Goal: Transaction & Acquisition: Purchase product/service

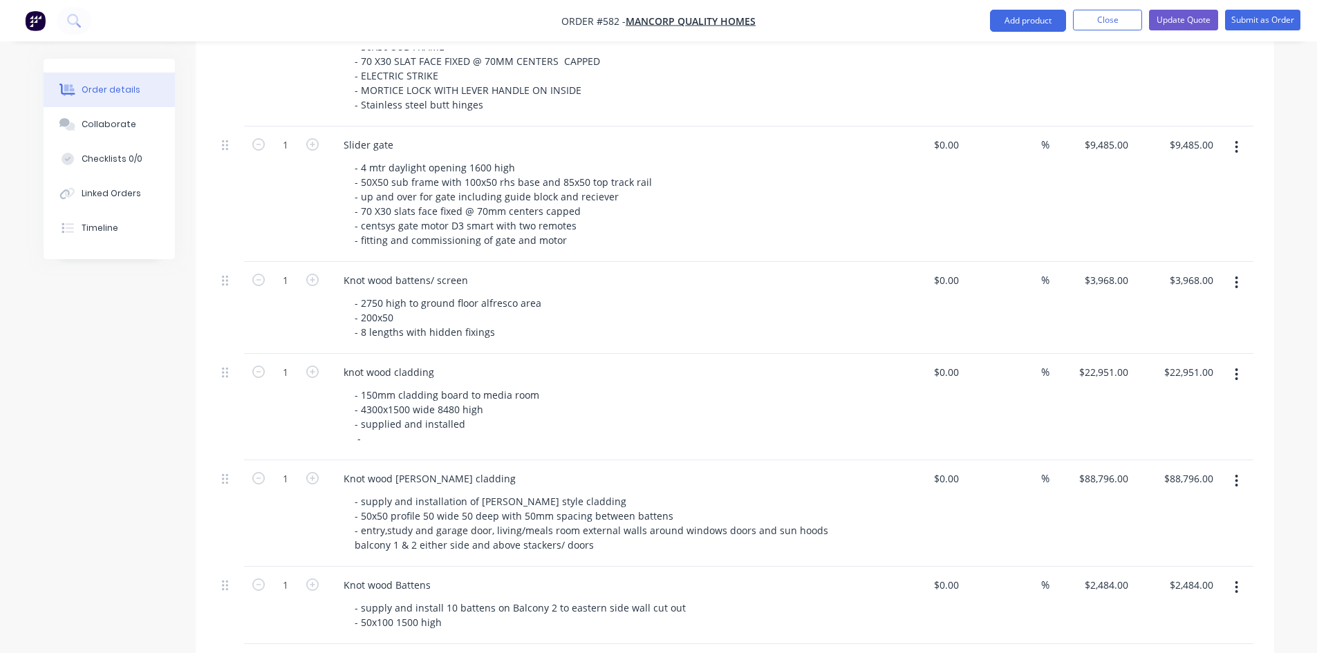
scroll to position [898, 0]
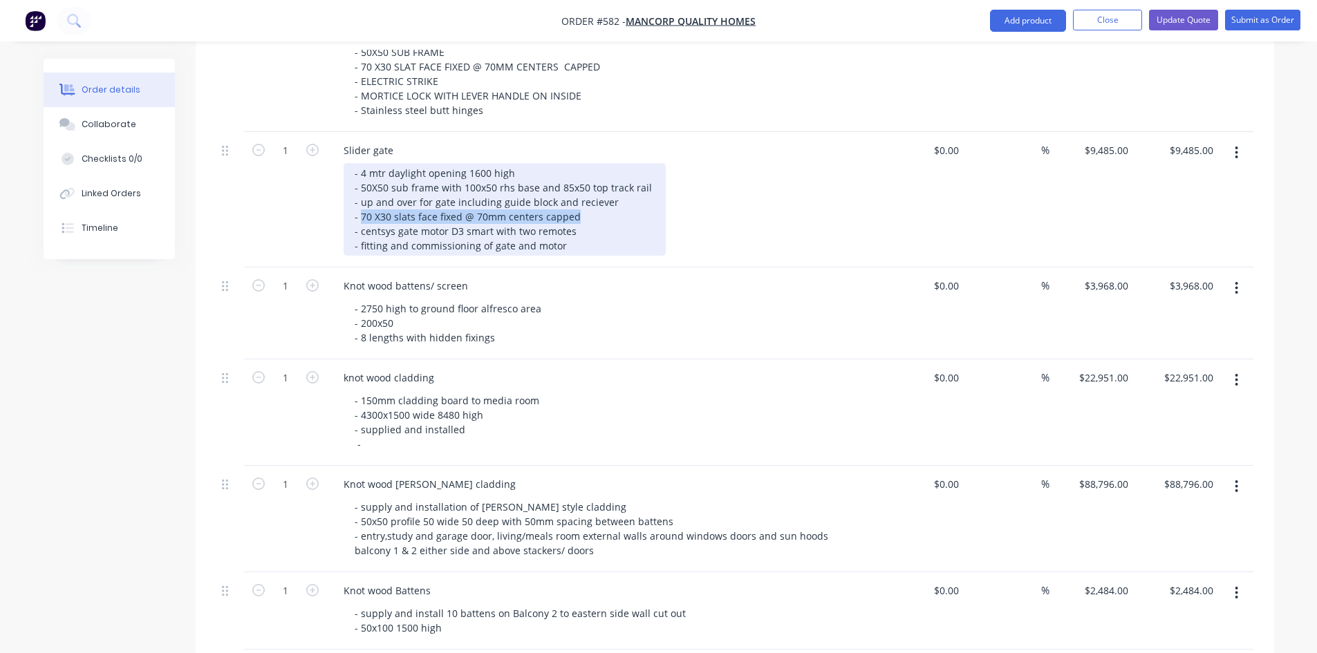
drag, startPoint x: 359, startPoint y: 200, endPoint x: 573, endPoint y: 202, distance: 213.6
click at [573, 202] on div "- 4 mtr daylight opening 1600 high - 50X50 sub frame with 100x50 rhs base and 8…" at bounding box center [504, 209] width 322 height 93
copy div "70 X30 slats face fixed @ 70mm centers capped"
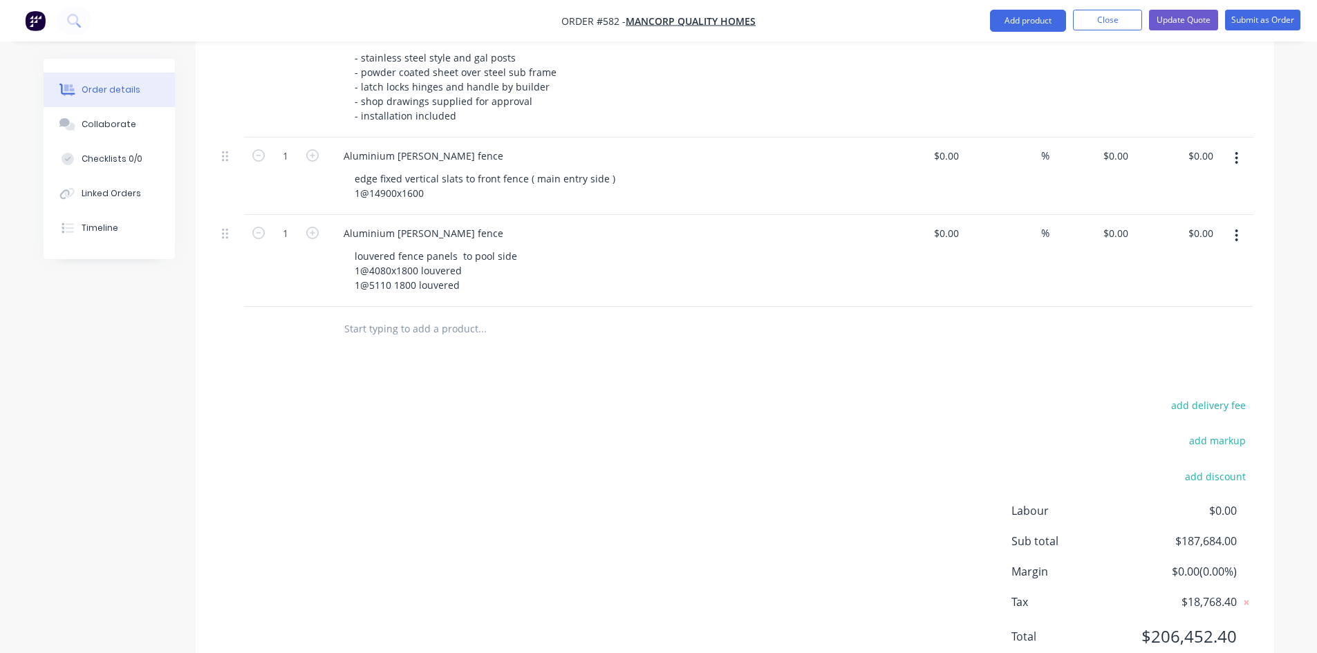
scroll to position [1578, 0]
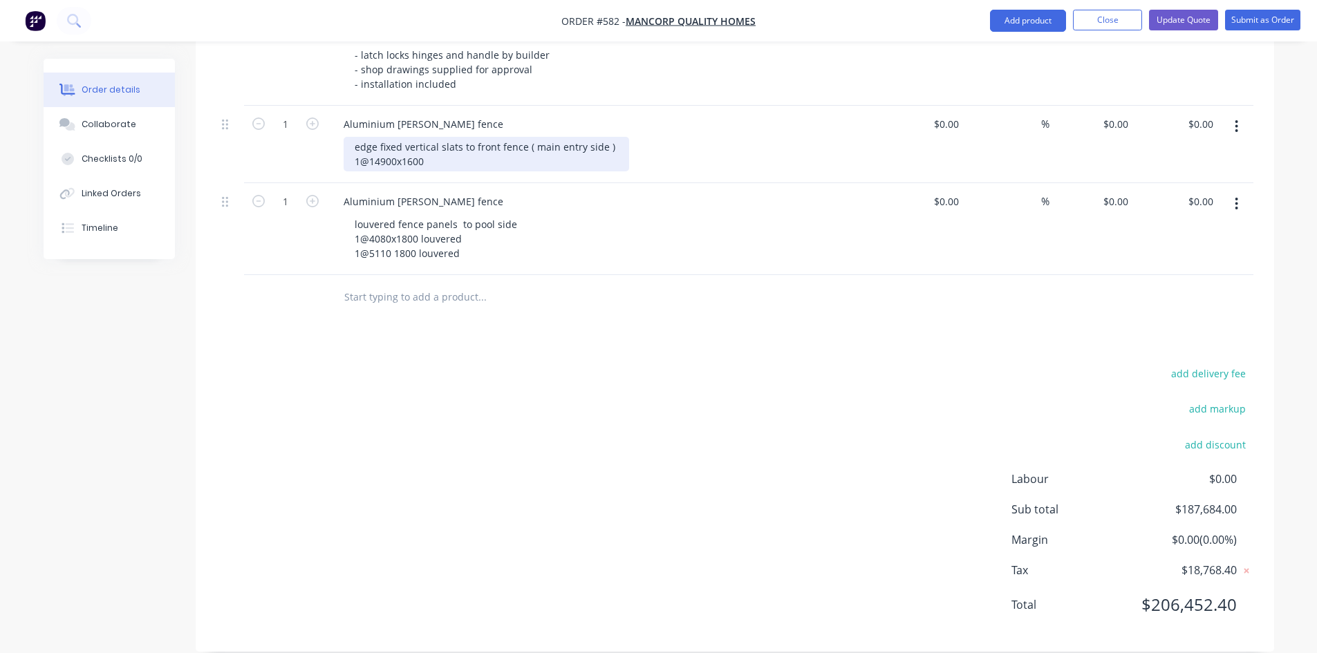
click at [435, 147] on div "edge fixed vertical slats to front fence ( main entry side ) 1@14900x1600" at bounding box center [485, 154] width 285 height 35
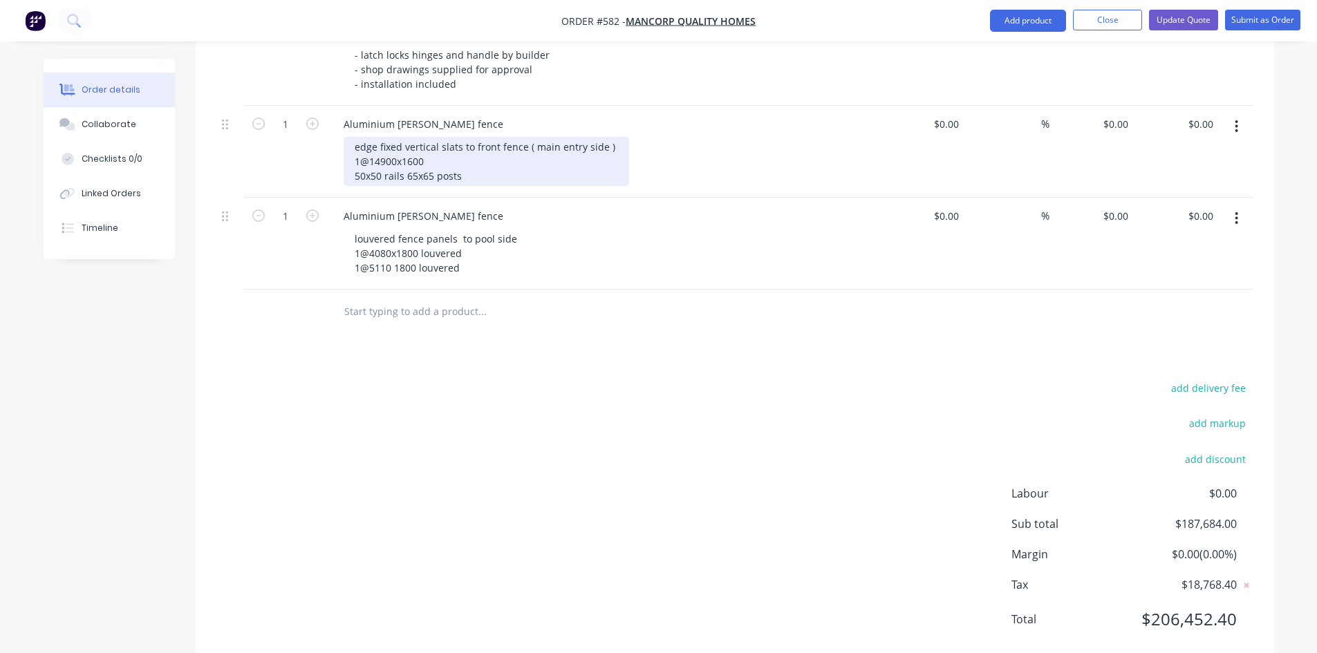
click at [406, 158] on div "edge fixed vertical slats to front fence ( main entry side ) 1@14900x1600 50x50…" at bounding box center [485, 161] width 285 height 49
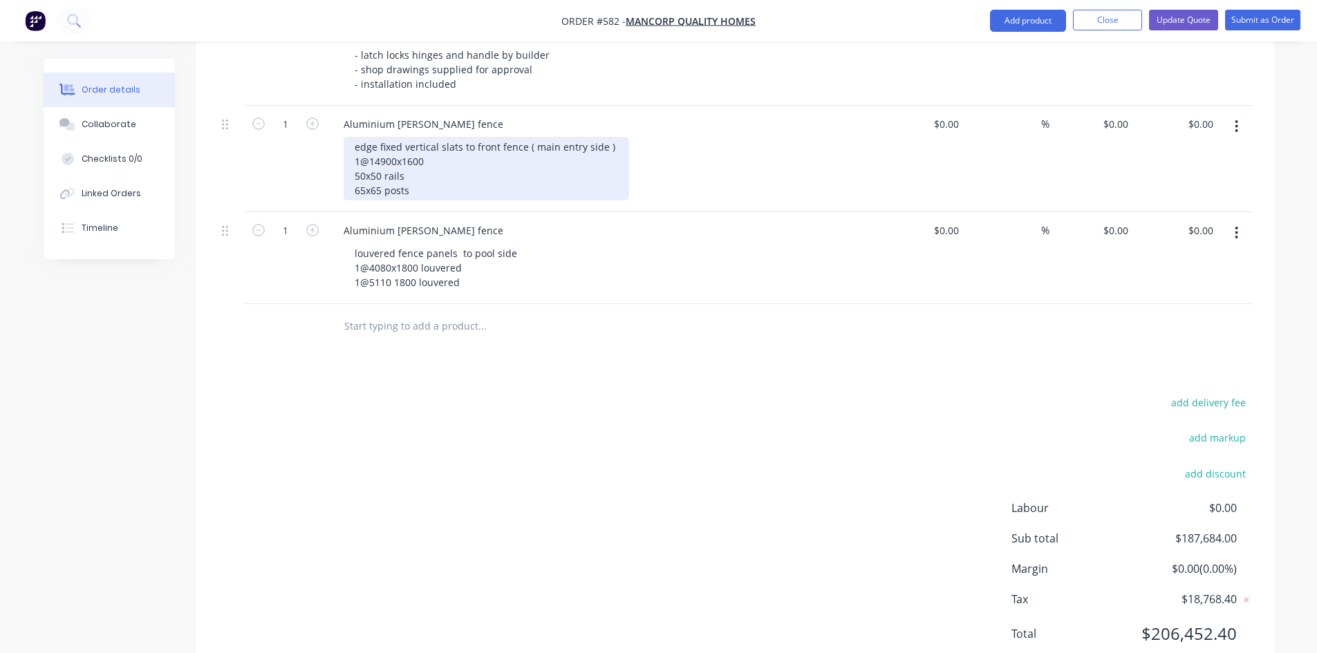
click at [418, 171] on div "edge fixed vertical slats to front fence ( main entry side ) 1@14900x1600 50x50…" at bounding box center [485, 169] width 285 height 64
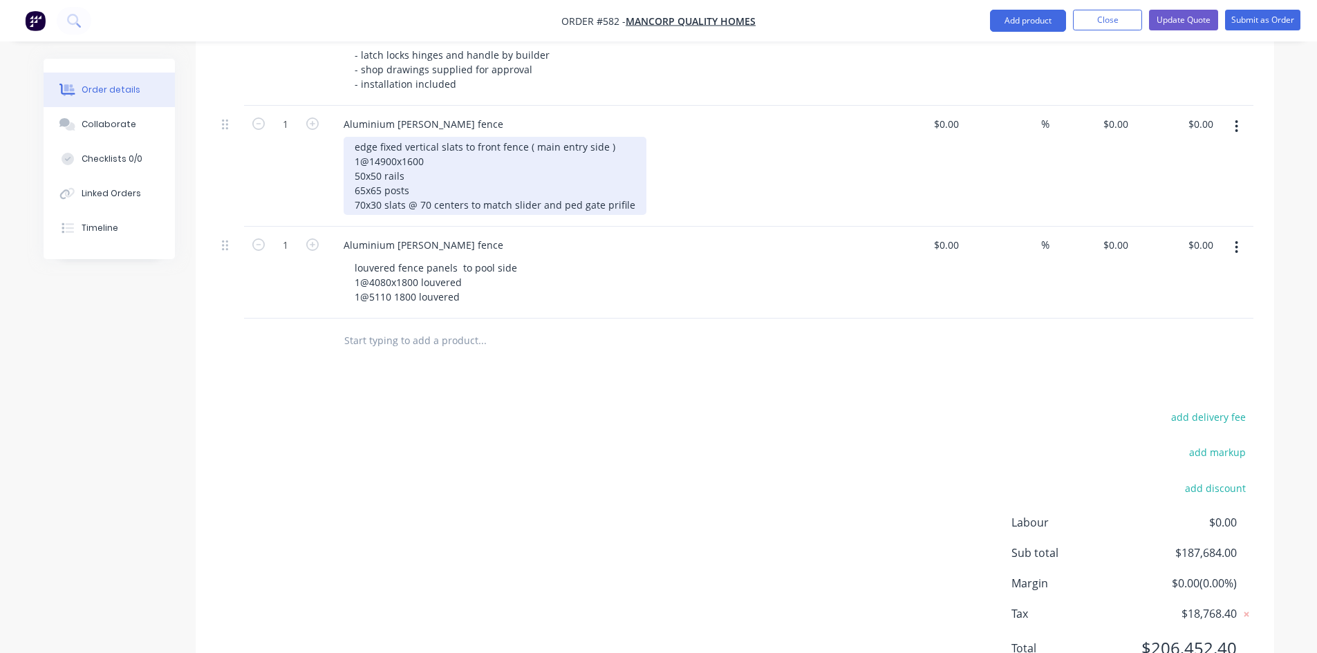
click at [611, 185] on div "edge fixed vertical slats to front fence ( main entry side ) 1@14900x1600 50x50…" at bounding box center [494, 176] width 303 height 78
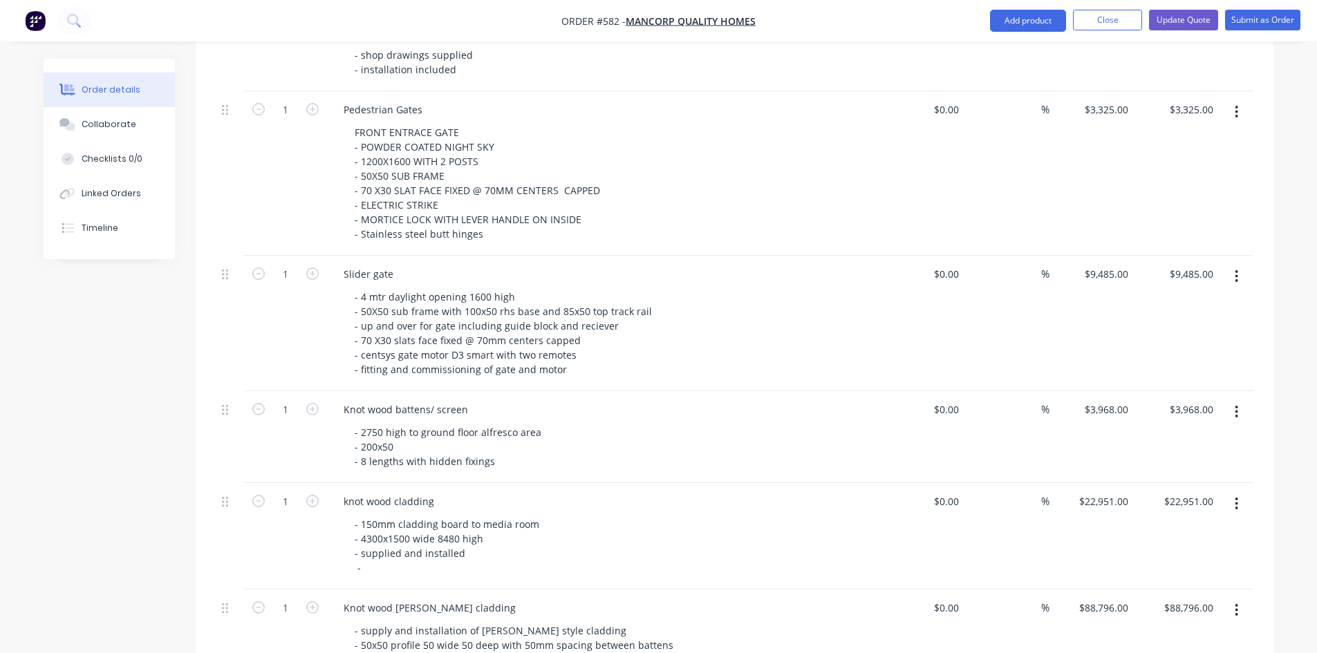
scroll to position [748, 0]
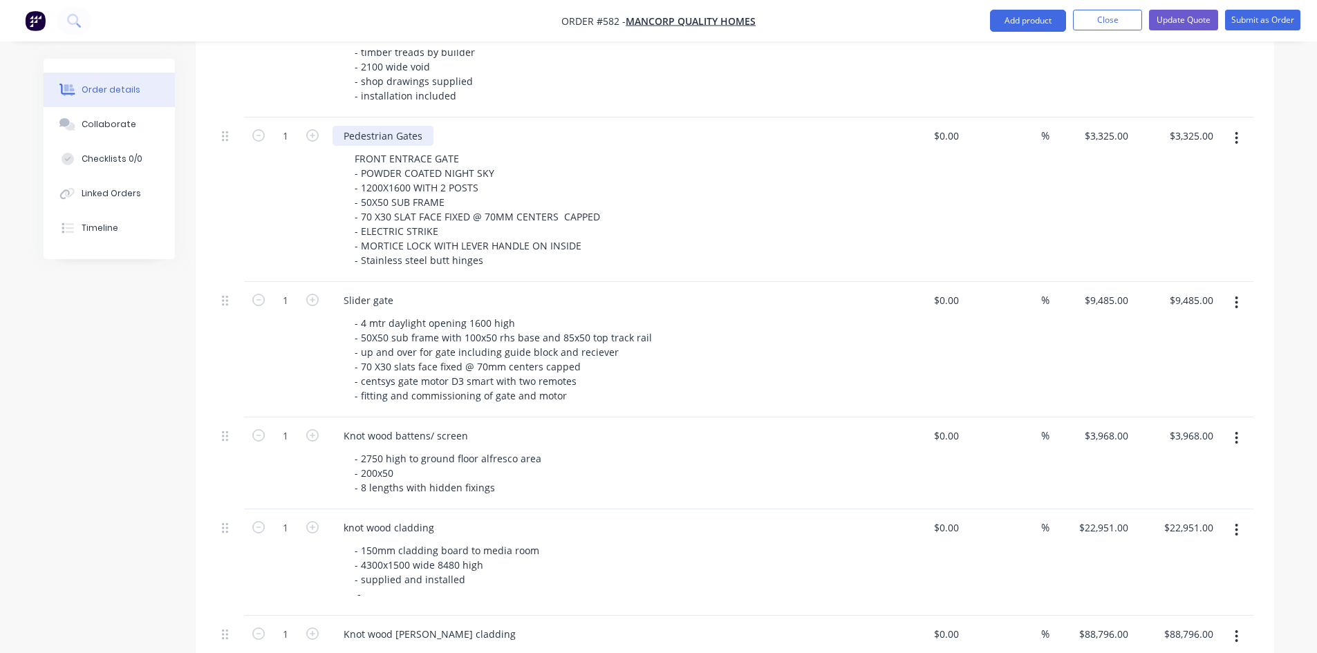
click at [423, 126] on div "Pedestrian Gates" at bounding box center [382, 136] width 101 height 20
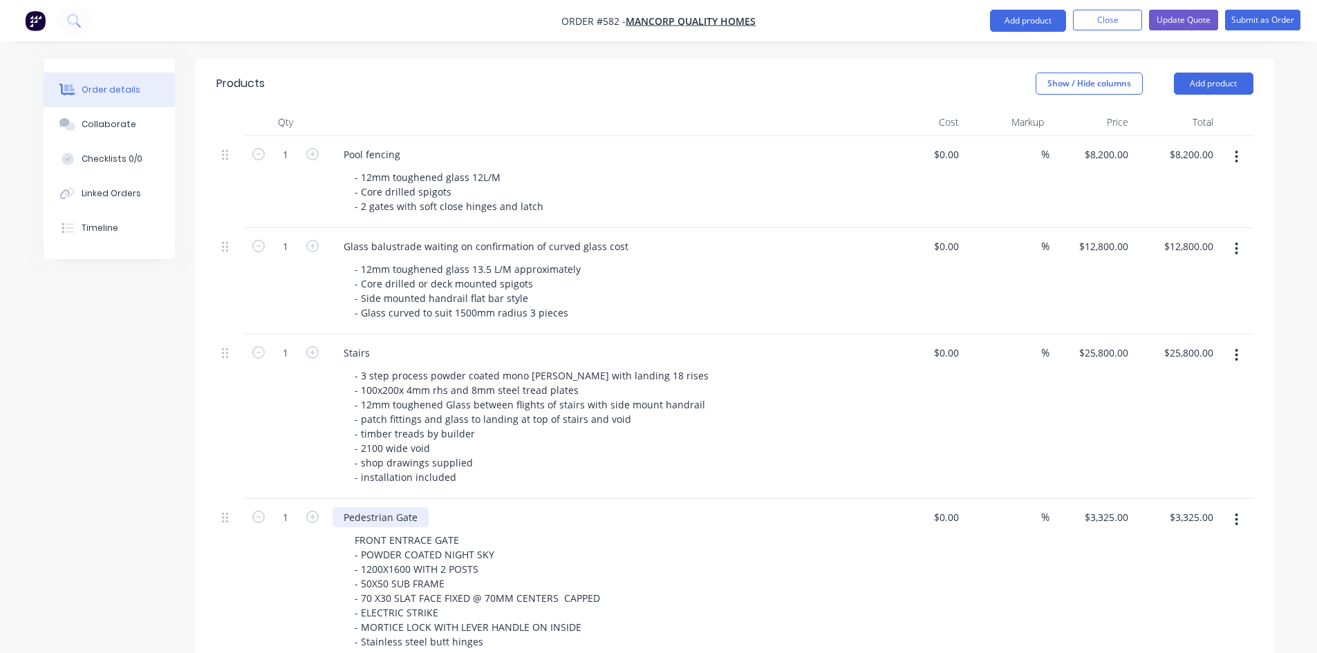
scroll to position [265, 0]
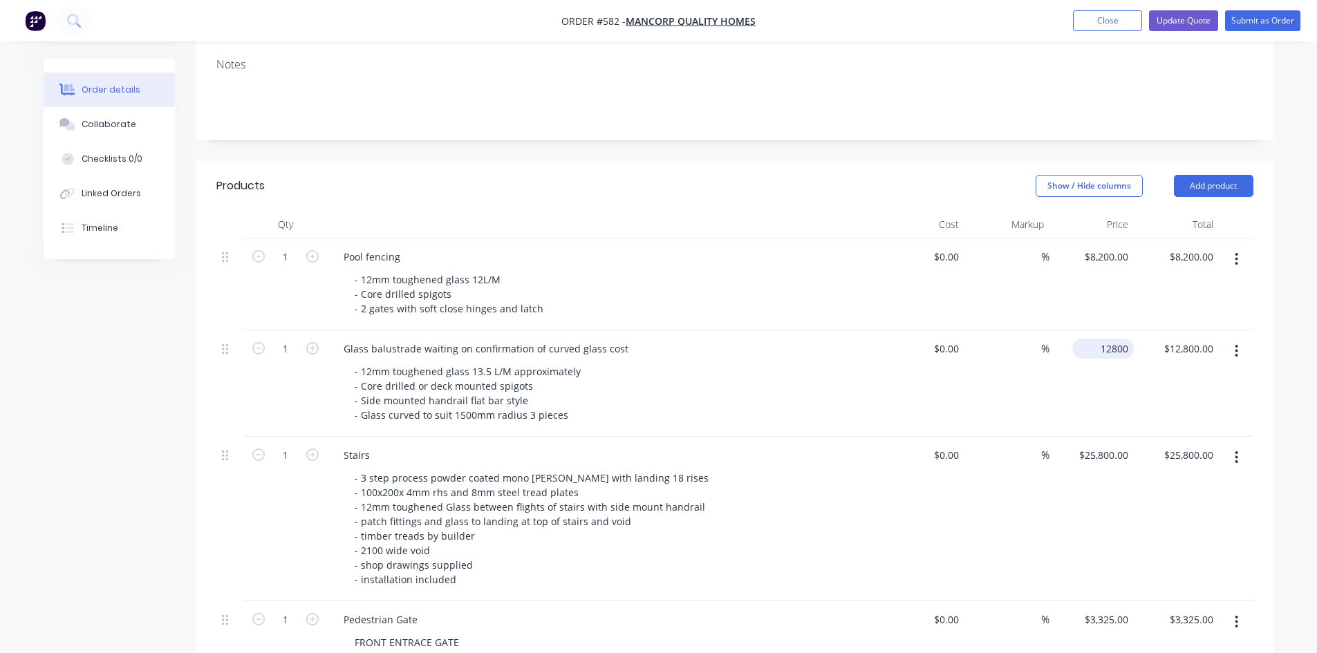
click at [1097, 339] on div "12800 $12,800.00" at bounding box center [1103, 349] width 62 height 20
type input "$14,800.00"
click at [1151, 359] on div "$14,800.00 $12,800.00" at bounding box center [1175, 383] width 85 height 106
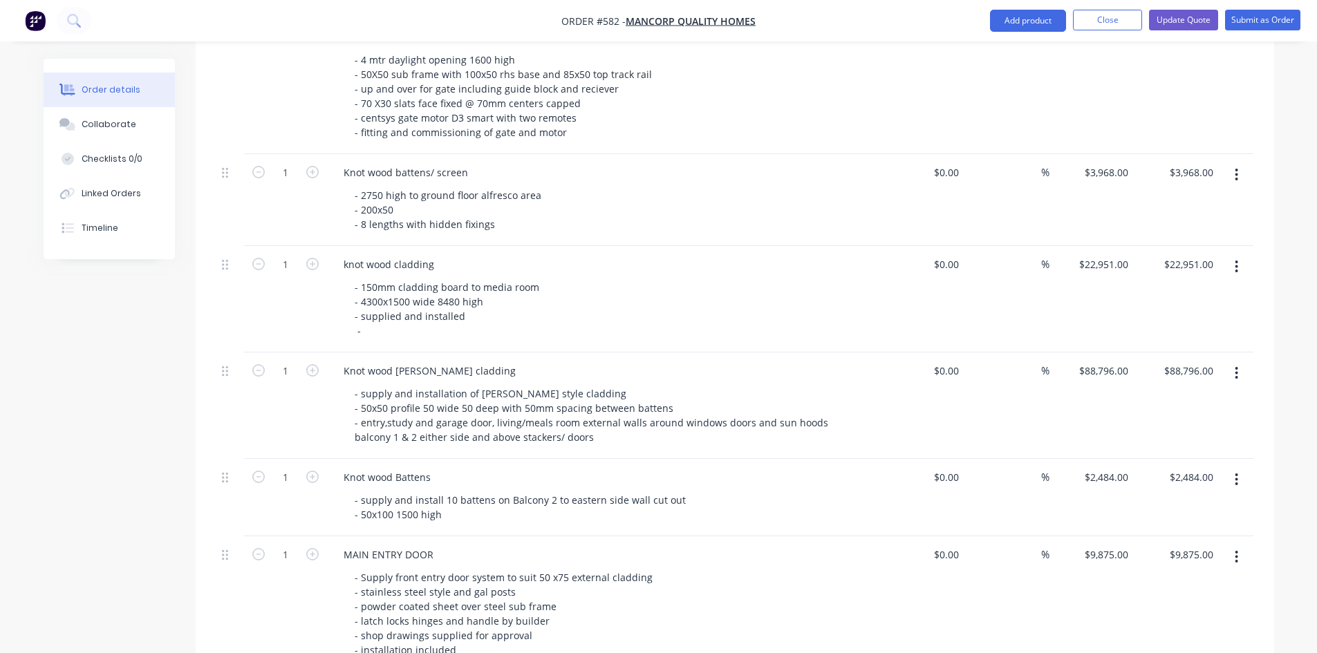
scroll to position [1301, 0]
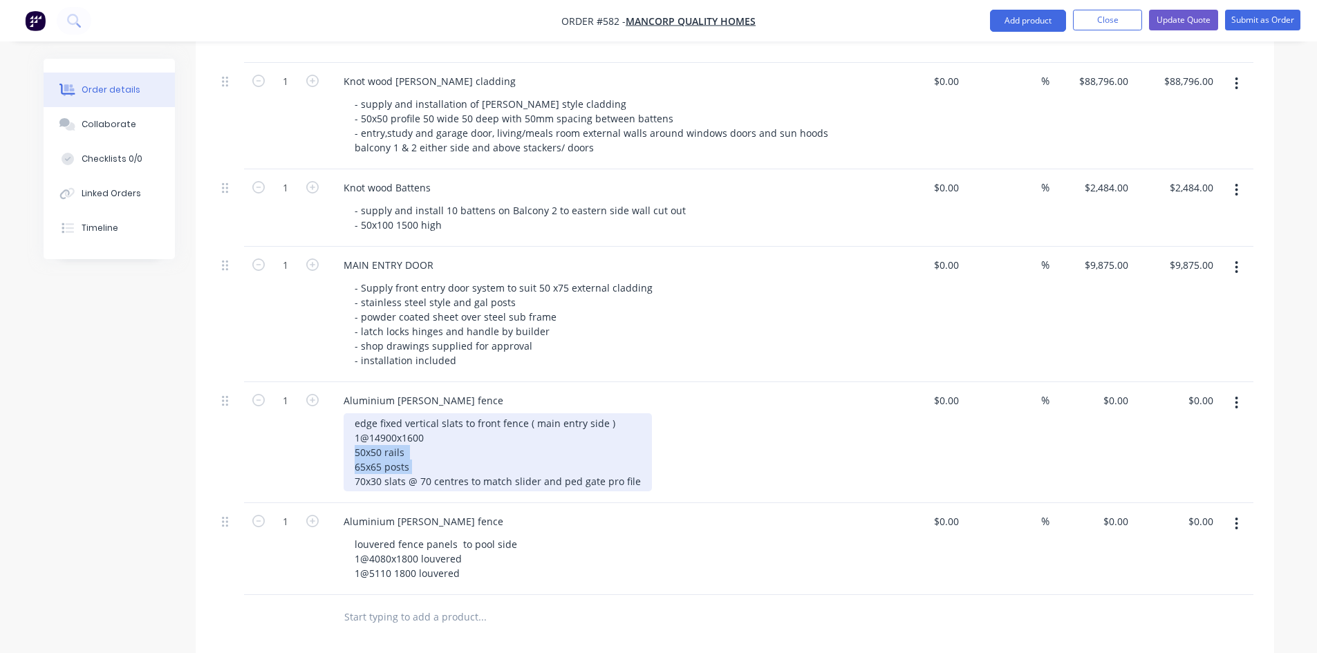
drag, startPoint x: 344, startPoint y: 433, endPoint x: 411, endPoint y: 450, distance: 69.2
click at [411, 450] on div "edge fixed vertical slats to front fence ( main entry side ) 1@14900x1600 50x50…" at bounding box center [497, 452] width 308 height 78
copy div "50x50 rails 65x65 posts"
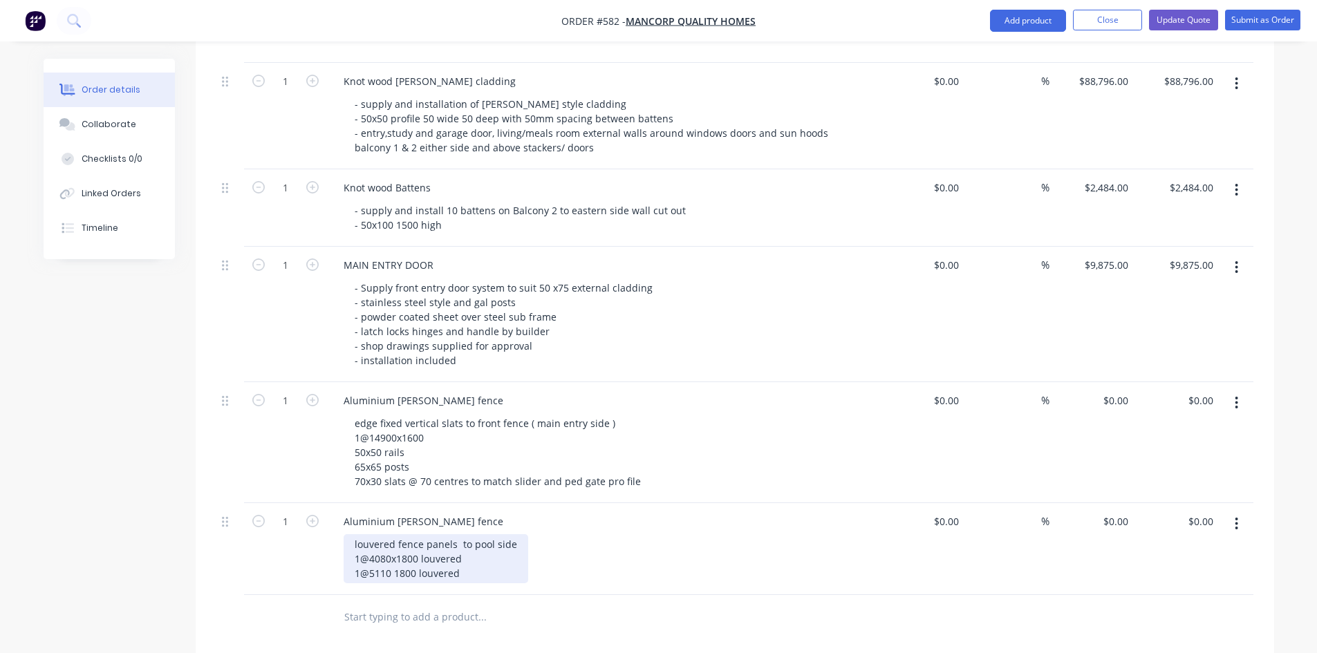
click at [481, 556] on div "louvered fence panels to pool side 1@4080x1800 louvered 1@5110 1800 louvered" at bounding box center [435, 558] width 185 height 49
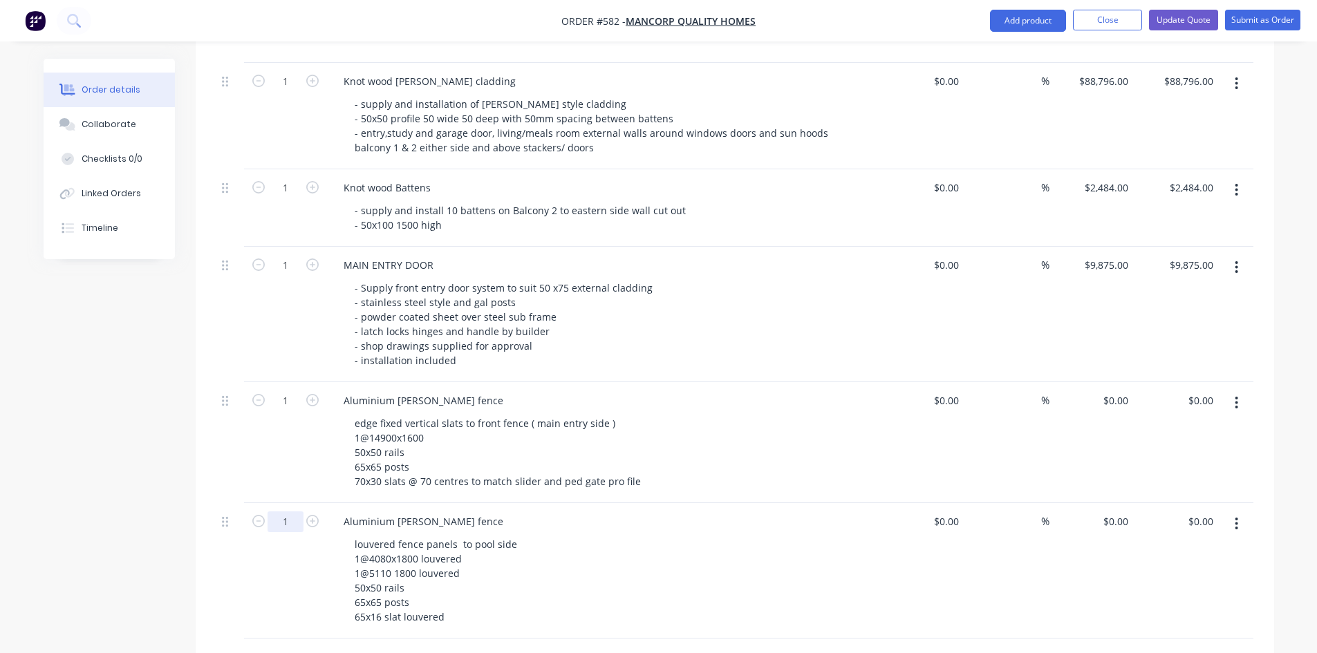
click at [296, 511] on input "1" at bounding box center [285, 521] width 36 height 21
type input "9.2"
click at [299, 564] on div "9.2" at bounding box center [285, 570] width 83 height 135
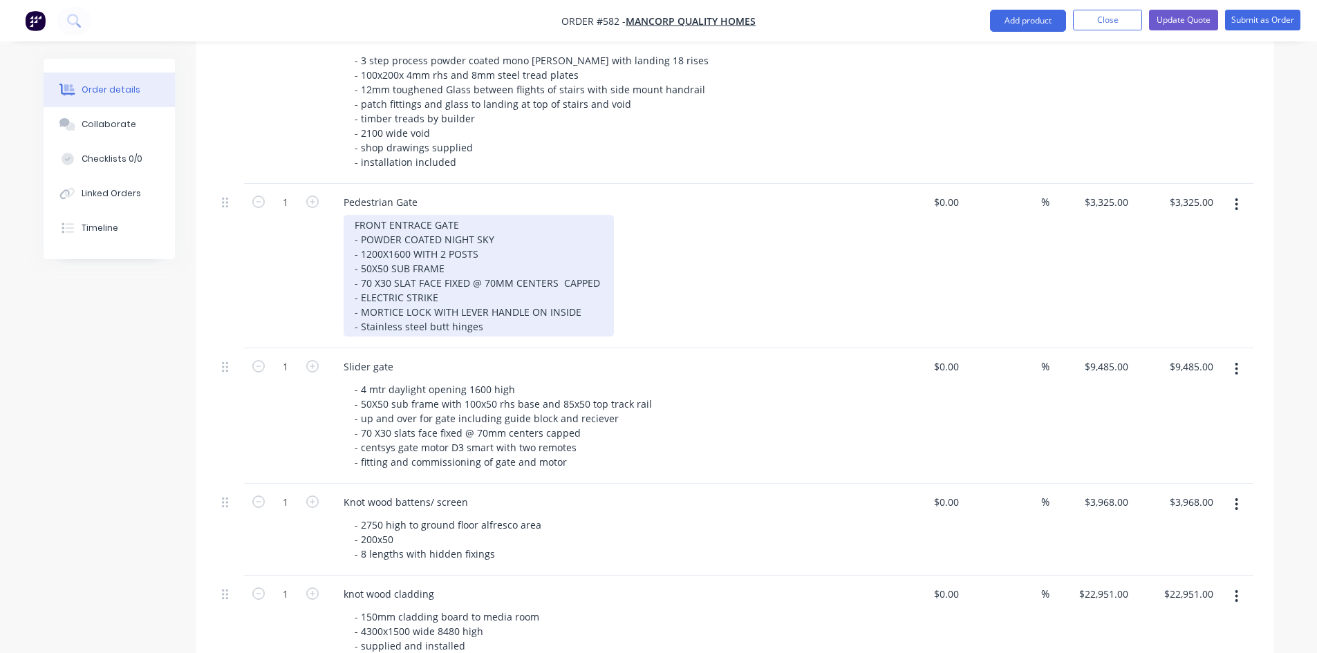
scroll to position [679, 0]
drag, startPoint x: 330, startPoint y: 180, endPoint x: 513, endPoint y: 295, distance: 215.5
click at [505, 298] on div "Pedestrian Gate FRONT ENTRACE GATE - POWDER COATED NIGHT SKY - 1200X1600 WITH 2…" at bounding box center [603, 269] width 553 height 164
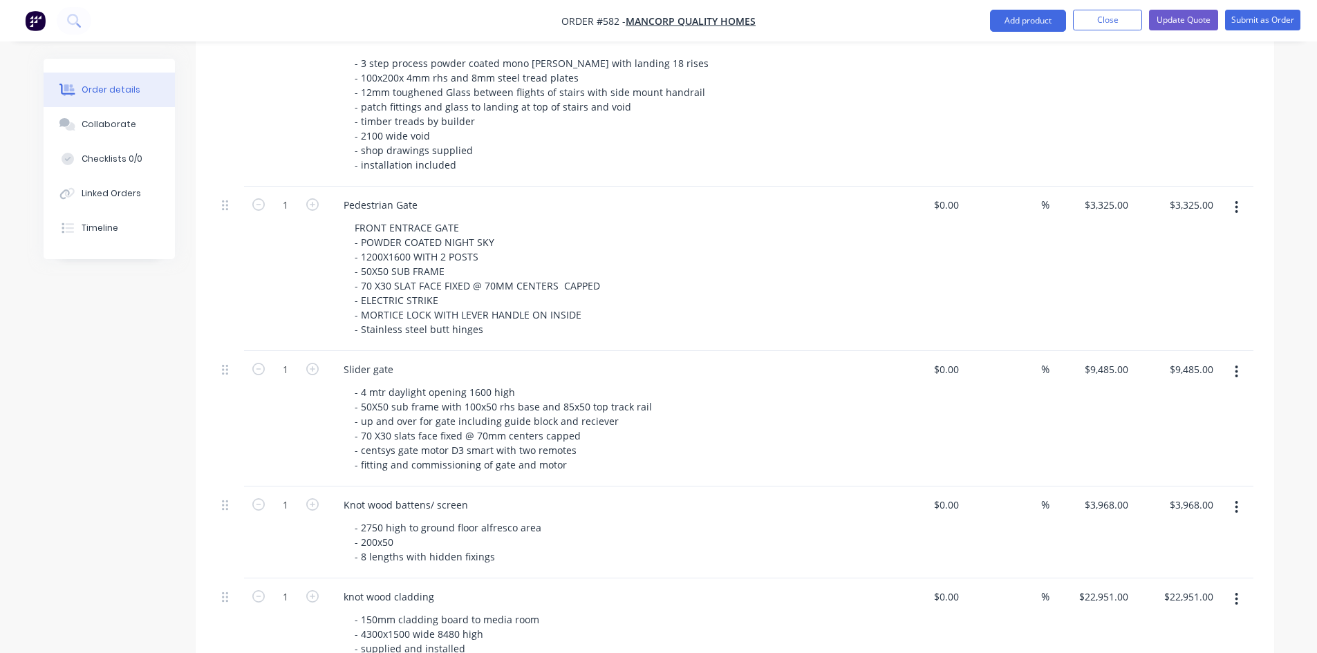
click at [974, 106] on div "%" at bounding box center [1006, 104] width 85 height 164
click at [1035, 23] on button "Add product" at bounding box center [1028, 21] width 76 height 22
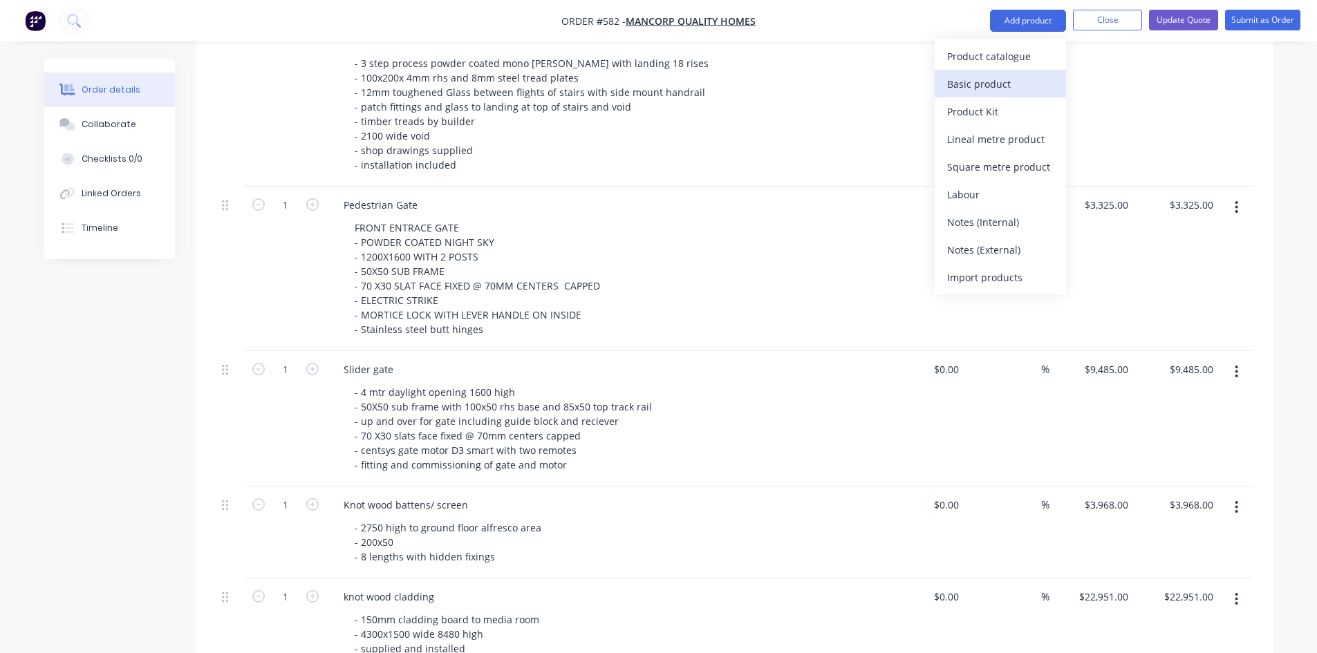
click at [1010, 84] on div "Basic product" at bounding box center [1000, 84] width 106 height 20
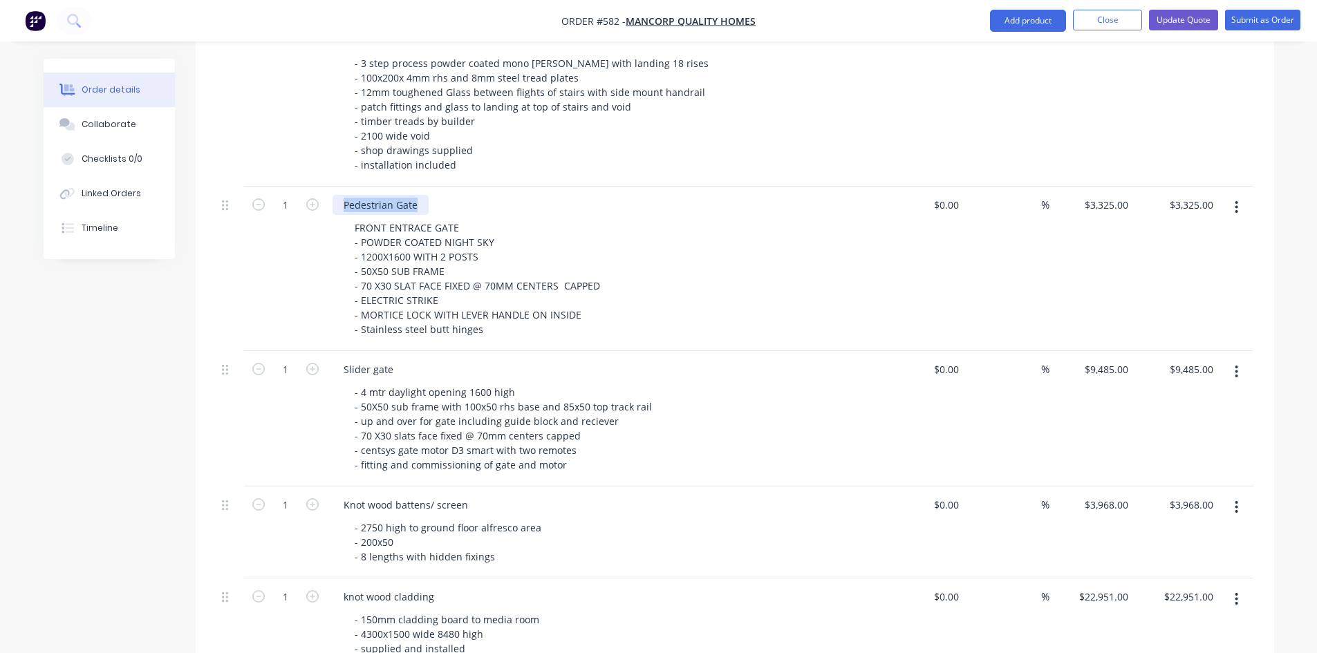
drag, startPoint x: 342, startPoint y: 183, endPoint x: 421, endPoint y: 194, distance: 79.5
click at [421, 195] on div "Pedestrian Gate" at bounding box center [380, 205] width 96 height 20
copy div "Pedestrian Gate"
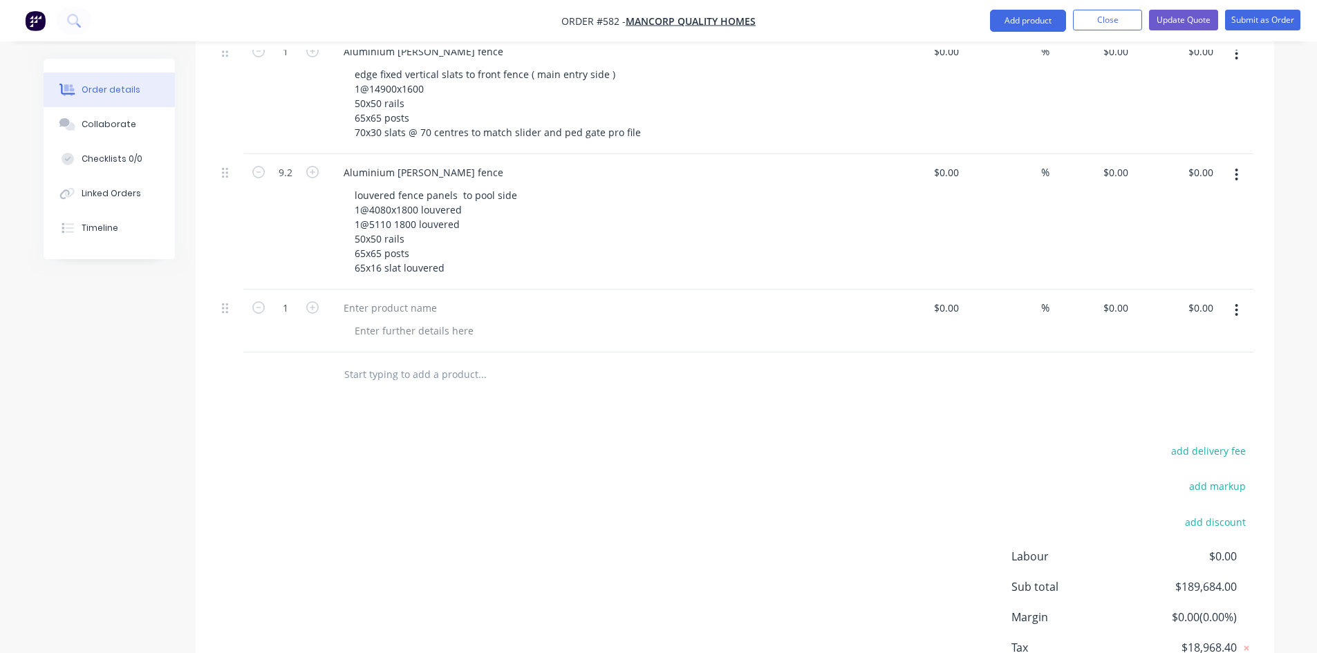
scroll to position [1659, 0]
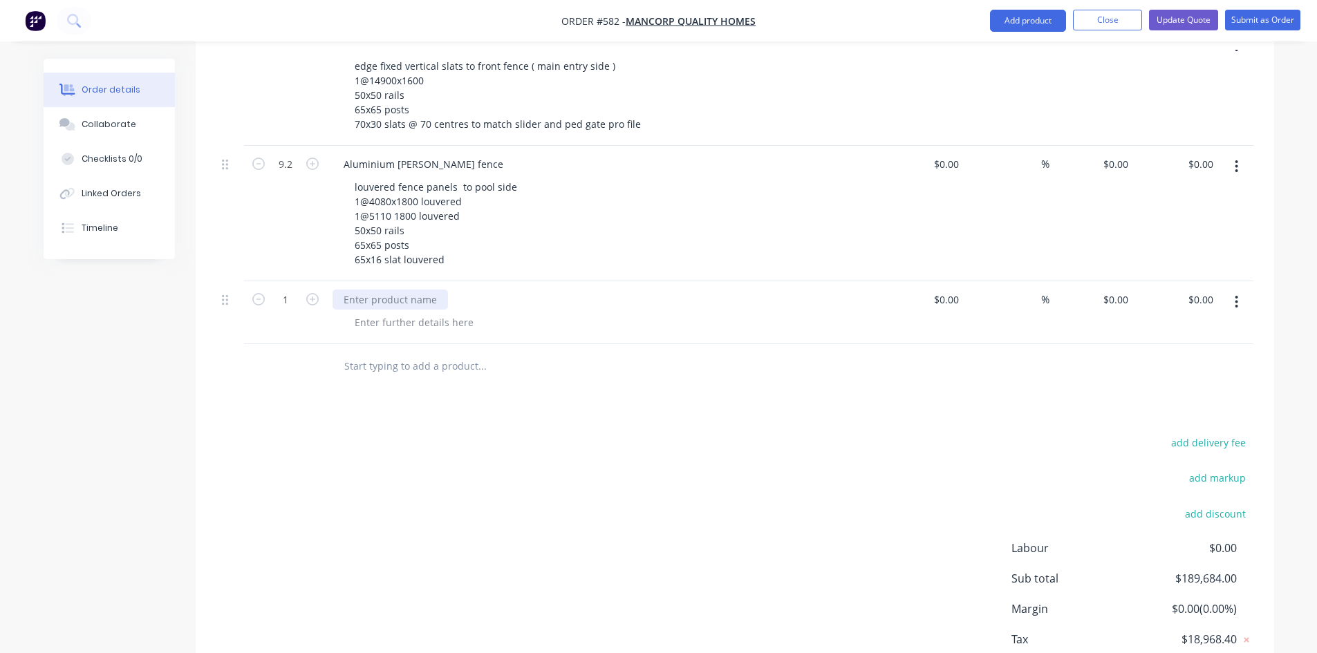
click at [363, 290] on div at bounding box center [389, 300] width 115 height 20
paste div
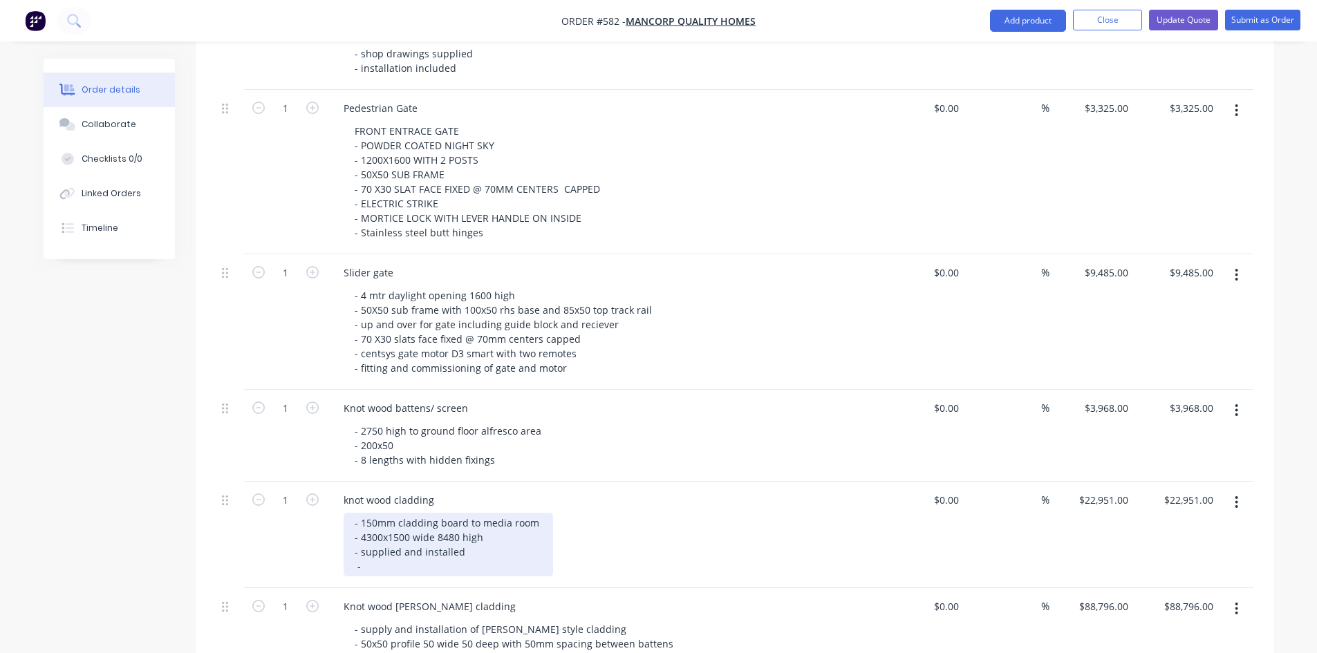
scroll to position [760, 0]
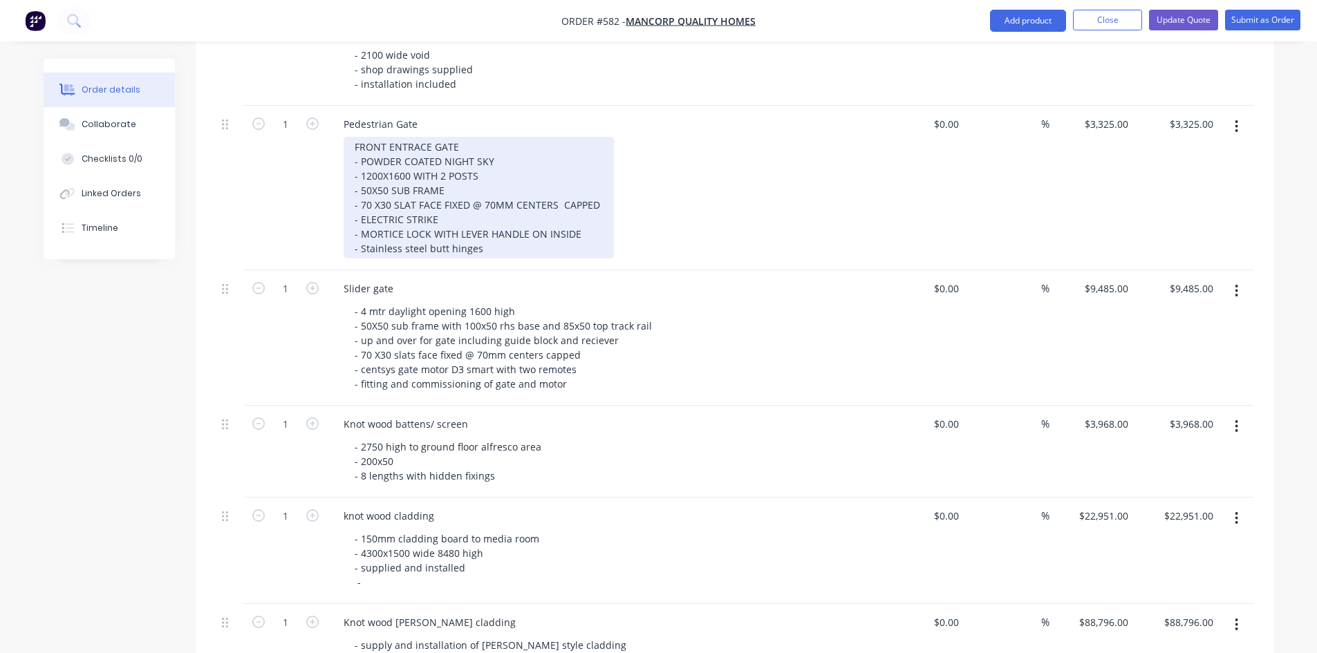
drag, startPoint x: 348, startPoint y: 124, endPoint x: 443, endPoint y: 192, distance: 117.4
click at [443, 192] on div "FRONT ENTRACE GATE - POWDER COATED NIGHT SKY - 1200X1600 WITH 2 POSTS - 50X50 S…" at bounding box center [478, 198] width 270 height 122
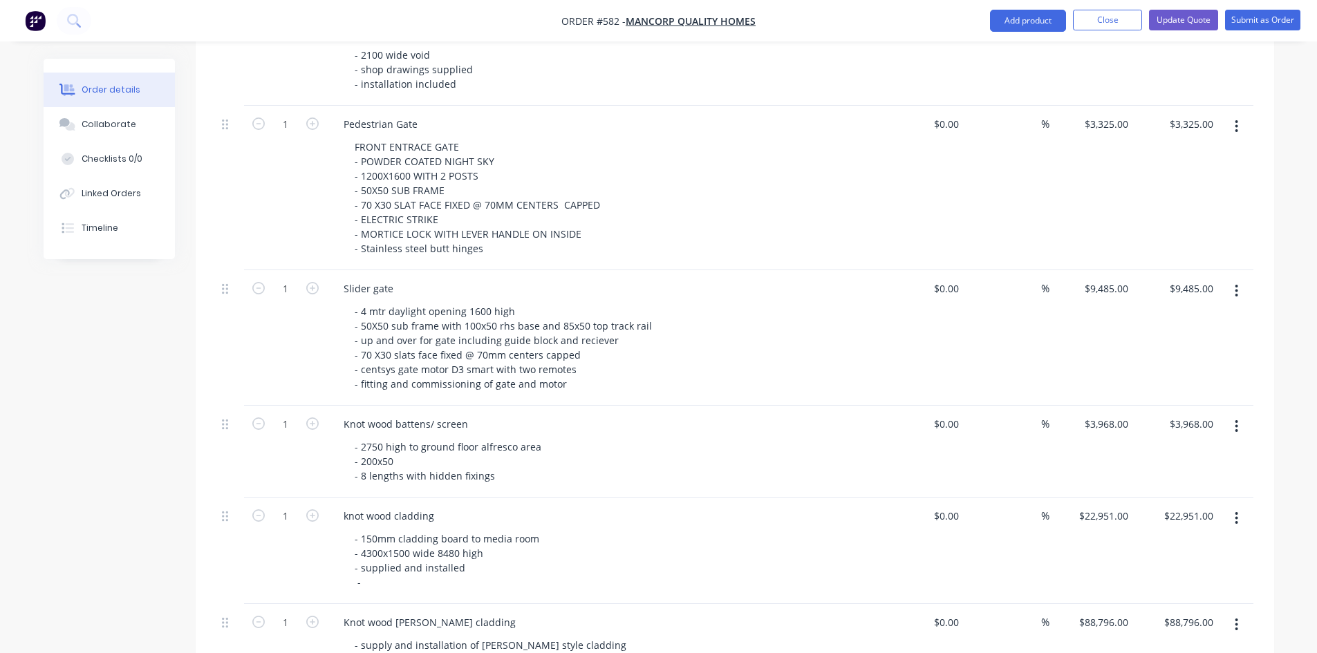
click at [635, 153] on div "FRONT ENTRACE GATE - POWDER COATED NIGHT SKY - 1200X1600 WITH 2 POSTS - 50X50 S…" at bounding box center [608, 198] width 531 height 122
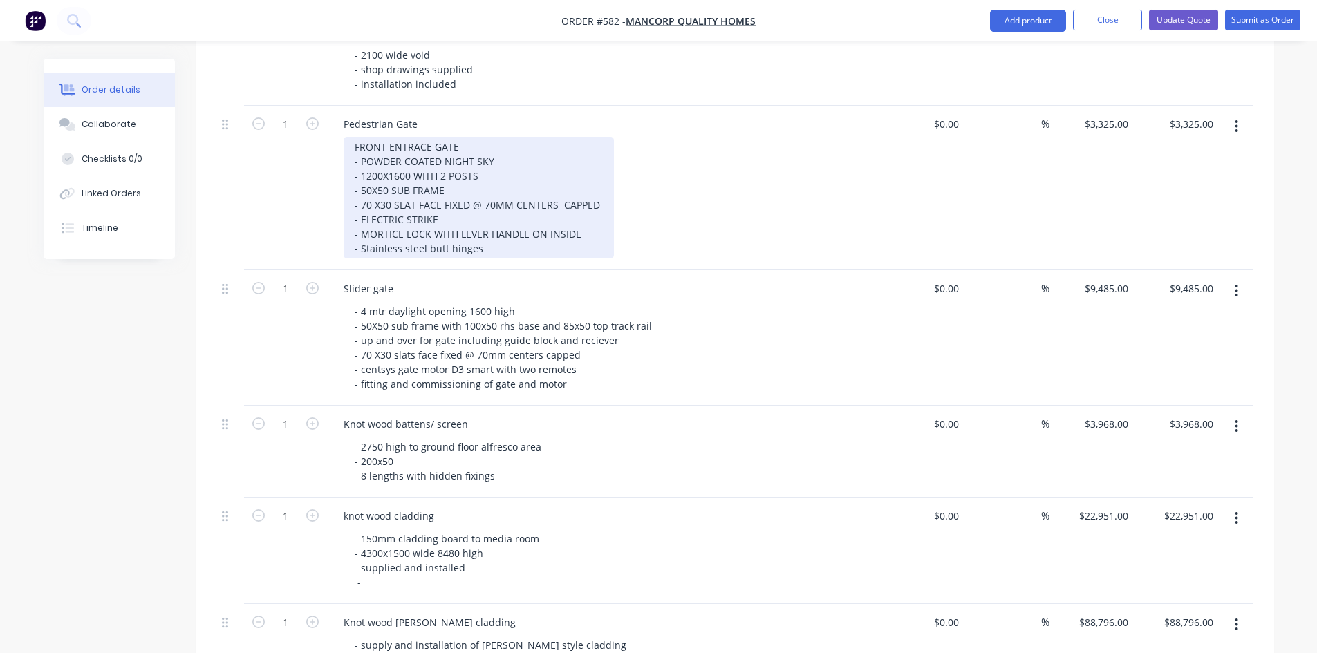
drag, startPoint x: 340, startPoint y: 115, endPoint x: 348, endPoint y: 122, distance: 10.3
click at [342, 119] on div "Pedestrian Gate FRONT ENTRACE GATE - POWDER COATED NIGHT SKY - 1200X1600 WITH 2…" at bounding box center [603, 188] width 553 height 164
click at [349, 137] on div "FRONT ENTRACE GATE - POWDER COATED NIGHT SKY - 1200X1600 WITH 2 POSTS - 50X50 S…" at bounding box center [478, 198] width 270 height 122
click at [348, 137] on div "FRONT ENTRACE GATE - POWDER COATED NIGHT SKY - 1200X1600 WITH 2 POSTS - 50X50 S…" at bounding box center [478, 198] width 270 height 122
click at [346, 137] on div "FRONT ENTRACE GATE - POWDER COATED NIGHT SKY - 1200X1600 WITH 2 POSTS - 50X50 S…" at bounding box center [478, 198] width 270 height 122
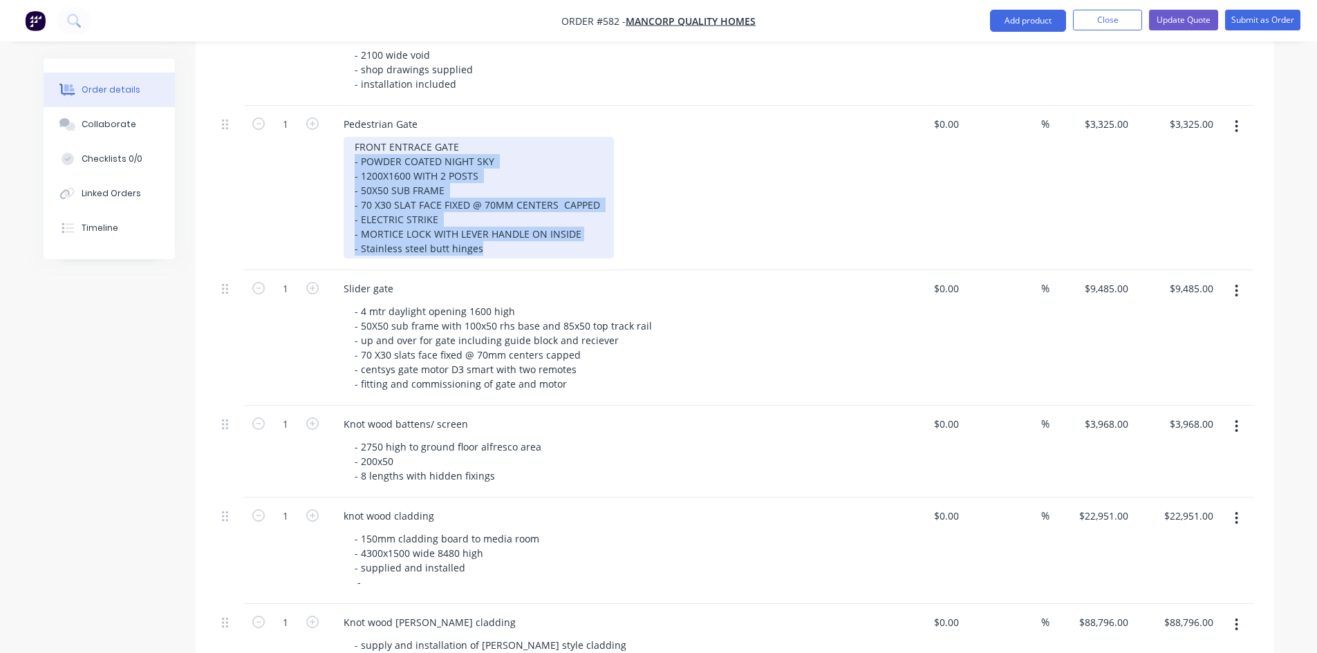
drag, startPoint x: 348, startPoint y: 140, endPoint x: 516, endPoint y: 230, distance: 190.8
click at [516, 230] on div "FRONT ENTRACE GATE - POWDER COATED NIGHT SKY - 1200X1600 WITH 2 POSTS - 50X50 S…" at bounding box center [478, 198] width 270 height 122
copy div "- POWDER COATED NIGHT SKY - 1200X1600 WITH 2 POSTS - 50X50 SUB FRAME - 70 X30 S…"
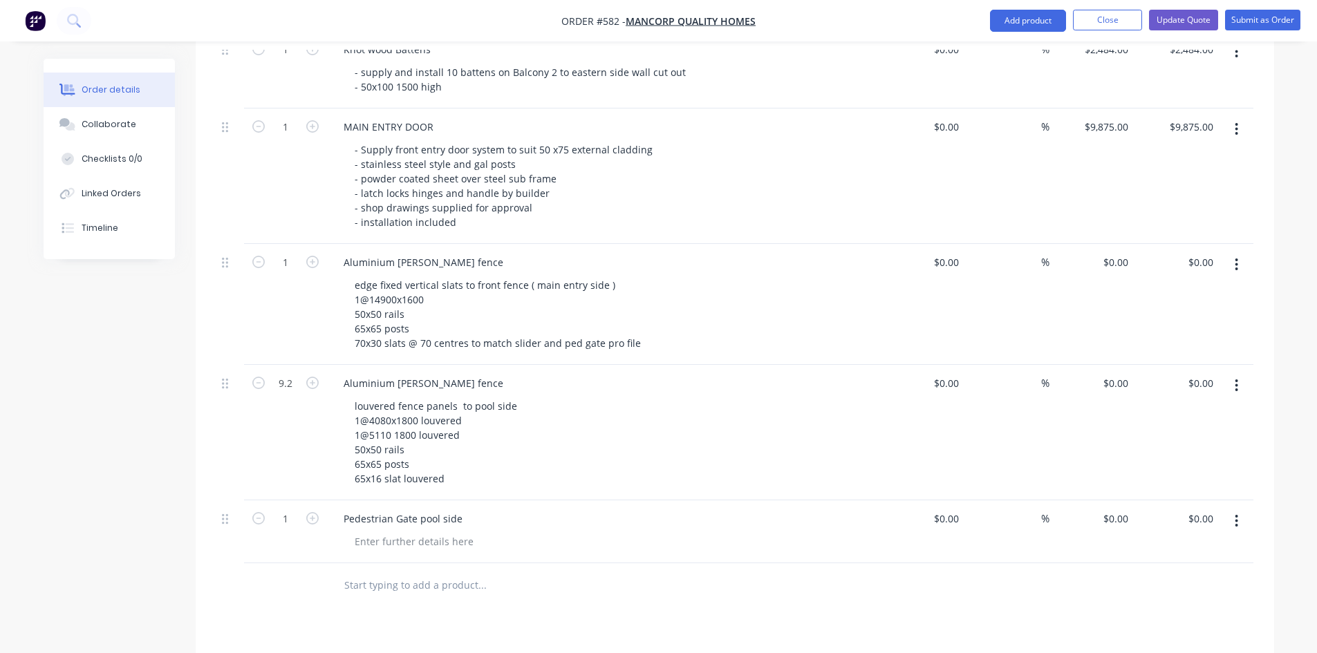
scroll to position [1451, 0]
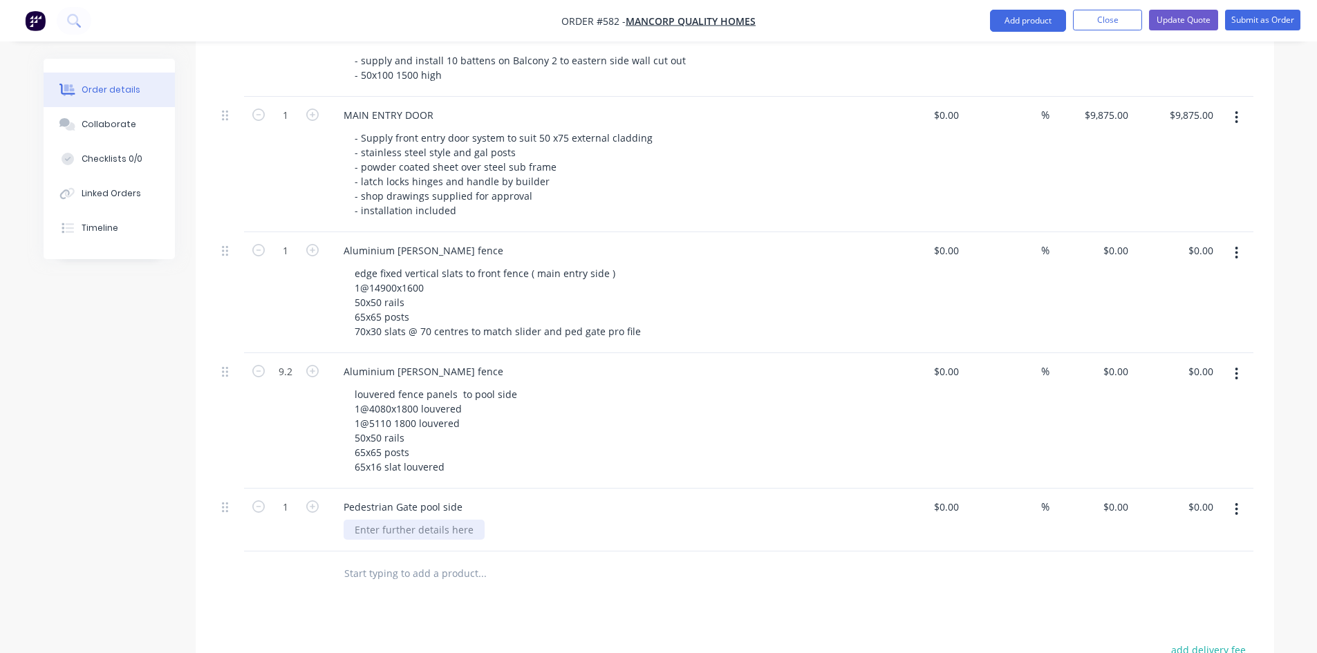
click at [389, 520] on div at bounding box center [413, 530] width 141 height 20
paste div
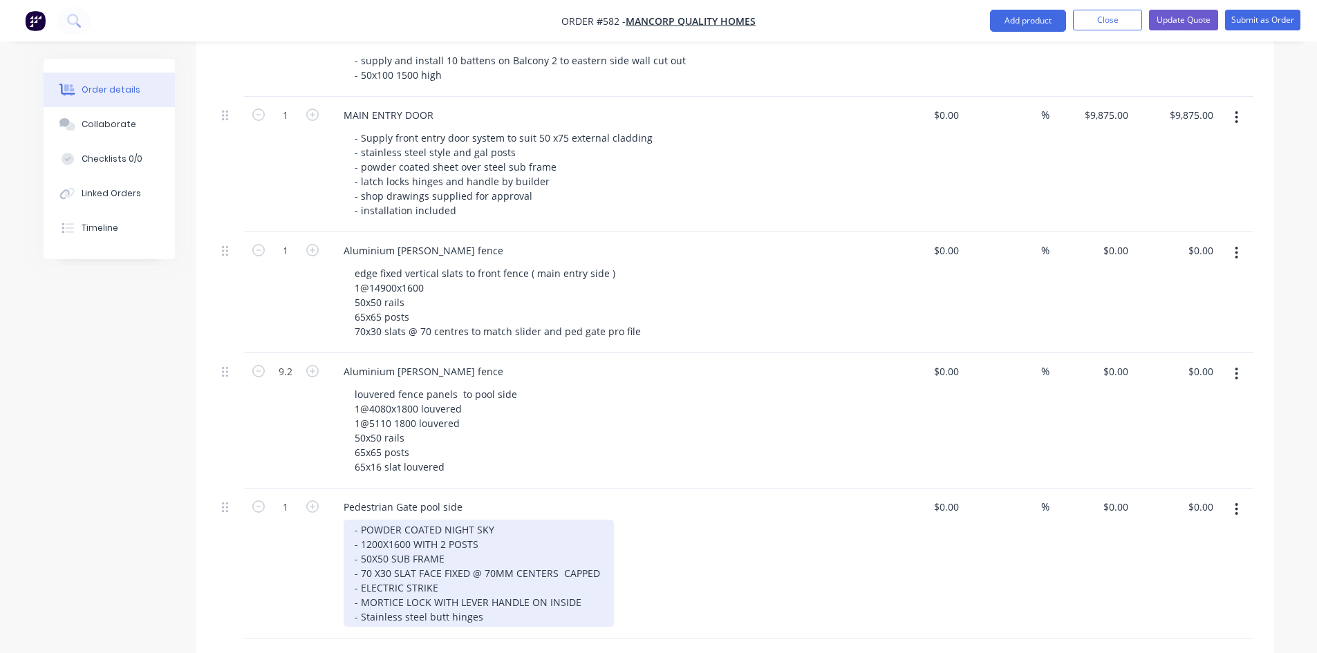
click at [390, 525] on div "- POWDER COATED NIGHT SKY - 1200X1600 WITH 2 POSTS - 50X50 SUB FRAME - 70 X30 S…" at bounding box center [478, 573] width 270 height 107
click at [399, 529] on div "- POWDER COATED NIGHT SKY - 1200X8600 WITH 2 POSTS - 50X50 SUB FRAME - 70 X30 S…" at bounding box center [478, 573] width 270 height 107
click at [390, 554] on div "- POWDER COATED NIGHT SKY - 1200X1800 WITH 2 POSTS - 50X50 SUB FRAME - 70 X30 S…" at bounding box center [478, 573] width 270 height 107
drag, startPoint x: 593, startPoint y: 555, endPoint x: 361, endPoint y: 556, distance: 232.2
click at [361, 556] on div "- POWDER COATED NIGHT SKY - 1200X1800 WITH 2 POSTS - 50X50 SUB FRAME - 70 X30 S…" at bounding box center [478, 573] width 270 height 107
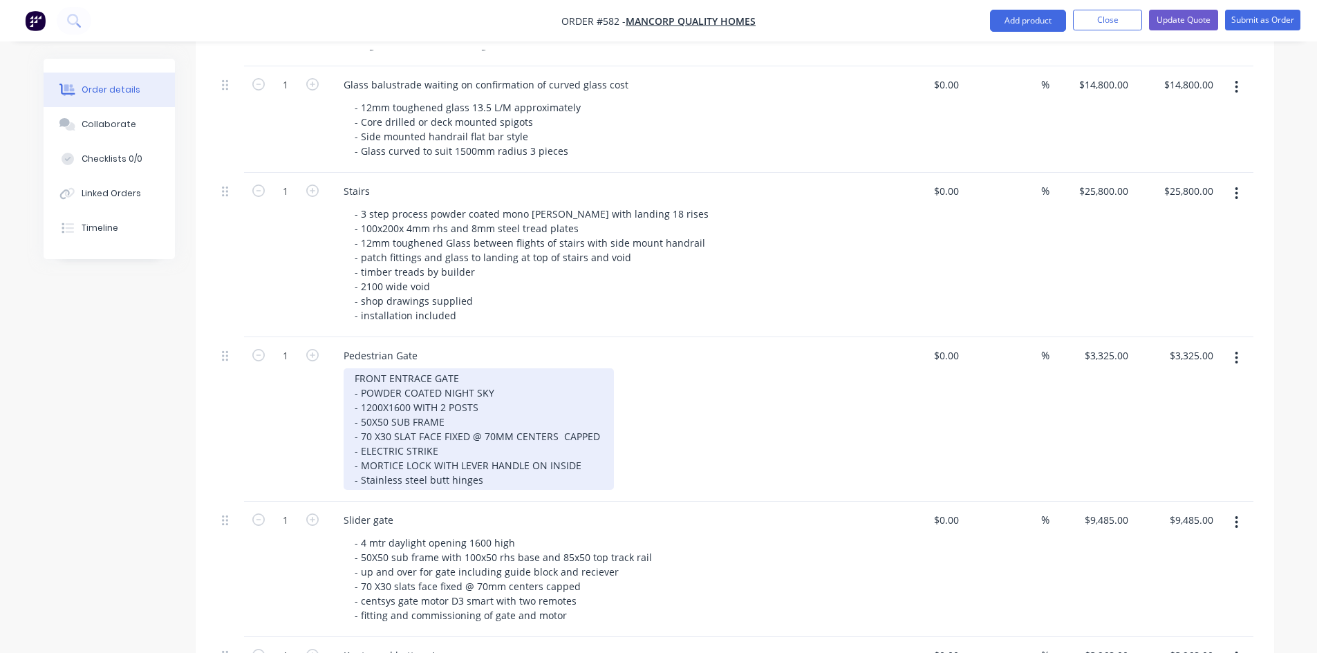
scroll to position [484, 0]
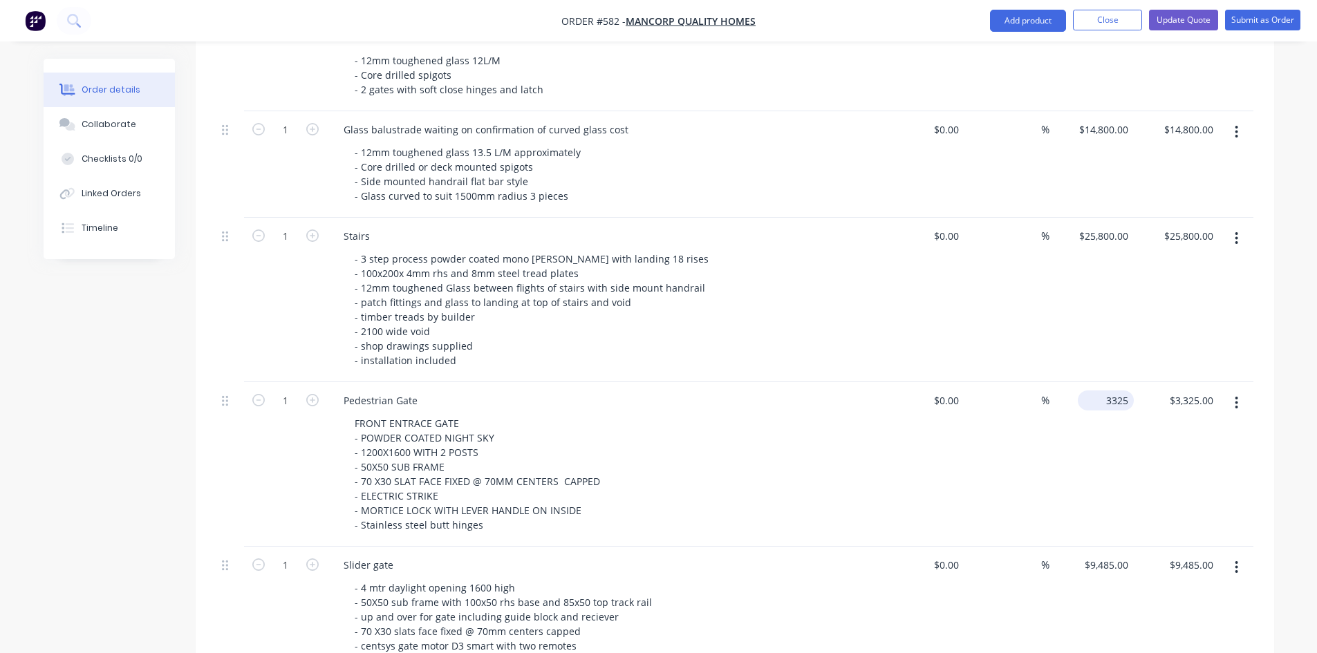
click at [1095, 386] on div "3325 $3,325.00" at bounding box center [1091, 464] width 85 height 164
type input "$2,925.00"
click at [1057, 466] on div "$2,925.00 $2,925.00" at bounding box center [1091, 464] width 85 height 164
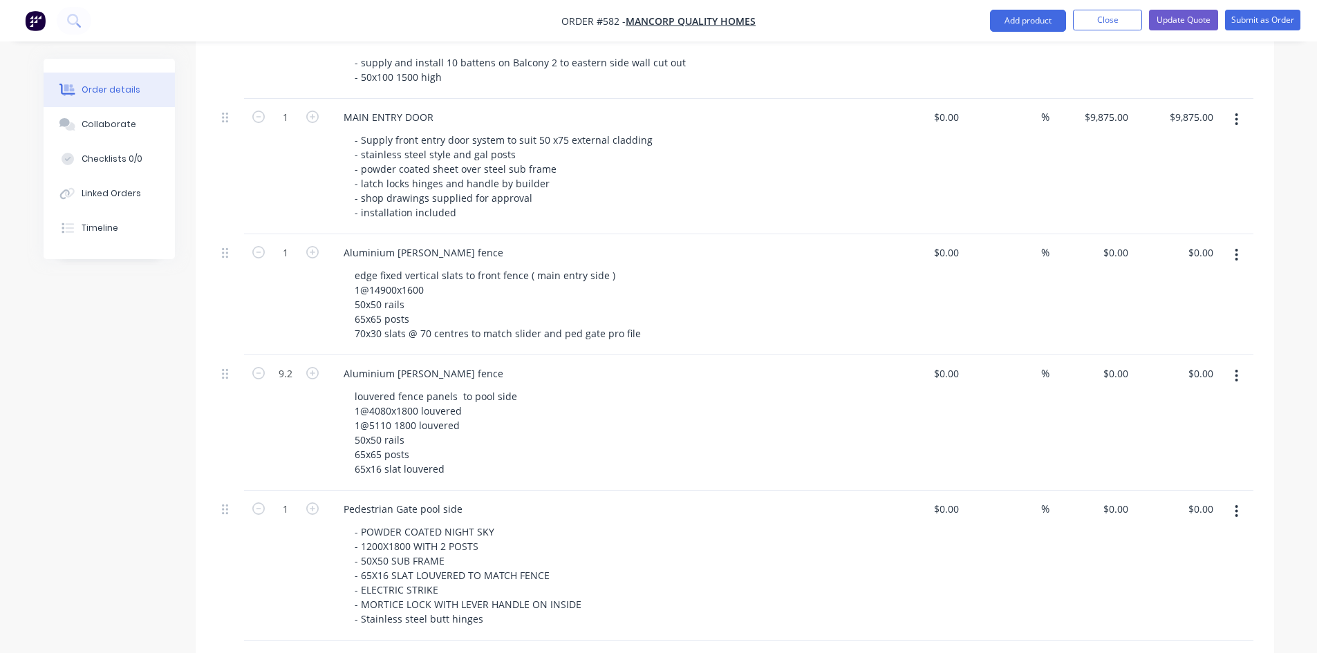
scroll to position [1451, 0]
click at [1110, 492] on div "0 0" at bounding box center [1091, 564] width 85 height 150
type input "$3,125.00"
click at [1088, 547] on div "$3,125.00 3125" at bounding box center [1091, 564] width 85 height 150
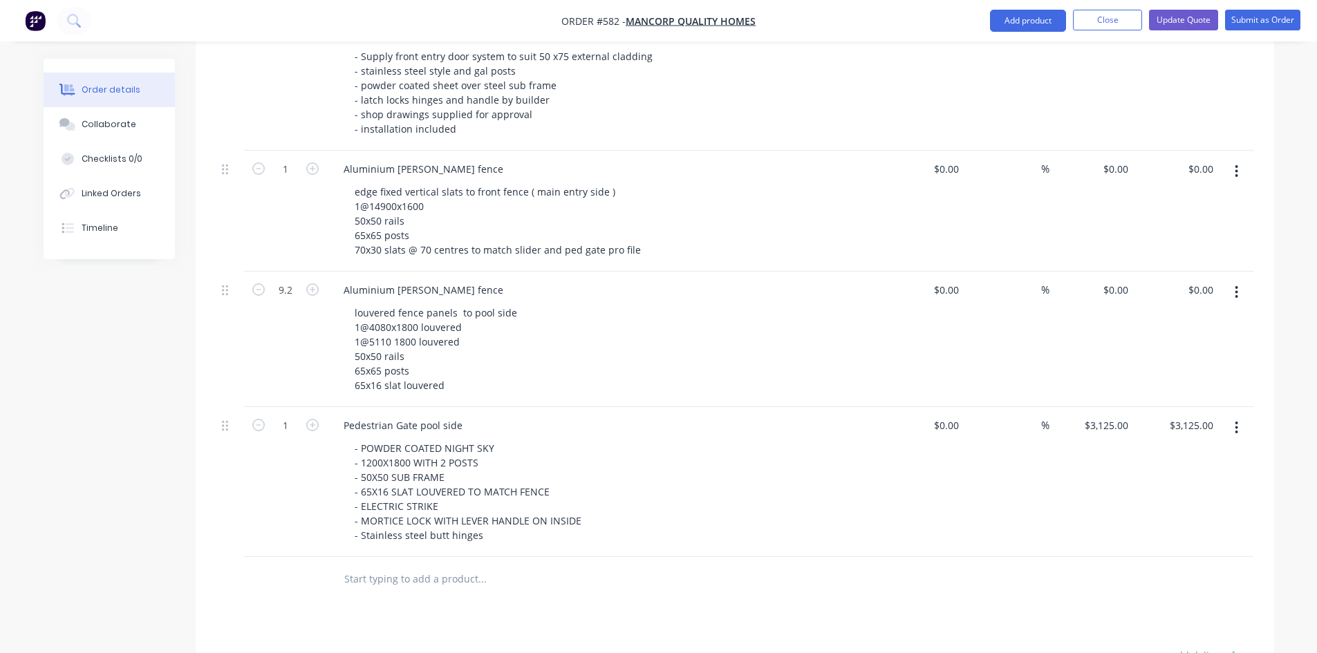
scroll to position [1520, 0]
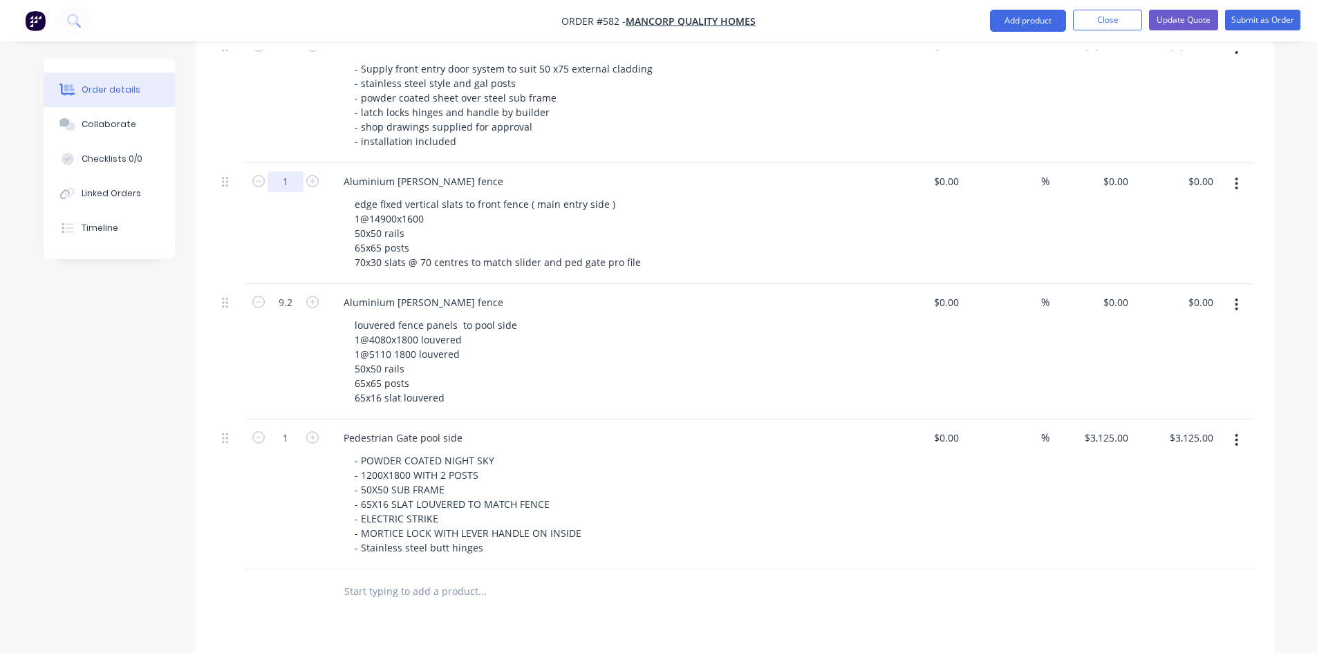
click at [297, 171] on input "1" at bounding box center [285, 181] width 36 height 21
type input "14.9"
click at [661, 216] on div "edge fixed vertical slats to front fence ( main entry side ) 1@14900x1600 50x50…" at bounding box center [608, 233] width 531 height 78
click at [1104, 163] on div "0 $0.00" at bounding box center [1091, 223] width 85 height 121
type input "$650.00"
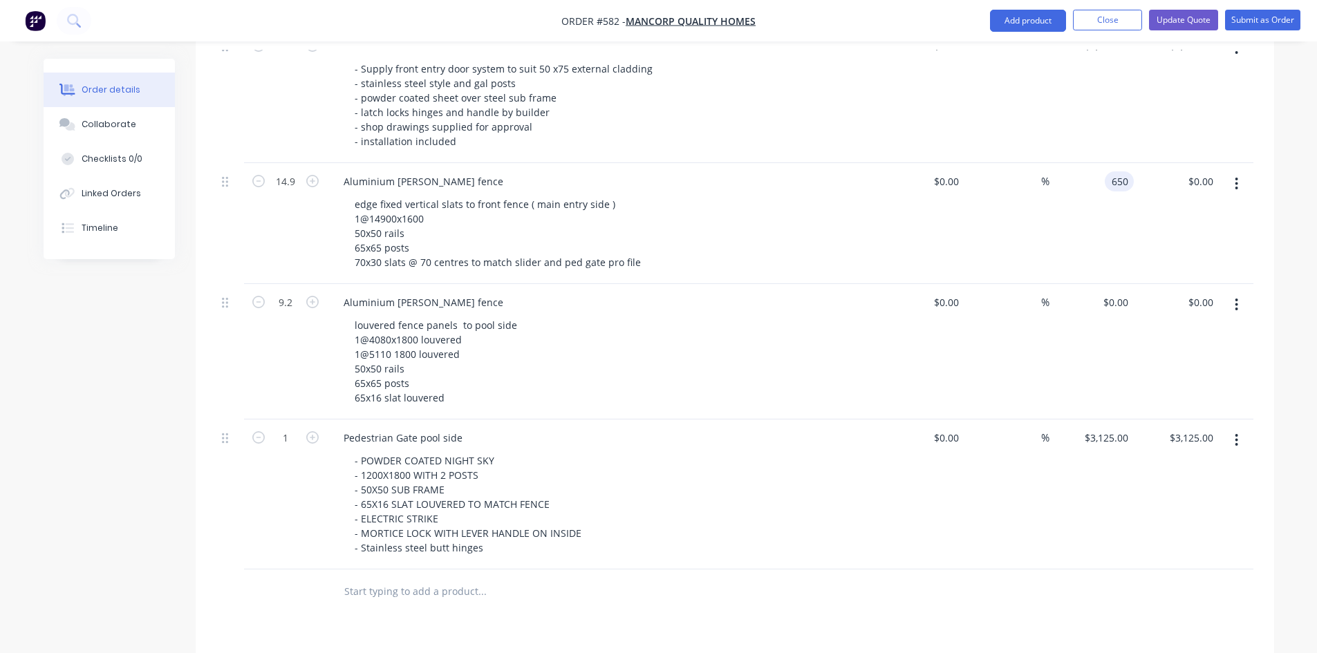
type input "$9,685.00"
click at [938, 196] on div "$0.00 $0.00" at bounding box center [922, 223] width 85 height 121
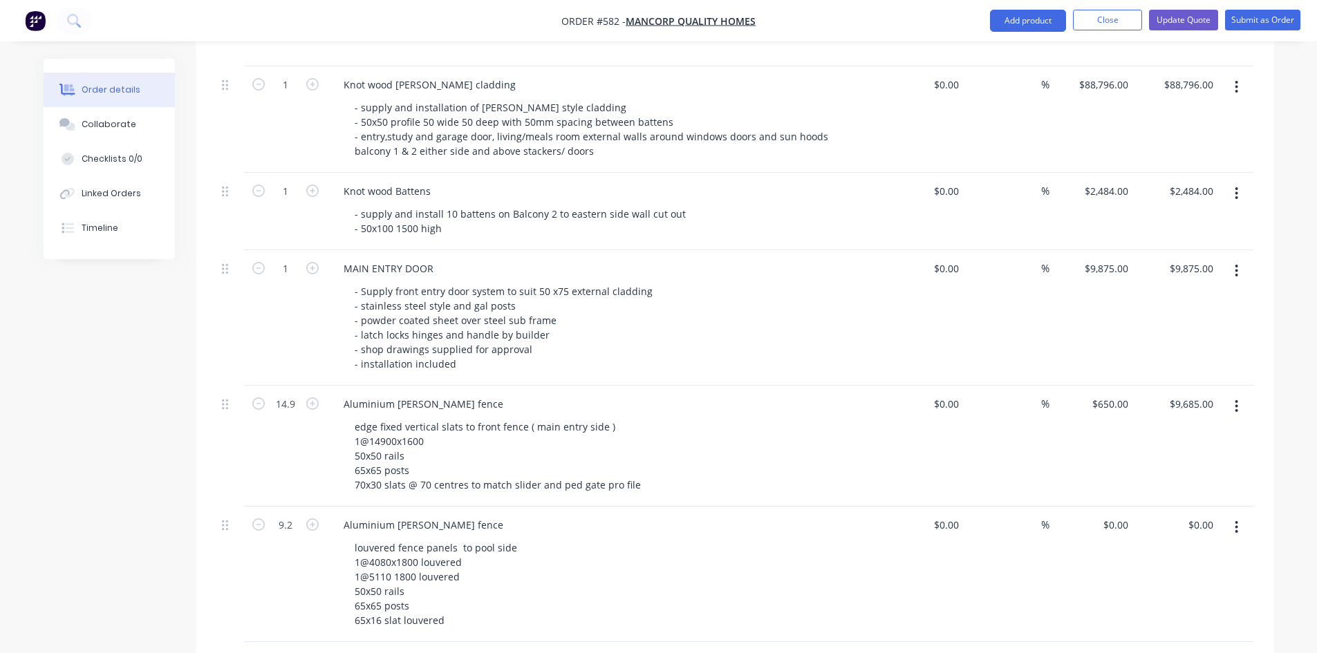
scroll to position [1244, 0]
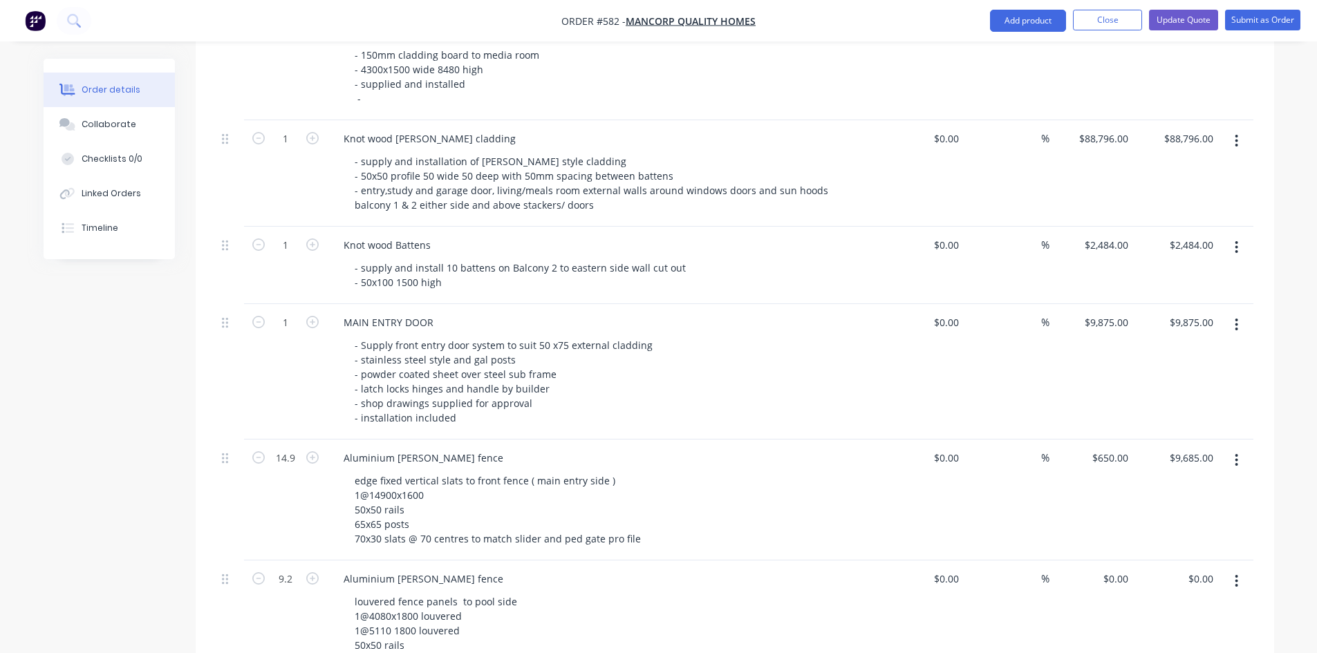
click at [1107, 449] on div "$650.00 $650.00" at bounding box center [1091, 500] width 85 height 121
click at [1108, 448] on div "650 650" at bounding box center [1118, 458] width 29 height 20
type input "675"
type input "$10,057.50"
click at [1111, 448] on div "675 675" at bounding box center [1121, 458] width 23 height 20
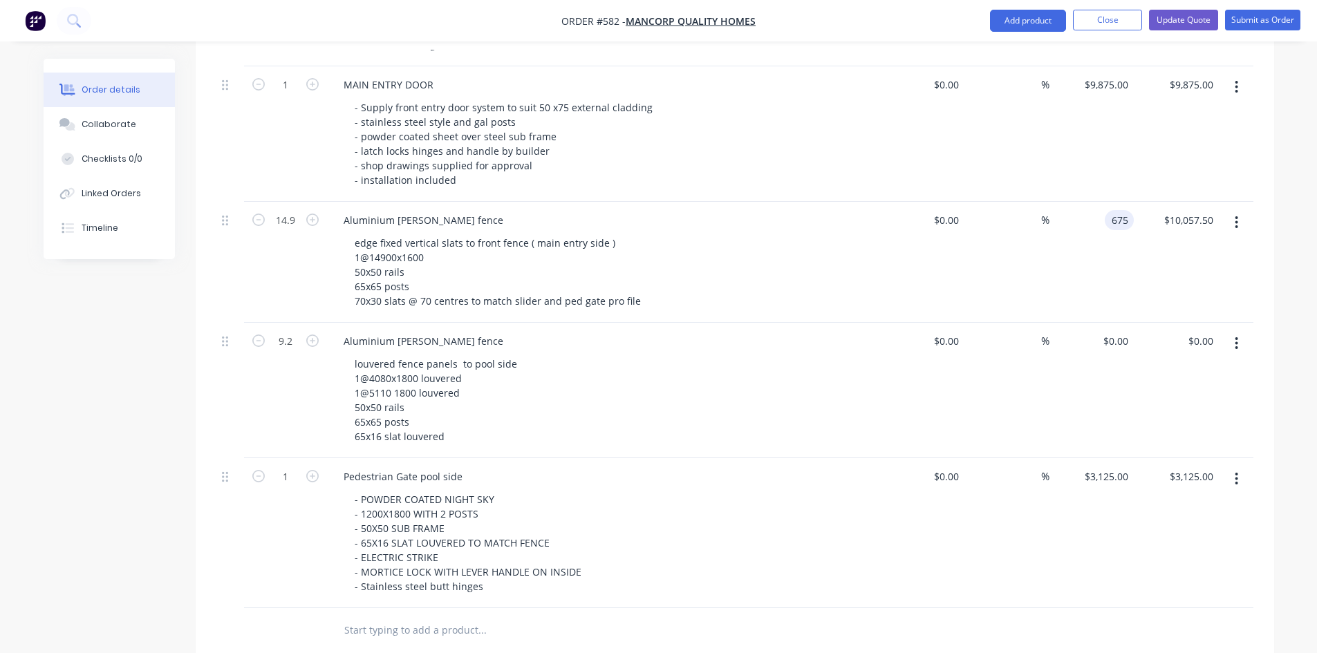
scroll to position [1520, 0]
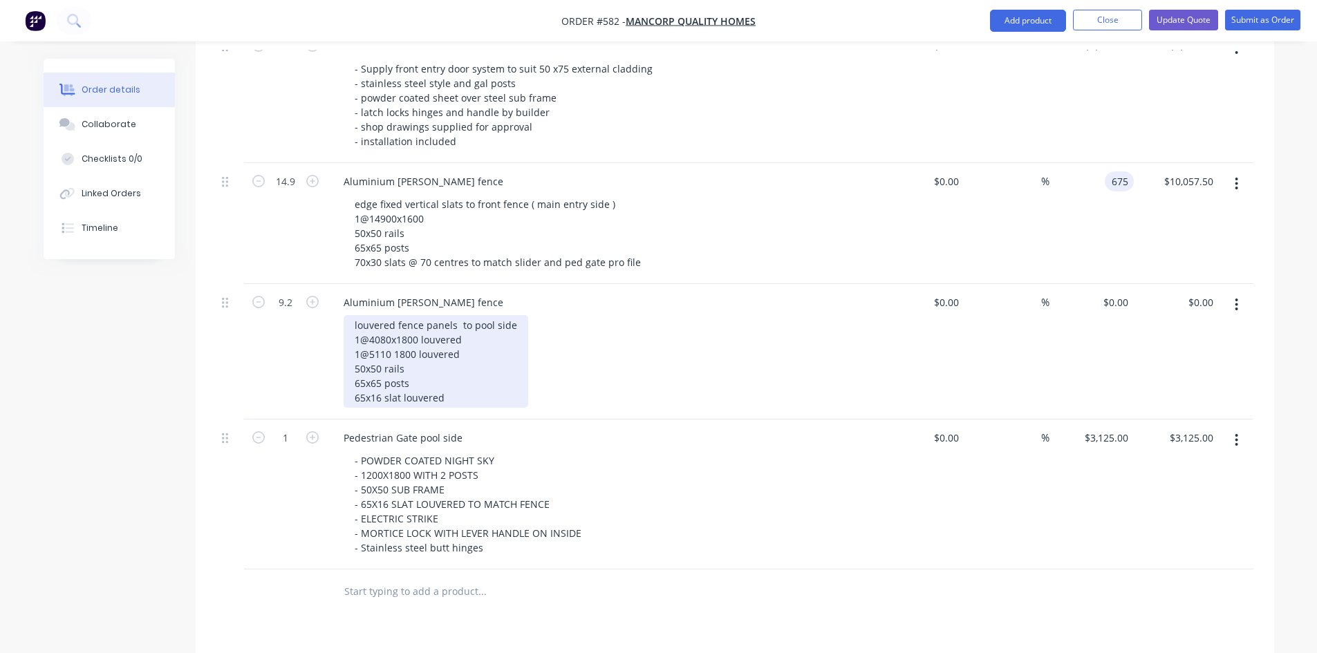
type input "$675.00"
click at [448, 376] on div "louvered fence panels to pool side 1@4080x1800 louvered 1@5110 1800 louvered 50…" at bounding box center [435, 361] width 185 height 93
click at [446, 379] on div "louvered fence panels to pool side 1@4080x1800 louvered 1@5110 1800 louvered 50…" at bounding box center [435, 361] width 185 height 93
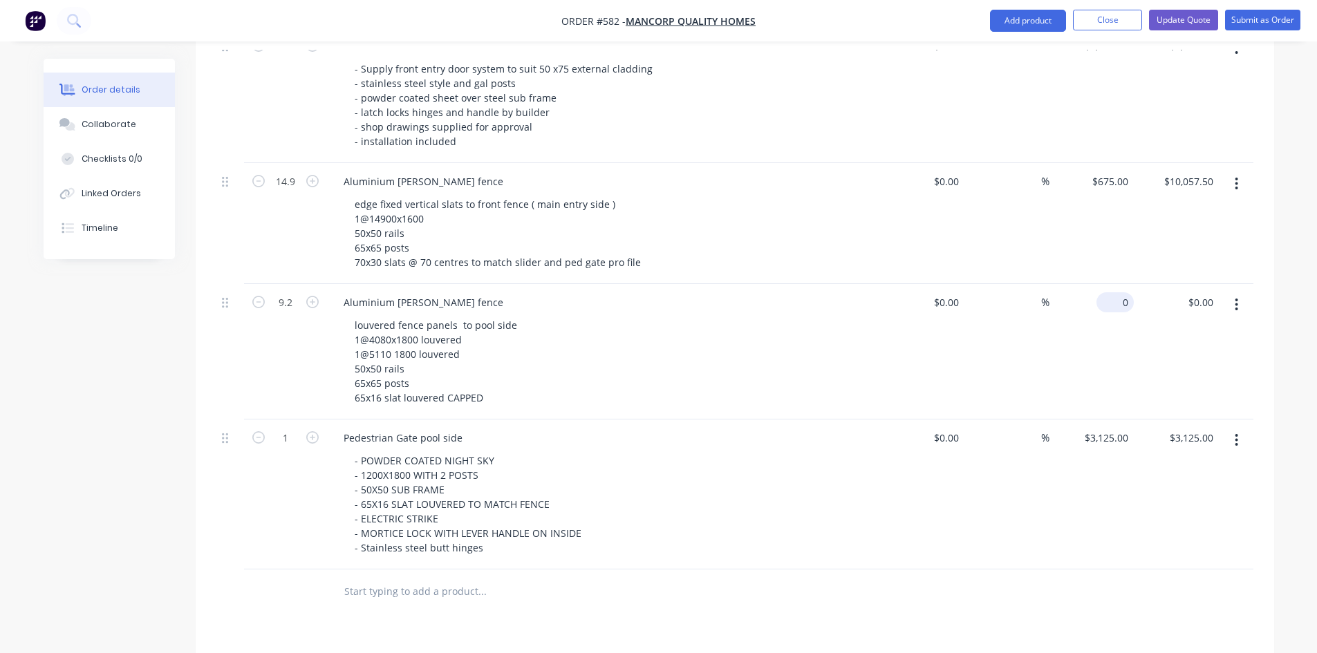
click at [1121, 292] on input "0" at bounding box center [1118, 302] width 32 height 20
type input "$700.00"
type input "$6,440.00"
click at [1093, 303] on div "$700.00 700" at bounding box center [1091, 351] width 85 height 135
click at [1111, 292] on input "700" at bounding box center [1112, 302] width 43 height 20
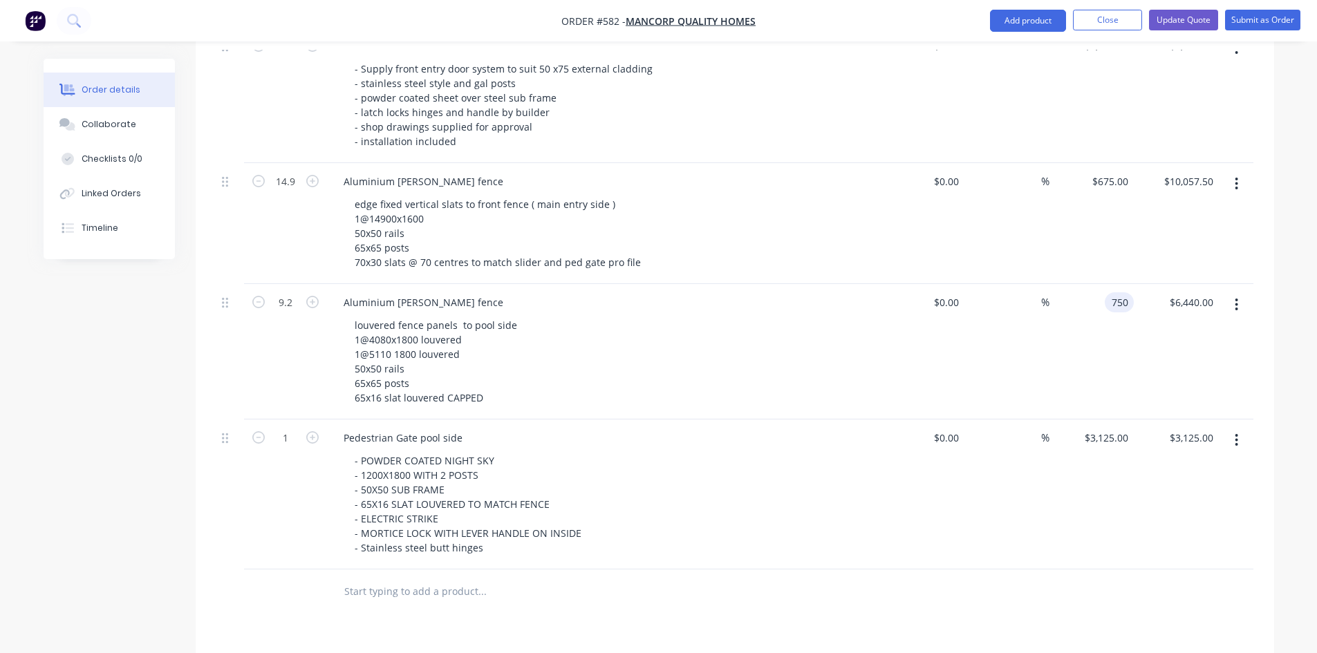
type input "$750.00"
type input "$6,900.00"
click at [1109, 249] on div "$675.00 $675.00" at bounding box center [1091, 223] width 85 height 121
click at [1106, 171] on div "675 $675.00" at bounding box center [1109, 181] width 48 height 20
type input "$695.00"
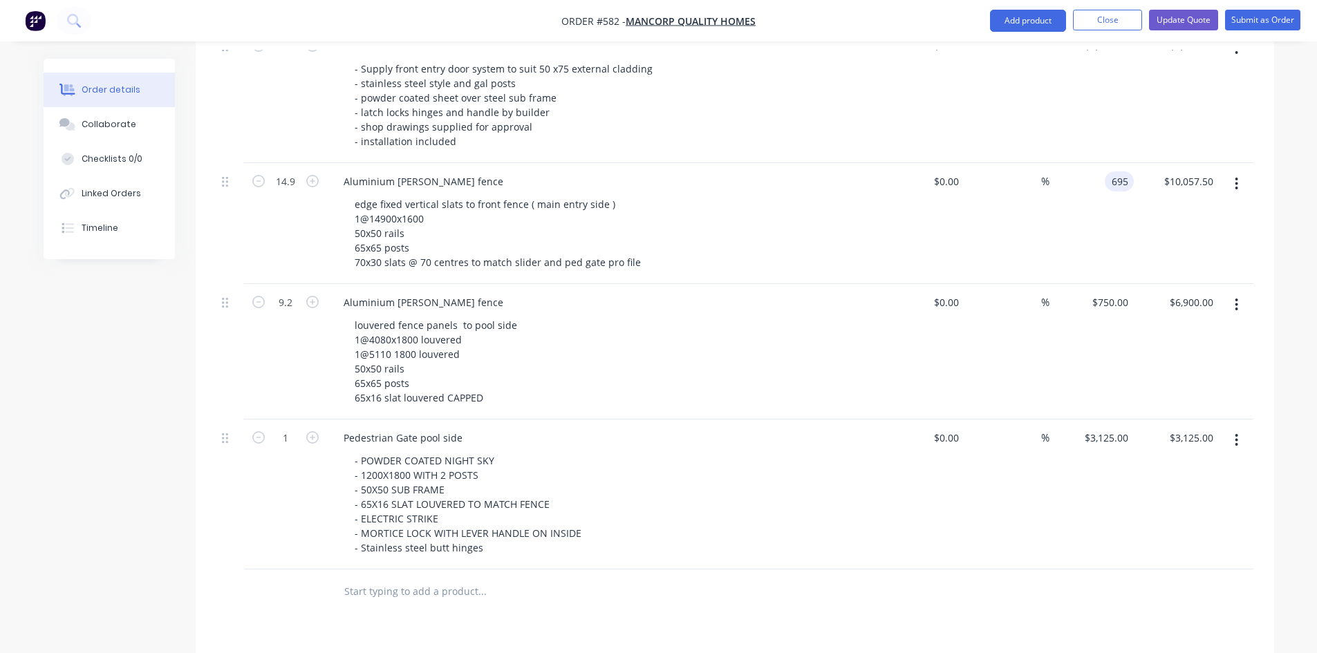
type input "$10,355.50"
click at [1124, 196] on div "$695.00 695" at bounding box center [1091, 223] width 85 height 121
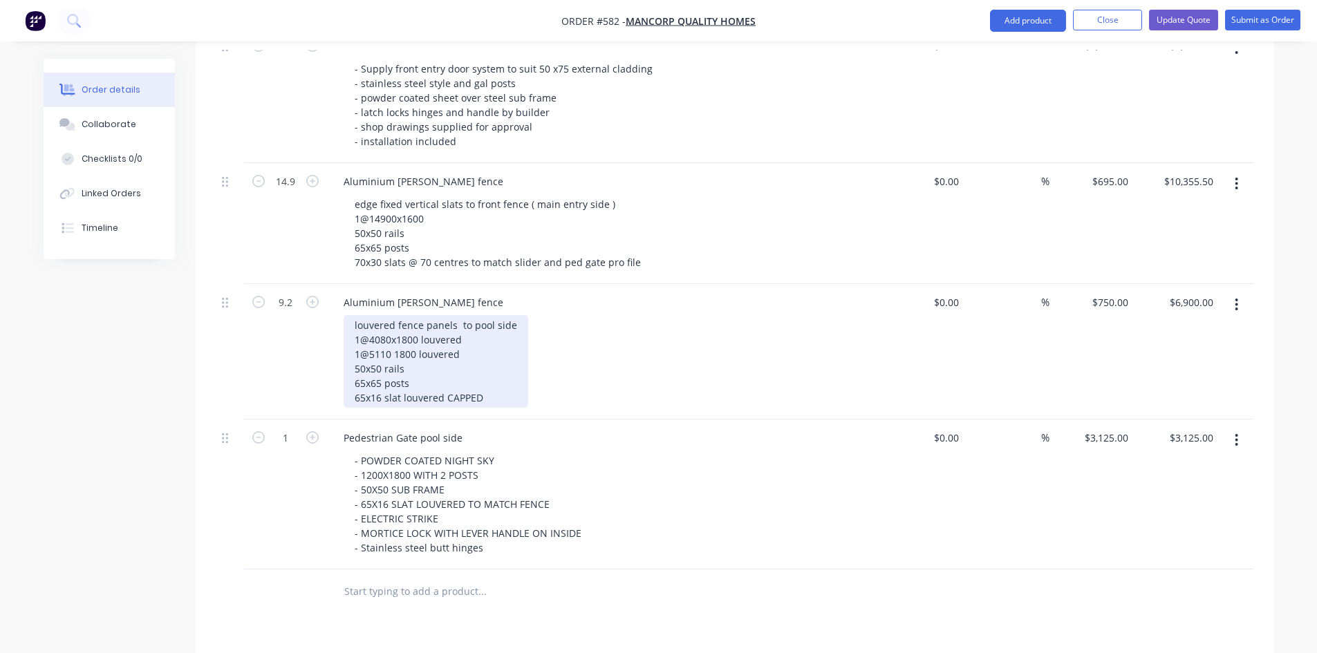
click at [381, 351] on div "louvered fence panels to pool side 1@4080x1800 louvered 1@5110 1800 louvered 50…" at bounding box center [435, 361] width 185 height 93
click at [364, 349] on div "louvered fence panels to pool side 1@4080x1800 louvered 1@5110 1800 louvered 50…" at bounding box center [435, 361] width 185 height 93
click at [409, 364] on div "louvered fence panels to pool side 1@4080x1800 louvered 1@5110 1800 louvered 75…" at bounding box center [435, 361] width 185 height 93
click at [363, 348] on div "louvered fence panels to pool side 1@4080x1800 louvered 1@5110 1800 louvered 75…" at bounding box center [435, 361] width 185 height 93
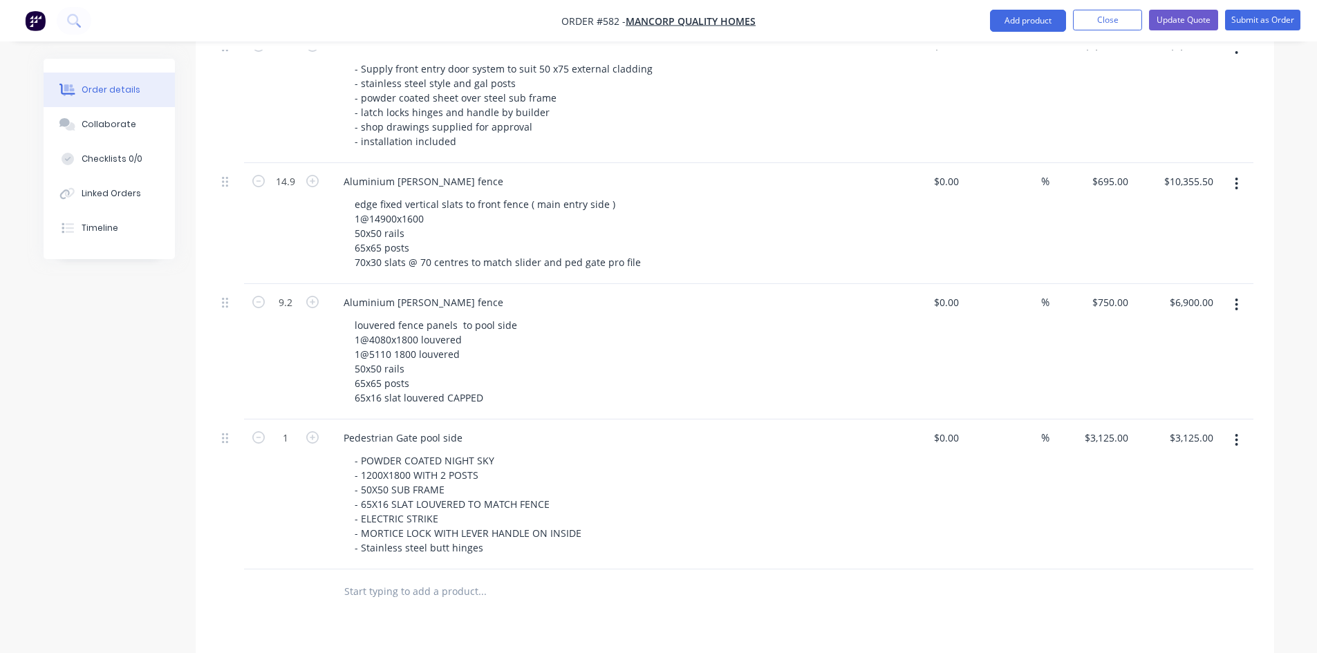
click at [567, 350] on div "louvered fence panels to pool side 1@4080x1800 louvered 1@5110 1800 louvered 50…" at bounding box center [608, 361] width 531 height 93
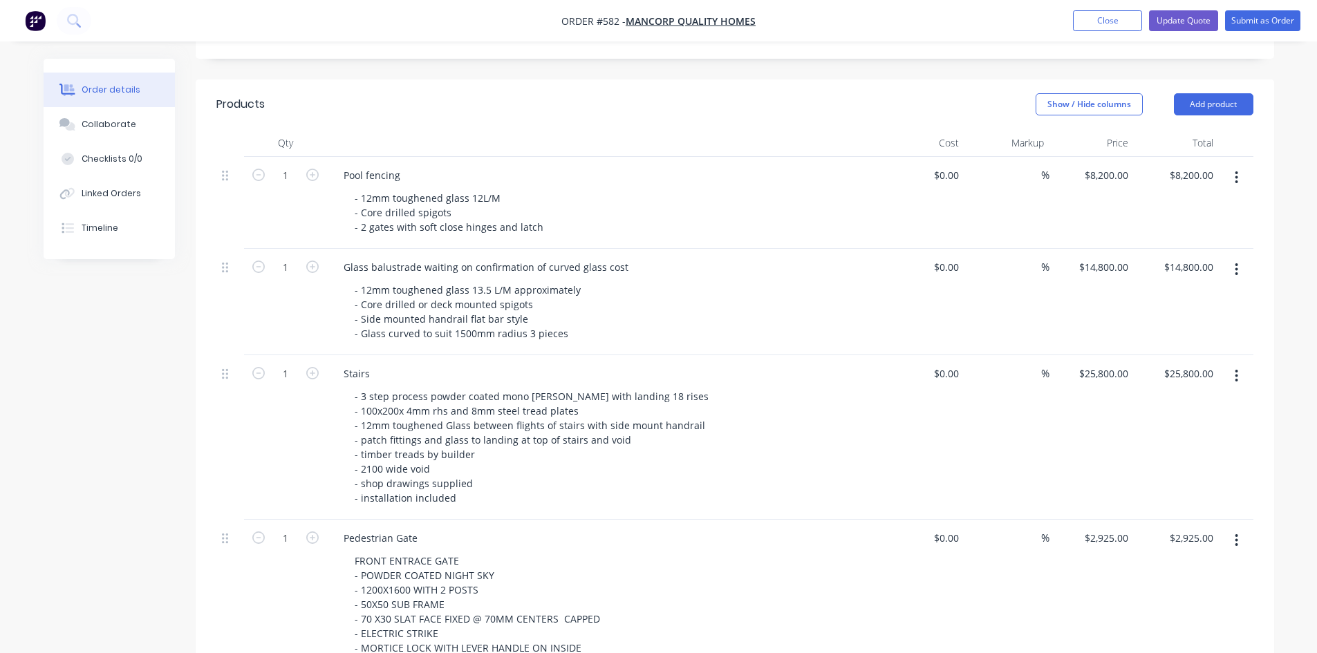
scroll to position [346, 0]
click at [1125, 94] on button "Show / Hide columns" at bounding box center [1088, 105] width 107 height 22
click at [1057, 131] on span at bounding box center [1058, 131] width 12 height 12
click at [1041, 125] on input "Cost" at bounding box center [1041, 125] width 0 height 0
click at [1054, 147] on span at bounding box center [1058, 150] width 12 height 12
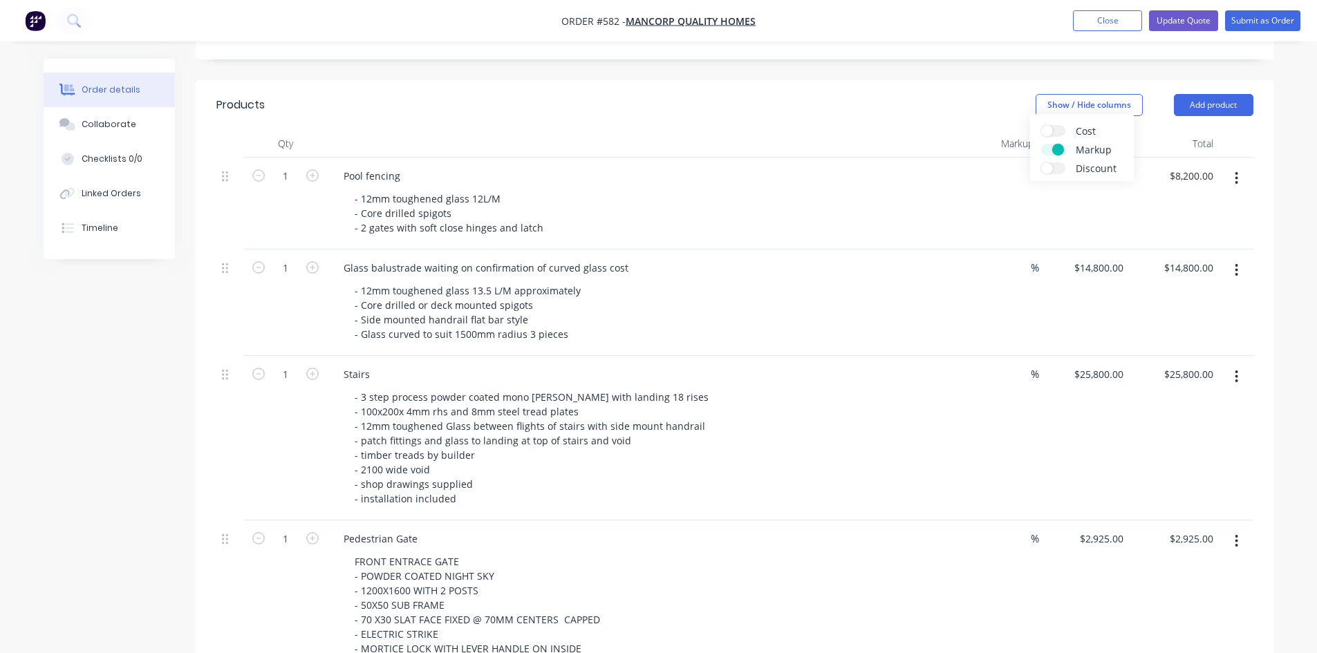
click at [1041, 144] on input "Markup" at bounding box center [1041, 144] width 0 height 0
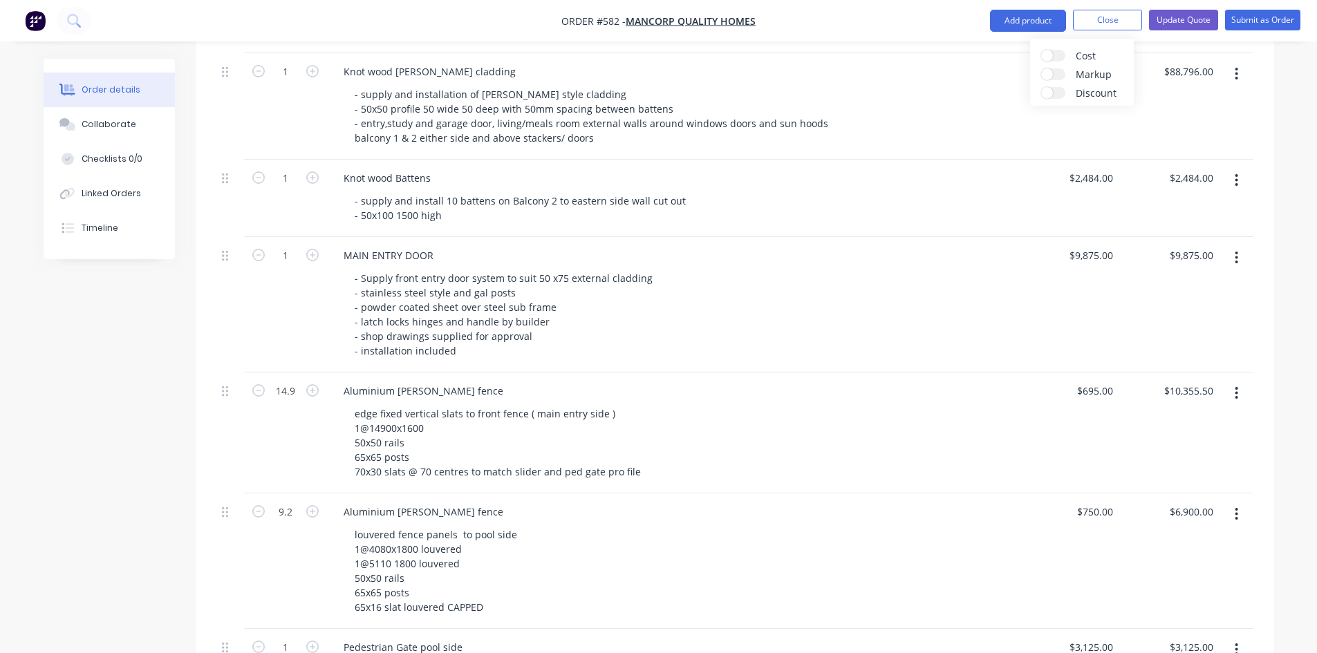
scroll to position [1313, 0]
click at [1090, 500] on div "750 $750.00" at bounding box center [1094, 510] width 48 height 20
type input "$810.00"
type input "$7,452.00"
click at [1068, 442] on div "$695.00 $695.00" at bounding box center [1068, 430] width 100 height 121
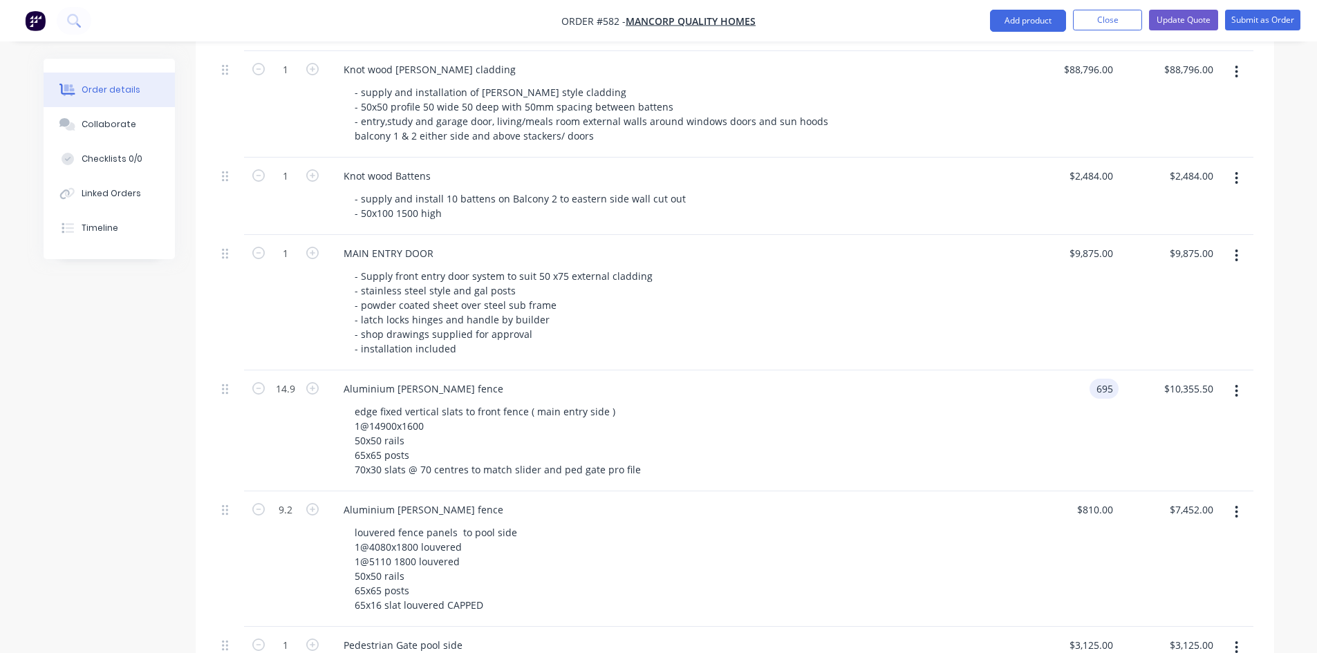
click at [1105, 379] on input "695" at bounding box center [1106, 389] width 23 height 20
type input "$695.00"
click at [1088, 421] on div "$695.00 695" at bounding box center [1068, 430] width 100 height 121
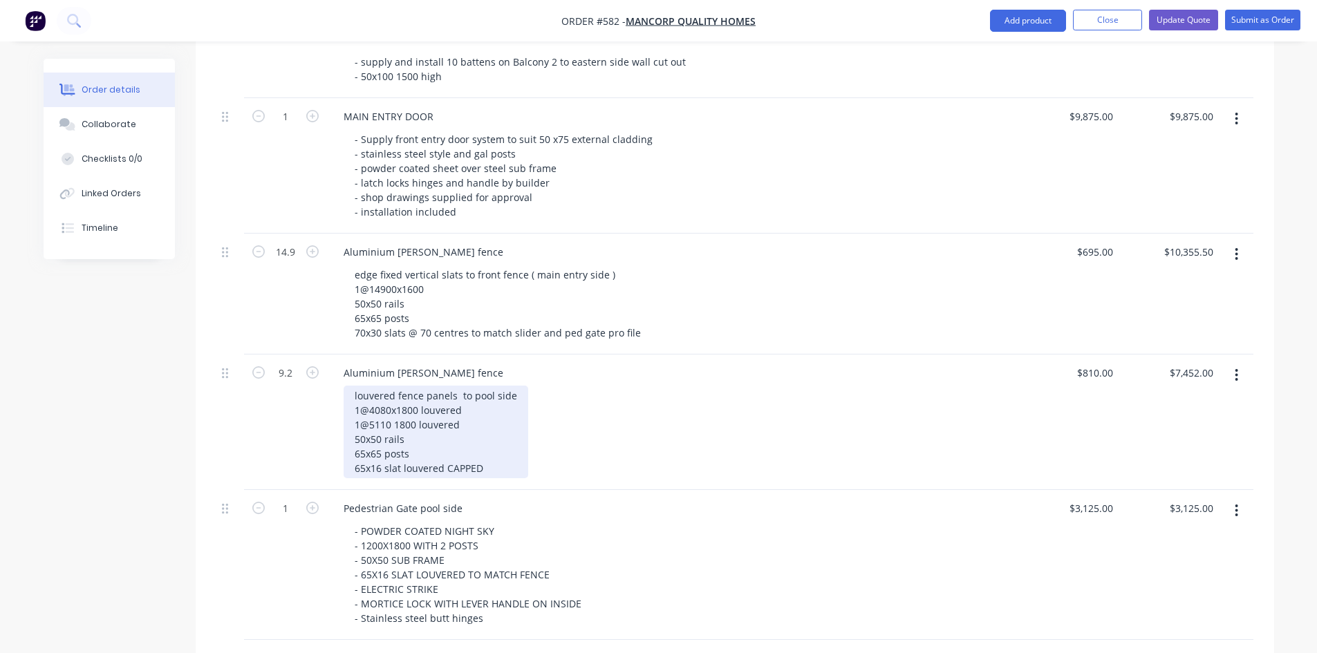
scroll to position [1451, 0]
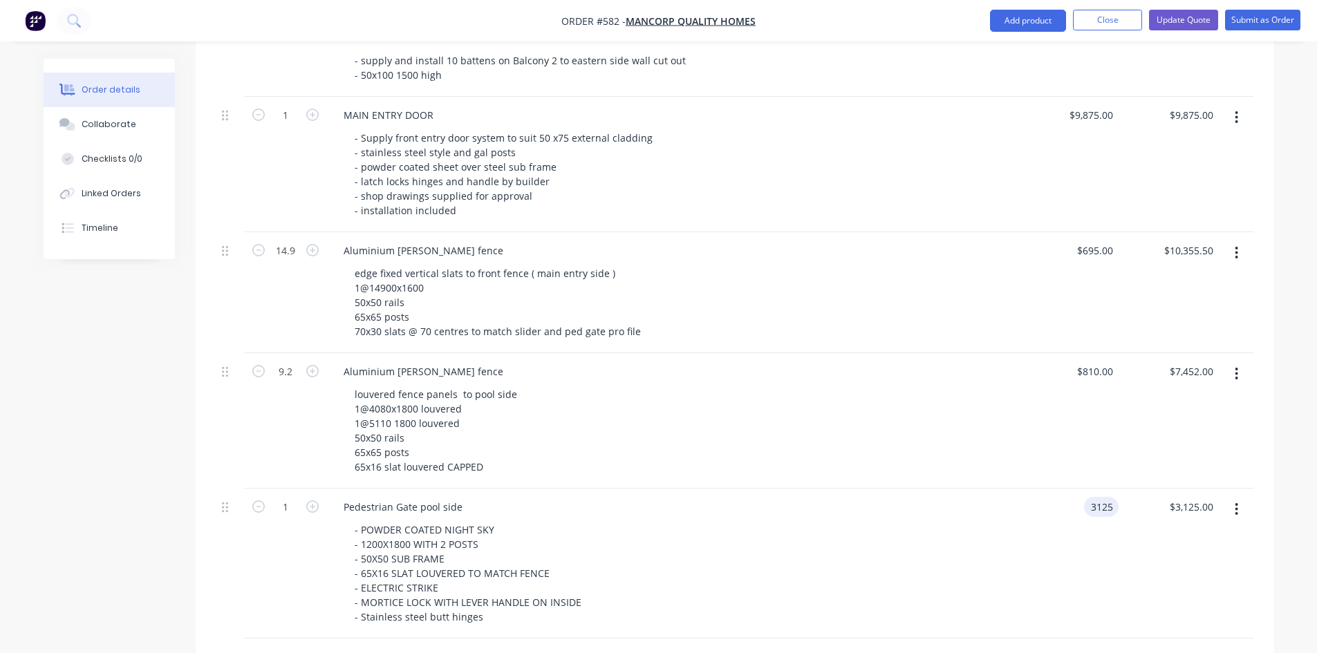
click at [1117, 497] on input "3125" at bounding box center [1103, 507] width 29 height 20
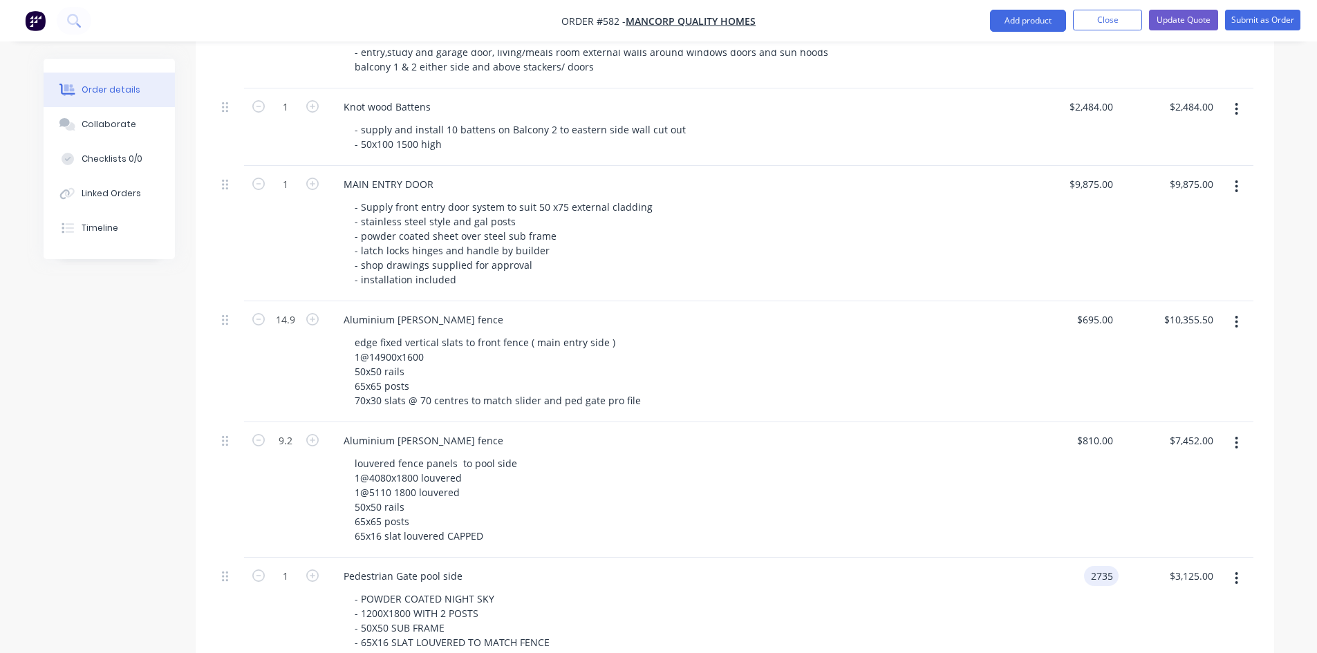
type input "$2,735.00"
click at [1065, 516] on div "$810.00 $810.00" at bounding box center [1068, 489] width 100 height 135
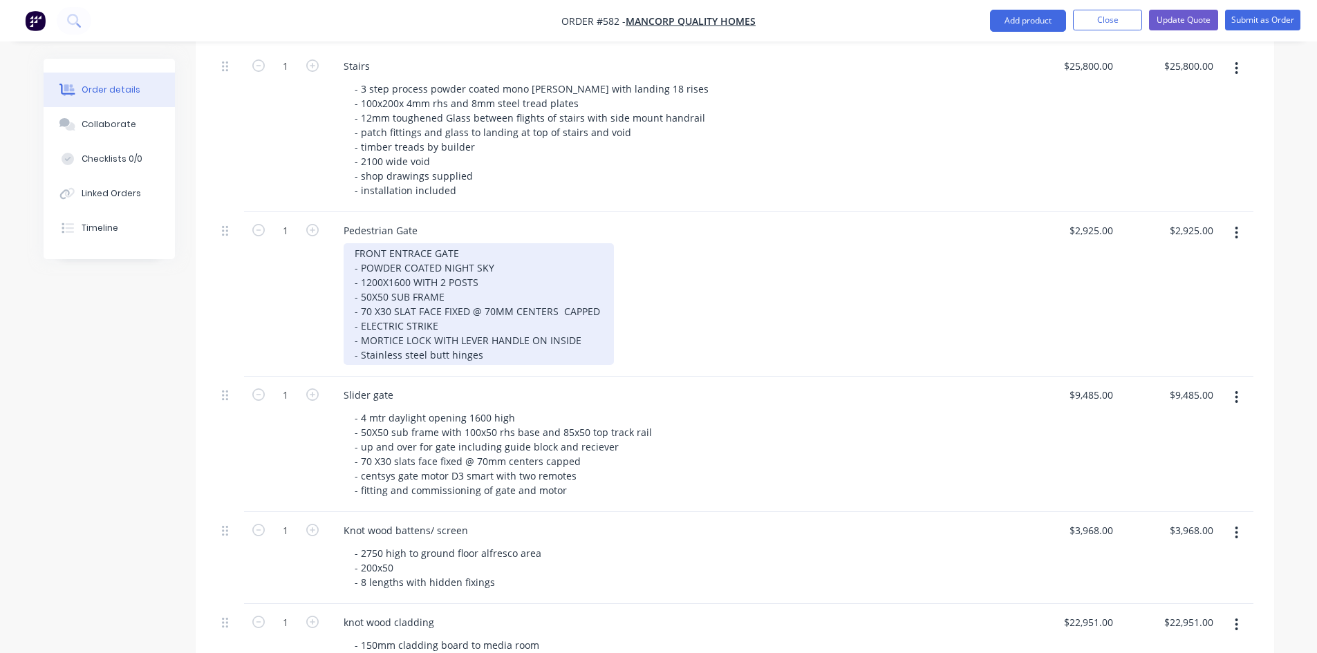
scroll to position [622, 0]
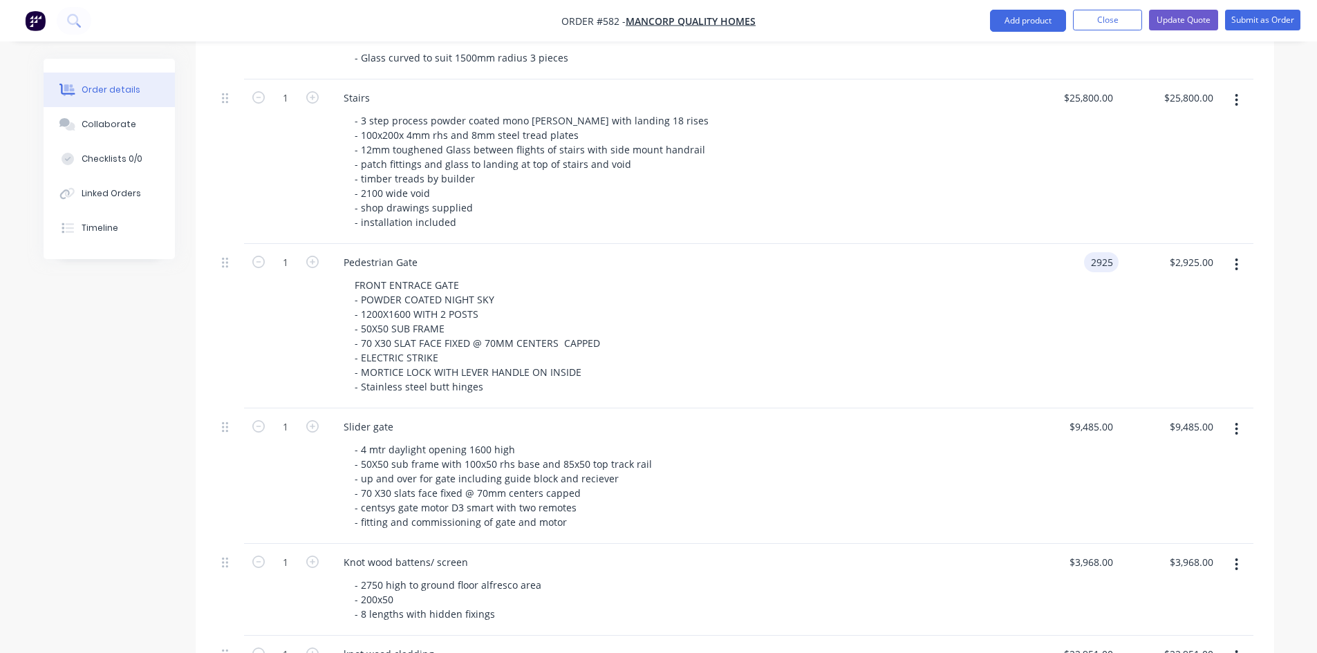
click at [1112, 252] on input "2925" at bounding box center [1103, 262] width 29 height 20
type input "$2,725.00"
click at [1046, 326] on div "$2,725.00 2725" at bounding box center [1068, 326] width 100 height 164
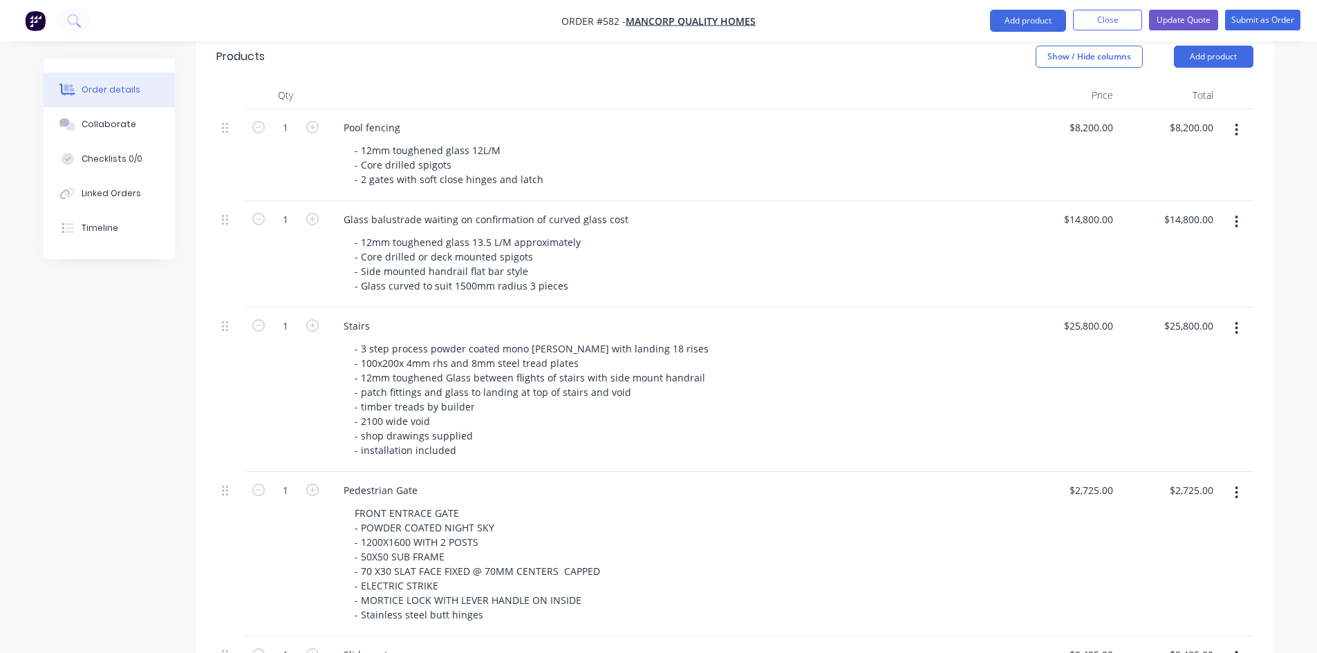
scroll to position [346, 0]
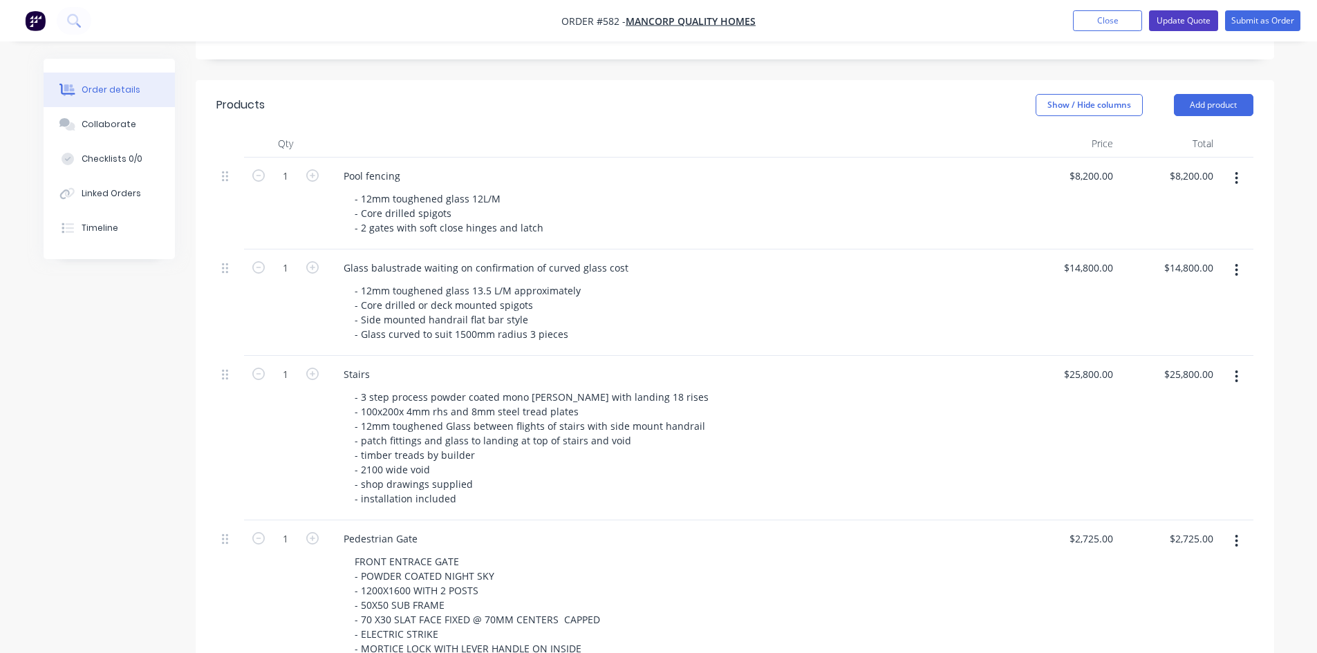
click at [1187, 24] on button "Update Quote" at bounding box center [1183, 20] width 69 height 21
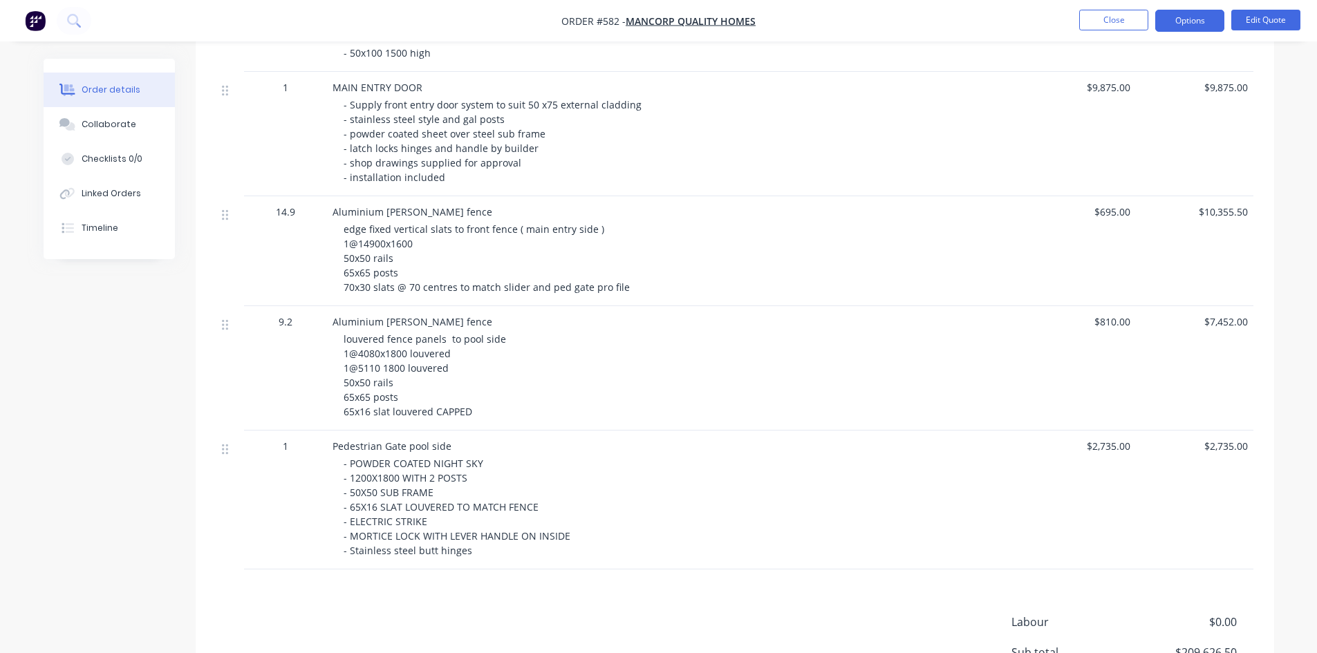
scroll to position [1348, 0]
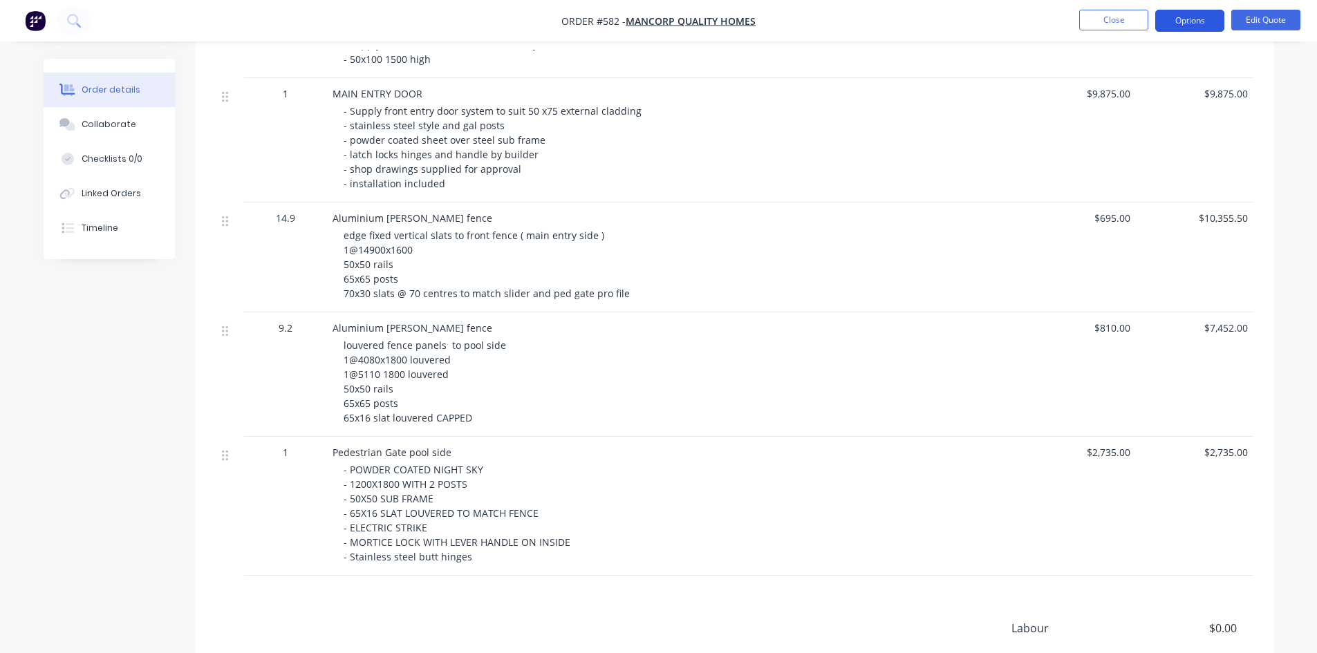
click at [1191, 19] on button "Options" at bounding box center [1189, 21] width 69 height 22
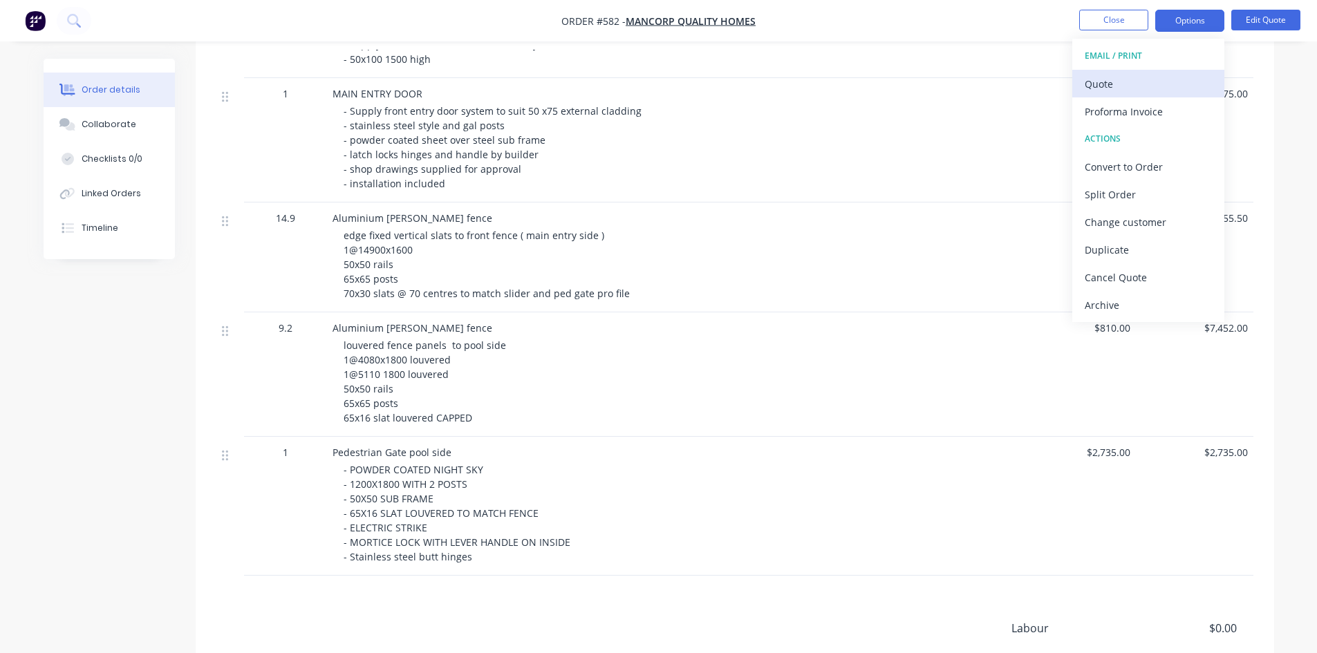
click at [1122, 86] on div "Quote" at bounding box center [1147, 84] width 127 height 20
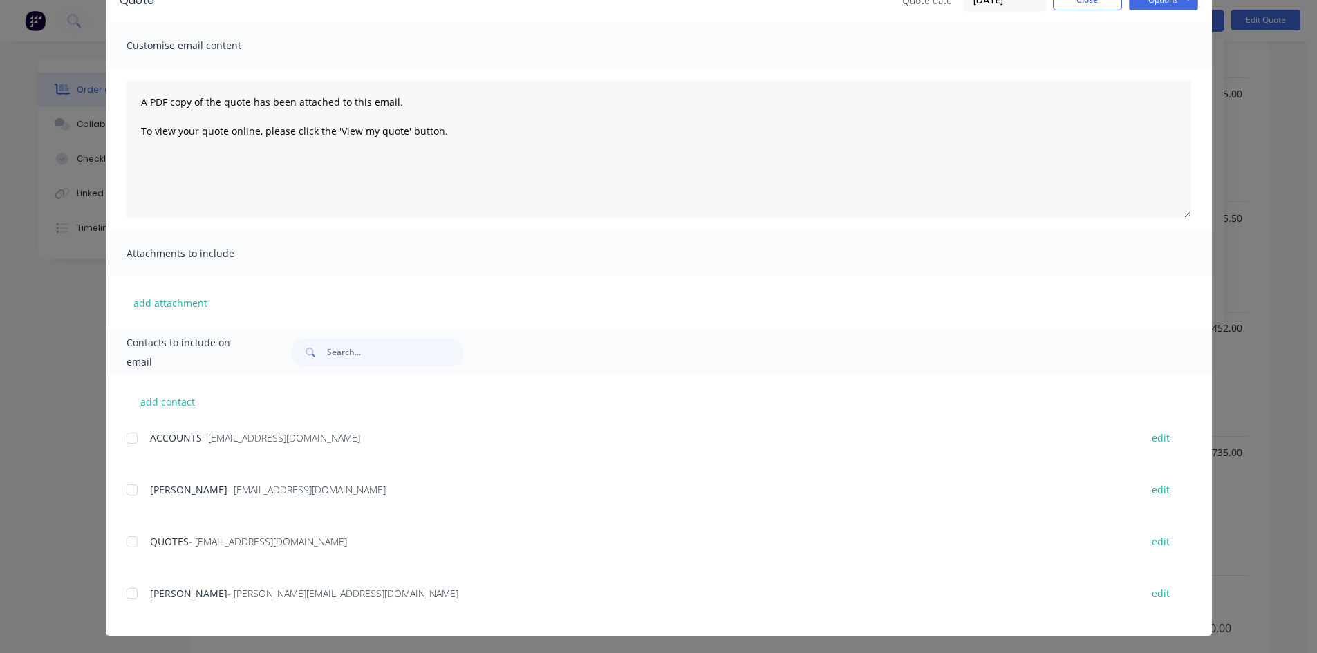
scroll to position [79, 0]
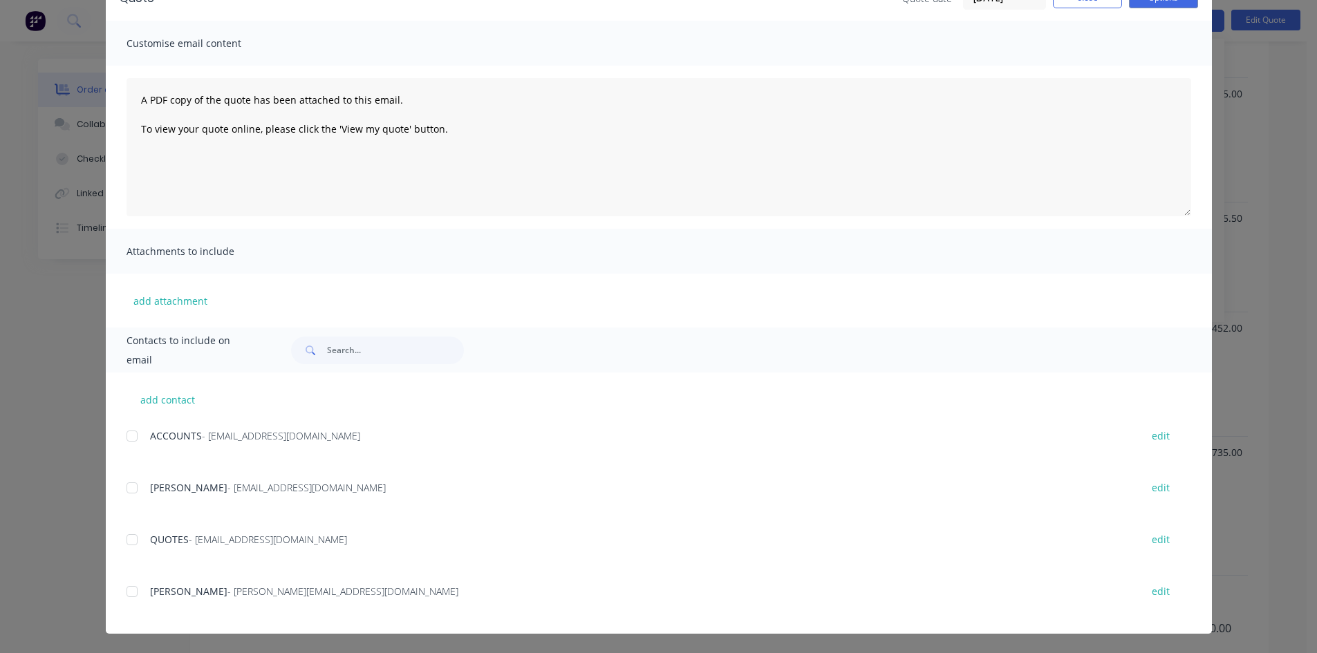
click at [124, 489] on div at bounding box center [132, 488] width 28 height 28
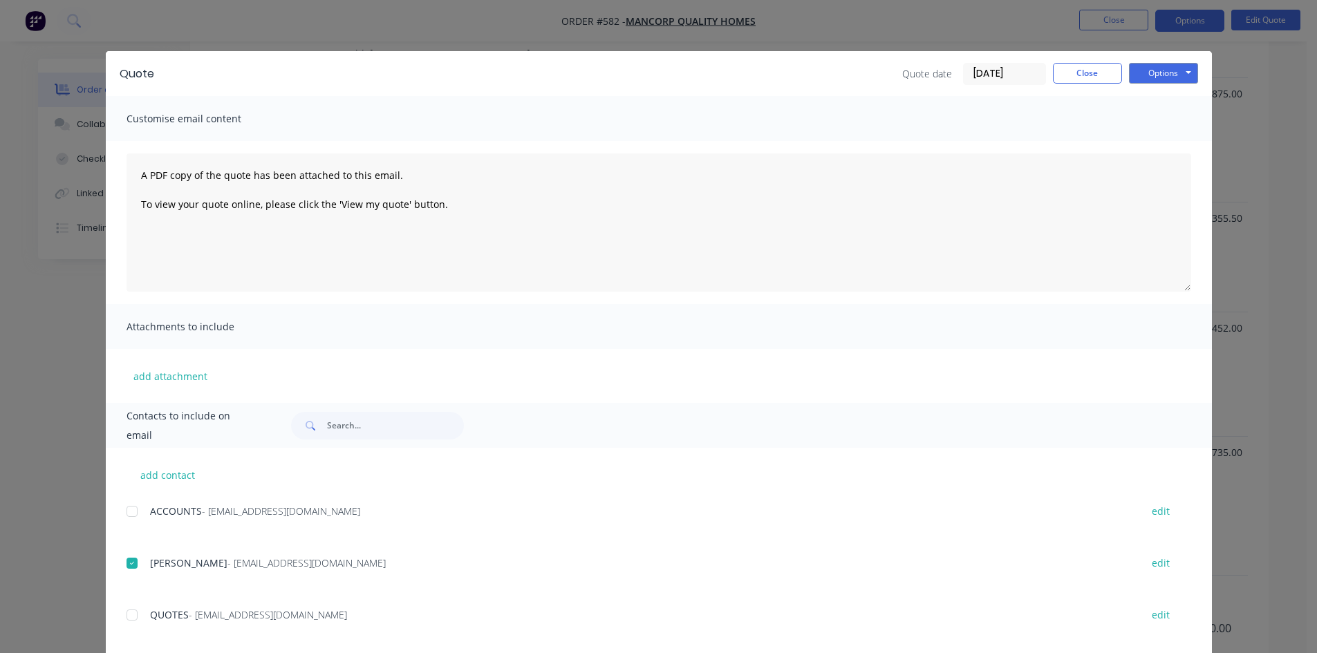
scroll to position [0, 0]
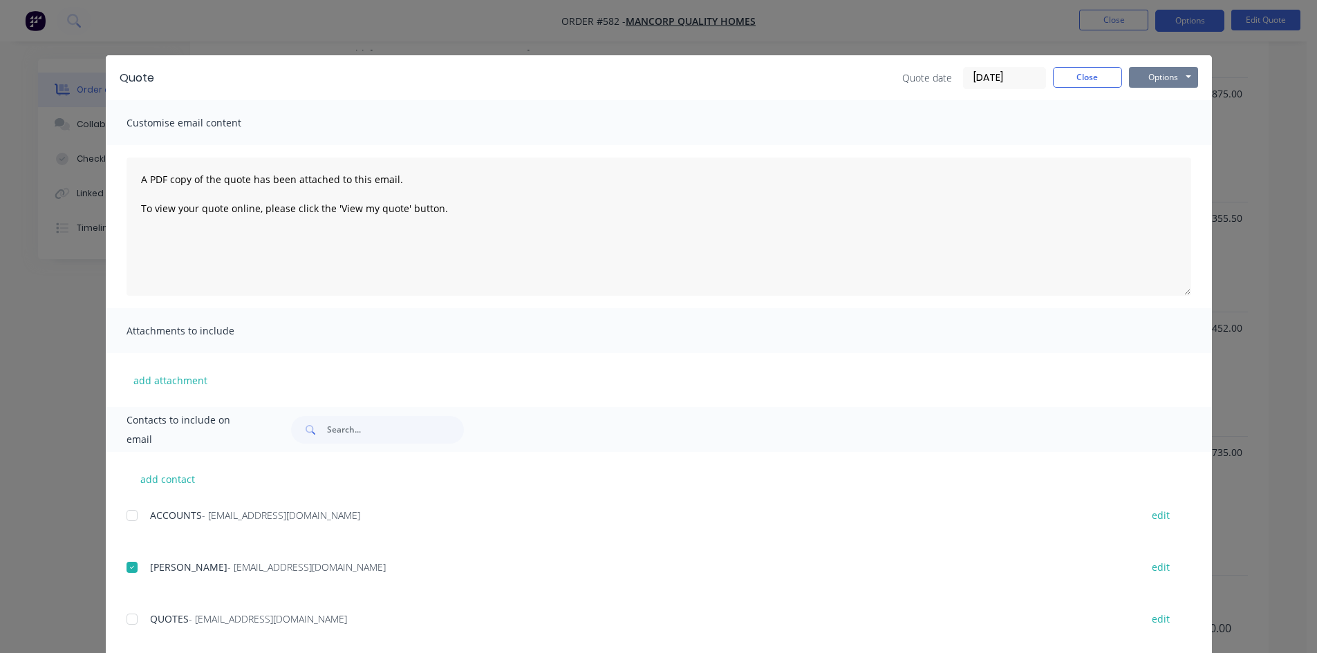
click at [1144, 77] on button "Options" at bounding box center [1163, 77] width 69 height 21
click at [1146, 143] on button "Email" at bounding box center [1173, 147] width 88 height 23
click at [1076, 77] on button "Close" at bounding box center [1087, 77] width 69 height 21
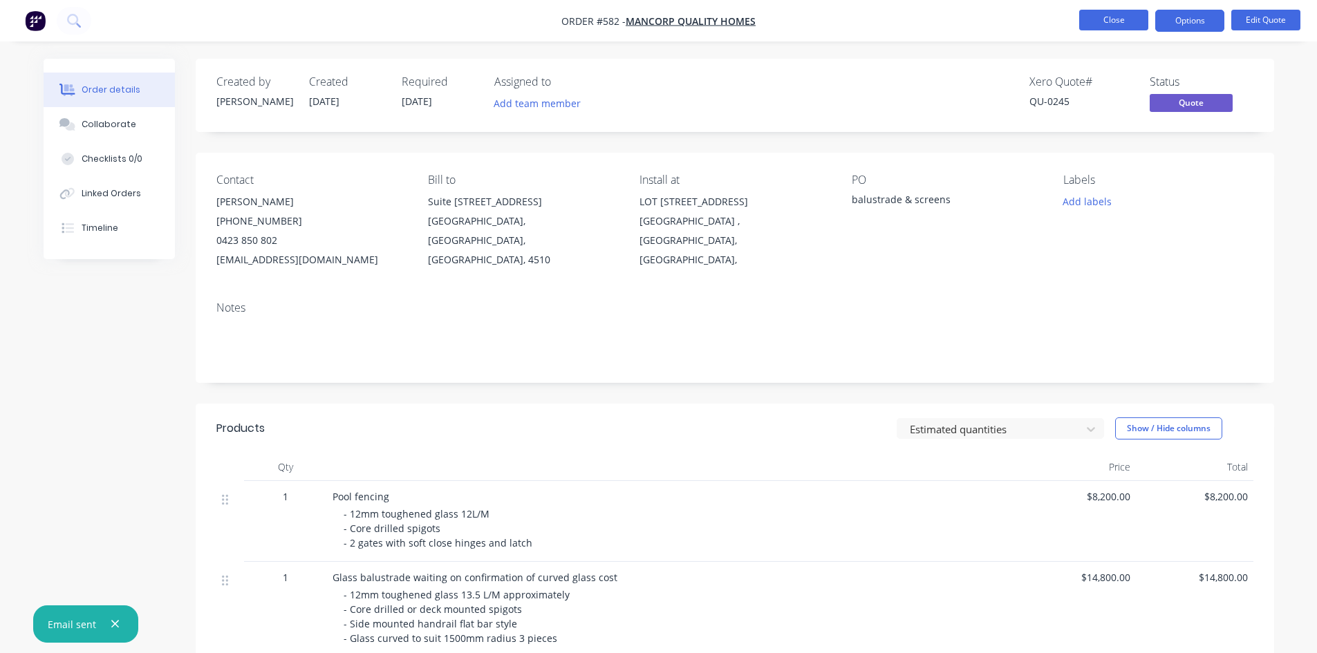
click at [1102, 25] on button "Close" at bounding box center [1113, 20] width 69 height 21
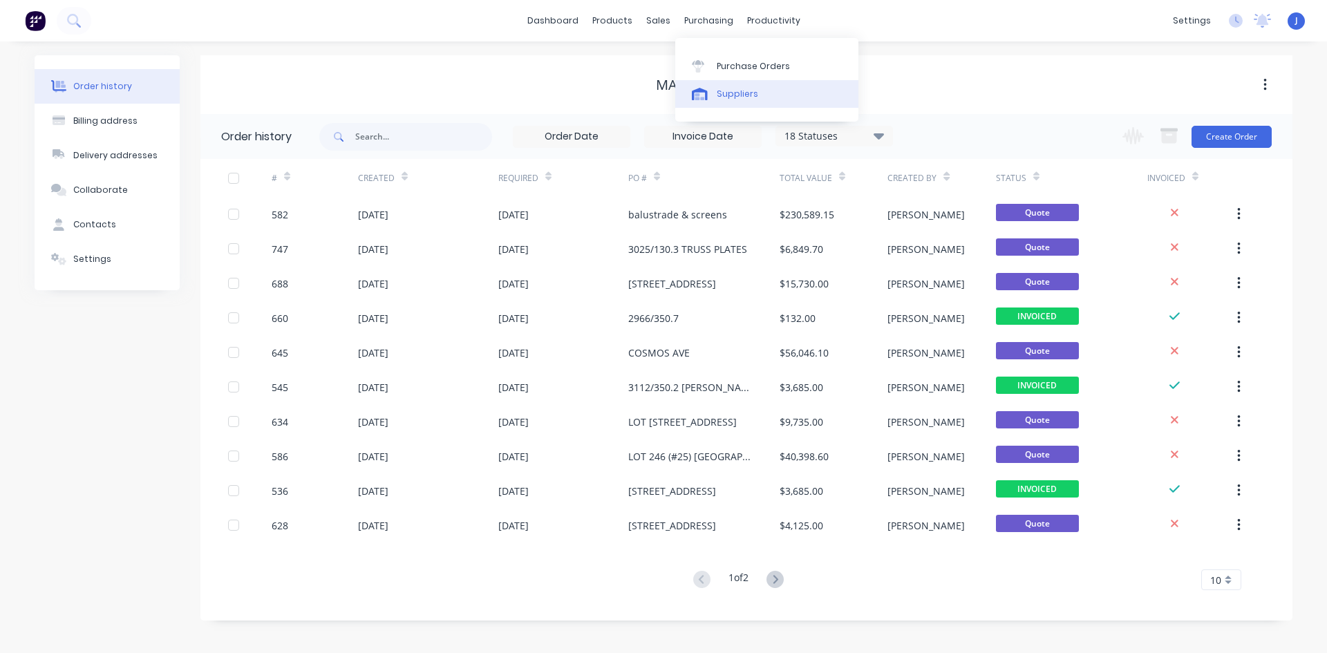
click at [736, 93] on div "Suppliers" at bounding box center [737, 94] width 41 height 12
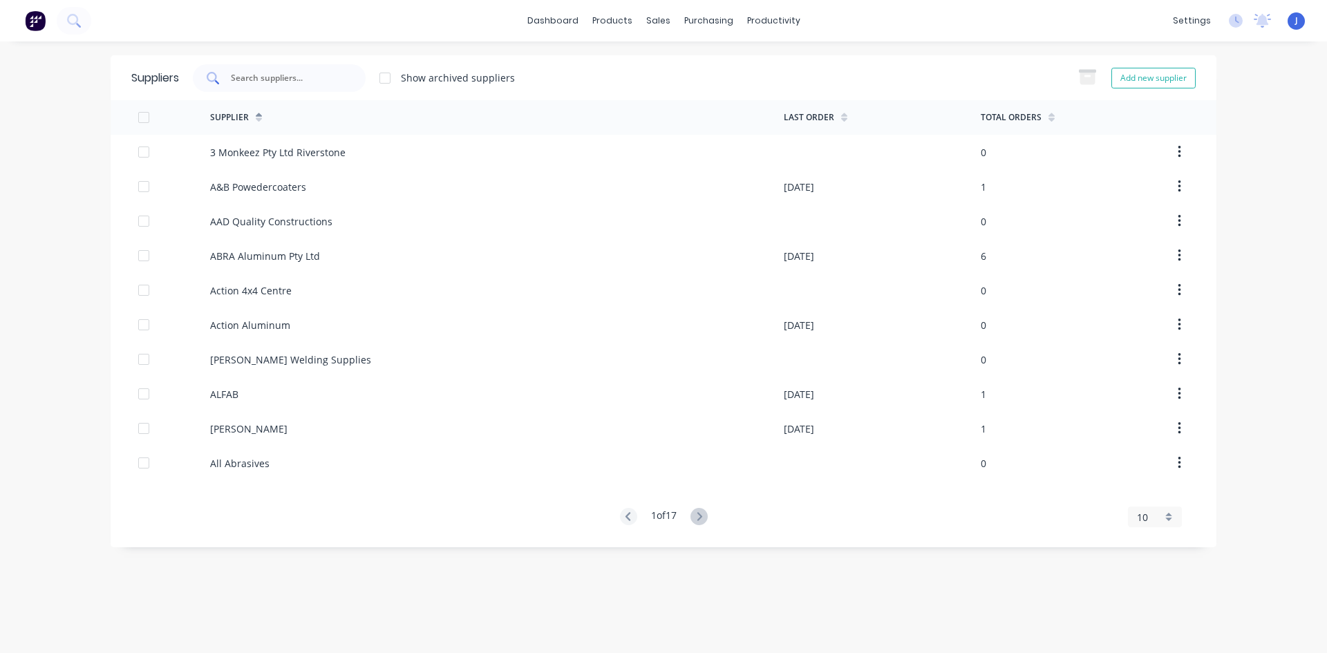
click at [274, 80] on input "text" at bounding box center [286, 78] width 115 height 14
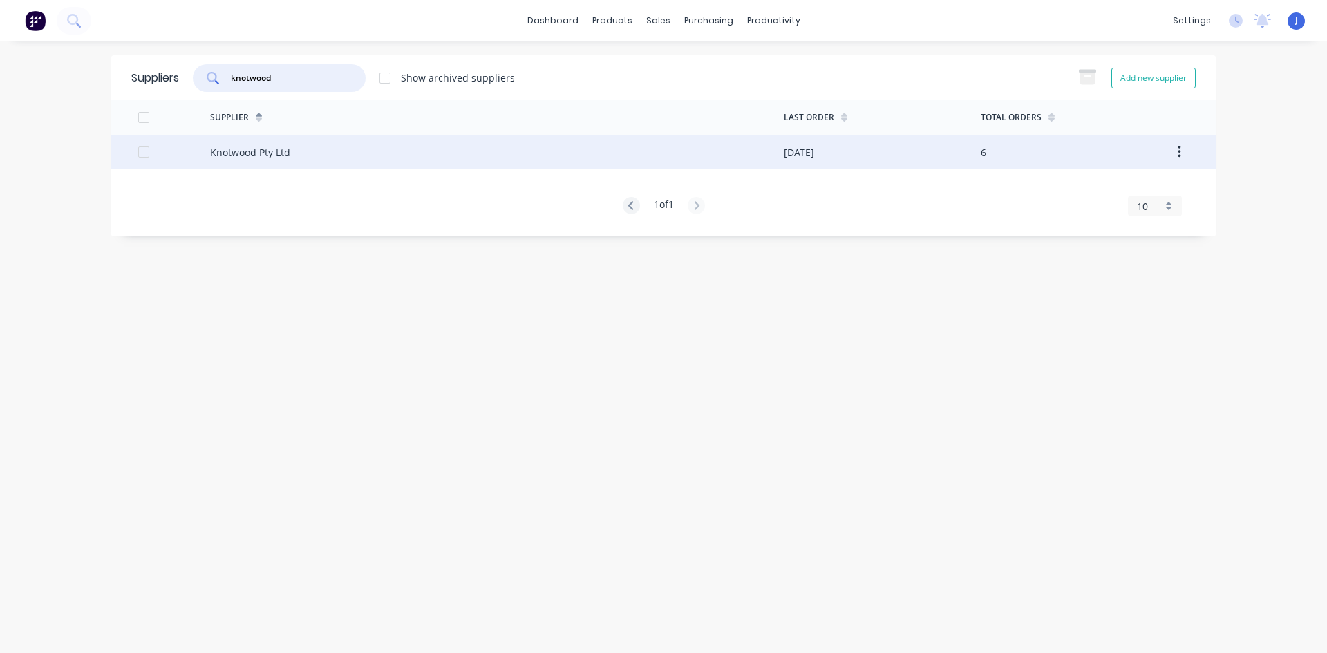
type input "knotwood"
click at [308, 152] on div "Knotwood Pty Ltd" at bounding box center [497, 152] width 574 height 35
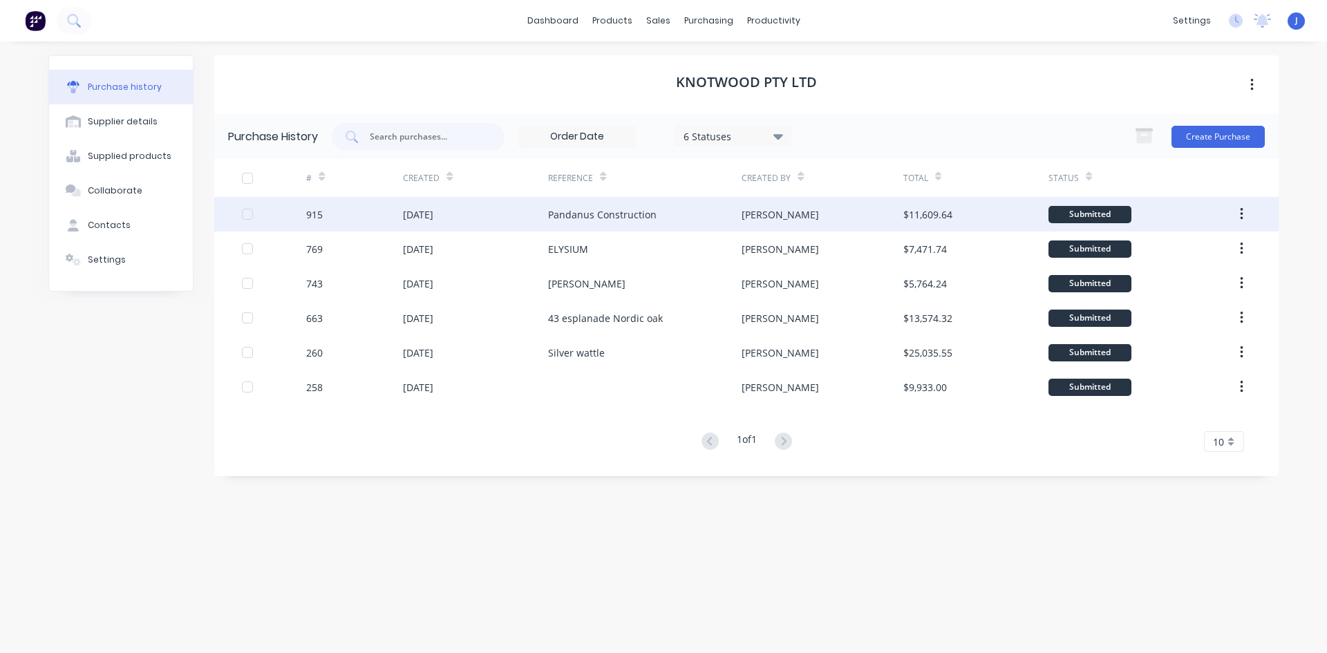
click at [563, 223] on div "Pandanus Construction" at bounding box center [645, 214] width 194 height 35
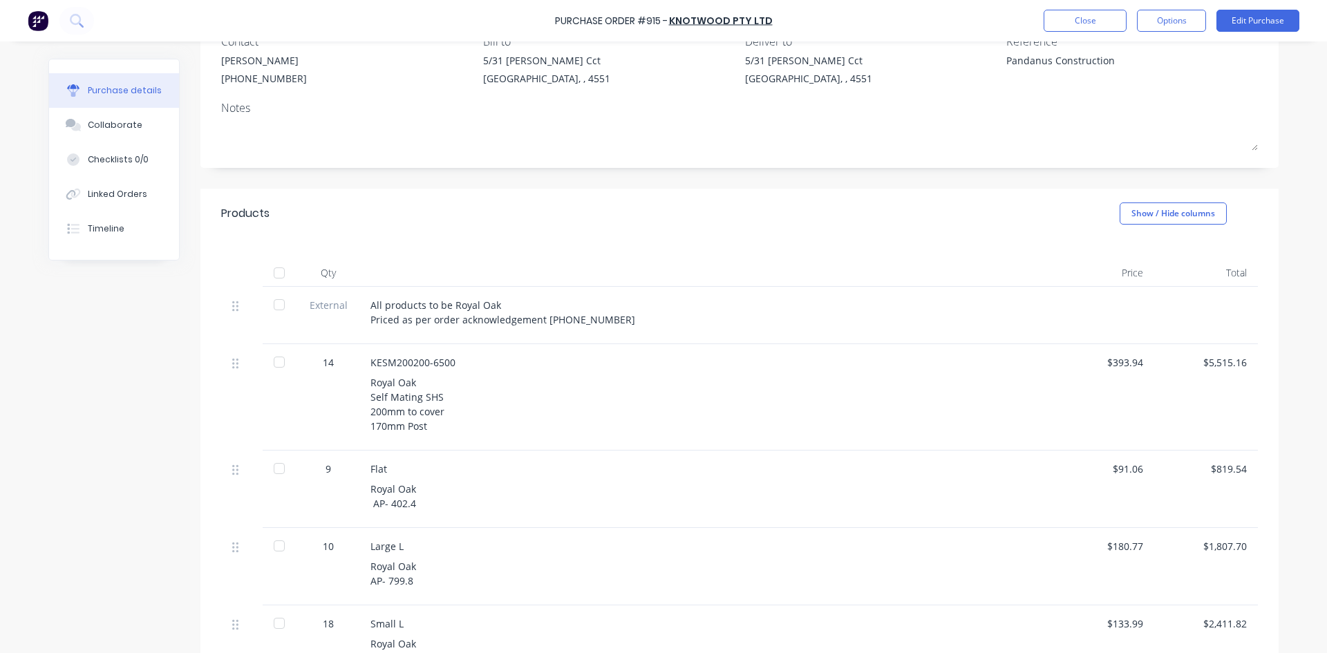
scroll to position [138, 0]
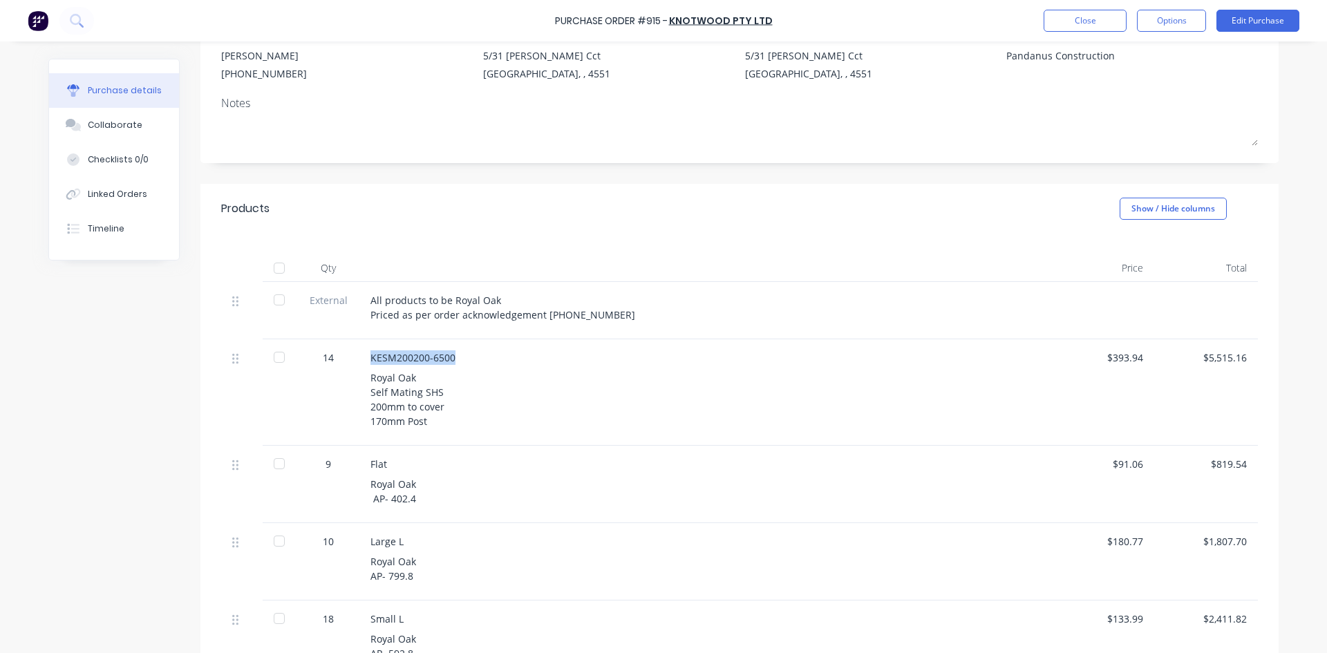
drag, startPoint x: 364, startPoint y: 358, endPoint x: 455, endPoint y: 364, distance: 92.1
click at [455, 364] on div "KESM200200-6500 Royal Oak Self Mating SHS 200mm to cover 170mm Post" at bounding box center [704, 392] width 691 height 106
copy div "KESM200200-6500"
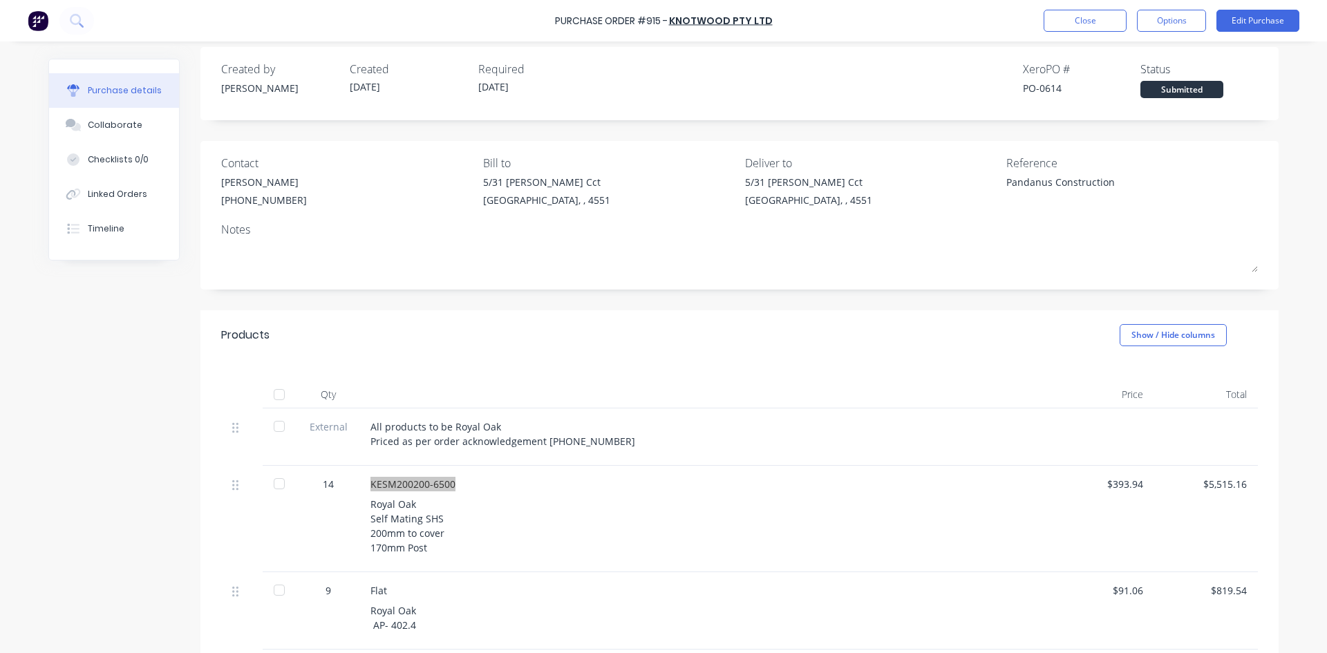
scroll to position [0, 0]
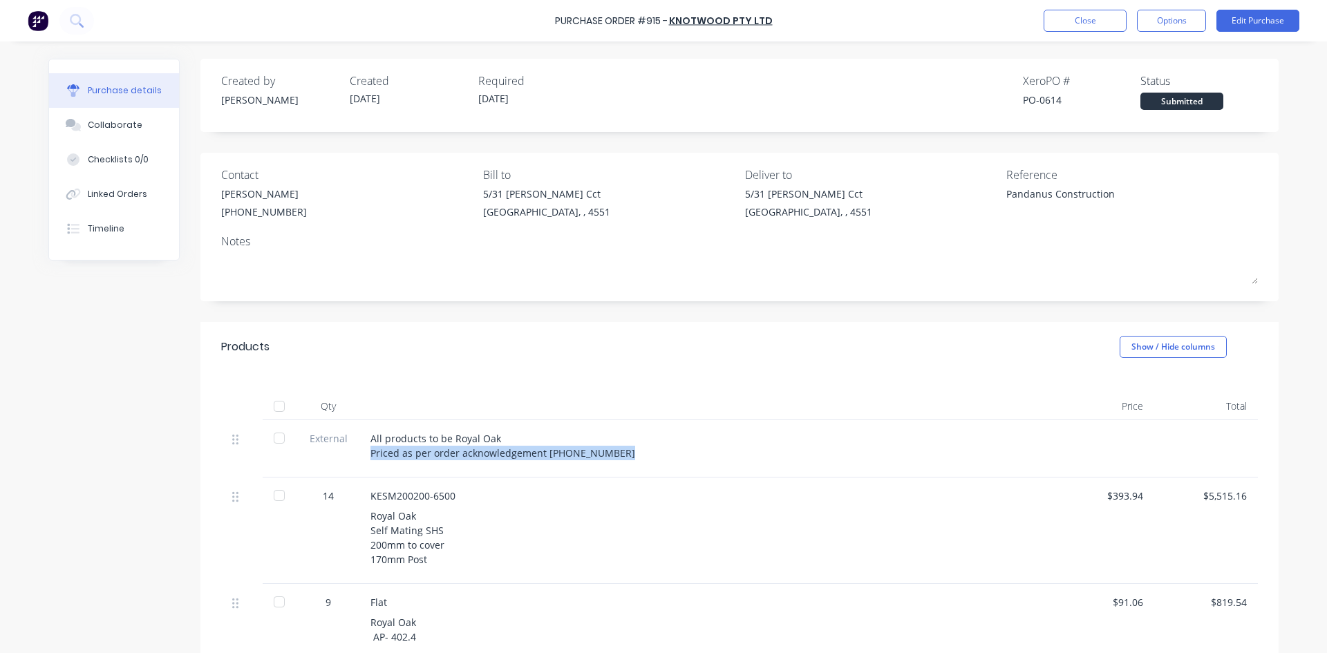
drag, startPoint x: 364, startPoint y: 450, endPoint x: 598, endPoint y: 464, distance: 234.7
click at [615, 467] on div "All products to be Royal Oak Priced as per order acknowledgement [PHONE_NUMBER]" at bounding box center [704, 448] width 691 height 57
copy div "Priced as per order acknowledgement [PHONE_NUMBER]"
click at [1111, 24] on button "Close" at bounding box center [1085, 21] width 83 height 22
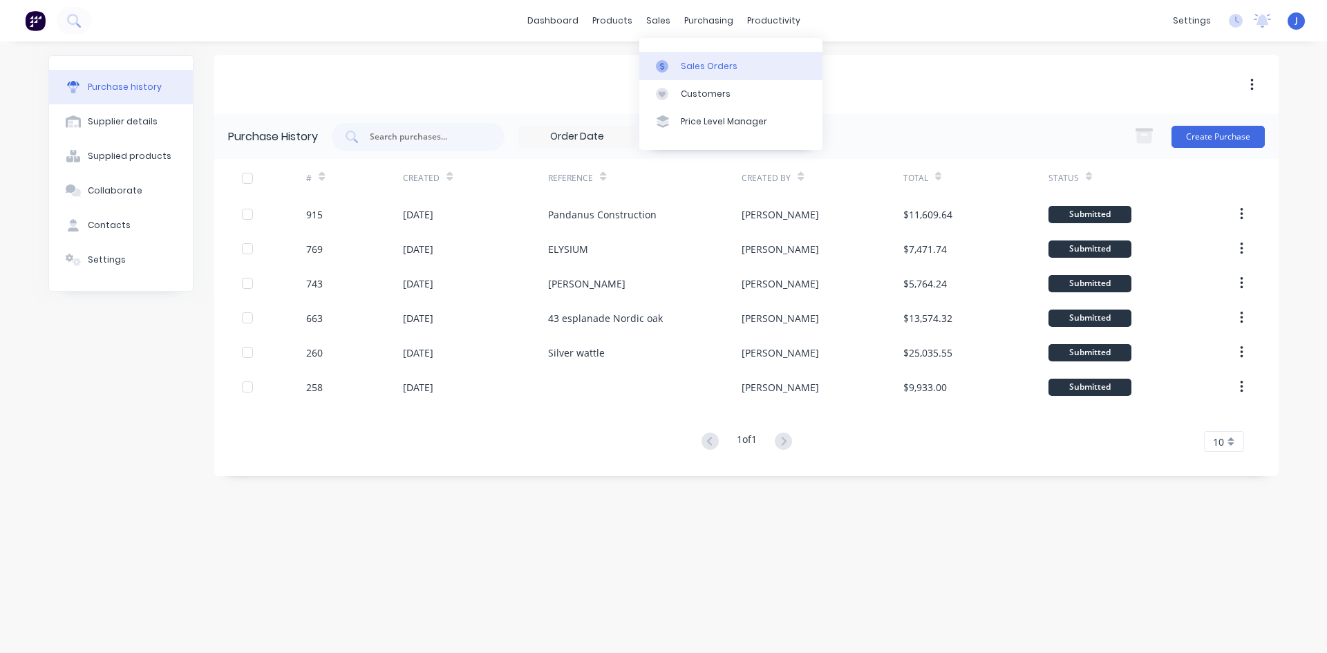
click at [713, 64] on div "Sales Orders" at bounding box center [709, 66] width 57 height 12
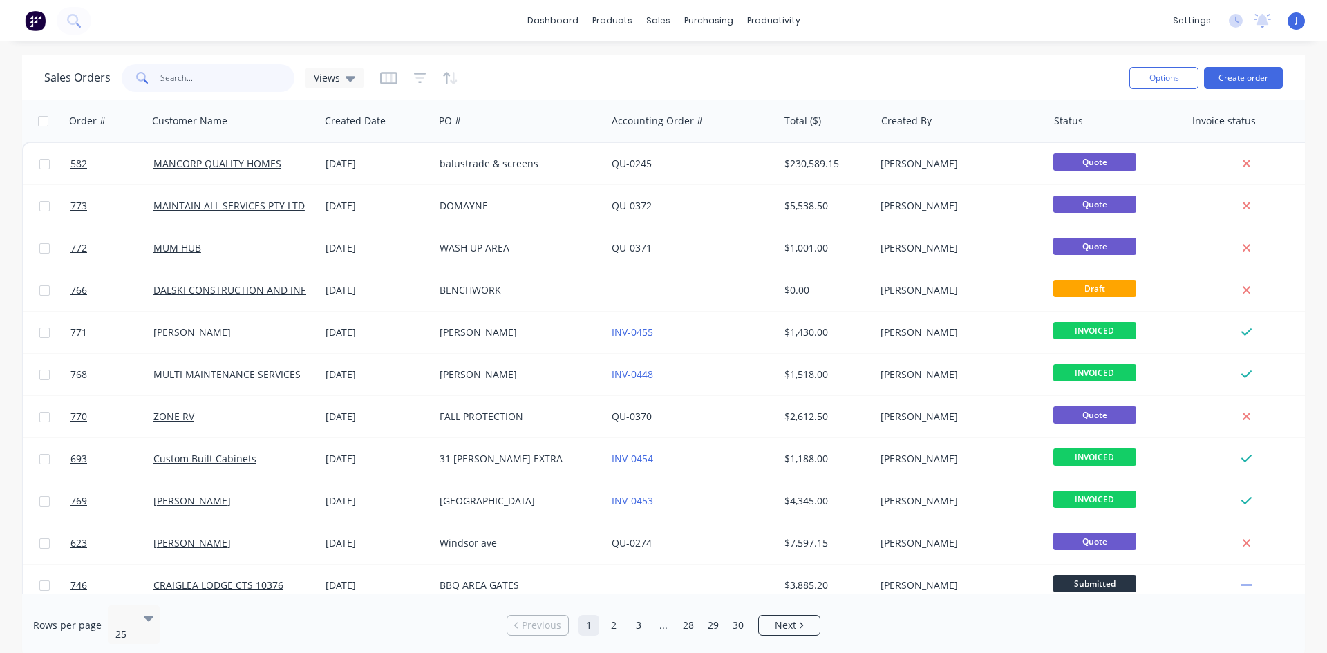
click at [233, 84] on input "text" at bounding box center [227, 78] width 135 height 28
type input "dal"
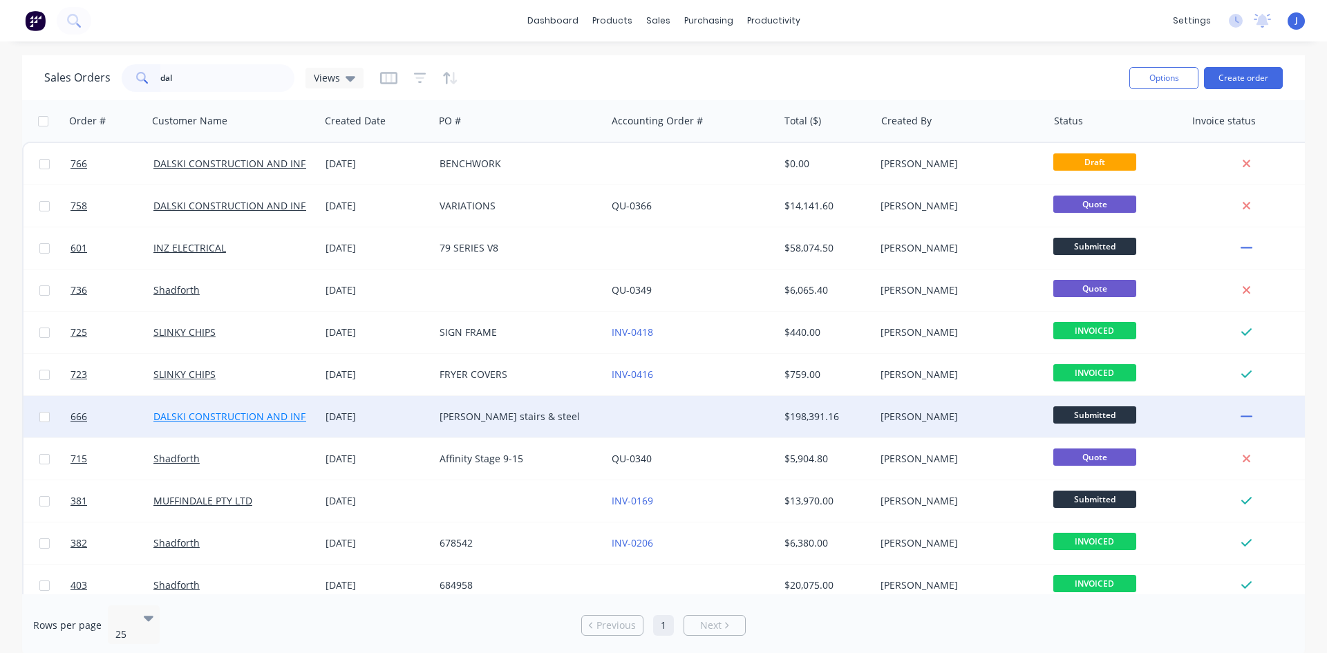
click at [209, 411] on link "DALSKI CONSTRUCTION AND INFRASTRUCTURE" at bounding box center [262, 416] width 219 height 13
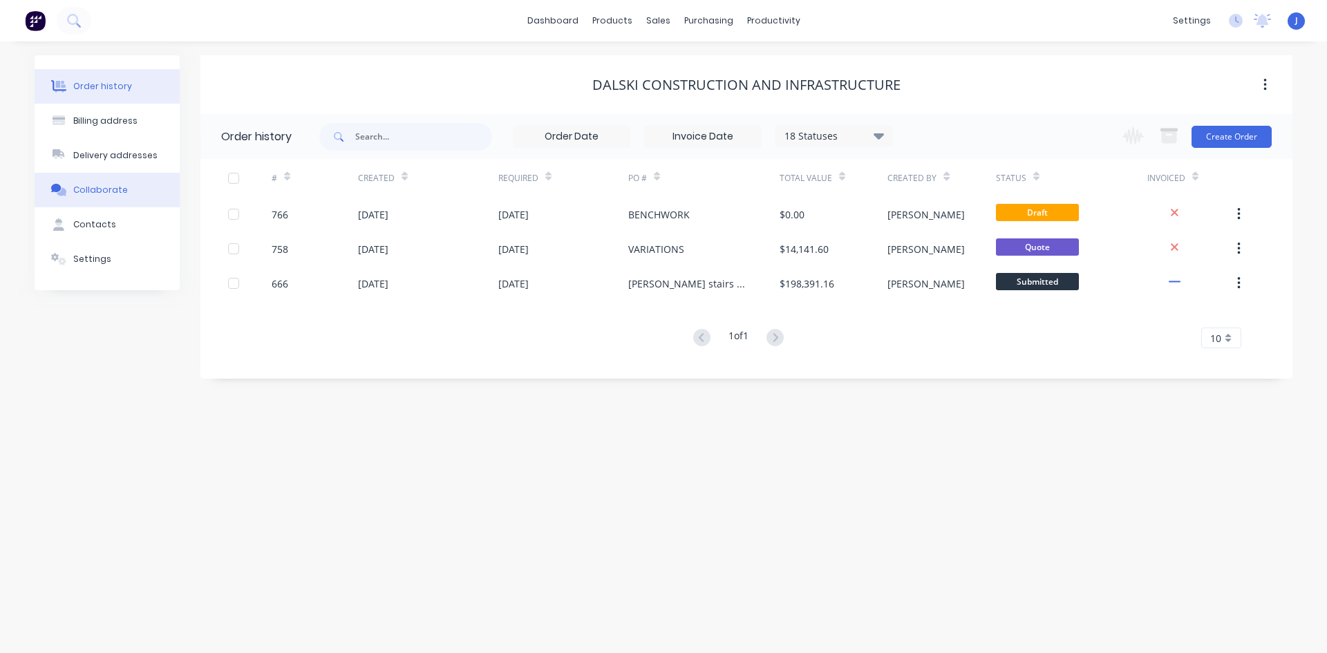
click at [106, 191] on div "Collaborate" at bounding box center [100, 190] width 55 height 12
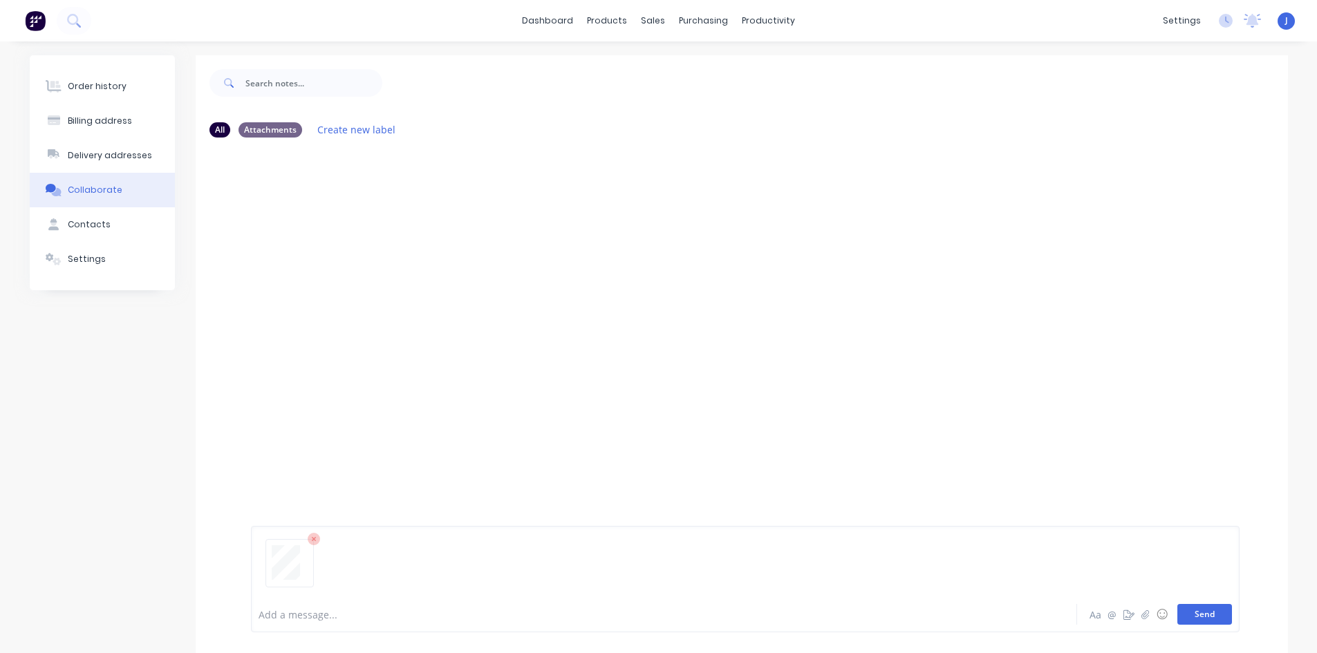
click at [1218, 618] on button "Send" at bounding box center [1204, 614] width 55 height 21
click at [126, 387] on div "Order history Billing address Delivery addresses Collaborate Contacts Settings" at bounding box center [102, 362] width 145 height 615
click at [557, 20] on link "dashboard" at bounding box center [547, 20] width 65 height 21
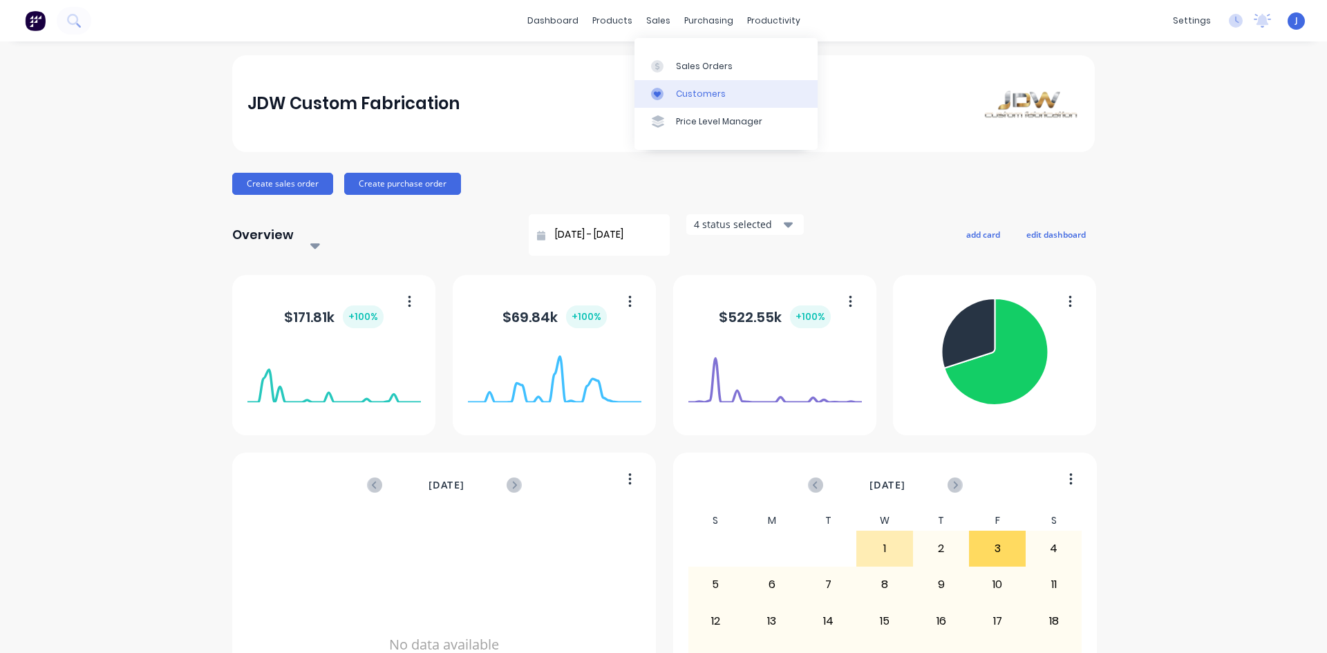
click at [697, 93] on div "Customers" at bounding box center [701, 94] width 50 height 12
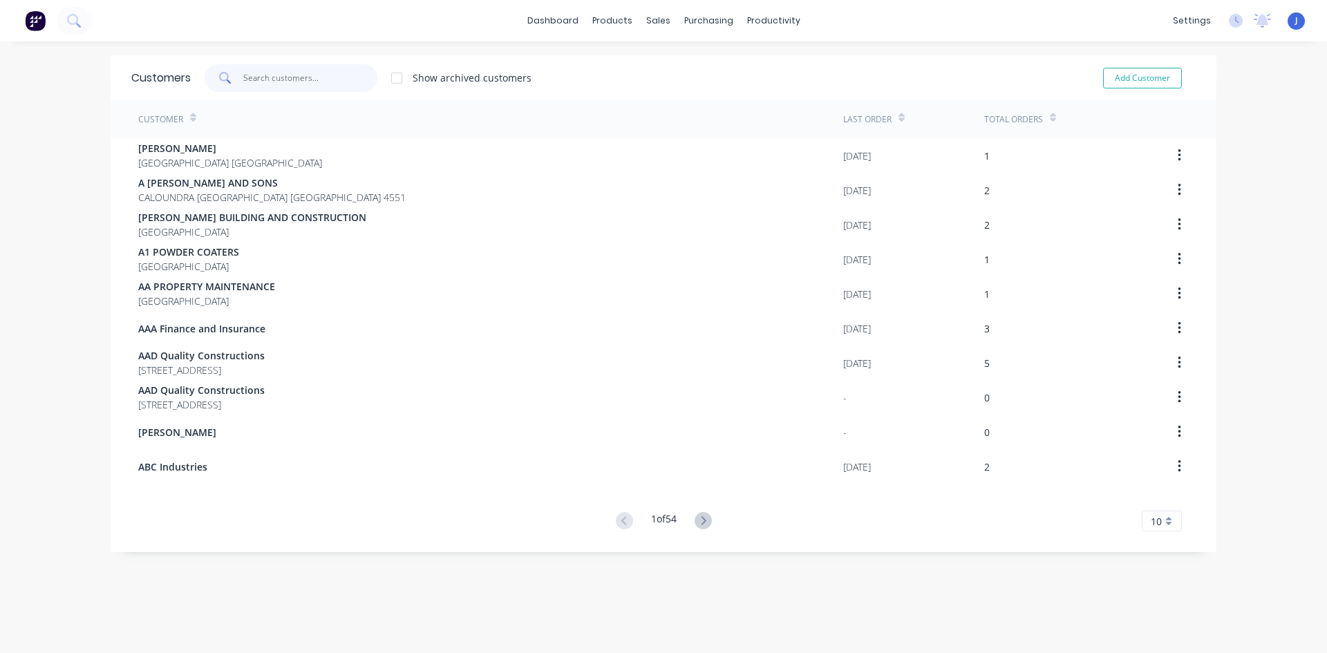
click at [250, 76] on input "text" at bounding box center [310, 78] width 135 height 28
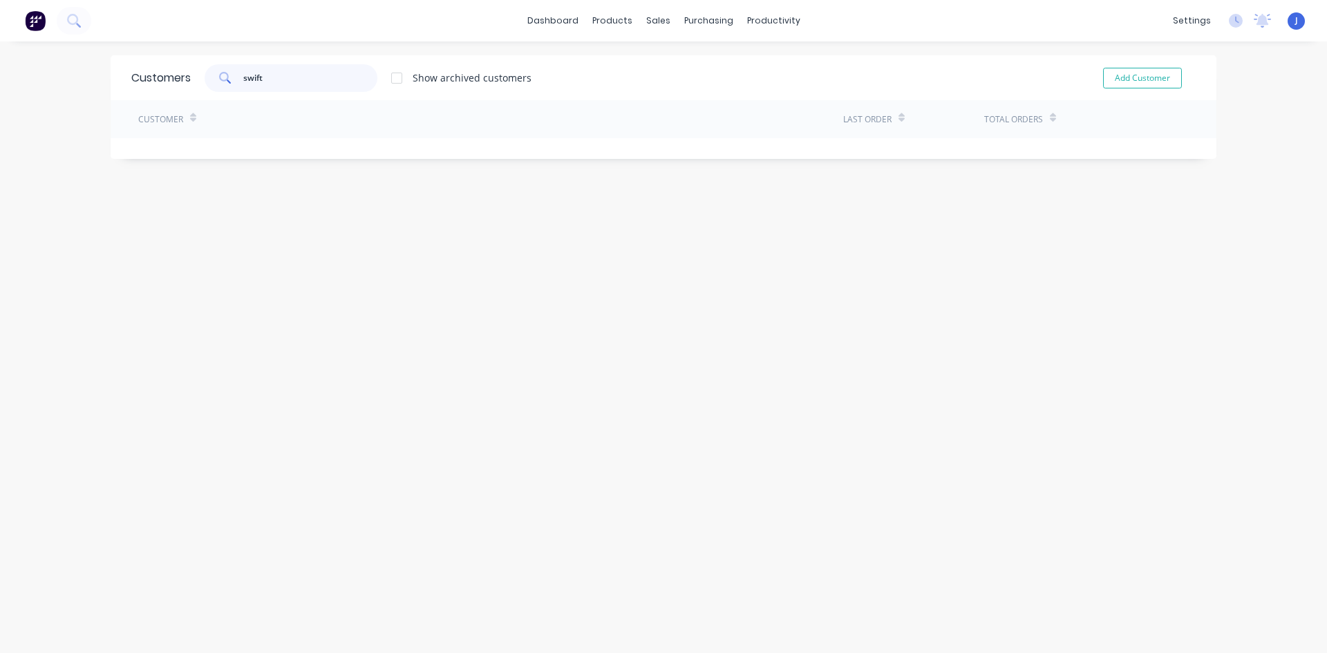
click at [304, 81] on input "swift" at bounding box center [310, 78] width 135 height 28
type input "s"
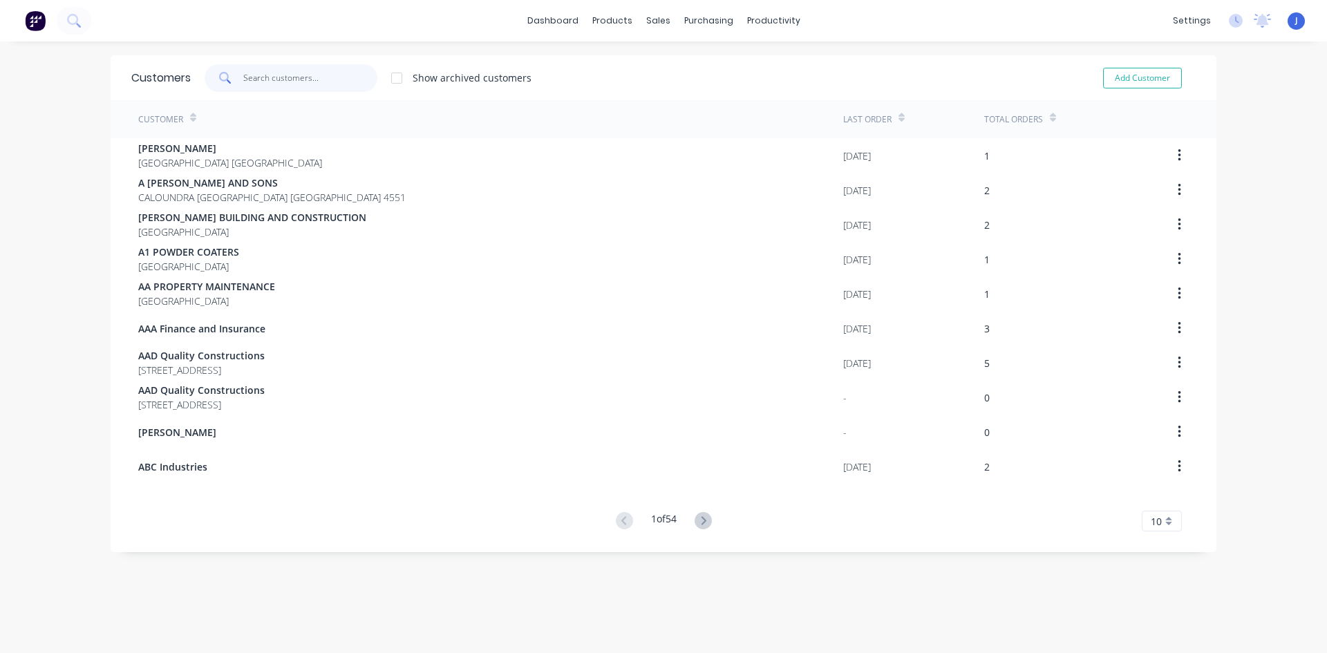
click at [249, 81] on input "text" at bounding box center [310, 78] width 135 height 28
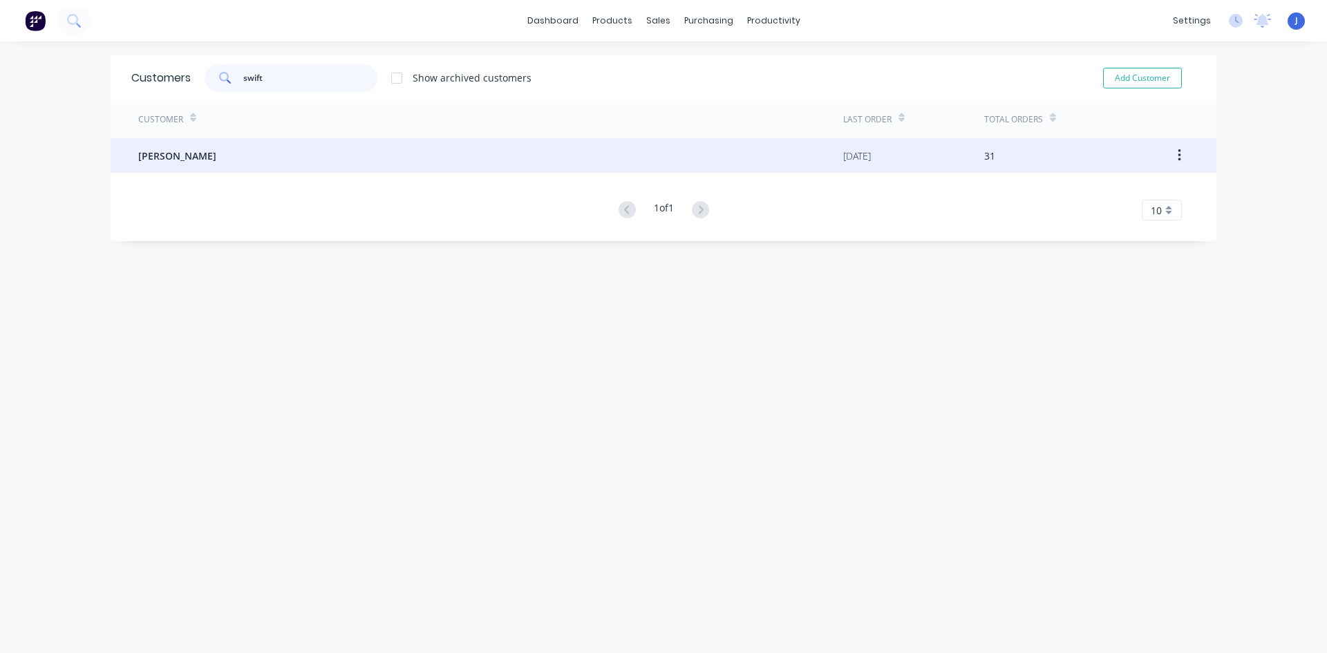
type input "swift"
click at [212, 152] on div "[PERSON_NAME]" at bounding box center [490, 155] width 705 height 35
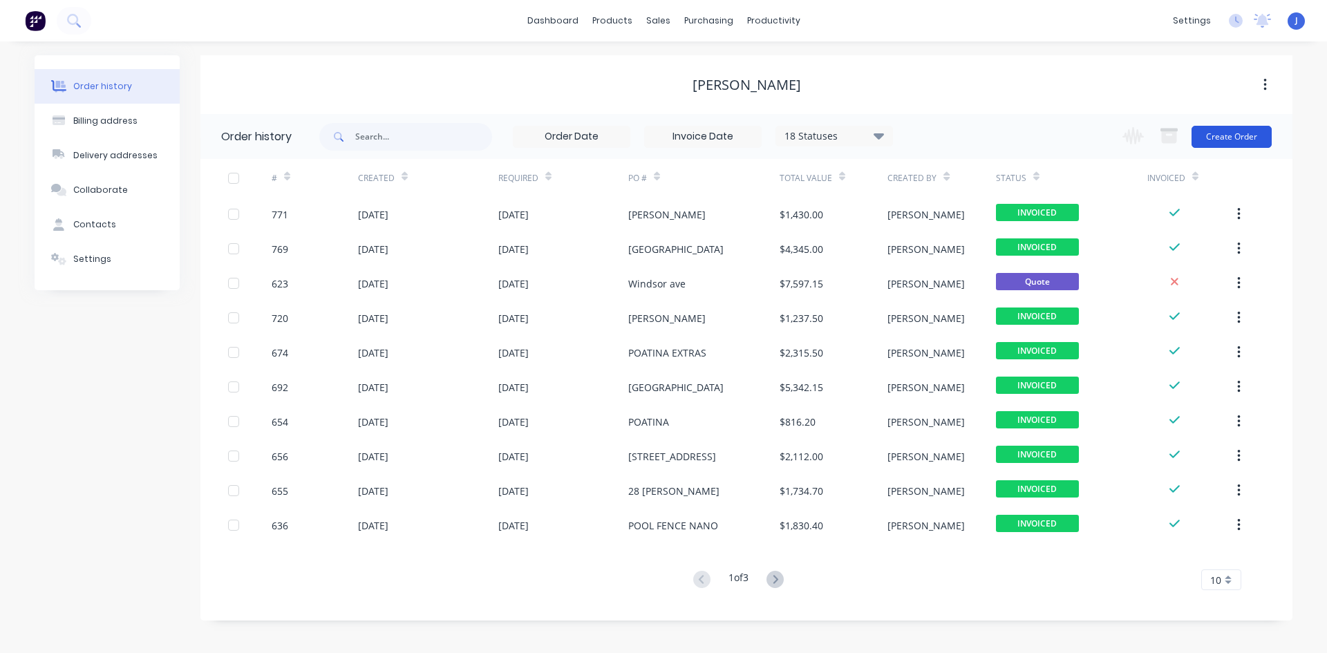
click at [1224, 137] on button "Create Order" at bounding box center [1231, 137] width 80 height 22
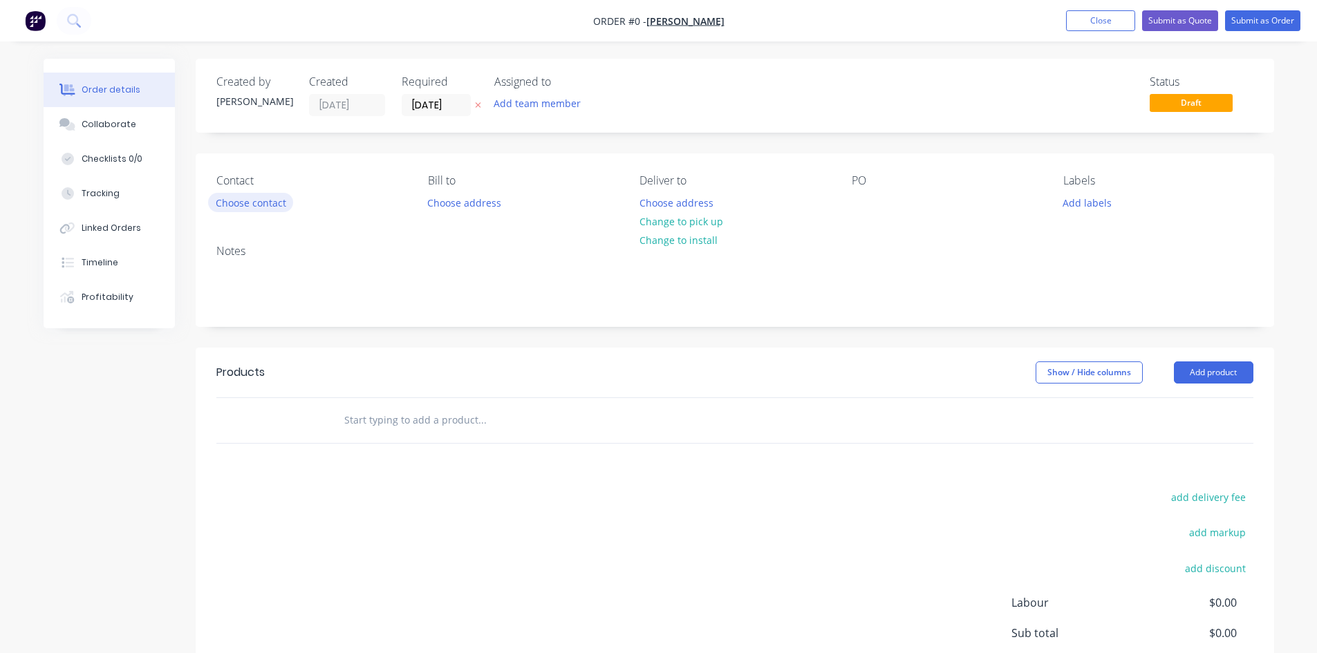
click at [269, 196] on button "Choose contact" at bounding box center [250, 202] width 85 height 19
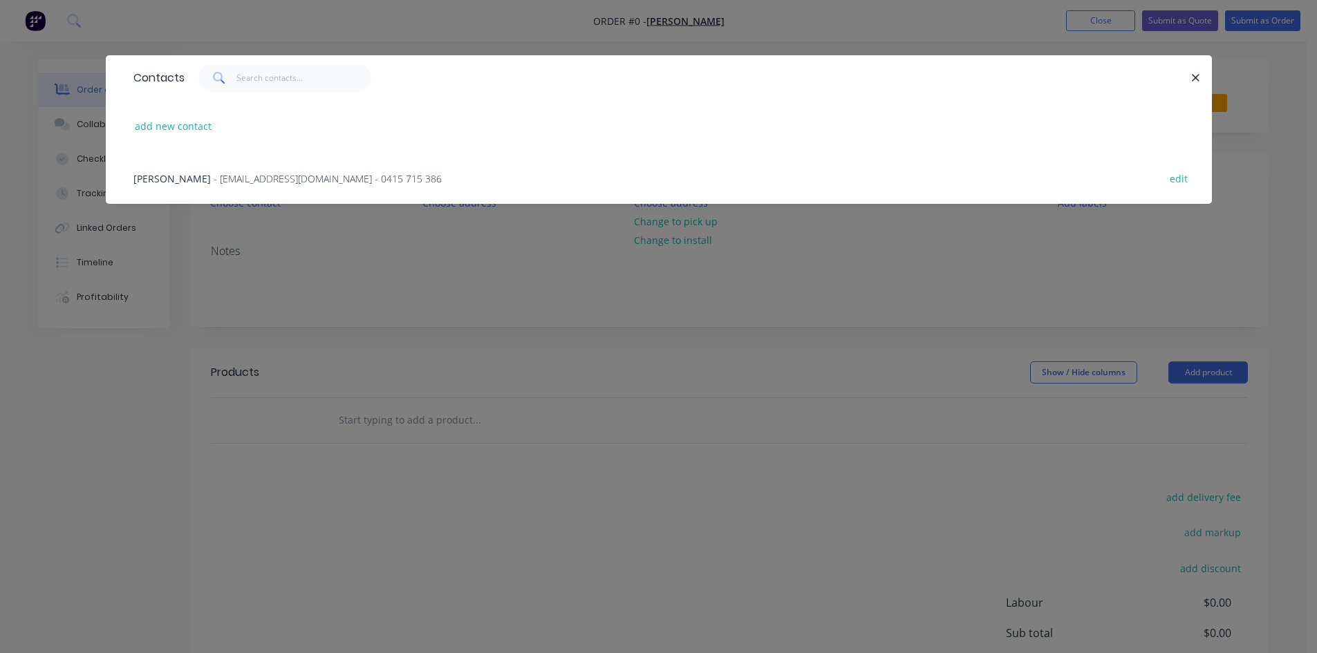
click at [164, 180] on span "[PERSON_NAME]" at bounding box center [171, 178] width 77 height 13
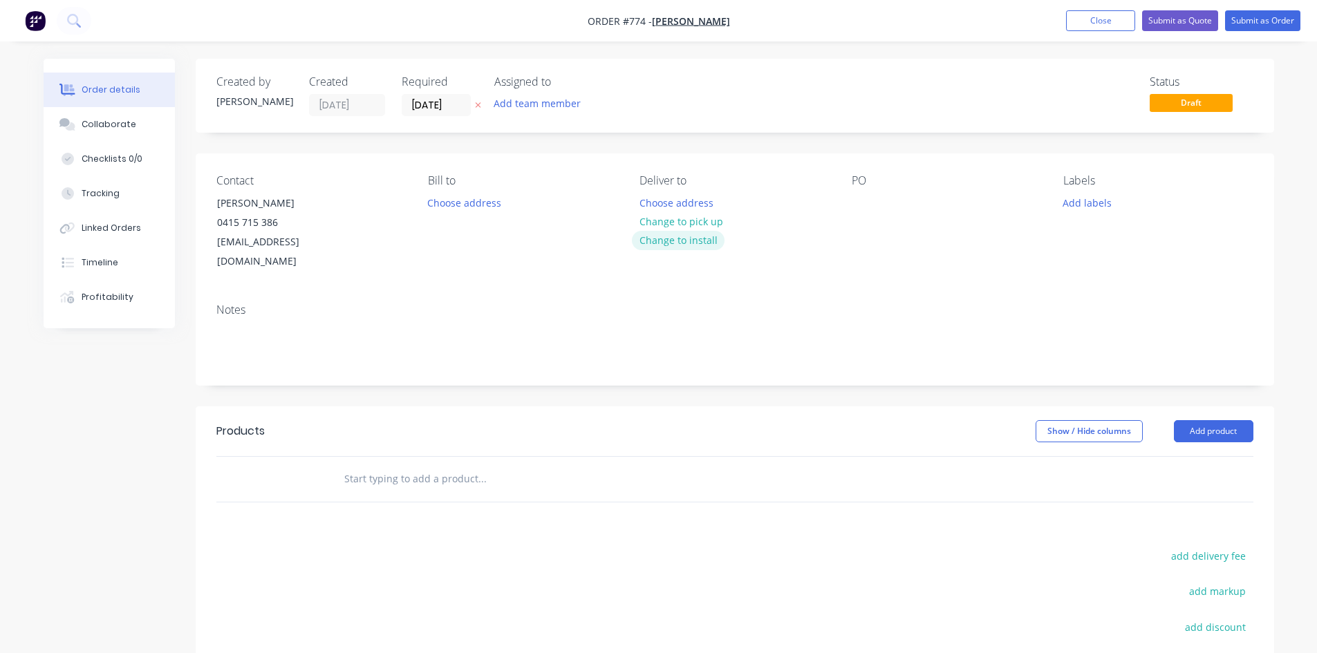
click at [682, 241] on button "Change to install" at bounding box center [678, 240] width 93 height 19
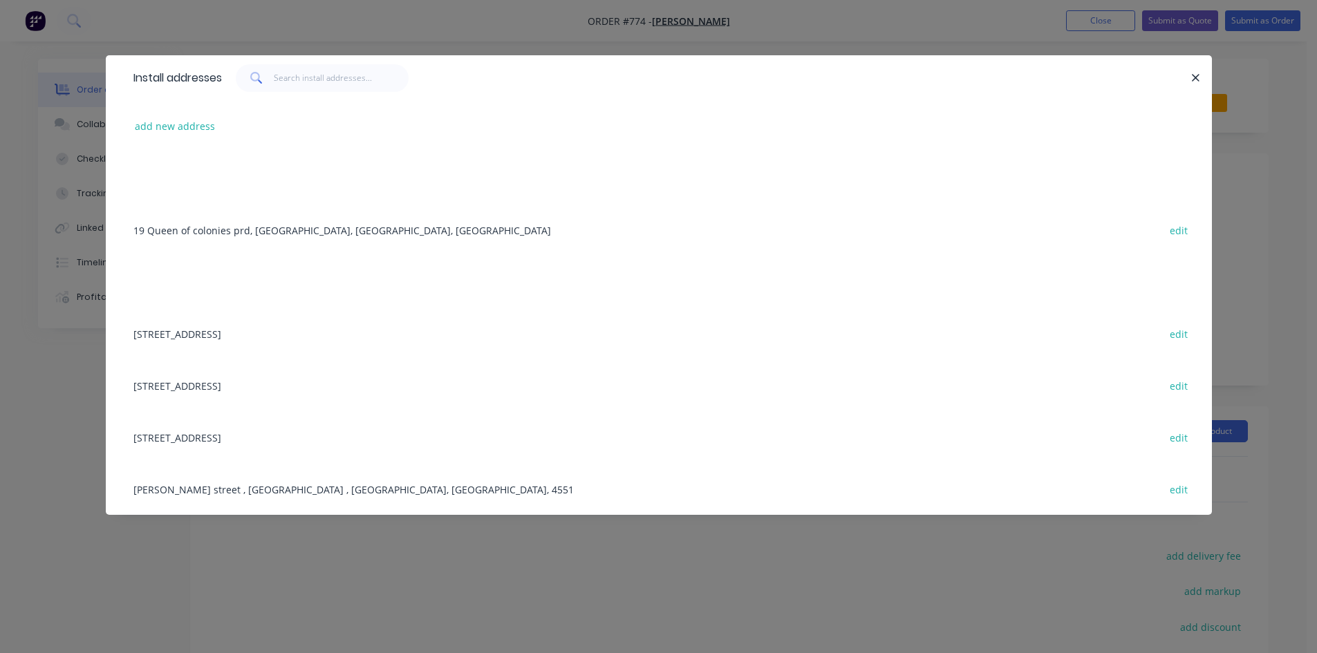
click at [266, 384] on div "[STREET_ADDRESS] edit" at bounding box center [658, 385] width 1064 height 52
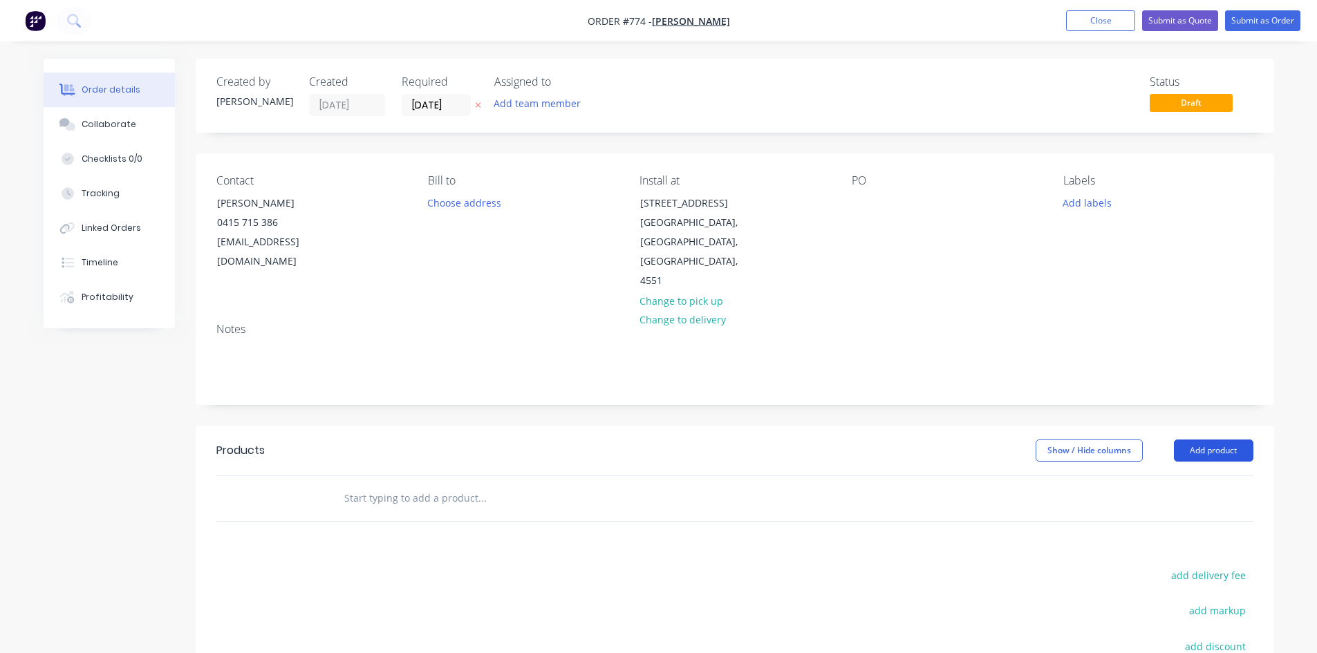
click at [1192, 440] on button "Add product" at bounding box center [1212, 451] width 79 height 22
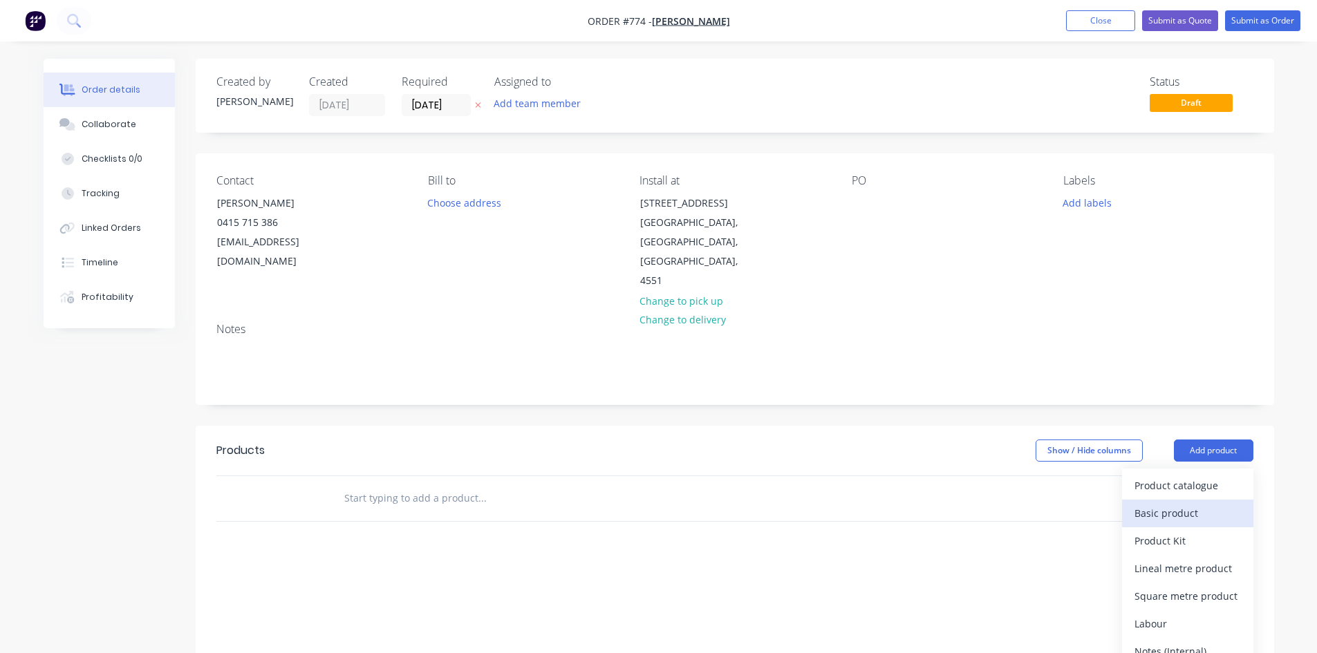
click at [1136, 503] on div "Basic product" at bounding box center [1187, 513] width 106 height 20
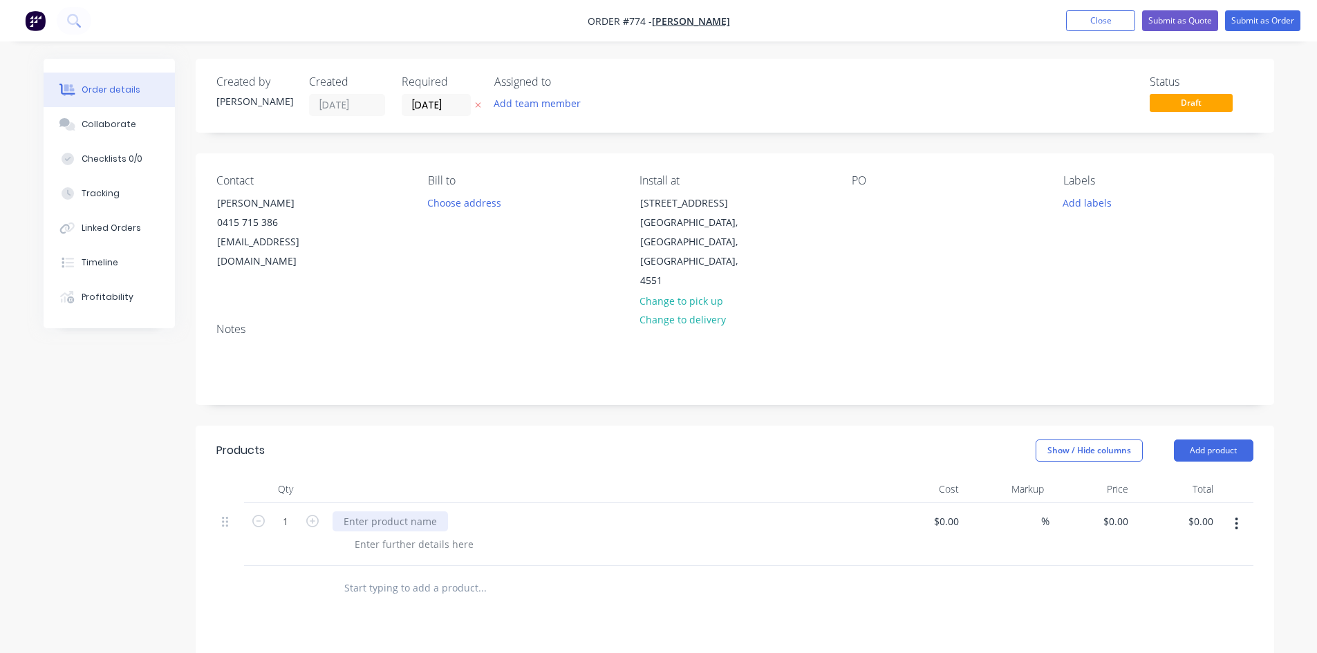
click at [333, 511] on div at bounding box center [389, 521] width 115 height 20
click at [361, 534] on div at bounding box center [413, 544] width 141 height 20
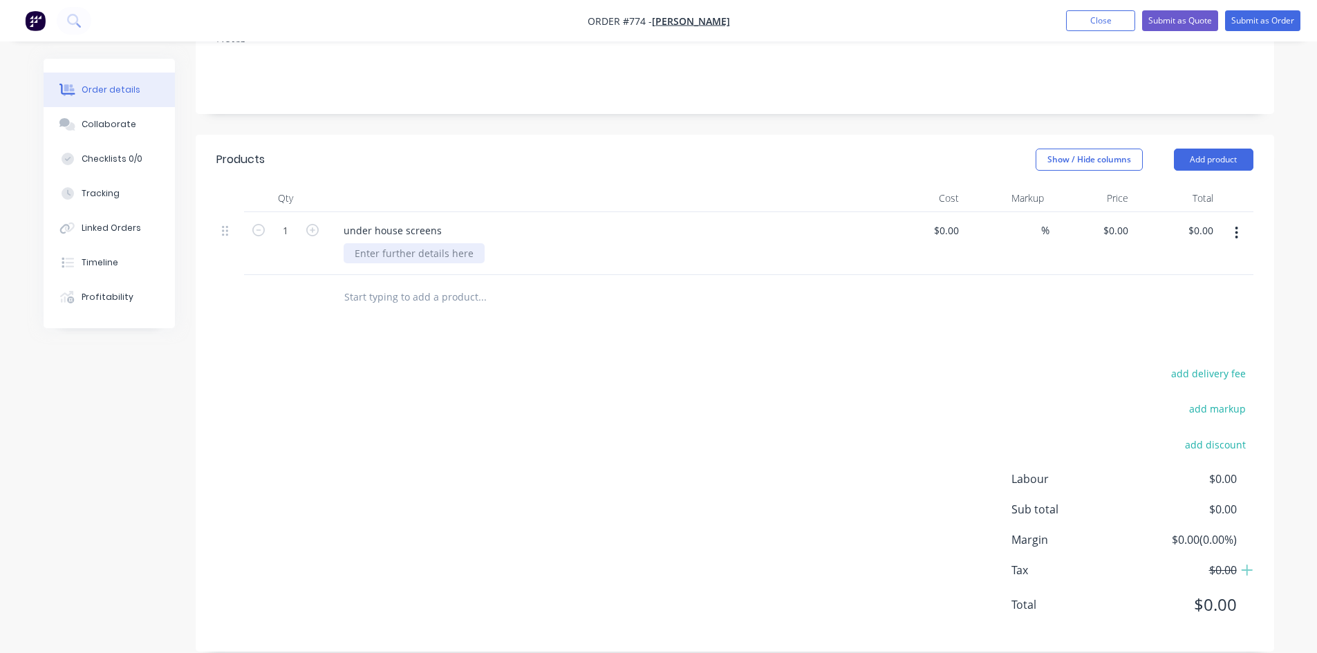
click at [383, 243] on div at bounding box center [413, 253] width 141 height 20
click at [384, 243] on div "65x16 front frames custom made to suit" at bounding box center [446, 253] width 207 height 20
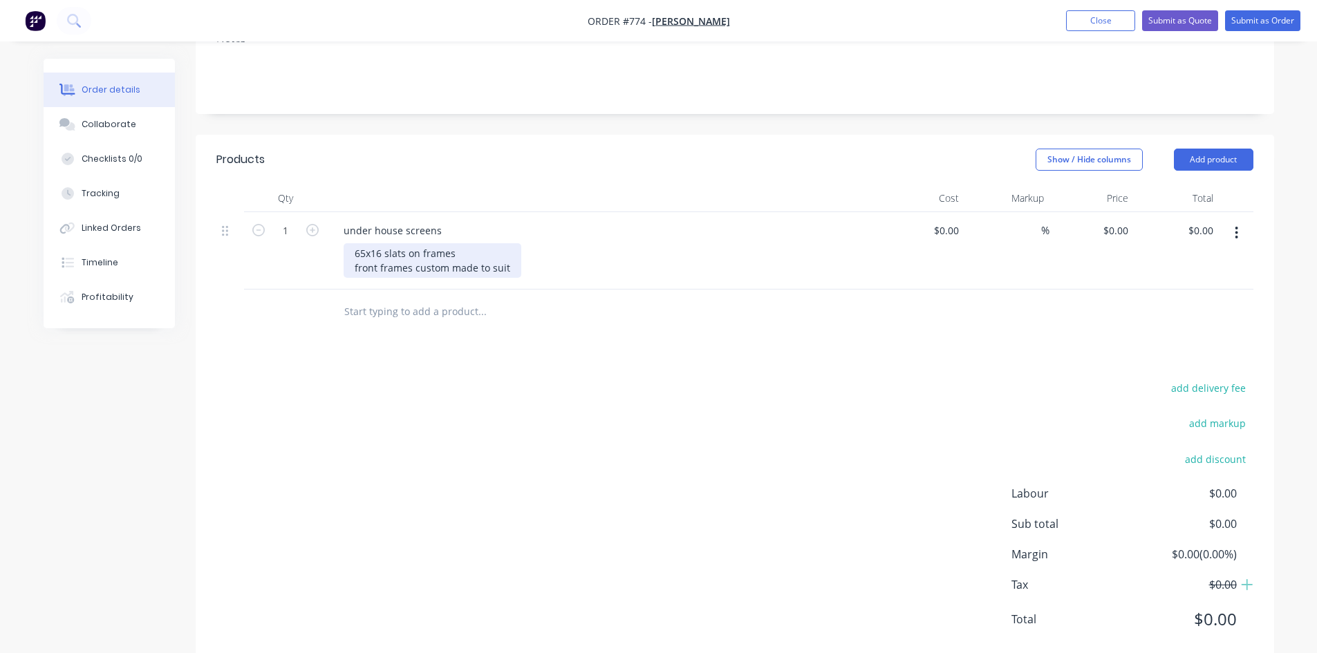
click at [411, 248] on div "65x16 slats on frames front frames custom made to suit" at bounding box center [432, 260] width 178 height 35
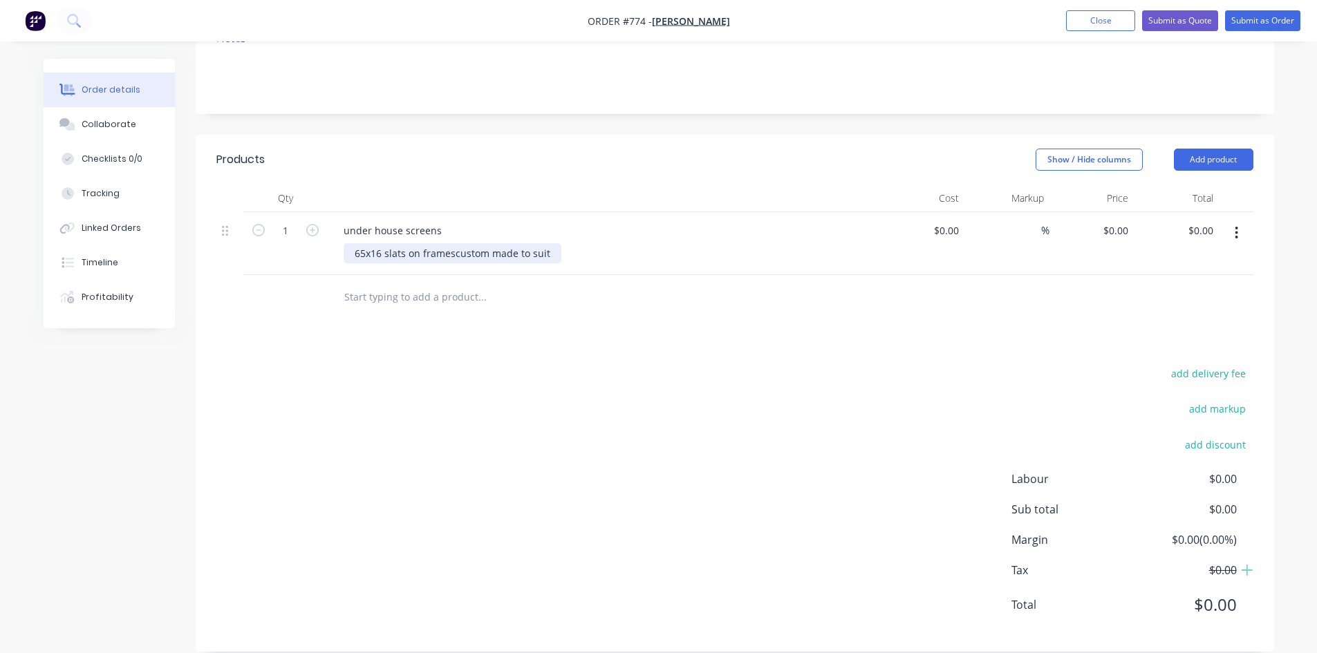
click at [554, 243] on div "65x16 slats on frames custom made to suit" at bounding box center [452, 253] width 218 height 20
click at [350, 220] on div "under house screens" at bounding box center [392, 230] width 120 height 20
click at [439, 220] on div "Under house screens" at bounding box center [392, 230] width 121 height 20
click at [558, 243] on div "65x16 slats on frames custom made to suit" at bounding box center [454, 253] width 223 height 20
click at [1185, 149] on button "Add product" at bounding box center [1212, 160] width 79 height 22
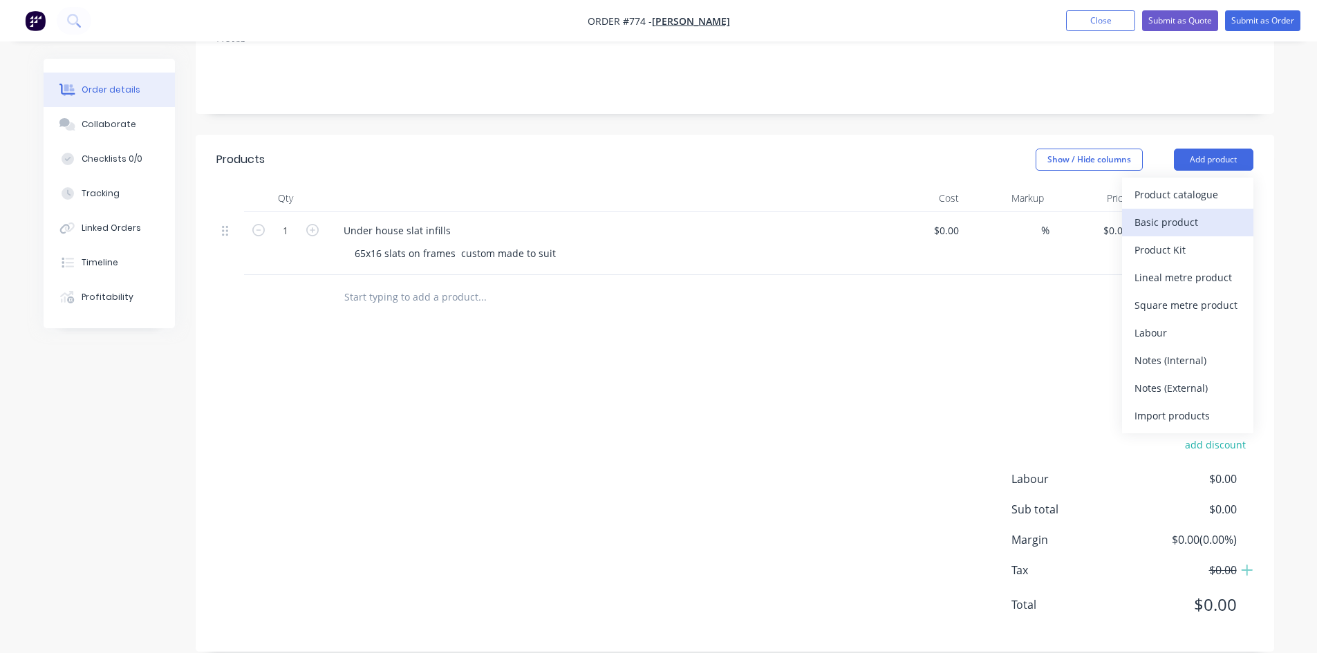
click at [1162, 212] on div "Basic product" at bounding box center [1187, 222] width 106 height 20
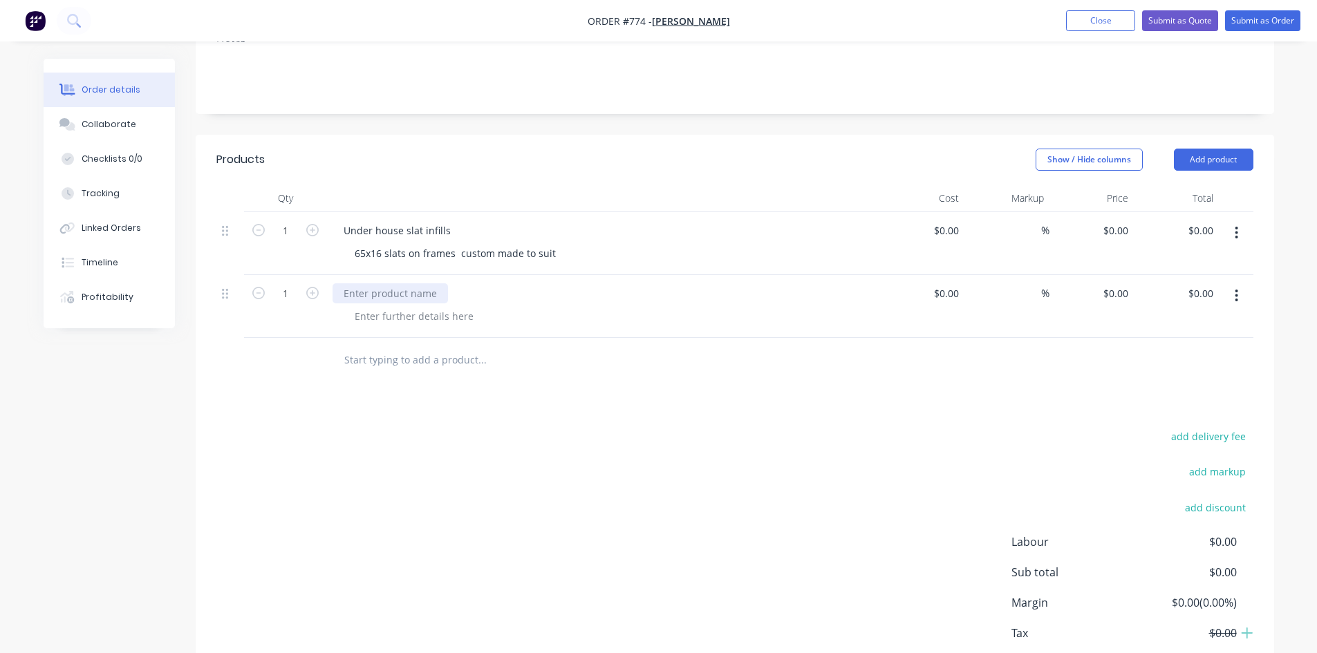
click at [407, 283] on div at bounding box center [389, 293] width 115 height 20
click at [347, 283] on div "slats to side section of house" at bounding box center [410, 293] width 156 height 20
click at [474, 283] on div "Slats to side section of house" at bounding box center [410, 293] width 157 height 20
click at [379, 306] on div at bounding box center [413, 316] width 141 height 20
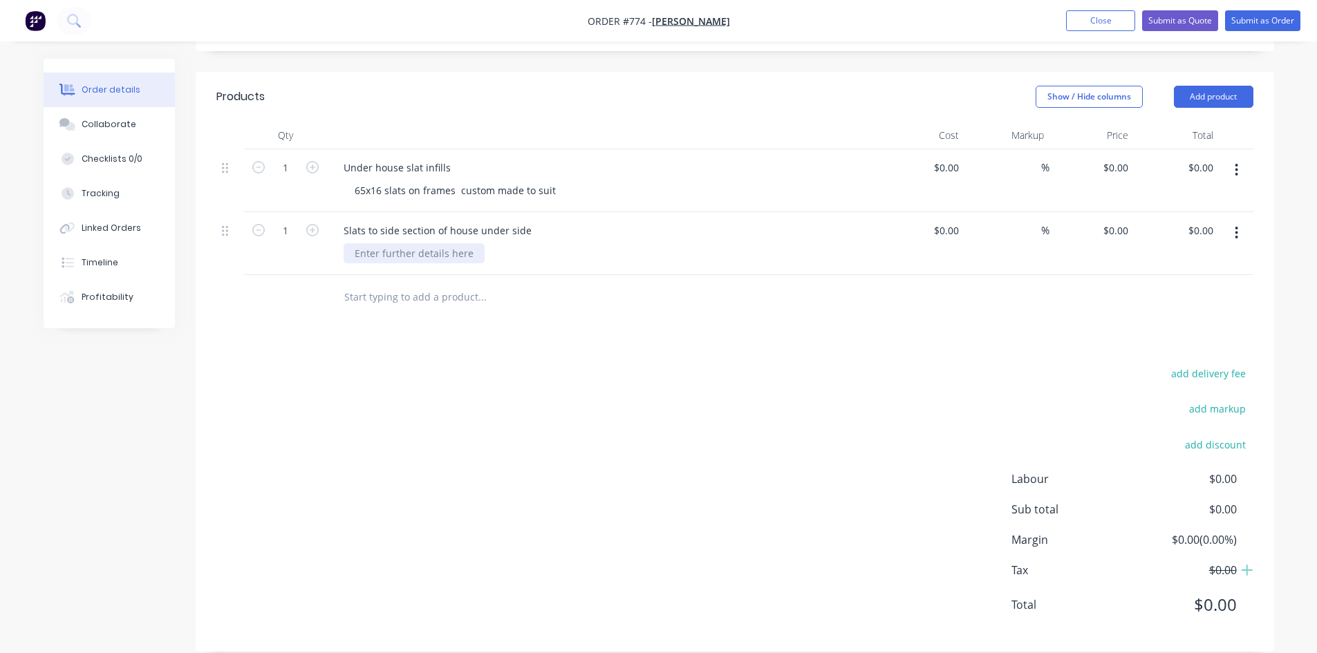
click at [381, 243] on div at bounding box center [413, 253] width 141 height 20
click at [383, 243] on div "65x16 screwed to" at bounding box center [394, 253] width 102 height 20
click at [487, 243] on div "65x16 pre coated screwed to" at bounding box center [420, 253] width 155 height 20
click at [433, 243] on div "65x16 pre coated screwed to angle fixed to side of 70 shs existing posts" at bounding box center [519, 253] width 352 height 20
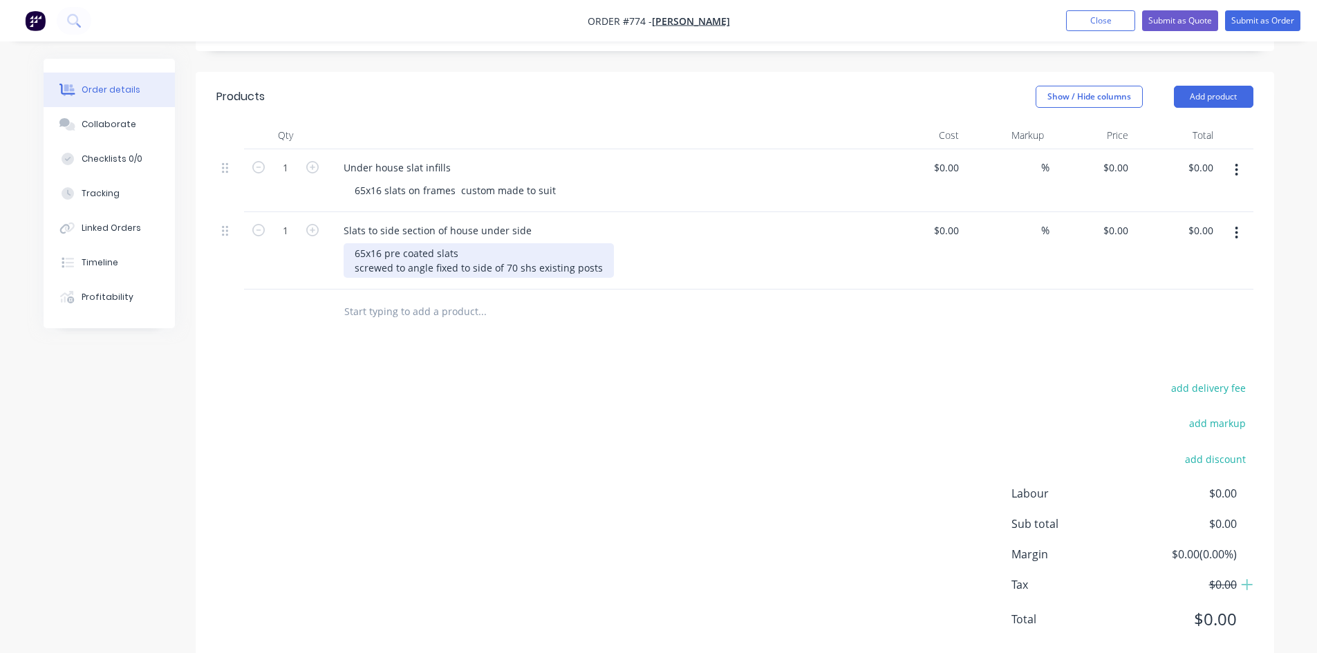
click at [467, 243] on div "65x16 pre coated slats screwed to angle fixed to side of 70 shs existing posts" at bounding box center [478, 260] width 270 height 35
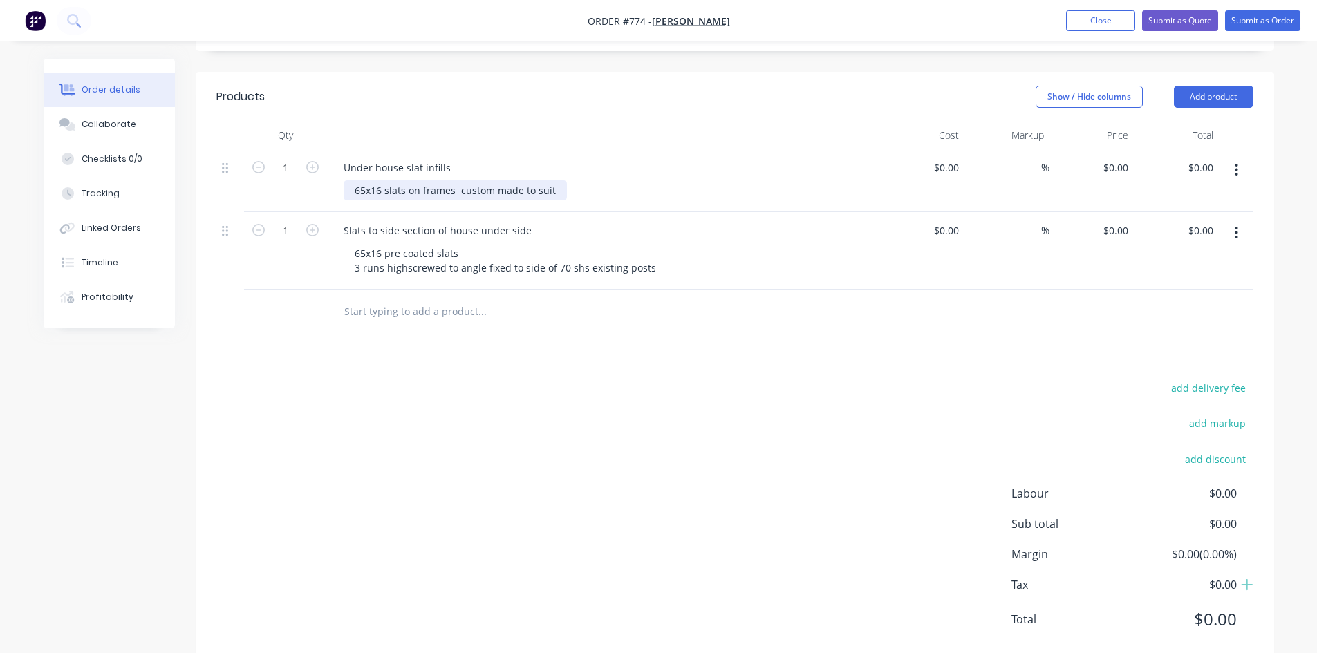
click at [557, 180] on div "65x16 slats on frames custom made to suit" at bounding box center [454, 190] width 223 height 20
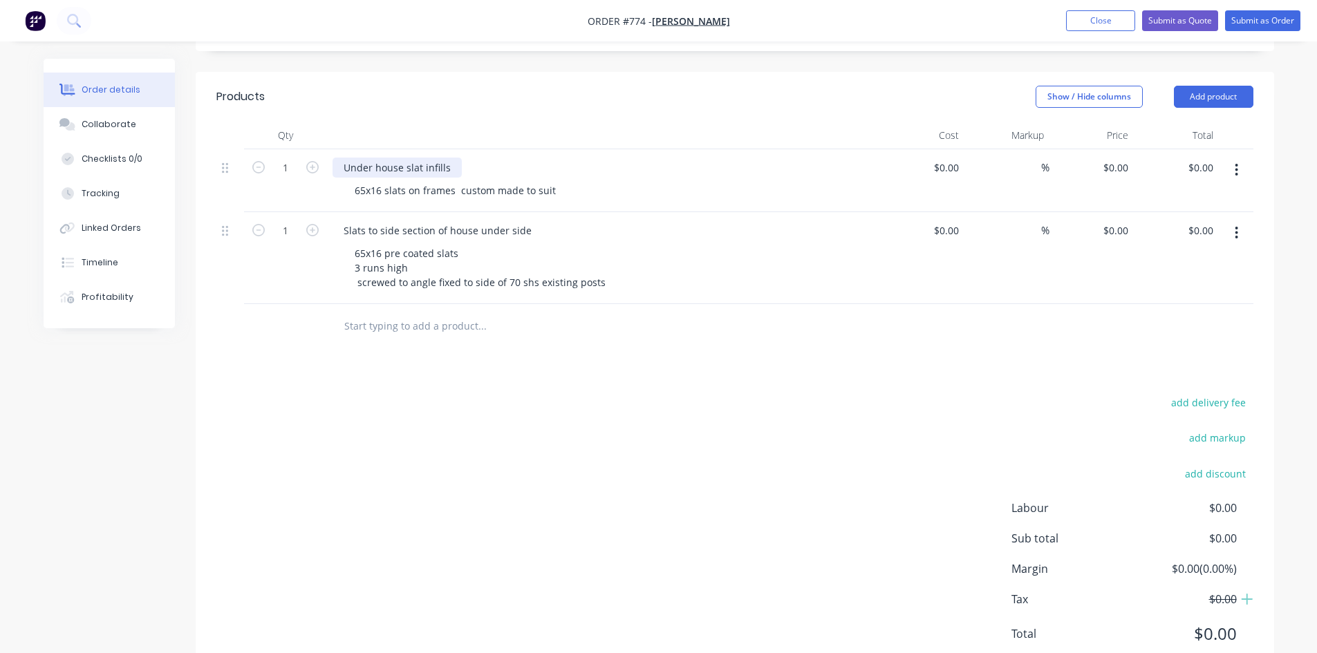
click at [341, 158] on div "Under house slat infills" at bounding box center [396, 168] width 129 height 20
click at [346, 158] on div "front Under house slat infills" at bounding box center [409, 168] width 155 height 20
click at [555, 180] on div "65x16 slats on frames custom made to suit" at bounding box center [454, 190] width 223 height 20
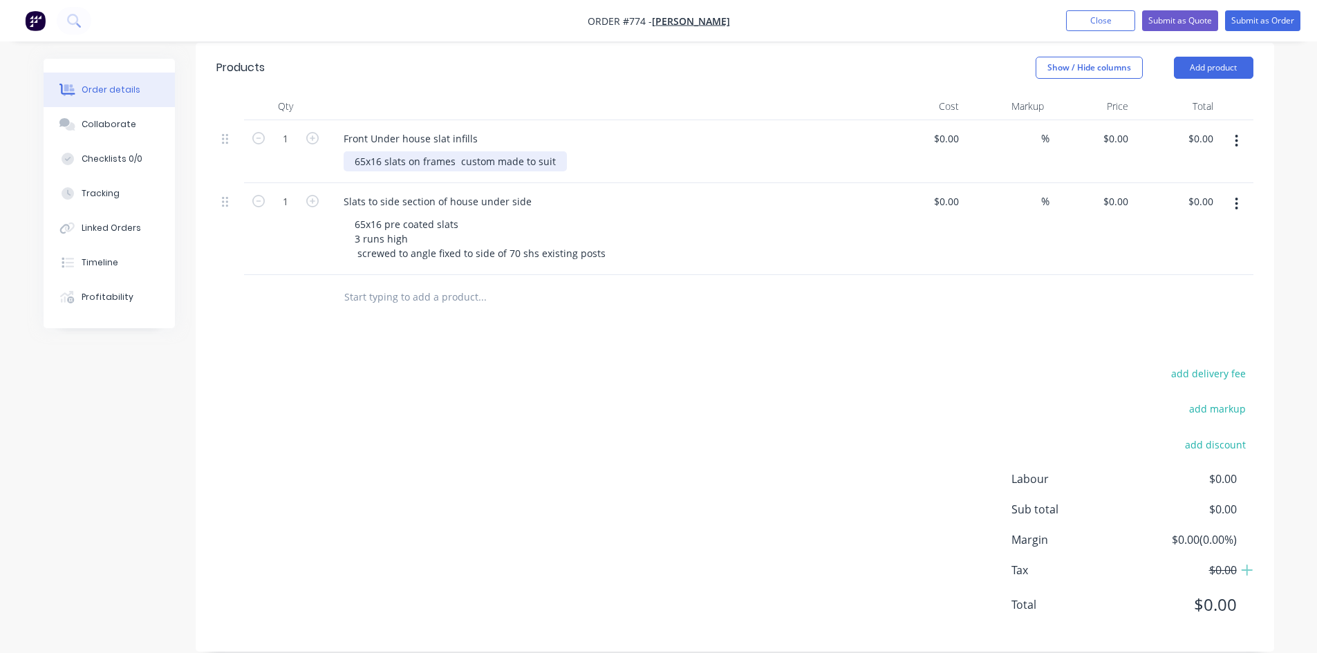
click at [556, 151] on div "65x16 slats on frames custom made to suit" at bounding box center [454, 161] width 223 height 20
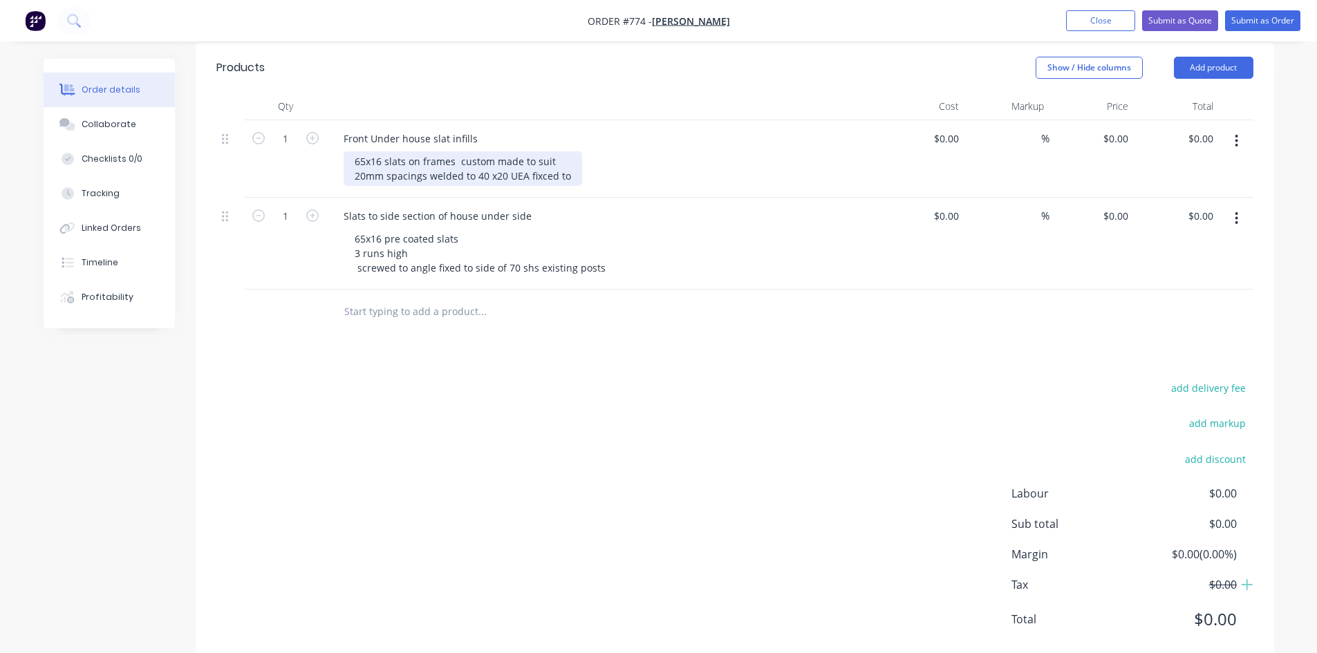
click at [541, 160] on div "65x16 slats on frames custom made to suit 20mm spacings welded to 40 x20 UEA fi…" at bounding box center [462, 168] width 238 height 35
click at [567, 158] on div "65x16 slats on frames custom made to suit 20mm spacings welded to 40 x20 UEA fi…" at bounding box center [460, 168] width 234 height 35
click at [732, 151] on div "65x16 slats on frames custom made to suit 20mm spacings welded to 40 x20 UEA fi…" at bounding box center [608, 168] width 531 height 35
click at [625, 155] on div "65x16 slats on frames custom made to suit 20mm spacings welded to 40 x20 UEA fi…" at bounding box center [487, 168] width 289 height 35
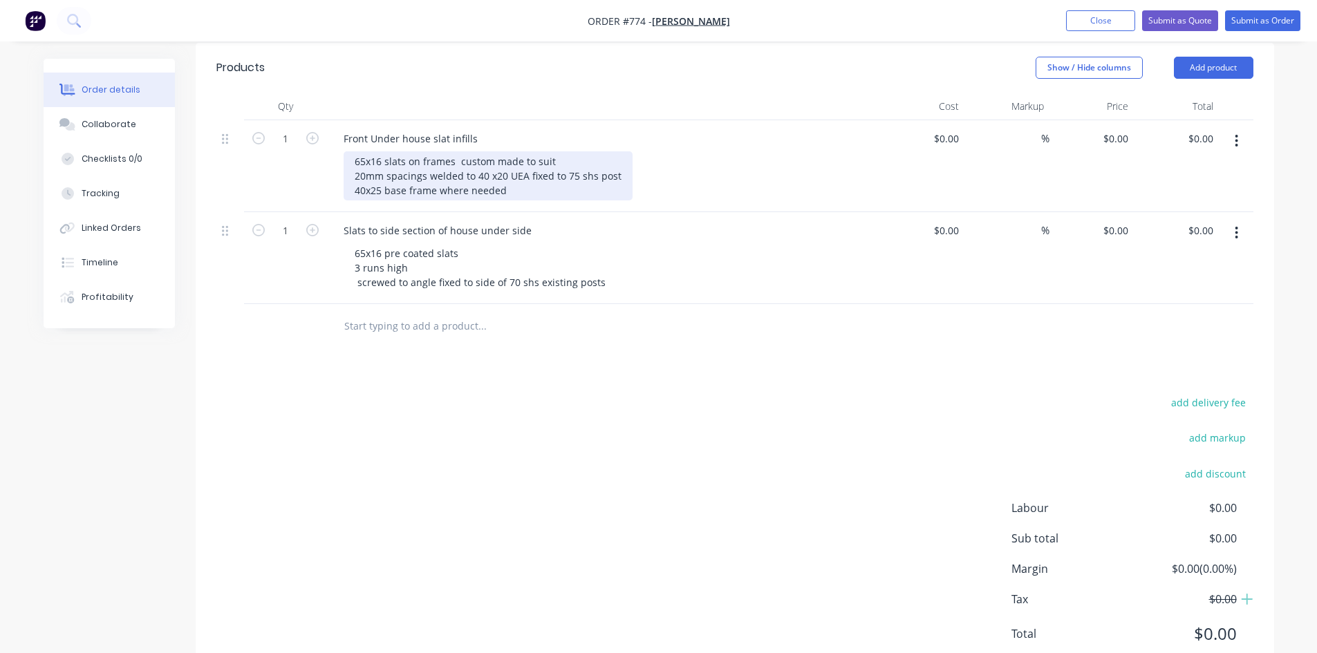
click at [575, 156] on div "65x16 slats on frames custom made to suit 20mm spacings welded to 40 x20 UEA fi…" at bounding box center [487, 175] width 289 height 49
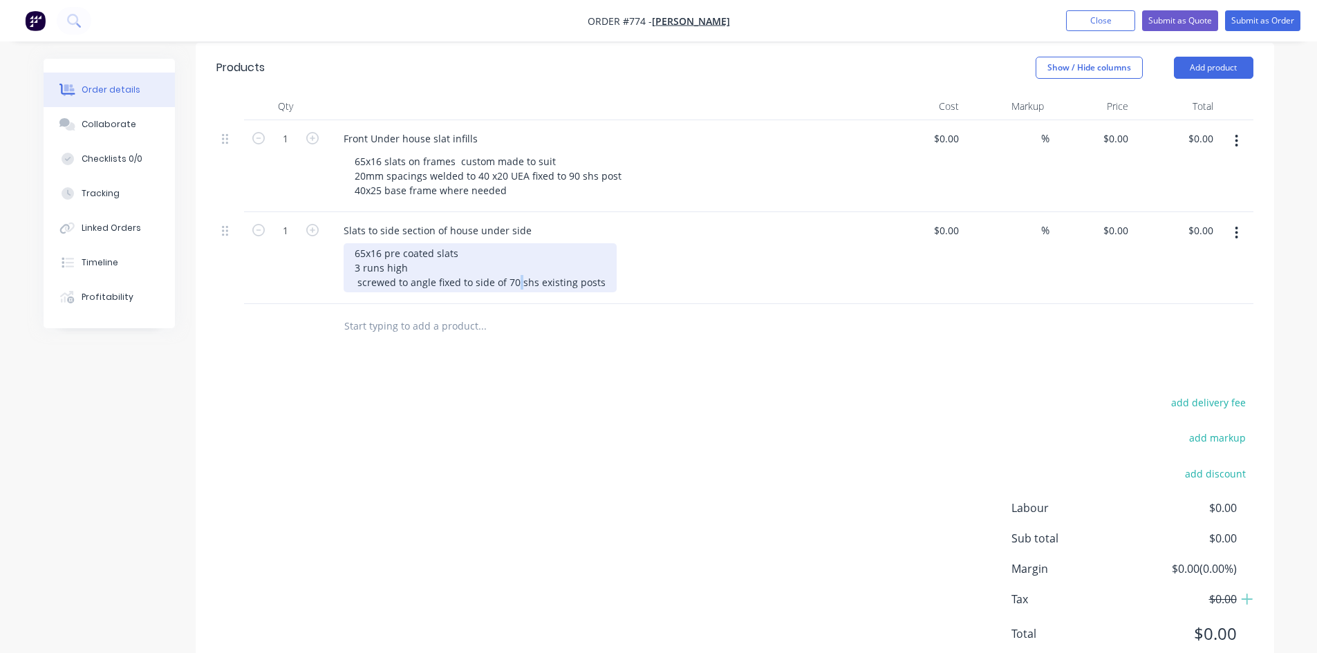
click at [516, 264] on div "65x16 pre coated slats 3 runs high screwed to angle fixed to side of 70 shs exi…" at bounding box center [479, 267] width 273 height 49
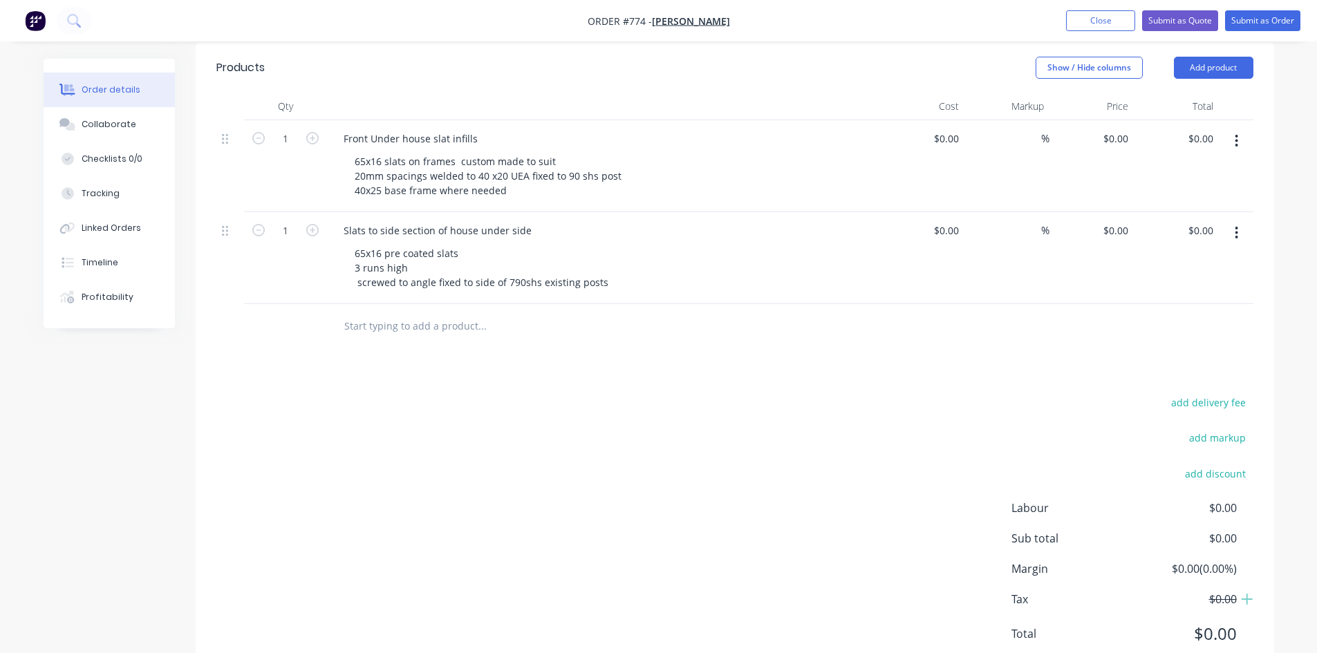
click at [703, 261] on div "65x16 pre coated slats 3 runs high screwed to angle fixed to side of 790shs exi…" at bounding box center [608, 267] width 531 height 49
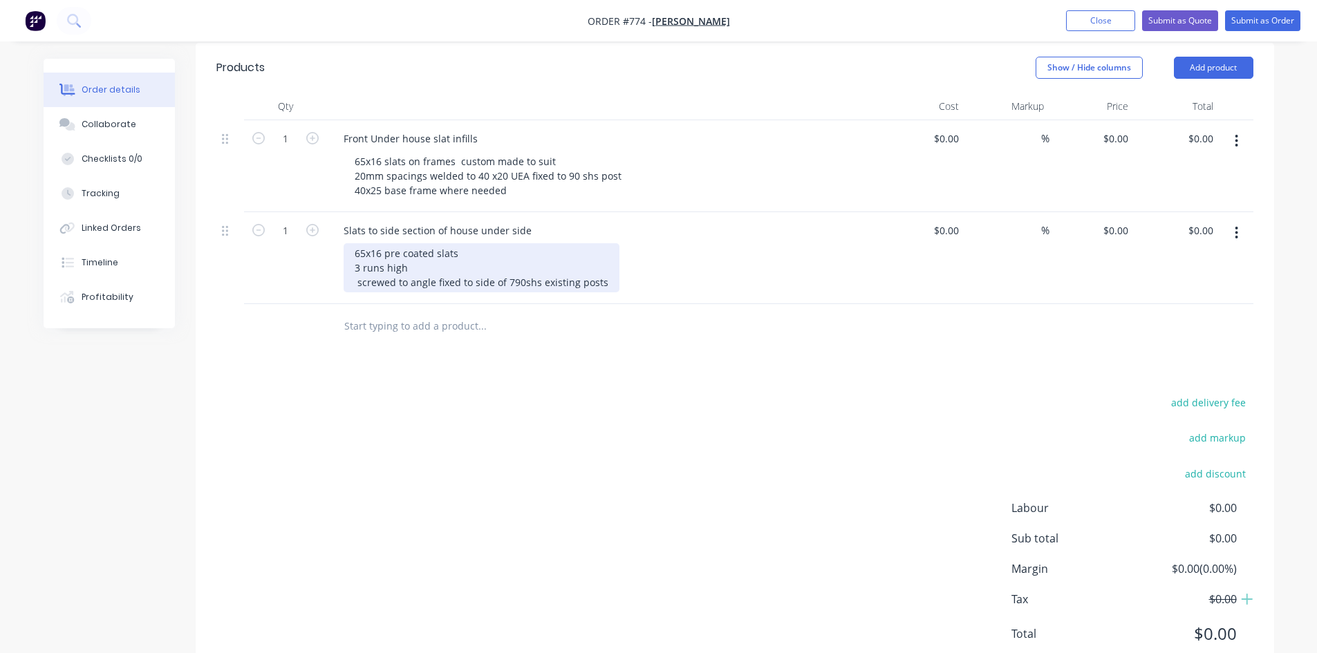
click at [605, 265] on div "65x16 pre coated slats 3 runs high screwed to angle fixed to side of 790shs exi…" at bounding box center [481, 267] width 276 height 49
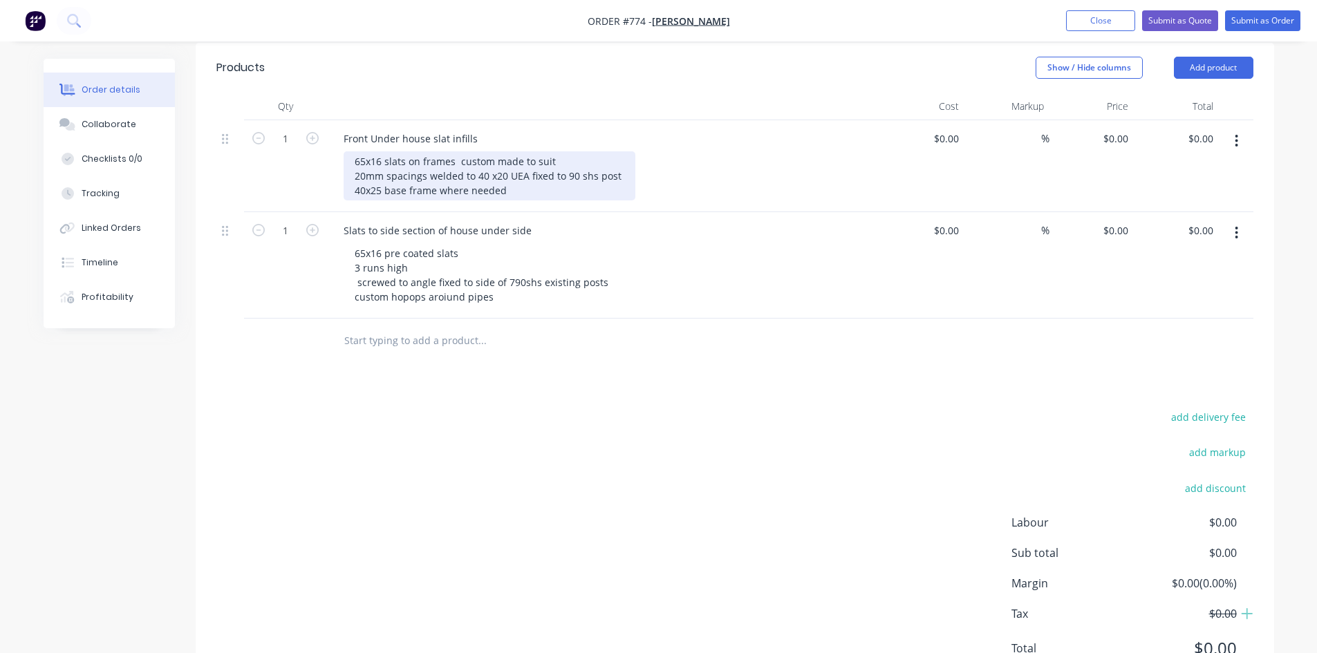
click at [534, 174] on div "65x16 slats on frames custom made to suit 20mm spacings welded to 40 x20 UEA fi…" at bounding box center [489, 175] width 292 height 49
click at [619, 171] on div "65x16 slats on frames custom made to suit 20mm spacings welded to 40 x20 UEA fi…" at bounding box center [489, 175] width 292 height 49
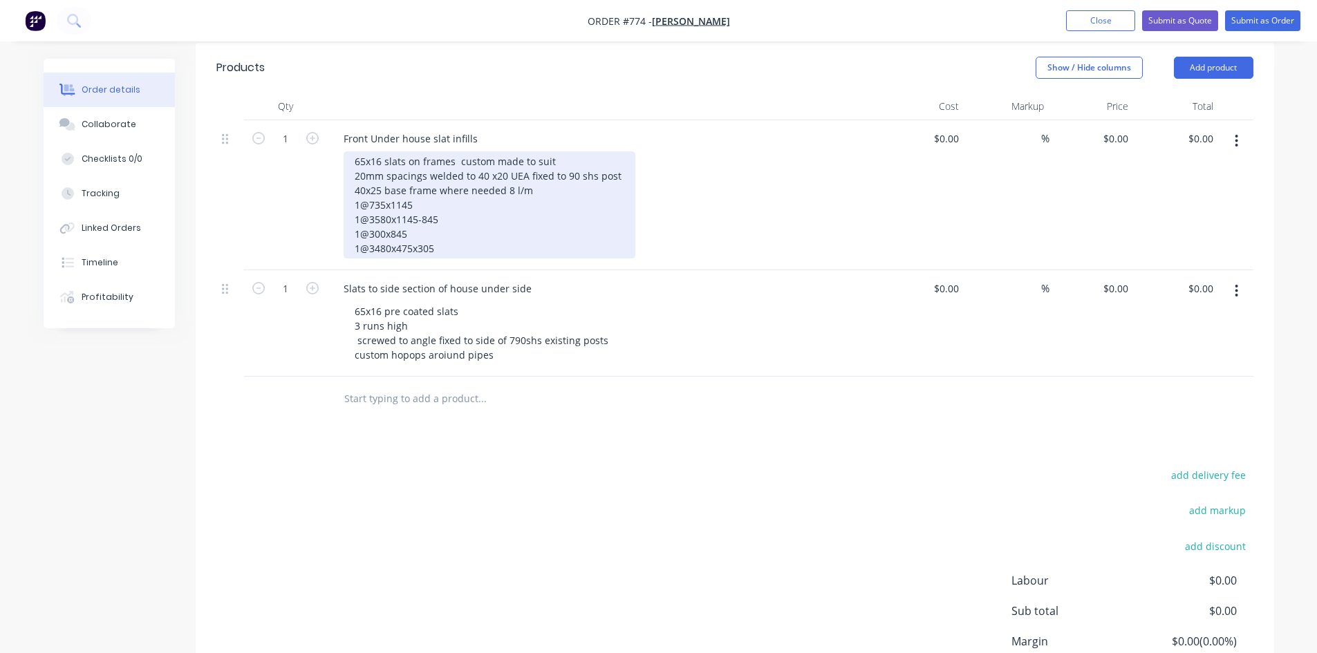
click at [415, 229] on div "65x16 slats on frames custom made to suit 20mm spacings welded to 40 x20 UEA fi…" at bounding box center [489, 204] width 292 height 107
click at [455, 225] on div "65x16 slats on frames custom made to suit 20mm spacings welded to 40 x20 UEA fi…" at bounding box center [489, 204] width 292 height 107
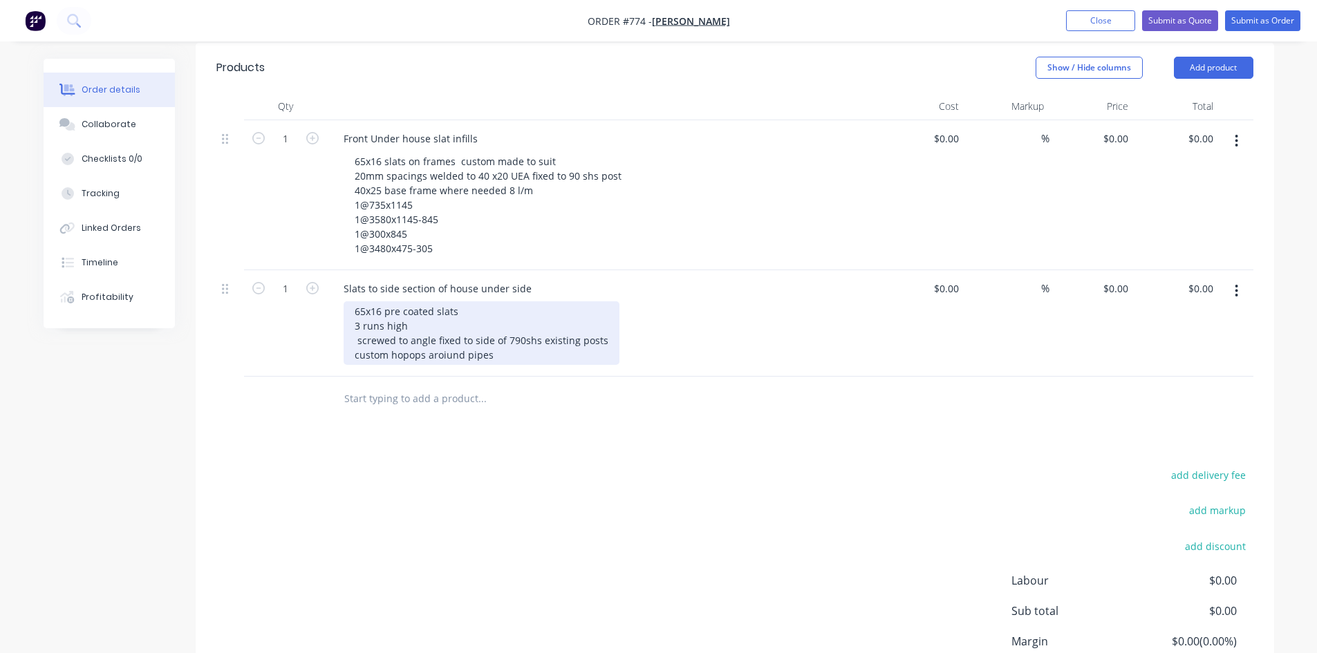
click at [509, 340] on div "65x16 pre coated slats 3 runs high screwed to angle fixed to side of 790shs exi…" at bounding box center [481, 333] width 276 height 64
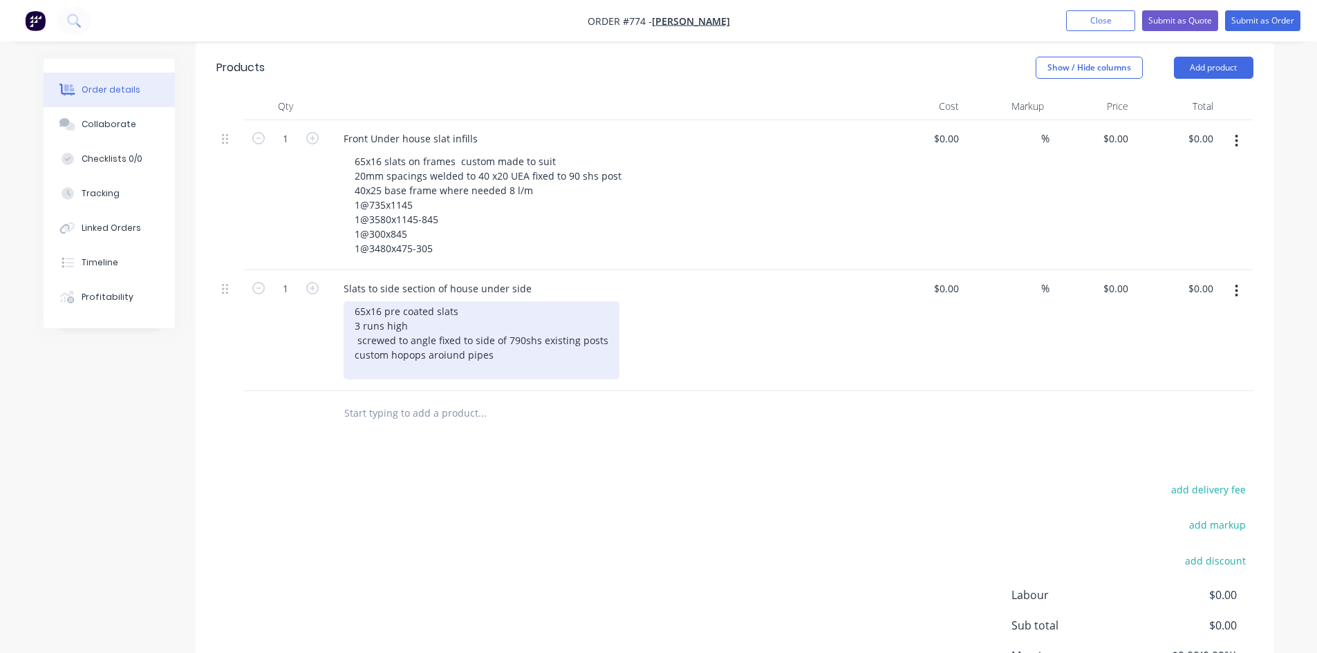
click at [406, 339] on div "65x16 pre coated slats 3 runs high screwed to angle fixed to side of 790shs exi…" at bounding box center [481, 340] width 276 height 78
click at [492, 340] on div "65x16 pre coated slats 3 runs high screwed to angle fixed to side of 790shs exi…" at bounding box center [481, 340] width 276 height 78
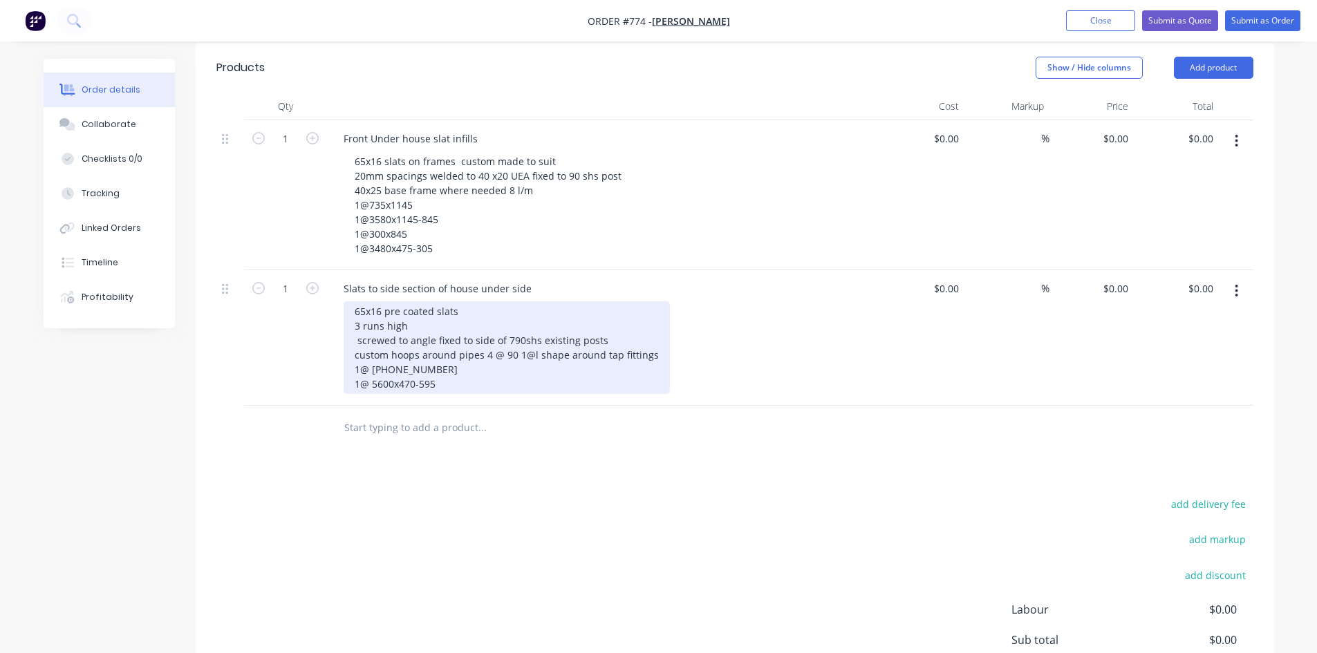
click at [507, 384] on div "65x16 pre coated slats 3 runs high screwed to angle fixed to side of 790shs exi…" at bounding box center [506, 347] width 326 height 93
click at [403, 308] on div "65x16 pre coated slats 3 runs high screwed to angle fixed to side of 790shs exi…" at bounding box center [506, 347] width 326 height 93
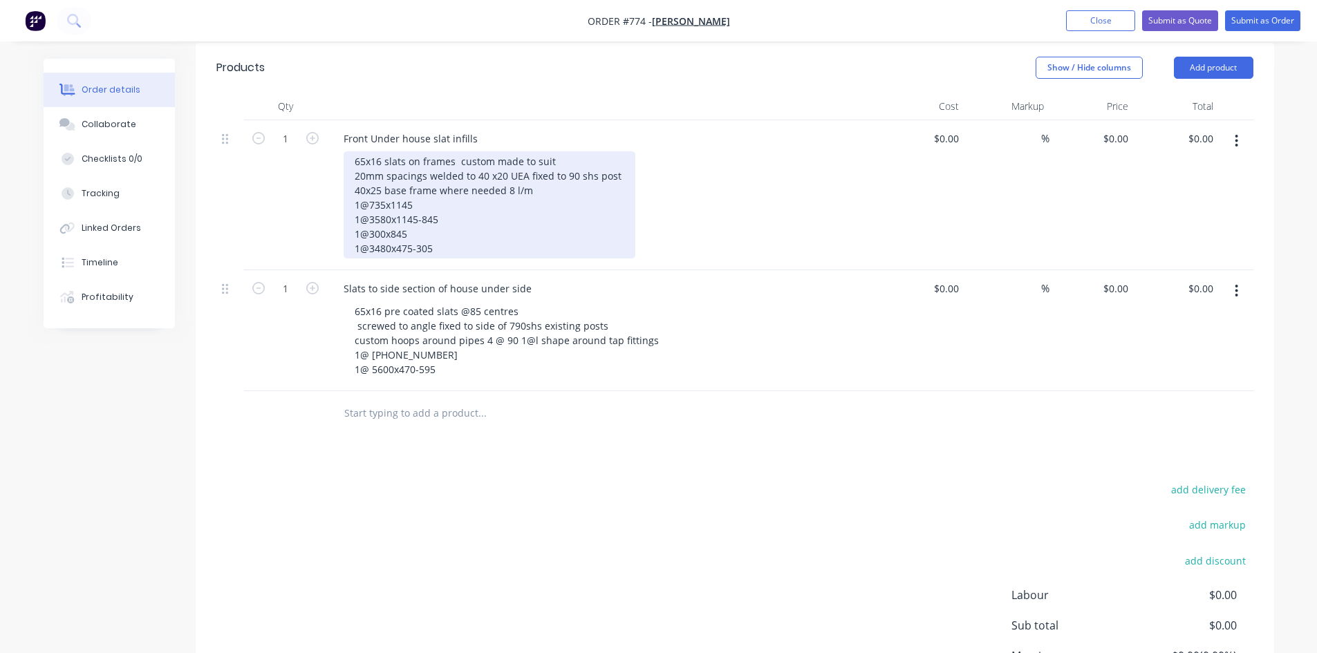
click at [557, 151] on div "65x16 slats on frames custom made to suit 20mm spacings welded to 40 x20 UEA fi…" at bounding box center [489, 204] width 292 height 107
click at [456, 151] on div "65x16 slats on frames custom made to suit openings 20mm spacings welded to 40 x…" at bounding box center [489, 204] width 292 height 107
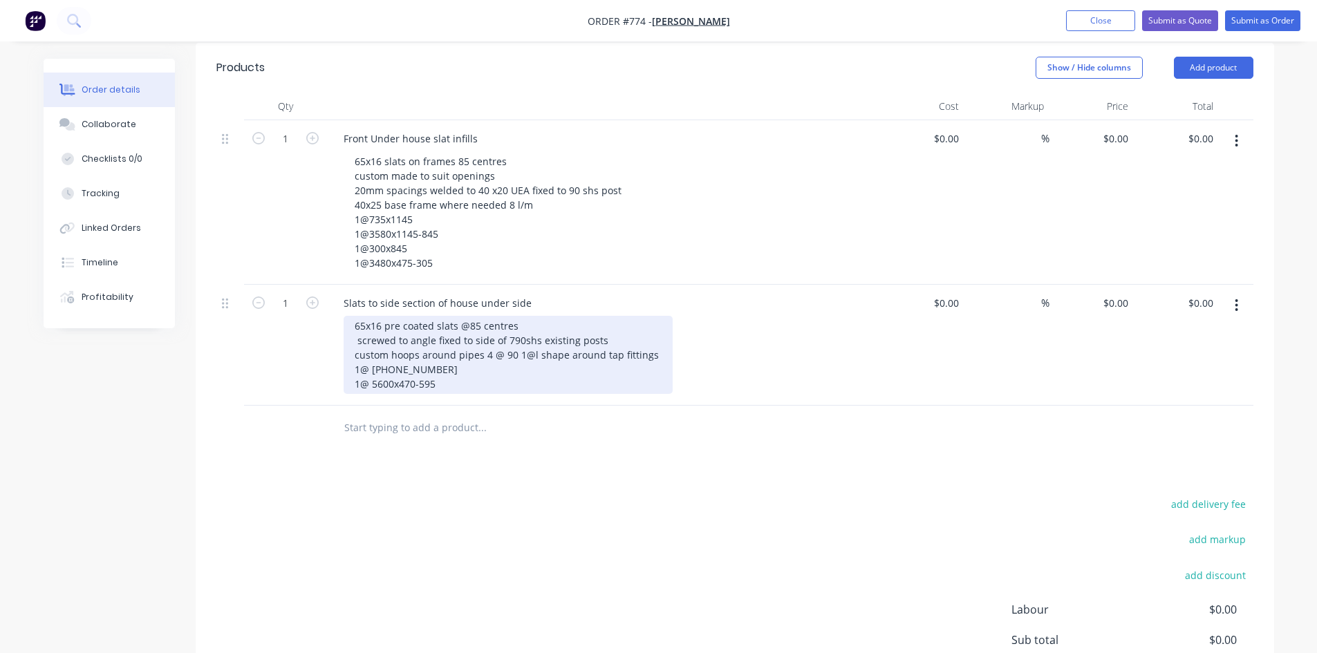
click at [509, 321] on div "65x16 pre coated slats @85 centres screwed to angle fixed to side of 790shs exi…" at bounding box center [507, 355] width 329 height 78
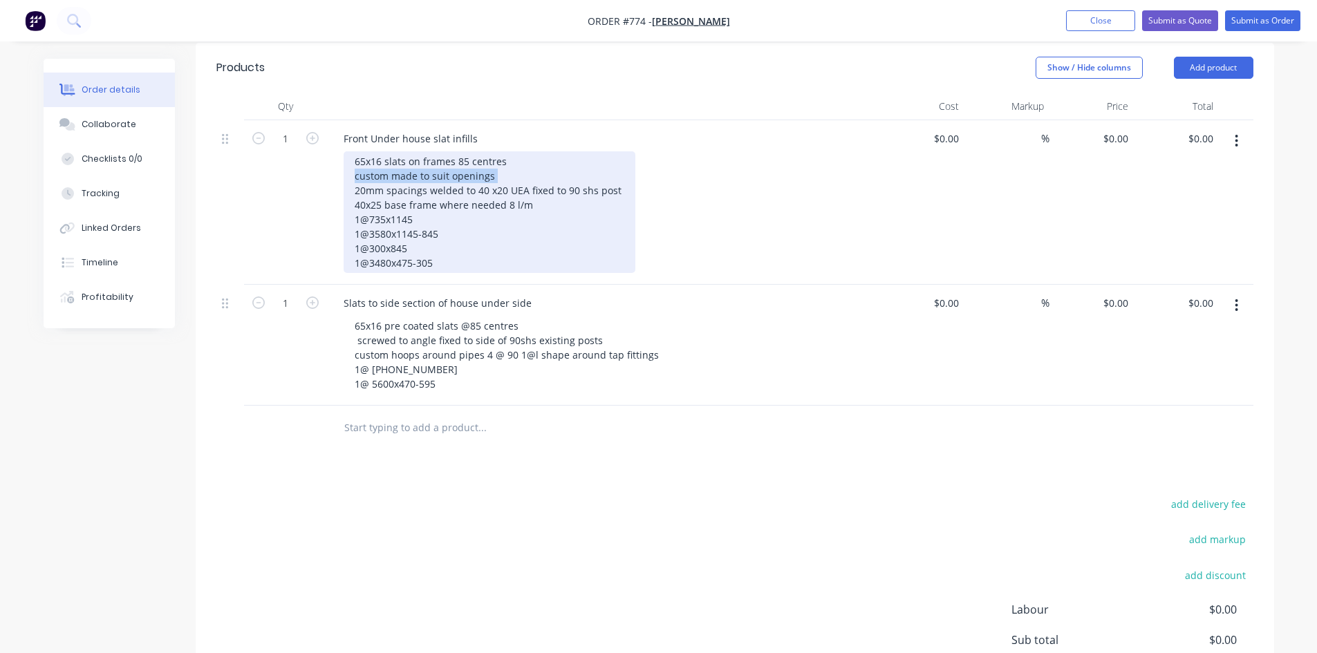
drag, startPoint x: 350, startPoint y: 158, endPoint x: 492, endPoint y: 160, distance: 141.7
click at [492, 160] on div "65x16 slats on frames 85 centres custom made to suit openings 20mm spacings wel…" at bounding box center [489, 212] width 292 height 122
copy div "custom made to suit openings"
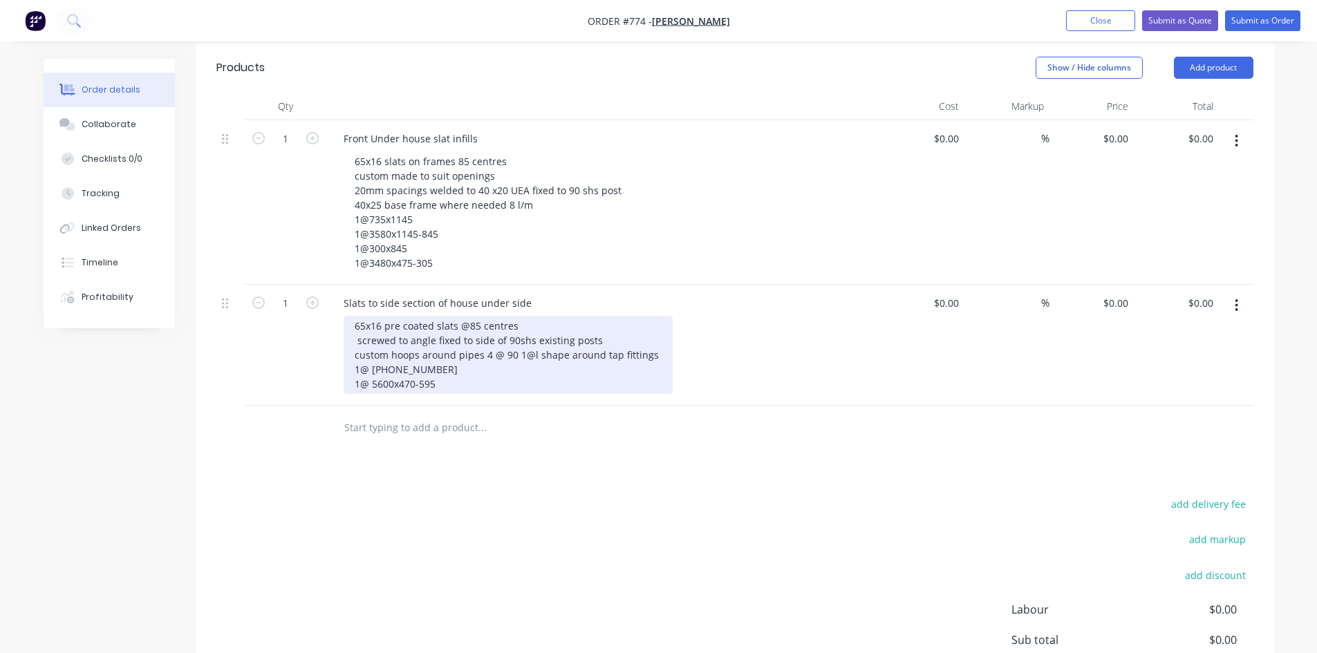
click at [516, 316] on div "65x16 pre coated slats @85 centres screwed to angle fixed to side of 90shs exis…" at bounding box center [507, 355] width 329 height 78
click at [517, 316] on div "65x16 pre coated slats @85 centres custom made to suit openings screwed to angl…" at bounding box center [509, 355] width 332 height 78
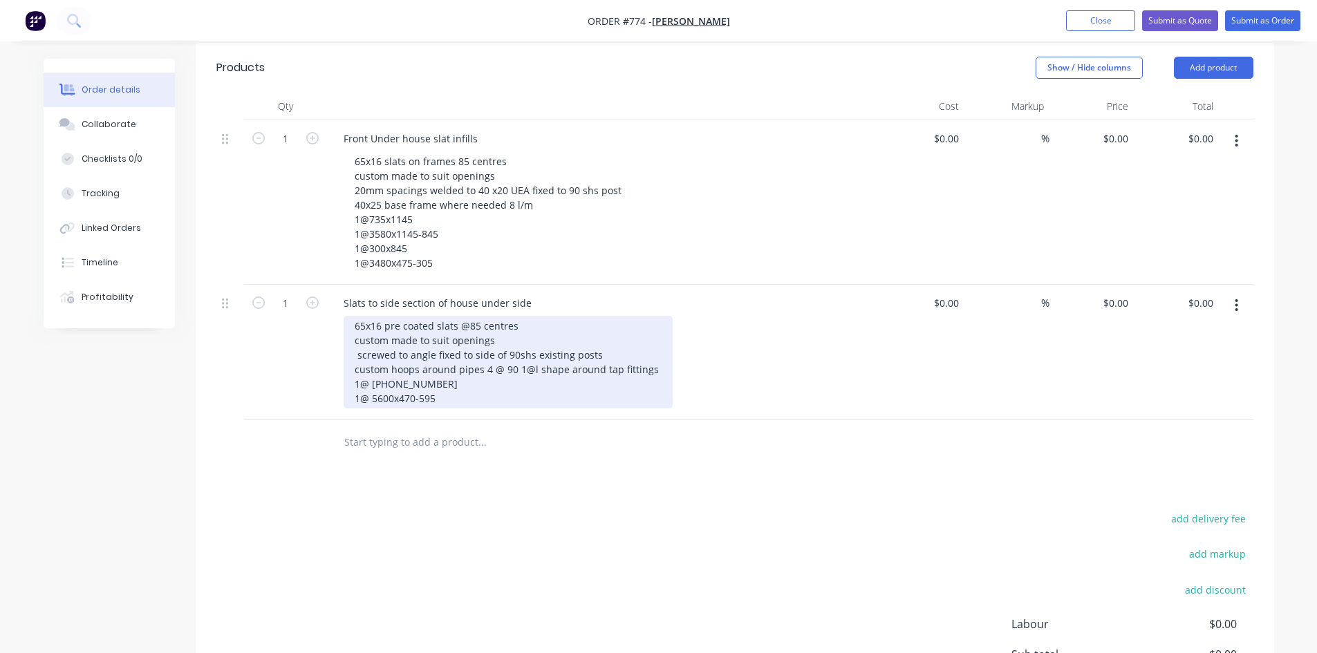
click at [593, 335] on div "65x16 pre coated slats @85 centres custom made to suit openings screwed to angl…" at bounding box center [507, 362] width 329 height 93
click at [502, 337] on div "65x16 pre coated slats @85 centres custom made to suit openings screwed to angl…" at bounding box center [507, 362] width 329 height 93
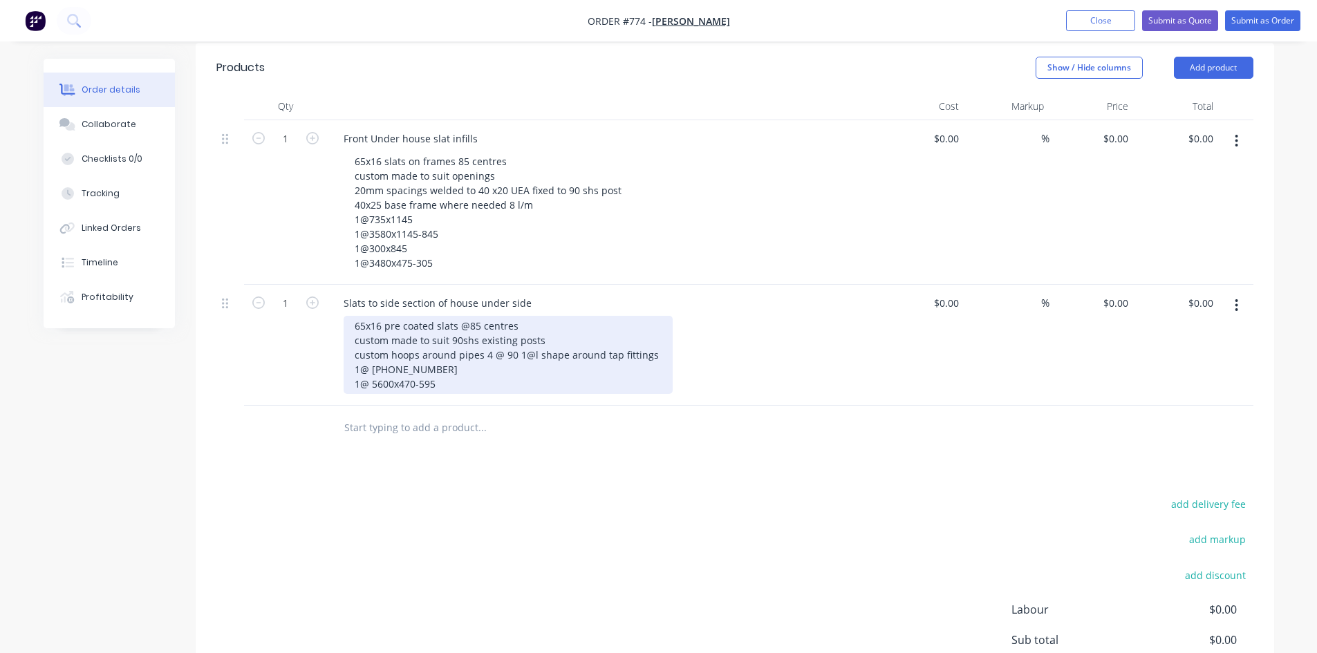
click at [542, 321] on div "65x16 pre coated slats @85 centres custom made to suit 90shs existing posts cus…" at bounding box center [507, 355] width 329 height 78
click at [533, 335] on div "65x16 pre coated slats @85 centres custom made to suit 90shs existing posts cus…" at bounding box center [507, 355] width 329 height 78
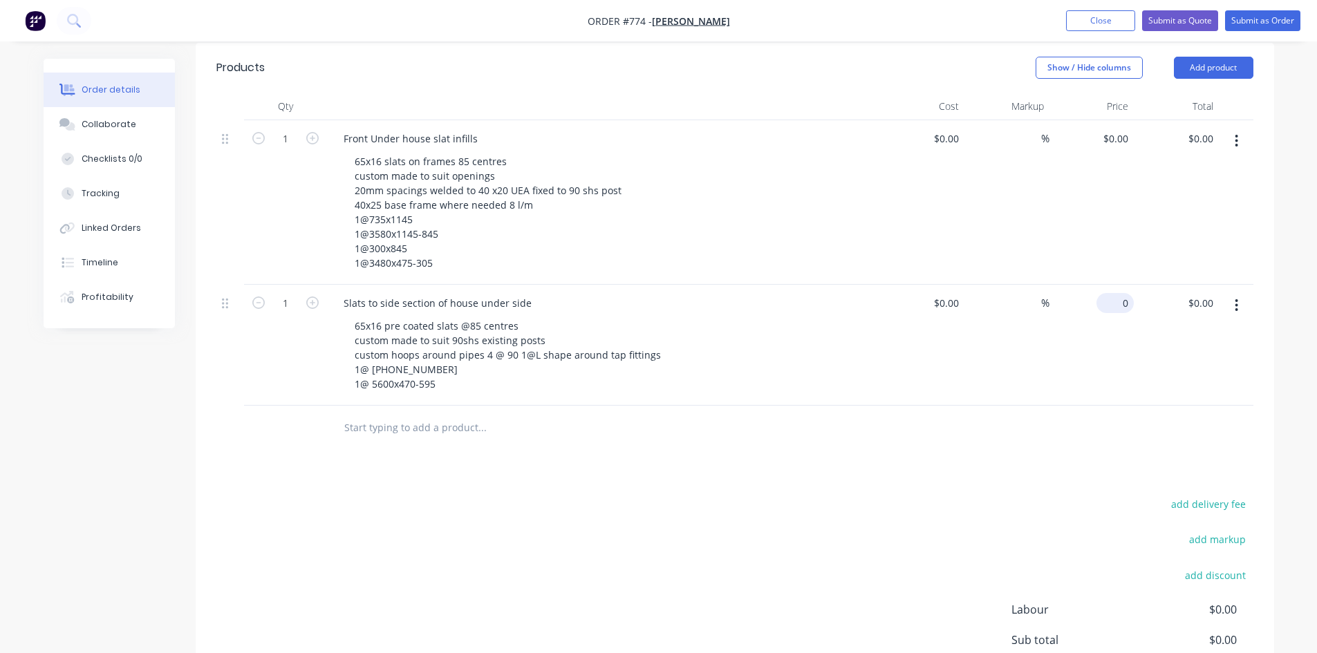
click at [1111, 285] on div "0 $0.00" at bounding box center [1091, 345] width 85 height 121
type input "$3,535.00"
click at [1041, 236] on div "%" at bounding box center [1006, 202] width 85 height 164
click at [1112, 129] on div "0 0" at bounding box center [1122, 139] width 21 height 20
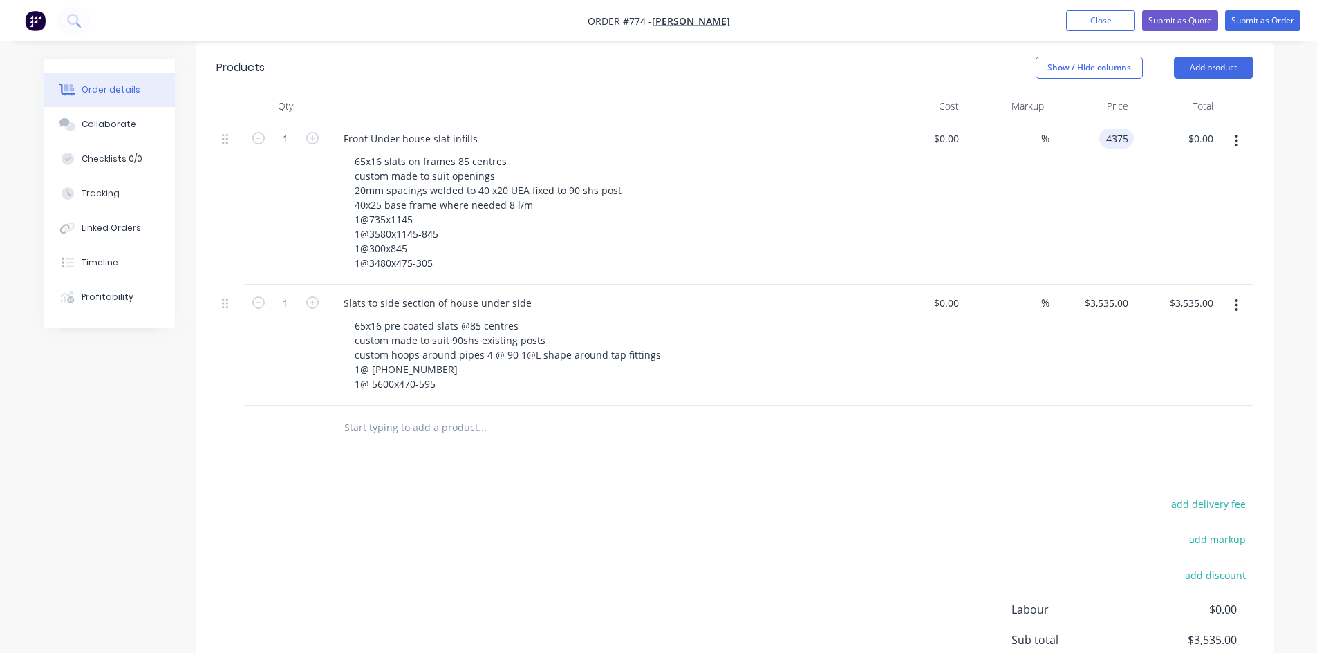
type input "$4,375.00"
click at [1113, 143] on div "$4,375.00 4375" at bounding box center [1091, 202] width 85 height 164
click at [1115, 293] on input "3535" at bounding box center [1108, 303] width 50 height 20
type input "$3,758.00"
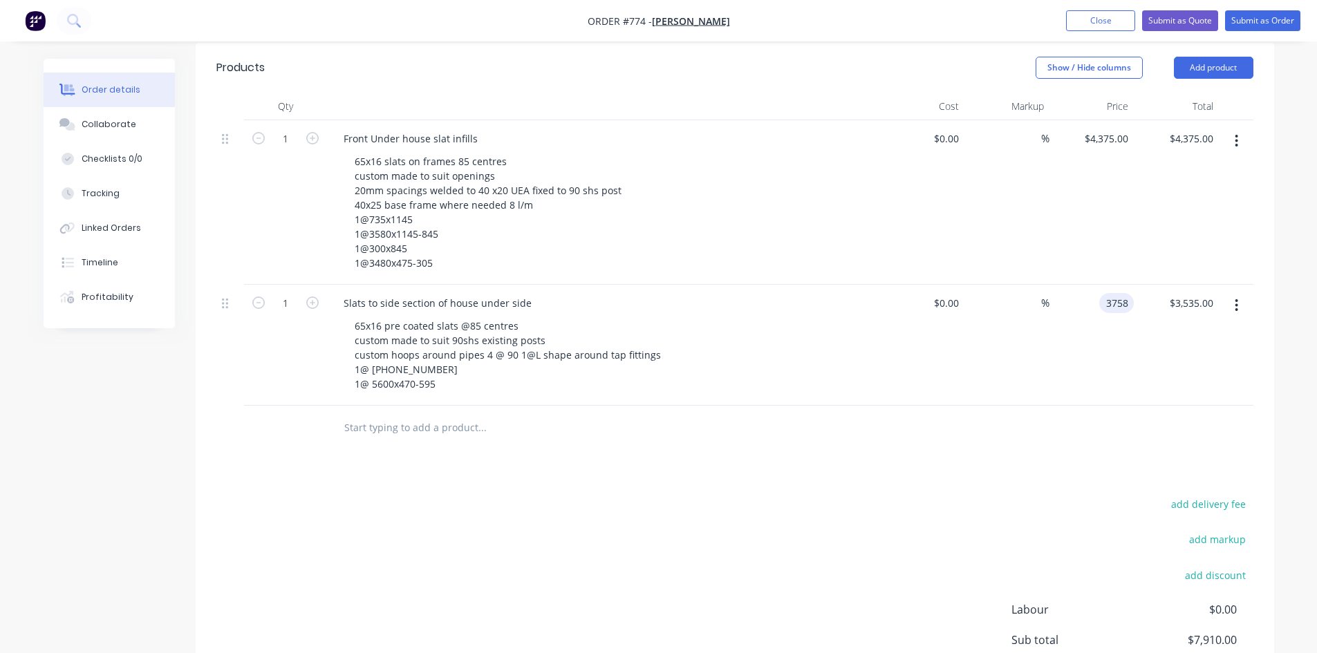
type input "$3,758.00"
click at [1105, 328] on div "$3,758.00 $3,758.00" at bounding box center [1091, 345] width 85 height 121
click at [1104, 129] on div "4375 4375" at bounding box center [1116, 139] width 35 height 20
type input "$4,575.00"
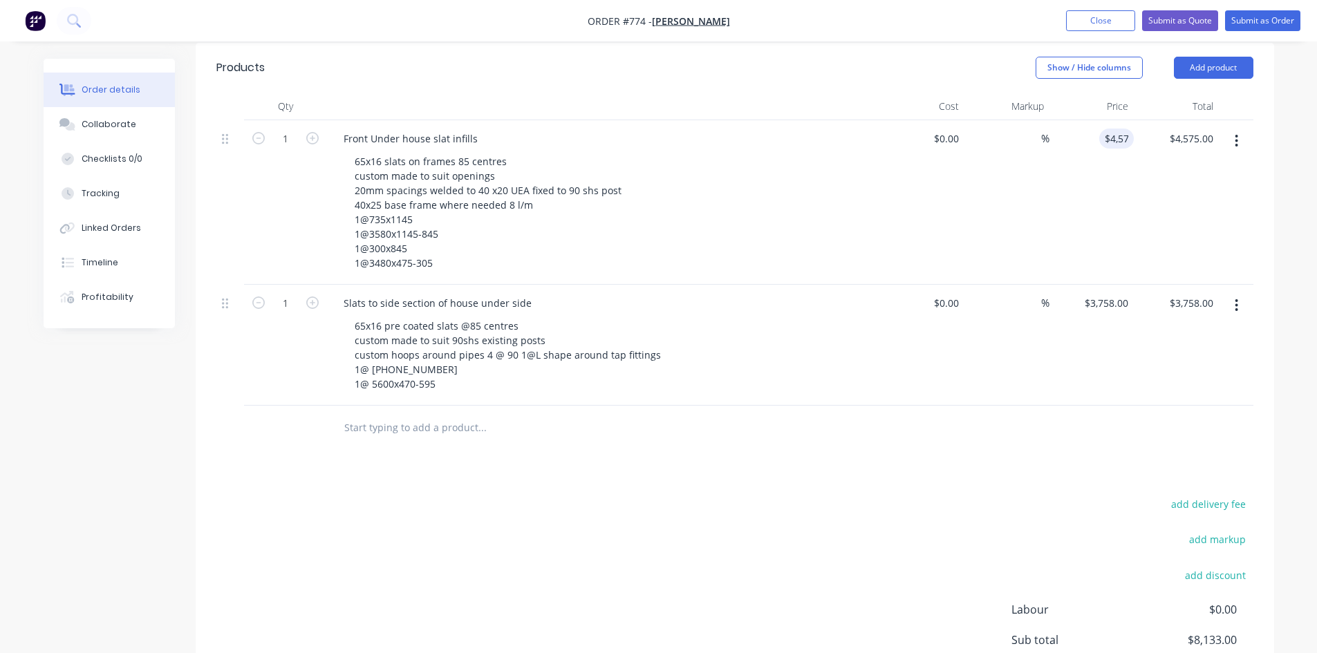
click at [1109, 144] on div "$4,575.00 4575" at bounding box center [1091, 202] width 85 height 164
click at [1155, 19] on button "Submit as Quote" at bounding box center [1180, 20] width 76 height 21
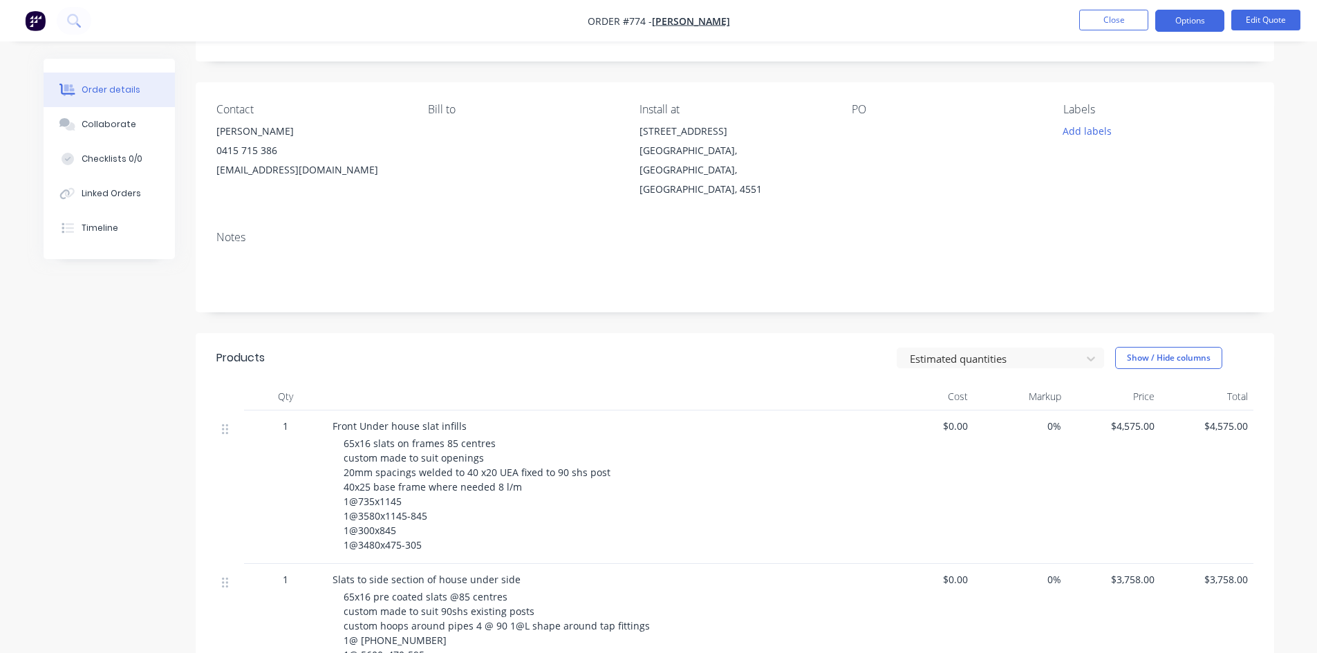
scroll to position [69, 0]
click at [1186, 22] on button "Options" at bounding box center [1189, 21] width 69 height 22
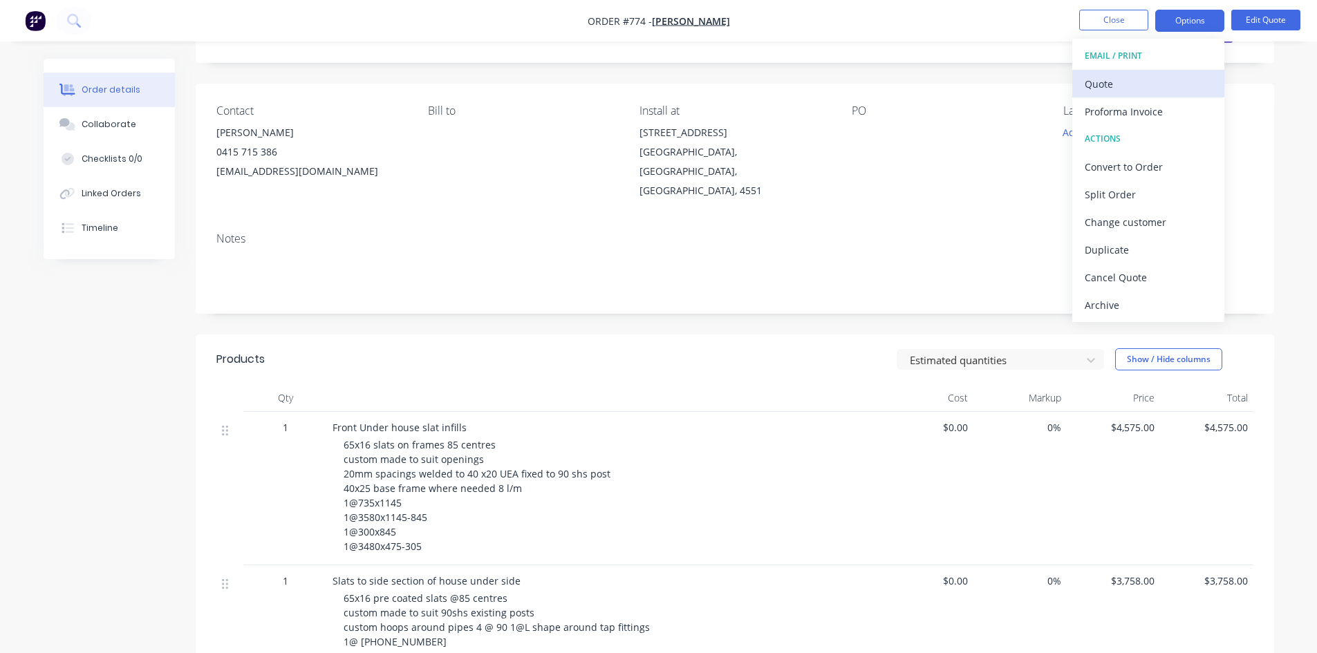
click at [1156, 91] on div "Quote" at bounding box center [1147, 84] width 127 height 20
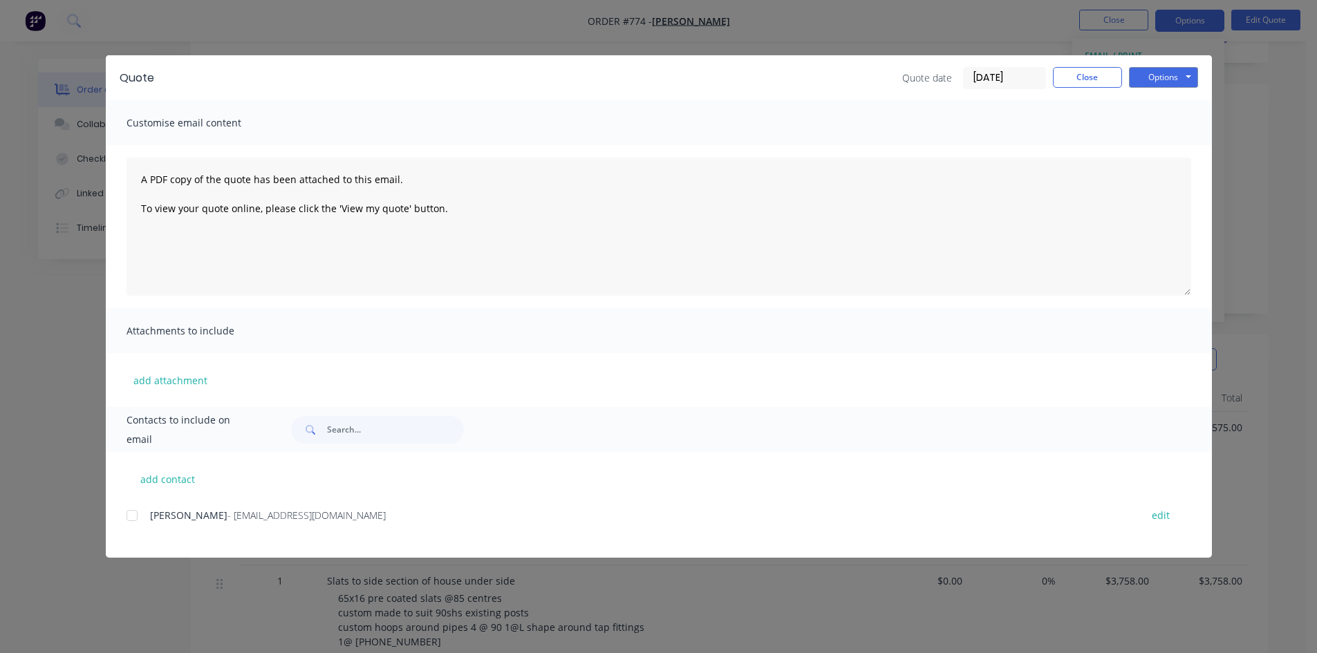
click at [126, 516] on div at bounding box center [132, 516] width 28 height 28
click at [1166, 79] on button "Options" at bounding box center [1163, 77] width 69 height 21
click at [1164, 151] on button "Email" at bounding box center [1173, 147] width 88 height 23
click at [1084, 83] on button "Close" at bounding box center [1087, 77] width 69 height 21
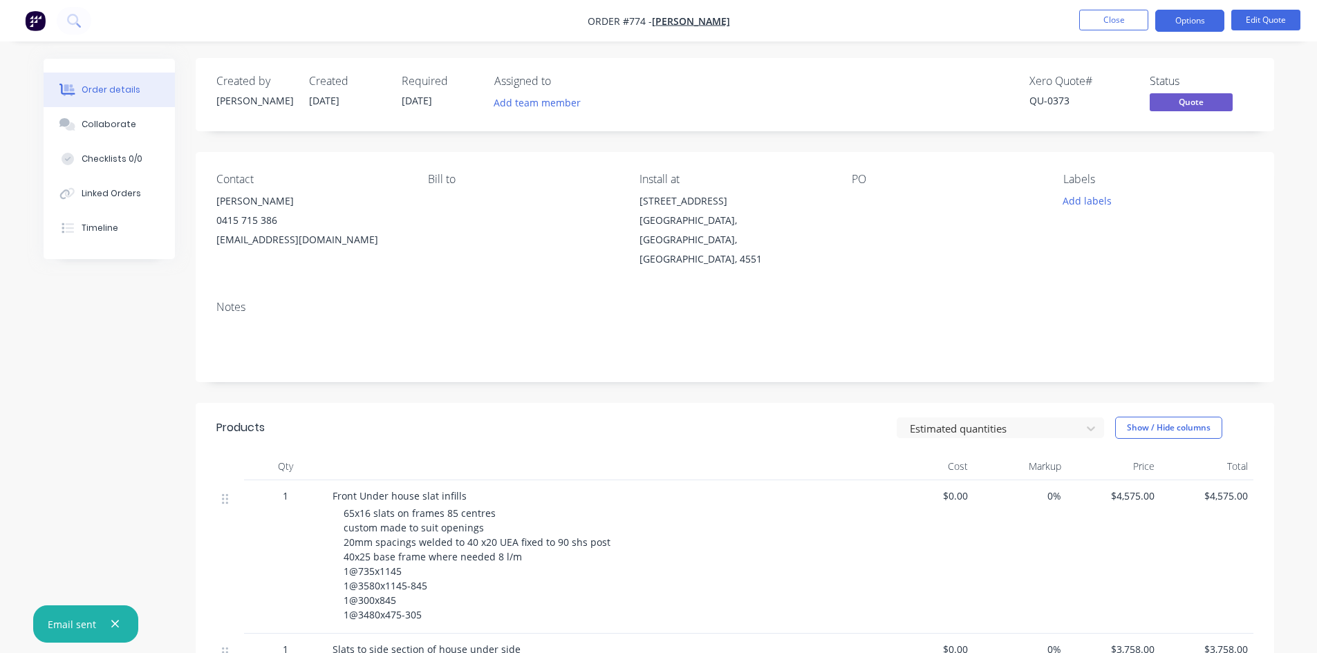
scroll to position [0, 0]
click at [1100, 26] on button "Close" at bounding box center [1113, 20] width 69 height 21
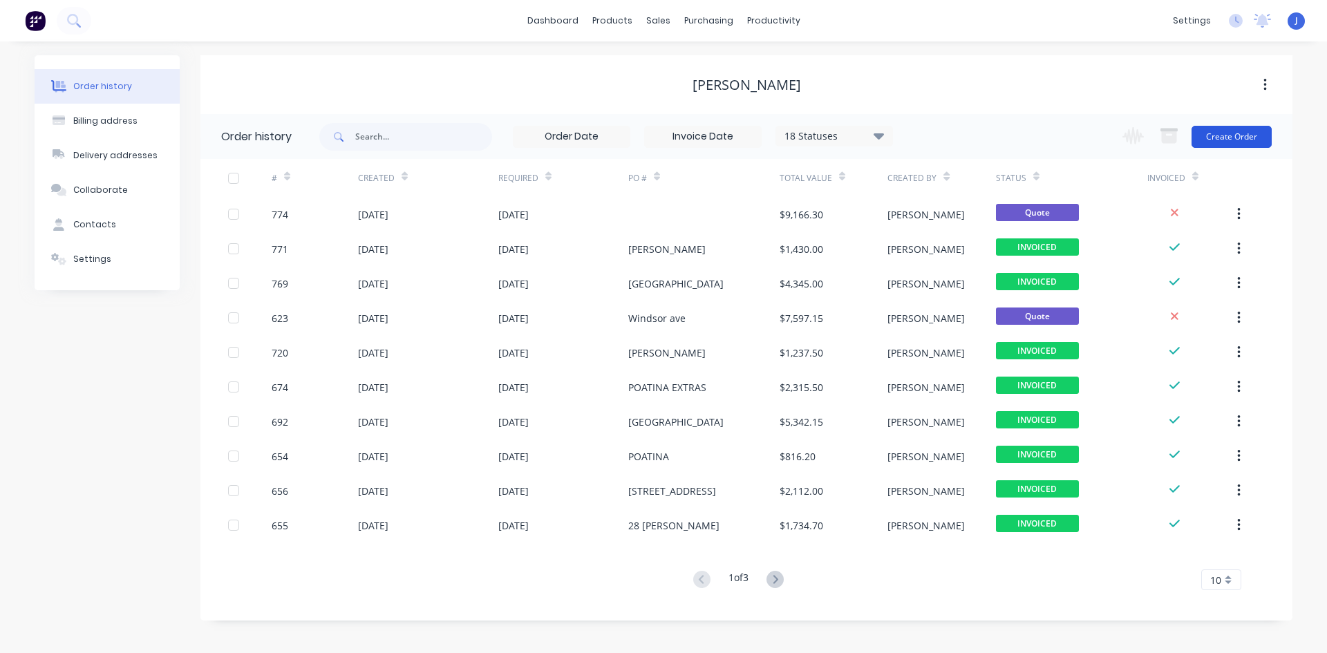
click at [1246, 136] on button "Create Order" at bounding box center [1231, 137] width 80 height 22
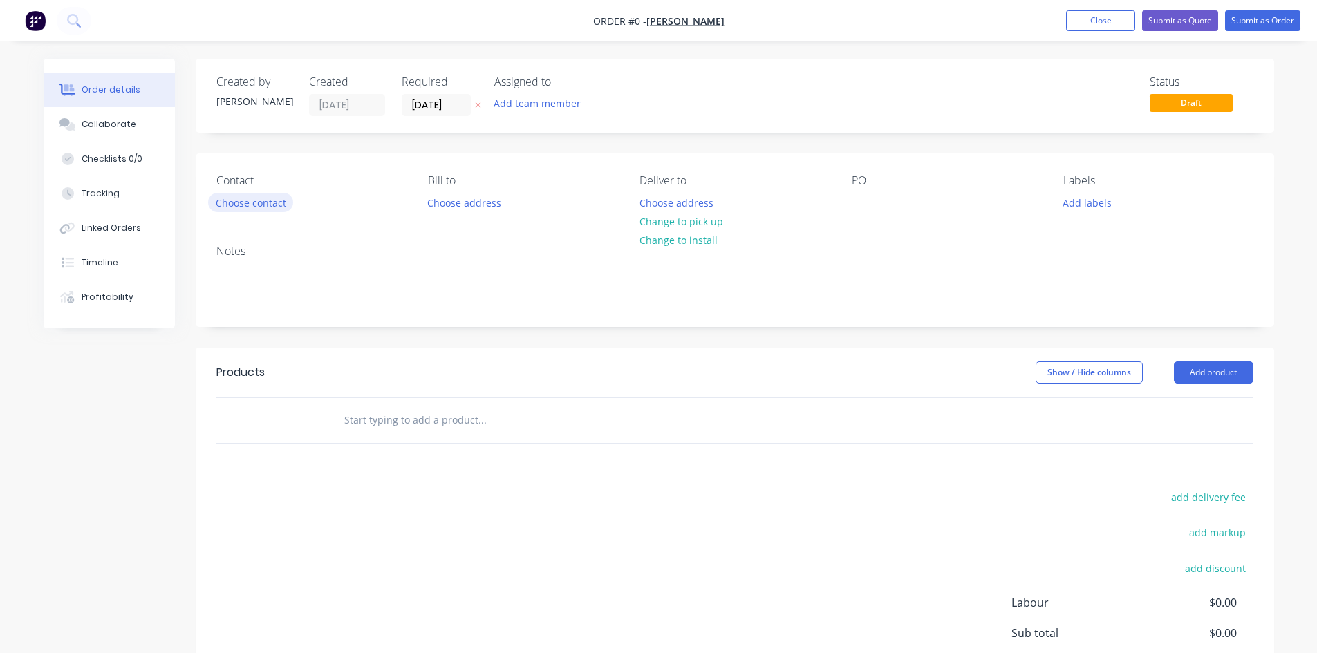
click at [249, 203] on button "Choose contact" at bounding box center [250, 202] width 85 height 19
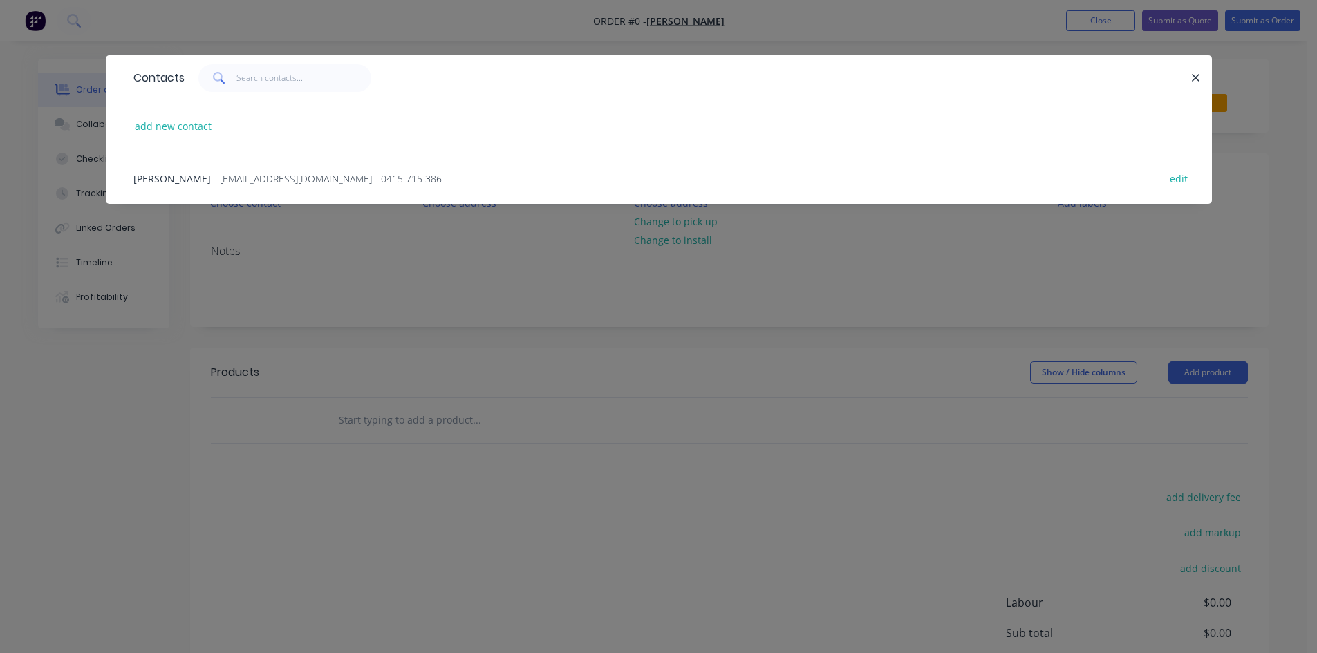
click at [238, 179] on span "- [EMAIL_ADDRESS][DOMAIN_NAME] - 0415 715 386" at bounding box center [328, 178] width 228 height 13
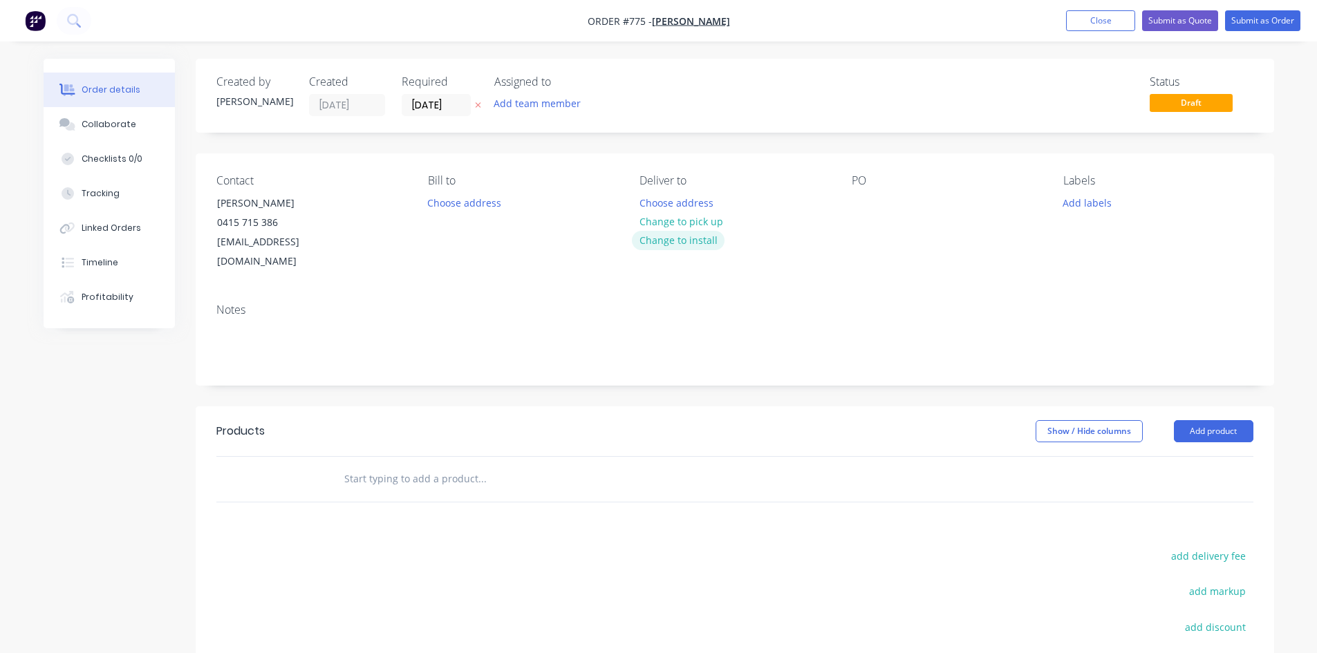
click at [681, 243] on button "Change to install" at bounding box center [678, 240] width 93 height 19
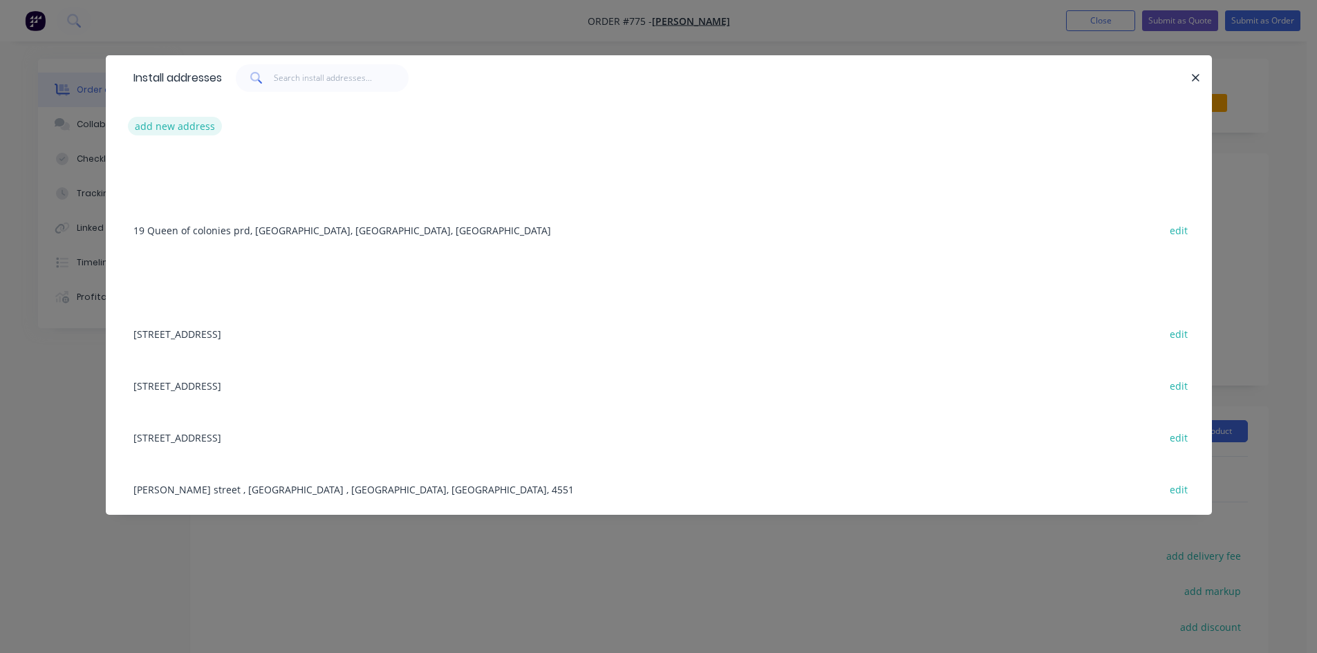
click at [169, 126] on button "add new address" at bounding box center [175, 126] width 95 height 19
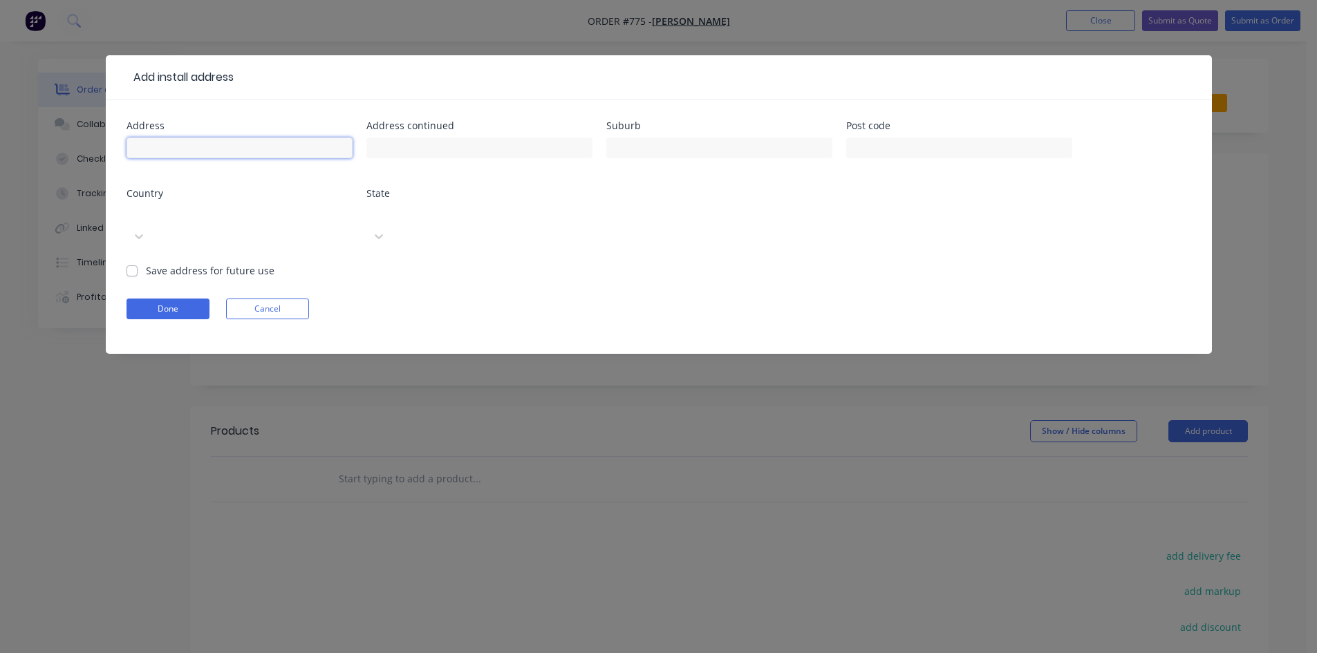
click at [168, 147] on input "text" at bounding box center [239, 148] width 226 height 21
type input "coolum"
click at [161, 299] on button "Done" at bounding box center [167, 309] width 83 height 21
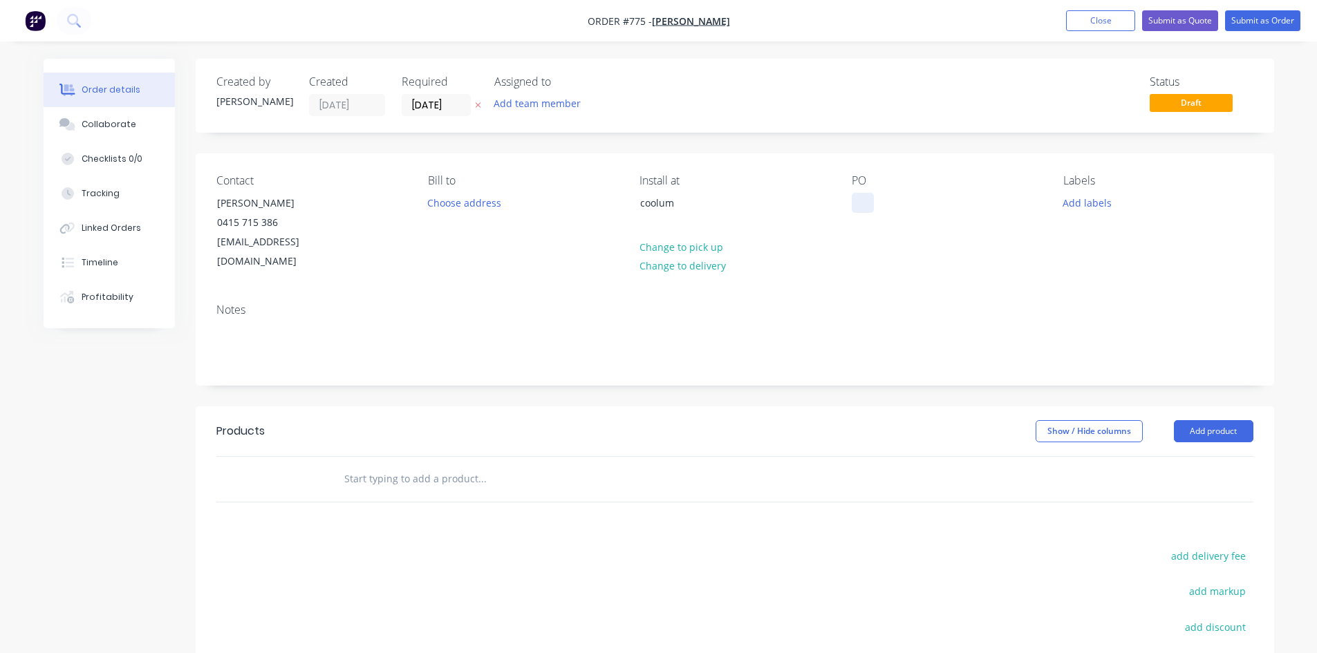
click at [860, 207] on div at bounding box center [862, 203] width 22 height 20
click at [381, 465] on input "text" at bounding box center [481, 479] width 276 height 28
click at [1181, 420] on button "Add product" at bounding box center [1212, 431] width 79 height 22
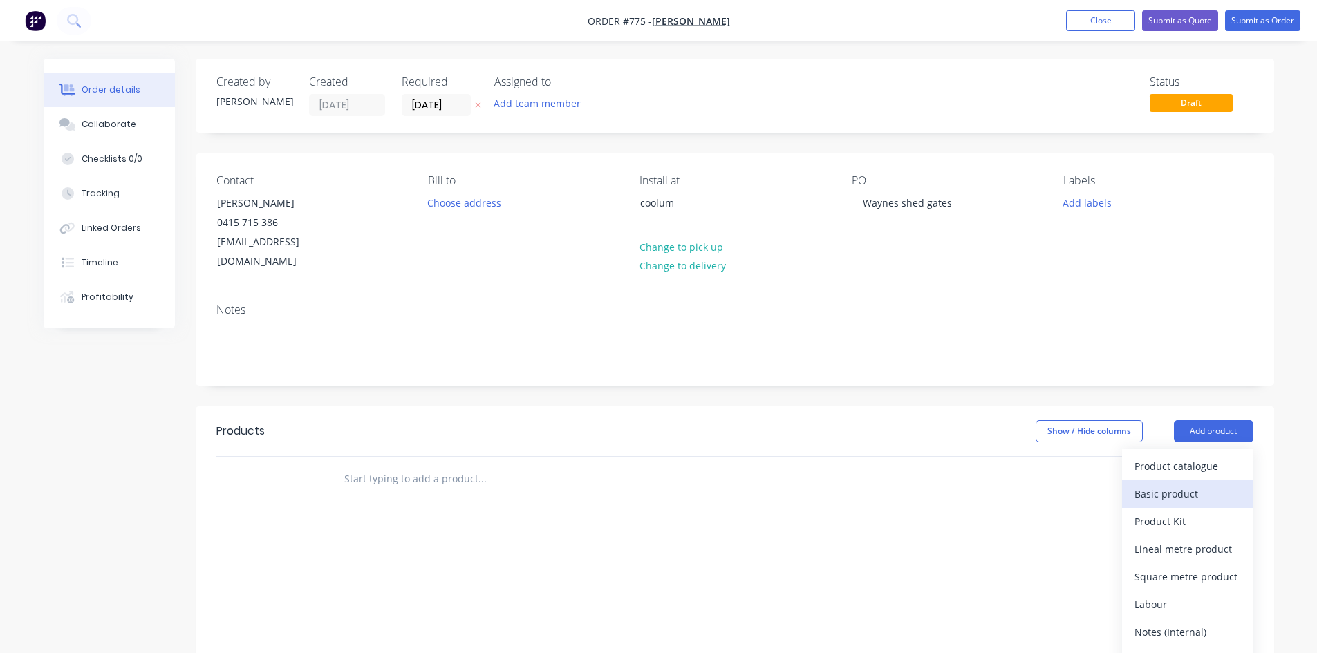
click at [1171, 480] on button "Basic product" at bounding box center [1187, 494] width 131 height 28
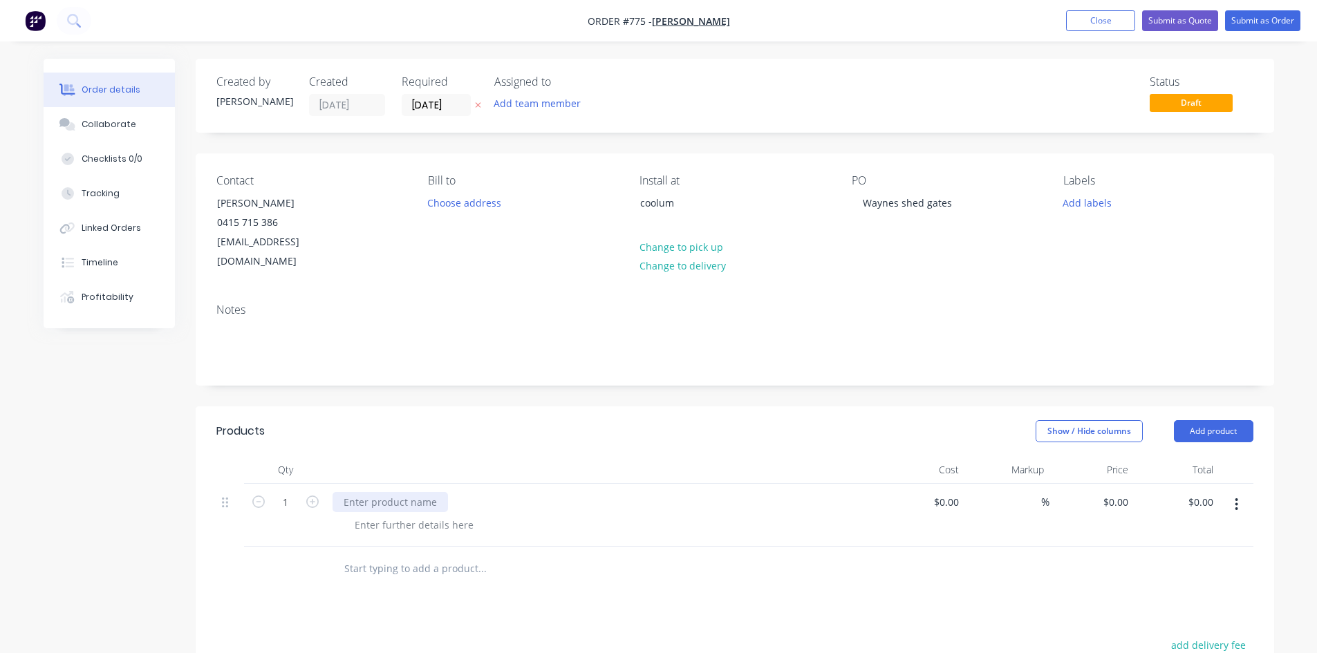
click at [383, 492] on div at bounding box center [389, 502] width 115 height 20
click at [355, 515] on div at bounding box center [413, 525] width 141 height 20
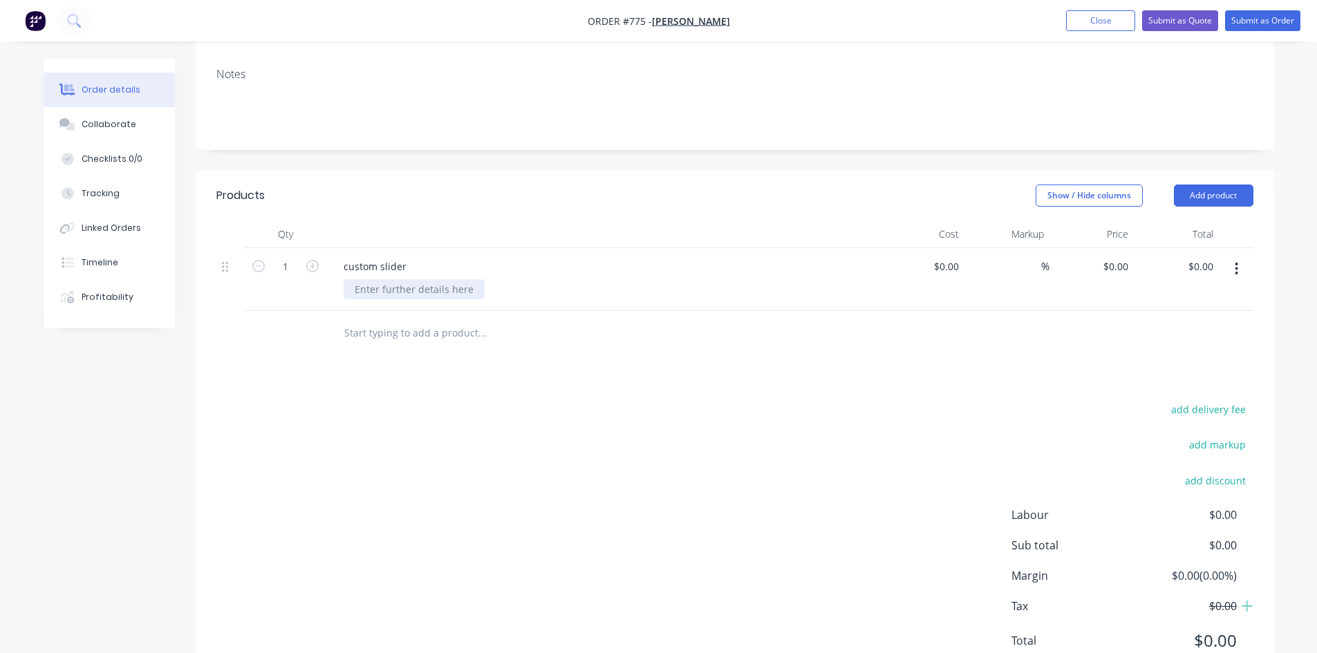
scroll to position [272, 0]
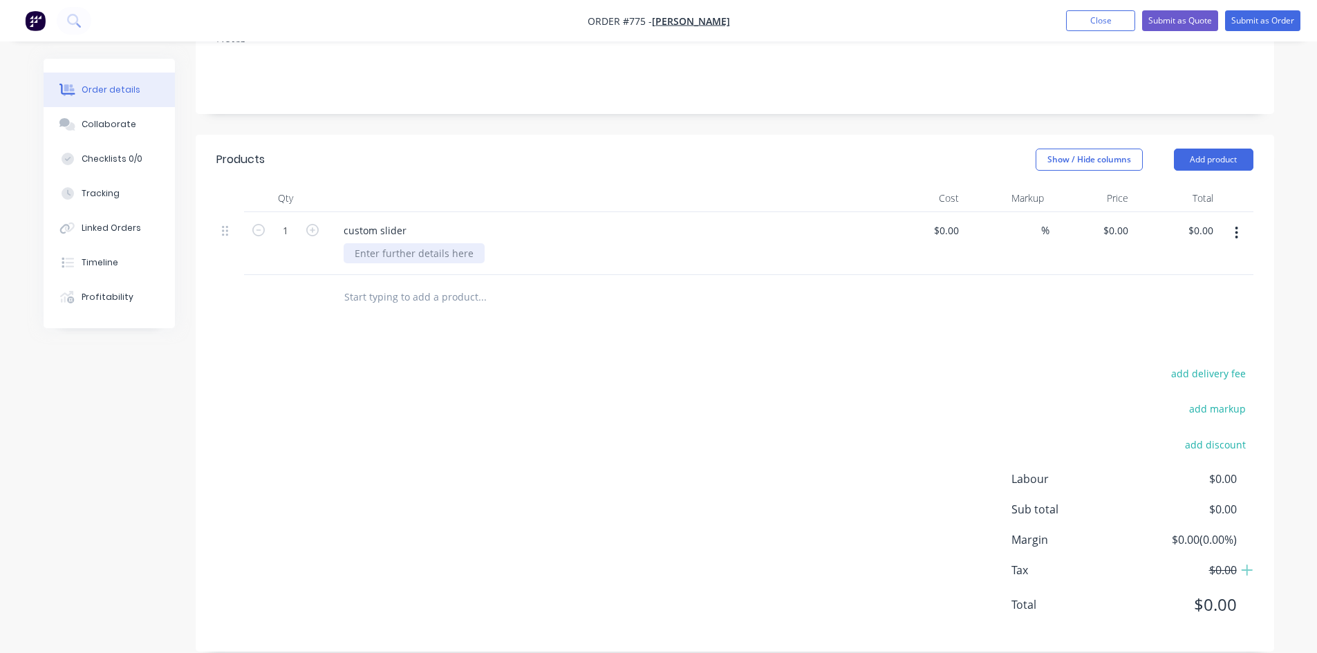
click at [377, 243] on div at bounding box center [413, 253] width 141 height 20
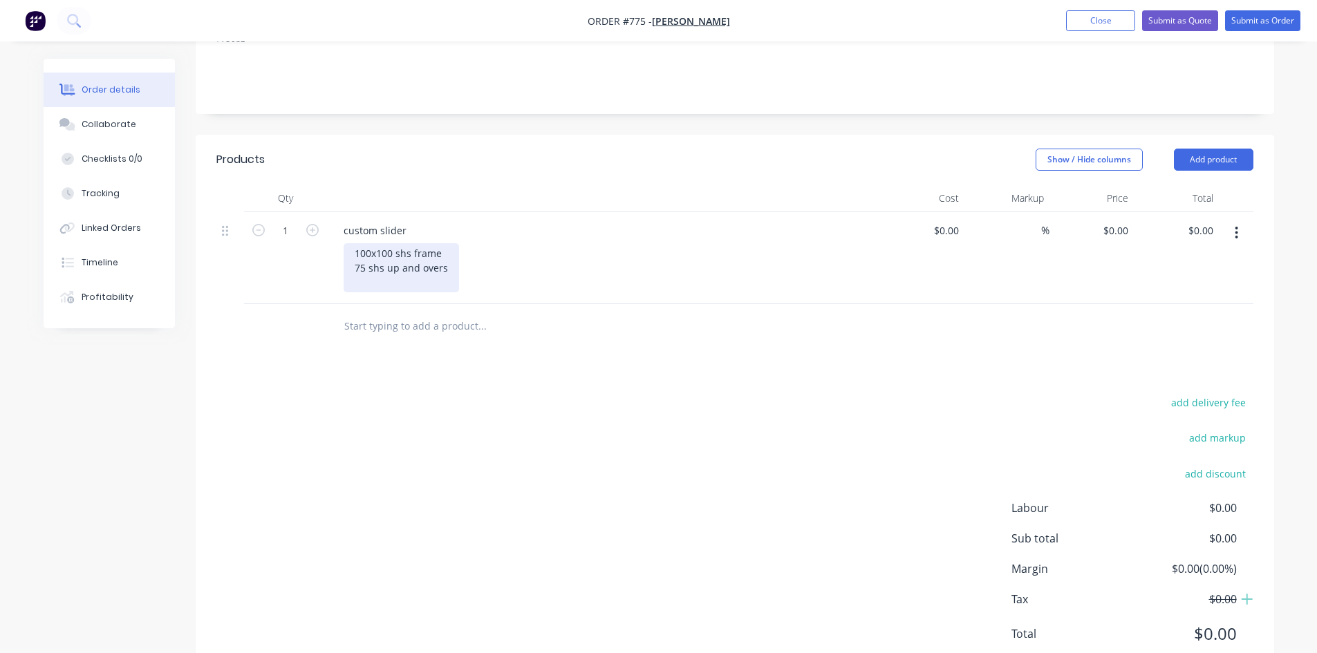
click at [444, 243] on div "100x100 shs frame 75 shs up and overs" at bounding box center [400, 267] width 115 height 49
click at [458, 255] on div "100x100 shs frame spear top zues style gate 75 shs up and overs" at bounding box center [456, 267] width 227 height 49
click at [1202, 149] on button "Add product" at bounding box center [1212, 160] width 79 height 22
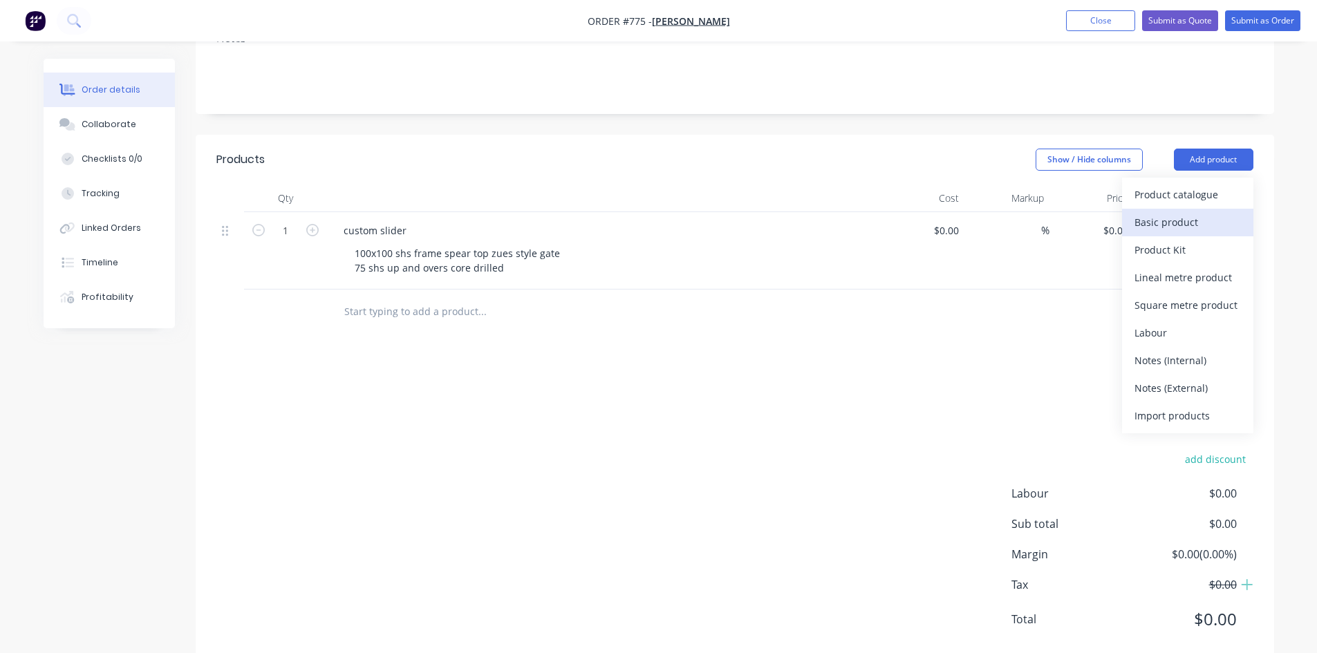
drag, startPoint x: 1195, startPoint y: 196, endPoint x: 1170, endPoint y: 202, distance: 25.6
click at [1194, 212] on div "Basic product" at bounding box center [1187, 222] width 106 height 20
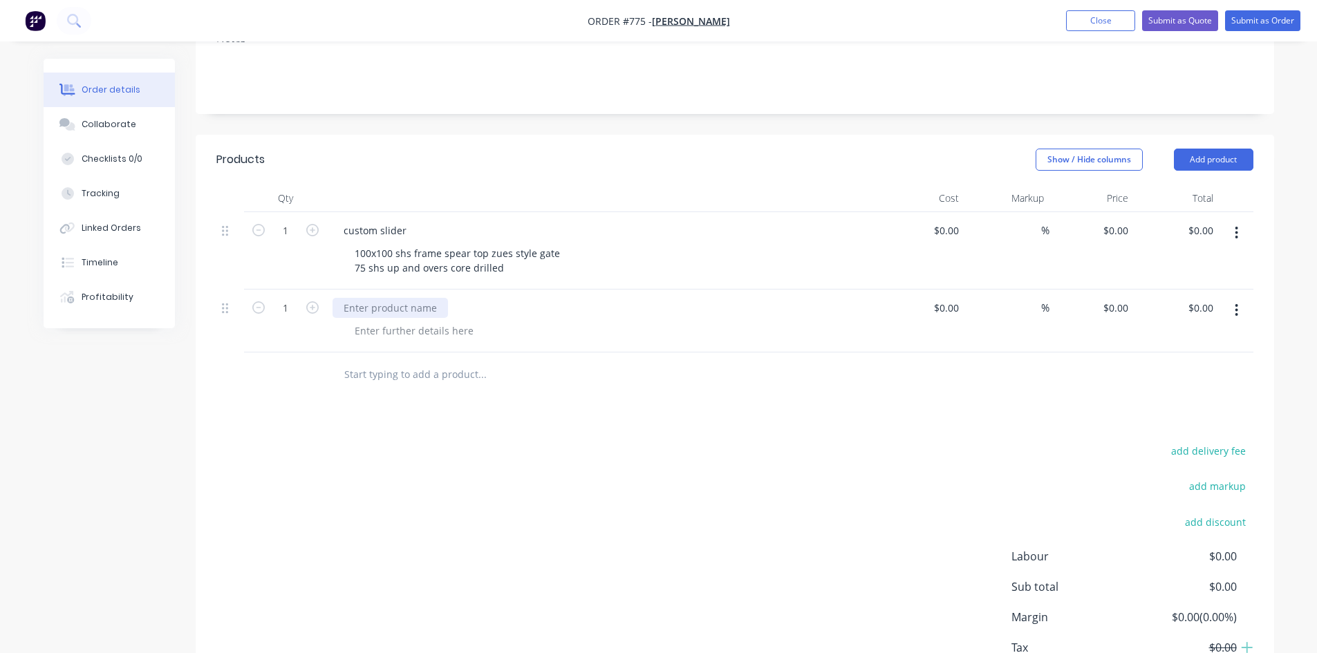
click at [364, 298] on div at bounding box center [389, 308] width 115 height 20
click at [362, 321] on div at bounding box center [413, 331] width 141 height 20
click at [357, 321] on div at bounding box center [413, 331] width 141 height 20
click at [388, 321] on div "zues sytlye" at bounding box center [379, 331] width 73 height 20
click at [407, 321] on div "zues stlye" at bounding box center [377, 331] width 68 height 20
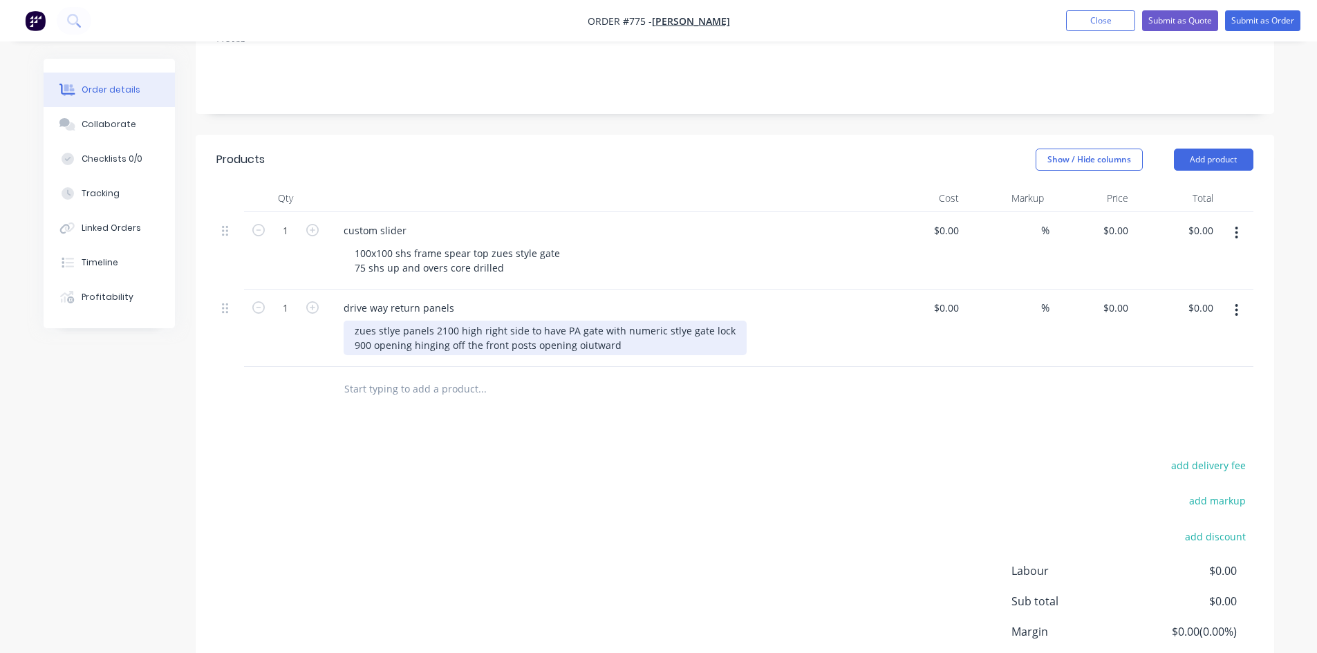
click at [581, 329] on div "zues stlye panels 2100 high right side to have PA gate with numeric stlye gate …" at bounding box center [544, 338] width 403 height 35
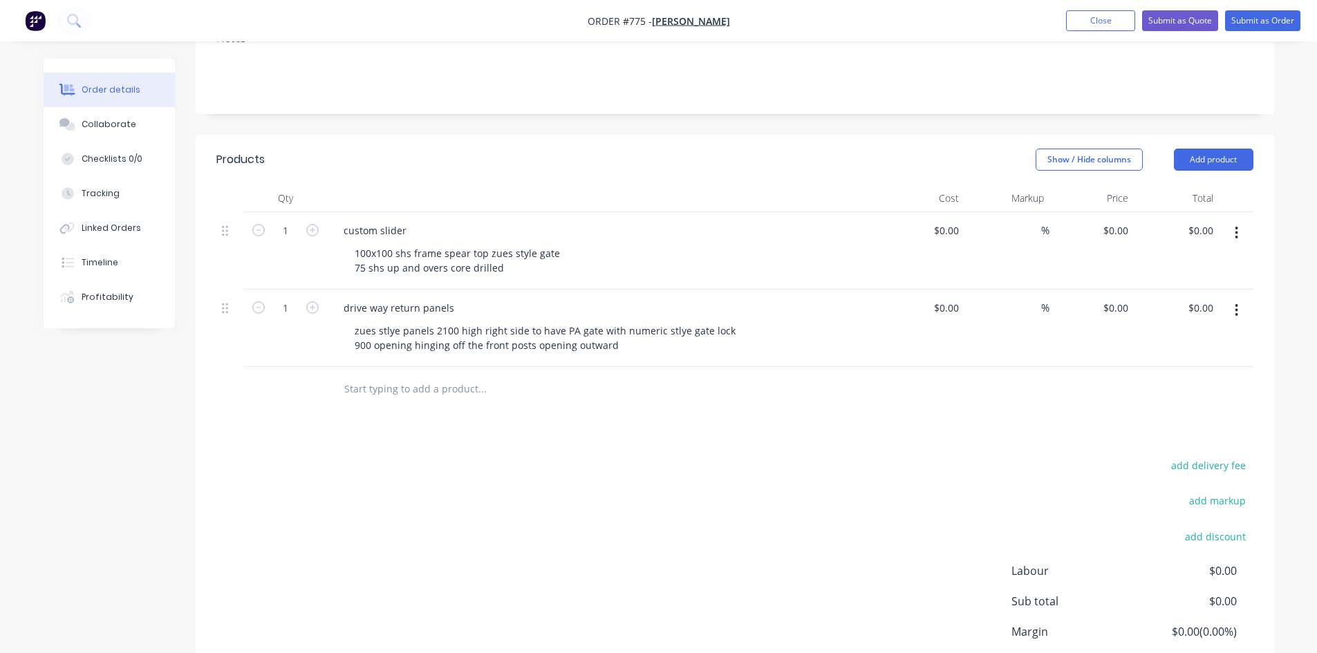
click at [759, 321] on div "zues stlye panels 2100 high right side to have PA gate with numeric stlye gate …" at bounding box center [608, 338] width 531 height 35
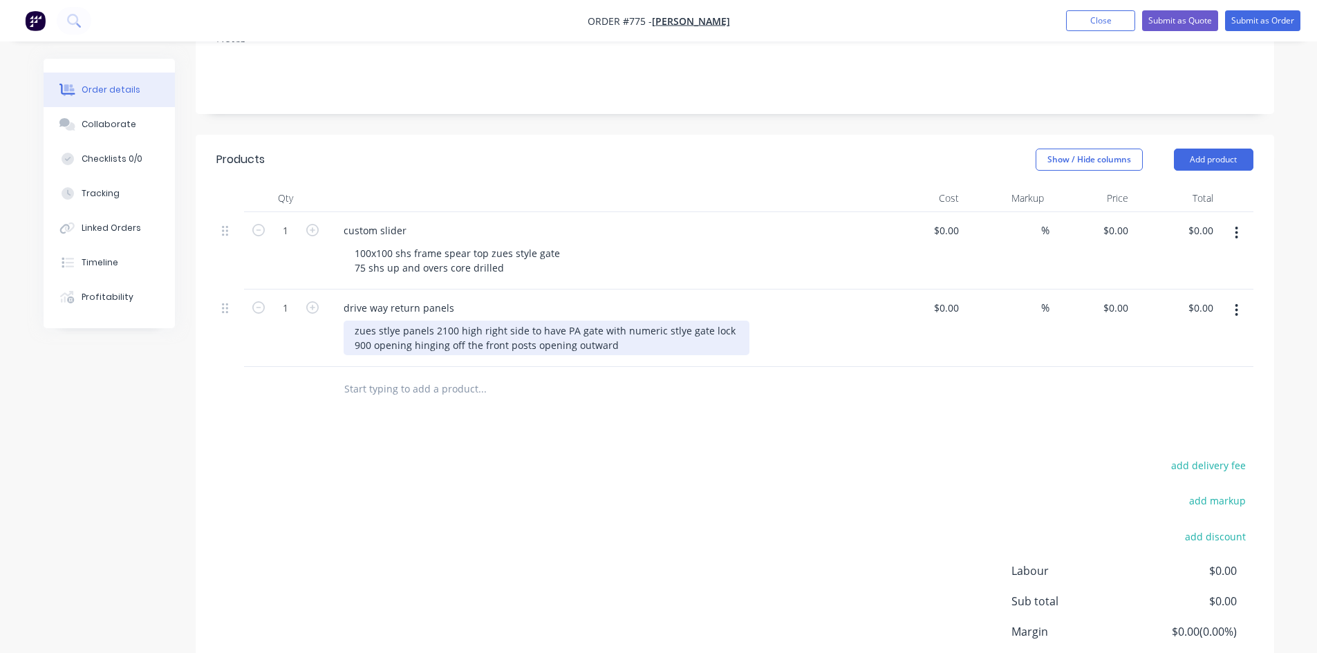
click at [348, 321] on div "zues stlye panels 2100 high right side to have PA gate with numeric stlye gate …" at bounding box center [546, 338] width 406 height 35
click at [477, 321] on div "zues stlye panels 2100 high right side to have PA gate with numeric stlye gate …" at bounding box center [546, 338] width 406 height 35
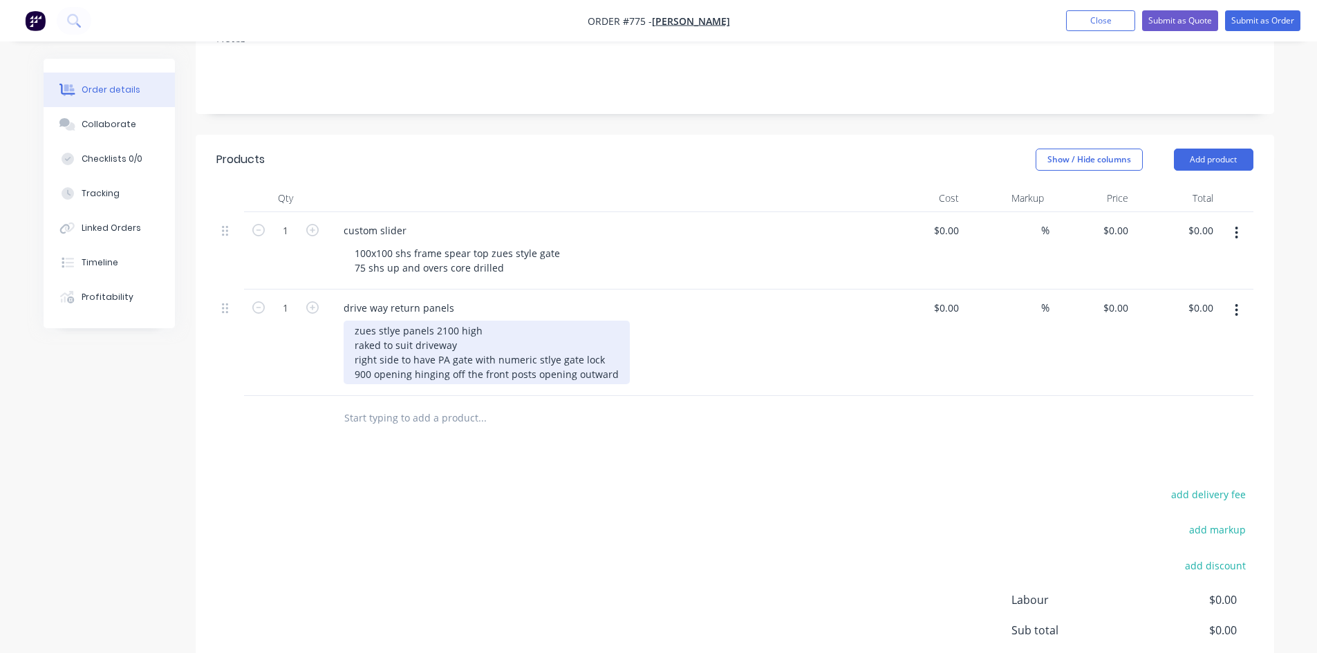
click at [531, 354] on div "zues stlye panels 2100 high raked to suit driveway right side to have PA gate w…" at bounding box center [486, 353] width 286 height 64
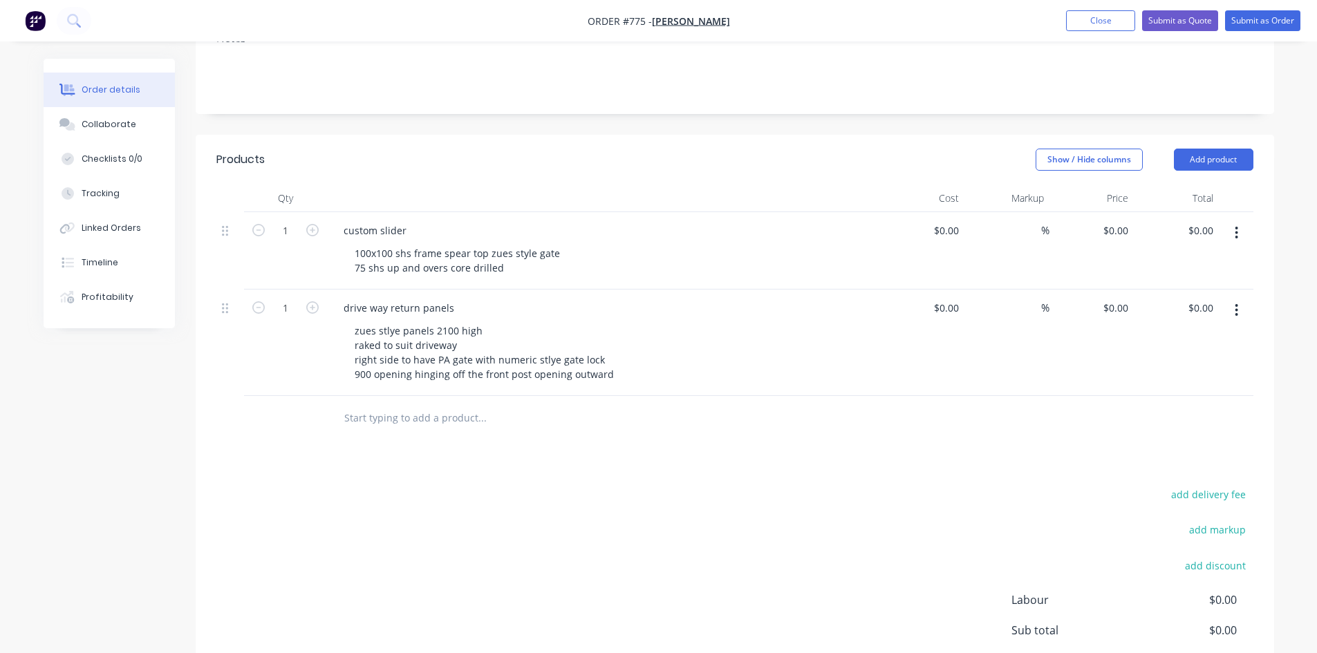
click at [569, 298] on div "drive way return panels" at bounding box center [603, 308] width 542 height 20
click at [312, 296] on form "1" at bounding box center [285, 306] width 72 height 21
click at [1117, 298] on div "0 0" at bounding box center [1122, 308] width 21 height 20
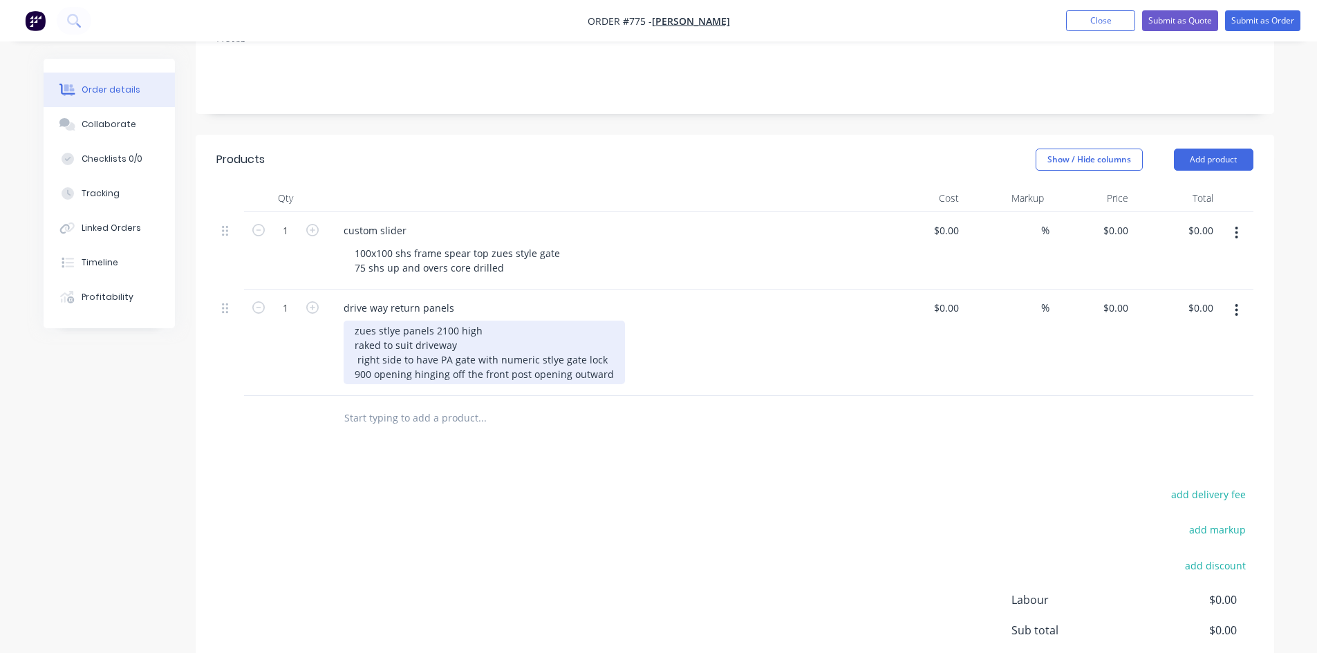
click at [498, 321] on div "zues stlye panels 2100 high raked to suit driveway right side to have PA gate w…" at bounding box center [483, 353] width 281 height 64
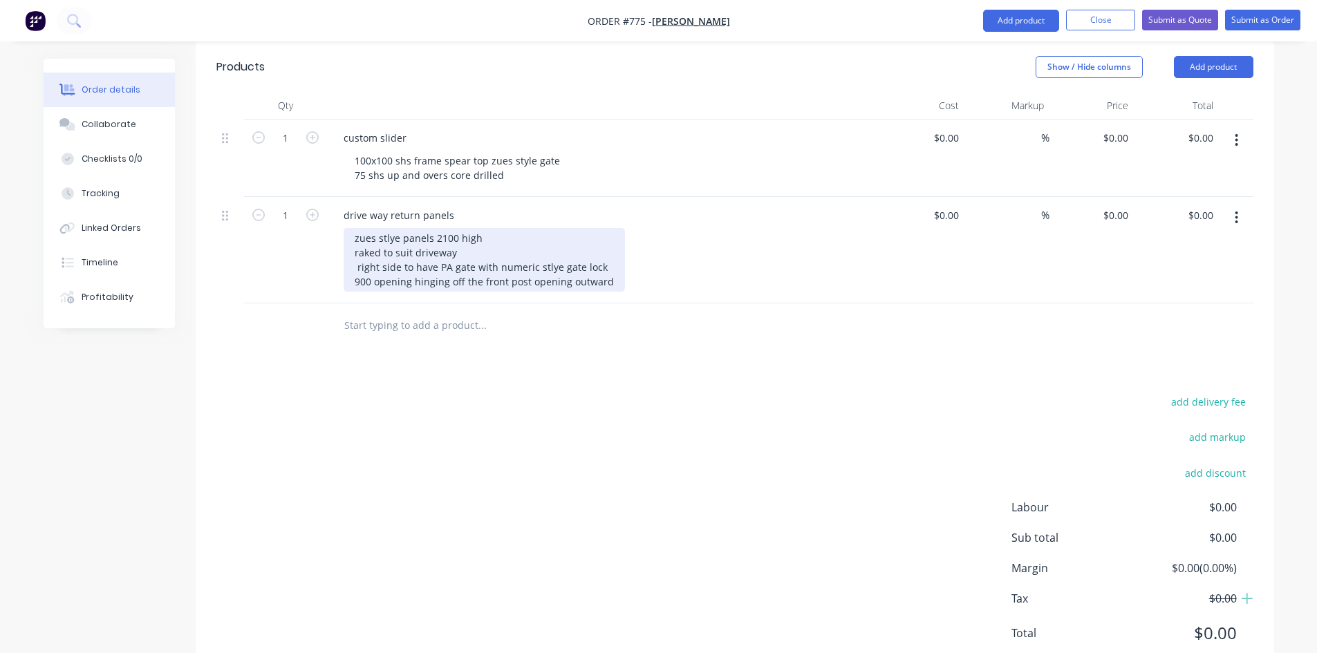
scroll to position [393, 0]
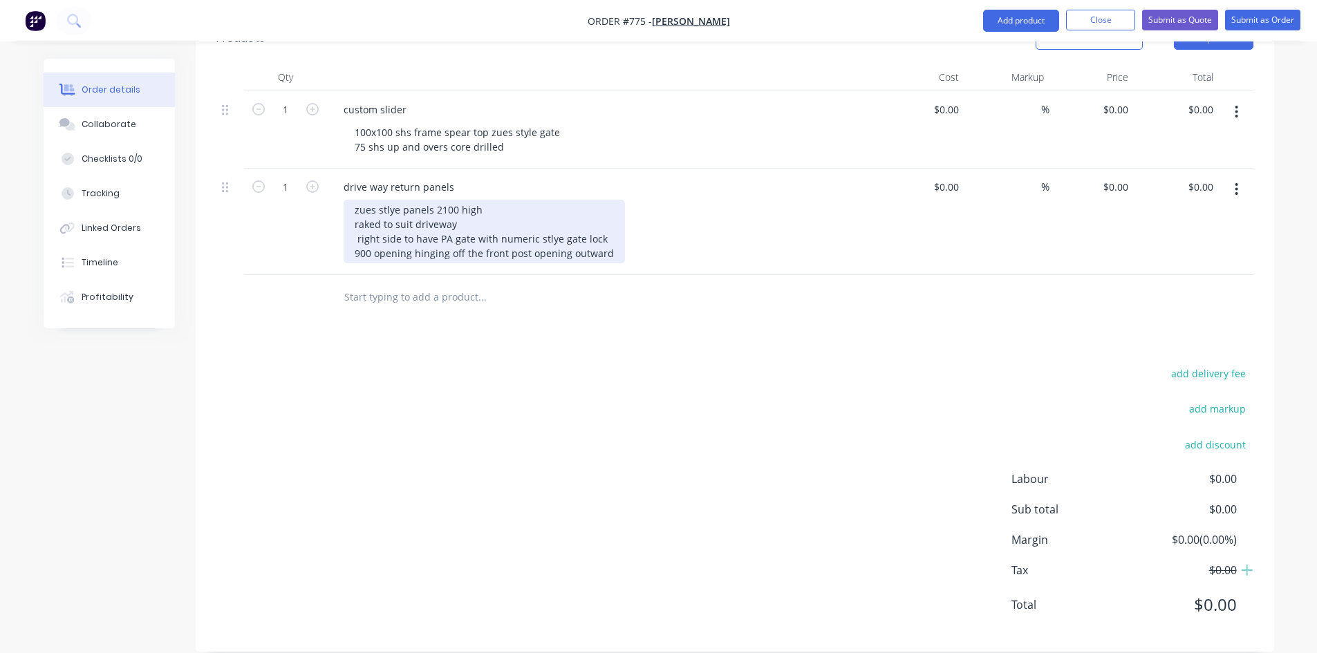
click at [491, 200] on div "zues stlye panels 2100 high raked to suit driveway right side to have PA gate w…" at bounding box center [483, 232] width 281 height 64
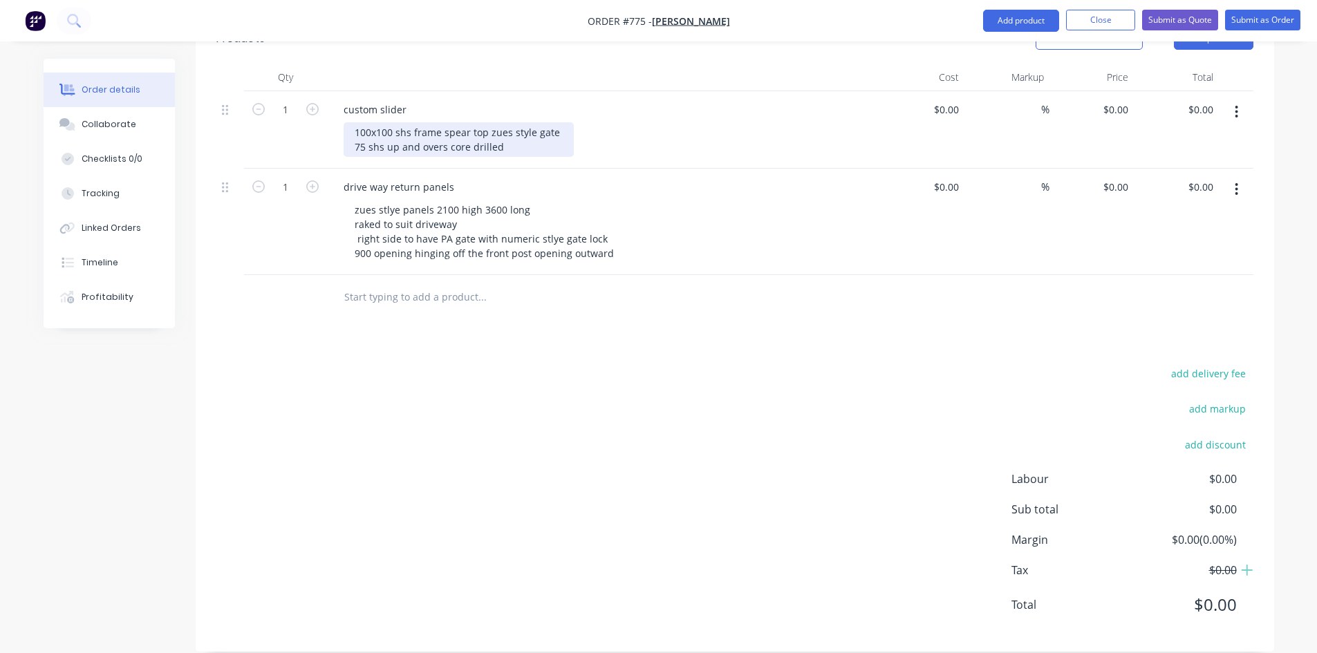
click at [519, 126] on div "100x100 shs frame spear top zues style gate 75 shs up and overs core drilled" at bounding box center [458, 139] width 230 height 35
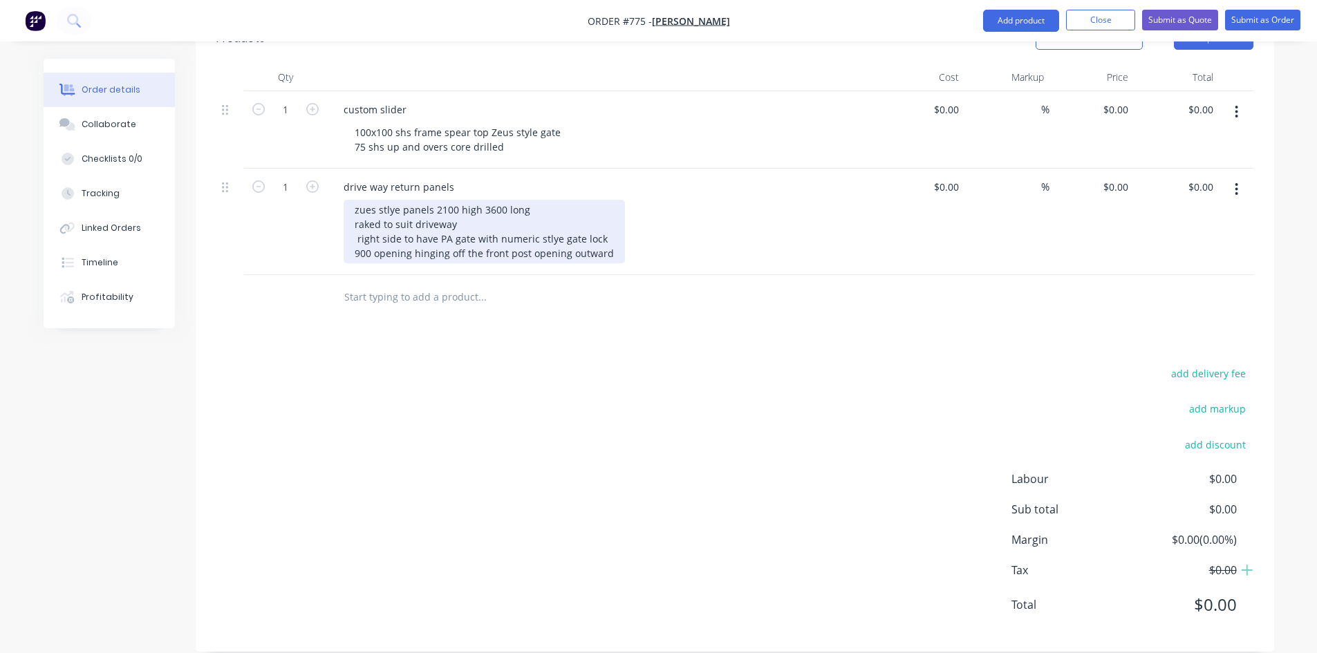
click at [370, 200] on div "zues stlye panels 2100 high 3600 long raked to suit driveway right side to have…" at bounding box center [483, 232] width 281 height 64
click at [431, 200] on div "Zeus style panels 2100 high 3600 long raked to suit driveway right side to have…" at bounding box center [483, 232] width 281 height 64
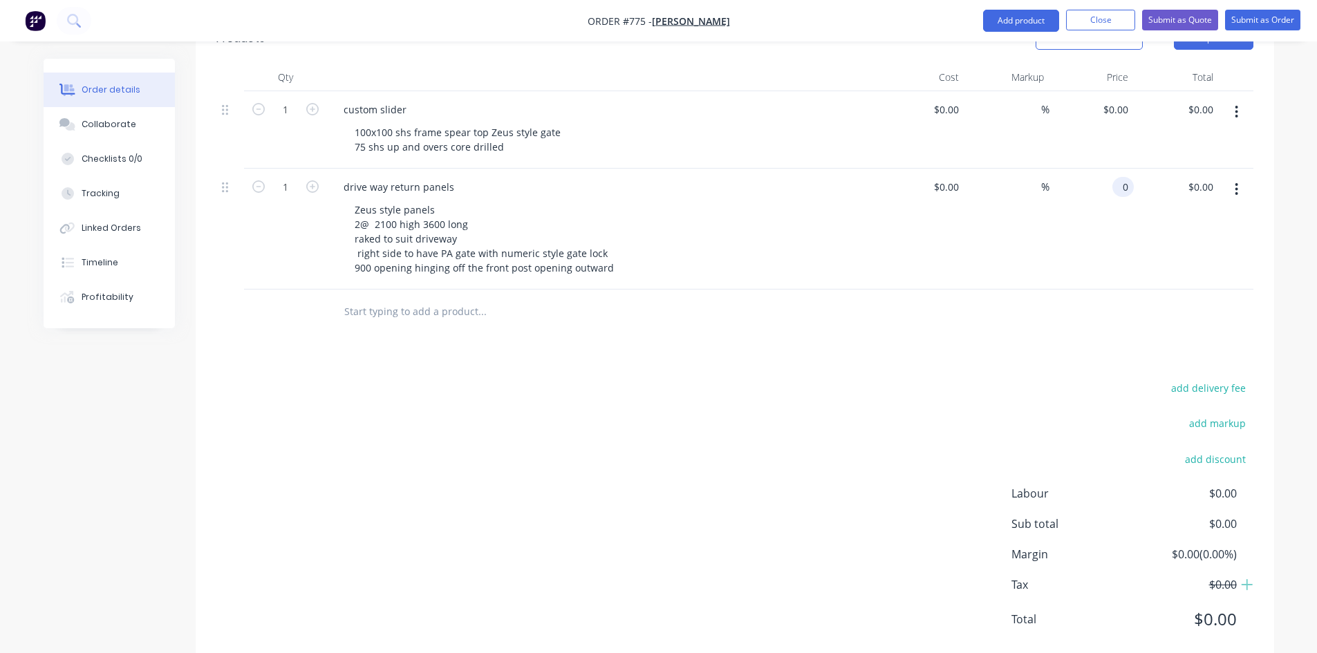
click at [1129, 177] on input "0" at bounding box center [1125, 187] width 16 height 20
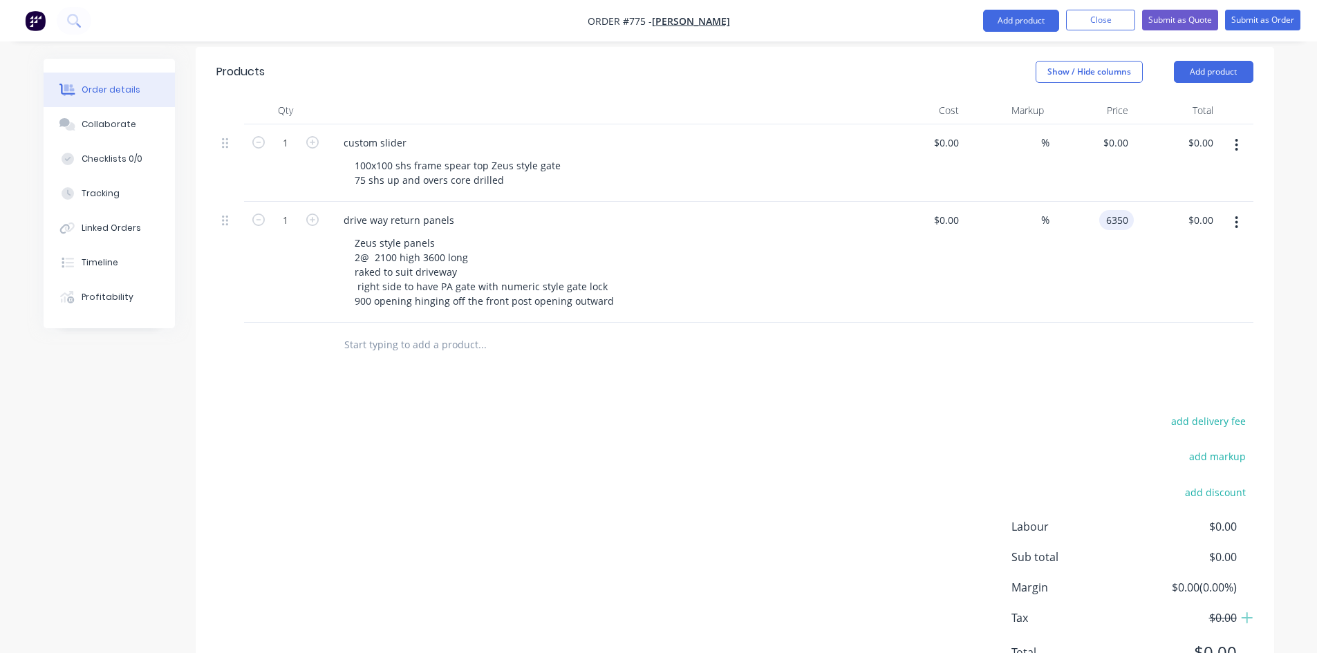
scroll to position [323, 0]
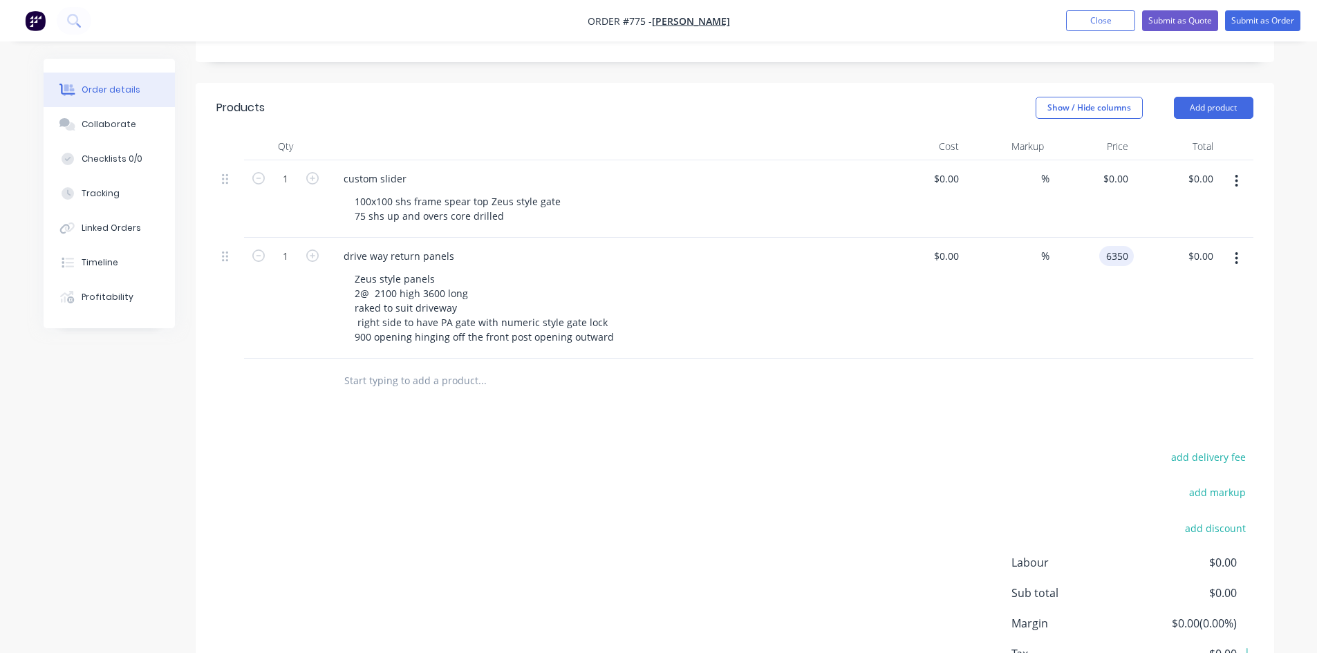
type input "$6,350.00"
click at [1097, 264] on div "$6,350.00 6350" at bounding box center [1091, 298] width 85 height 121
click at [1105, 169] on div "$0.00 $0.00" at bounding box center [1091, 198] width 85 height 77
click at [1113, 169] on div "0 0" at bounding box center [1122, 179] width 21 height 20
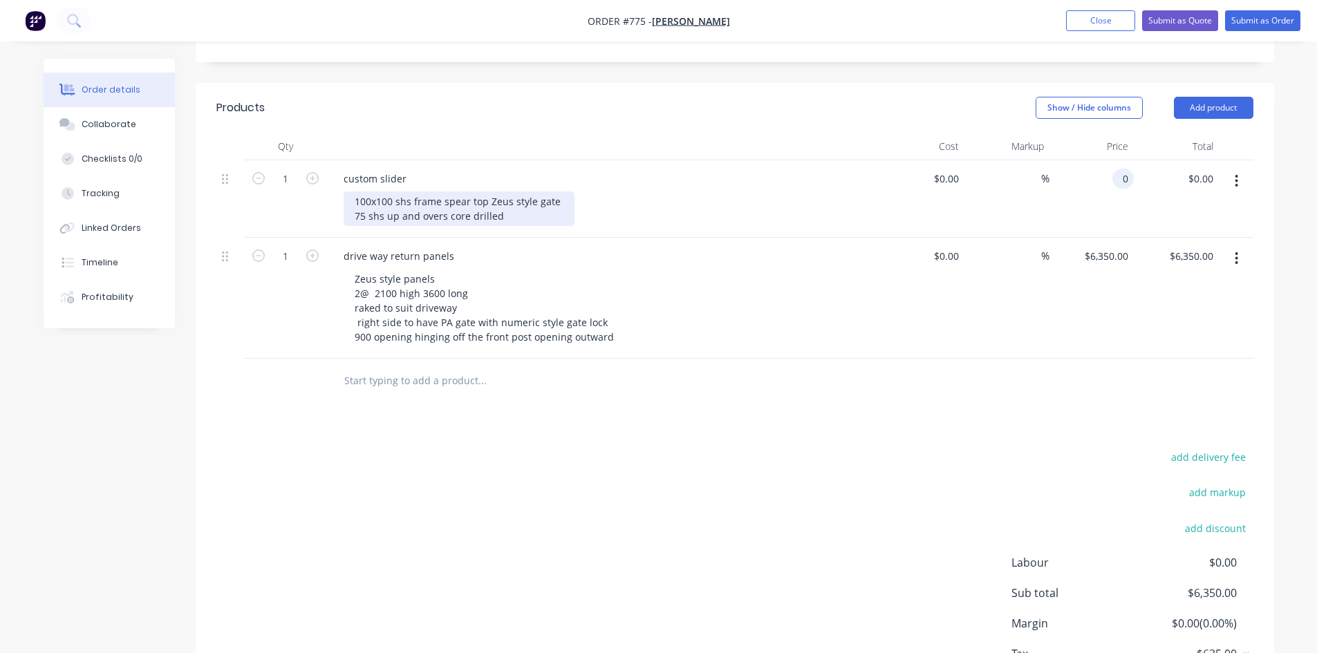
type input "$0.00"
click at [353, 193] on div "100x100 shs frame spear top Zeus style gate 75 shs up and overs core drilled" at bounding box center [458, 208] width 231 height 35
click at [352, 196] on div "100x100 shs frame spear top Zeus style gate 75 shs up and overs core drilled" at bounding box center [458, 208] width 231 height 35
click at [528, 200] on div "100x100 shs frame spear top Zeus style gate 3 @ 75 shs up and overs core drilled" at bounding box center [458, 208] width 231 height 35
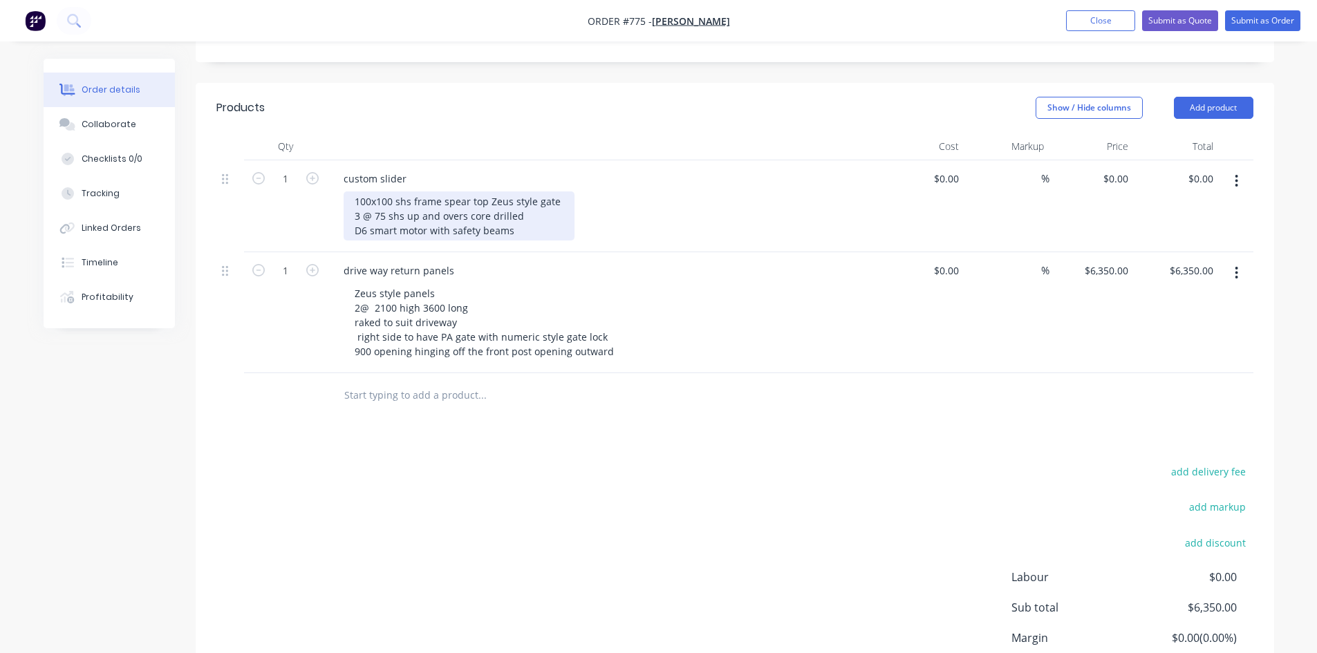
click at [556, 191] on div "100x100 shs frame spear top Zeus style gate 3 @ 75 shs up and overs core drille…" at bounding box center [458, 215] width 231 height 49
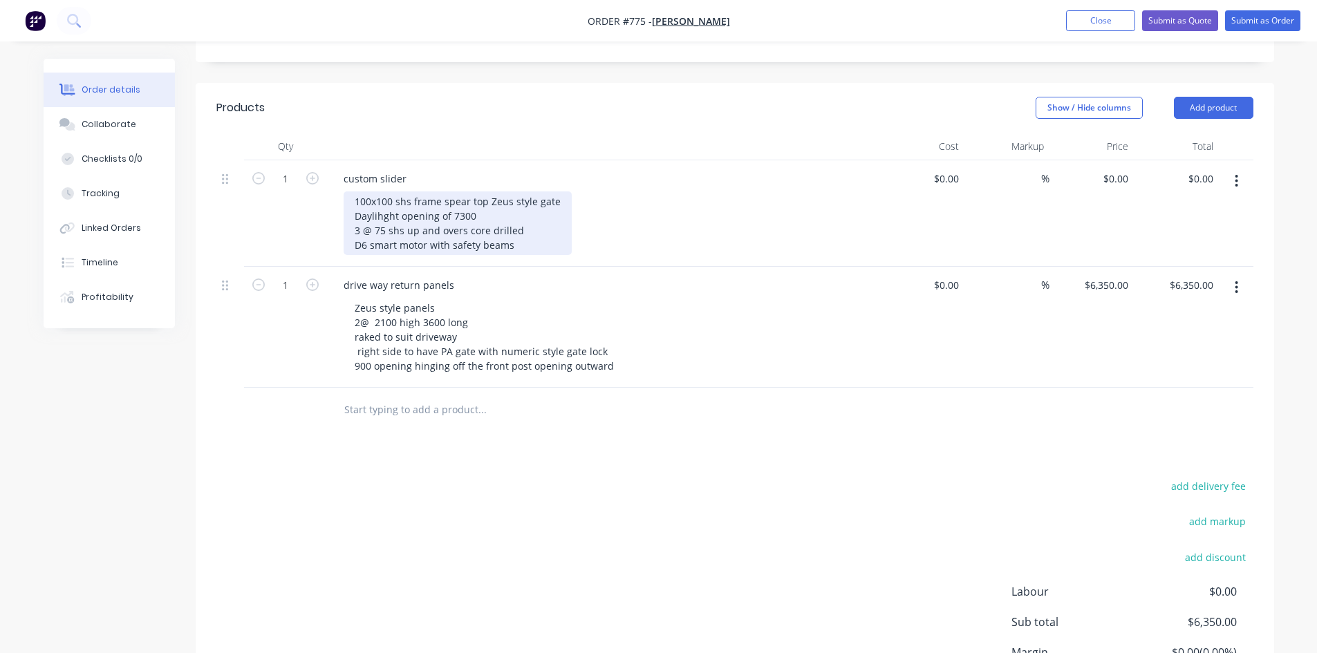
click at [383, 196] on div "100x100 shs frame spear top Zeus style gate Daylihght opening of 7300 3 @ 75 sh…" at bounding box center [457, 223] width 228 height 64
click at [480, 196] on div "100x100 shs frame spear top Zeus style gate Daylight opening of 7300 3 @ 75 shs…" at bounding box center [457, 223] width 228 height 64
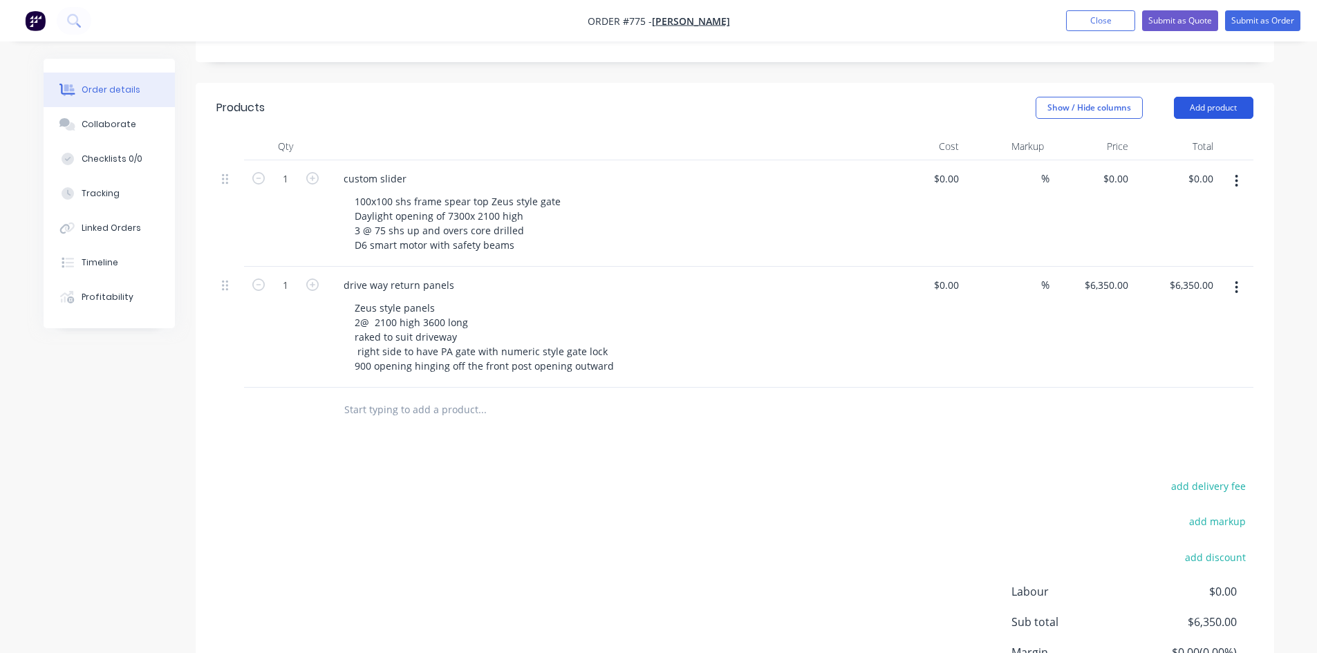
click at [1196, 97] on button "Add product" at bounding box center [1212, 108] width 79 height 22
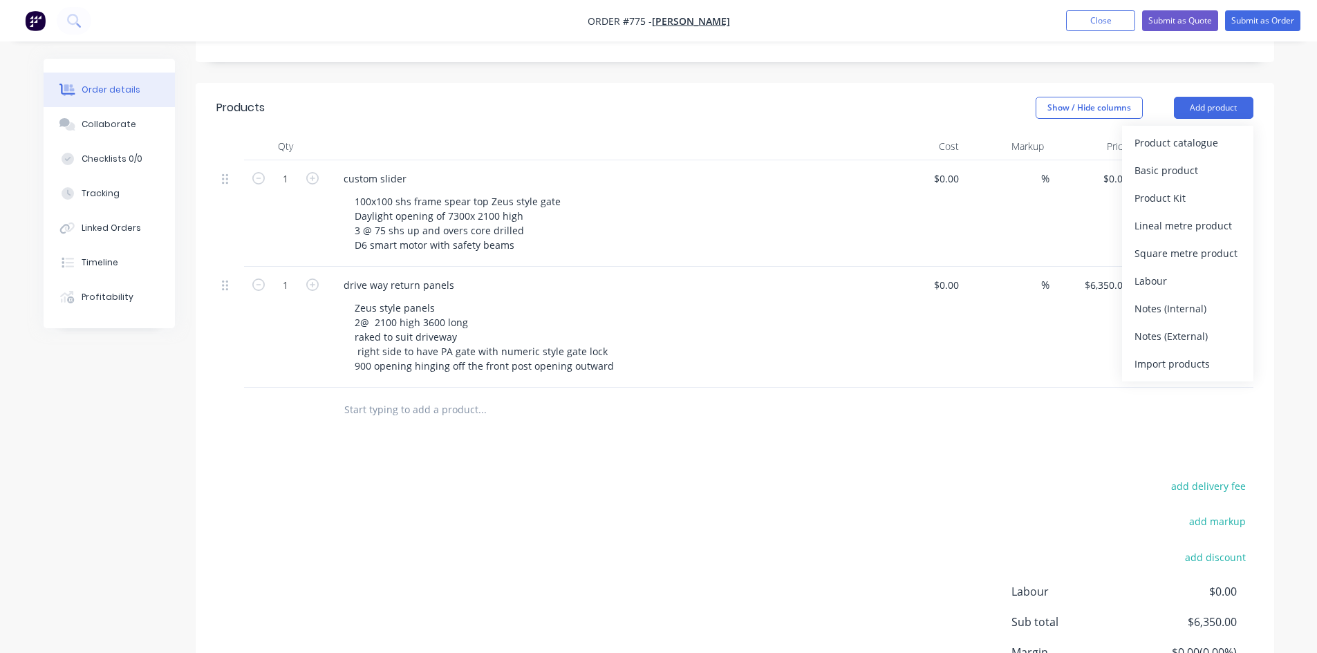
click at [1155, 160] on div "Basic product" at bounding box center [1187, 170] width 106 height 20
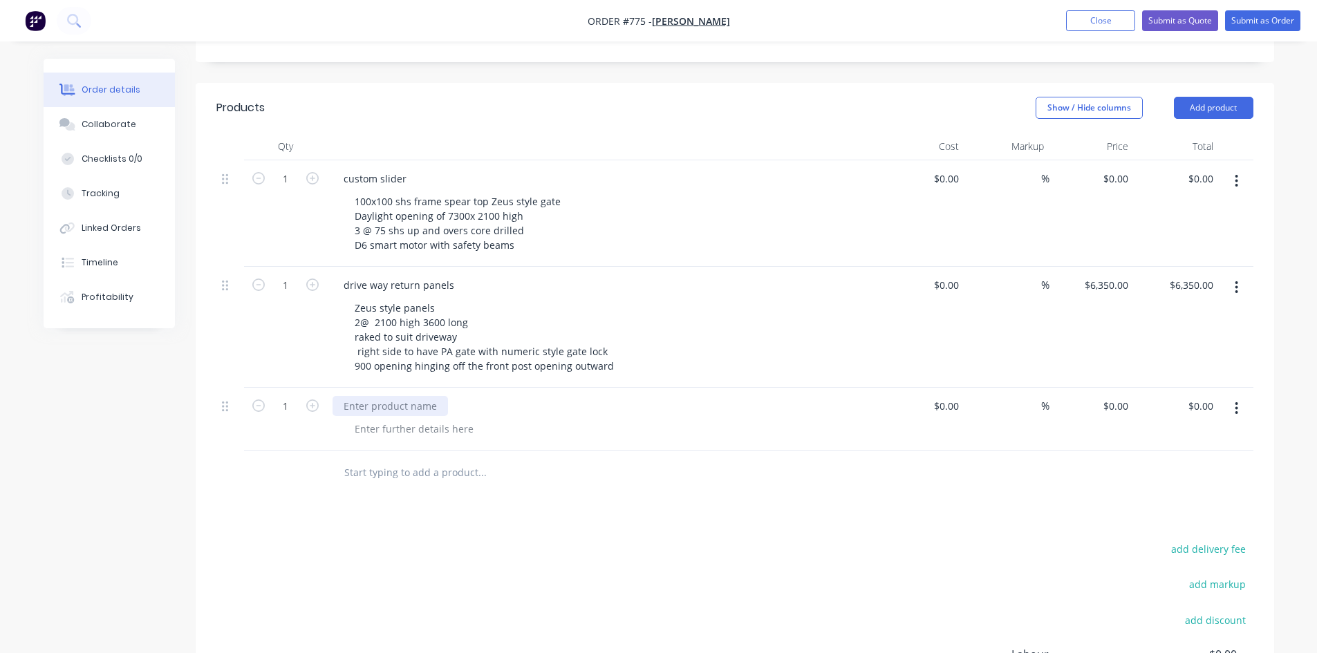
click at [364, 396] on div at bounding box center [389, 406] width 115 height 20
click at [388, 419] on div at bounding box center [413, 429] width 141 height 20
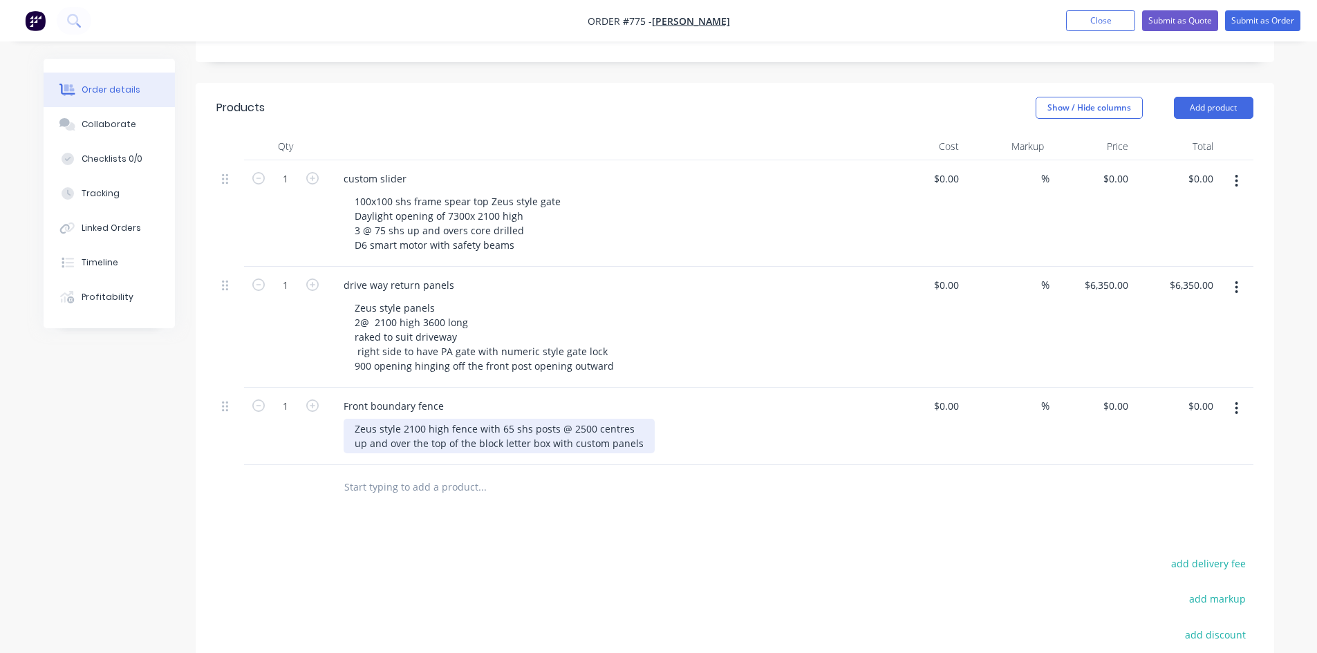
click at [646, 424] on div "Zeus style 2100 high fence with 65 shs posts @ 2500 centres up and over the top…" at bounding box center [498, 436] width 311 height 35
click at [654, 421] on div "Zeus style 2100 high fence with 65 shs posts @ 2500 centres up and over the top…" at bounding box center [514, 436] width 343 height 35
click at [699, 419] on div "Zeus style 2100 high fence with 65 shs posts @ 2500 centres up and over the top…" at bounding box center [608, 436] width 531 height 35
click at [677, 421] on div "Zeus style 2100 high fence with 65 shs posts @ 2500 centres up and over the top…" at bounding box center [608, 436] width 531 height 35
click at [672, 426] on div "Zeus style 2100 high fence with 65 shs posts @ 2500 centres up and over the top…" at bounding box center [514, 436] width 343 height 35
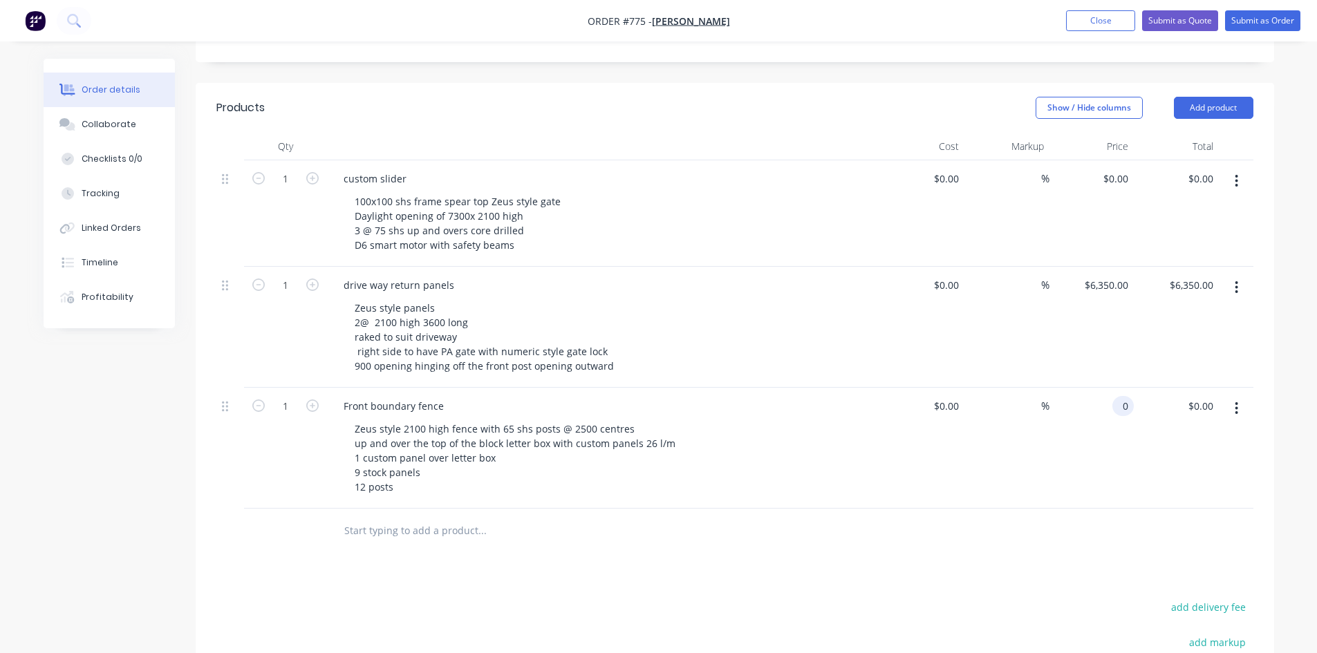
click at [1117, 396] on input "0" at bounding box center [1125, 406] width 16 height 20
type input "$7,630.00"
click at [1085, 453] on div "$7,630.00 7630" at bounding box center [1091, 448] width 85 height 121
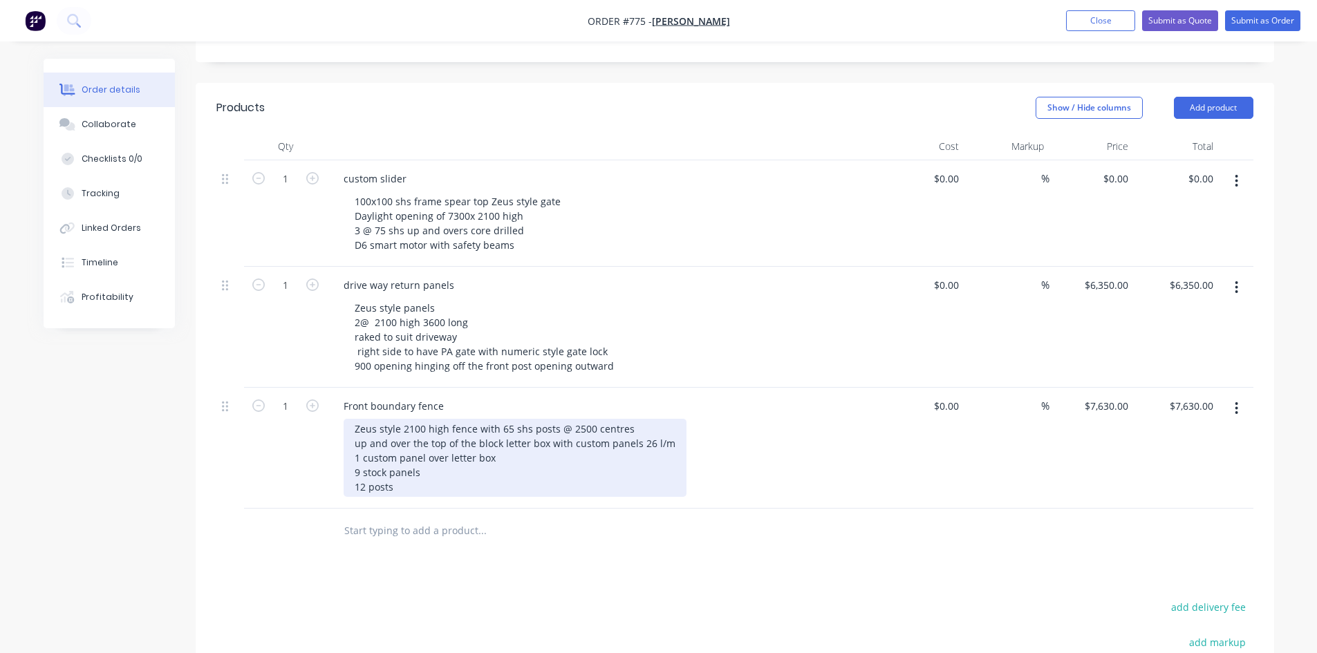
click at [406, 470] on div "Zeus style 2100 high fence with 65 shs posts @ 2500 centres up and over the top…" at bounding box center [514, 458] width 343 height 78
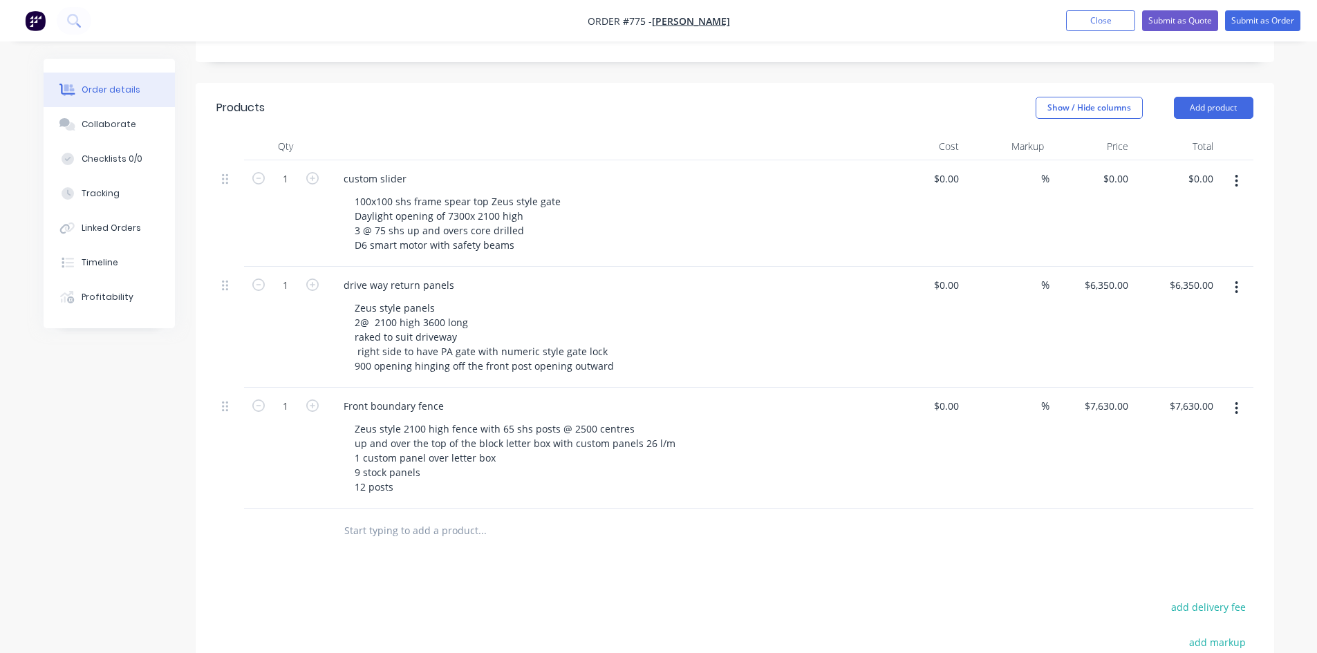
click at [392, 517] on input "text" at bounding box center [481, 531] width 276 height 28
type input "cost to remove existing fence"
drag, startPoint x: 1202, startPoint y: 92, endPoint x: 1198, endPoint y: 103, distance: 11.8
click at [1202, 97] on button "Add product" at bounding box center [1212, 108] width 79 height 22
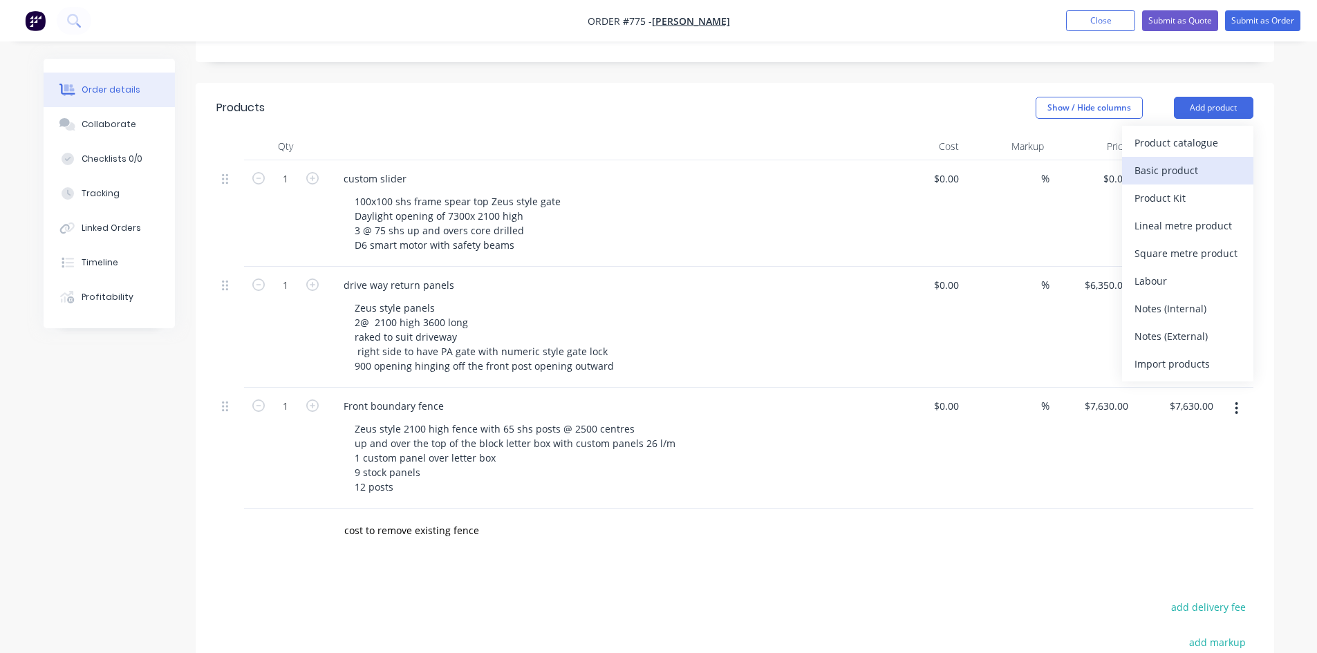
click at [1162, 160] on div "Basic product" at bounding box center [1187, 170] width 106 height 20
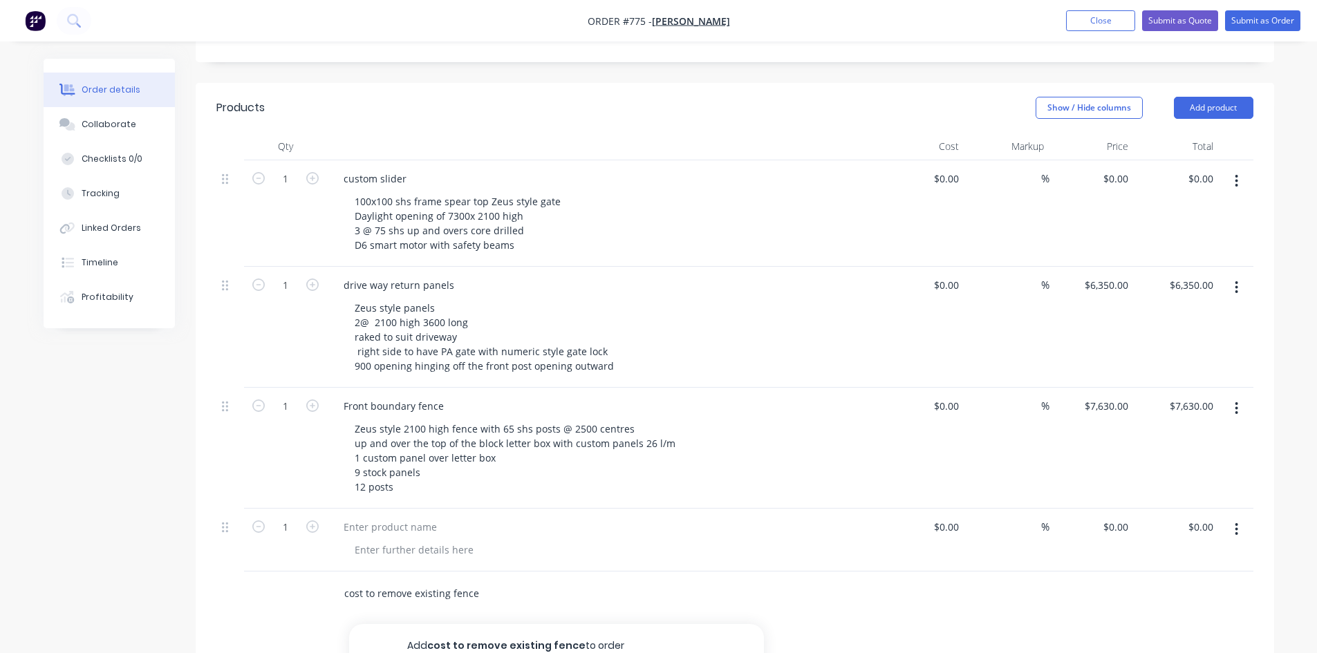
drag, startPoint x: 343, startPoint y: 576, endPoint x: 476, endPoint y: 577, distance: 132.7
click at [476, 580] on input "cost to remove existing fence" at bounding box center [481, 594] width 276 height 28
paste div
drag, startPoint x: 474, startPoint y: 575, endPoint x: 293, endPoint y: 580, distance: 181.1
click at [293, 580] on div "cost to remove existing fence Add cost to remove existing fence to order No res…" at bounding box center [734, 594] width 1037 height 45
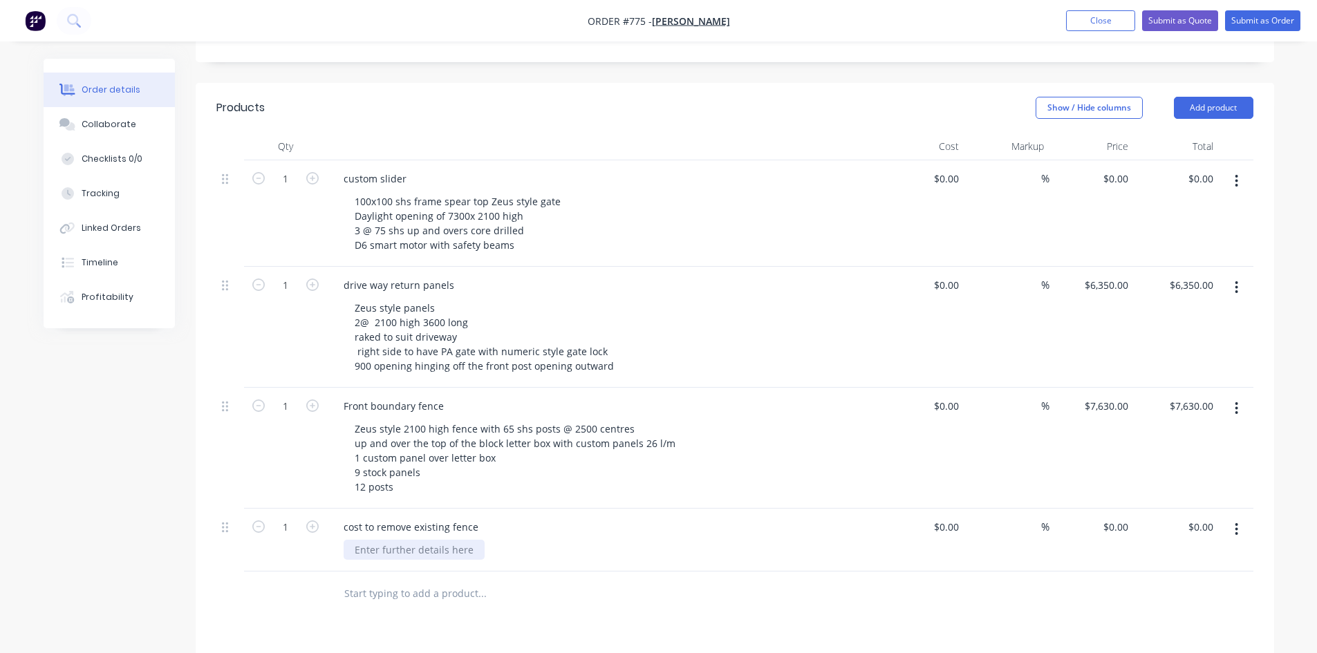
click at [374, 540] on div at bounding box center [413, 550] width 141 height 20
click at [607, 517] on div "cost to remove existing fence" at bounding box center [603, 527] width 542 height 20
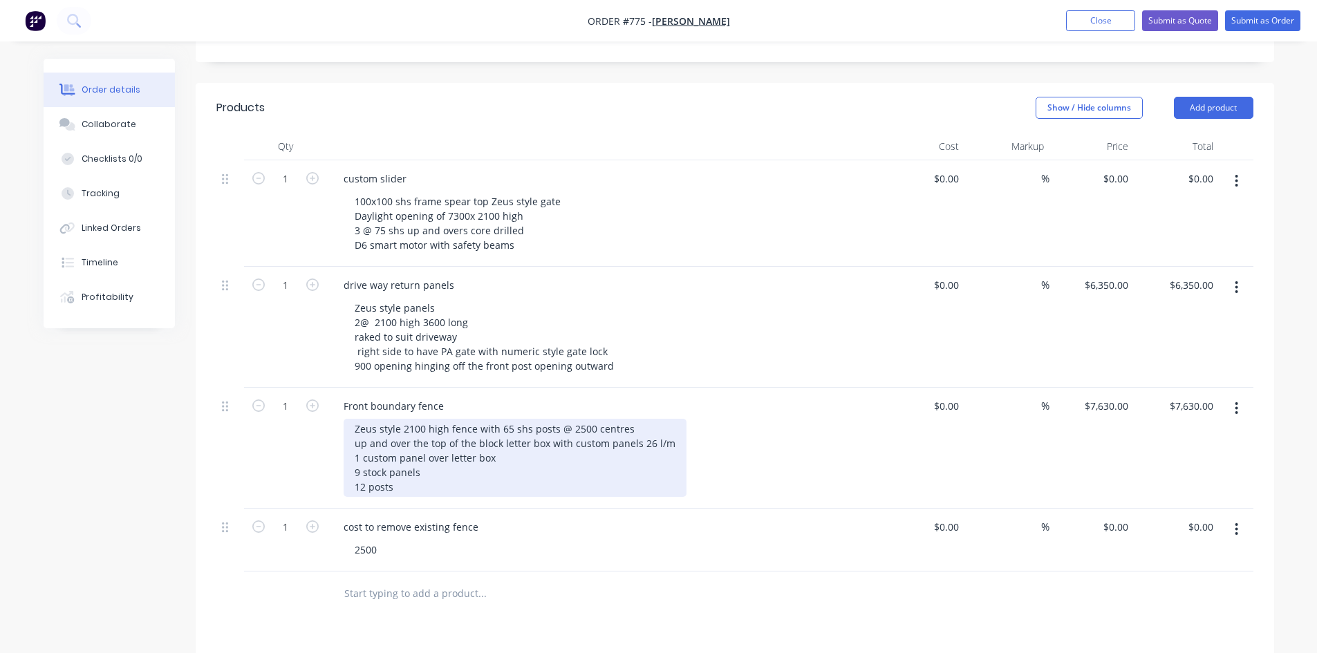
click at [409, 471] on div "Zeus style 2100 high fence with 65 shs posts @ 2500 centres up and over the top…" at bounding box center [514, 458] width 343 height 78
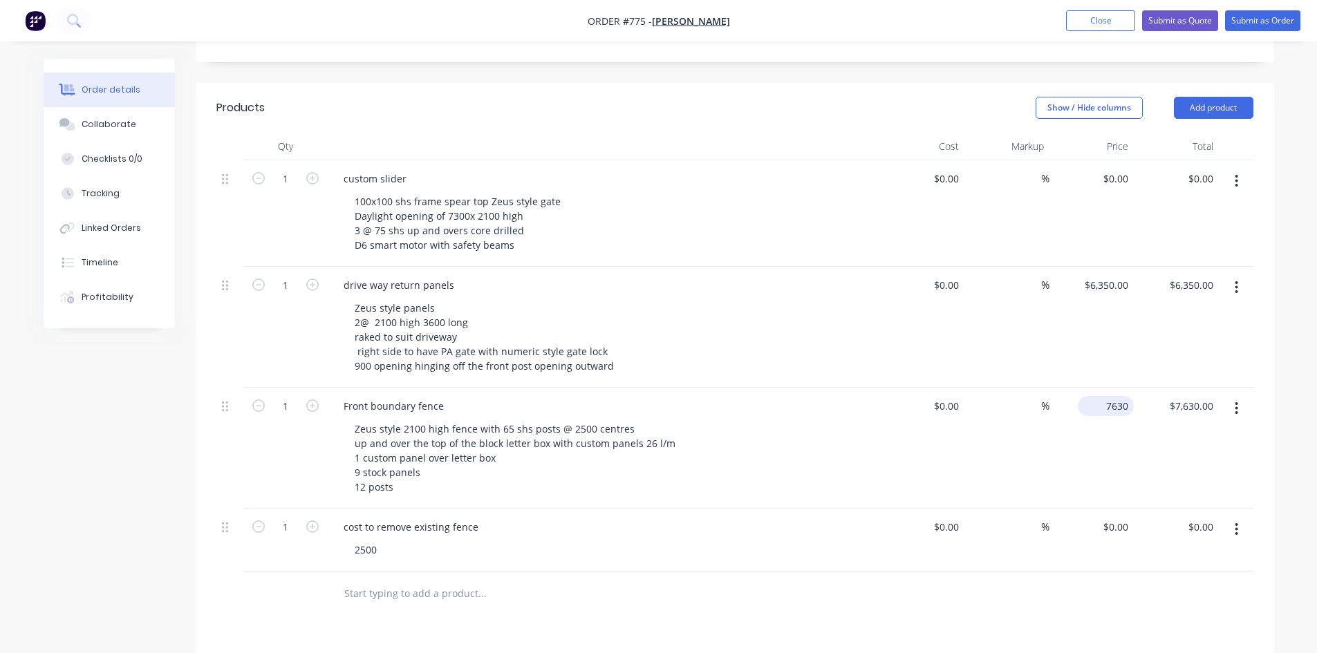
click at [1113, 396] on input "7630" at bounding box center [1108, 406] width 50 height 20
type input "$7,956.00"
click at [1091, 442] on div "$7,956.00 7956" at bounding box center [1091, 448] width 85 height 121
click at [1118, 169] on input "0" at bounding box center [1118, 179] width 32 height 20
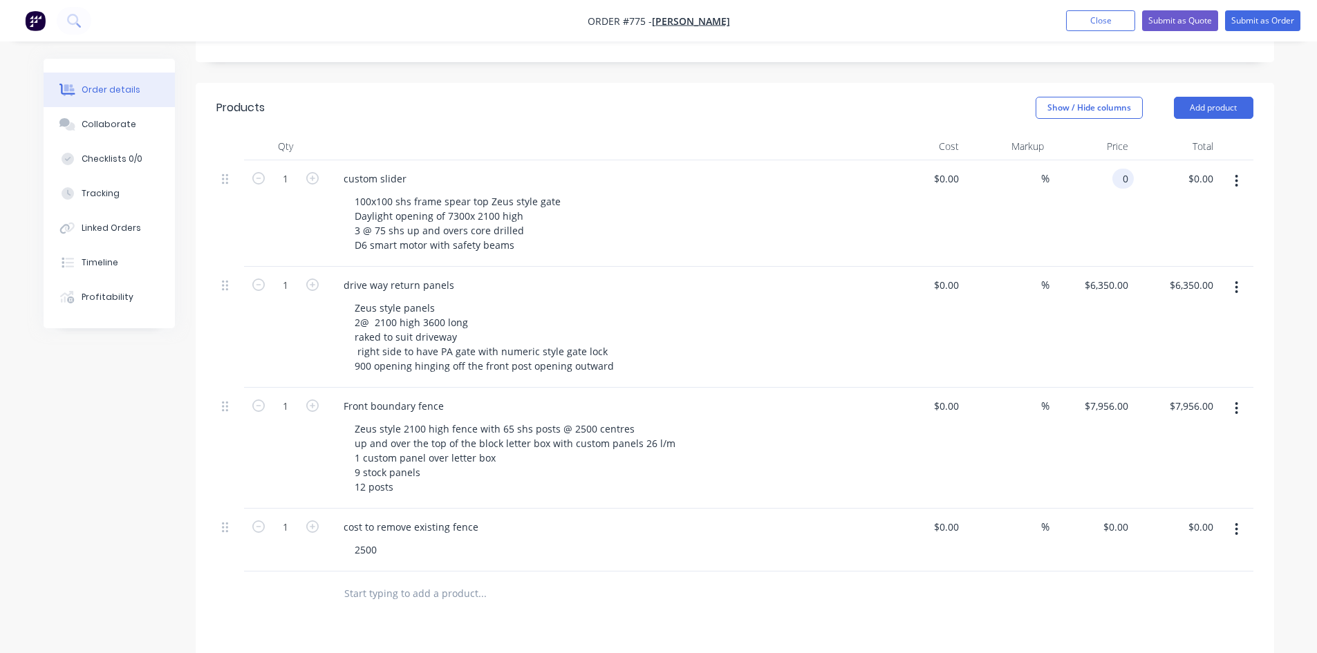
type input "1"
type input "$98,343.00"
click at [1097, 206] on div "$98,343.00 98343" at bounding box center [1091, 213] width 85 height 106
type input "98343"
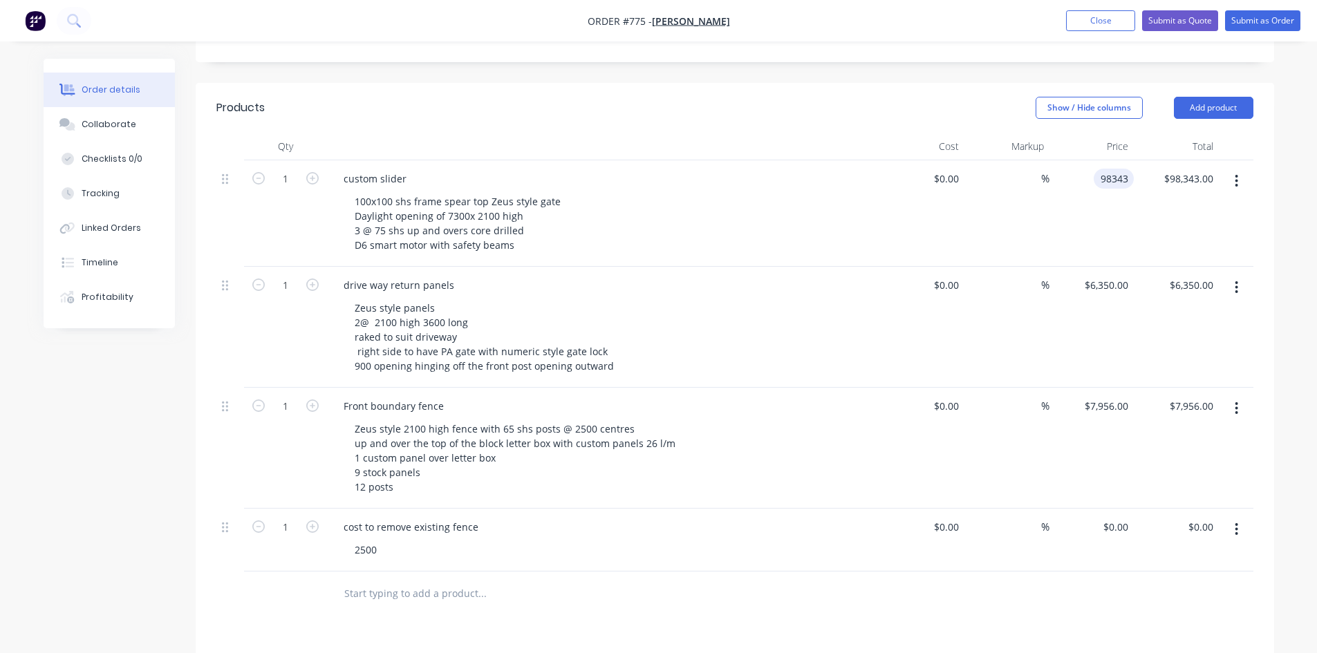
click at [1104, 169] on input "98343" at bounding box center [1116, 179] width 35 height 20
click at [1118, 169] on input "98343" at bounding box center [1116, 179] width 35 height 20
click at [1117, 169] on input "9843" at bounding box center [1118, 179] width 29 height 20
type input "$9,843.00"
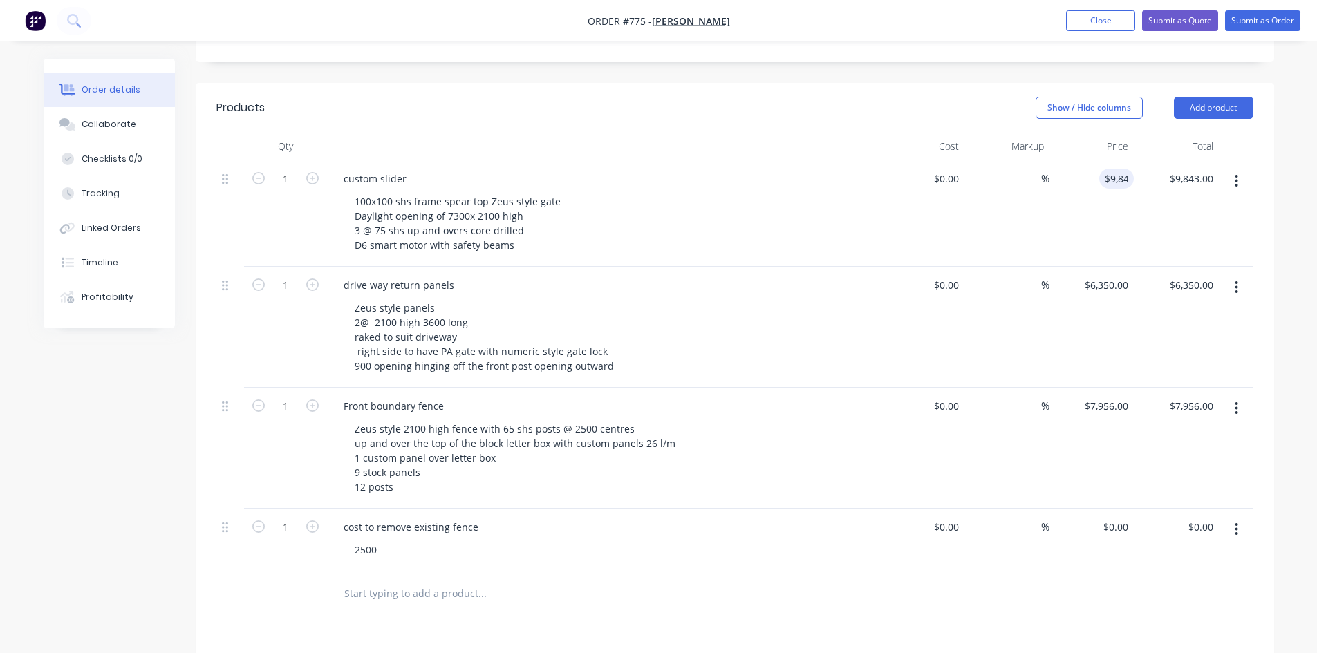
click at [1091, 202] on div "$9,843.00 9843" at bounding box center [1091, 213] width 85 height 106
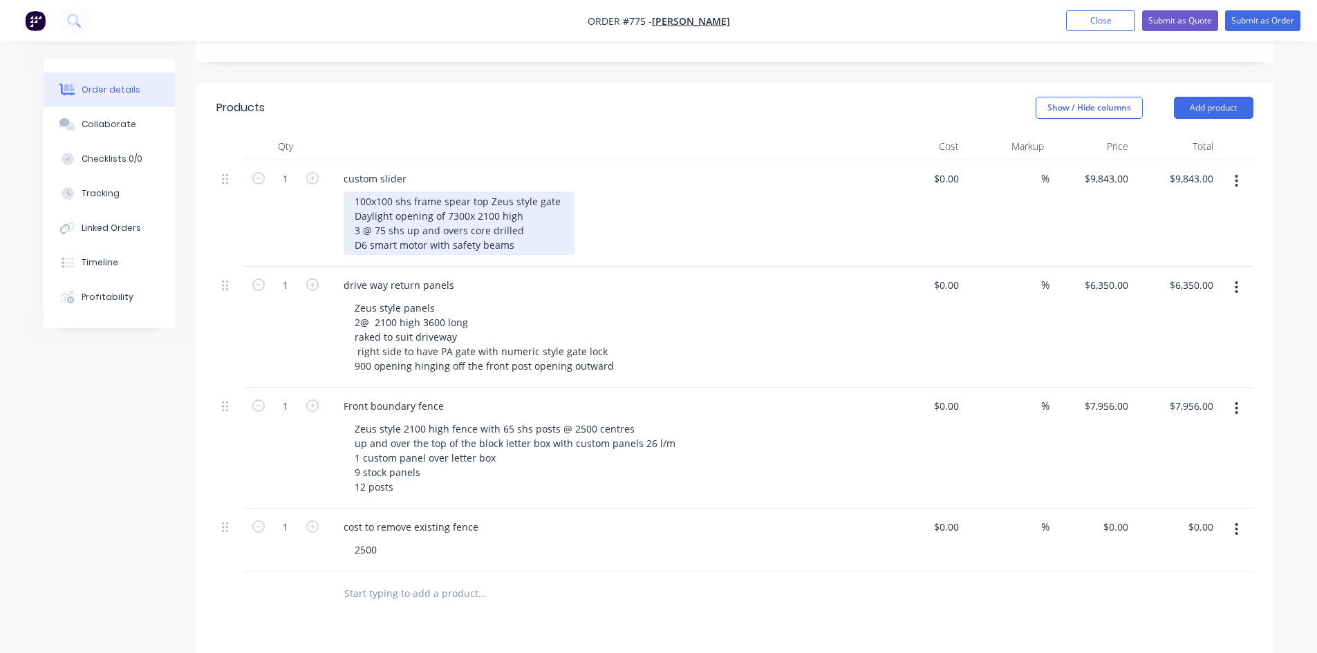
click at [521, 226] on div "100x100 shs frame spear top Zeus style gate Daylight opening of 7300x 2100 high…" at bounding box center [458, 223] width 231 height 64
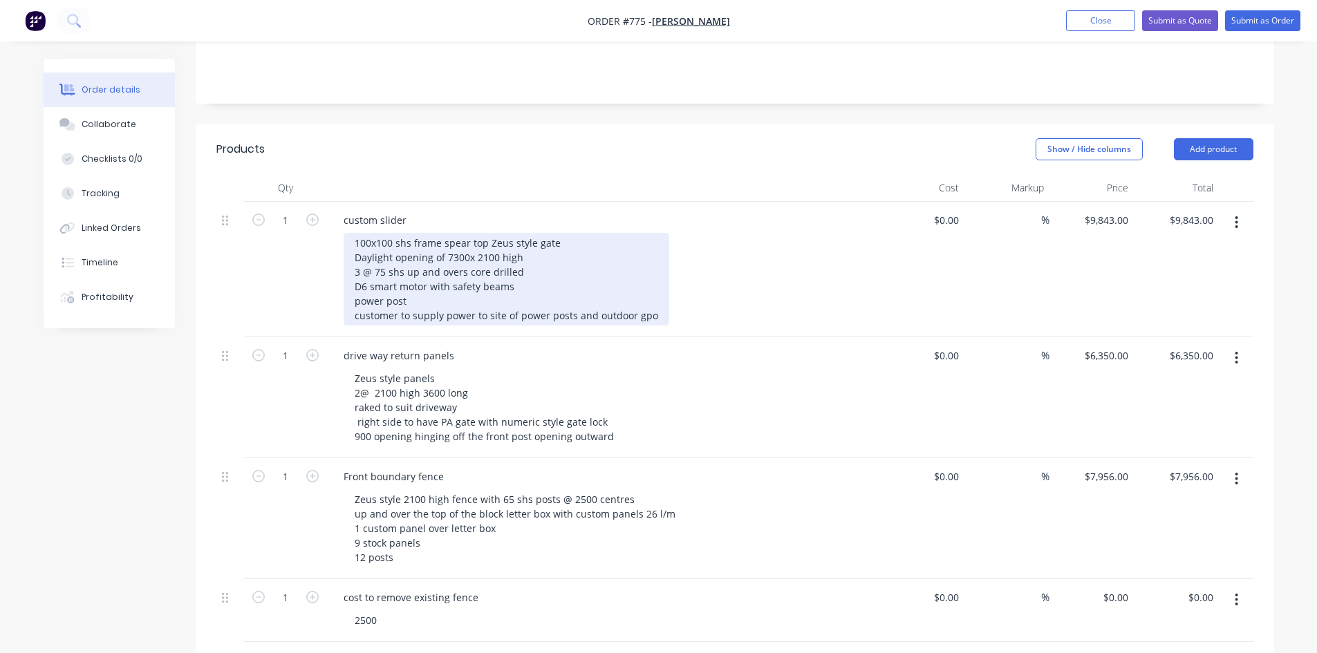
scroll to position [254, 0]
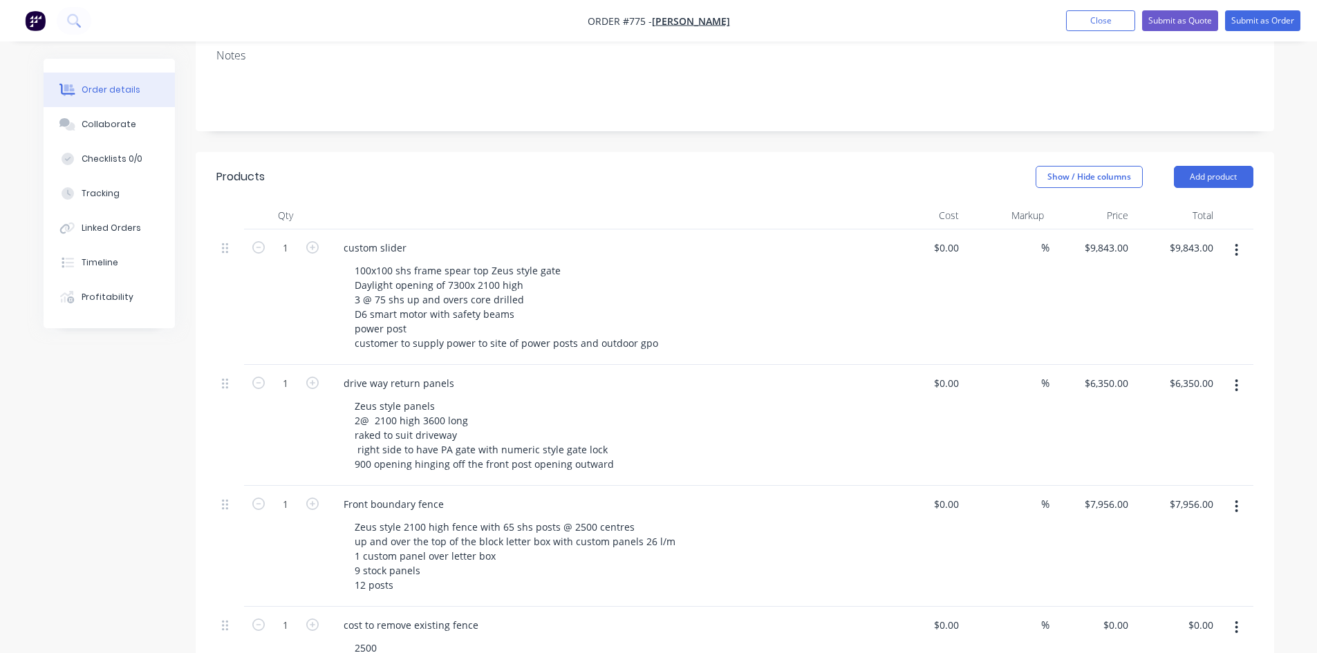
click at [743, 287] on div "100x100 shs frame spear top Zeus style gate Daylight opening of 7300x 2100 high…" at bounding box center [608, 307] width 531 height 93
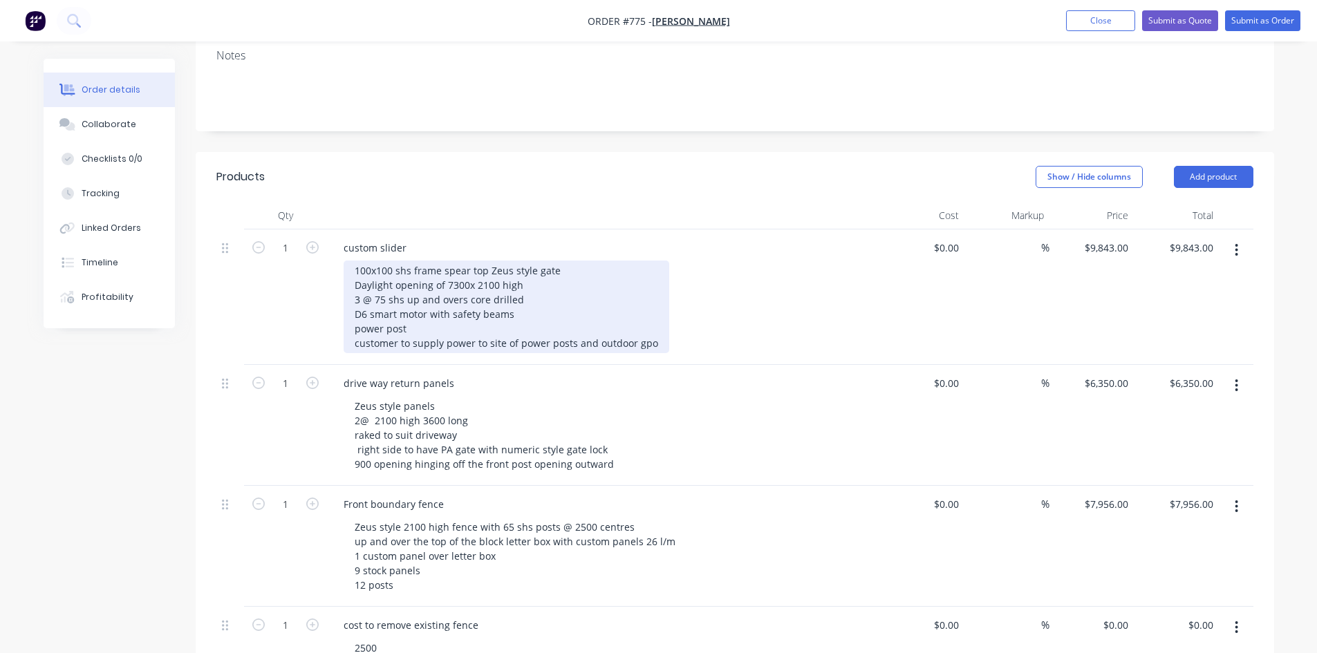
click at [572, 323] on div "100x100 shs frame spear top Zeus style gate Daylight opening of 7300x 2100 high…" at bounding box center [505, 307] width 325 height 93
drag, startPoint x: 651, startPoint y: 326, endPoint x: 668, endPoint y: 325, distance: 17.3
click at [653, 326] on div "100x100 shs frame spear top Zeus style gate Daylight opening of 7300x 2100 high…" at bounding box center [503, 307] width 321 height 93
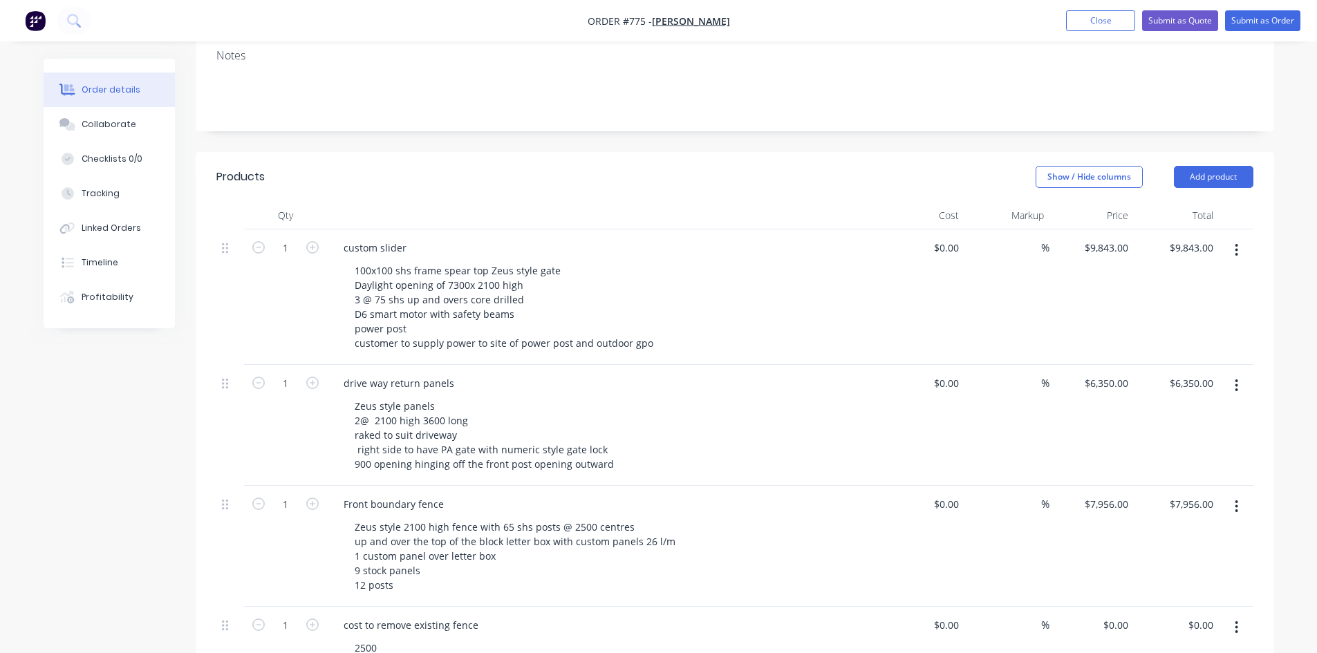
click at [689, 319] on div "100x100 shs frame spear top Zeus style gate Daylight opening of 7300x 2100 high…" at bounding box center [608, 307] width 531 height 93
click at [349, 373] on div "drive way return panels" at bounding box center [398, 383] width 133 height 20
click at [348, 238] on div "custom slider" at bounding box center [374, 248] width 85 height 20
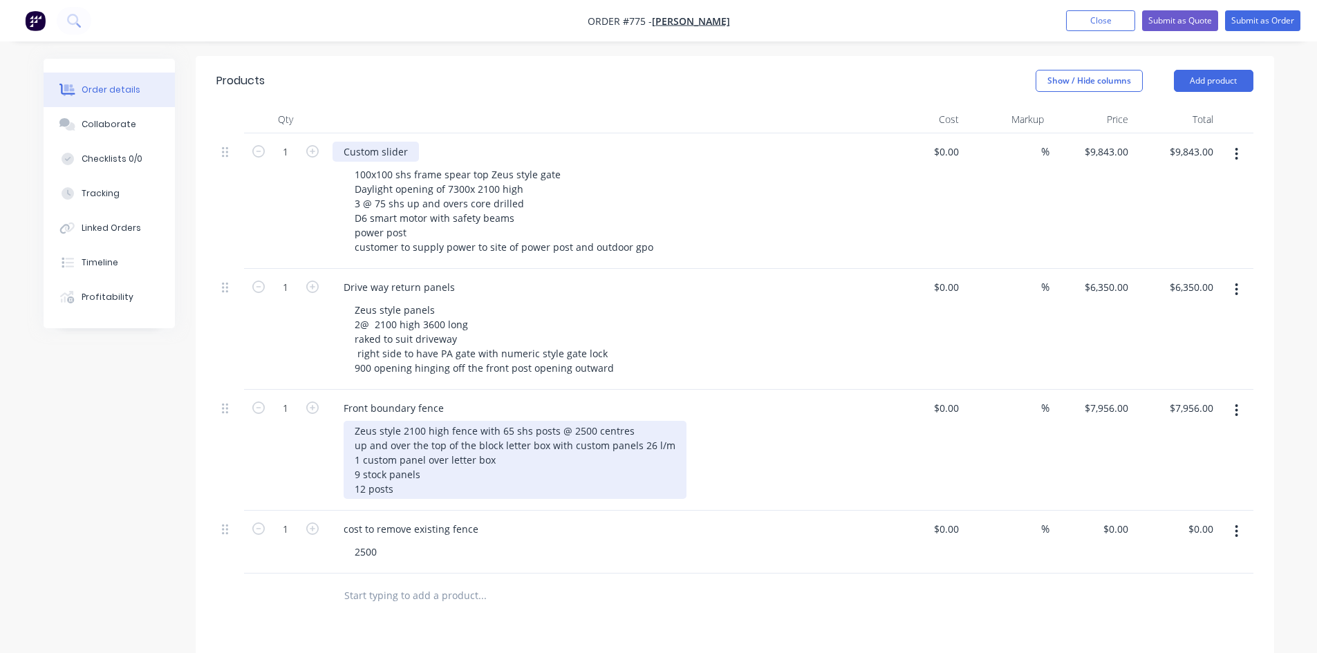
scroll to position [393, 0]
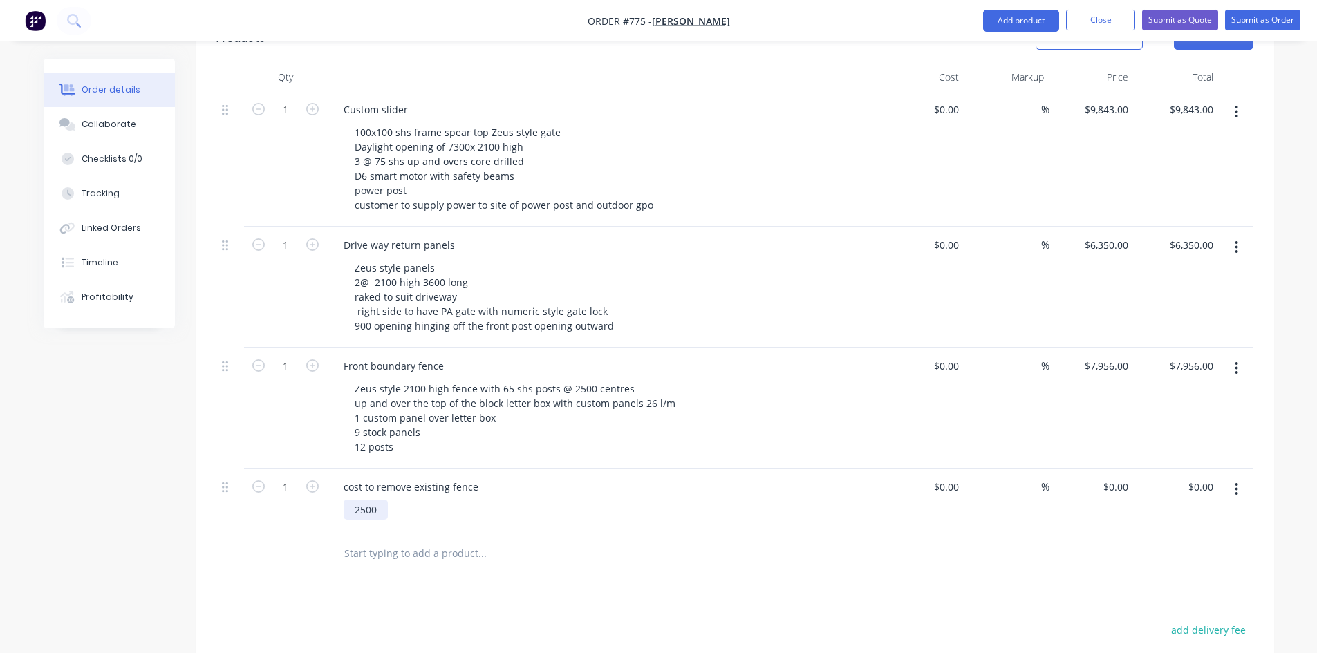
click at [381, 500] on div "2500" at bounding box center [365, 510] width 44 height 20
click at [379, 500] on div "2500" at bounding box center [365, 510] width 44 height 20
click at [558, 500] on div "labour for 2 blokes for a day including remaval" at bounding box center [462, 510] width 239 height 20
click at [668, 507] on div "cost to remove existing fence labour for 2 blokes for a day including dump fees" at bounding box center [603, 500] width 553 height 63
click at [578, 500] on div "labour for 2 blokes for a day including dump fees" at bounding box center [469, 510] width 252 height 20
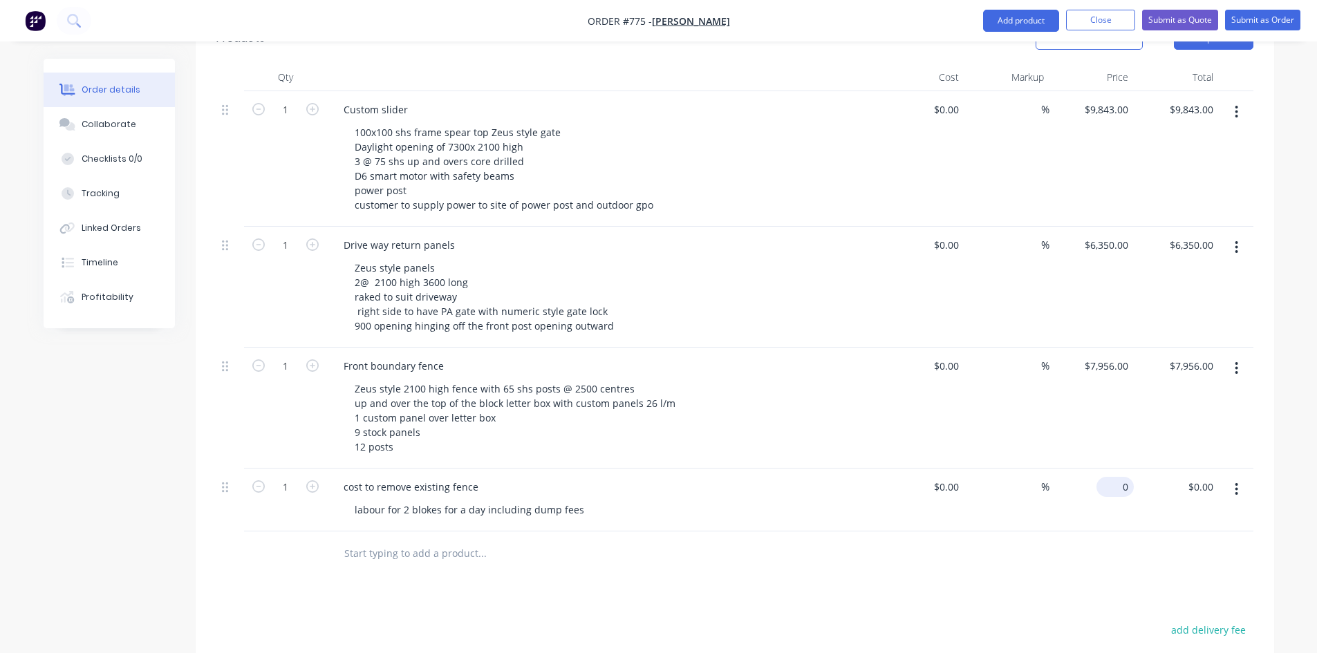
click at [1102, 469] on div "0 $0.00" at bounding box center [1091, 500] width 85 height 63
type input "$2,632.00"
click at [1102, 492] on div "$2,632.00 2632" at bounding box center [1091, 500] width 85 height 63
click at [1111, 477] on input "2632" at bounding box center [1118, 487] width 29 height 20
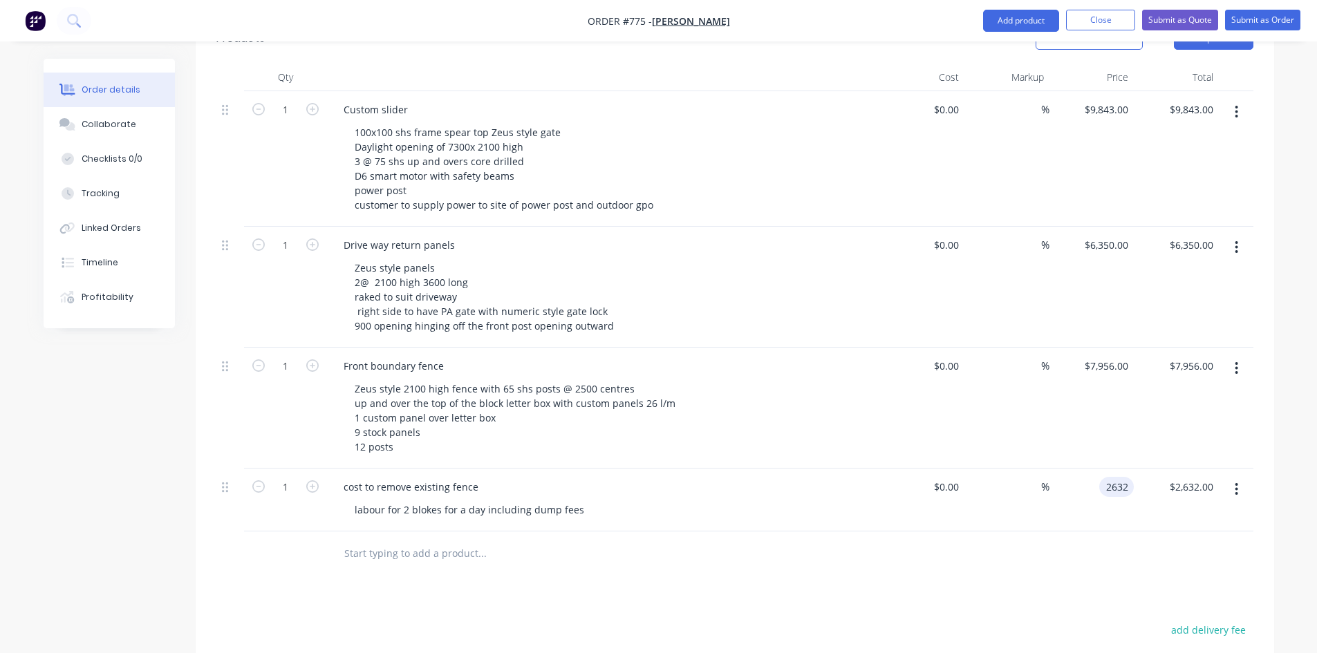
click at [1117, 531] on div at bounding box center [734, 553] width 1037 height 45
type input "$2,632.00"
click at [580, 500] on div "labour for 2 blokes for a day including dump fees" at bounding box center [469, 510] width 252 height 20
click at [450, 477] on div "cost to remove existing fence" at bounding box center [410, 487] width 157 height 20
click at [529, 477] on div "cost to remove existing front fence" at bounding box center [603, 487] width 542 height 20
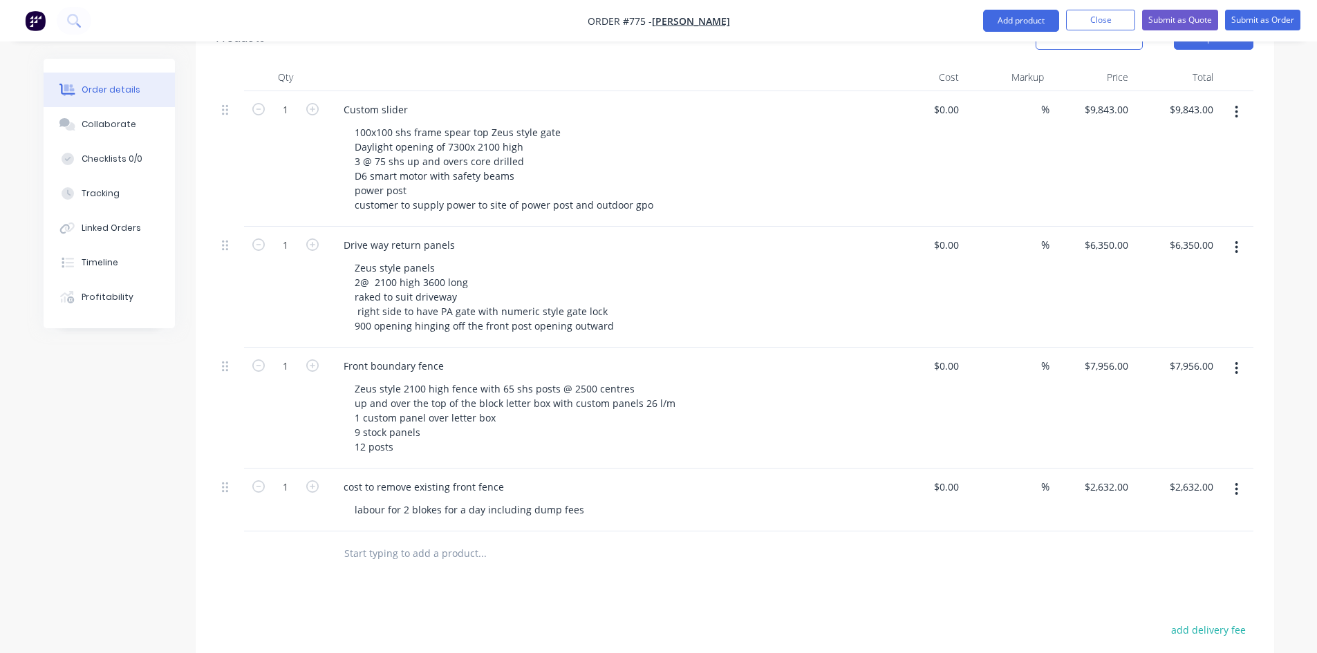
click at [510, 477] on div "cost to remove existing front fence" at bounding box center [603, 487] width 542 height 20
click at [507, 477] on div "cost to remove existing front fence" at bounding box center [423, 487] width 182 height 20
click at [545, 477] on div "cost to remove existing front fence" at bounding box center [603, 487] width 542 height 20
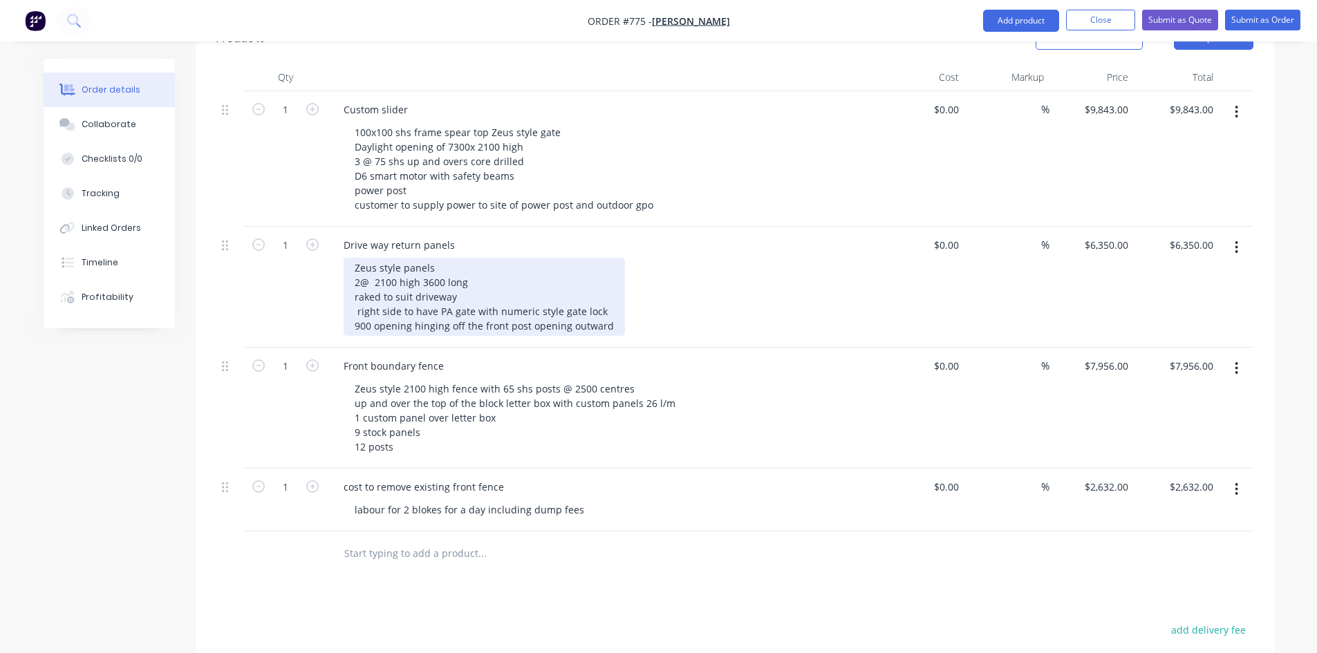
click at [470, 263] on div "Zeus style panels 2@ 2100 high 3600 long raked to suit driveway right side to h…" at bounding box center [483, 297] width 281 height 78
click at [353, 263] on div "Zeus style panels 2@ 2100 high 3600 long raked to suit driveway right side to h…" at bounding box center [483, 297] width 281 height 78
drag, startPoint x: 354, startPoint y: 279, endPoint x: 455, endPoint y: 280, distance: 100.9
click at [455, 280] on div "Zeus style panels custom 2@ 2100 high 3600 long raked to suit driveway right si…" at bounding box center [483, 297] width 281 height 78
click at [359, 279] on div "Zeus style panels custom 2@ 2100 high 3600 long raked to suit driveway right si…" at bounding box center [483, 297] width 281 height 78
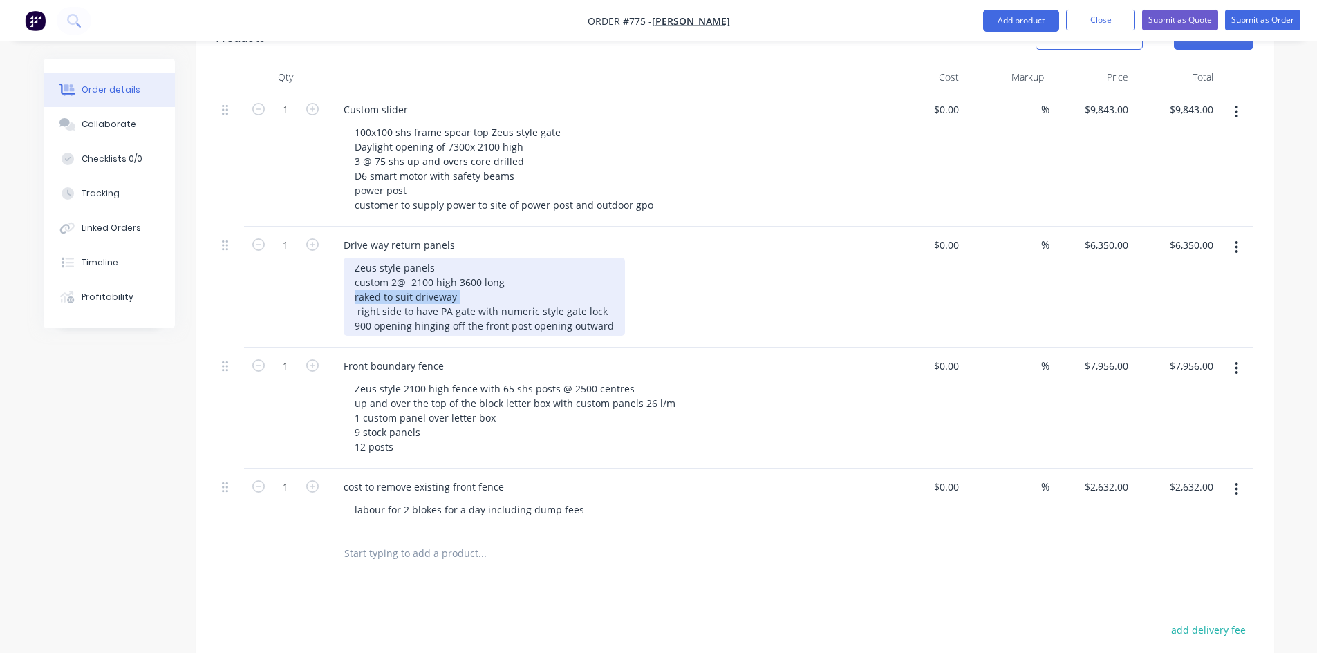
click at [353, 277] on div "Zeus style panels custom 2@ 2100 high 3600 long raked to suit driveway right si…" at bounding box center [483, 297] width 281 height 78
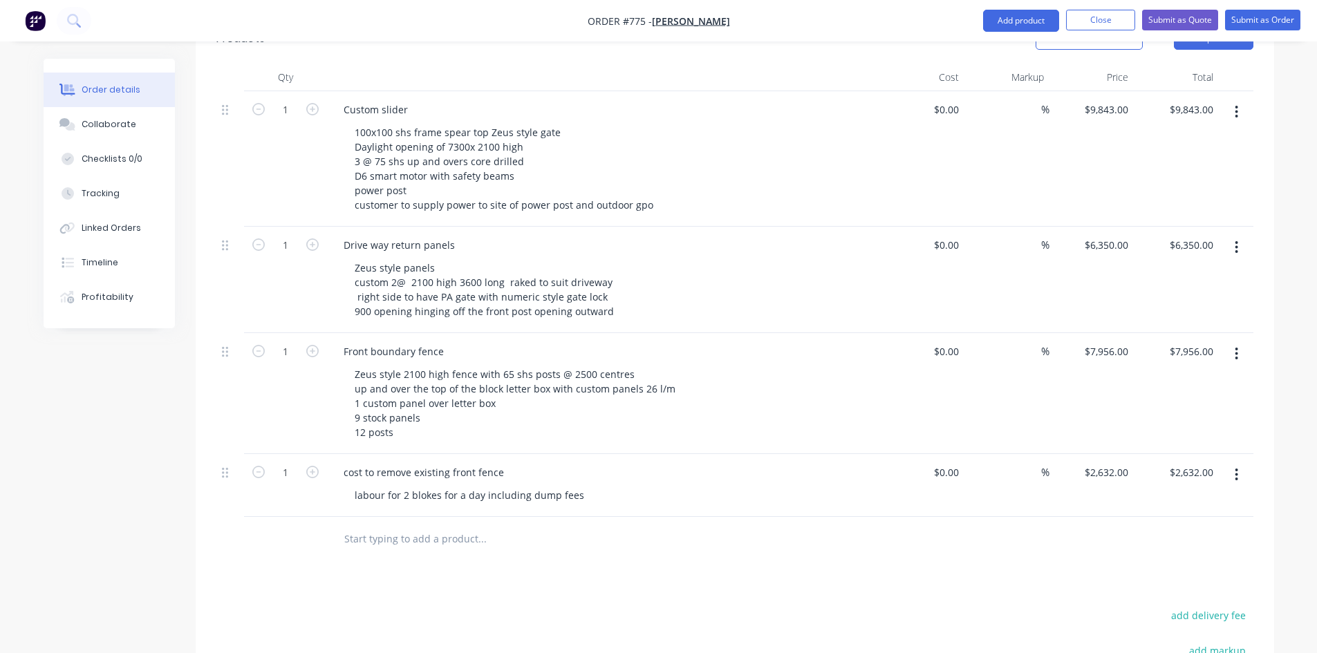
click at [490, 235] on div "Drive way return panels" at bounding box center [603, 245] width 542 height 20
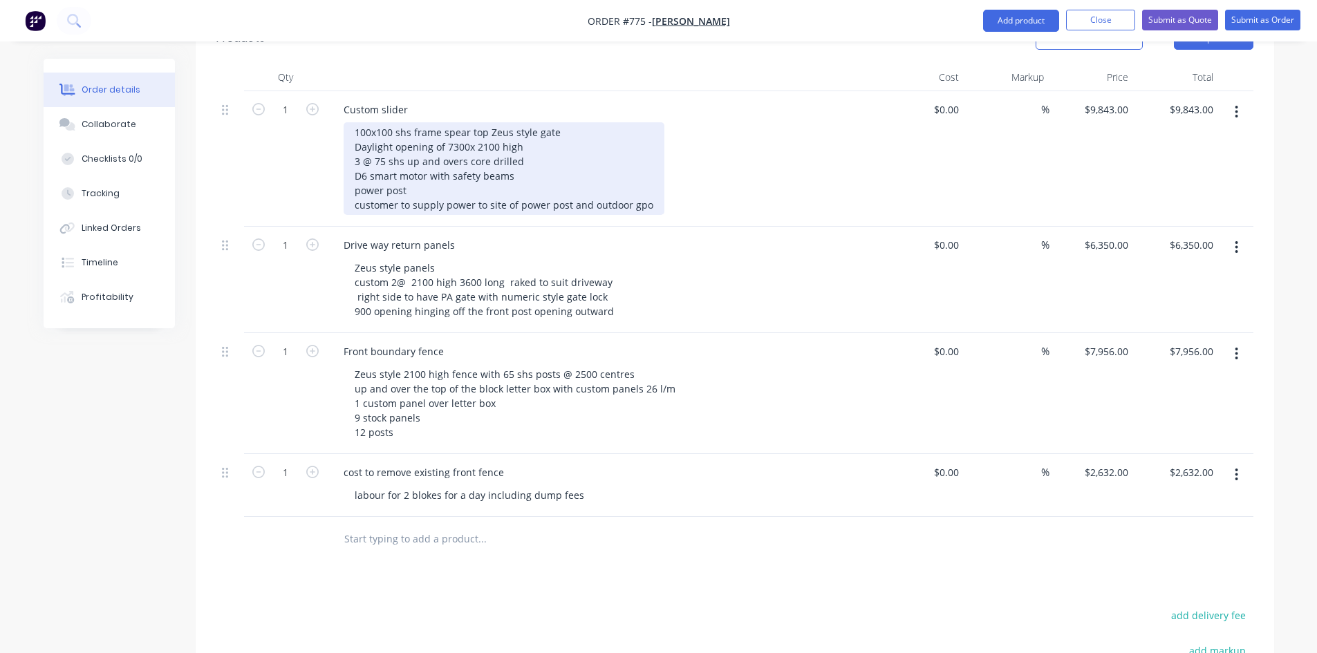
click at [353, 171] on div "100x100 shs frame spear top Zeus style gate Daylight opening of 7300x 2100 high…" at bounding box center [503, 168] width 321 height 93
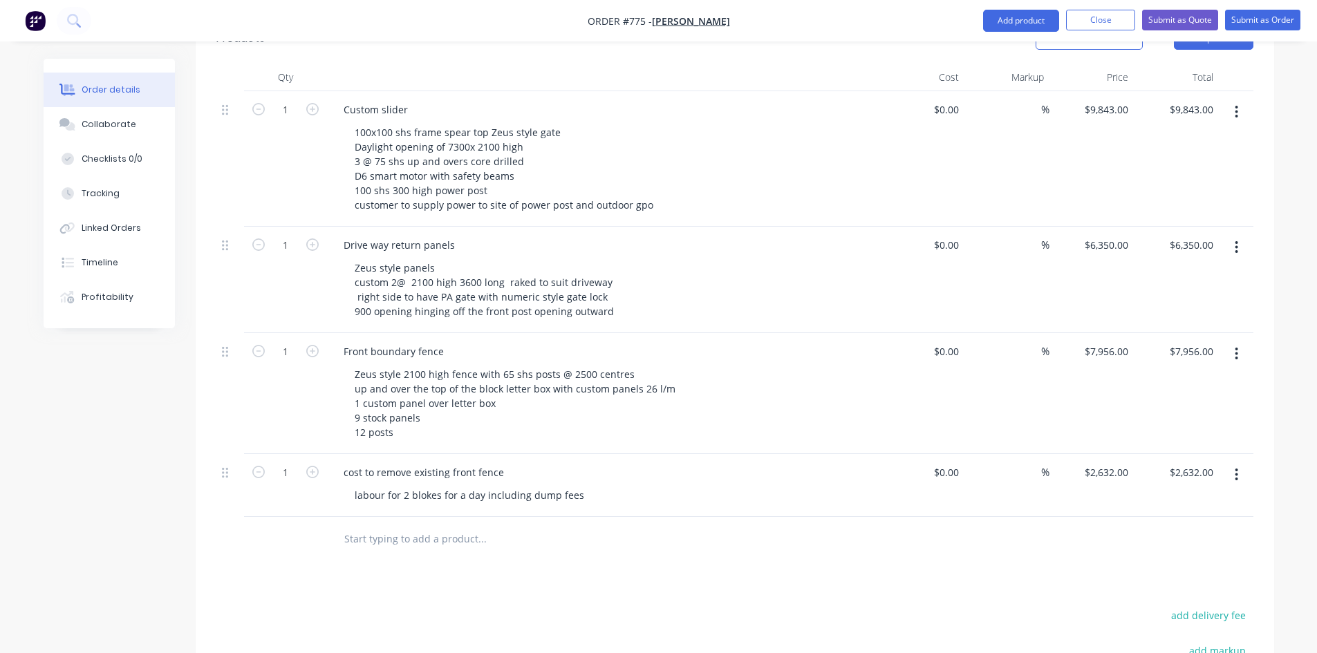
click at [714, 138] on div "100x100 shs frame spear top Zeus style gate Daylight opening of 7300x 2100 high…" at bounding box center [608, 168] width 531 height 93
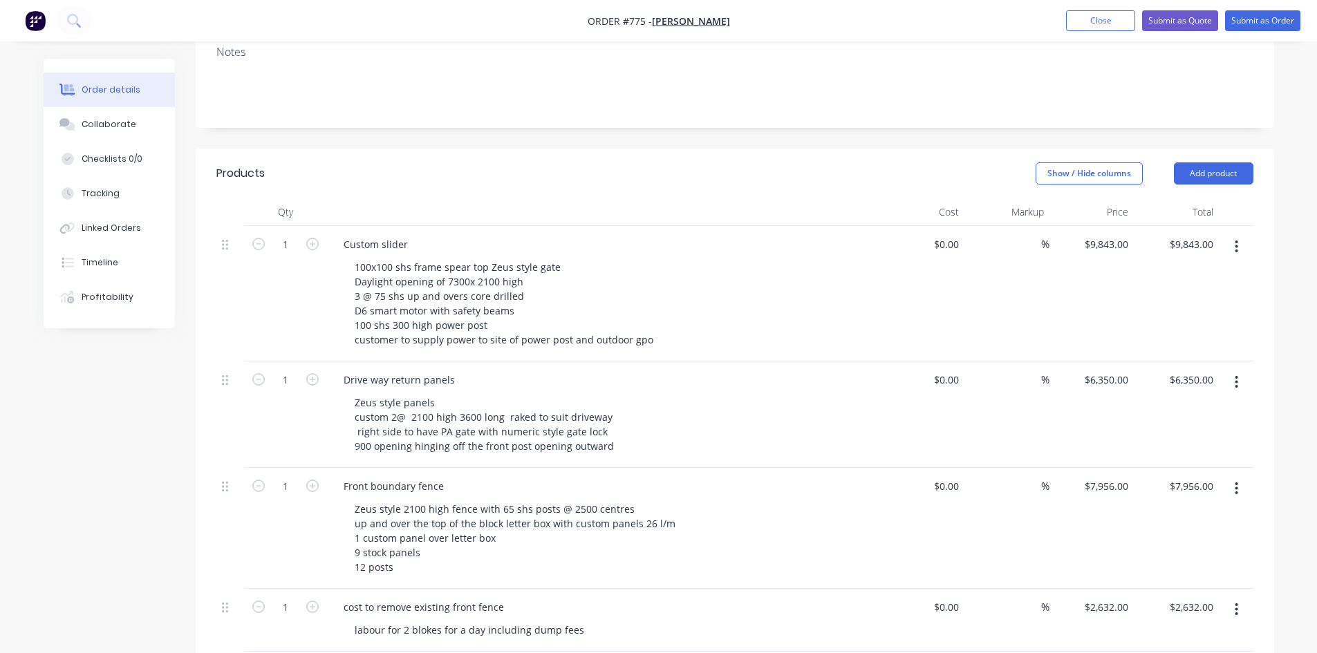
scroll to position [185, 0]
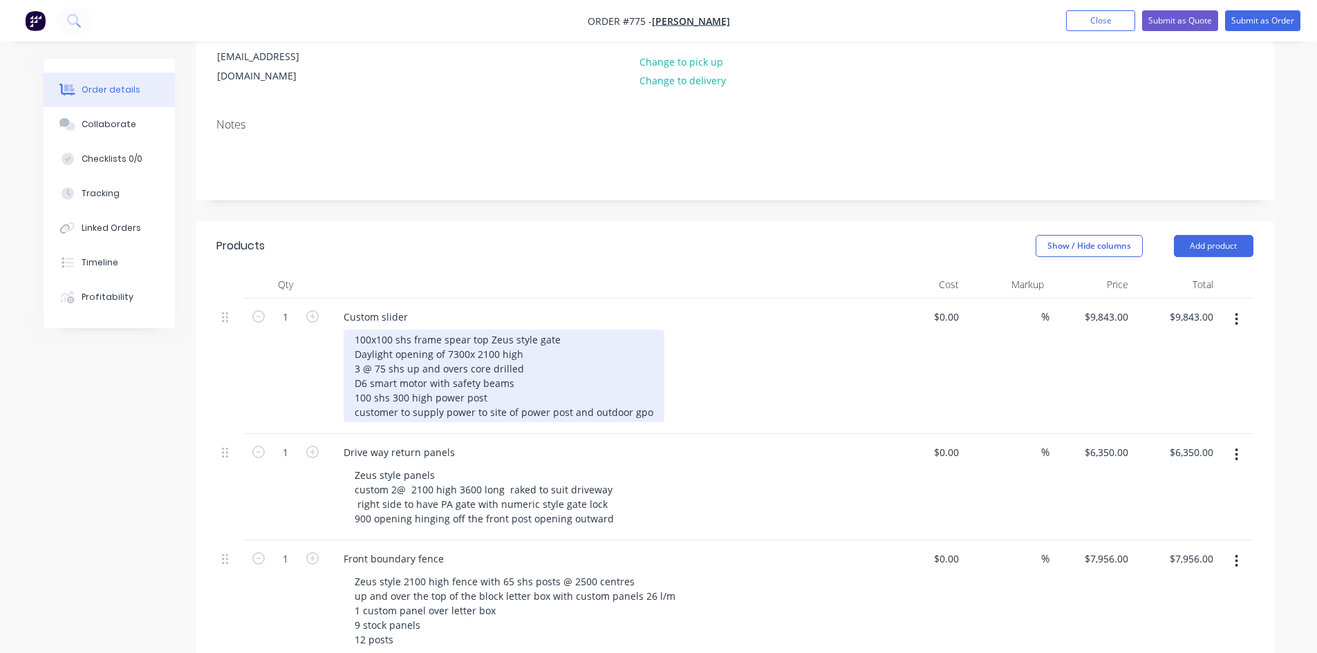
click at [527, 351] on div "100x100 shs frame spear top Zeus style gate Daylight opening of 7300x 2100 high…" at bounding box center [503, 376] width 321 height 93
click at [520, 368] on div "100x100 shs frame spear top Zeus style gate Daylight opening of 7300x 2100 high…" at bounding box center [503, 376] width 321 height 93
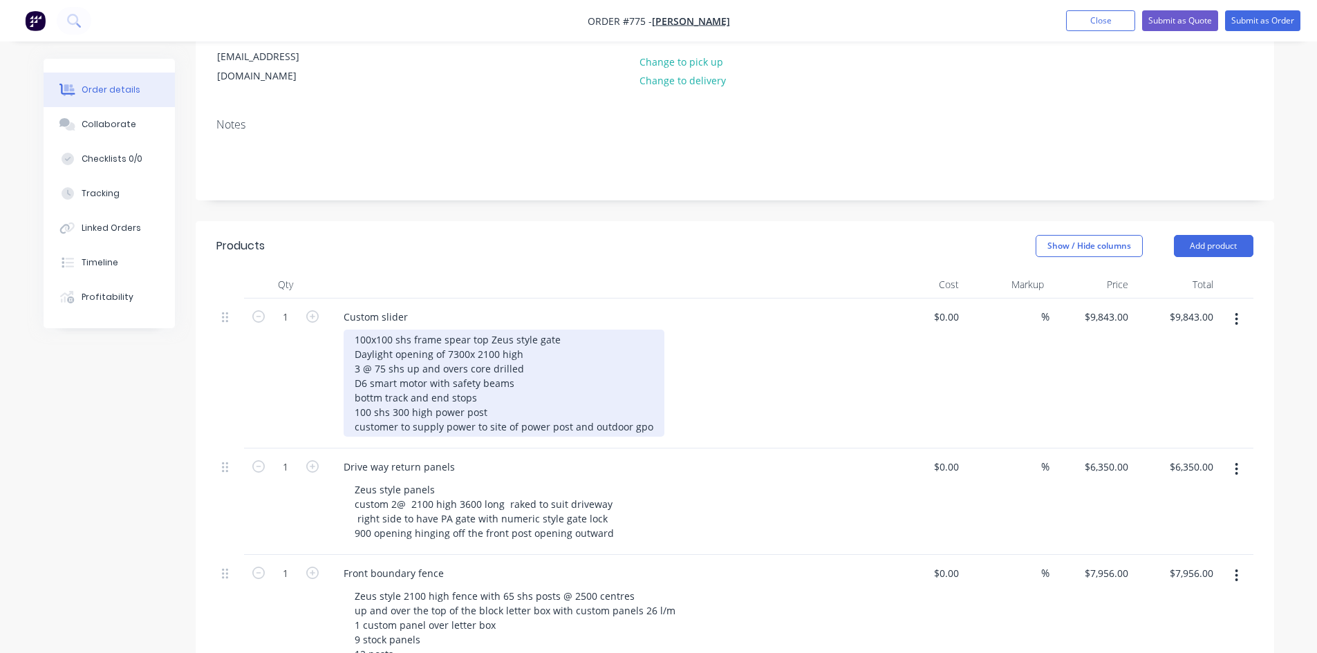
click at [377, 381] on div "100x100 shs frame spear top Zeus style gate Daylight opening of 7300x 2100 high…" at bounding box center [503, 383] width 321 height 107
click at [524, 390] on div "100x100 shs frame spear top Zeus style gate Daylight opening of 7300x 2100 high…" at bounding box center [503, 383] width 321 height 107
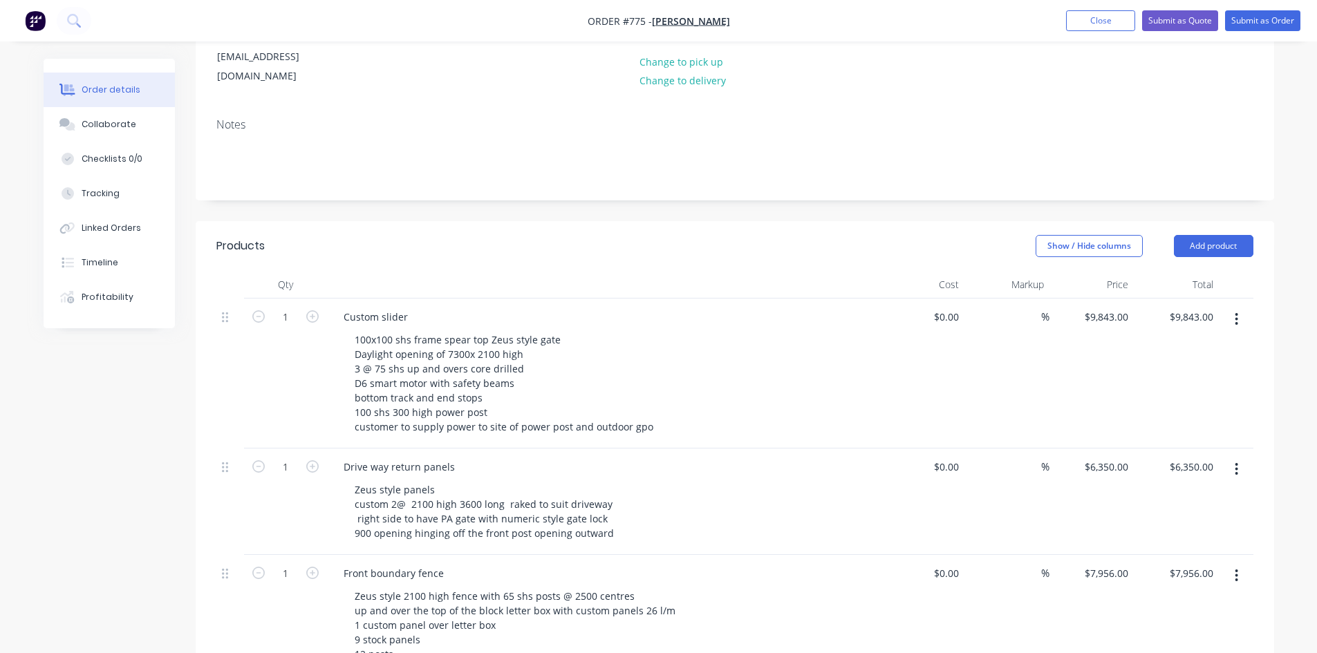
click at [754, 348] on div "100x100 shs frame spear top Zeus style gate Daylight opening of 7300x 2100 high…" at bounding box center [608, 383] width 531 height 107
click at [1105, 307] on input "9843" at bounding box center [1108, 317] width 50 height 20
type input "$10,343.00"
click at [1126, 321] on div "$10,343.00 10343" at bounding box center [1091, 374] width 85 height 150
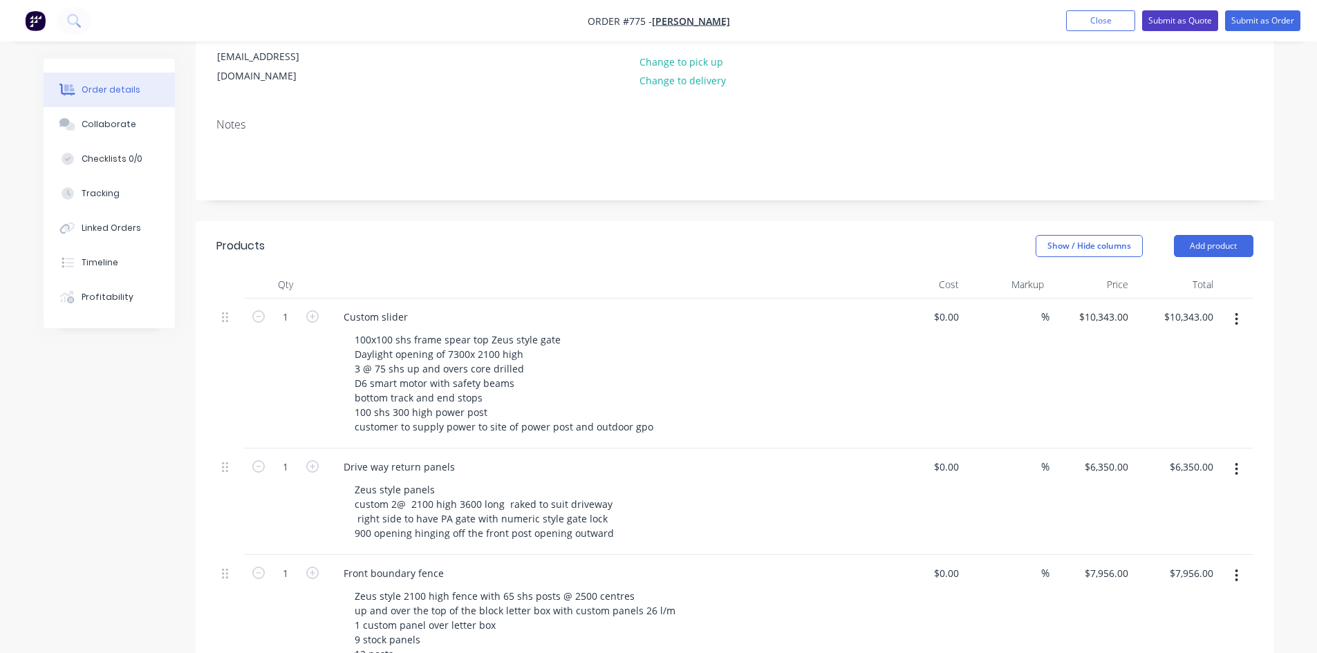
click at [1173, 21] on button "Submit as Quote" at bounding box center [1180, 20] width 76 height 21
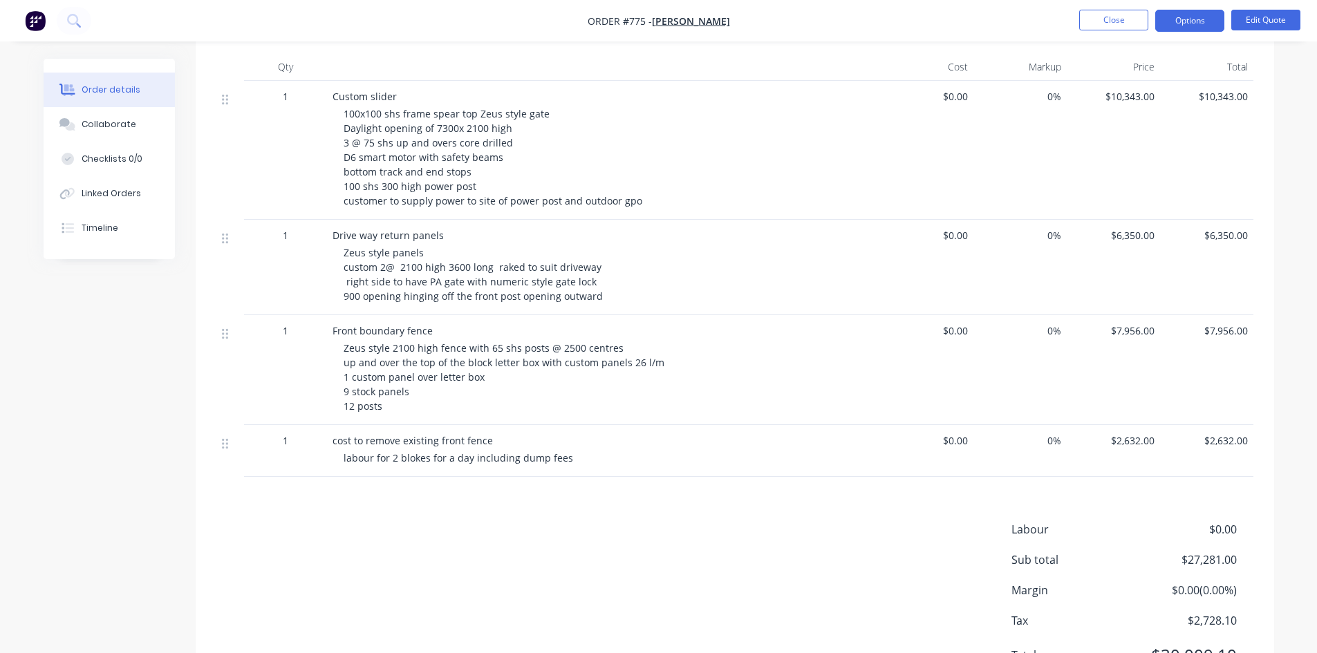
scroll to position [174, 0]
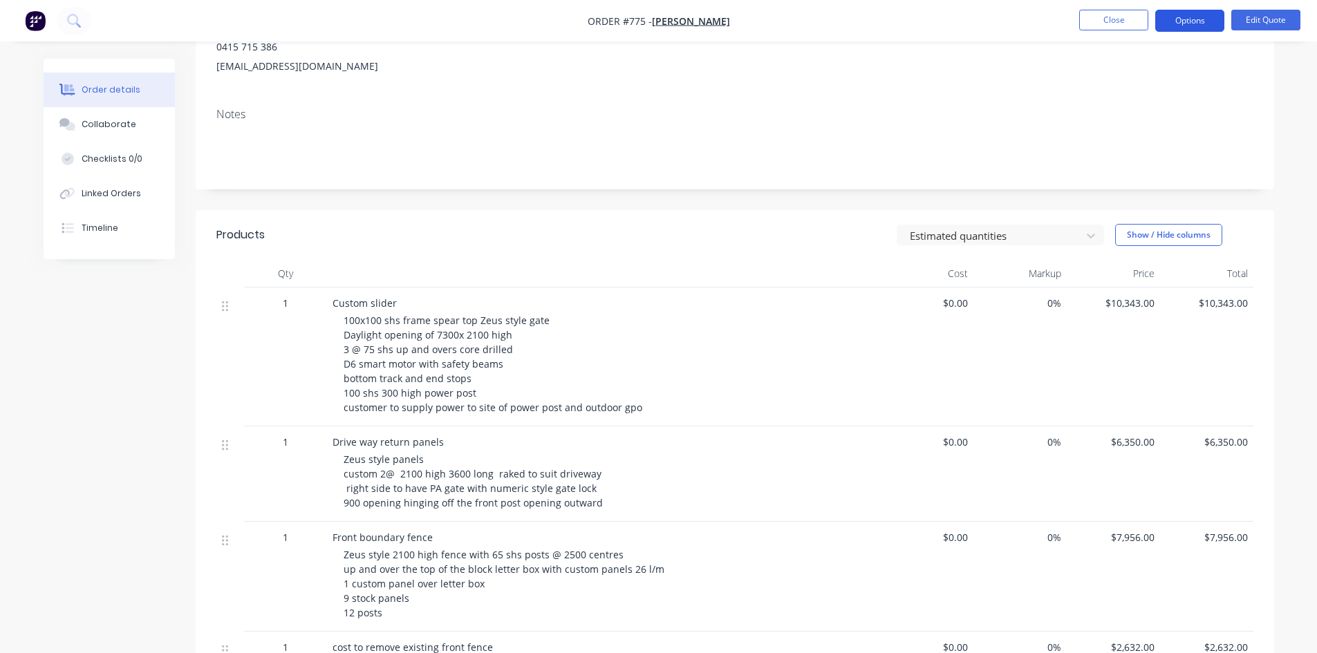
click at [1177, 27] on button "Options" at bounding box center [1189, 21] width 69 height 22
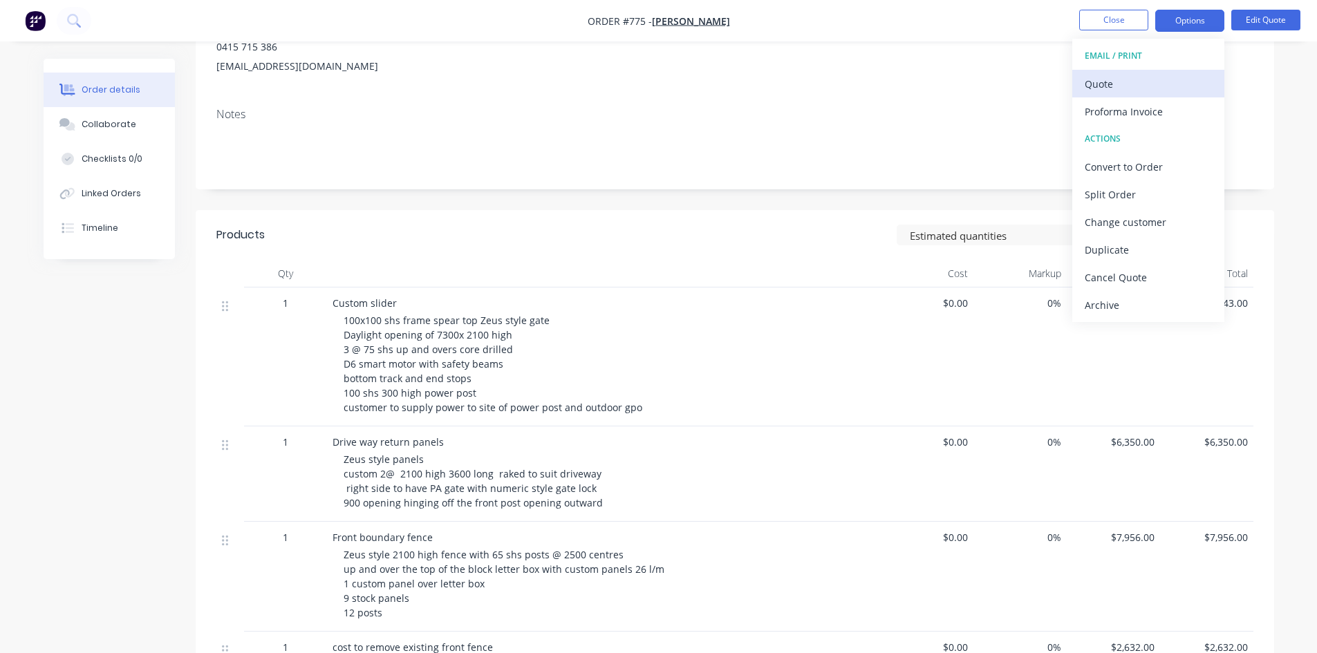
click at [1105, 88] on div "Quote" at bounding box center [1147, 84] width 127 height 20
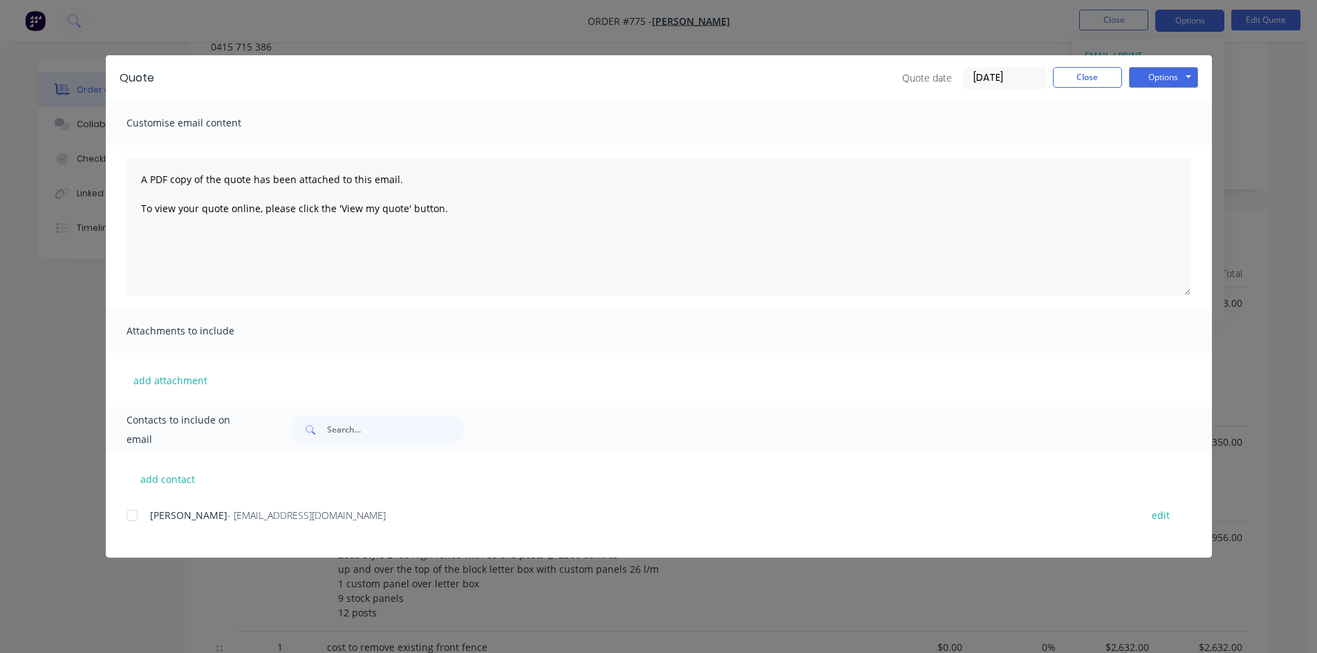
click at [136, 518] on div at bounding box center [132, 516] width 28 height 28
click at [1158, 79] on button "Options" at bounding box center [1163, 77] width 69 height 21
click at [1151, 155] on button "Email" at bounding box center [1173, 147] width 88 height 23
click at [1086, 80] on button "Close" at bounding box center [1087, 77] width 69 height 21
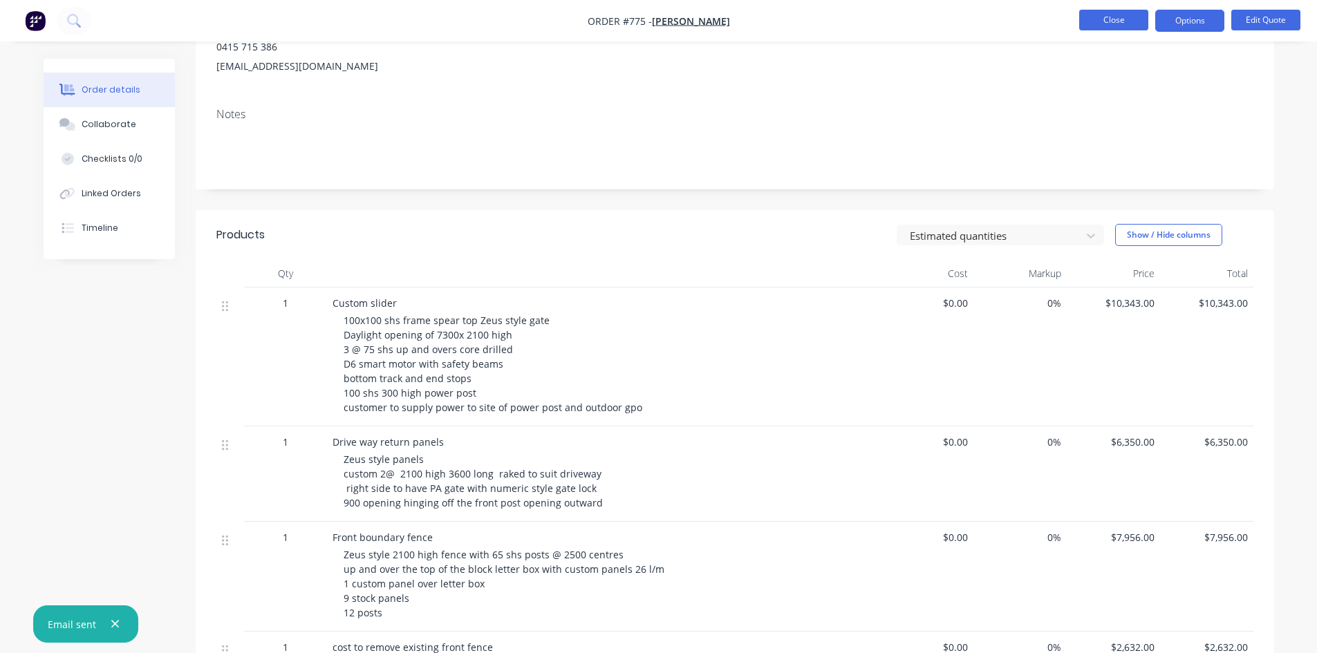
click at [1097, 18] on button "Close" at bounding box center [1113, 20] width 69 height 21
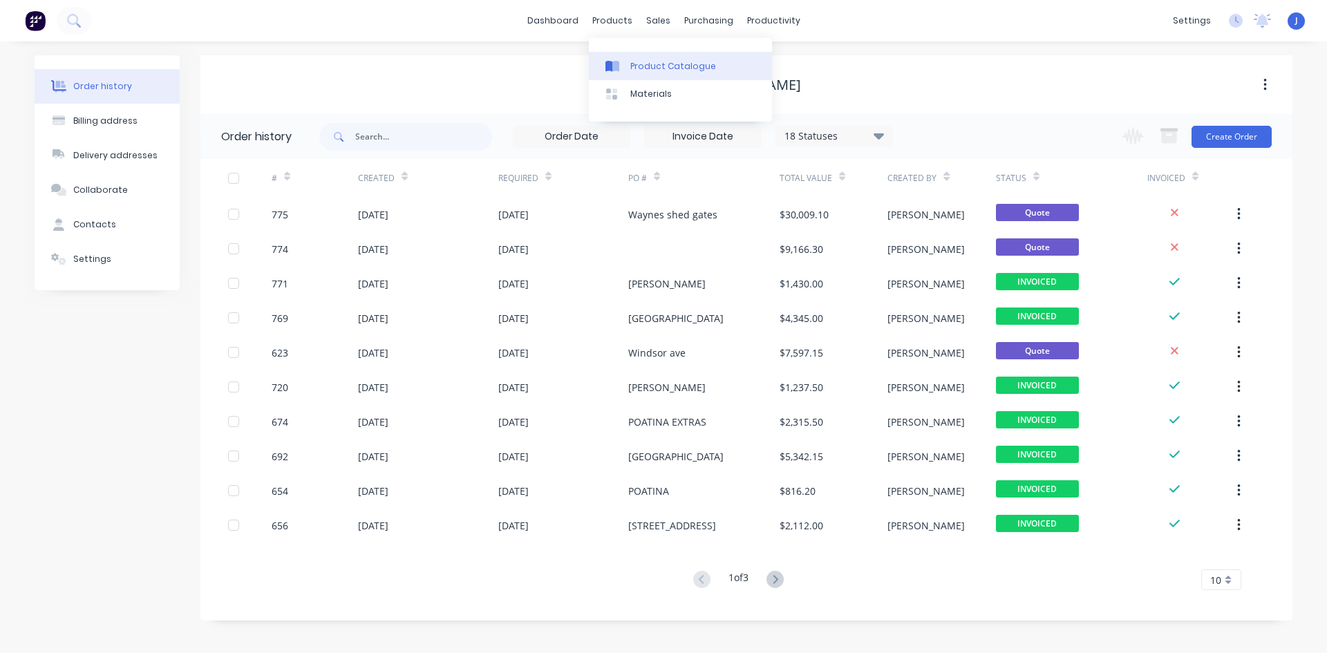
click at [641, 64] on div "Product Catalogue" at bounding box center [673, 66] width 86 height 12
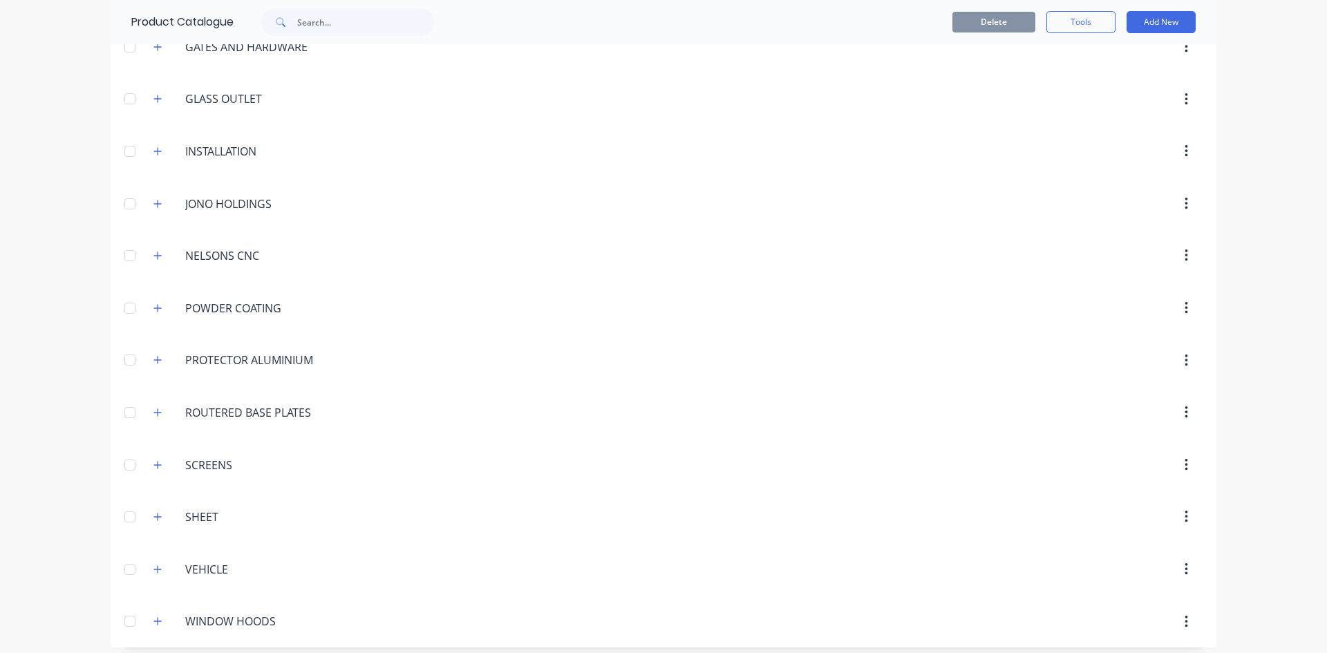
scroll to position [393, 0]
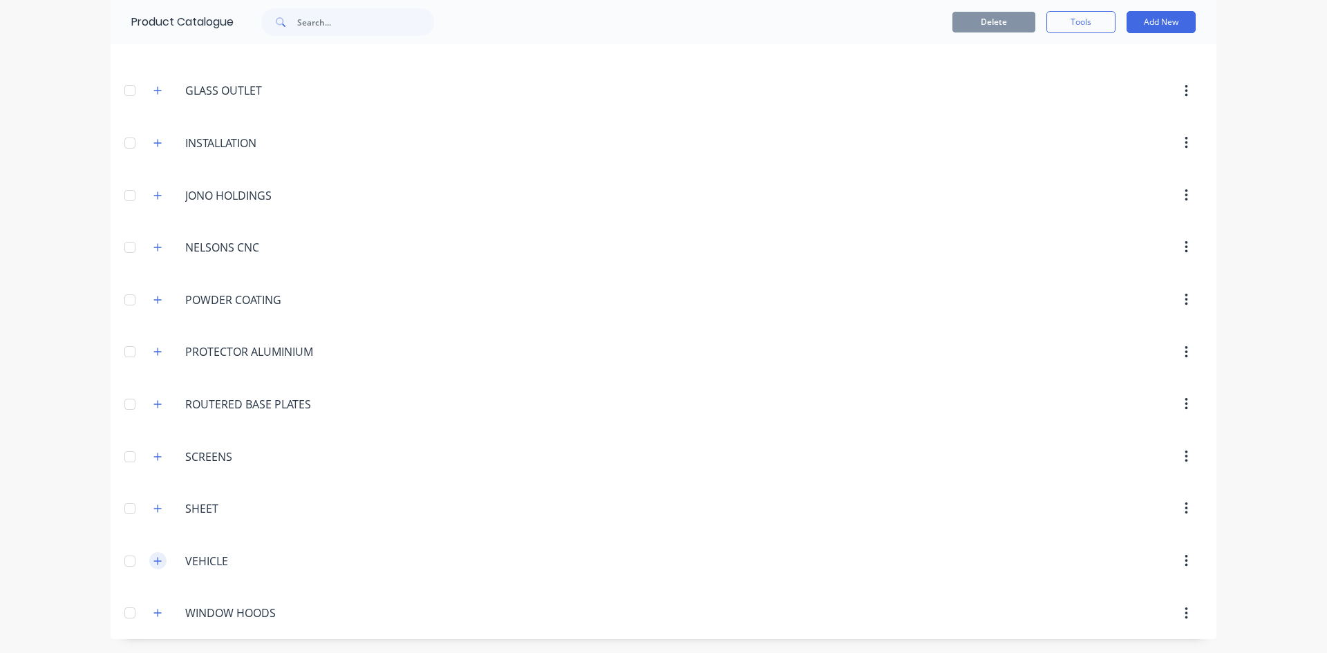
click at [155, 560] on icon "button" at bounding box center [157, 561] width 8 height 10
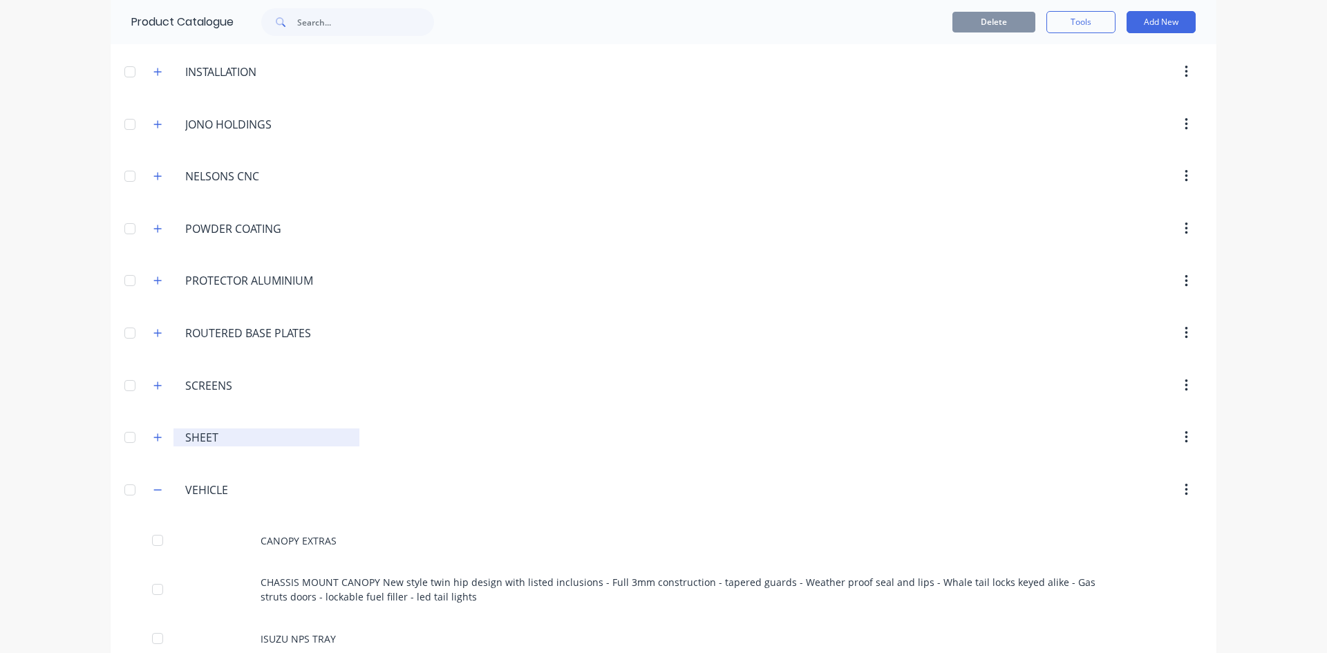
scroll to position [737, 0]
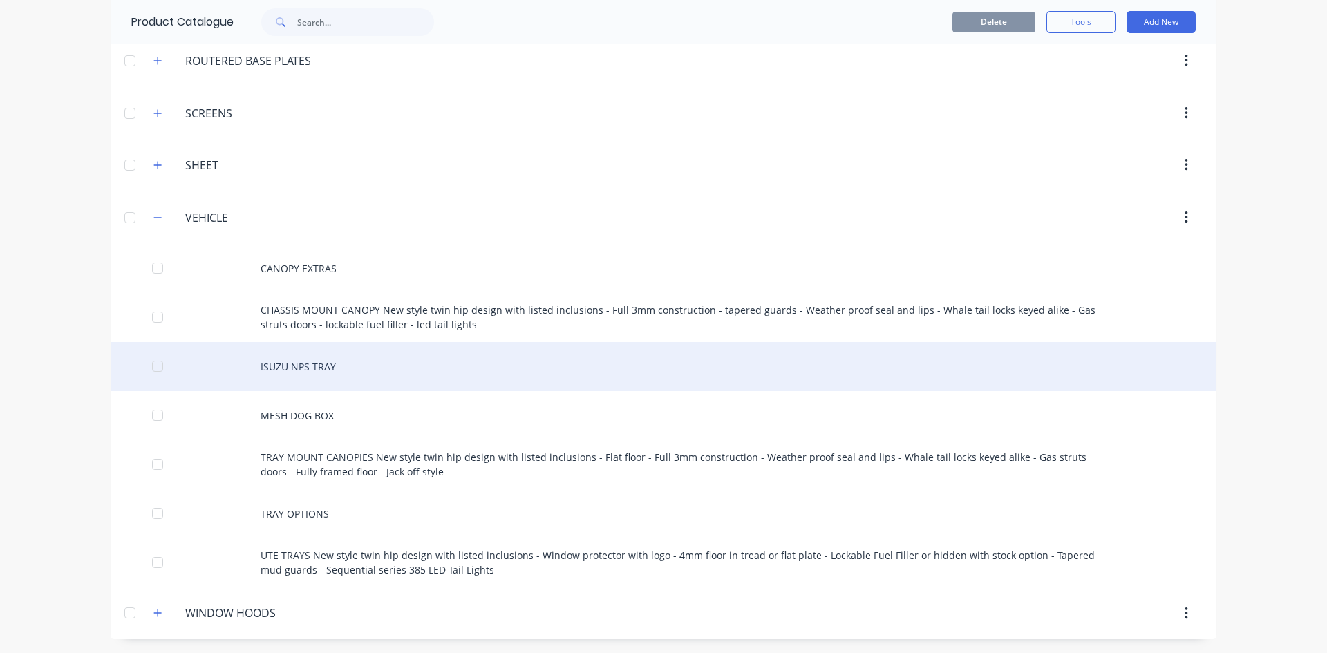
click at [281, 368] on div "ISUZU NPS TRAY" at bounding box center [664, 366] width 1106 height 49
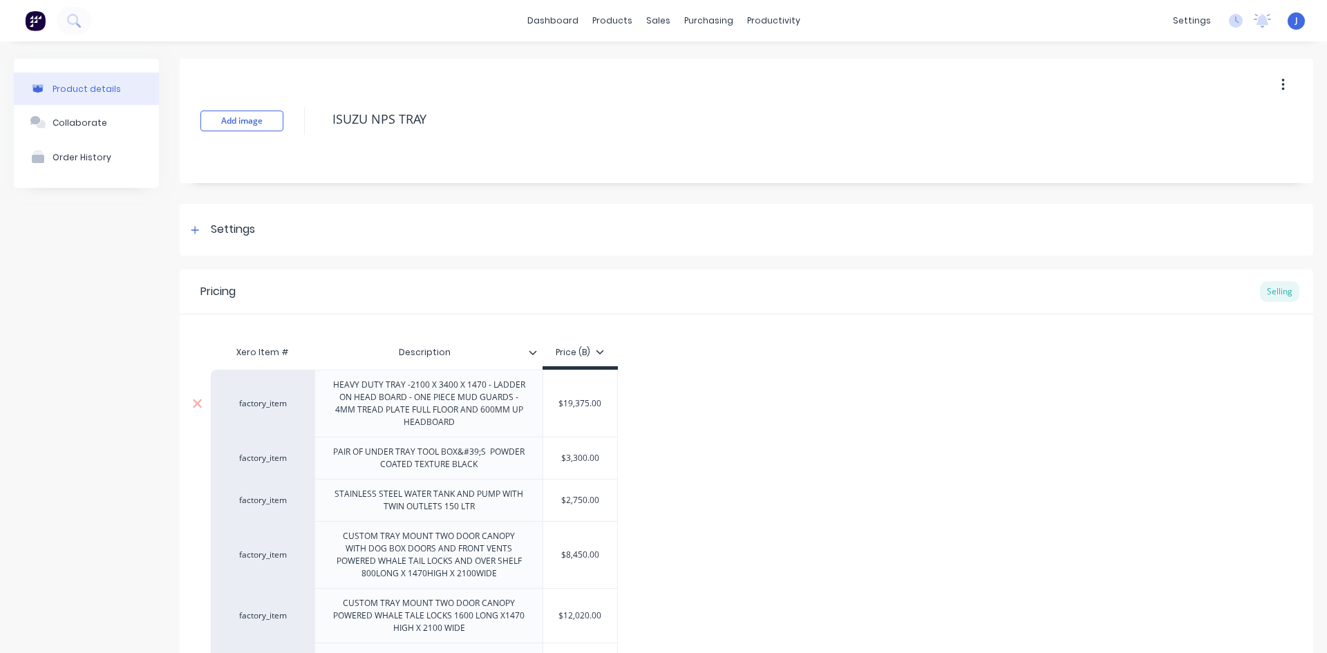
type textarea "x"
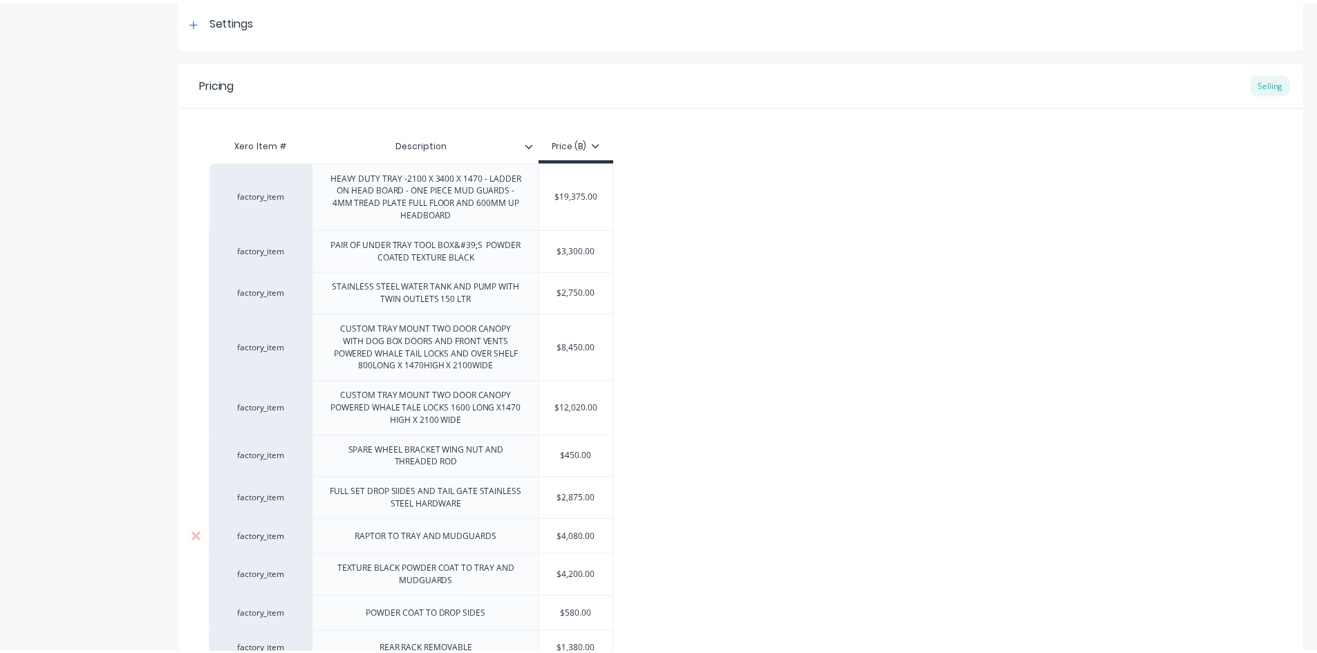
scroll to position [276, 0]
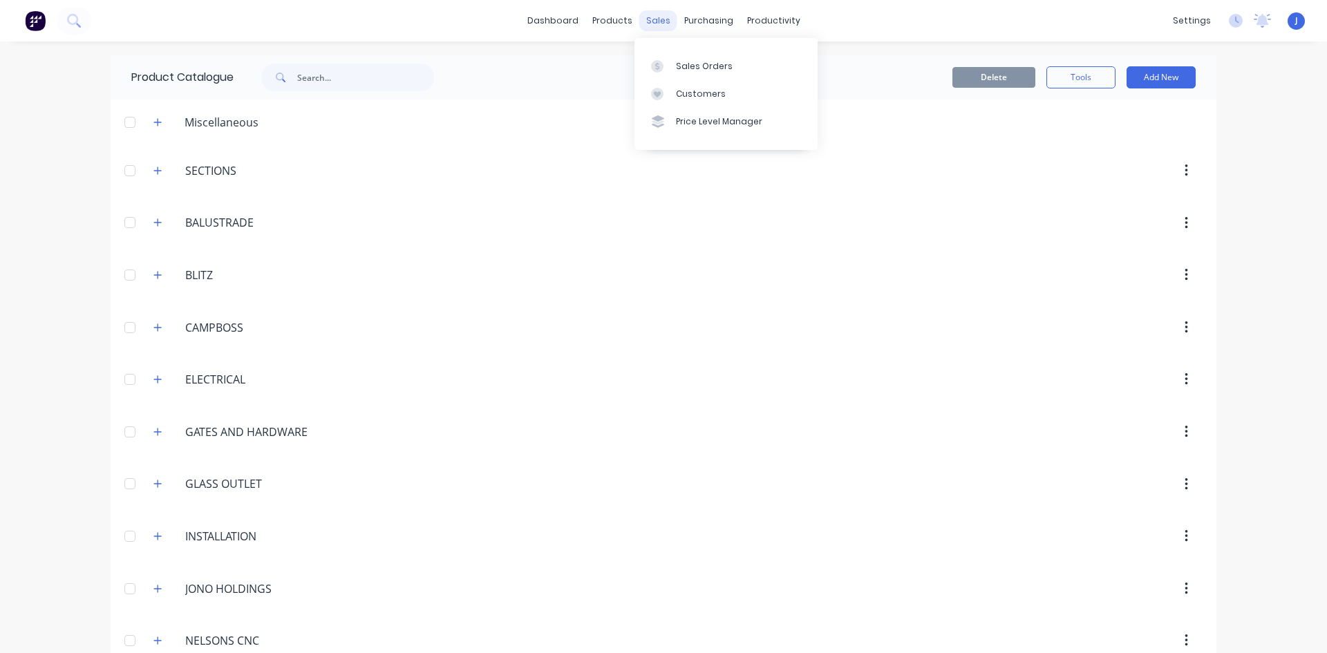
click at [649, 23] on div "sales" at bounding box center [658, 20] width 38 height 21
click at [704, 93] on div "Customers" at bounding box center [701, 94] width 50 height 12
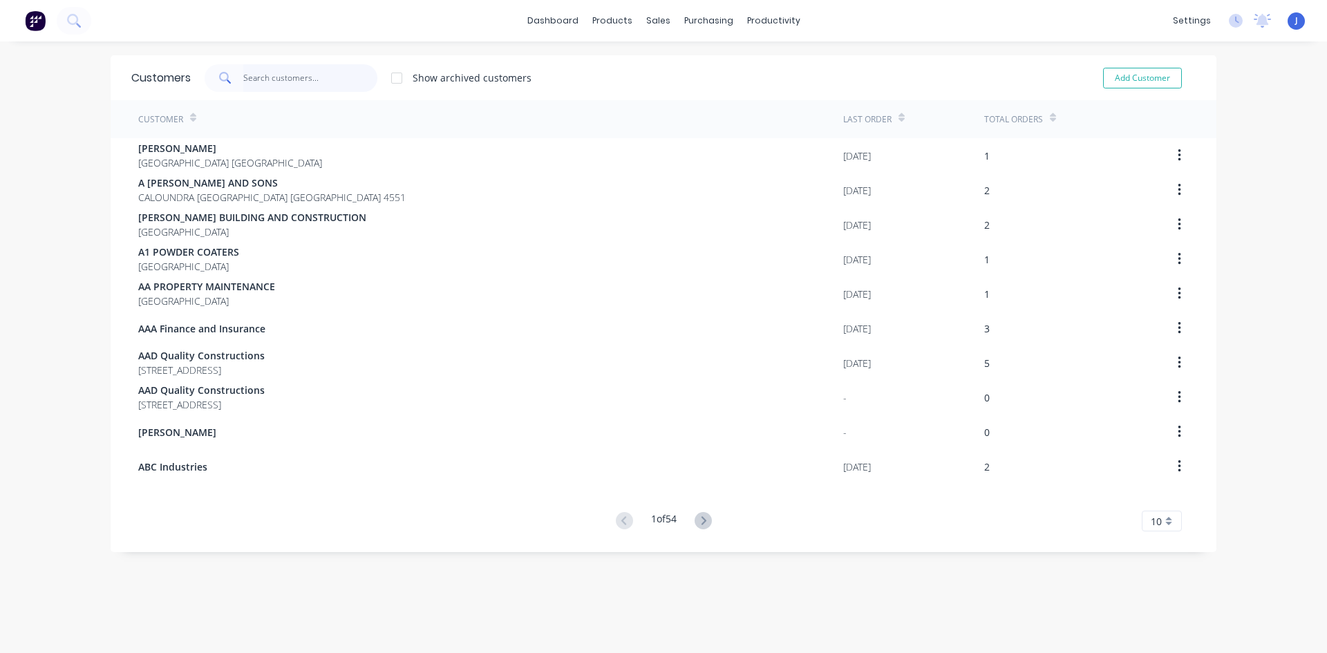
click at [268, 77] on input "text" at bounding box center [310, 78] width 135 height 28
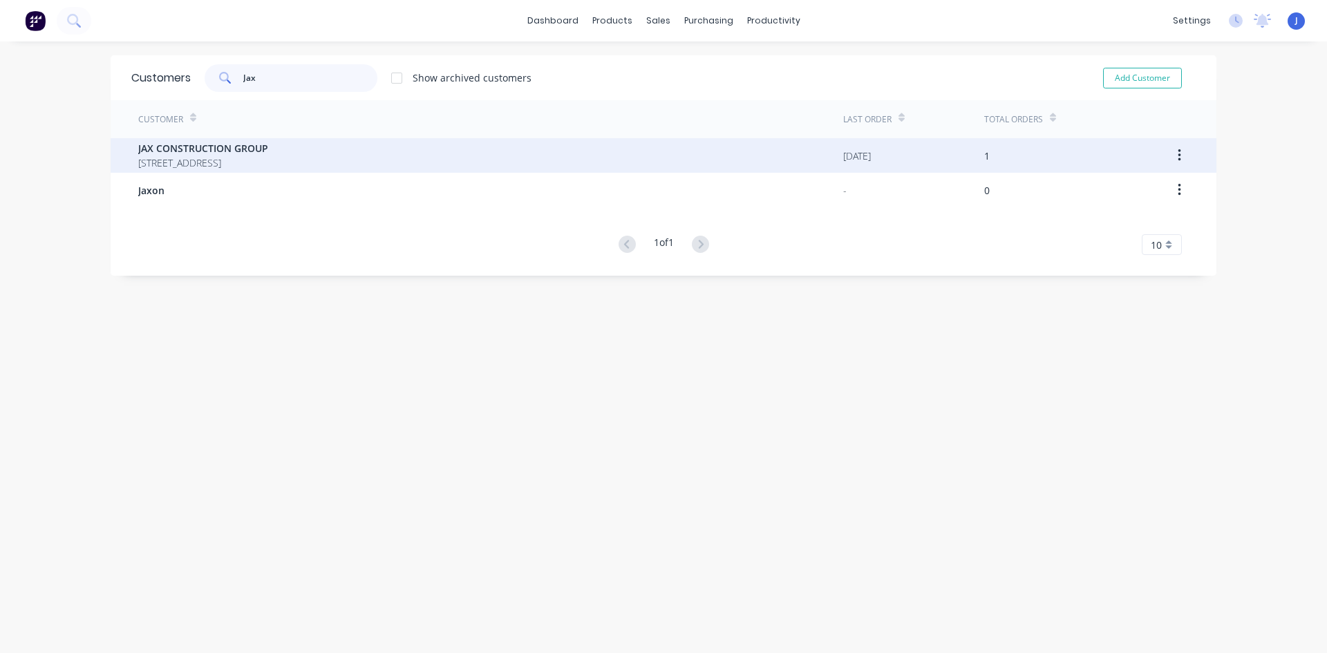
type input "Jax"
click at [241, 150] on span "JAX CONSTRUCTION GROUP" at bounding box center [203, 148] width 130 height 15
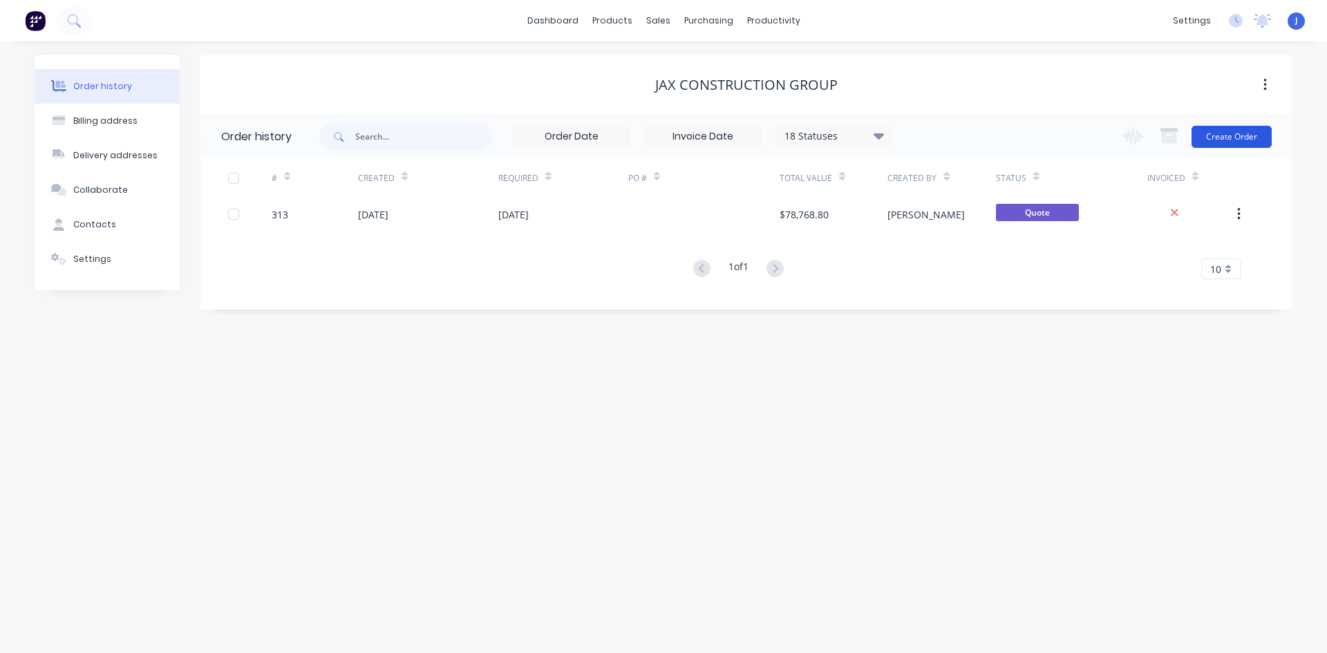
click at [1223, 138] on button "Create Order" at bounding box center [1231, 137] width 80 height 22
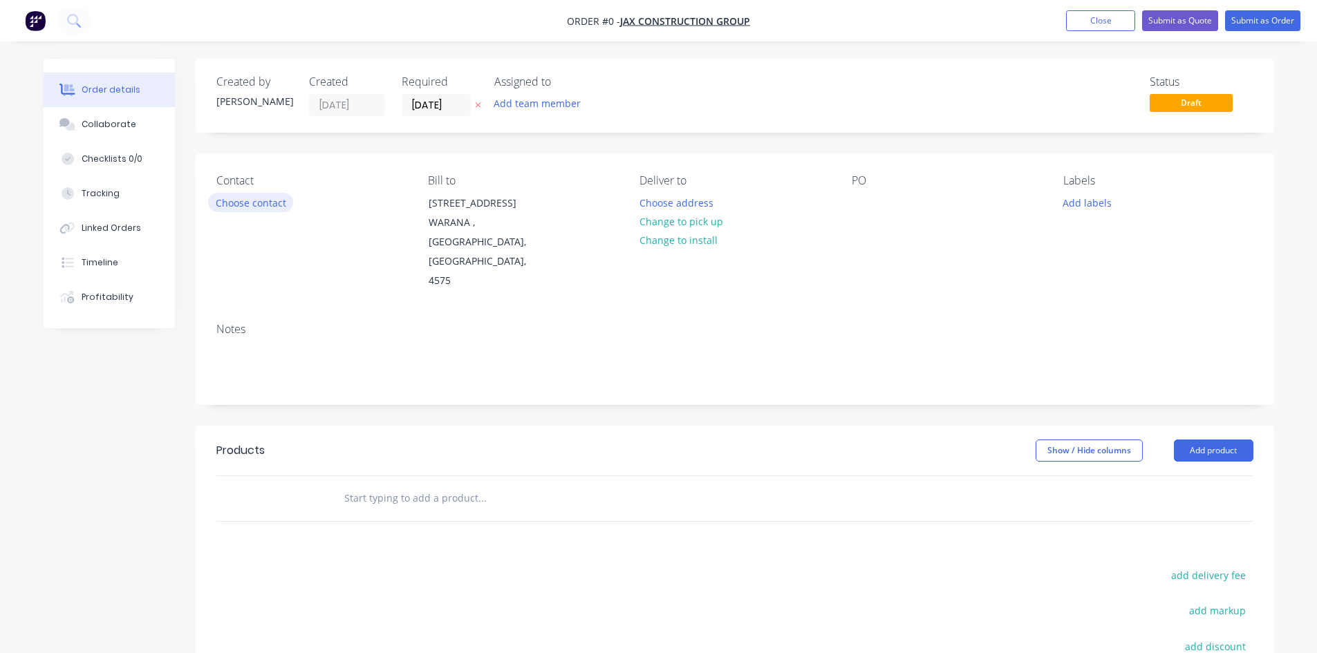
click at [238, 198] on button "Choose contact" at bounding box center [250, 202] width 85 height 19
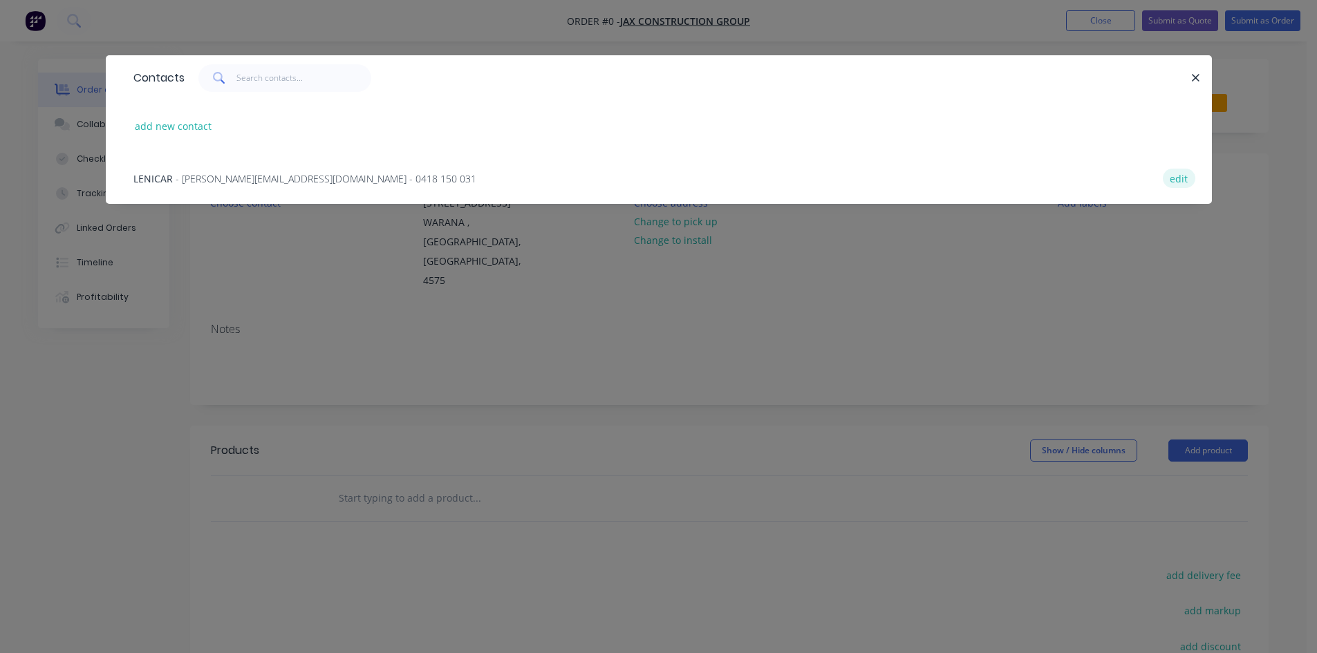
click at [1170, 178] on button "edit" at bounding box center [1178, 178] width 32 height 19
select select "AU"
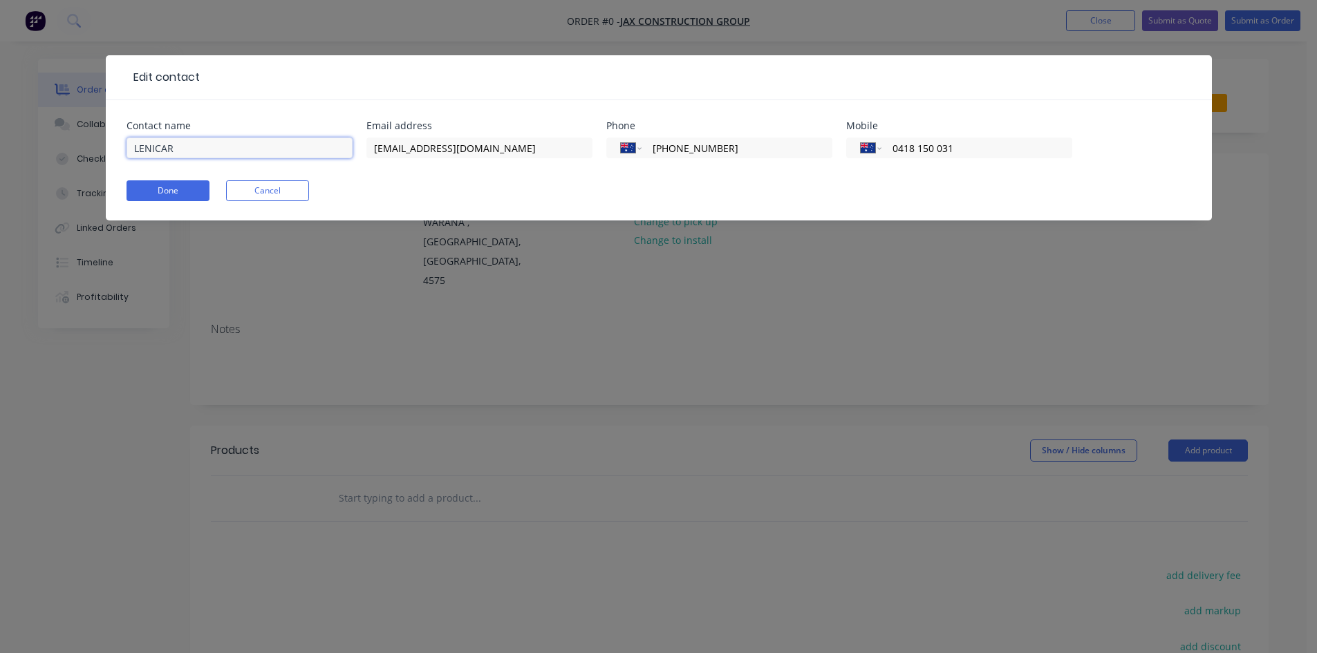
click at [189, 145] on input "LENICAR" at bounding box center [239, 148] width 226 height 21
type input "L"
type input "[PERSON_NAME]"
click at [542, 149] on input "[EMAIL_ADDRESS][DOMAIN_NAME]" at bounding box center [479, 148] width 226 height 21
type input "c"
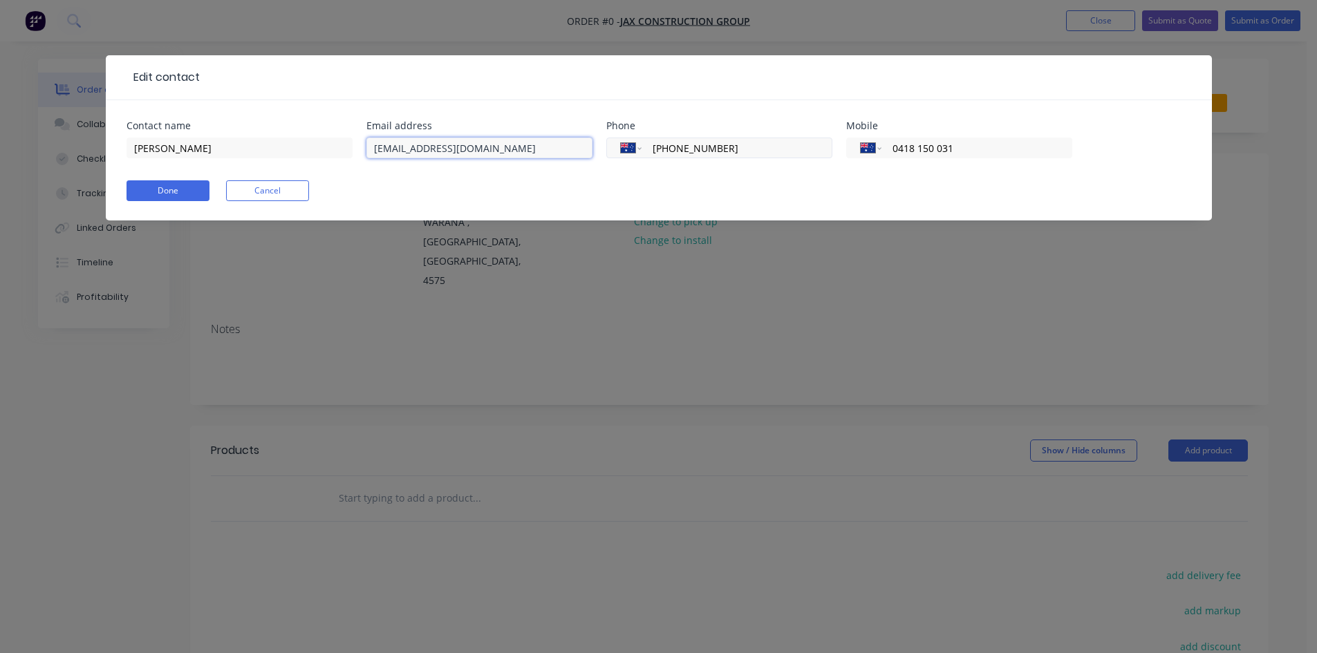
type input "[EMAIL_ADDRESS][DOMAIN_NAME]"
click at [746, 149] on input "[PHONE_NUMBER]" at bounding box center [734, 148] width 166 height 16
type input "0"
click at [976, 152] on input "0418 150 031" at bounding box center [974, 148] width 166 height 16
type input "0477 123 725"
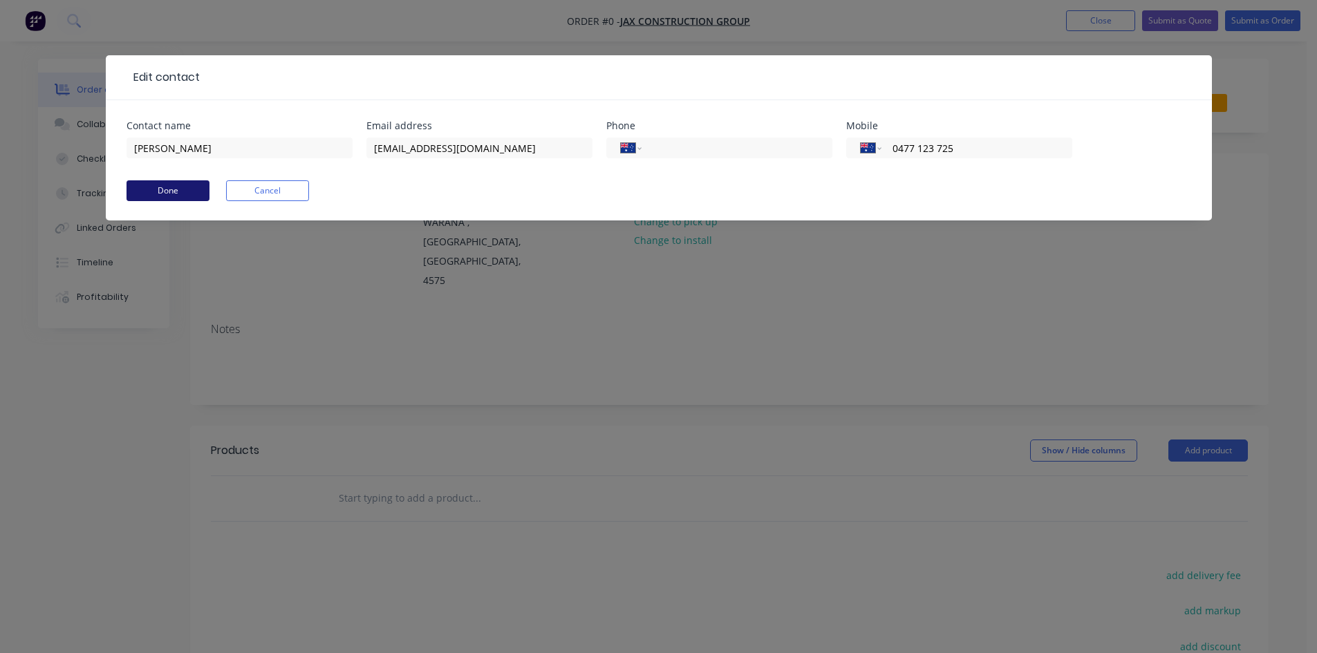
click at [183, 190] on button "Done" at bounding box center [167, 190] width 83 height 21
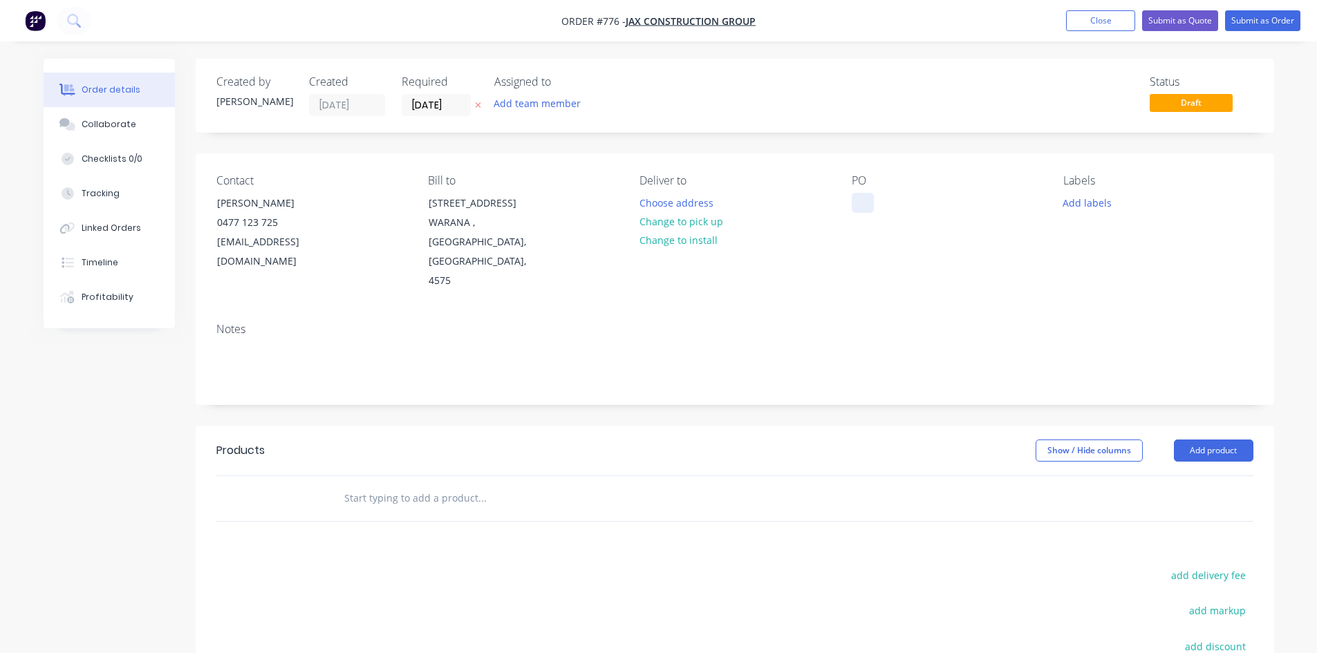
click at [858, 202] on div at bounding box center [862, 203] width 22 height 20
click at [797, 261] on div "Contact [PERSON_NAME] [PHONE_NUMBER] [EMAIL_ADDRESS][DOMAIN_NAME] [PERSON_NAME]…" at bounding box center [735, 232] width 1078 height 158
click at [1196, 440] on button "Add product" at bounding box center [1212, 451] width 79 height 22
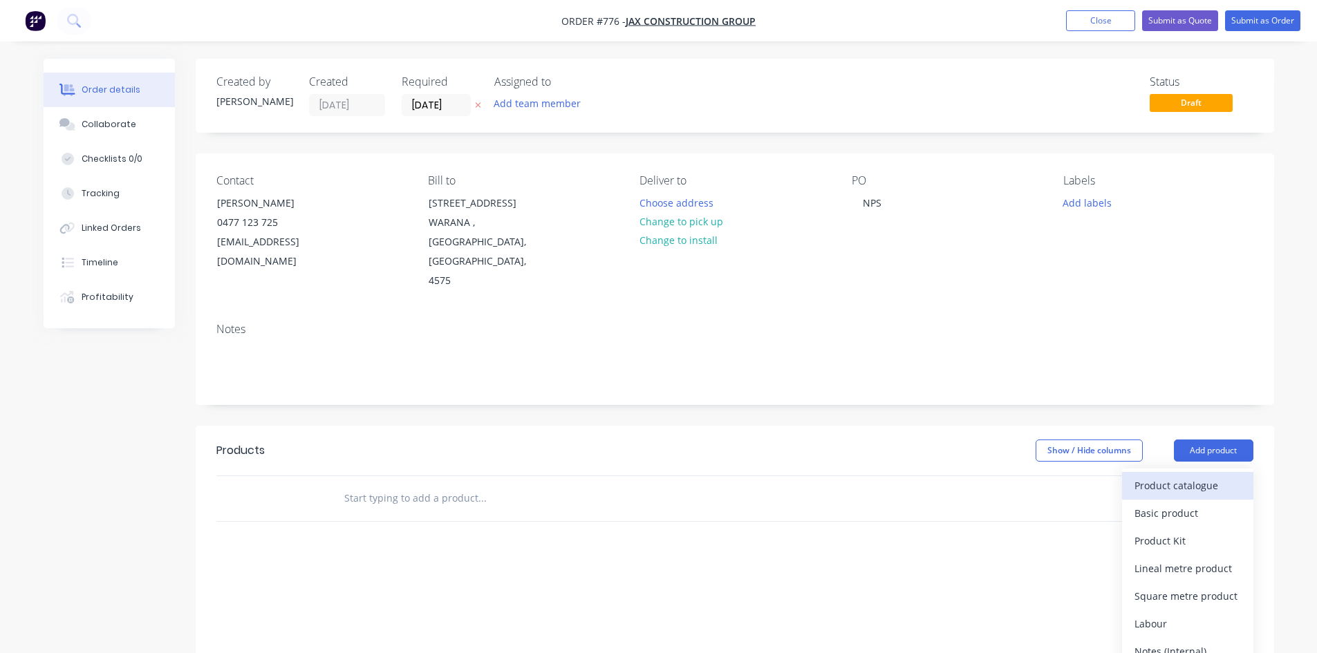
click at [1162, 475] on div "Product catalogue" at bounding box center [1187, 485] width 106 height 20
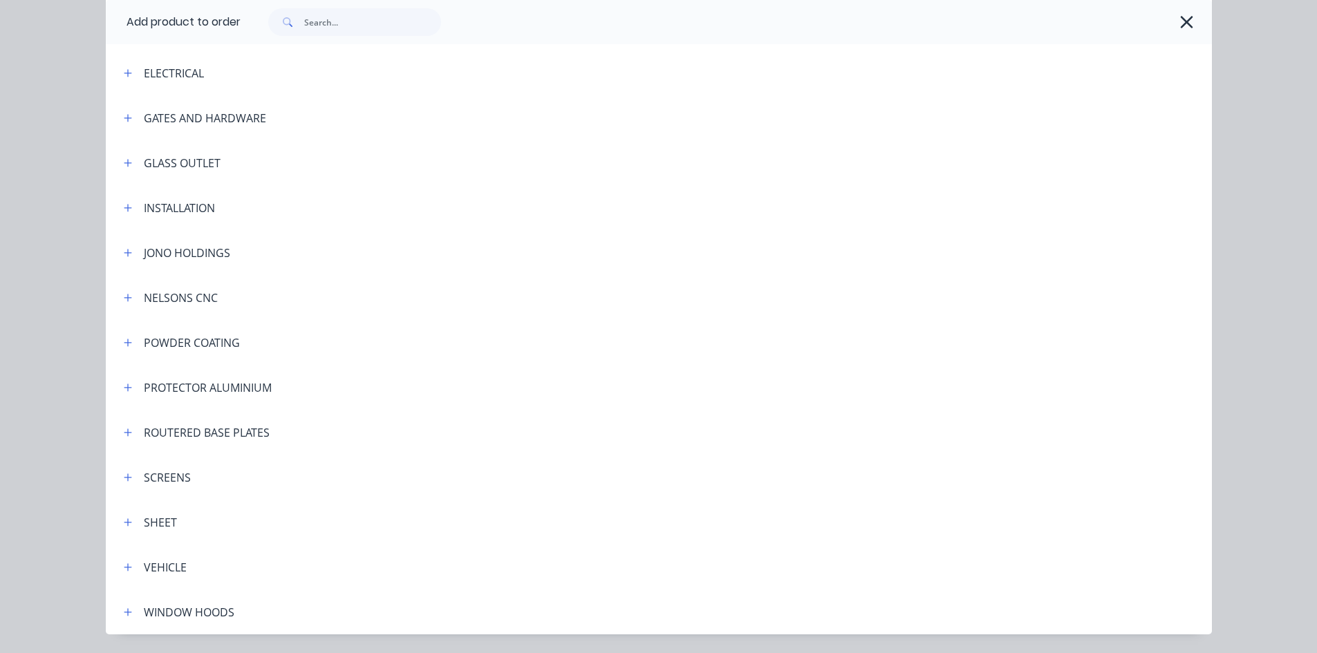
scroll to position [323, 0]
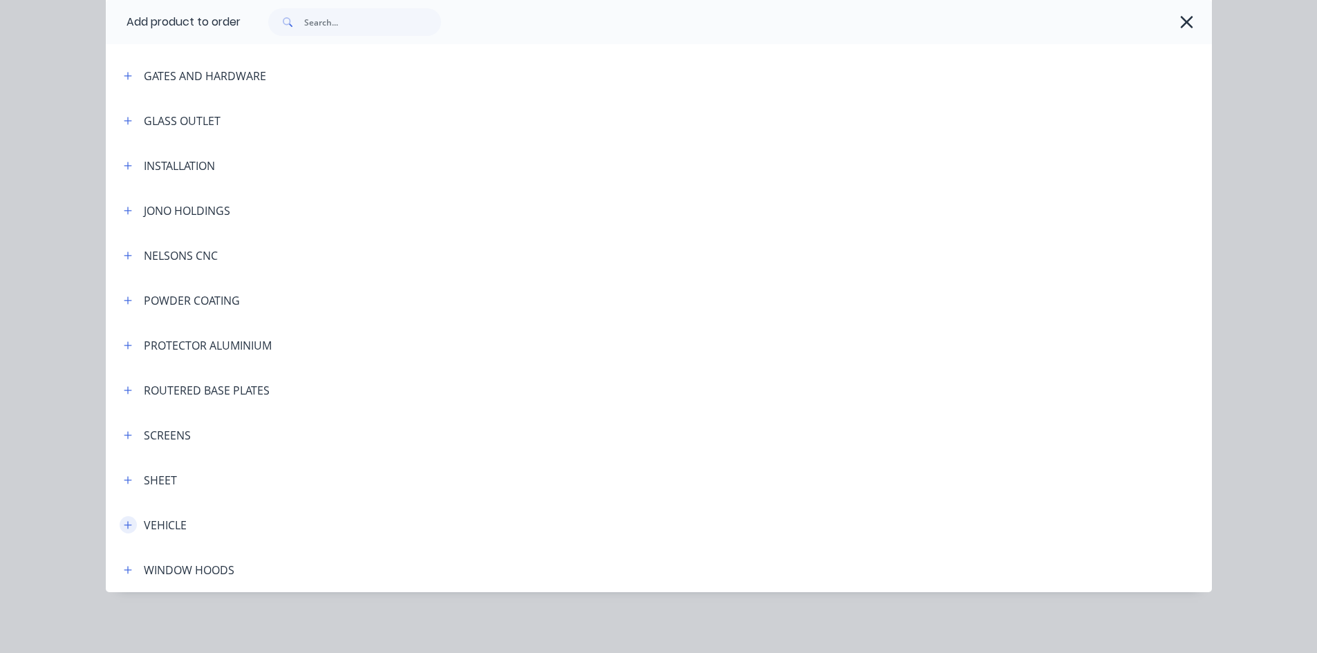
click at [124, 531] on button "button" at bounding box center [128, 524] width 17 height 17
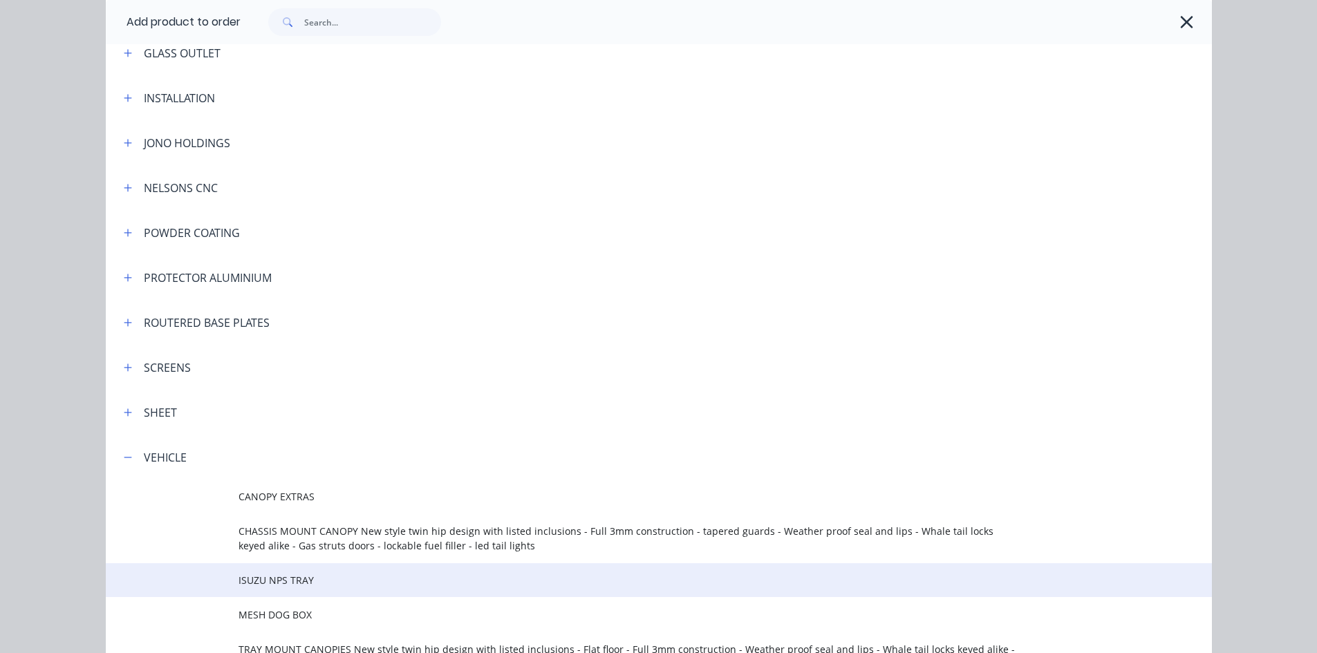
scroll to position [599, 0]
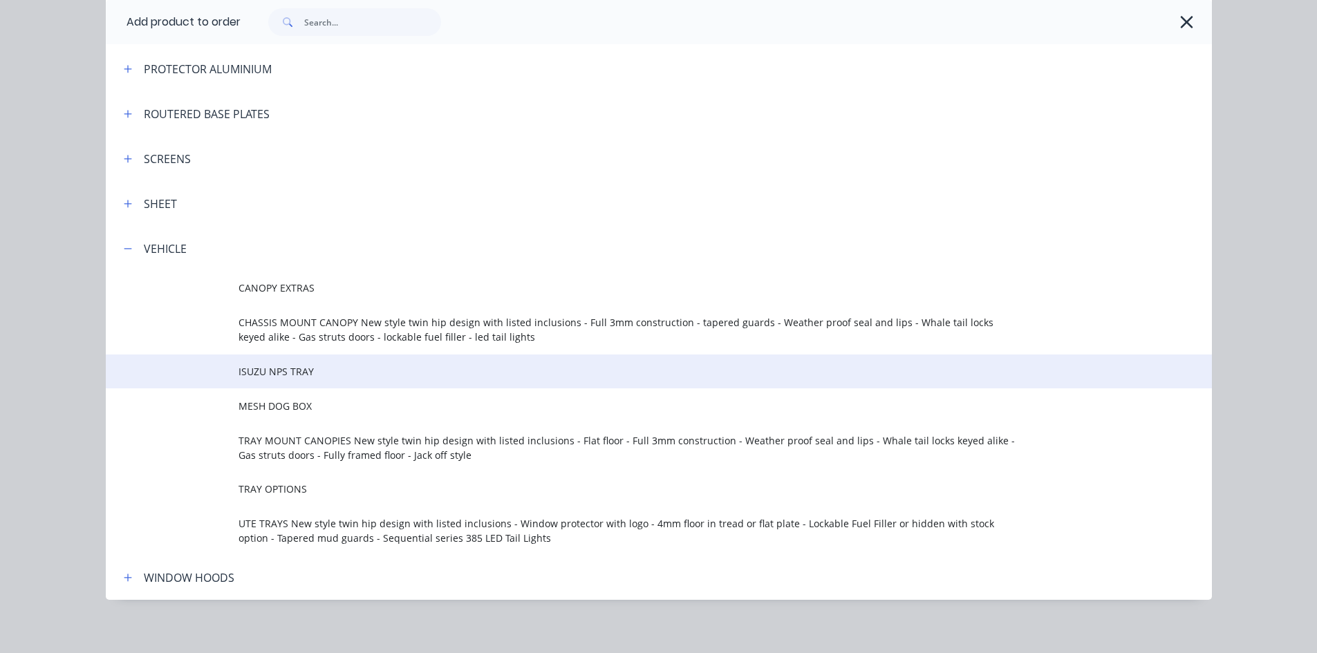
click at [276, 382] on td "ISUZU NPS TRAY" at bounding box center [724, 372] width 973 height 35
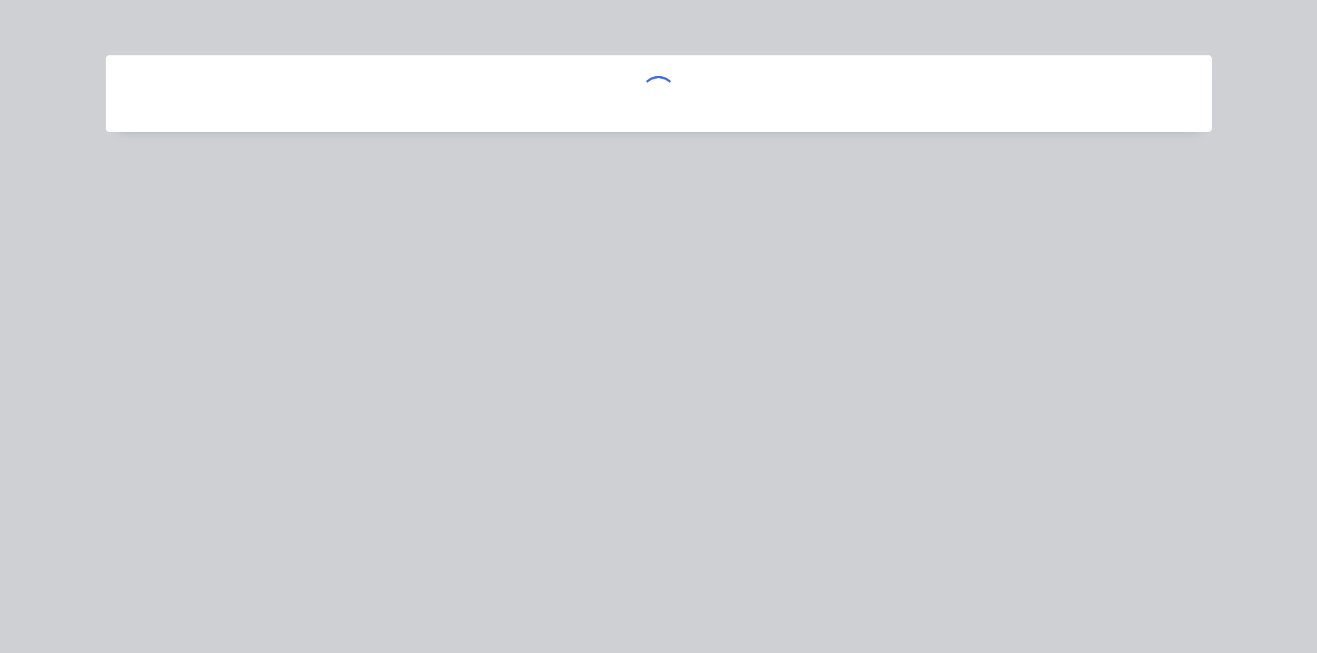
scroll to position [0, 0]
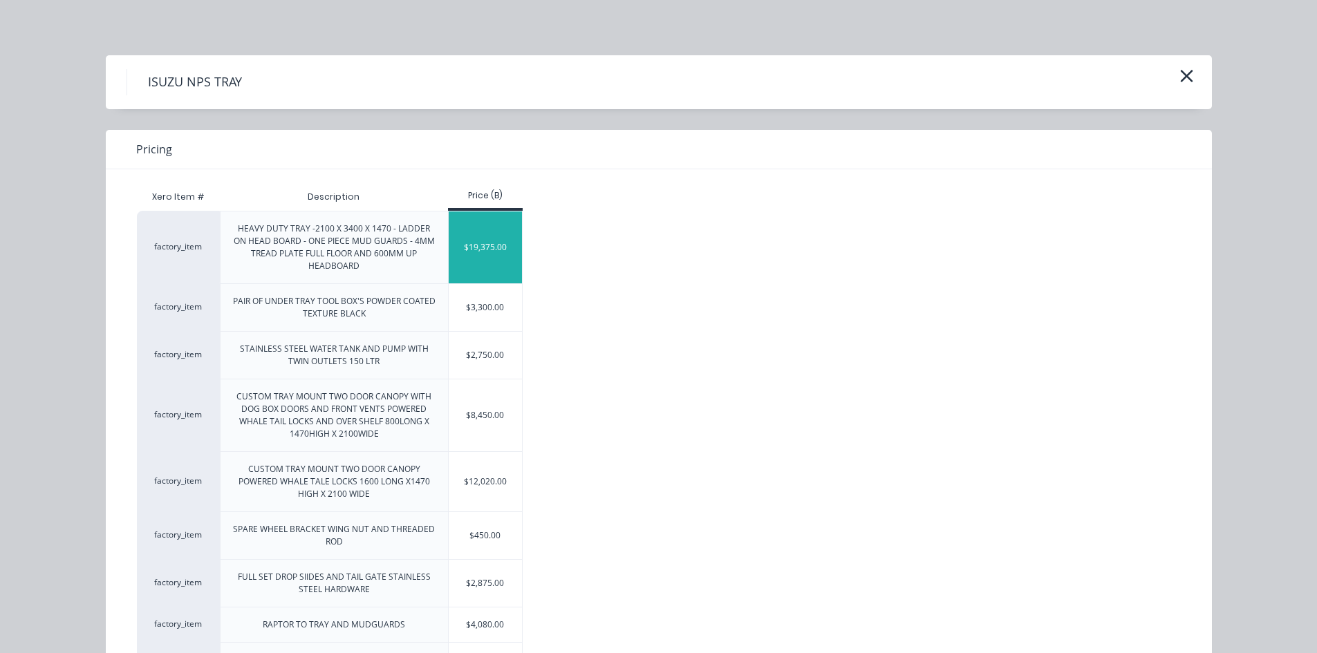
click at [487, 250] on div "$19,375.00" at bounding box center [486, 247] width 74 height 72
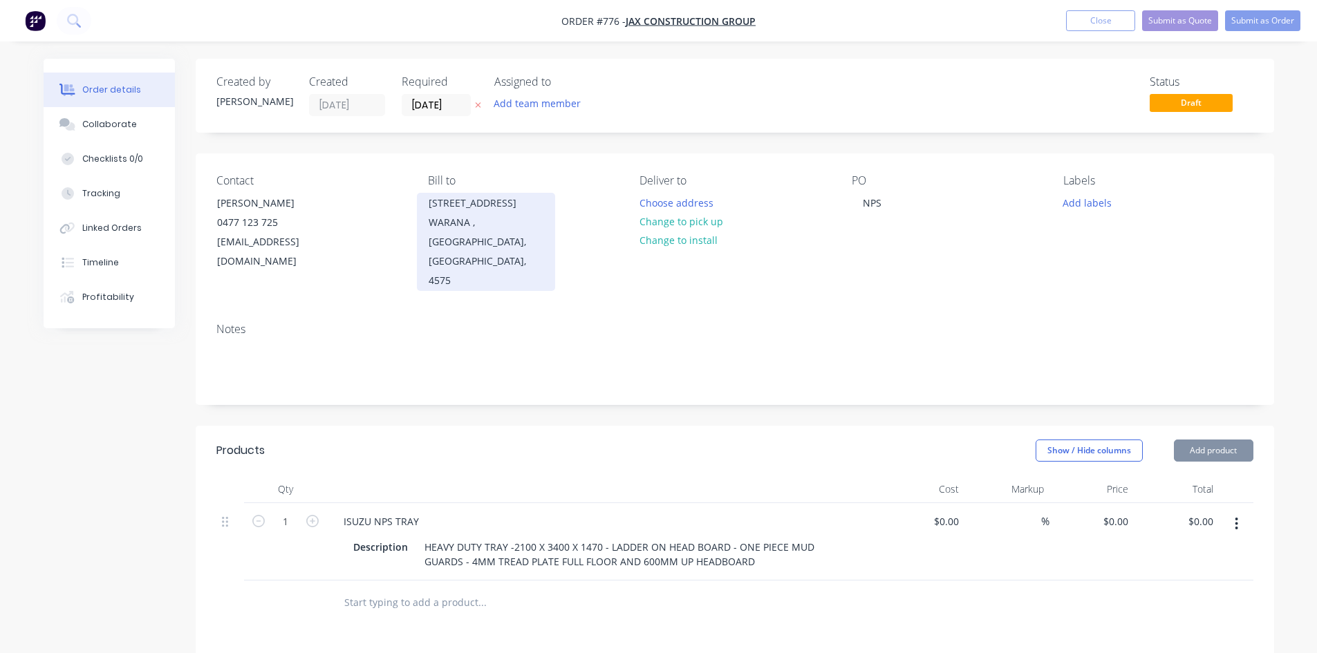
type input "$19,375.00"
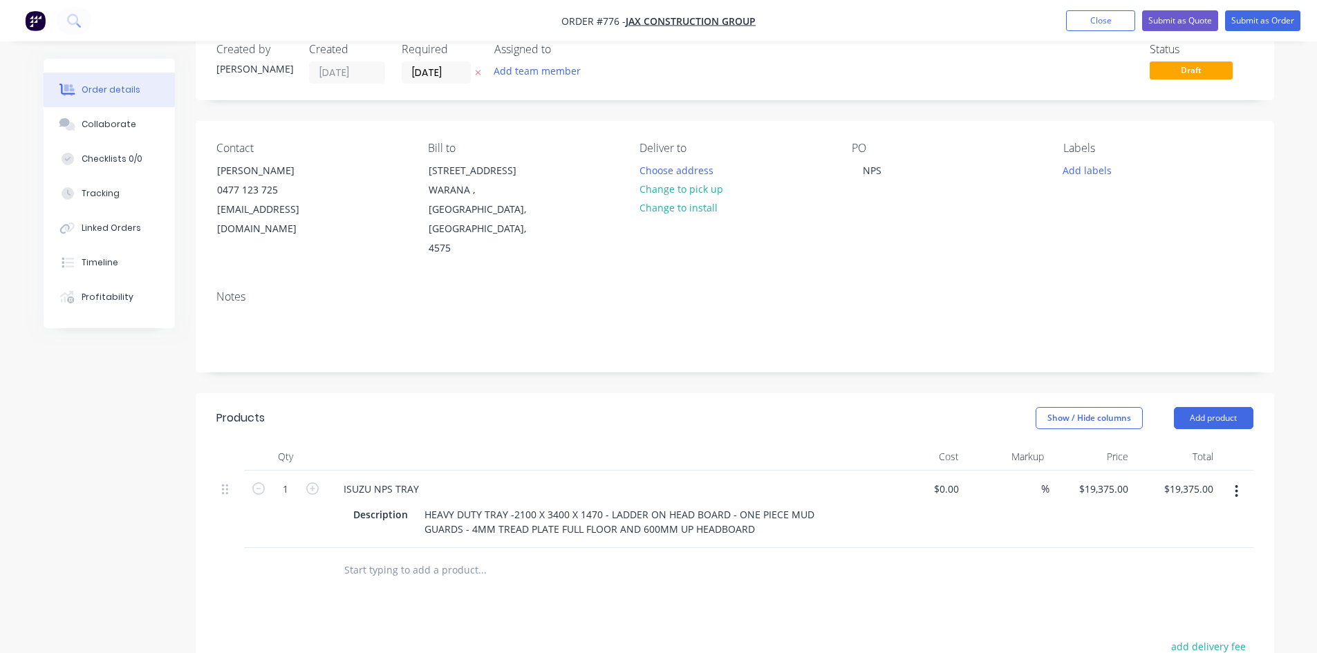
scroll to position [138, 0]
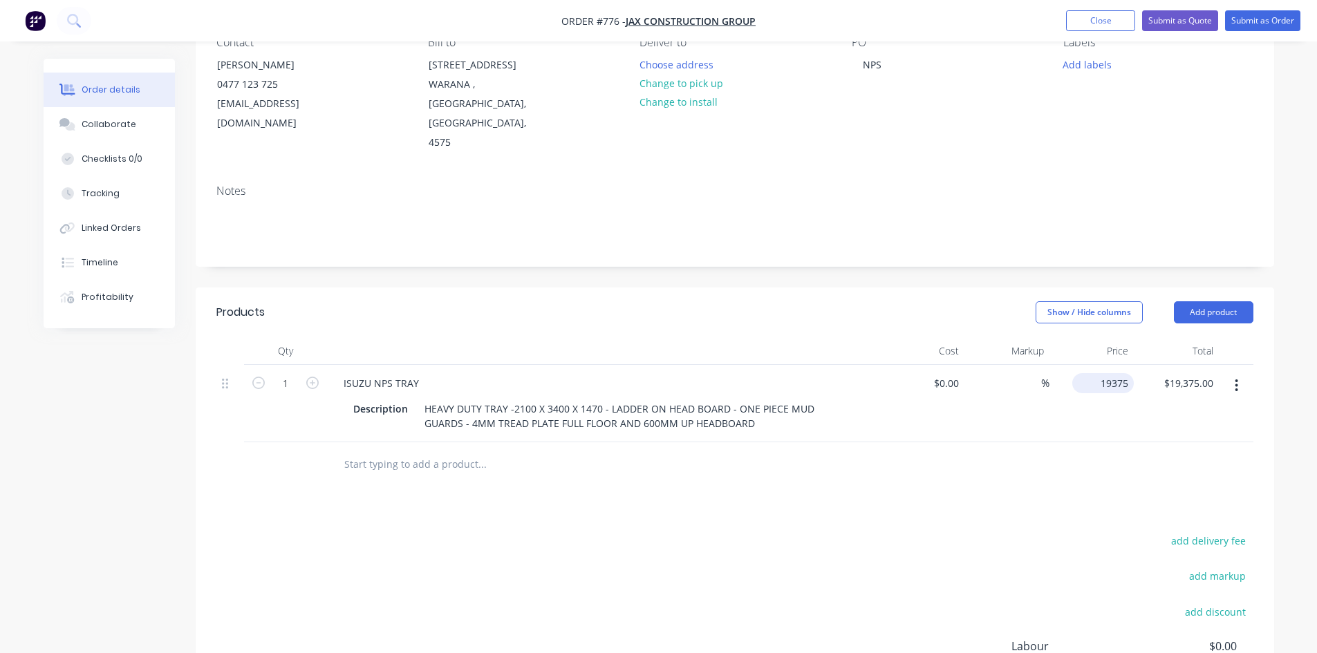
click at [1097, 373] on div "19375 $19,375.00" at bounding box center [1103, 383] width 62 height 20
type input "$21,375.00"
click at [1095, 365] on div "$21,375.00 $21,375.00" at bounding box center [1091, 403] width 85 height 77
click at [1083, 301] on button "Show / Hide columns" at bounding box center [1088, 312] width 107 height 22
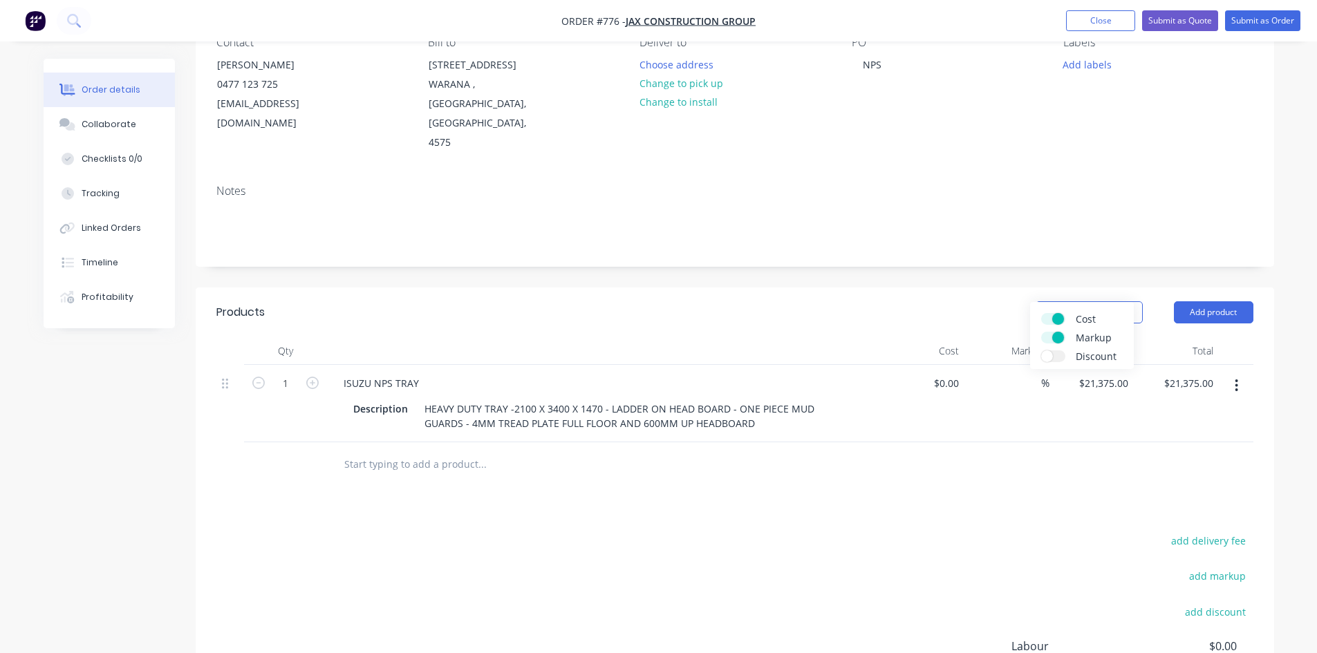
click at [1091, 322] on span "Cost" at bounding box center [1127, 319] width 104 height 15
click at [1041, 313] on input "Cost" at bounding box center [1041, 313] width 0 height 0
click at [1088, 339] on span "Markup" at bounding box center [1127, 337] width 104 height 15
click at [1041, 332] on input "Markup" at bounding box center [1041, 332] width 0 height 0
click at [1185, 301] on button "Add product" at bounding box center [1212, 312] width 79 height 22
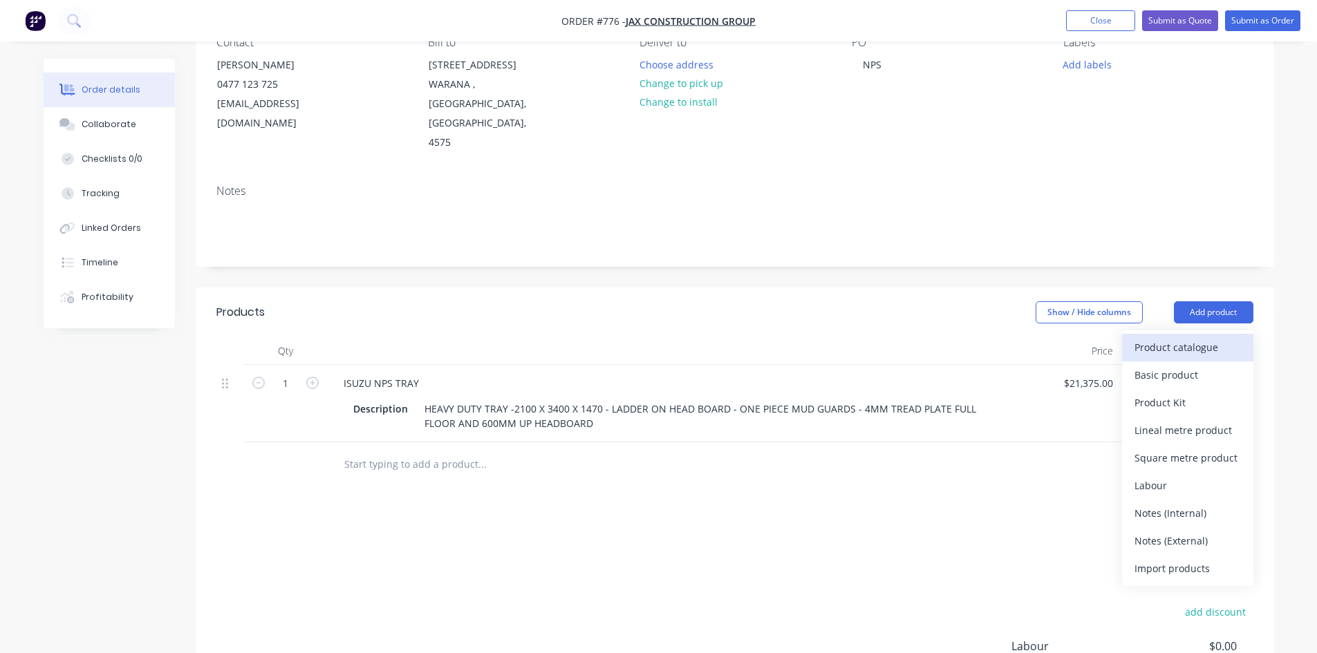
click at [1169, 337] on div "Product catalogue" at bounding box center [1187, 347] width 106 height 20
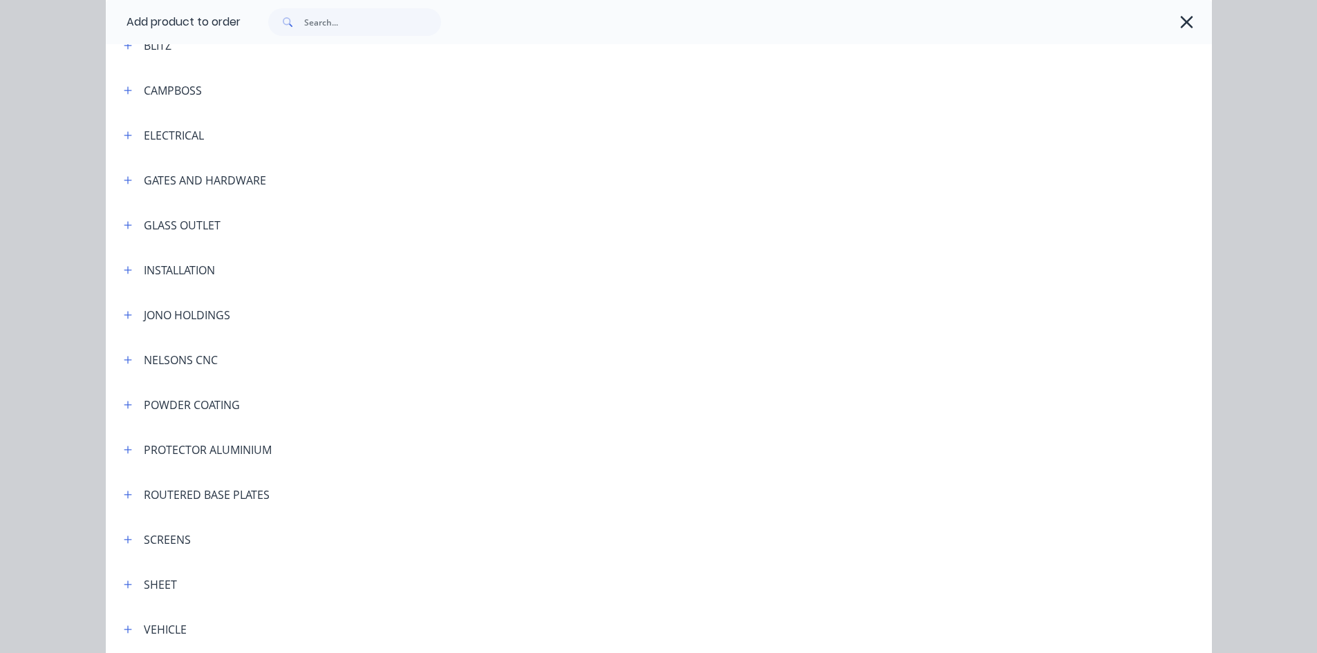
scroll to position [276, 0]
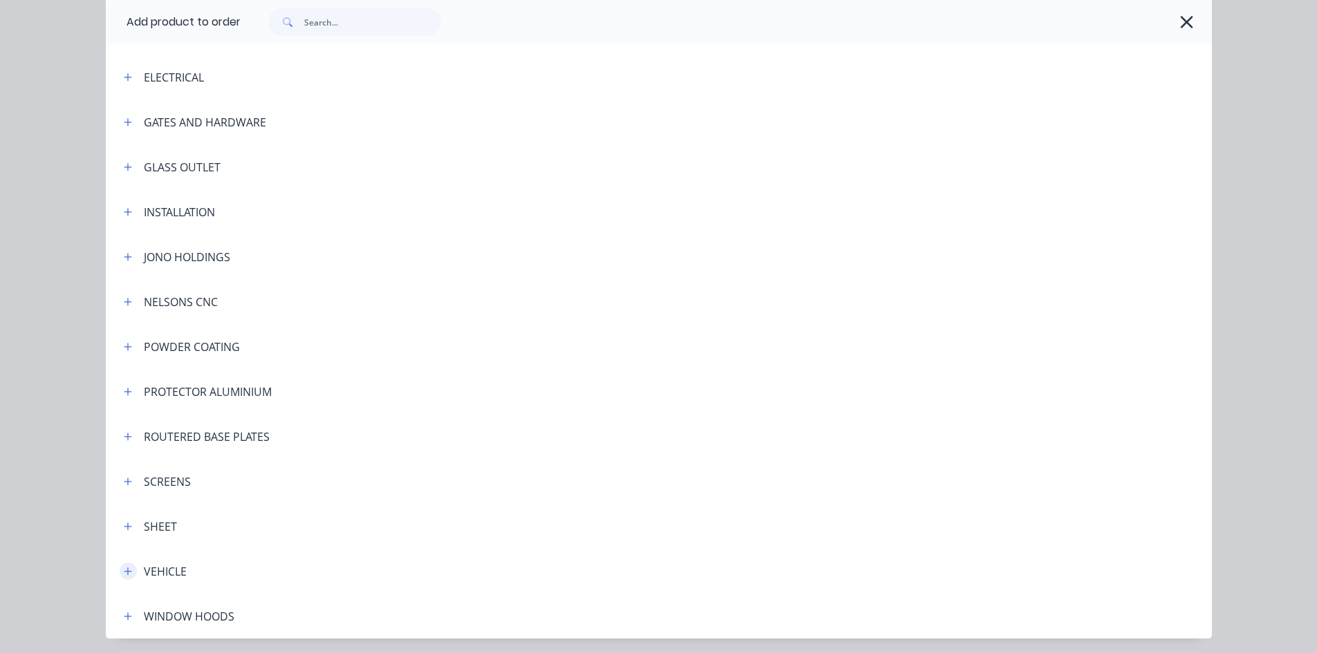
click at [126, 567] on icon "button" at bounding box center [128, 572] width 8 height 10
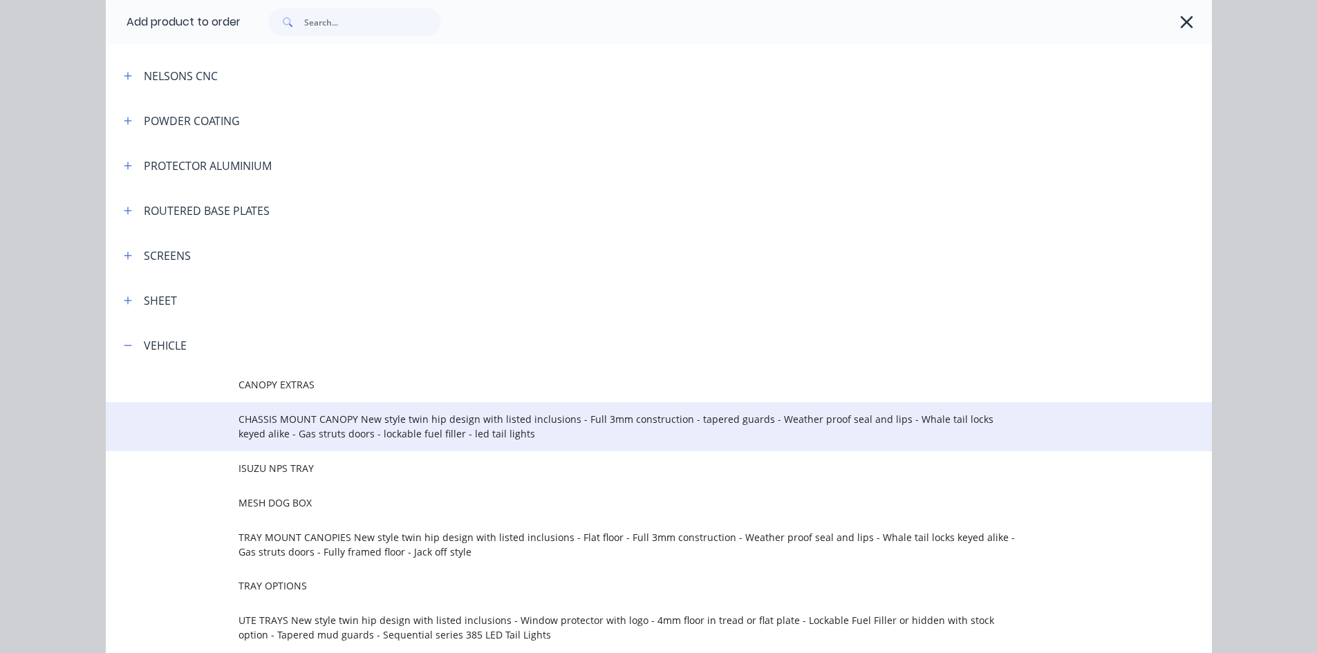
scroll to position [553, 0]
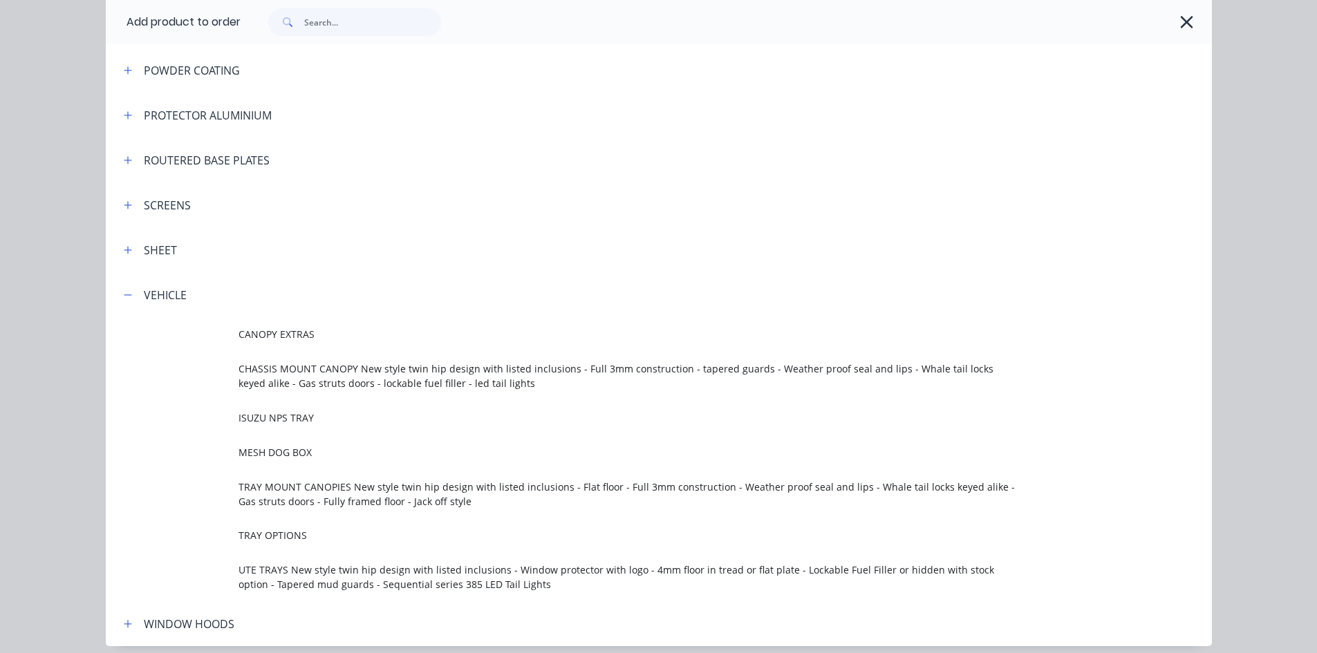
click at [274, 417] on span "ISUZU NPS TRAY" at bounding box center [627, 418] width 778 height 15
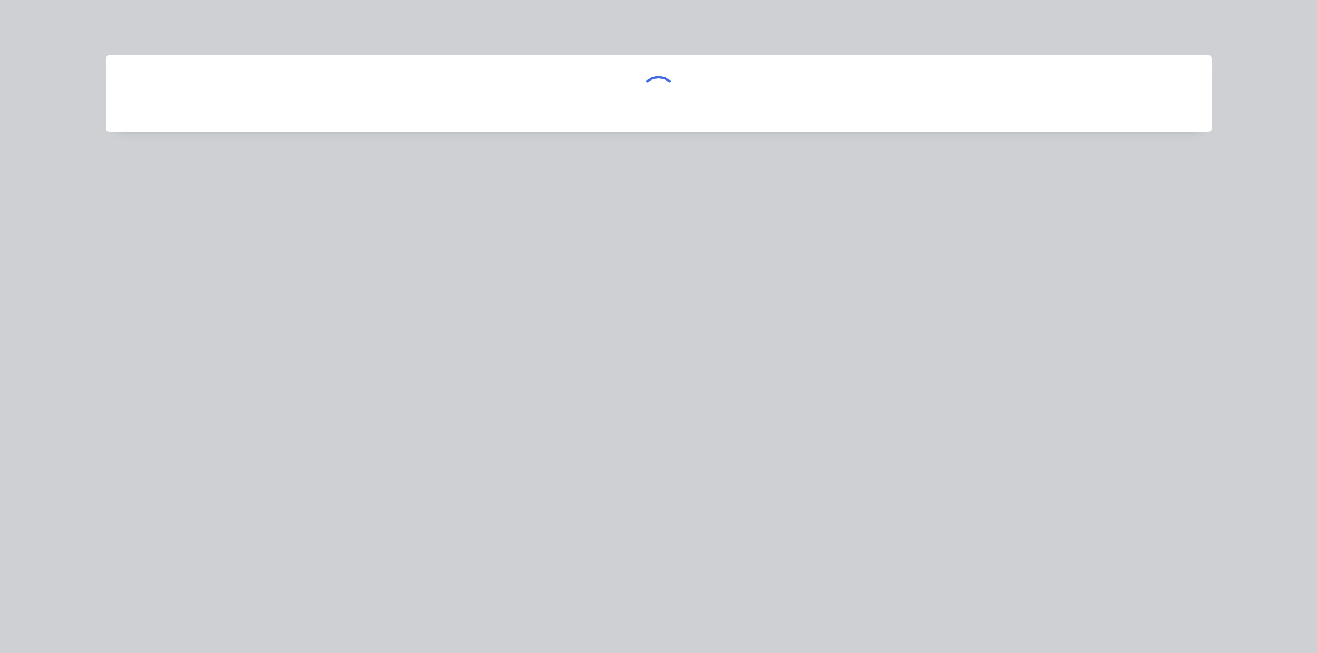
scroll to position [0, 0]
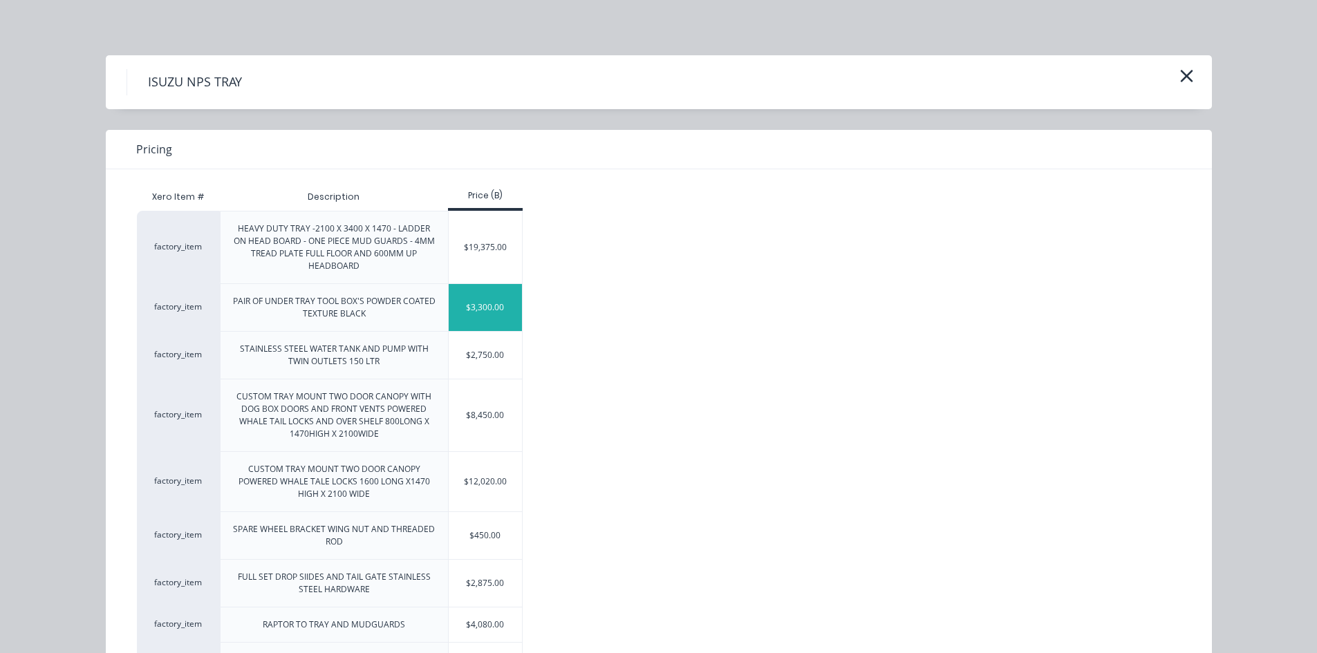
click at [482, 317] on div "$3,300.00" at bounding box center [486, 307] width 74 height 47
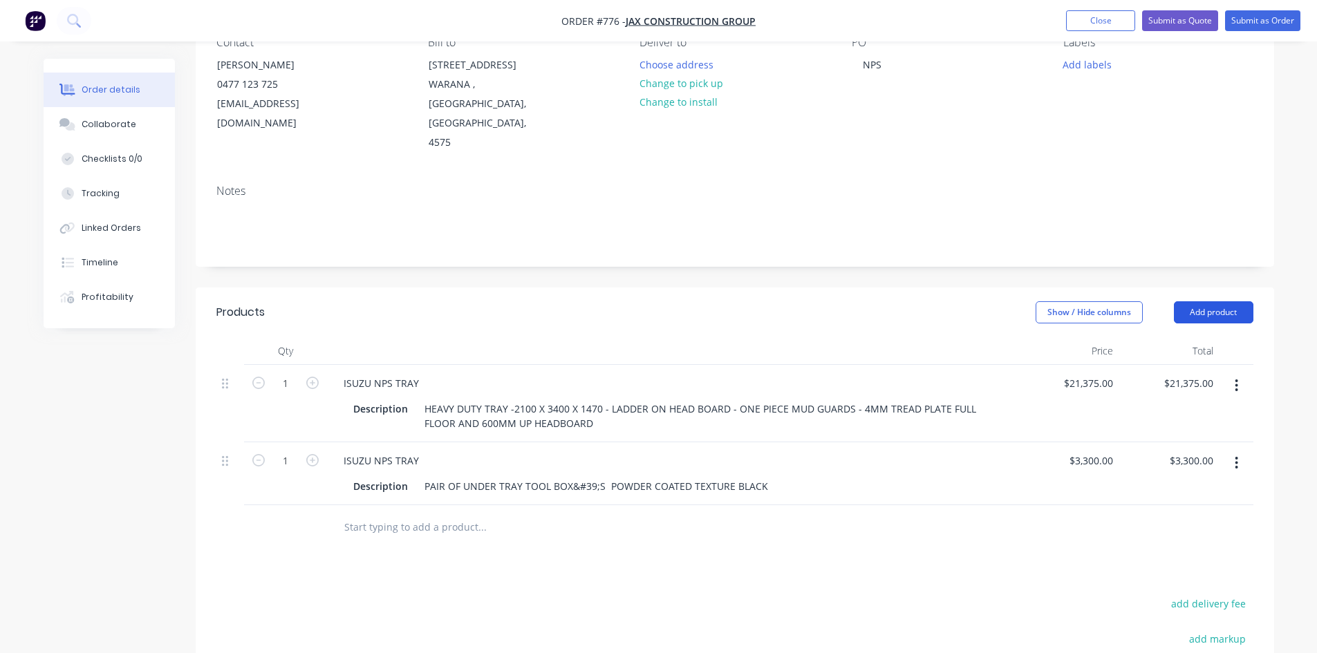
click at [1192, 301] on button "Add product" at bounding box center [1212, 312] width 79 height 22
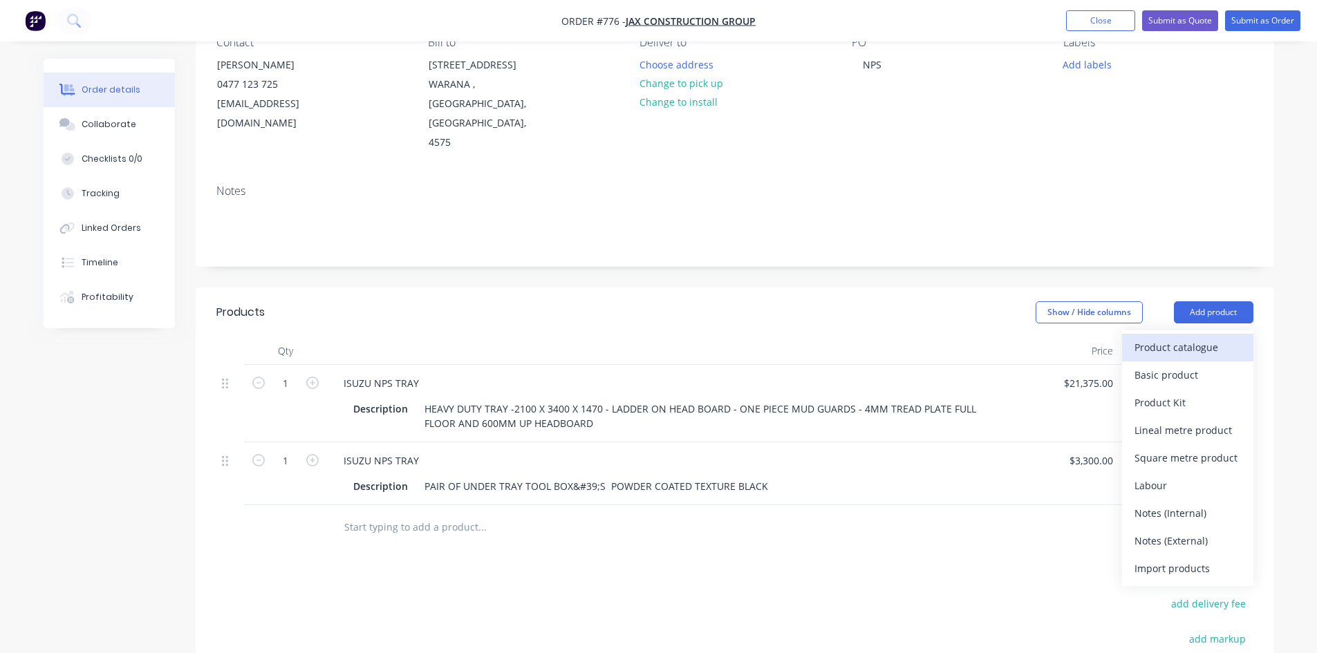
click at [1161, 337] on div "Product catalogue" at bounding box center [1187, 347] width 106 height 20
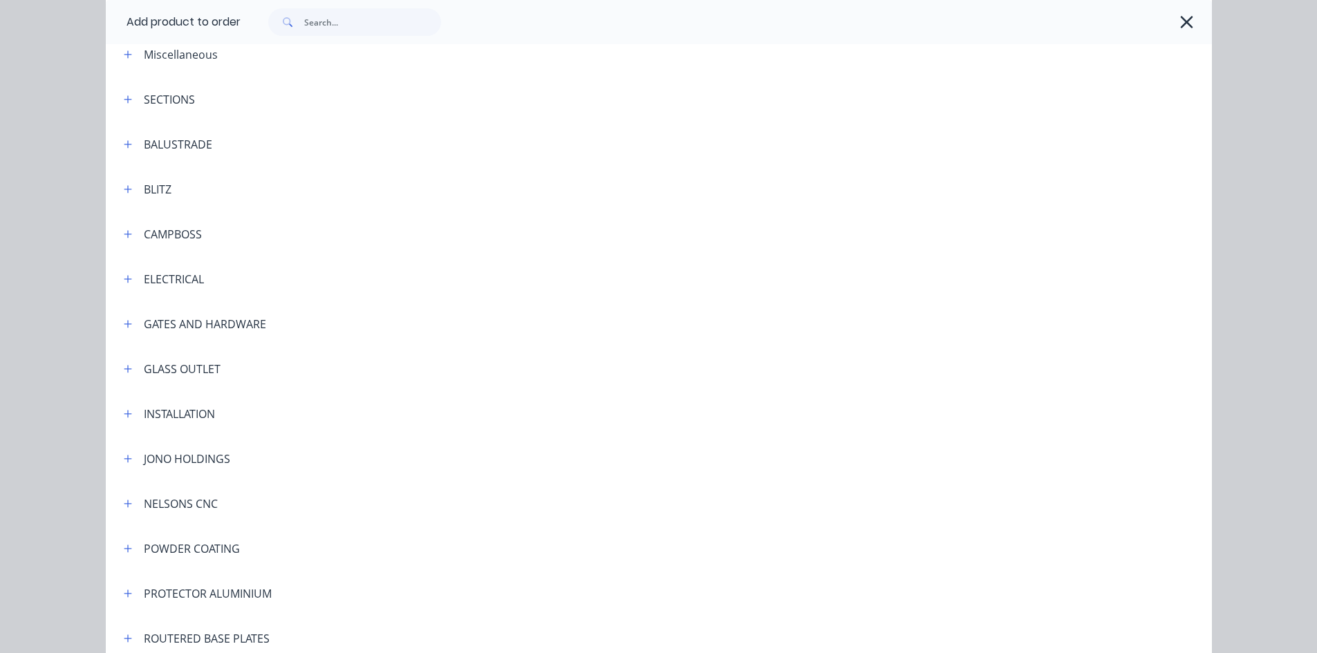
scroll to position [323, 0]
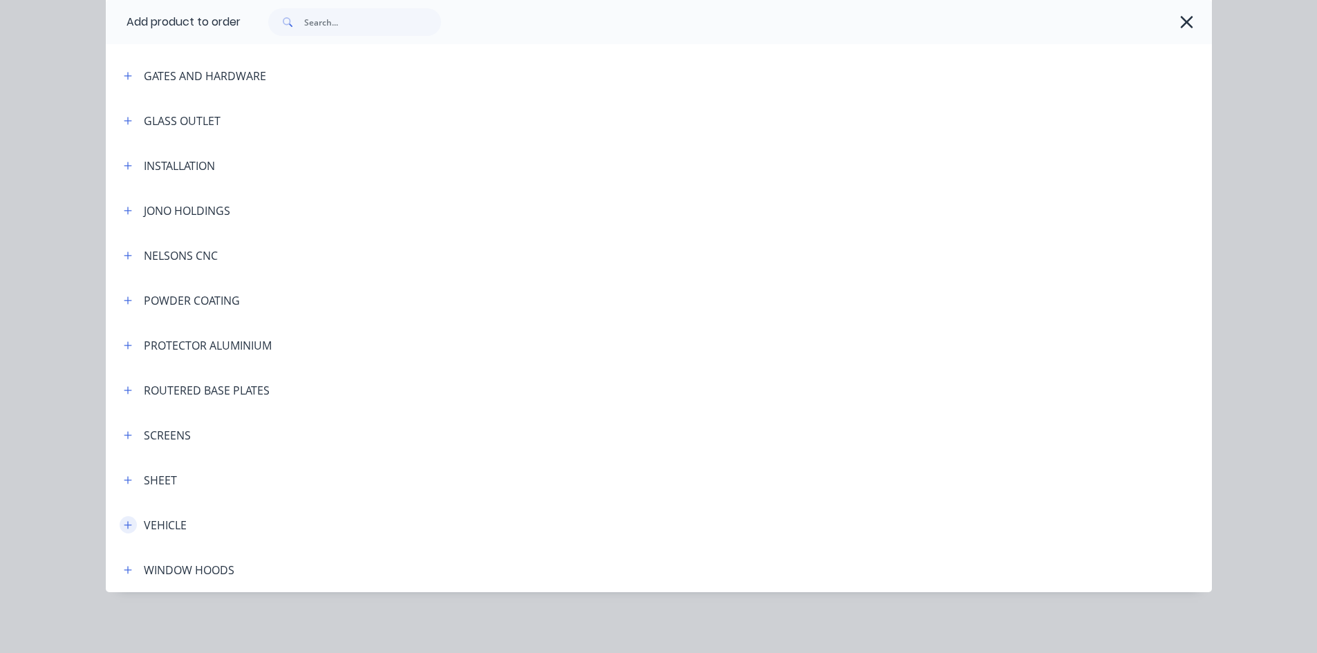
click at [124, 520] on icon "button" at bounding box center [128, 525] width 8 height 10
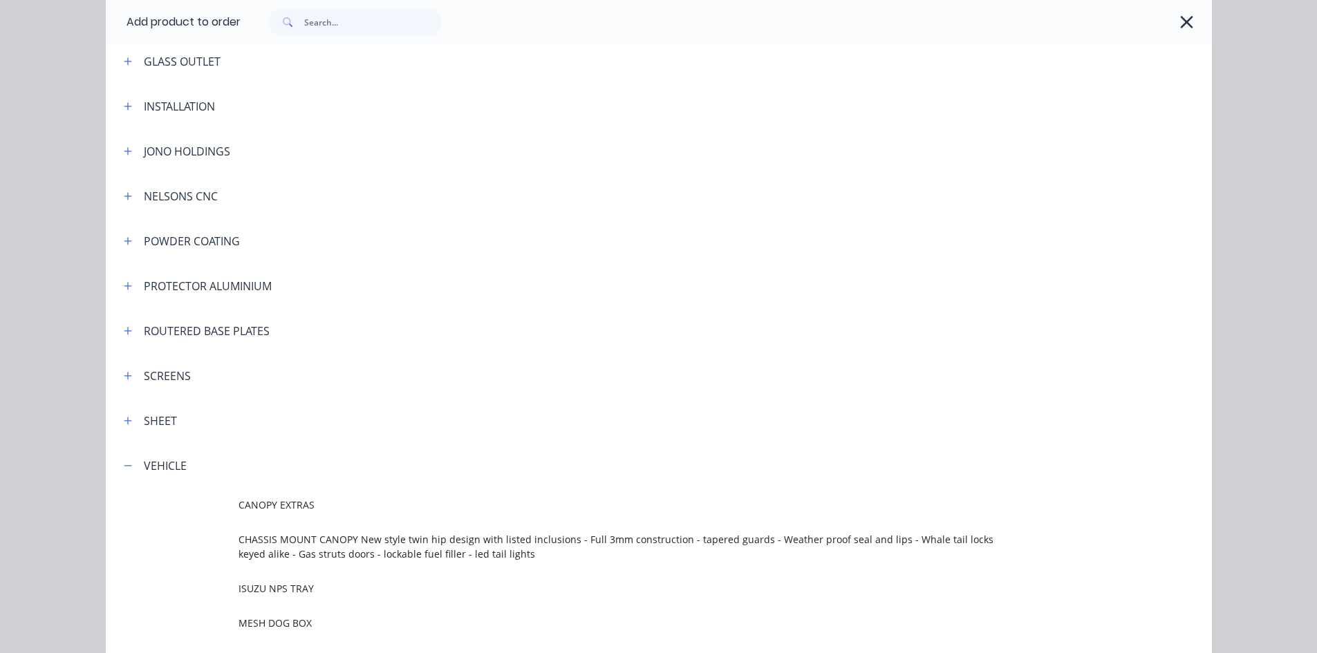
scroll to position [607, 0]
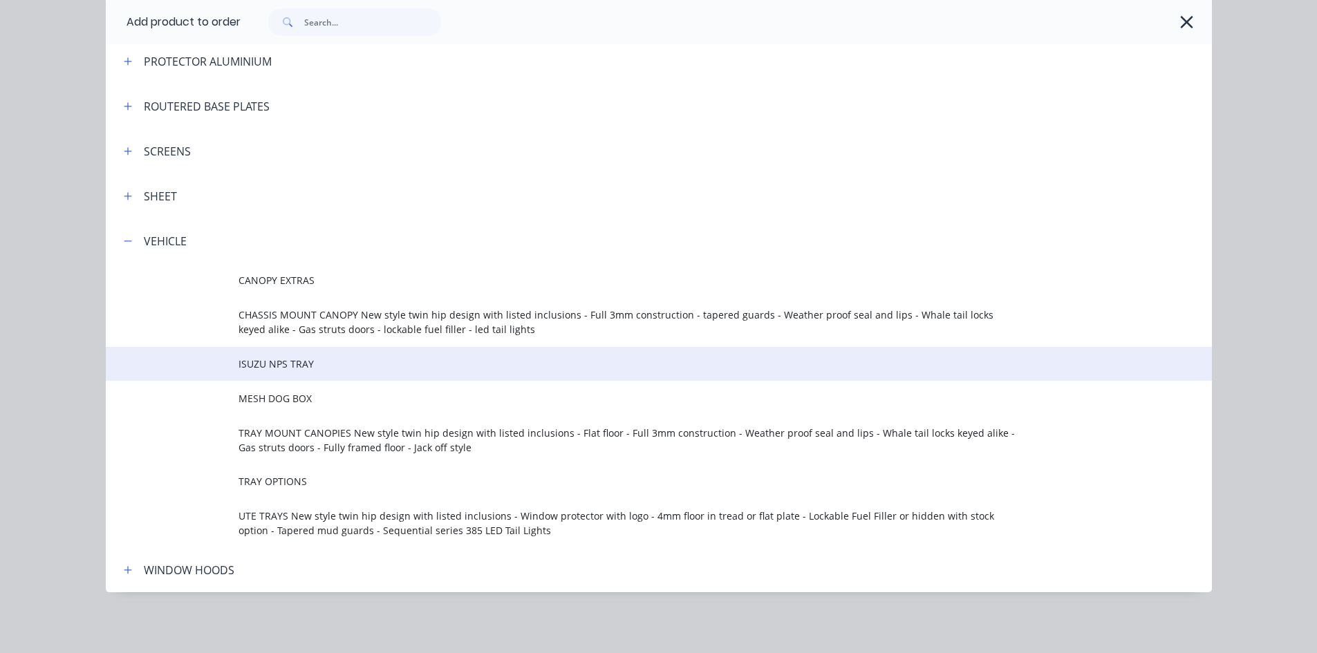
click at [275, 371] on td "ISUZU NPS TRAY" at bounding box center [724, 364] width 973 height 35
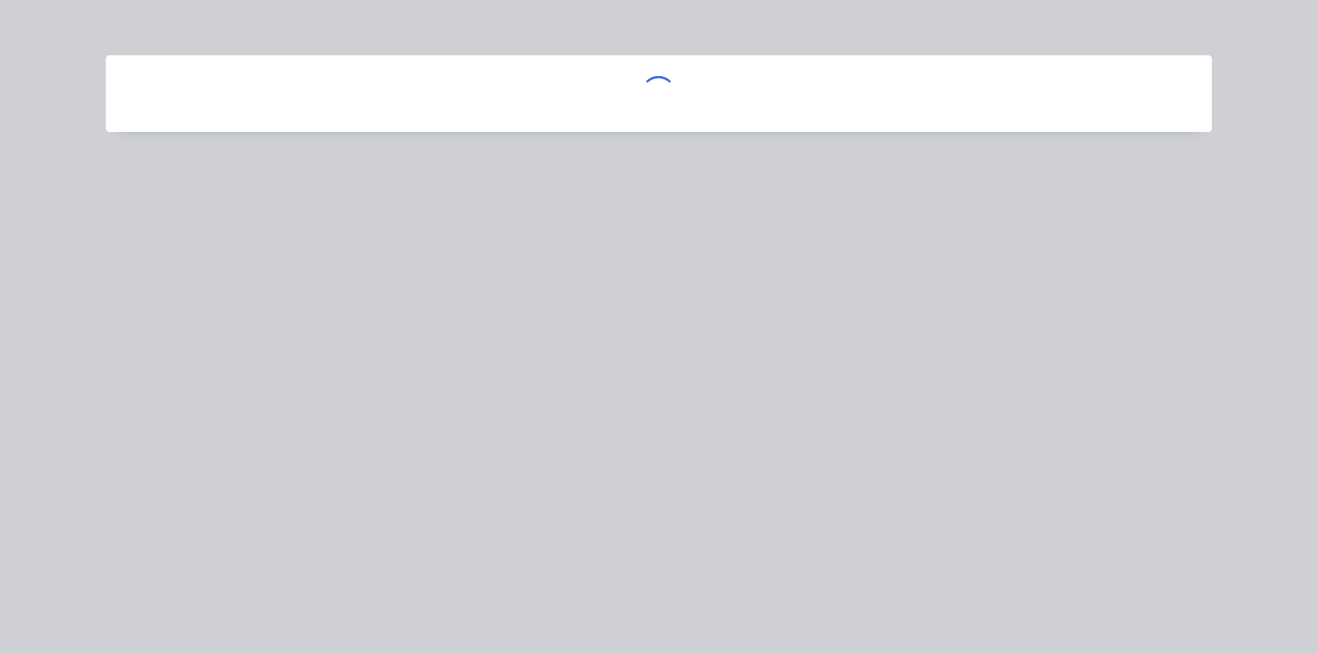
scroll to position [0, 0]
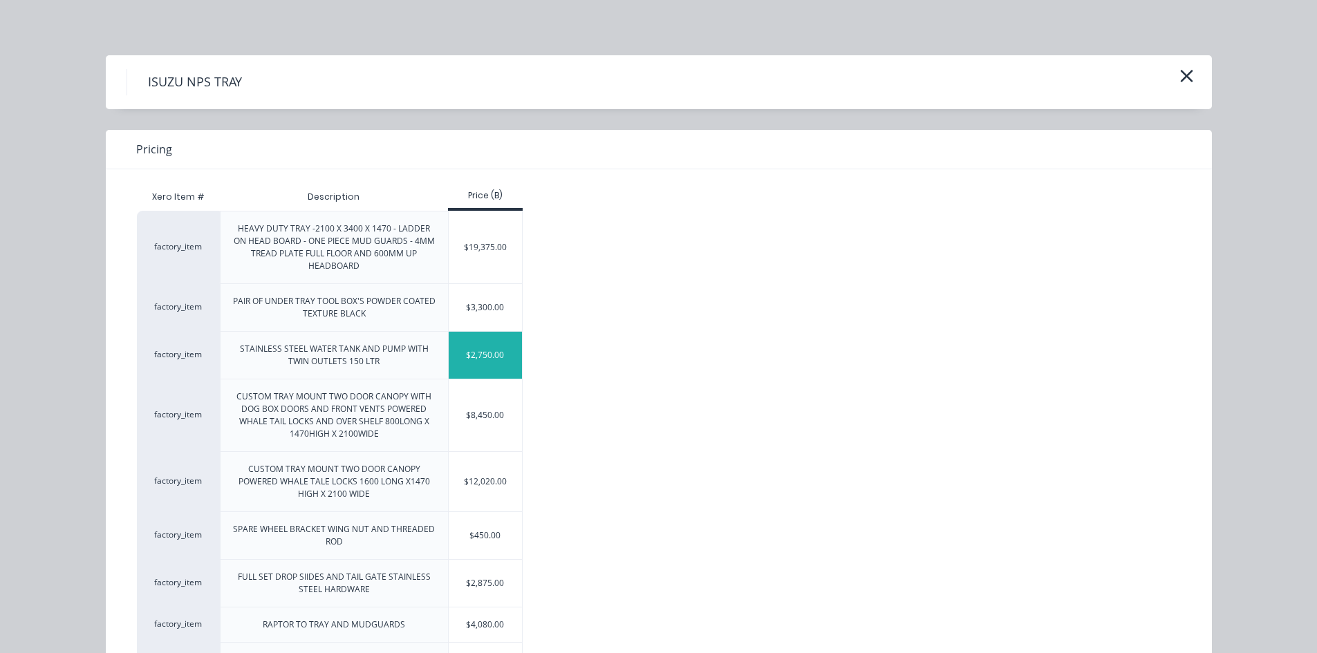
click at [485, 353] on div "$2,750.00" at bounding box center [486, 355] width 74 height 47
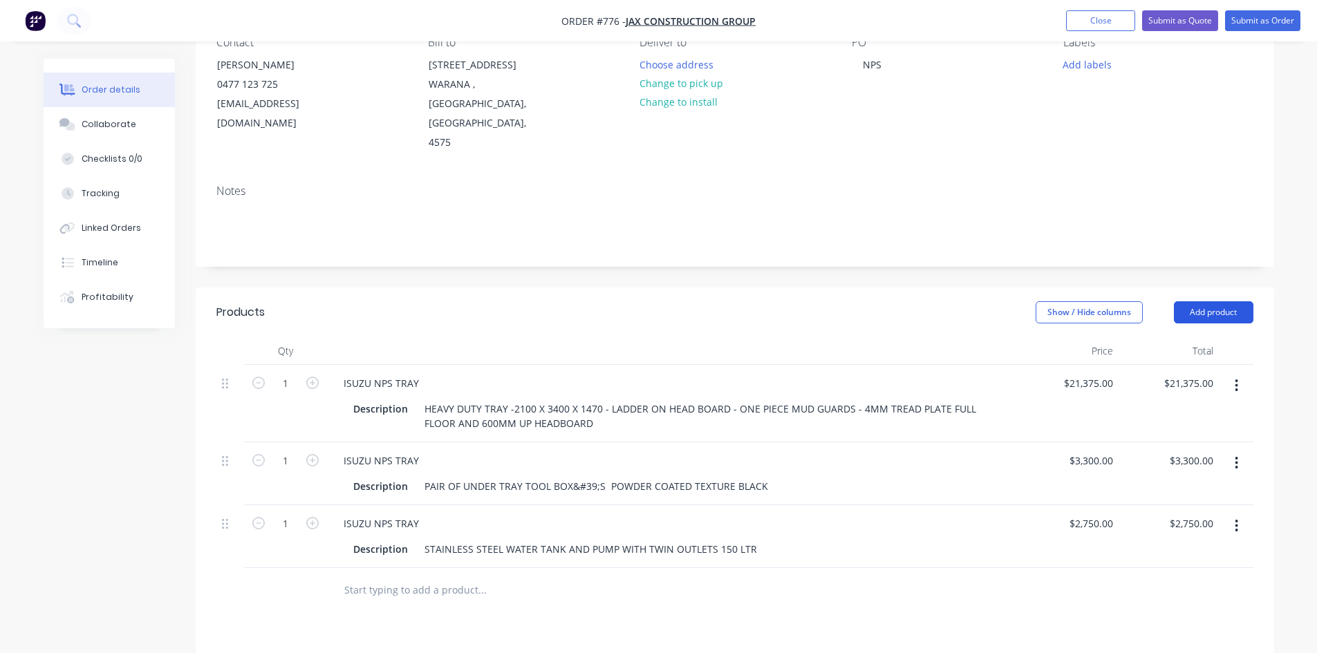
click at [1197, 301] on button "Add product" at bounding box center [1212, 312] width 79 height 22
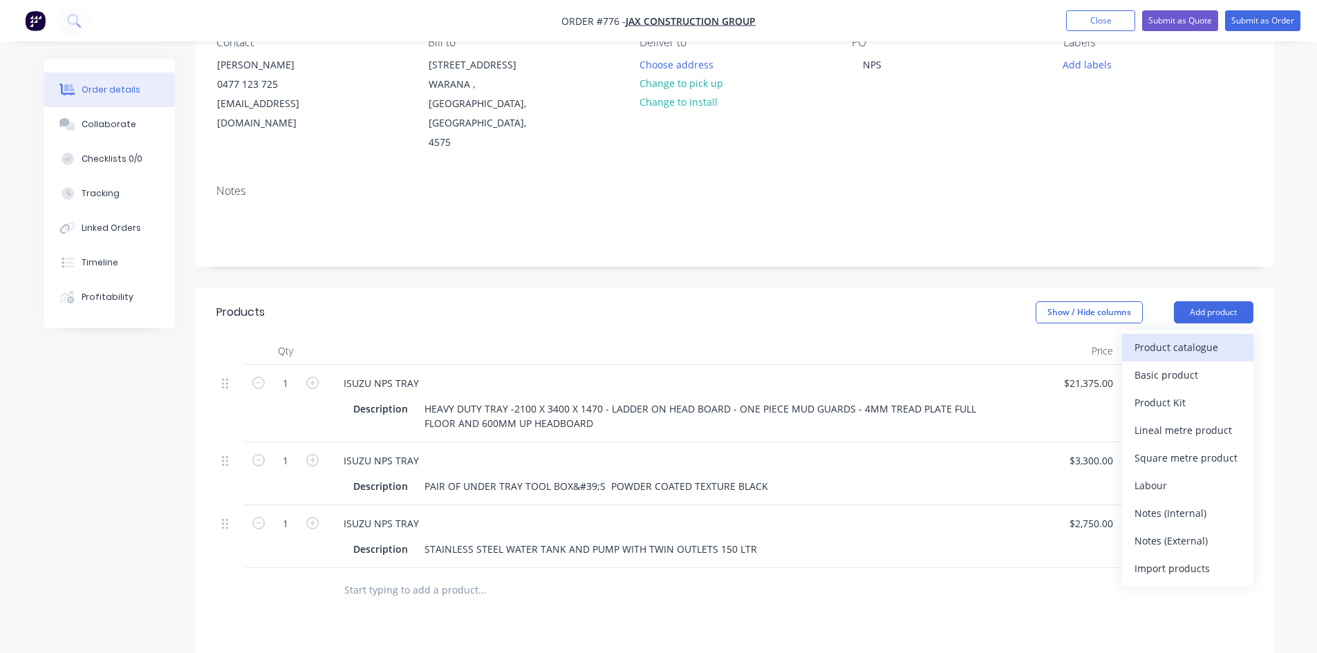
click at [1171, 337] on div "Product catalogue" at bounding box center [1187, 347] width 106 height 20
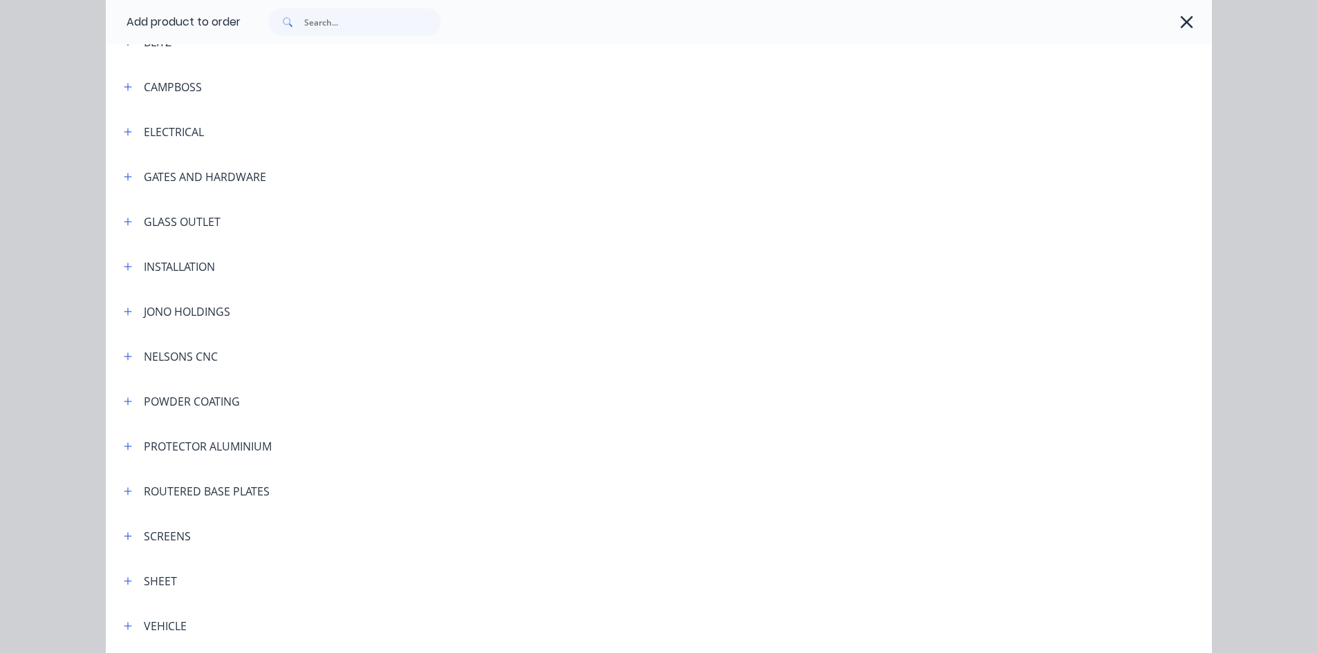
scroll to position [276, 0]
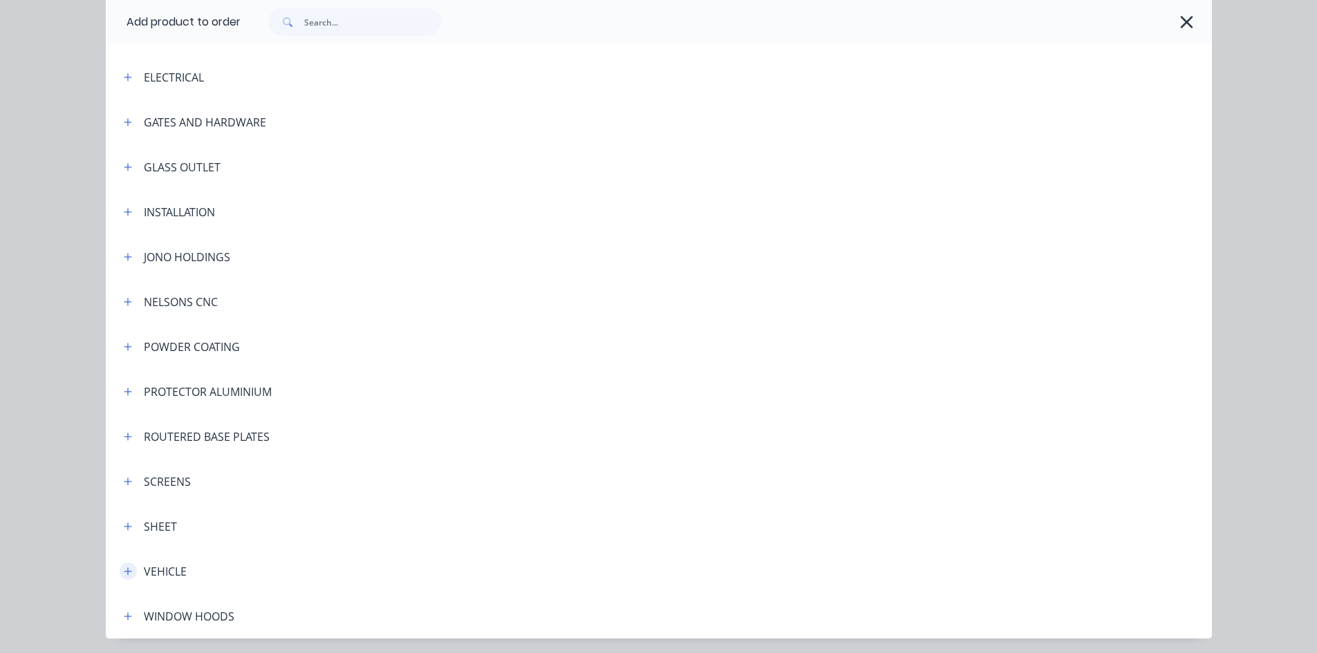
click at [124, 570] on icon "button" at bounding box center [128, 572] width 8 height 10
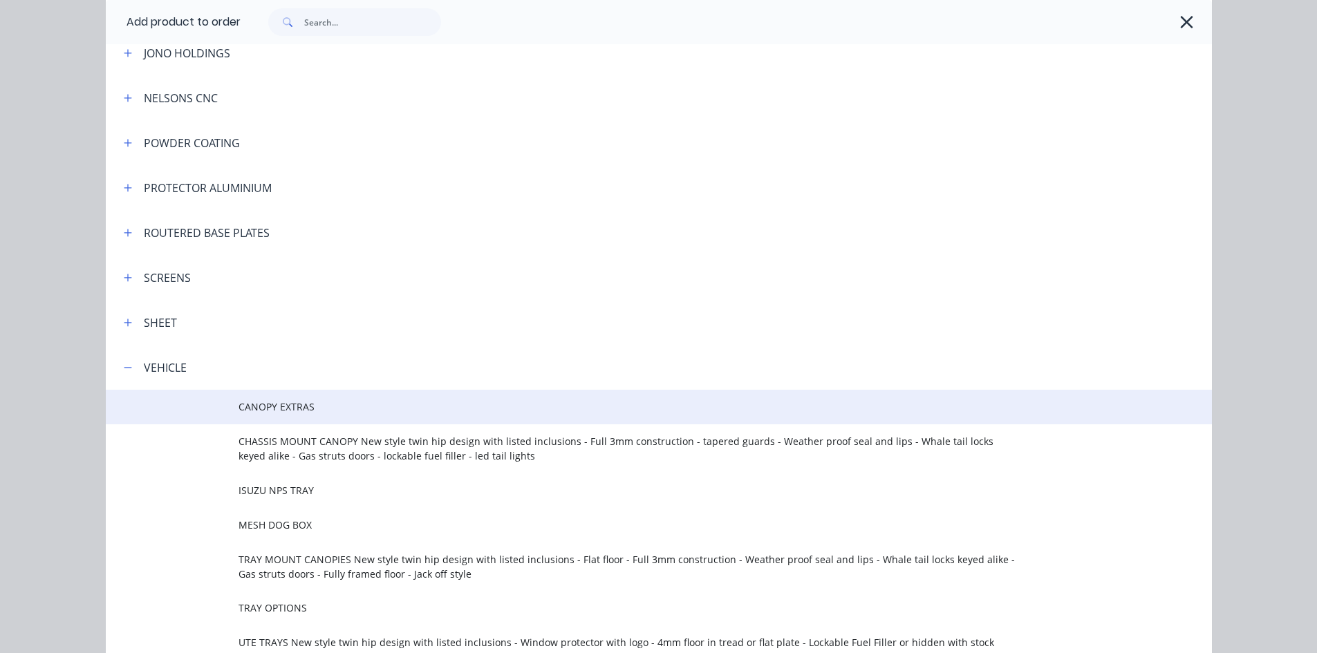
scroll to position [553, 0]
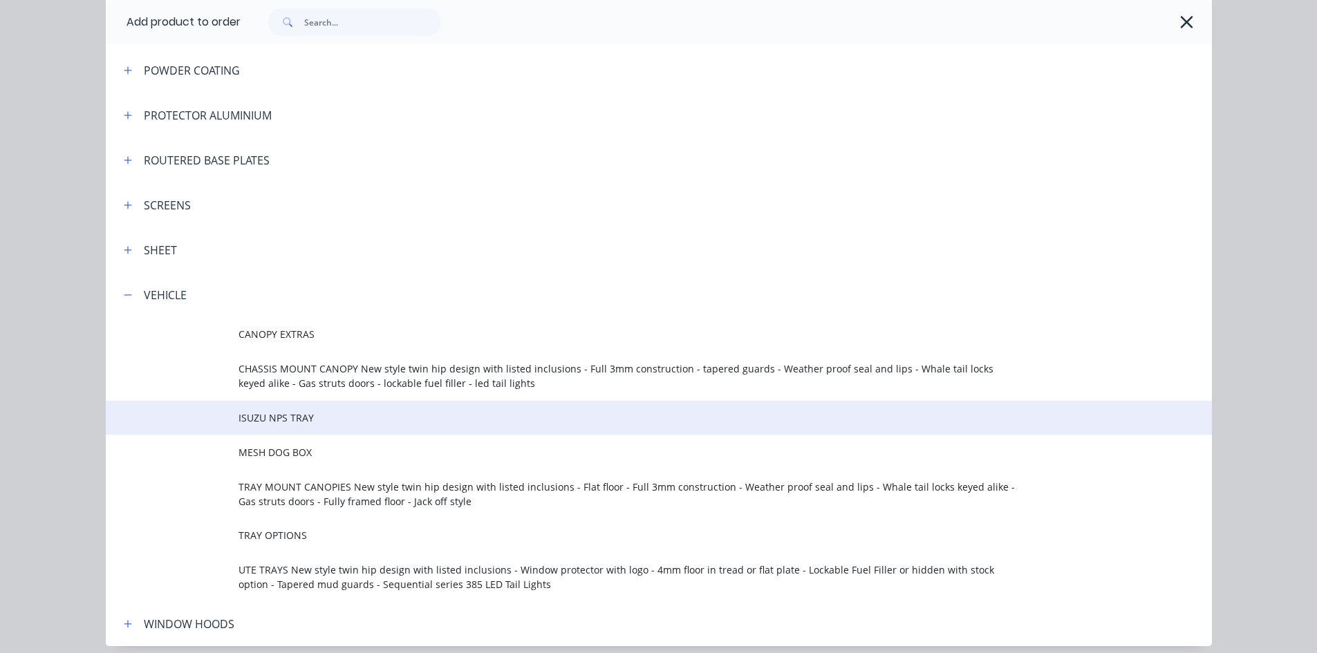
click at [248, 404] on td "ISUZU NPS TRAY" at bounding box center [724, 418] width 973 height 35
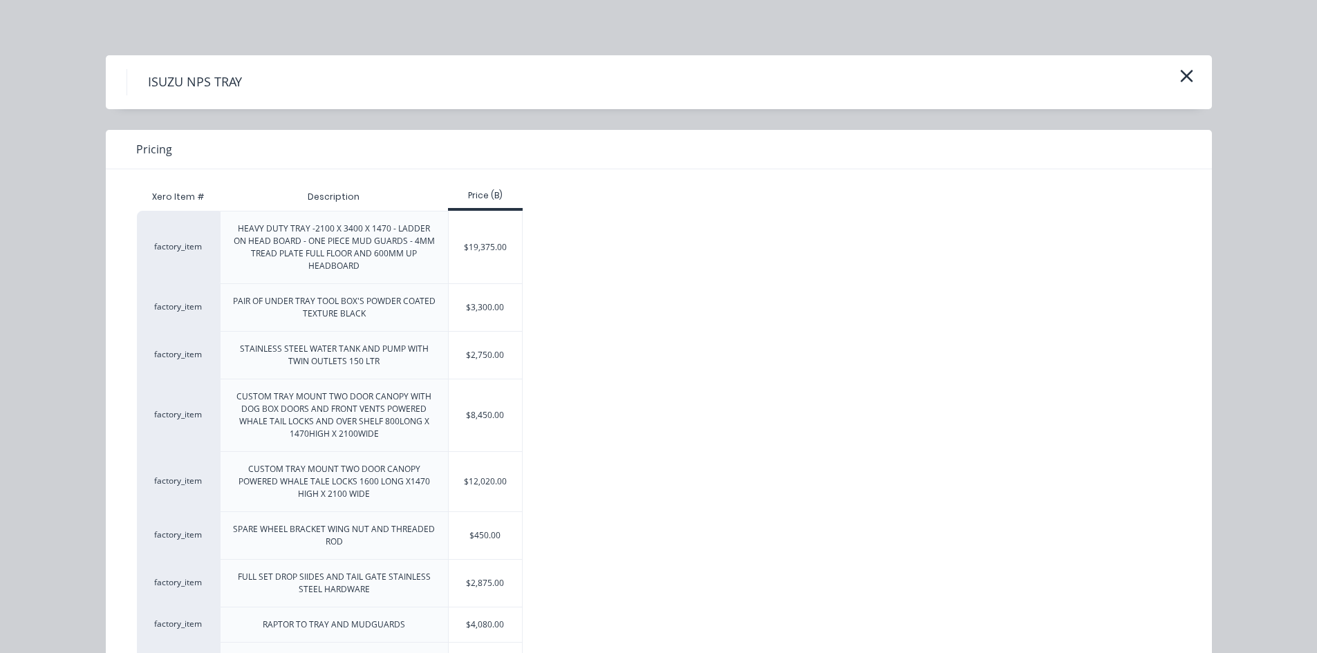
scroll to position [69, 0]
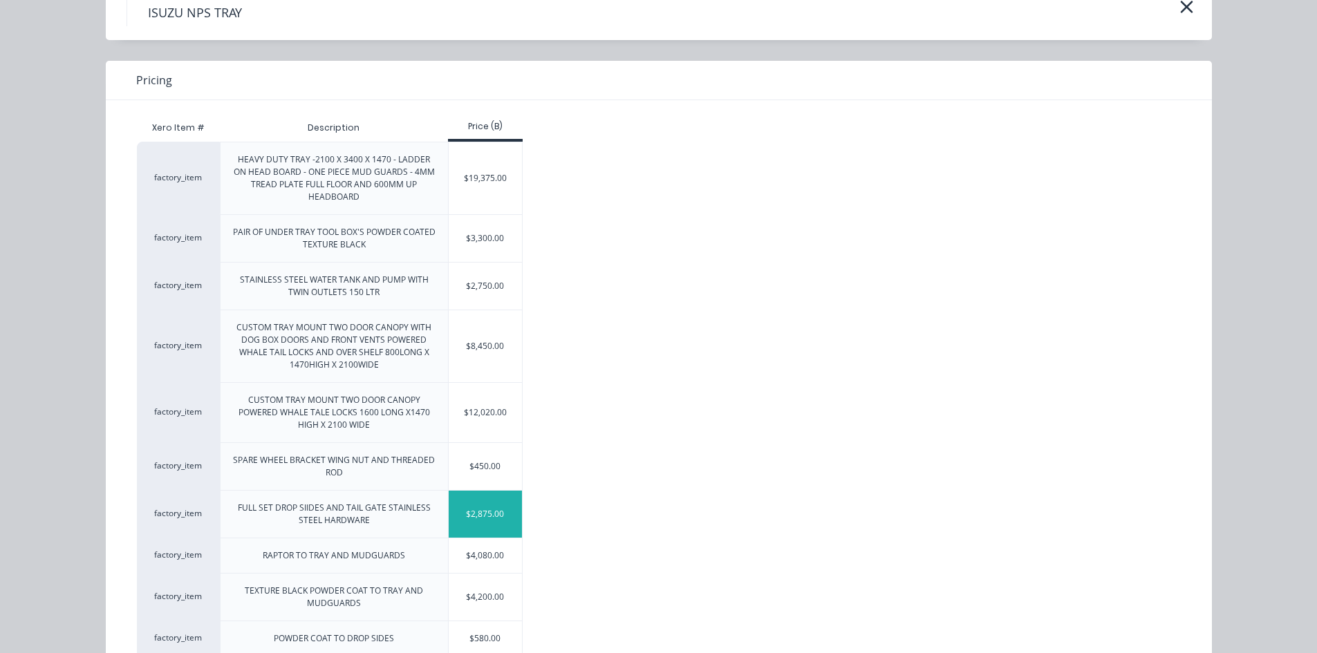
click at [468, 517] on div "$2,875.00" at bounding box center [486, 514] width 74 height 47
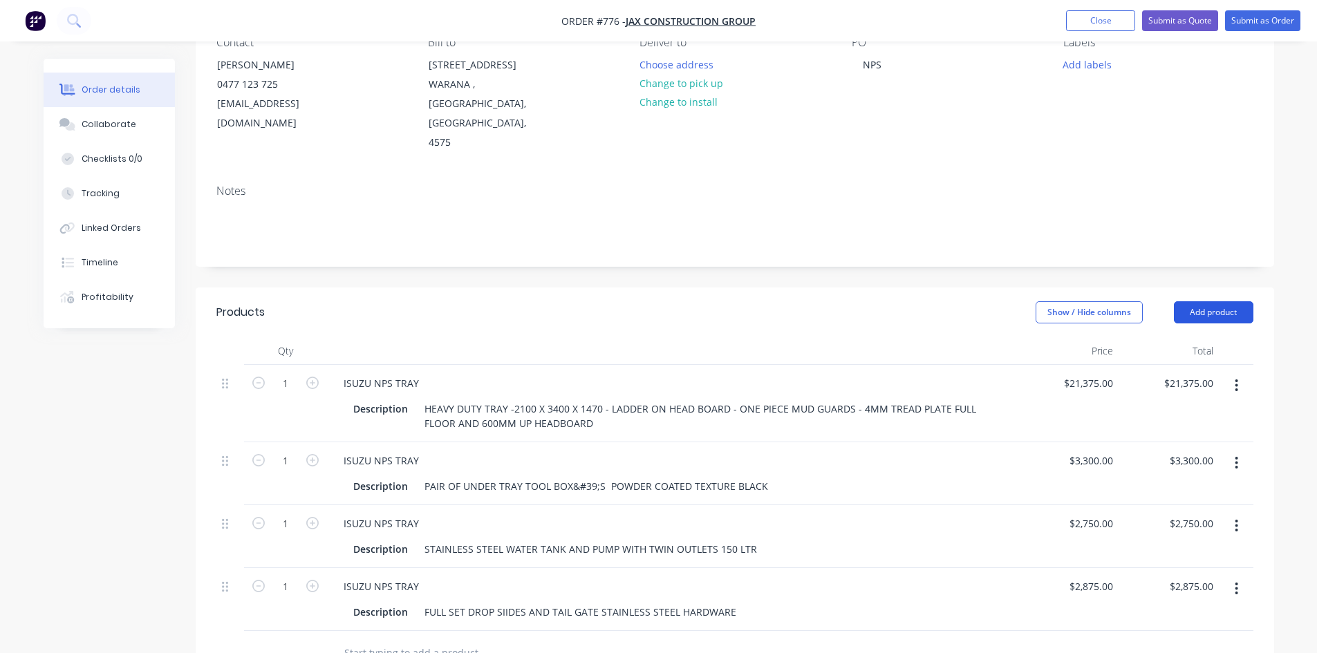
click at [1207, 301] on button "Add product" at bounding box center [1212, 312] width 79 height 22
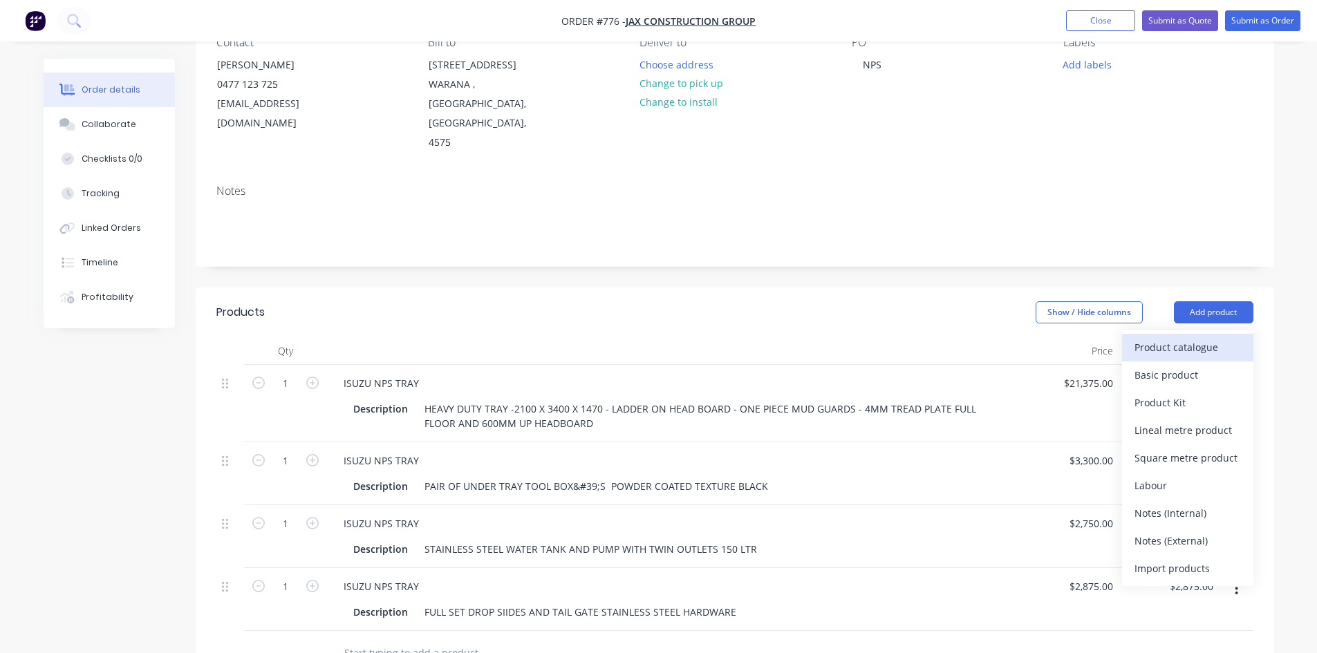
click at [1152, 337] on div "Product catalogue" at bounding box center [1187, 347] width 106 height 20
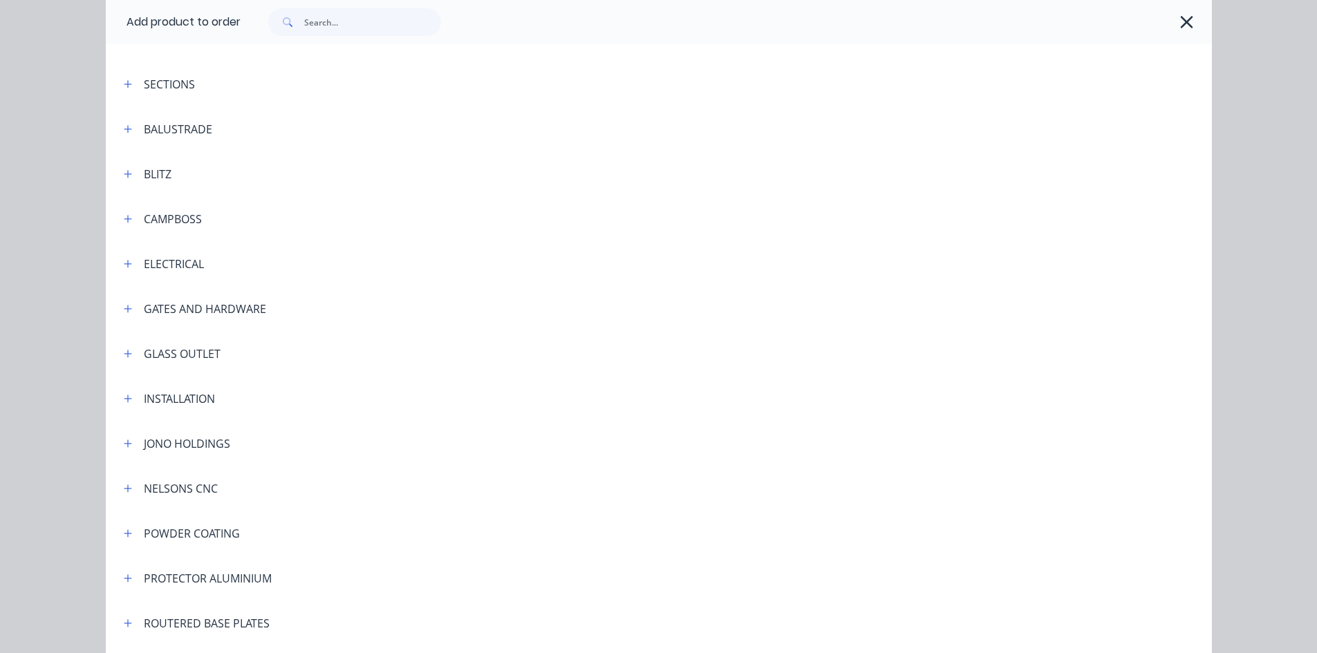
scroll to position [323, 0]
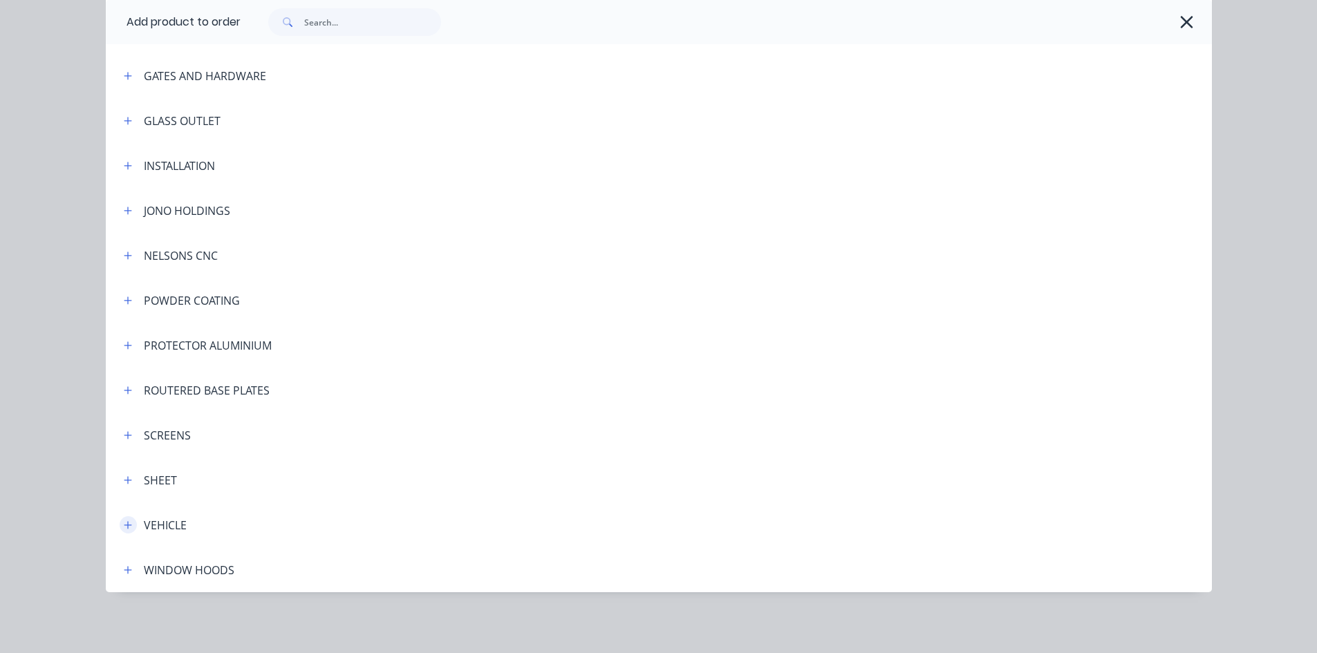
click at [114, 526] on div "VEHICLE" at bounding box center [150, 524] width 74 height 17
click at [120, 529] on button "button" at bounding box center [128, 524] width 17 height 17
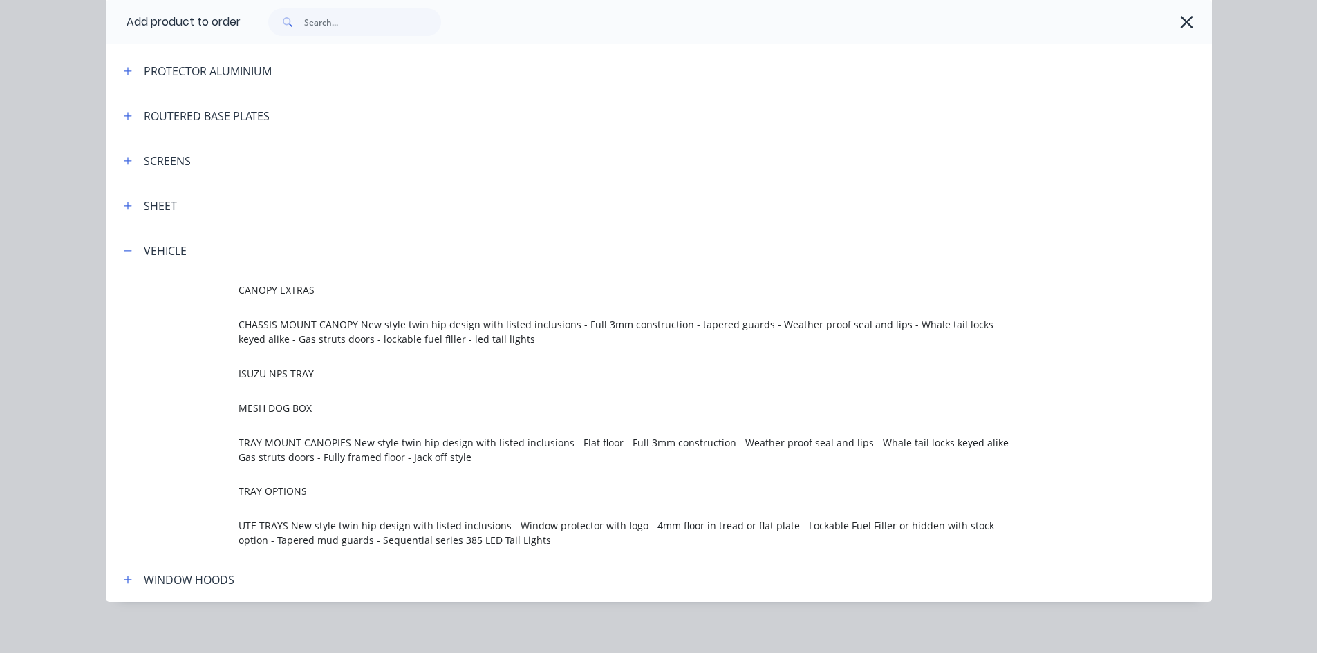
scroll to position [607, 0]
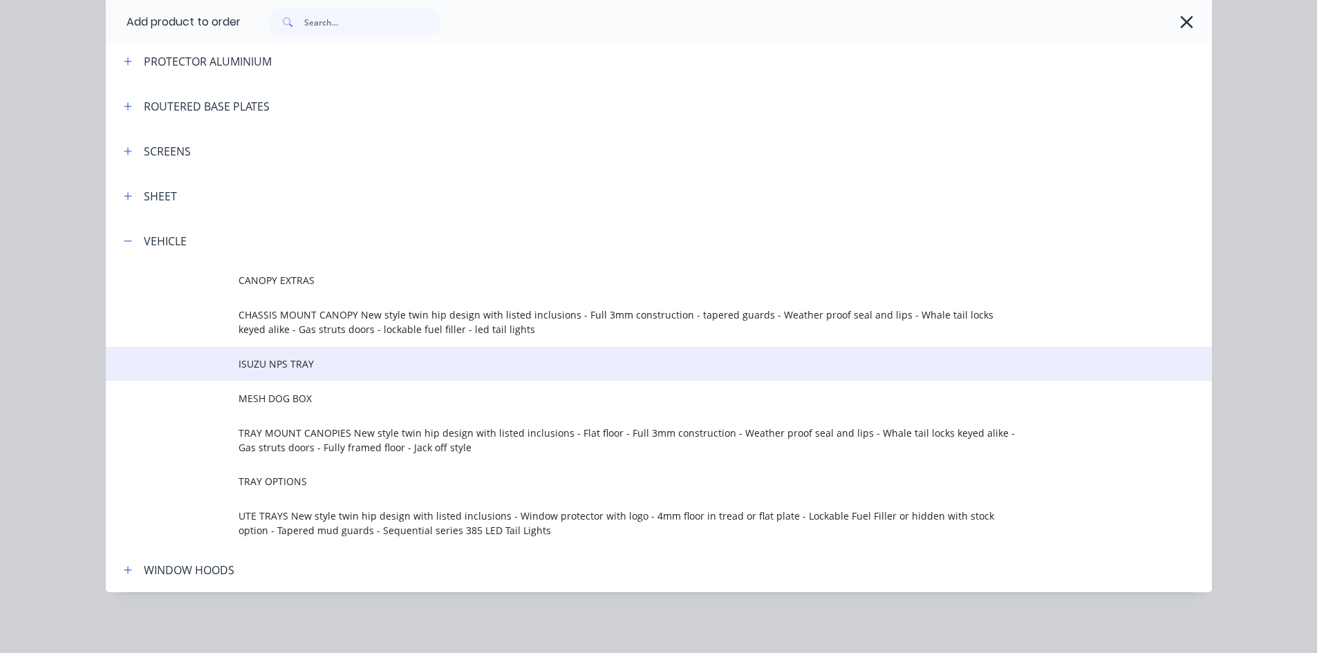
click at [272, 366] on span "ISUZU NPS TRAY" at bounding box center [627, 364] width 778 height 15
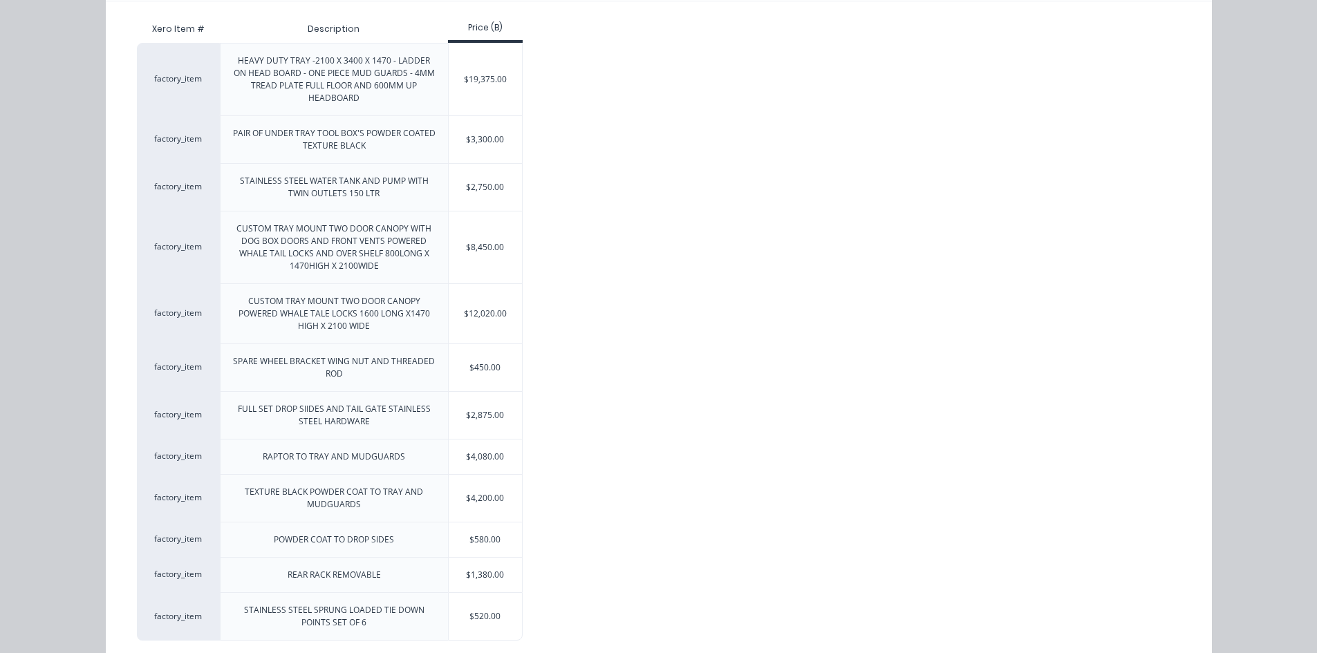
scroll to position [196, 0]
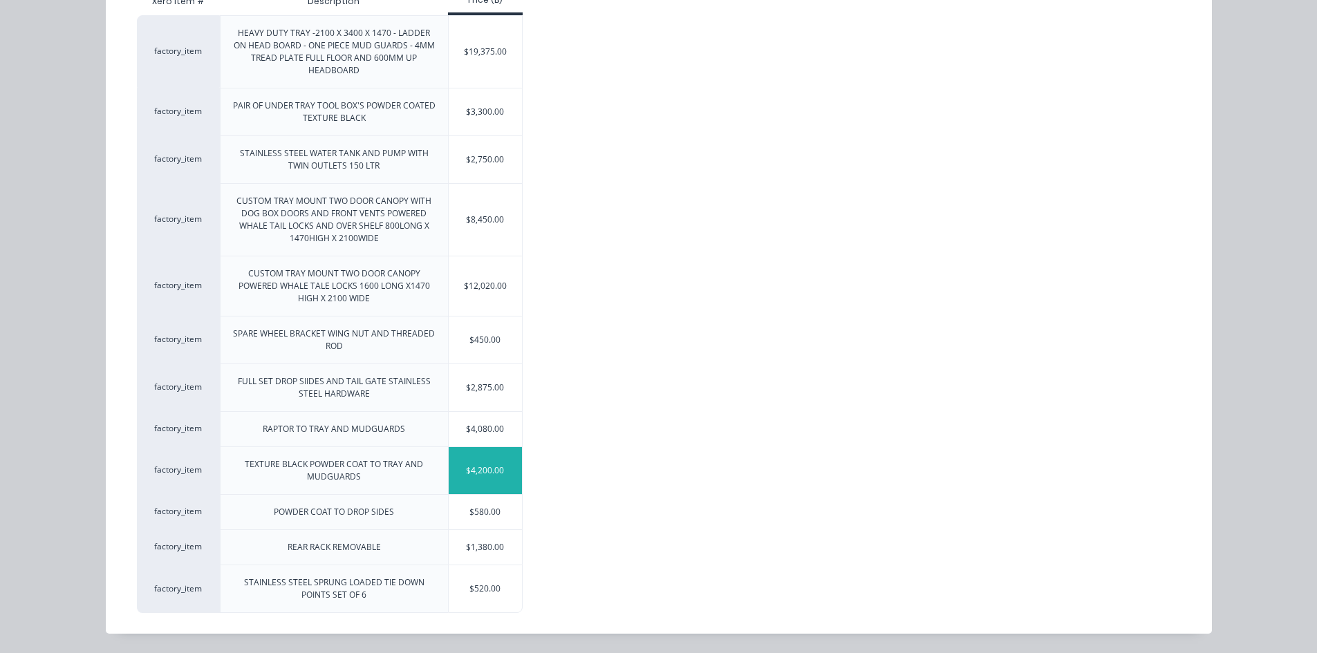
click at [463, 470] on div "$4,200.00" at bounding box center [486, 470] width 74 height 47
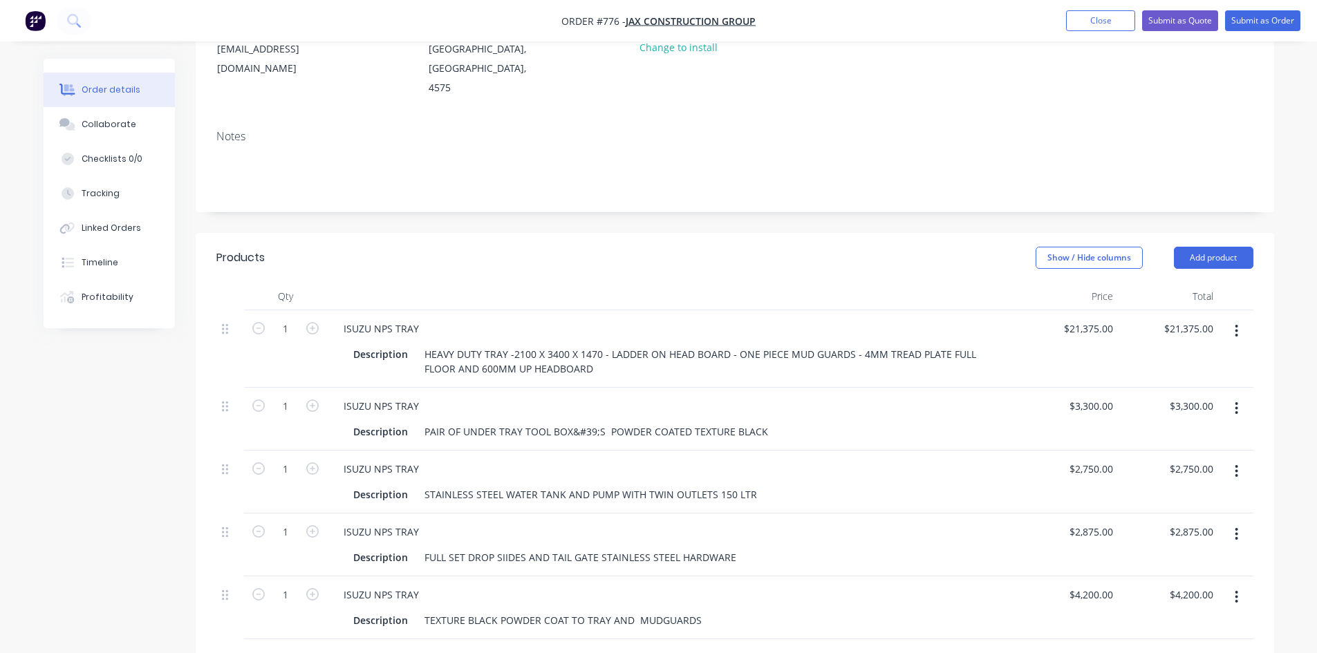
scroll to position [276, 0]
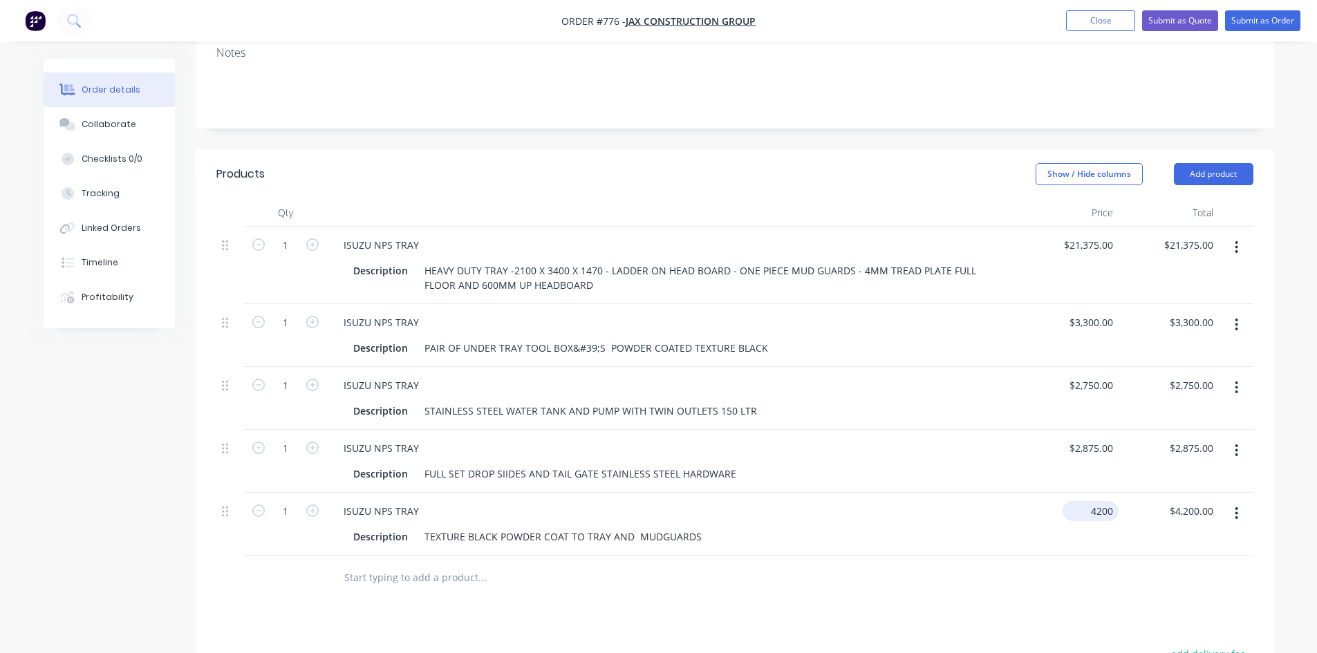
click at [1087, 501] on div "4200 $4,200.00" at bounding box center [1090, 511] width 56 height 20
type input "$5,300.00"
click at [1077, 506] on div "$5,300.00 5300" at bounding box center [1068, 524] width 100 height 63
click at [1092, 501] on input "5300" at bounding box center [1103, 511] width 29 height 20
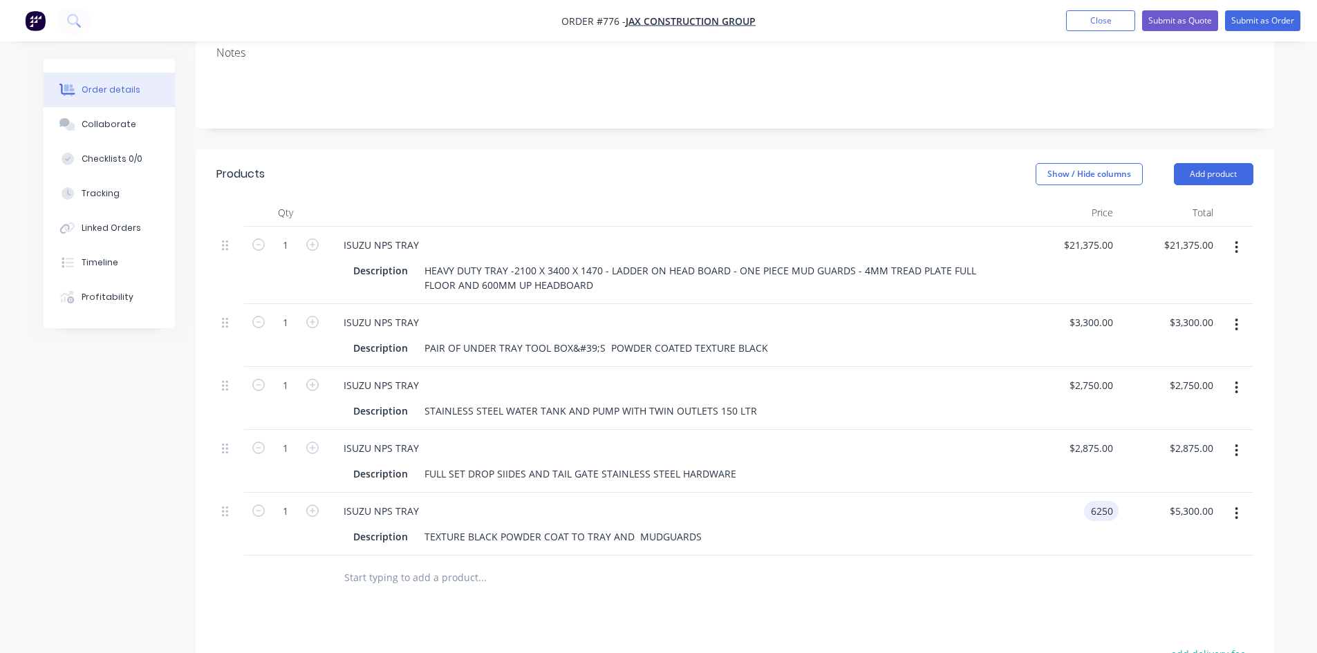
type input "$6,250.00"
click at [1083, 556] on div at bounding box center [734, 578] width 1037 height 45
click at [1205, 163] on button "Add product" at bounding box center [1212, 174] width 79 height 22
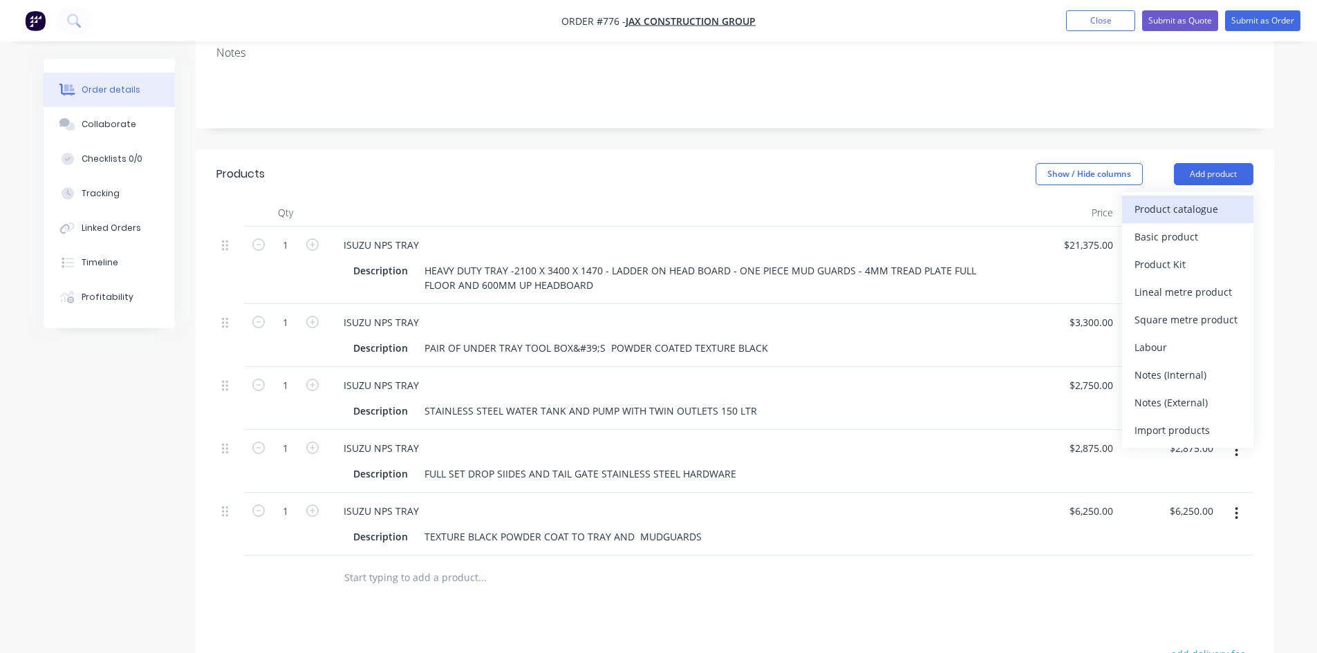
click at [1181, 199] on div "Product catalogue" at bounding box center [1187, 209] width 106 height 20
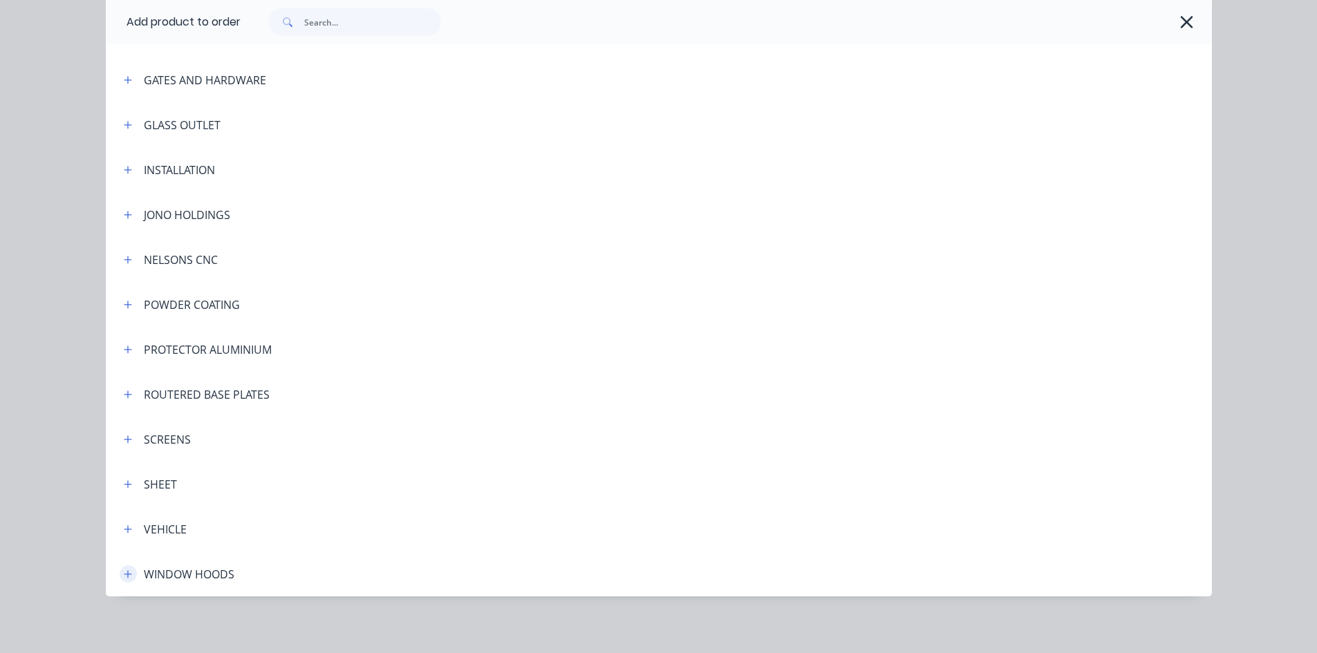
scroll to position [323, 0]
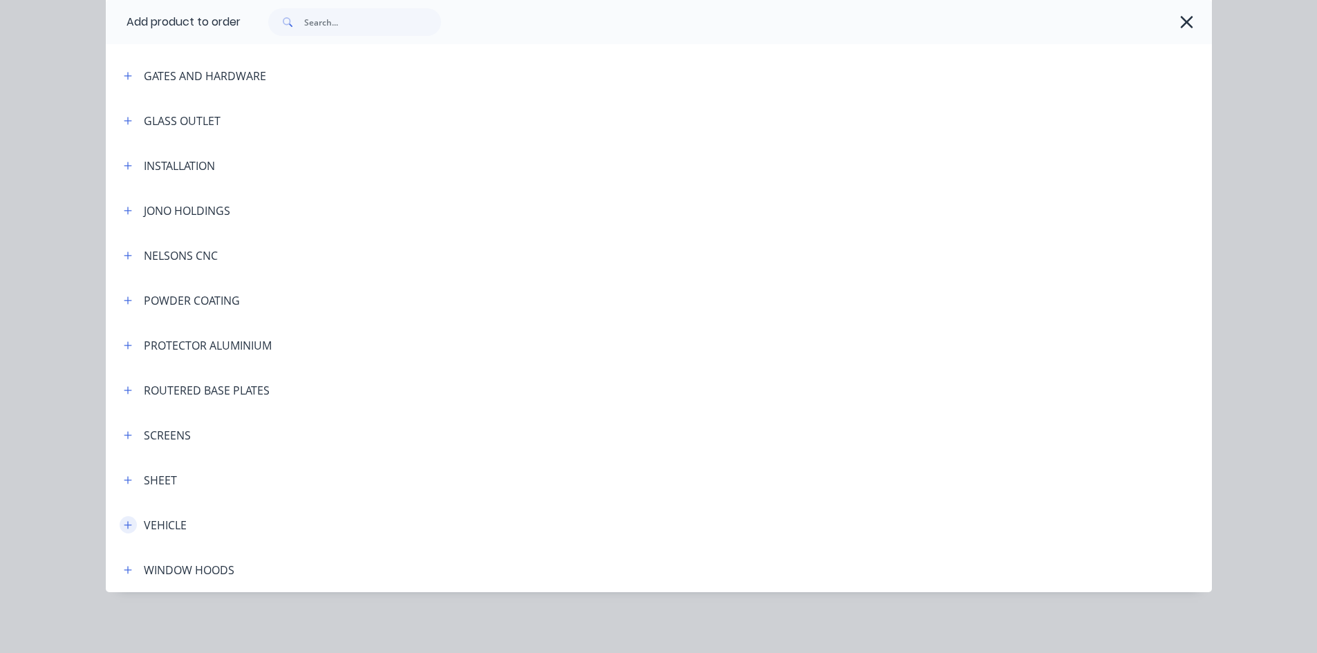
click at [128, 525] on button "button" at bounding box center [128, 524] width 17 height 17
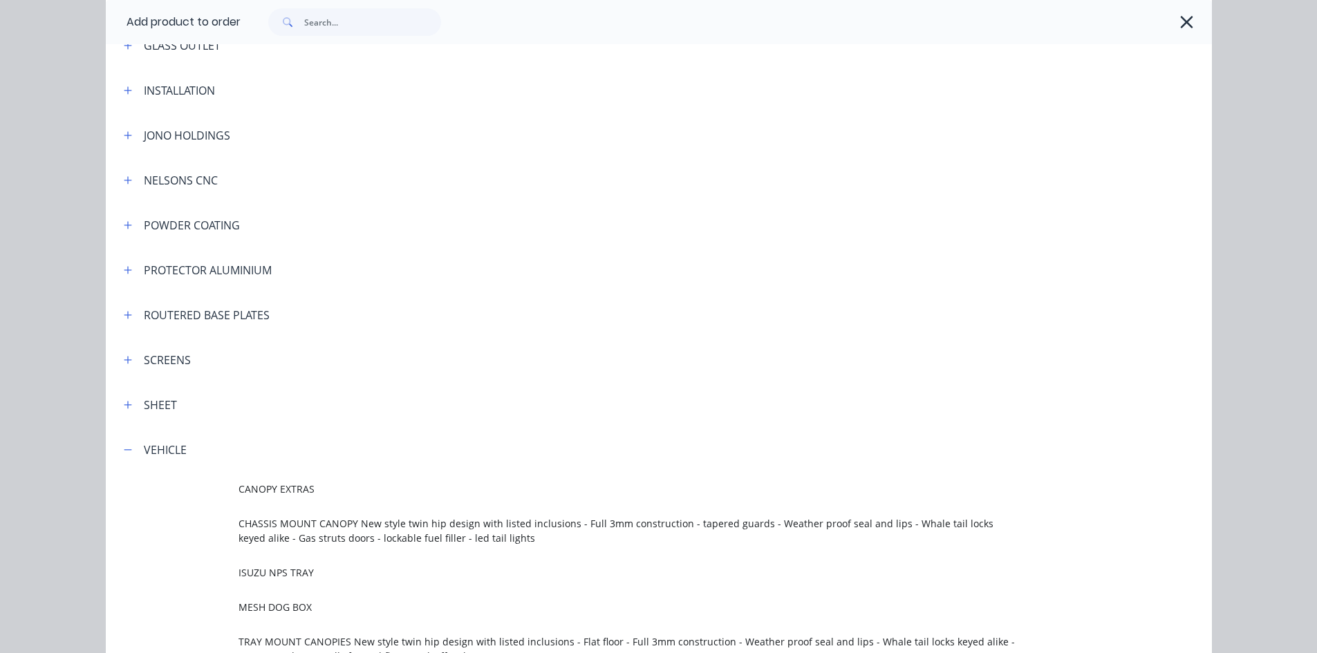
scroll to position [599, 0]
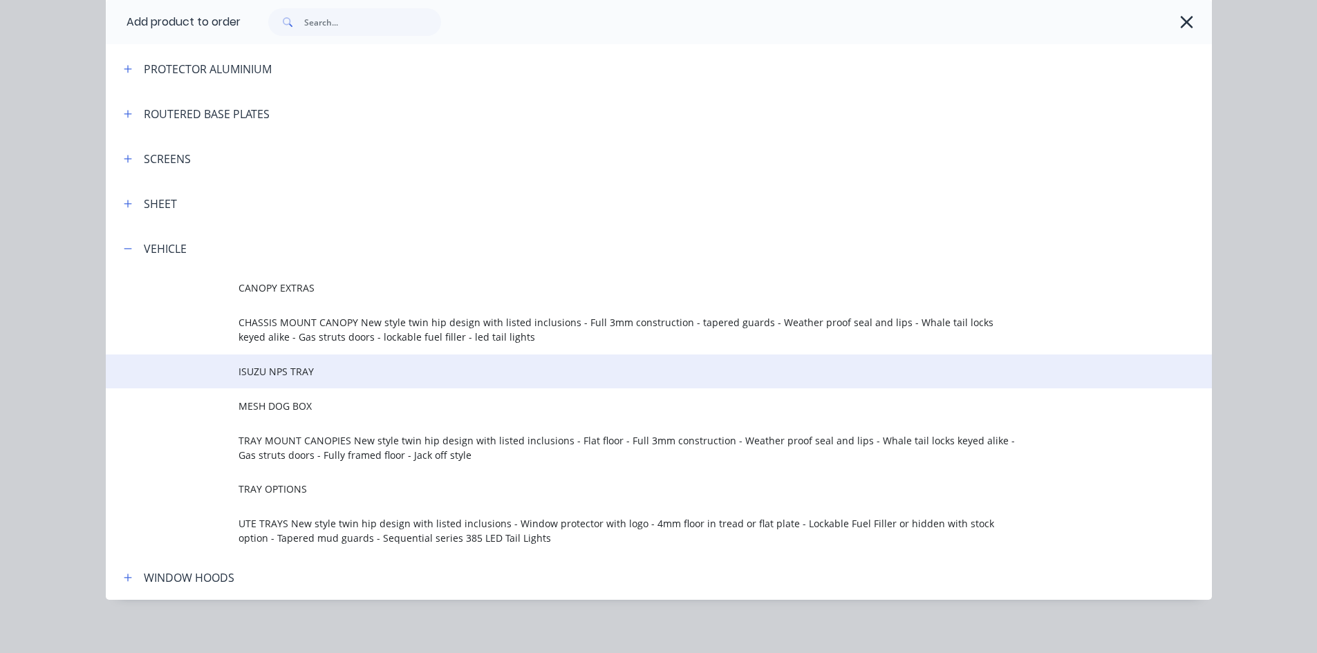
click at [283, 370] on span "ISUZU NPS TRAY" at bounding box center [627, 371] width 778 height 15
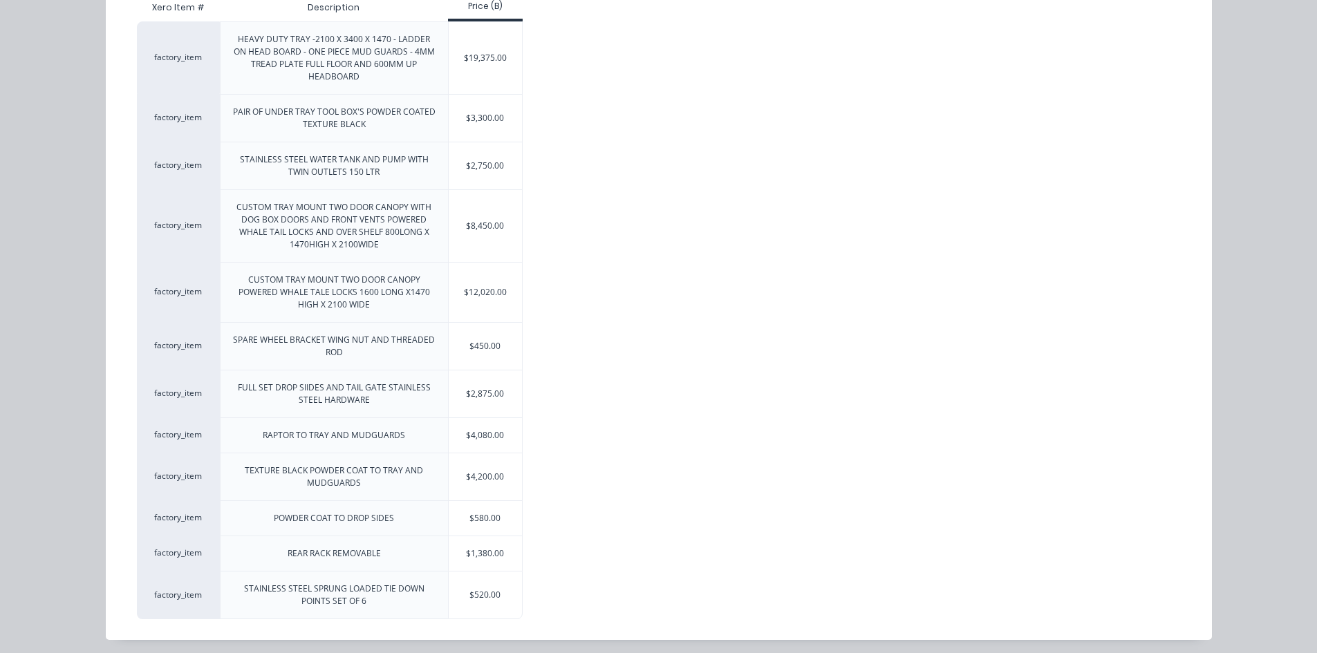
scroll to position [196, 0]
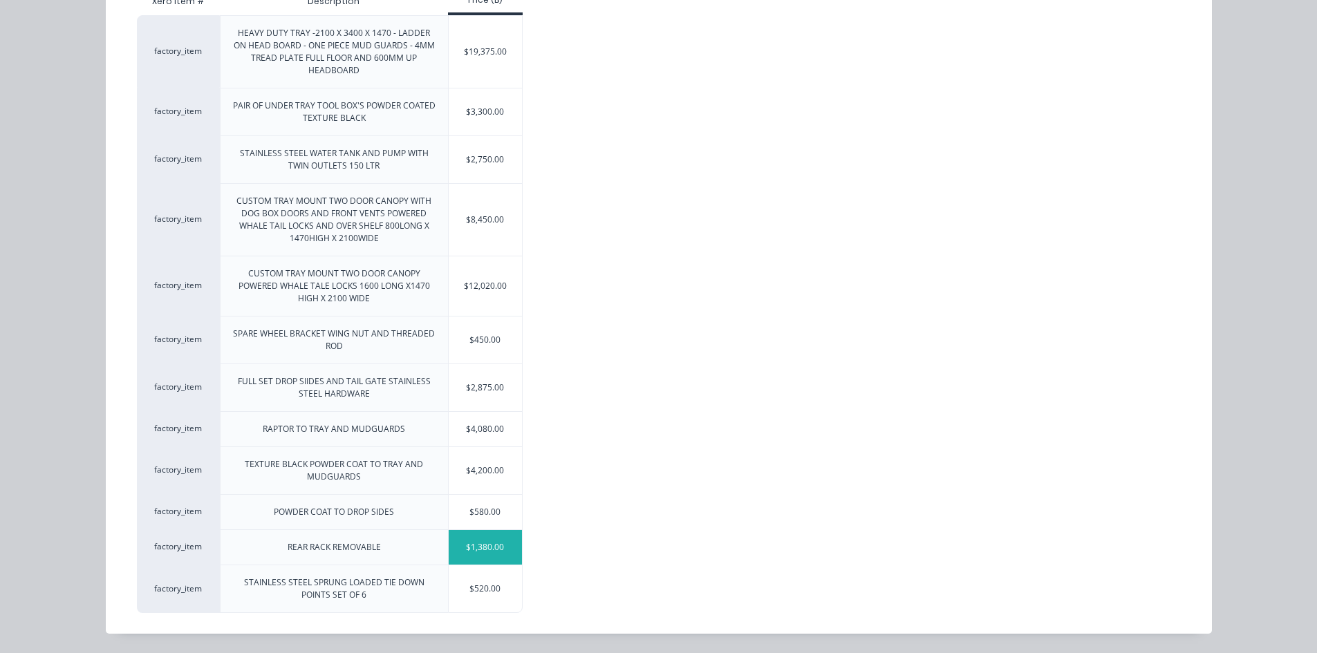
click at [485, 551] on div "$1,380.00" at bounding box center [486, 547] width 74 height 35
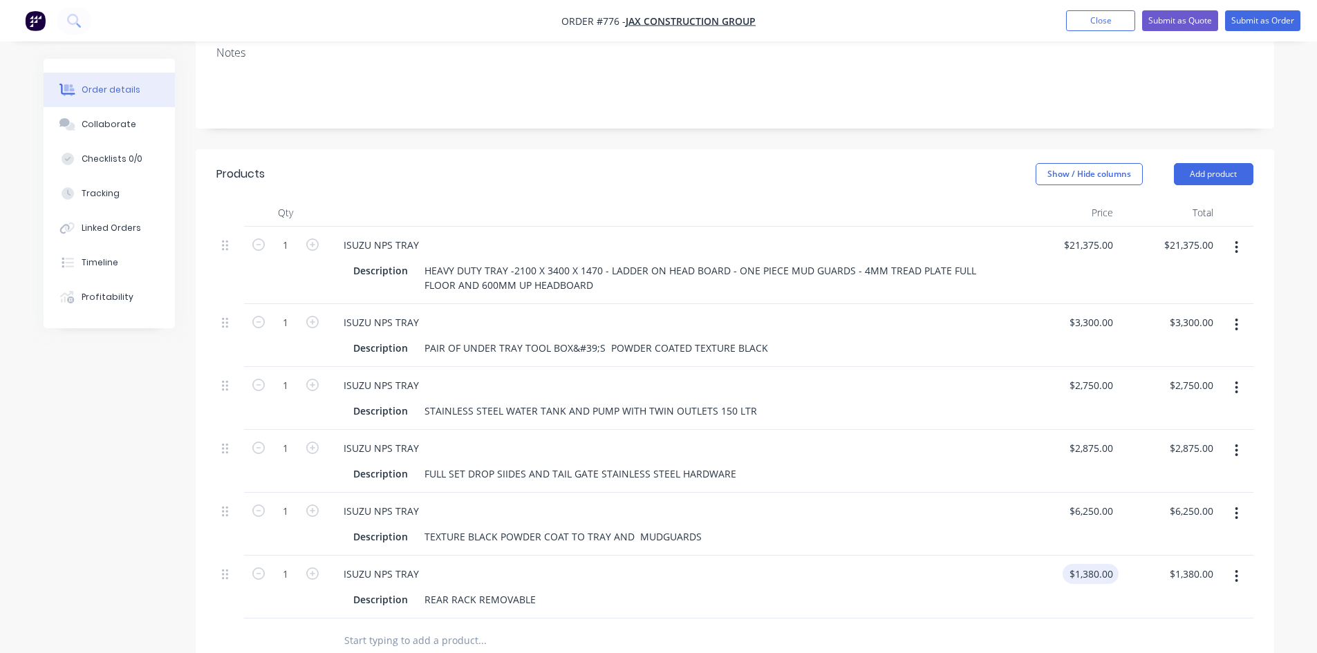
click at [1097, 564] on input "$1,380.00" at bounding box center [1093, 574] width 50 height 20
click at [1094, 564] on input "1580" at bounding box center [1103, 574] width 29 height 20
type input "1580"
type input "$1,580.00"
click at [1087, 564] on div "1580 1580" at bounding box center [1101, 574] width 35 height 20
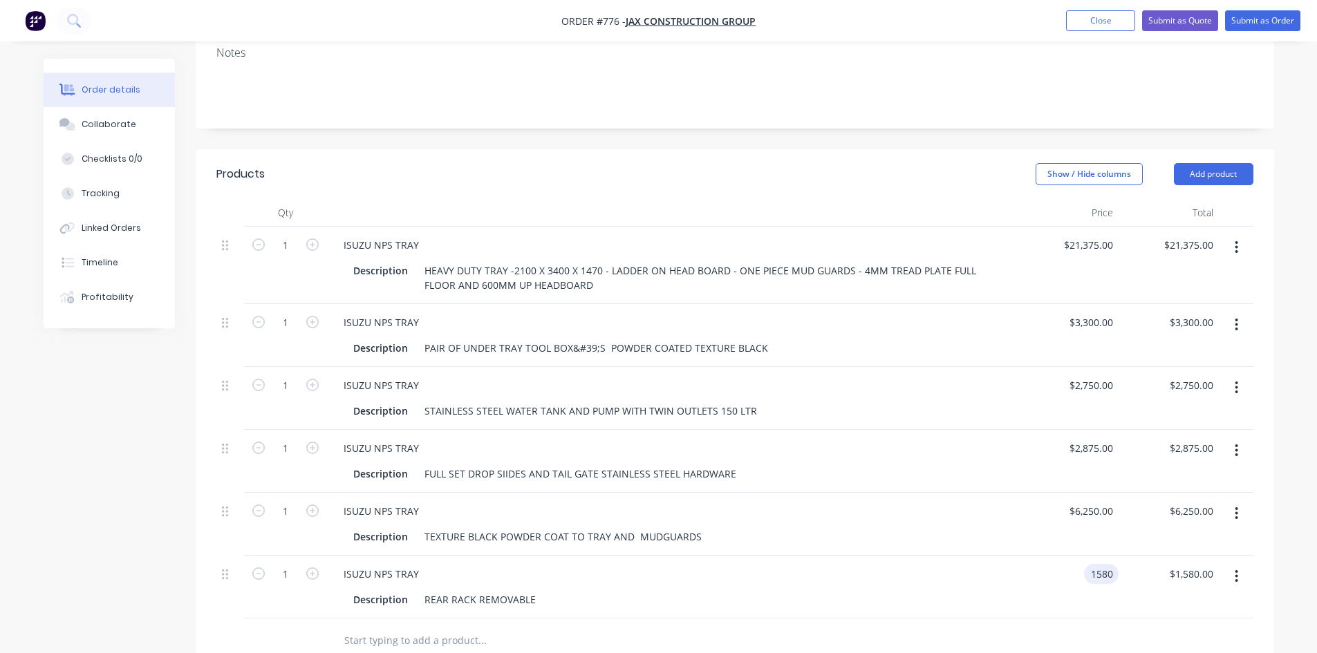
type input "$1,580.00"
click at [1048, 556] on div "$1,580.00 1580" at bounding box center [1068, 587] width 100 height 63
click at [1218, 163] on button "Add product" at bounding box center [1212, 174] width 79 height 22
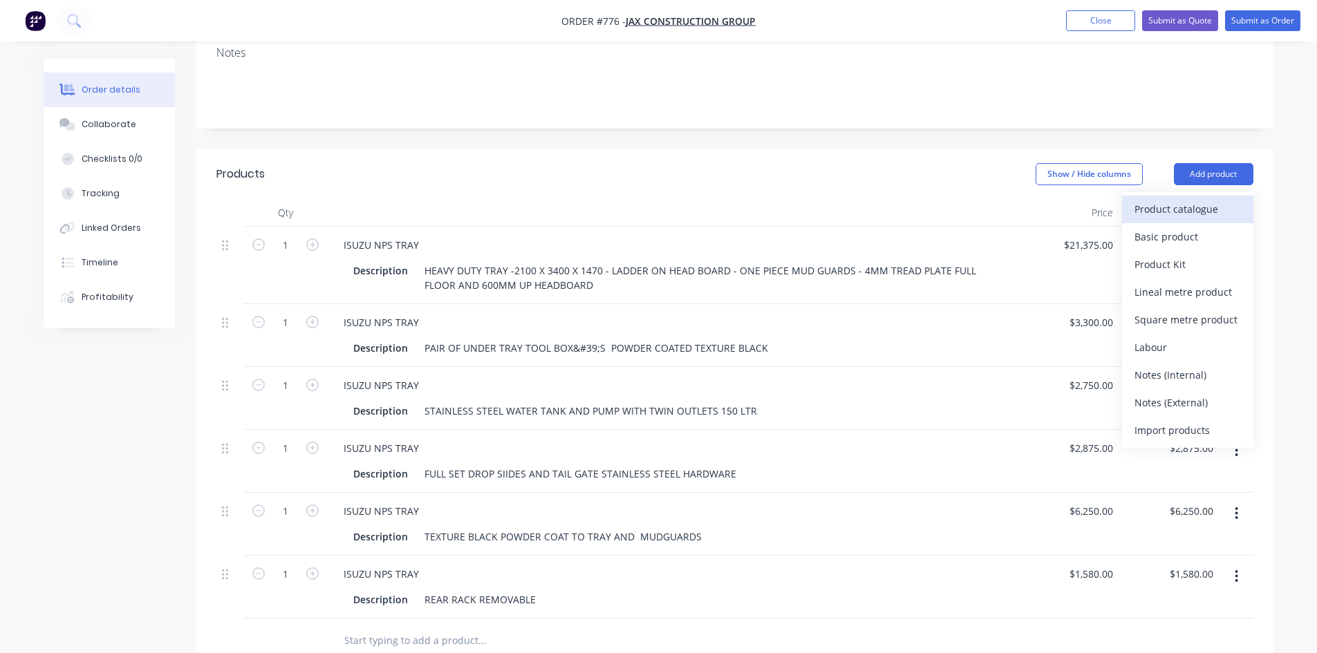
click at [1165, 199] on div "Product catalogue" at bounding box center [1187, 209] width 106 height 20
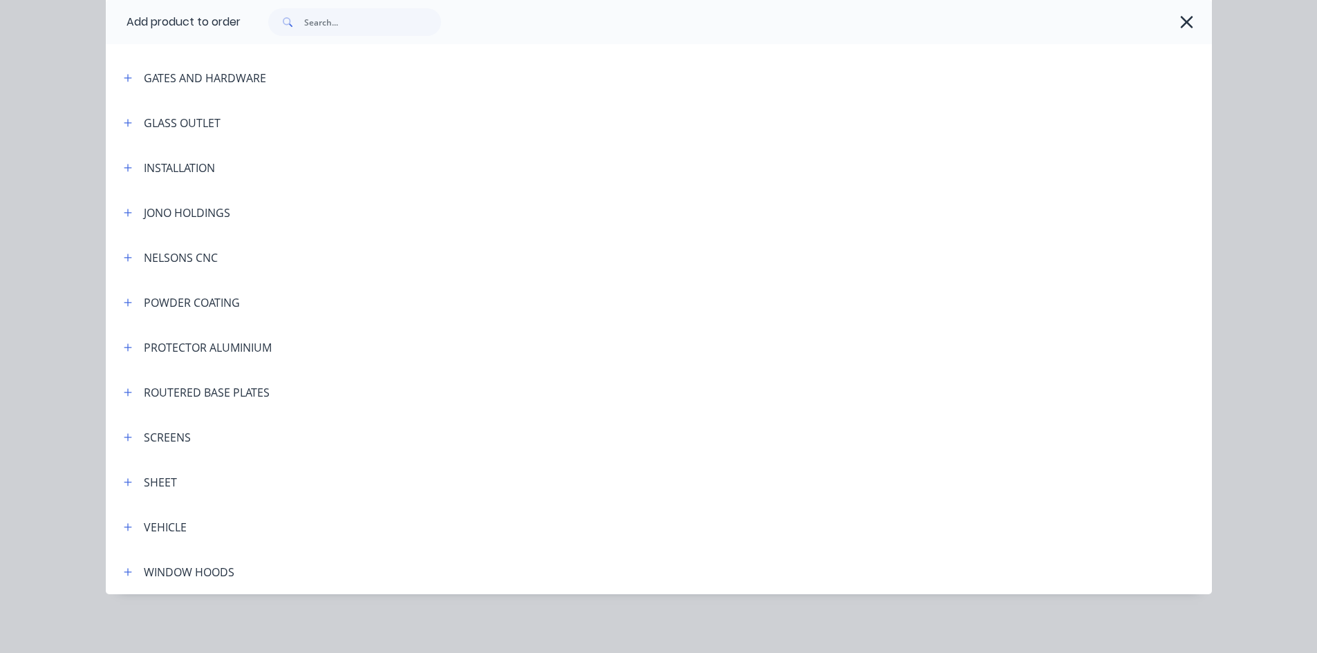
scroll to position [323, 0]
click at [124, 527] on icon "button" at bounding box center [128, 525] width 8 height 10
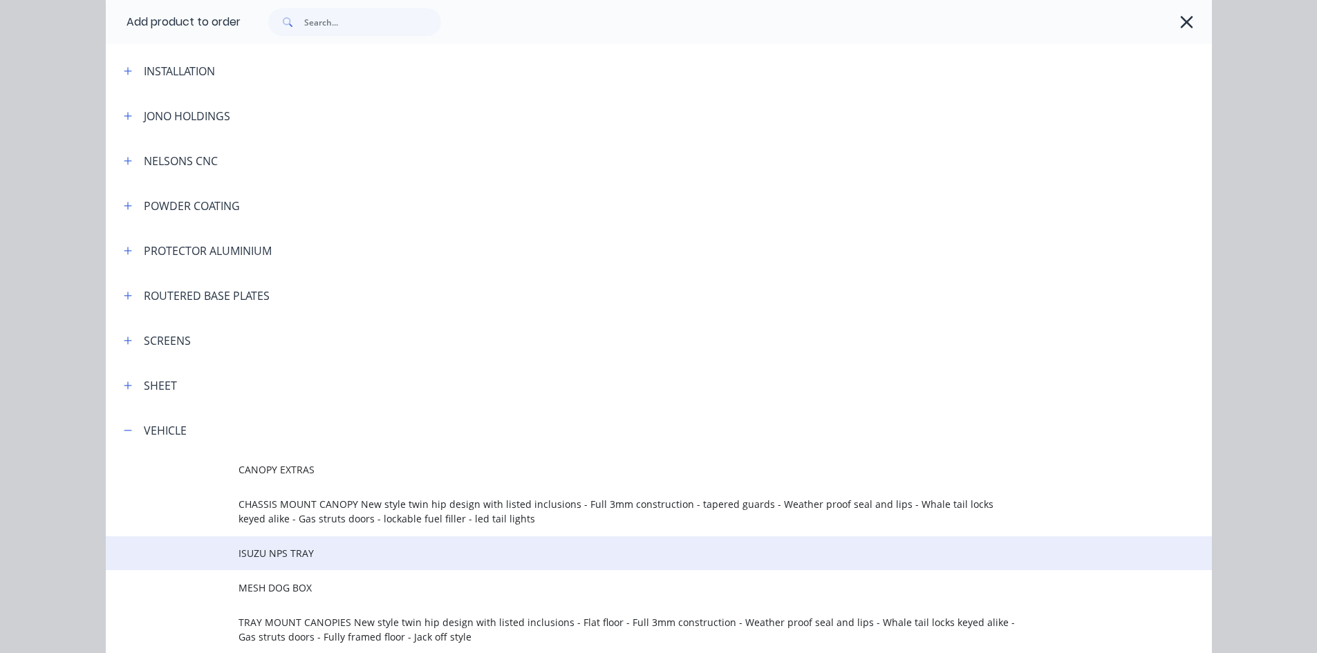
scroll to position [607, 0]
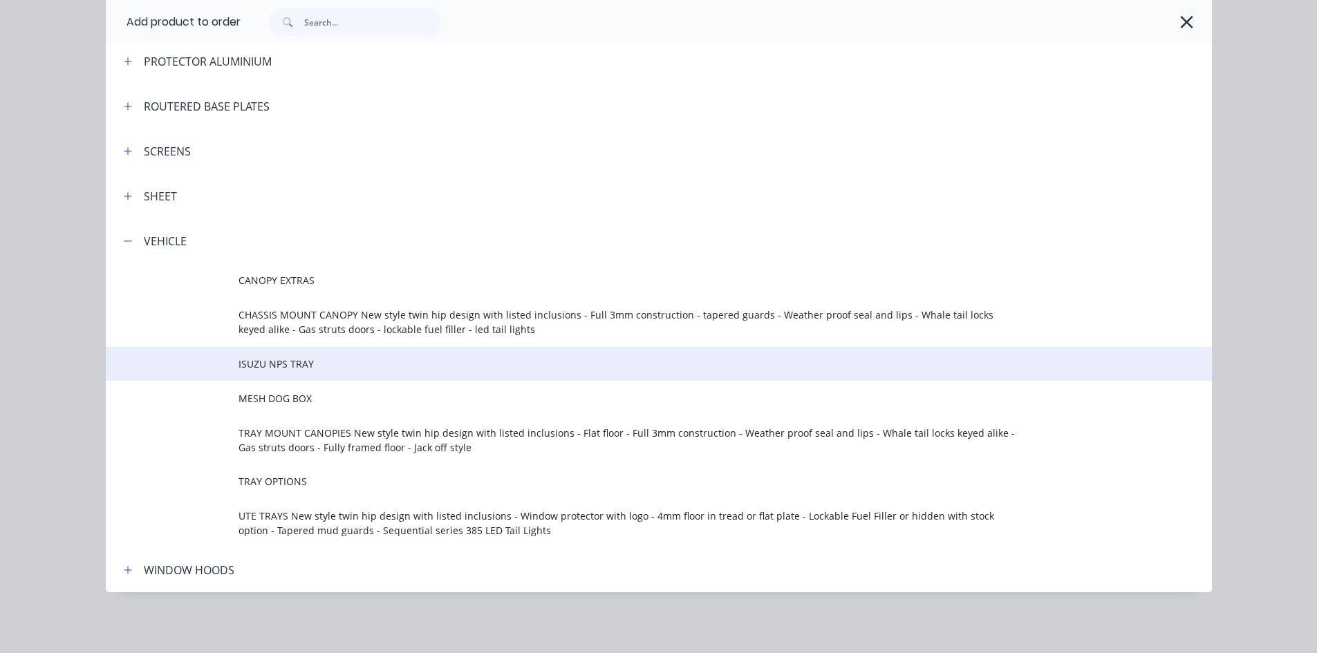
click at [264, 369] on span "ISUZU NPS TRAY" at bounding box center [627, 364] width 778 height 15
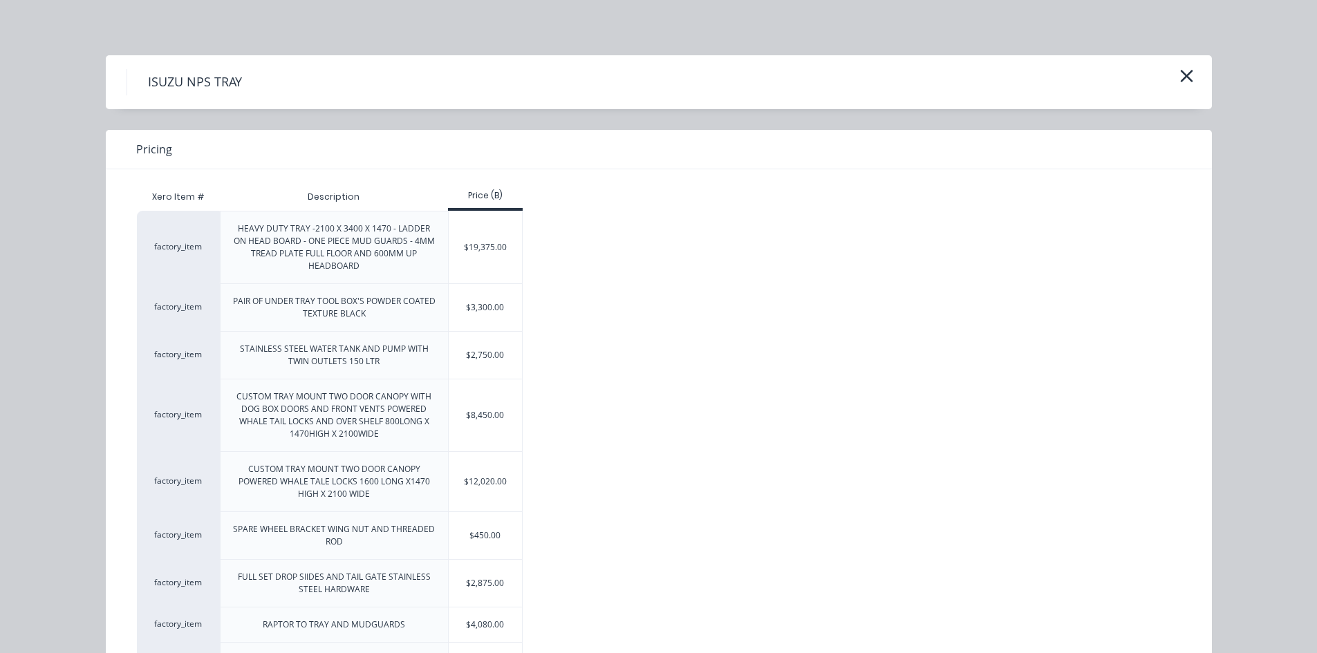
scroll to position [196, 0]
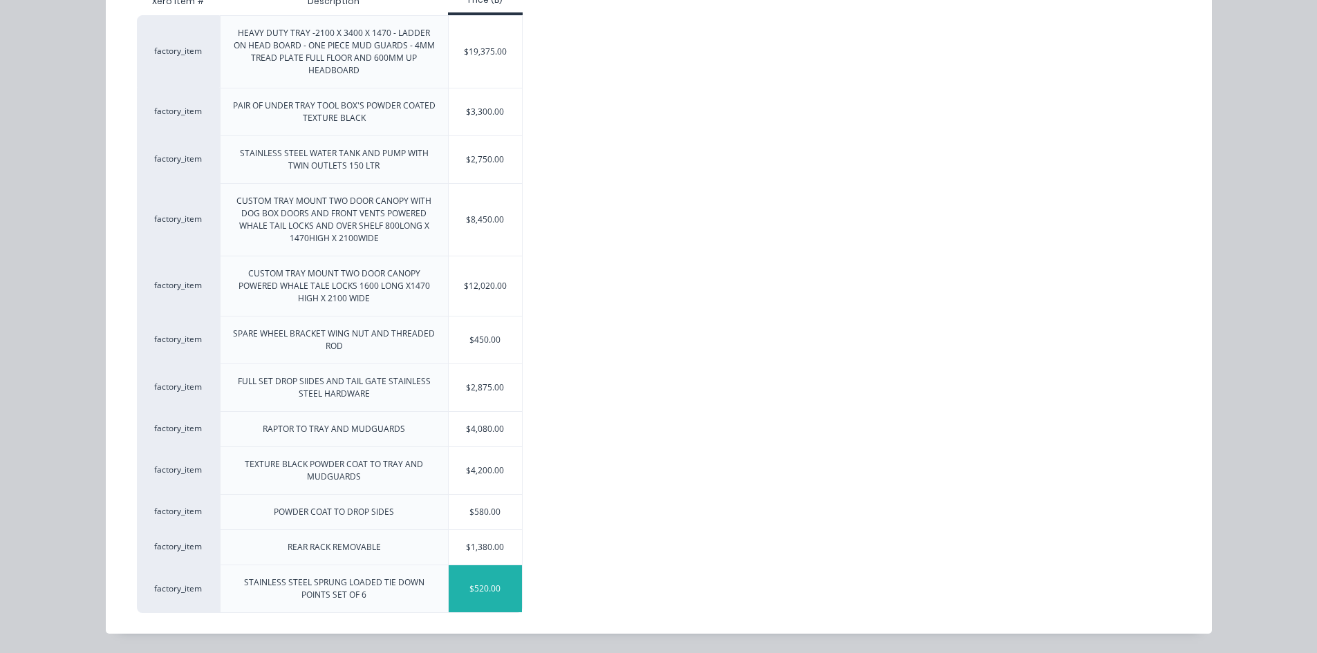
click at [471, 600] on div "$520.00" at bounding box center [486, 588] width 74 height 47
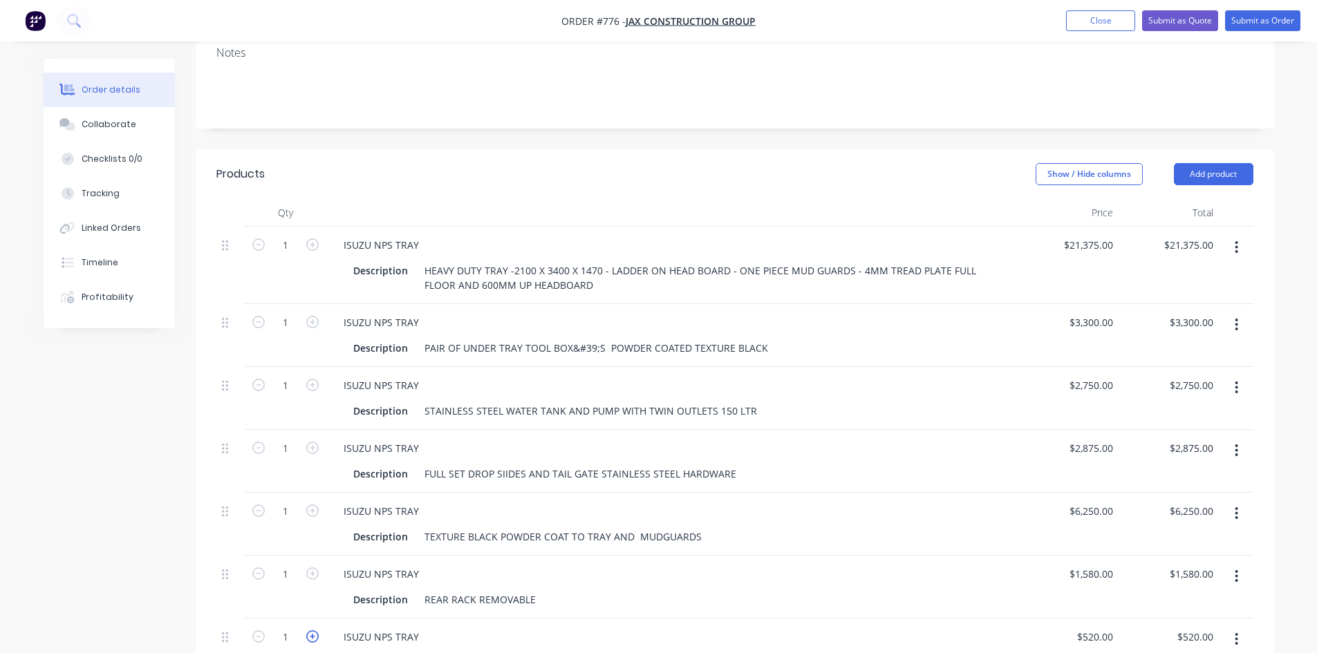
click at [313, 630] on icon "button" at bounding box center [312, 636] width 12 height 12
type input "2"
type input "$1,040.00"
click at [313, 630] on icon "button" at bounding box center [312, 636] width 12 height 12
type input "3"
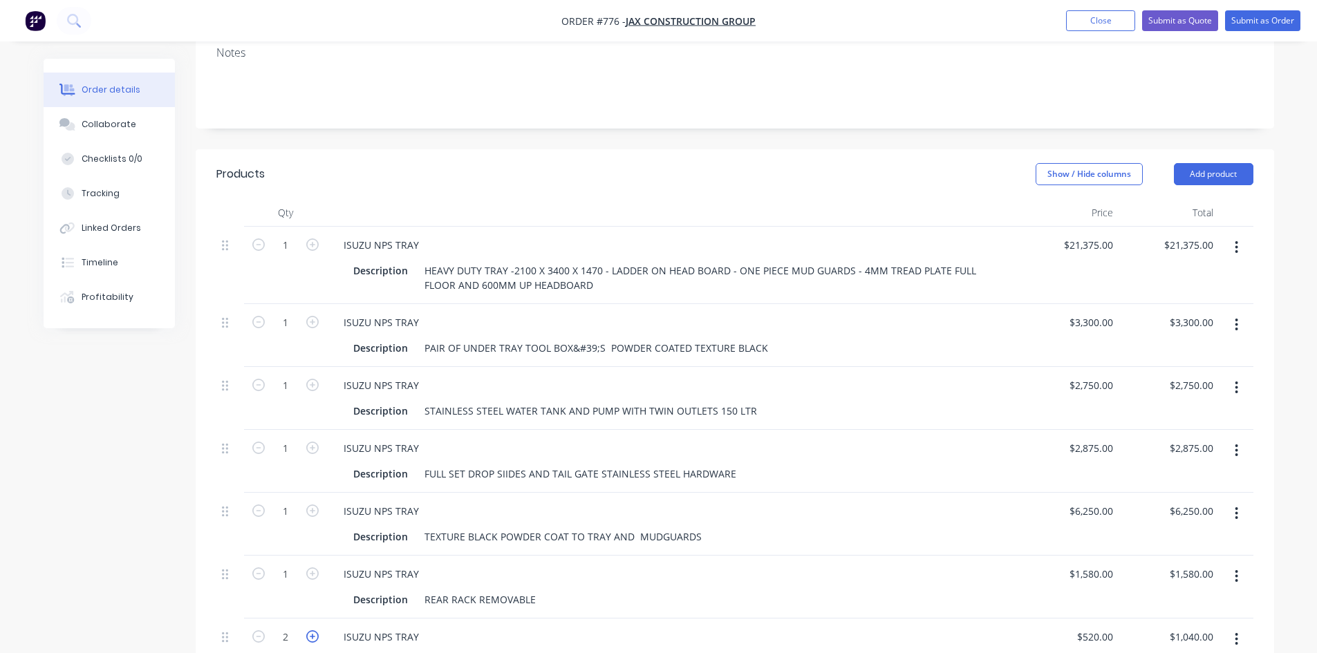
type input "$1,560.00"
click at [313, 630] on icon "button" at bounding box center [312, 636] width 12 height 12
type input "4"
type input "$2,080.00"
click at [313, 630] on icon "button" at bounding box center [312, 636] width 12 height 12
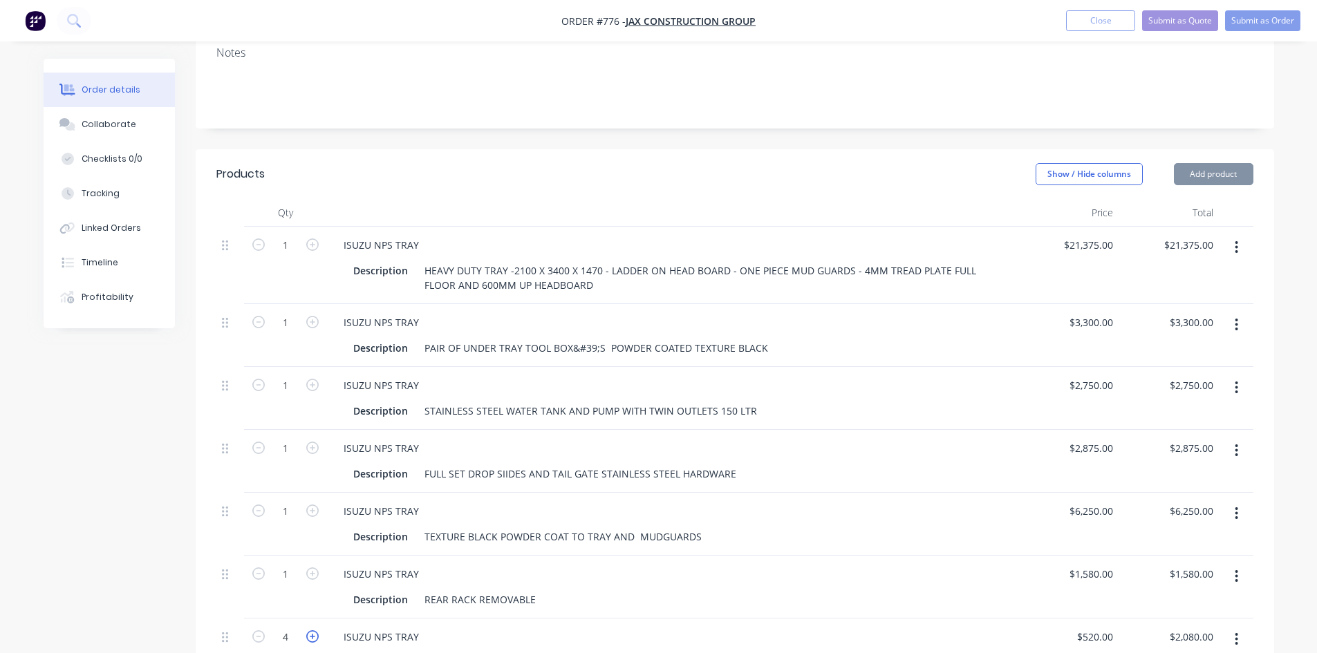
type input "5"
type input "$2,600.00"
click at [313, 630] on icon "button" at bounding box center [312, 636] width 12 height 12
type input "6"
type input "$3,120.00"
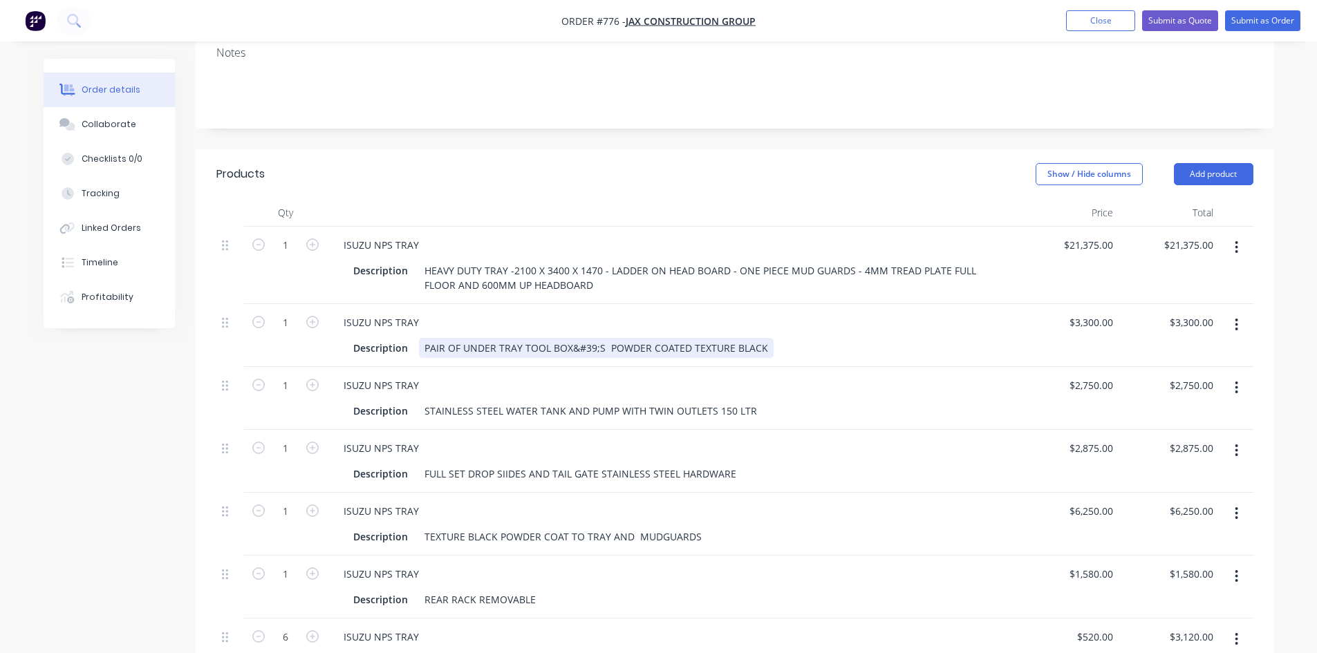
click at [601, 338] on div "PAIR OF UNDER TRAY TOOL BOX&#39;S POWDER COATED TEXTURE BLACK" at bounding box center [596, 348] width 355 height 20
click at [784, 338] on div "Description PAIR OF UNDER TRAY TOOL BOXS POWDER COATED TEXTURE BLACK" at bounding box center [670, 348] width 644 height 20
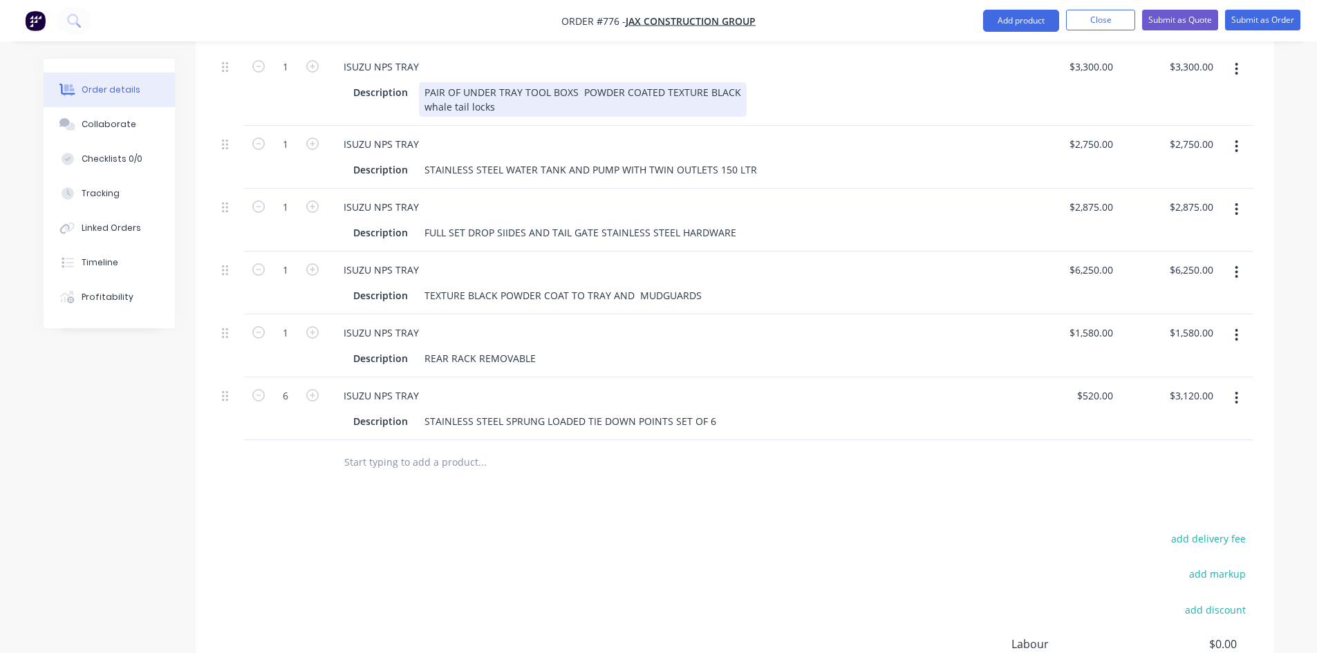
scroll to position [553, 0]
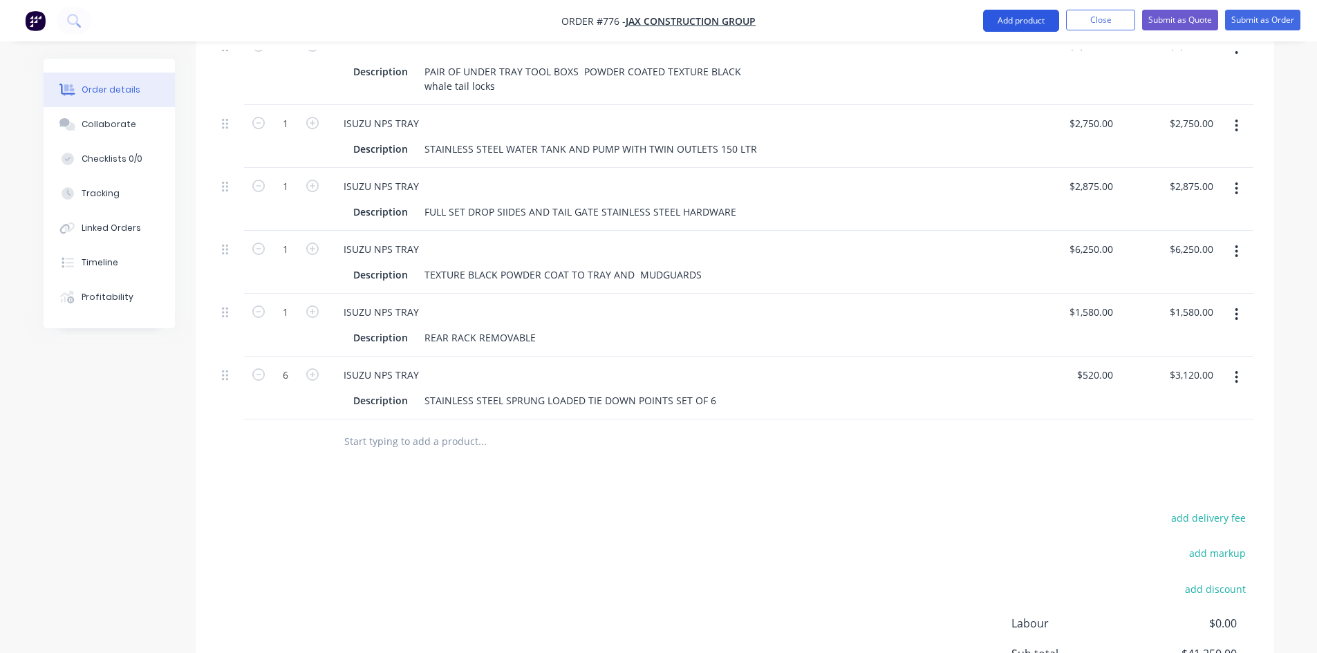
click at [1015, 17] on button "Add product" at bounding box center [1021, 21] width 76 height 22
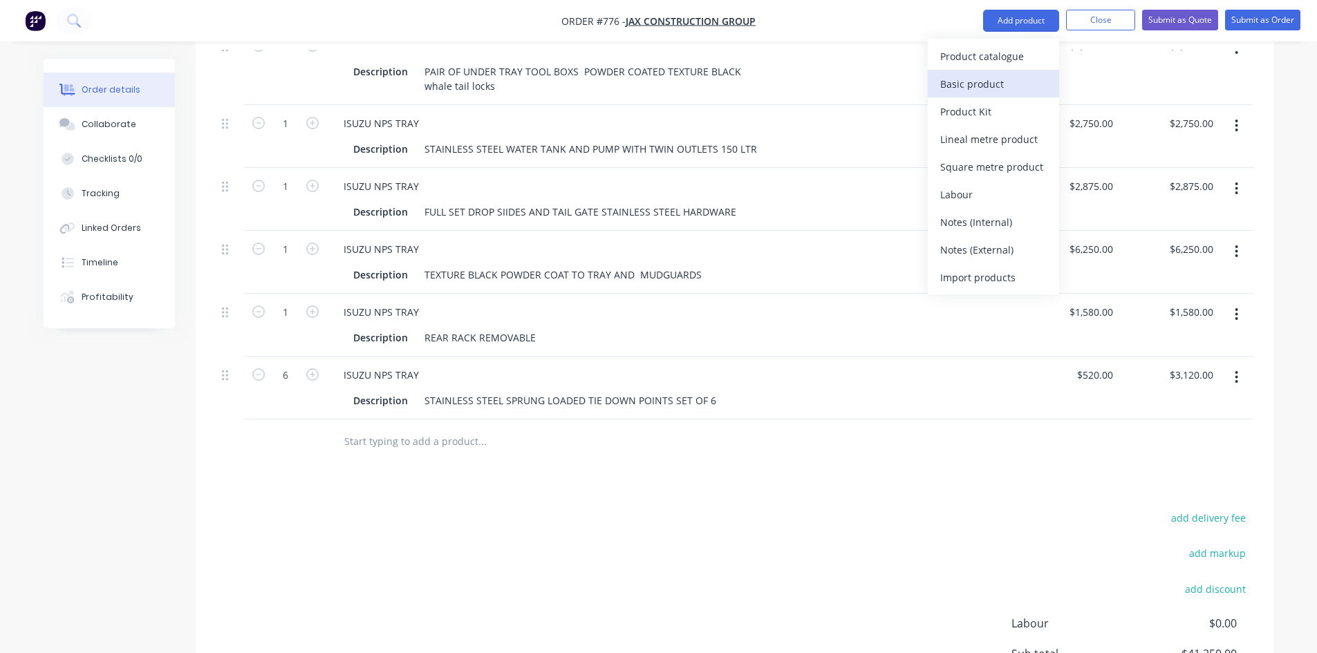
click at [997, 85] on div "Basic product" at bounding box center [993, 84] width 106 height 20
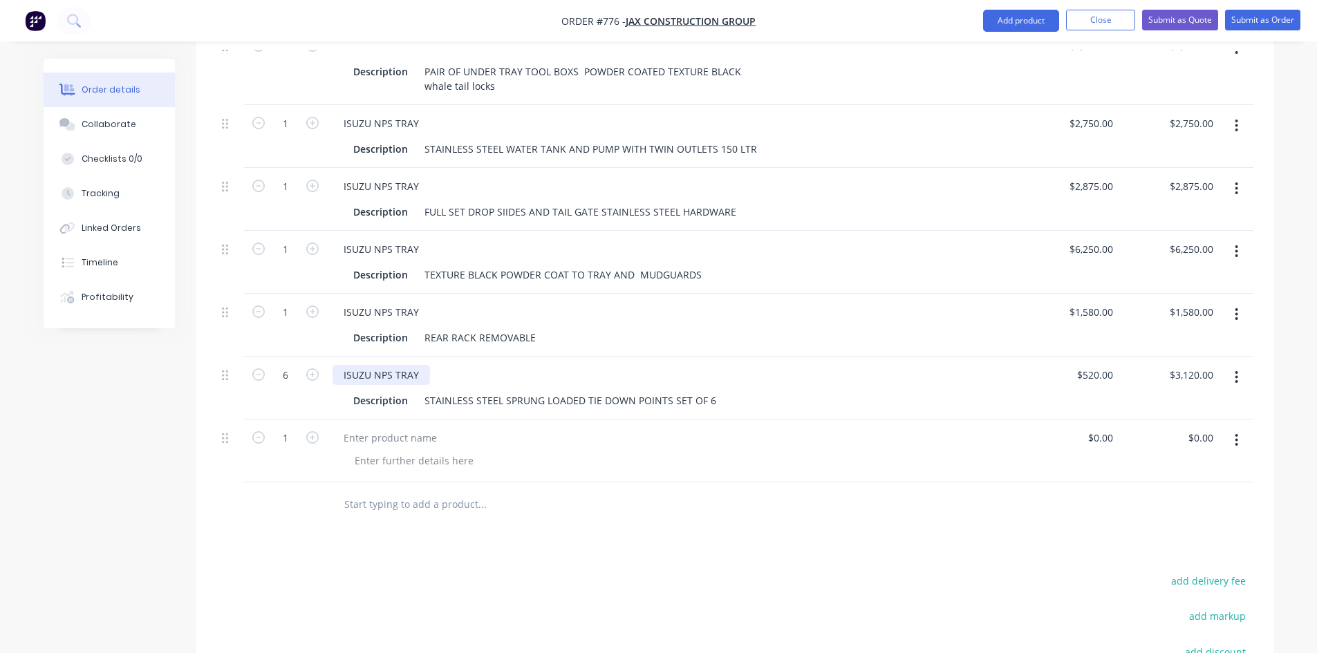
drag, startPoint x: 341, startPoint y: 338, endPoint x: 427, endPoint y: 336, distance: 85.7
click at [427, 365] on div "ISUZU NPS TRAY" at bounding box center [380, 375] width 97 height 20
copy div "ISUZU NPS TRAY"
click at [376, 428] on div at bounding box center [389, 438] width 115 height 20
click at [370, 428] on div at bounding box center [389, 438] width 115 height 20
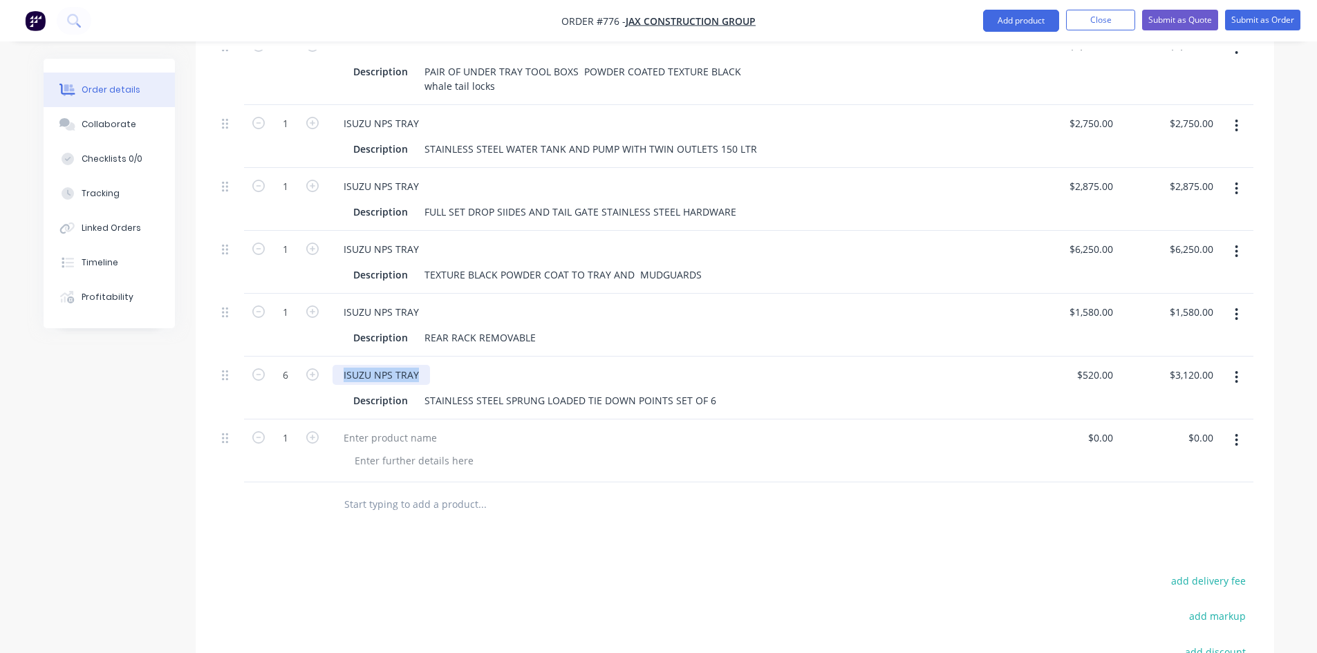
drag, startPoint x: 339, startPoint y: 334, endPoint x: 422, endPoint y: 334, distance: 83.6
click at [422, 365] on div "ISUZU NPS TRAY" at bounding box center [380, 375] width 97 height 20
copy div "ISUZU NPS TRAY"
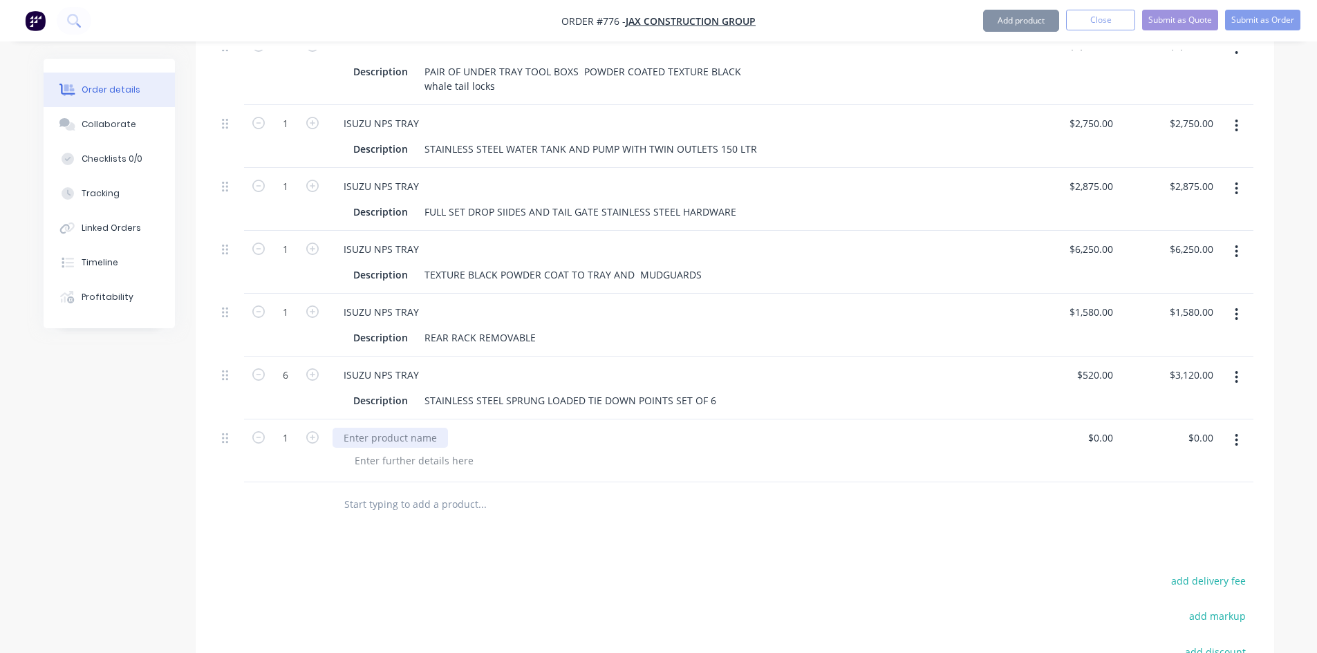
click at [386, 428] on div at bounding box center [389, 438] width 115 height 20
paste div
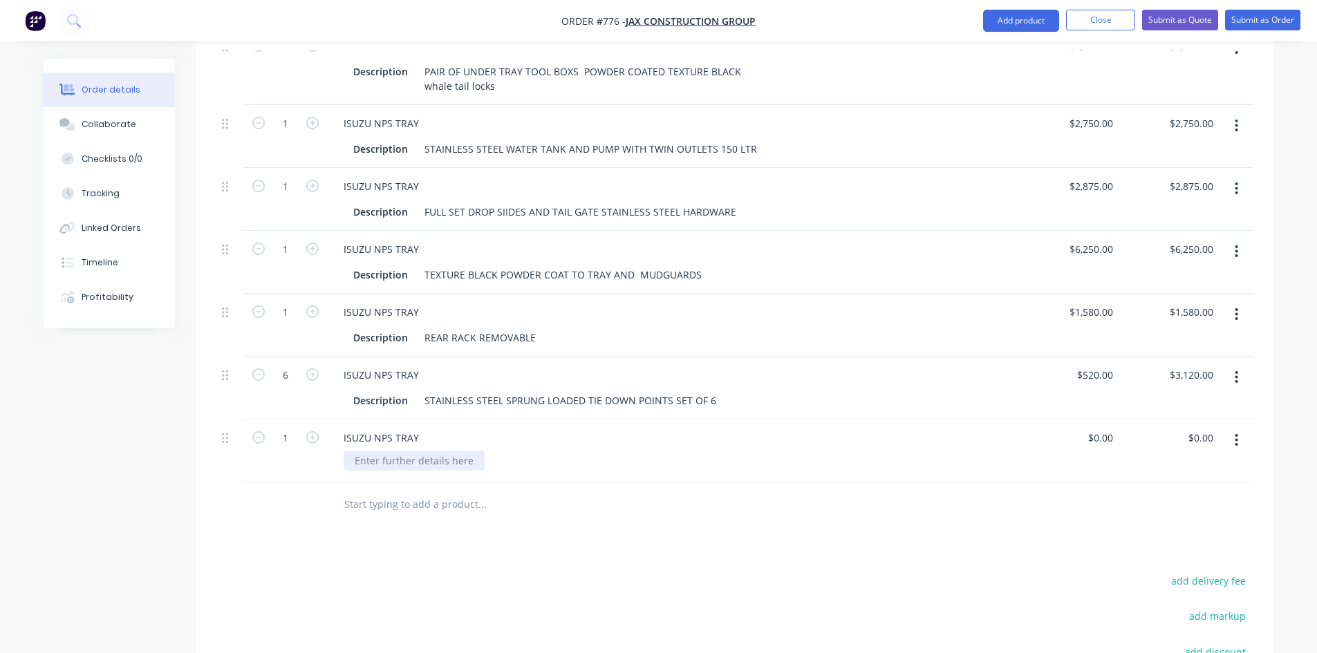
click at [400, 451] on div at bounding box center [413, 461] width 141 height 20
click at [392, 451] on div at bounding box center [413, 461] width 141 height 20
click at [385, 452] on div "central locking 4 lock two per door 12v setdown unit" at bounding box center [398, 475] width 111 height 49
click at [454, 451] on div "central locking 4 lock two per door 12v stepdown unit" at bounding box center [398, 475] width 111 height 49
click at [381, 451] on div "central locking 4 lock two per door 12v stepdown unit" at bounding box center [398, 475] width 111 height 49
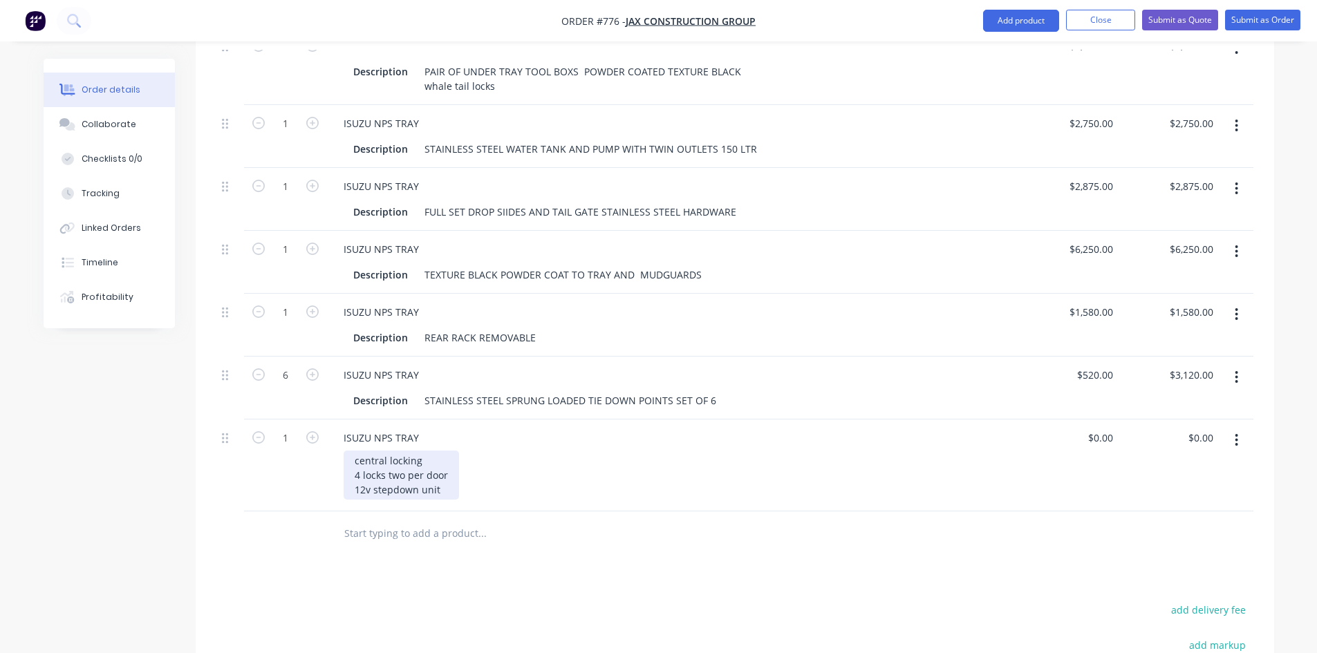
click at [451, 451] on div "central locking 4 locks two per door 12v stepdown unit" at bounding box center [400, 475] width 115 height 49
click at [446, 452] on div "central locking 4 locks two per door on under tray boxs 12v stepdown unit" at bounding box center [446, 475] width 206 height 49
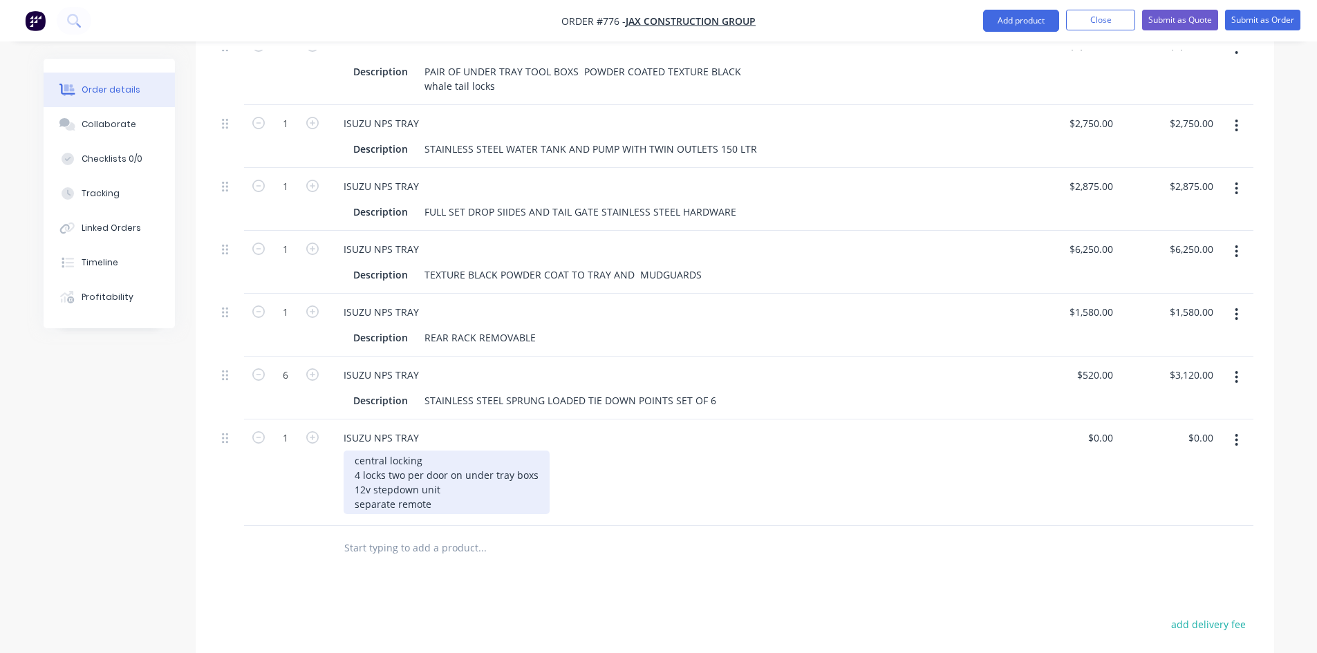
click at [355, 451] on div "central locking 4 locks two per door on under tray boxs 12v stepdown unit separ…" at bounding box center [446, 483] width 206 height 64
click at [484, 451] on div "stand alone central locking 4 locks two per door on under tray boxs 12v stepdow…" at bounding box center [446, 483] width 206 height 64
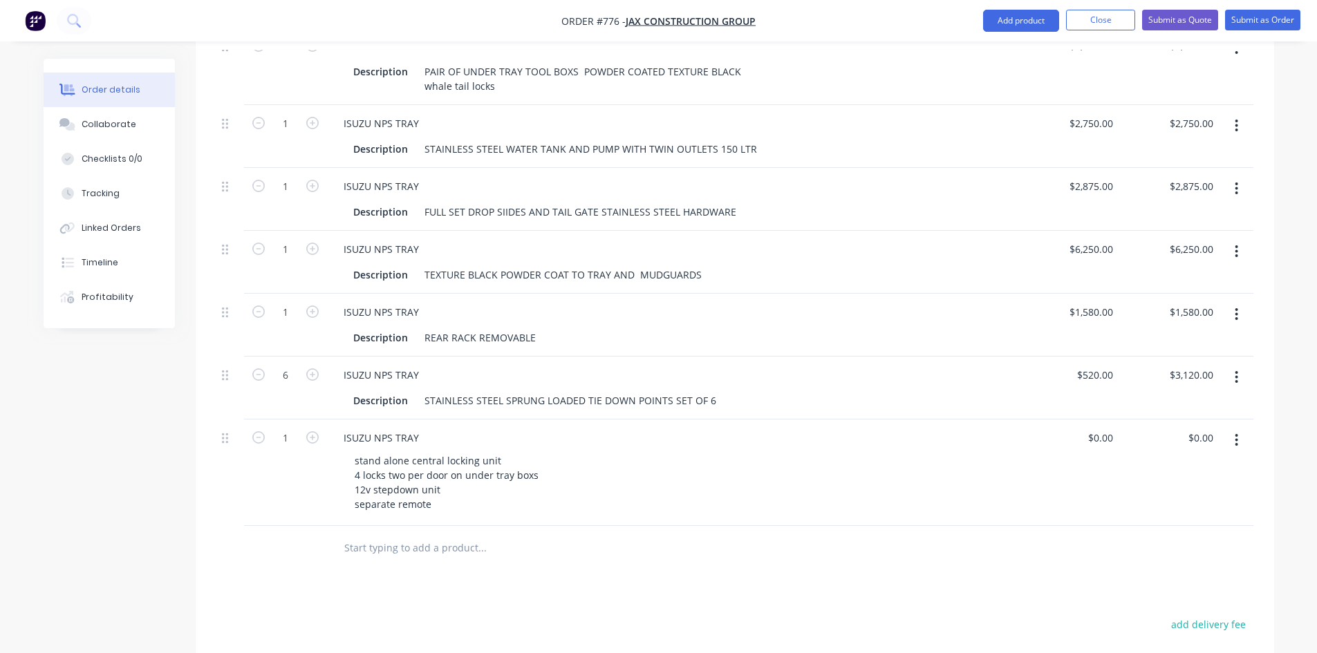
click at [574, 451] on div "stand alone central locking unit 4 locks two per door on under tray boxs 12v st…" at bounding box center [677, 483] width 669 height 64
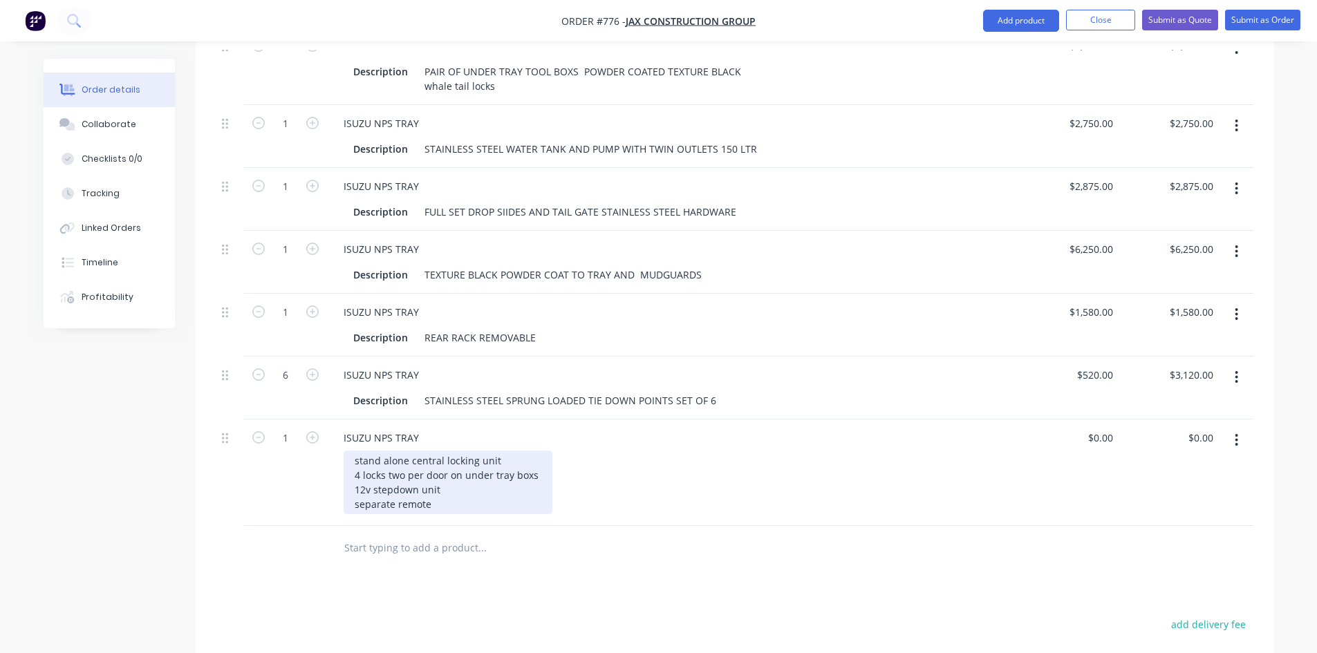
click at [431, 468] on div "stand alone central locking unit 4 locks two per door on under tray boxs 12v st…" at bounding box center [447, 483] width 209 height 64
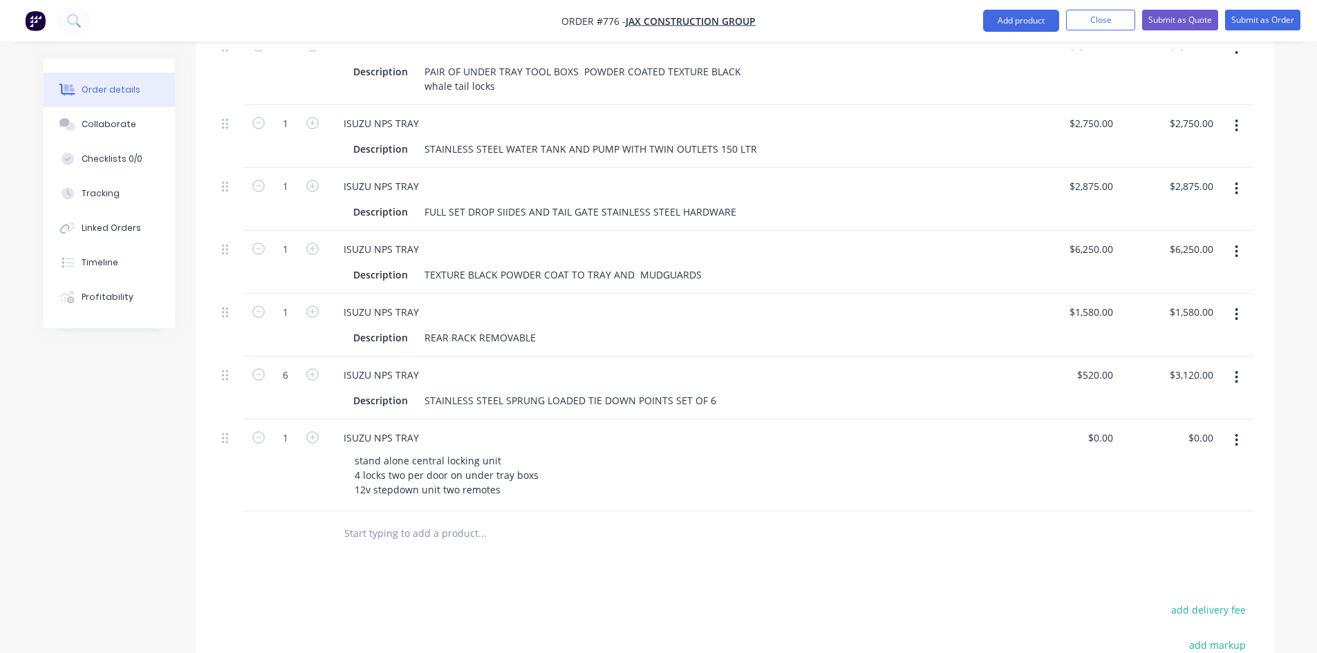
click at [565, 451] on div "stand alone central locking unit 4 locks two per door on under tray boxs 12v st…" at bounding box center [677, 475] width 669 height 49
click at [1107, 428] on input "0" at bounding box center [1110, 438] width 16 height 20
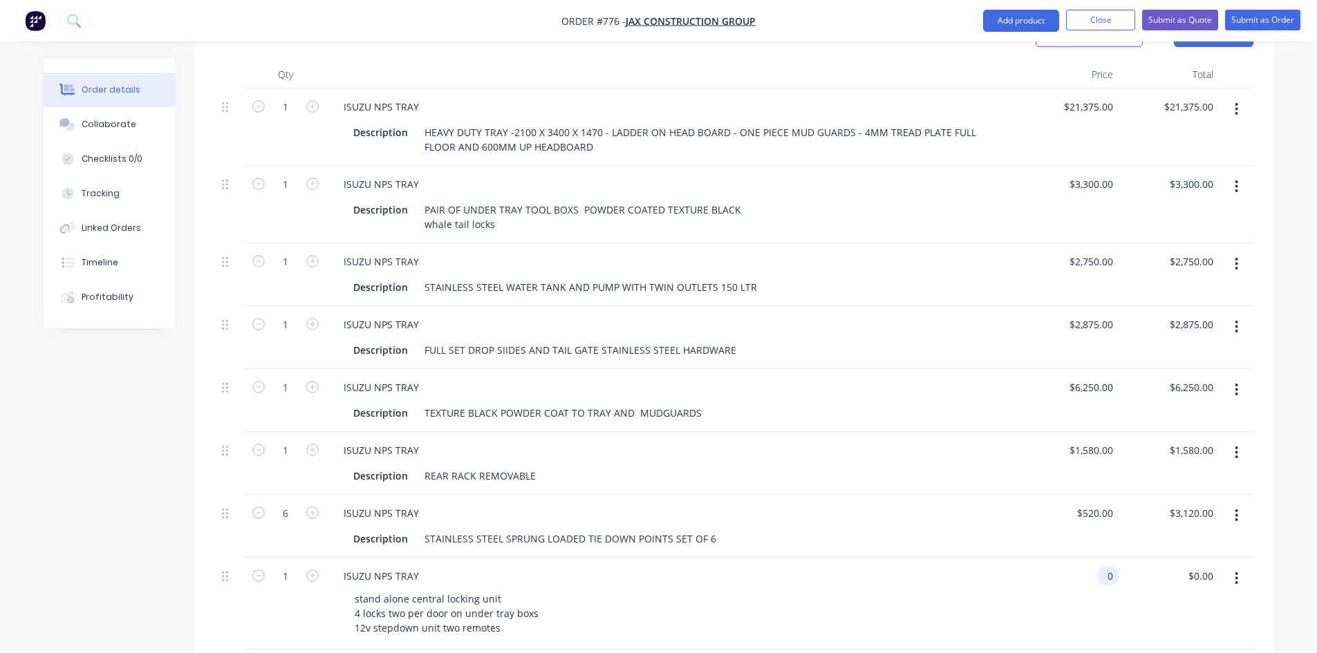
scroll to position [346, 0]
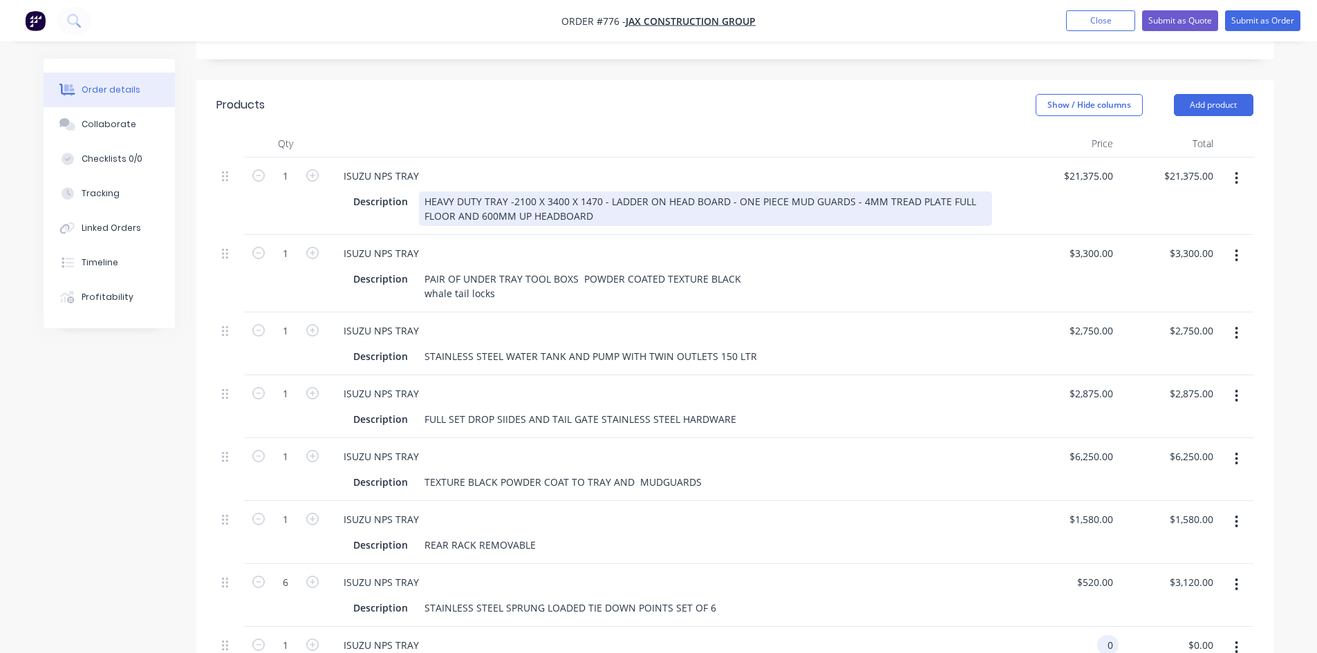
type input "$0.00"
click at [604, 191] on div "HEAVY DUTY TRAY -2100 X 3400 X 1470 - LADDER ON HEAD BOARD - ONE PIECE MUD GUAR…" at bounding box center [705, 208] width 573 height 35
click at [603, 191] on div "HEAVY DUTY TRAY -2100 X 3400 X 1470 - LADDER ON HEAD BOARD - ONE PIECE MUD GUAR…" at bounding box center [705, 208] width 573 height 35
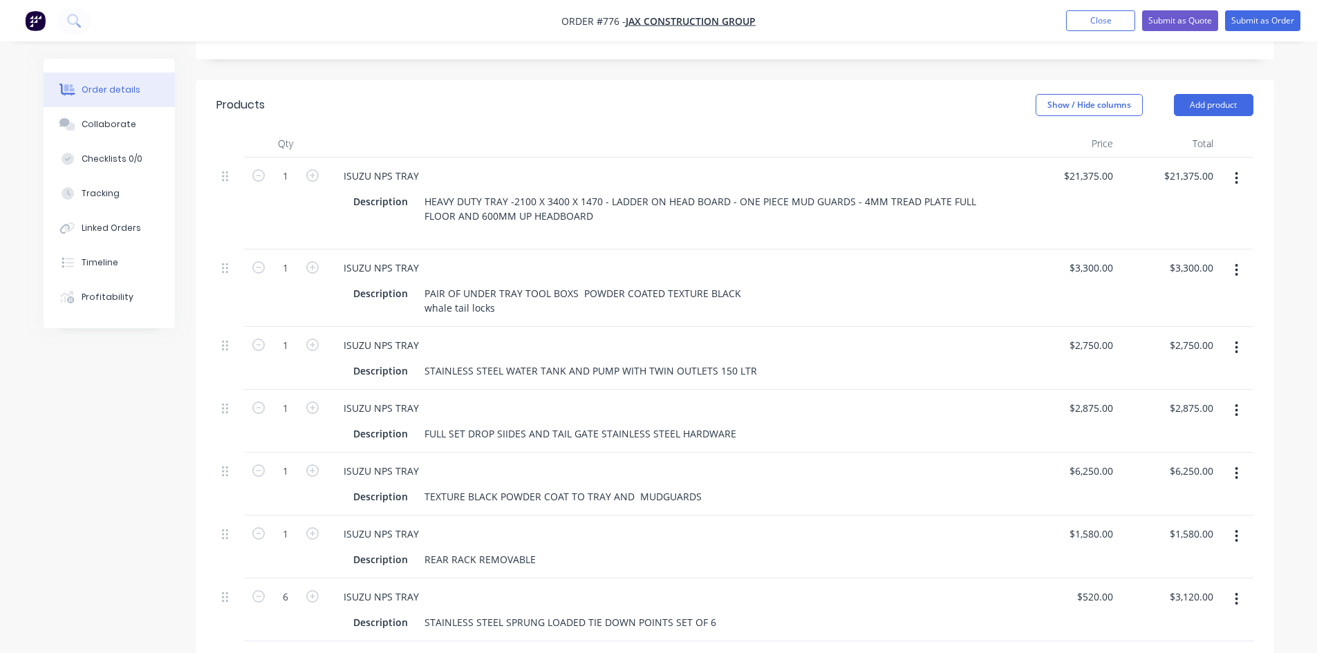
click at [572, 166] on div "ISUZU NPS TRAY" at bounding box center [672, 176] width 680 height 20
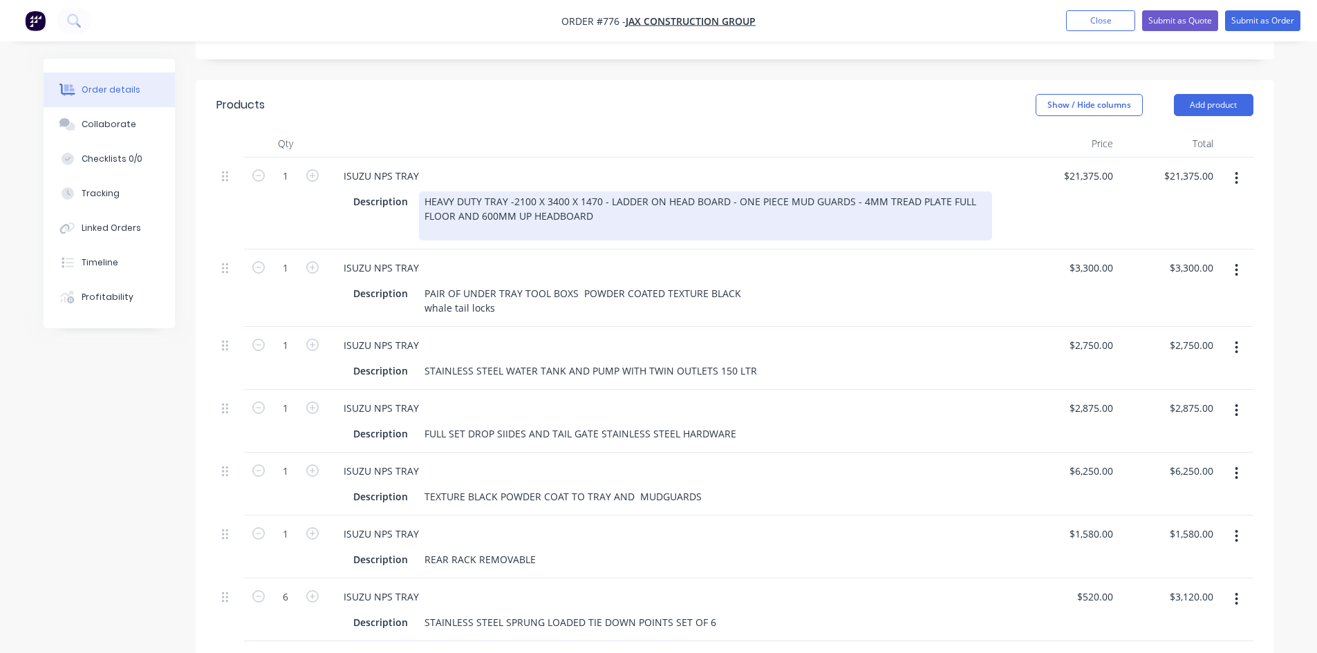
click at [598, 191] on div "HEAVY DUTY TRAY -2100 X 3400 X 1470 - LADDER ON HEAD BOARD - ONE PIECE MUD GUAR…" at bounding box center [705, 215] width 573 height 49
click at [621, 191] on div "HEAVY DUTY TRAY -2100 X 3400 X 1470 - LADDER ON HEAD BOARD - ONE PIECE MUD GUAR…" at bounding box center [705, 215] width 573 height 49
click at [595, 191] on div "HEAVY DUTY TRAY -2100 X 3400 X 1470 - LADDER ON HEAD BOARD - ONE PIECE MUD GUAR…" at bounding box center [705, 215] width 573 height 49
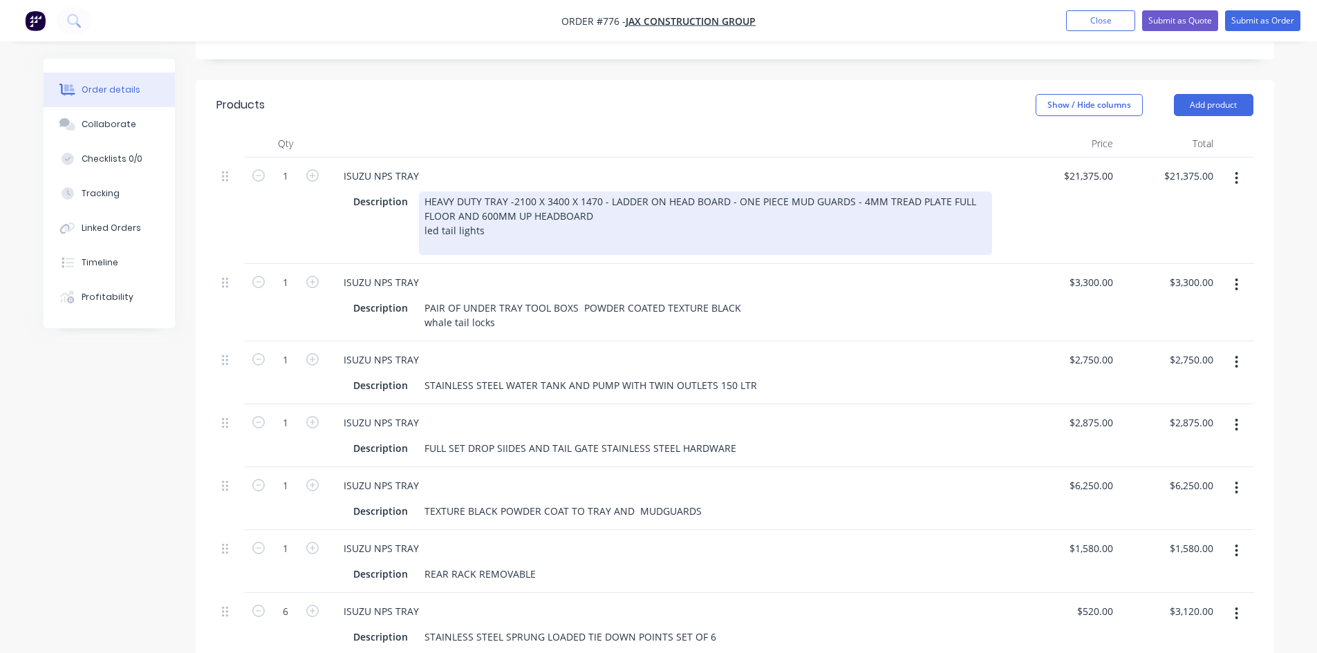
click at [489, 194] on div "HEAVY DUTY TRAY -2100 X 3400 X 1470 - LADDER ON HEAD BOARD - ONE PIECE MUD GUAR…" at bounding box center [705, 223] width 573 height 64
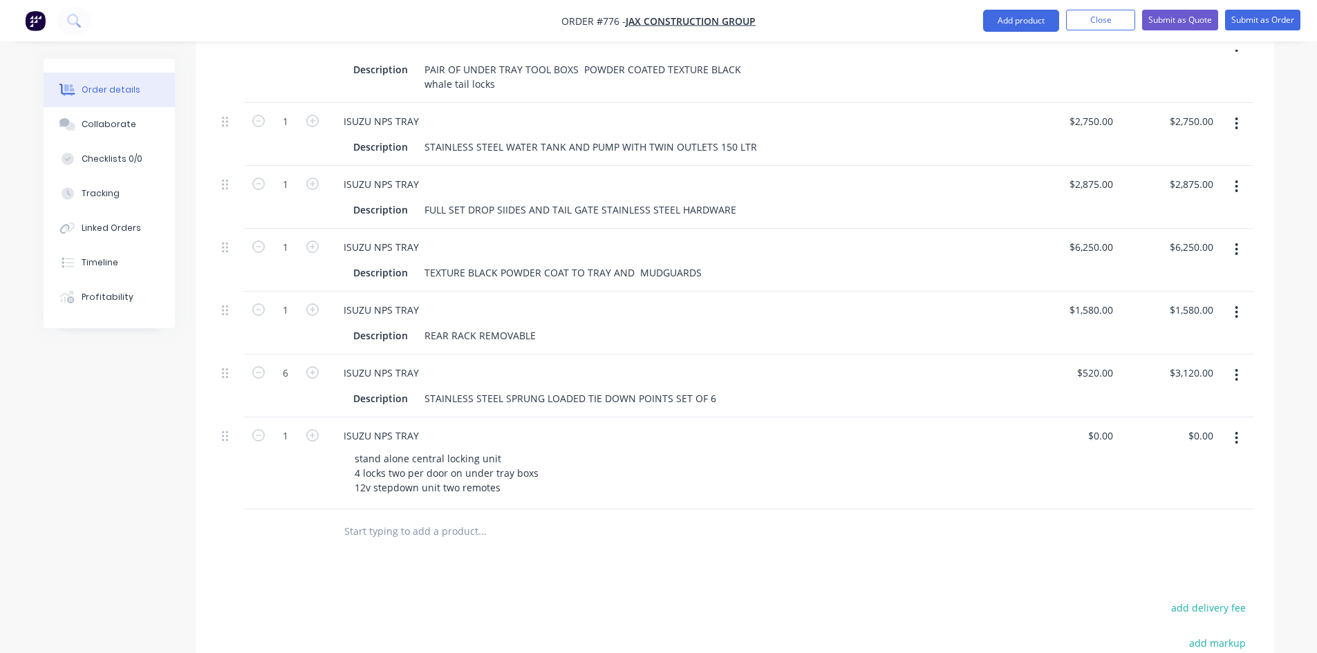
scroll to position [622, 0]
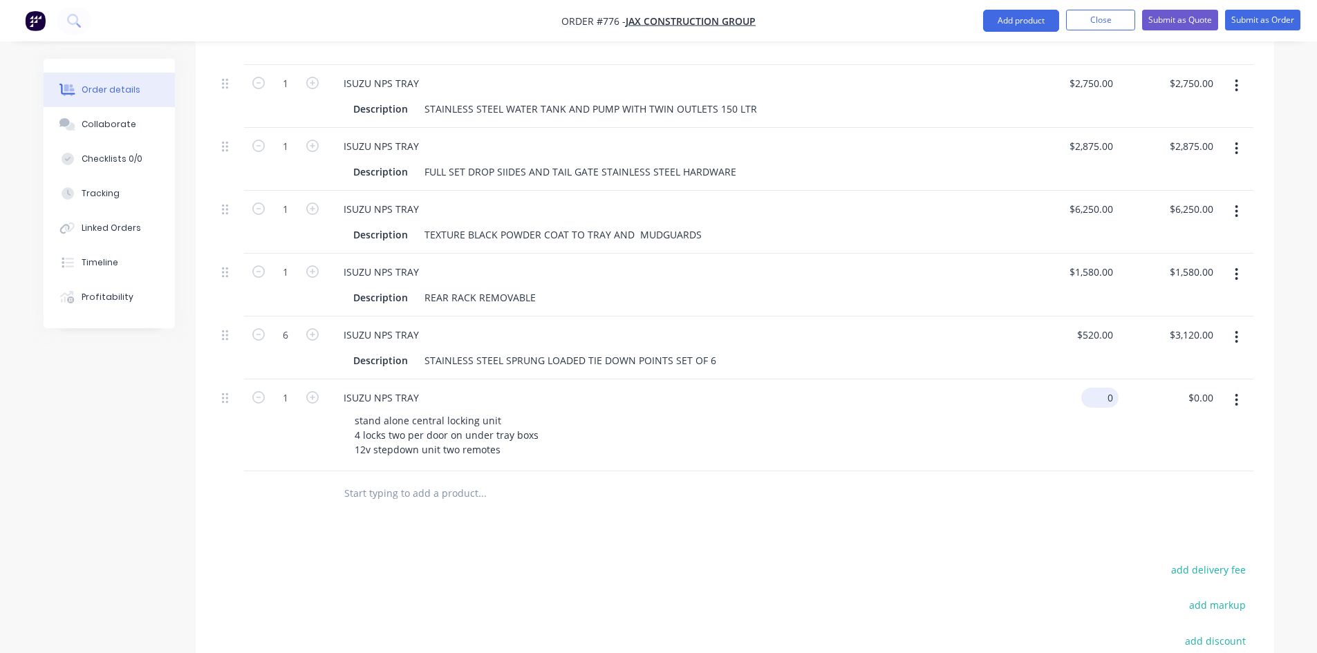
click at [1112, 388] on input "0" at bounding box center [1102, 398] width 32 height 20
type input "$1,150.00"
click at [1185, 393] on div "$1,150.00 $1,150.00" at bounding box center [1168, 425] width 100 height 92
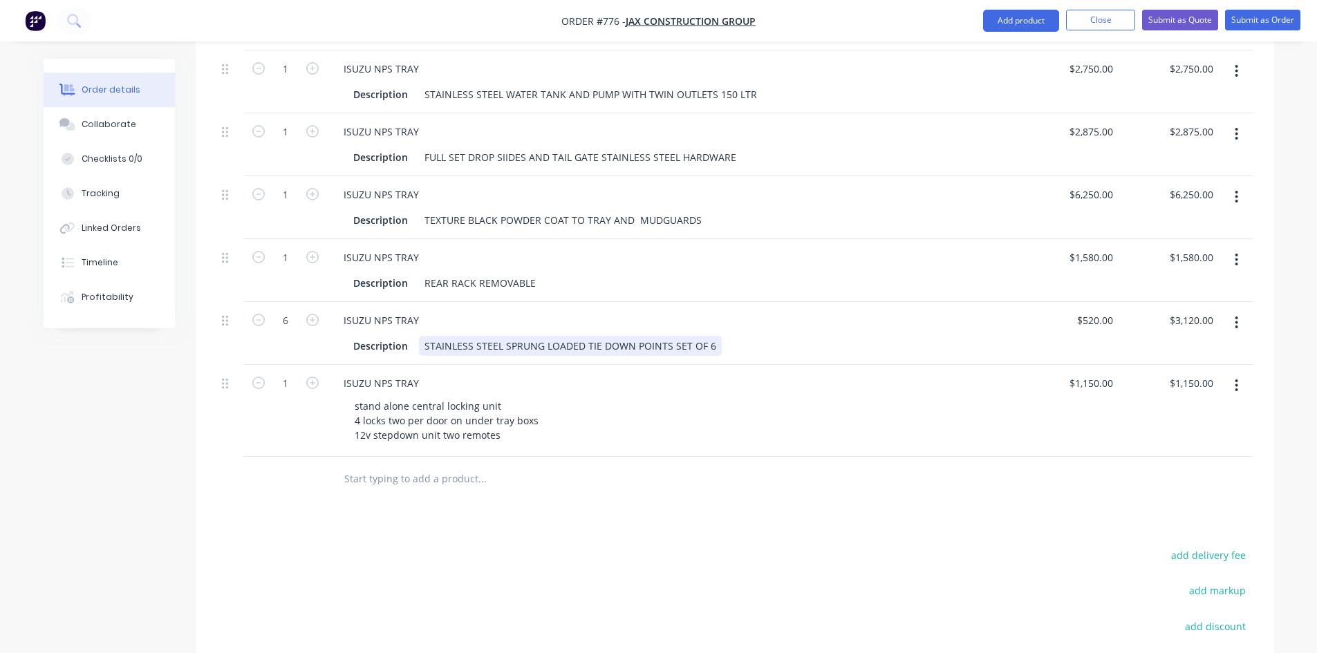
click at [710, 336] on div "STAINLESS STEEL SPRUNG LOADED TIE DOWN POINTS SET OF 6" at bounding box center [570, 346] width 303 height 20
click at [498, 336] on div "STAINLESS STEEL SPRUNG LOADED MOUNTING POINTS" at bounding box center [552, 346] width 266 height 20
click at [470, 336] on div "STAINLESS STEEL SPRUNG LOADED MOUNTING POINTS" at bounding box center [552, 346] width 266 height 20
click at [735, 336] on div "Description CUSTOM STEEL SPRUNG LOADED MOUNTING POINTS" at bounding box center [670, 346] width 644 height 20
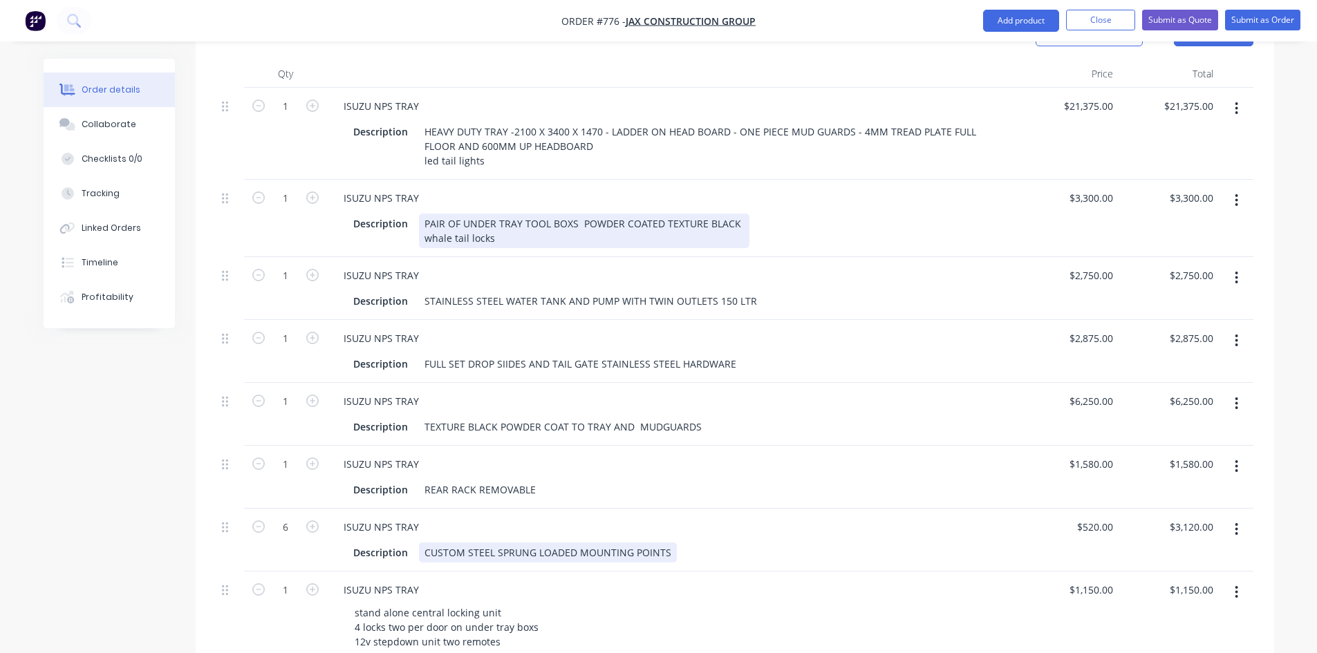
scroll to position [415, 0]
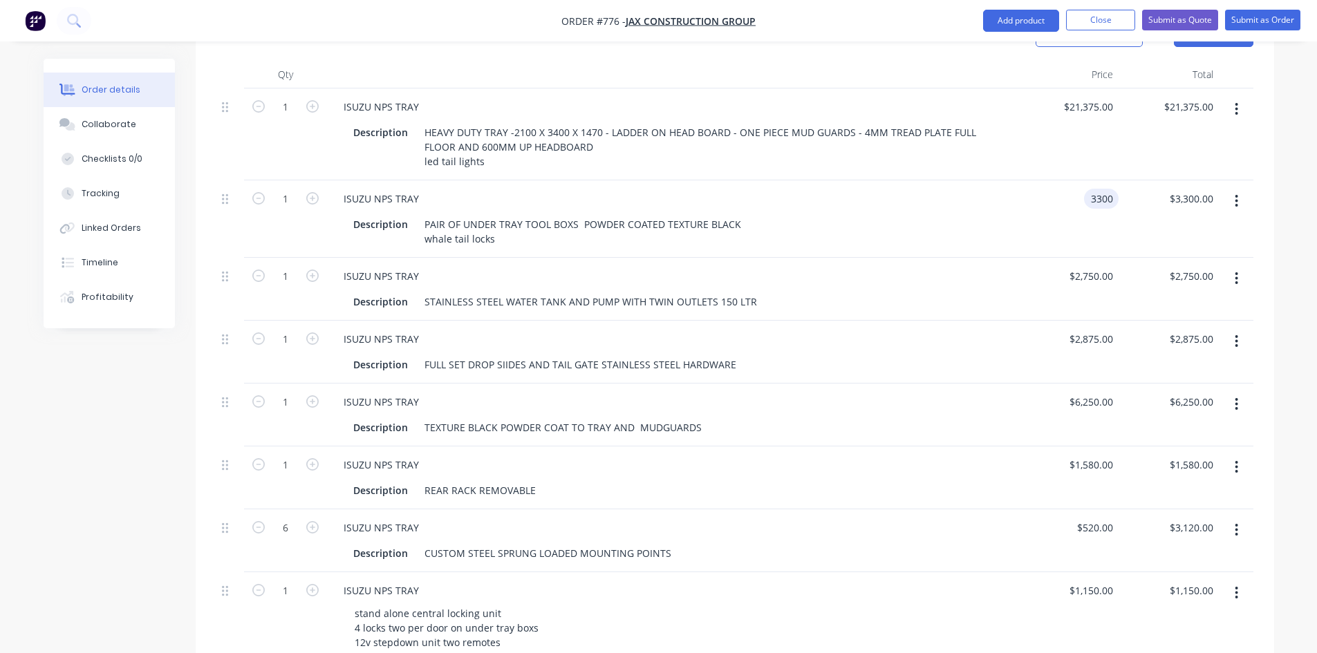
click at [1089, 189] on input "3300" at bounding box center [1103, 199] width 29 height 20
click at [1070, 199] on div "$3,300.00 $3,300.00" at bounding box center [1068, 218] width 100 height 77
click at [1091, 189] on input "3300" at bounding box center [1103, 199] width 29 height 20
type input "$3,600.00"
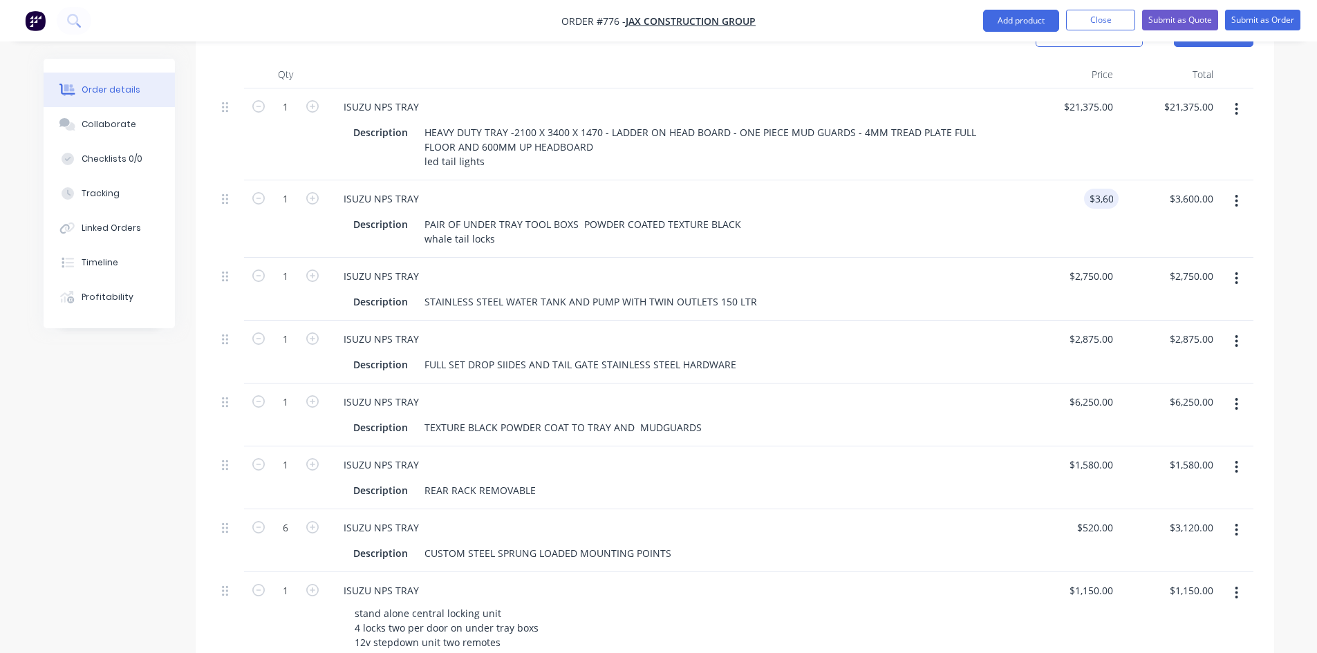
click at [1106, 211] on div "$3,600.00 3600" at bounding box center [1068, 218] width 100 height 77
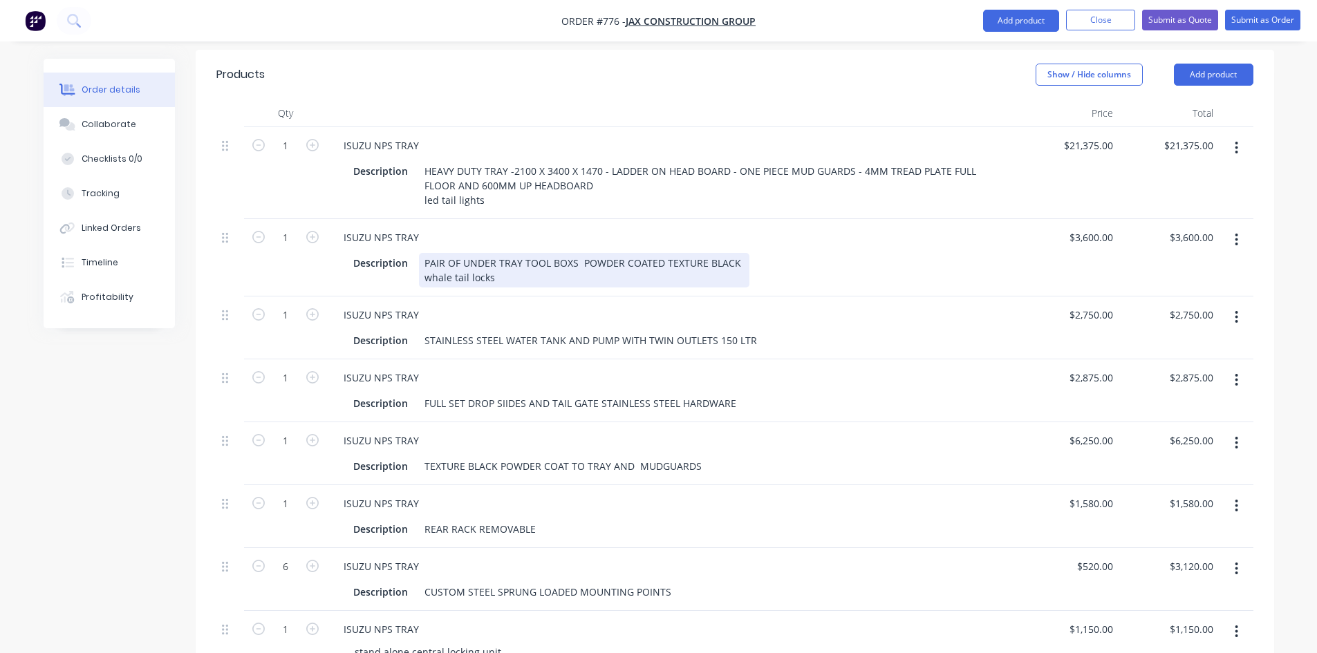
scroll to position [346, 0]
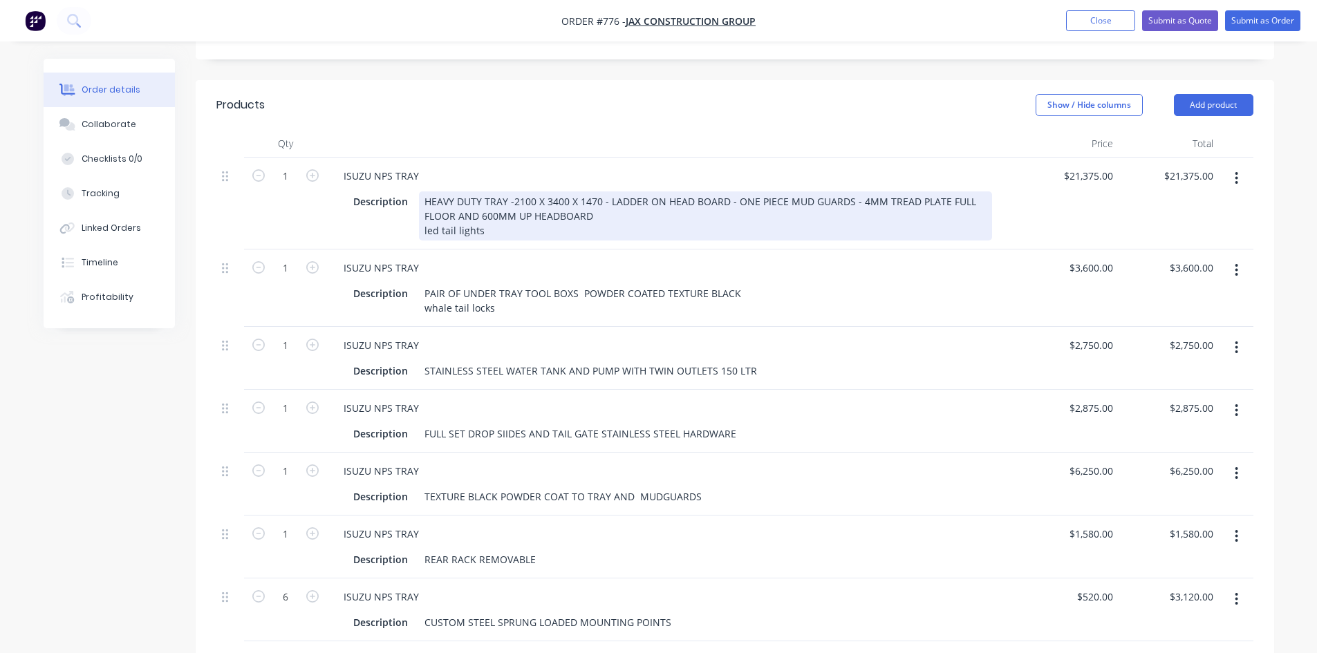
click at [480, 191] on div "HEAVY DUTY TRAY -2100 X 3400 X 1470 - LADDER ON HEAD BOARD - ONE PIECE MUD GUAR…" at bounding box center [705, 215] width 573 height 49
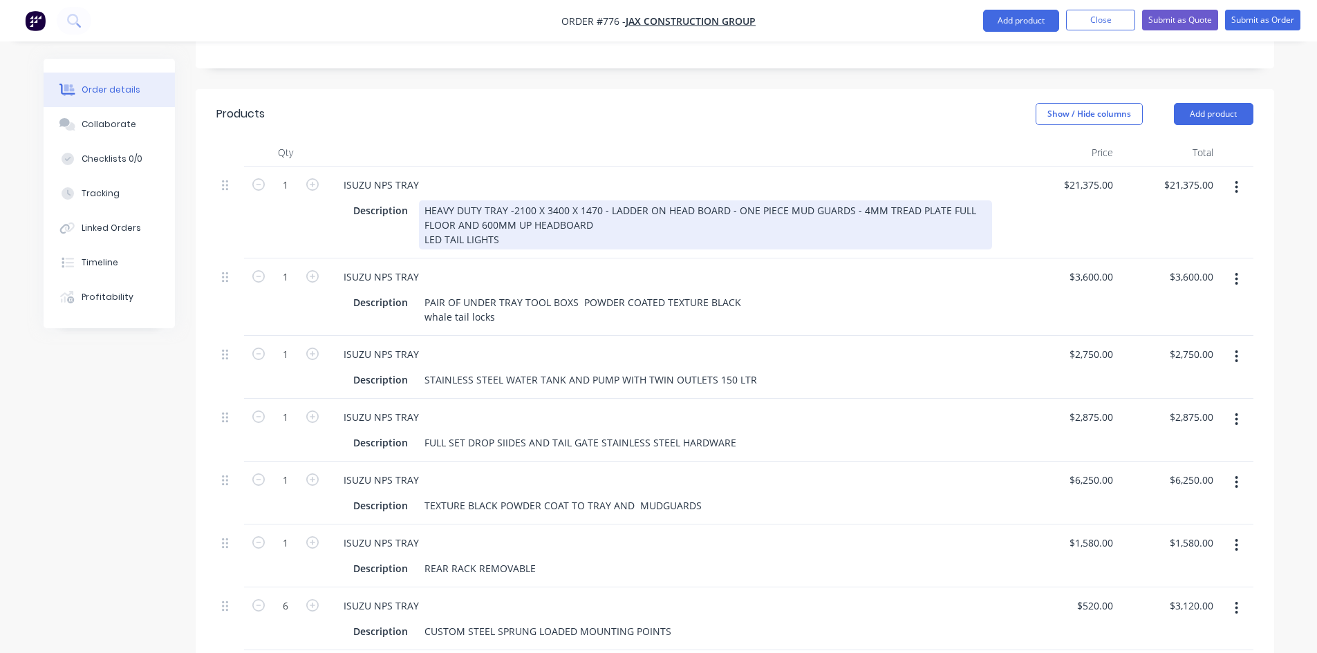
scroll to position [276, 0]
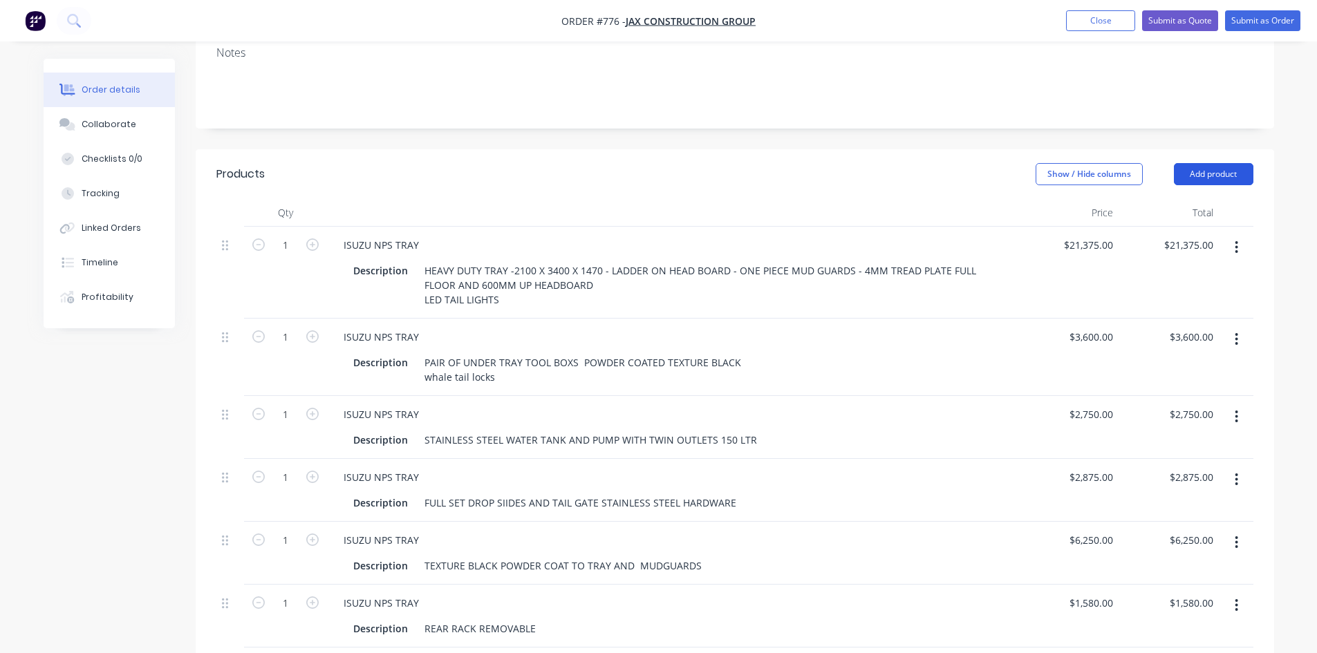
click at [1198, 163] on button "Add product" at bounding box center [1212, 174] width 79 height 22
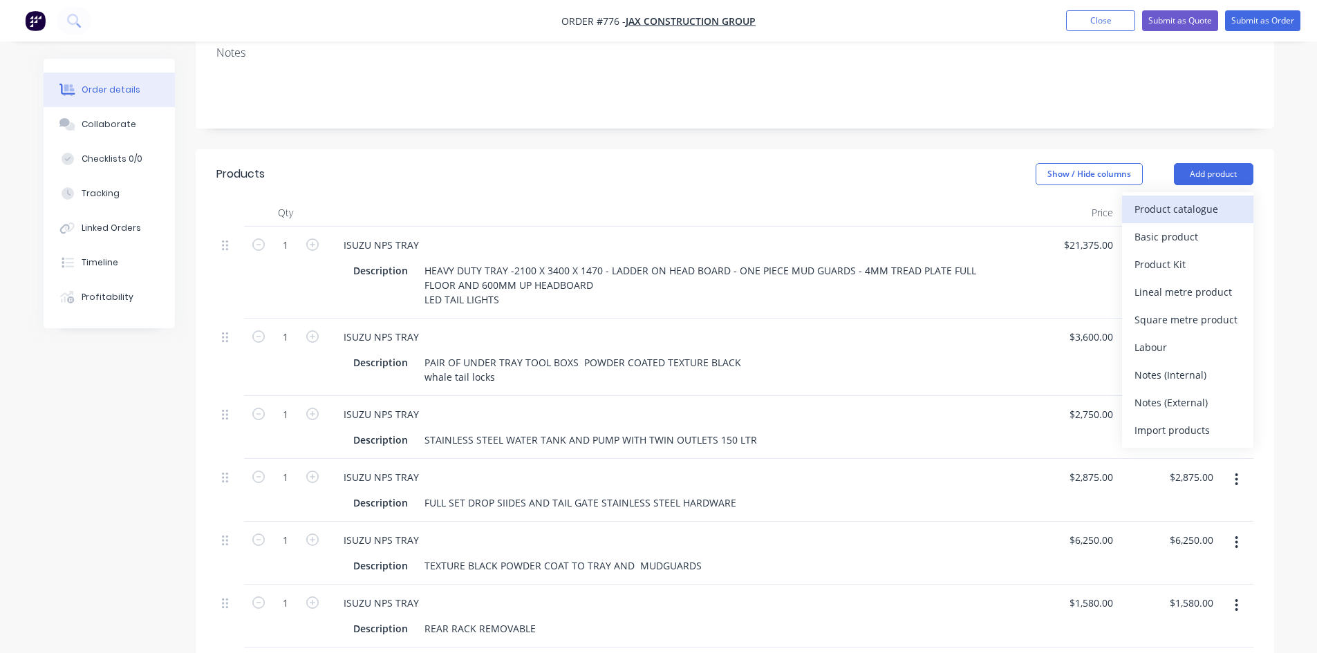
click at [1138, 199] on div "Product catalogue" at bounding box center [1187, 209] width 106 height 20
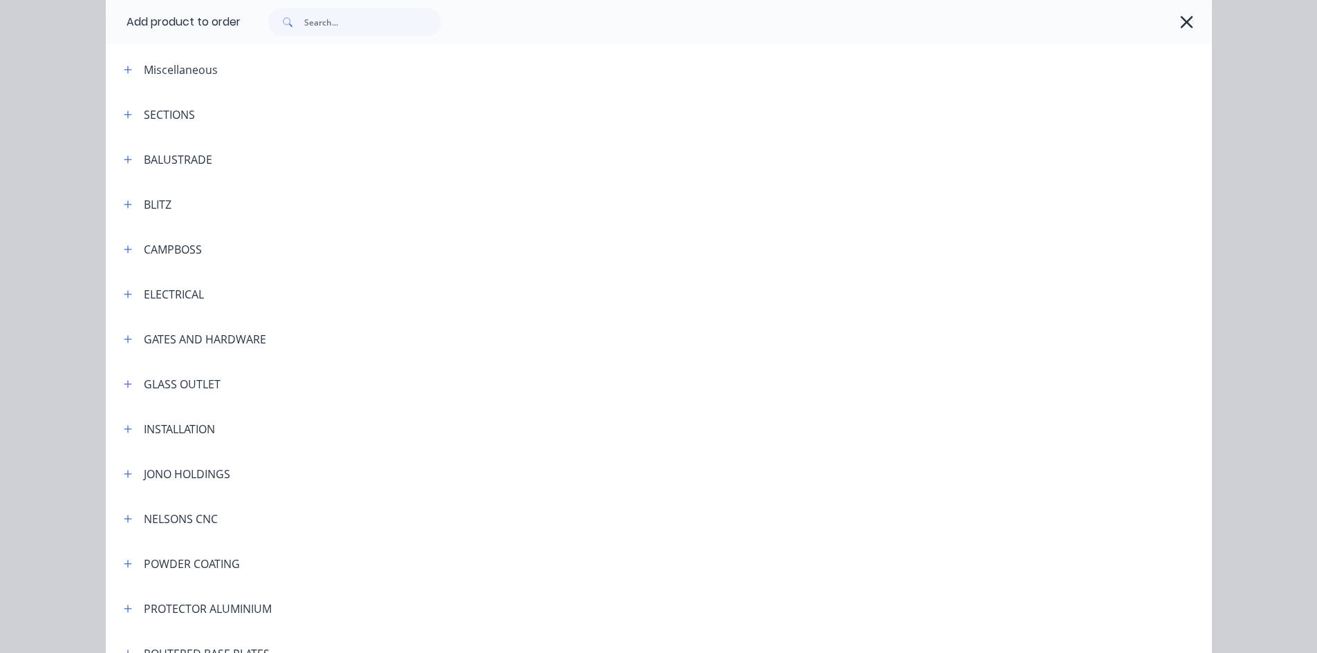
scroll to position [323, 0]
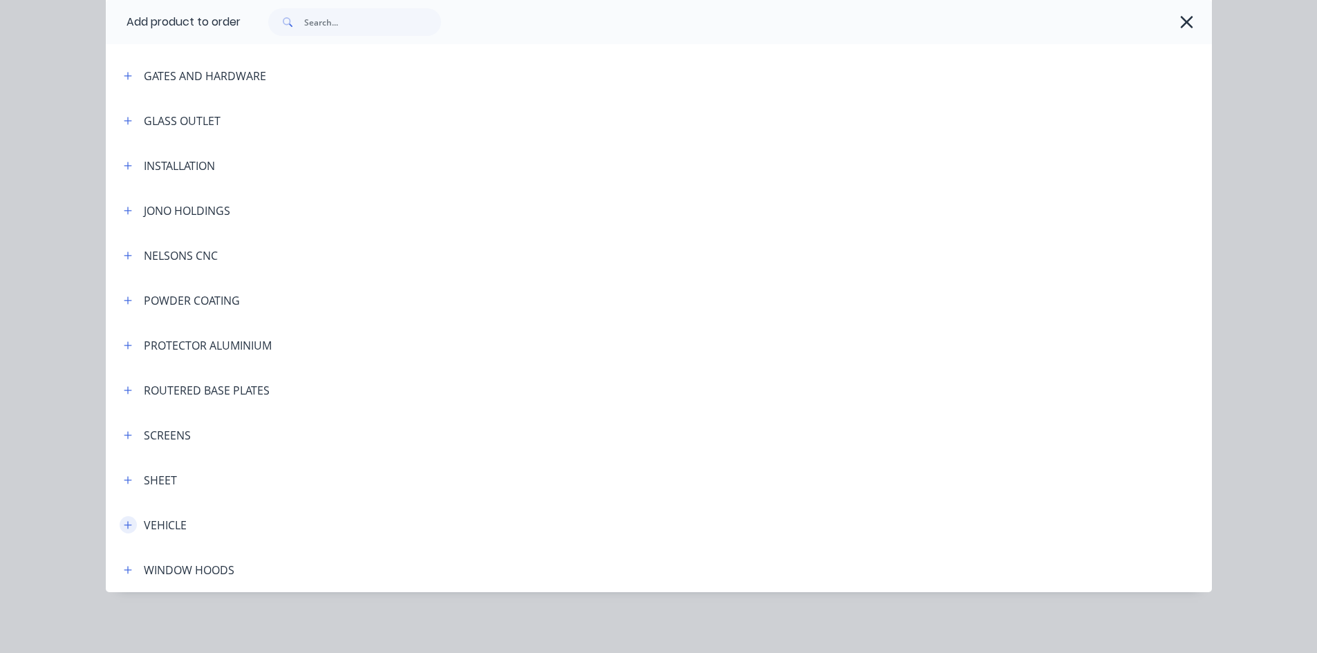
click at [124, 527] on icon "button" at bounding box center [128, 525] width 8 height 10
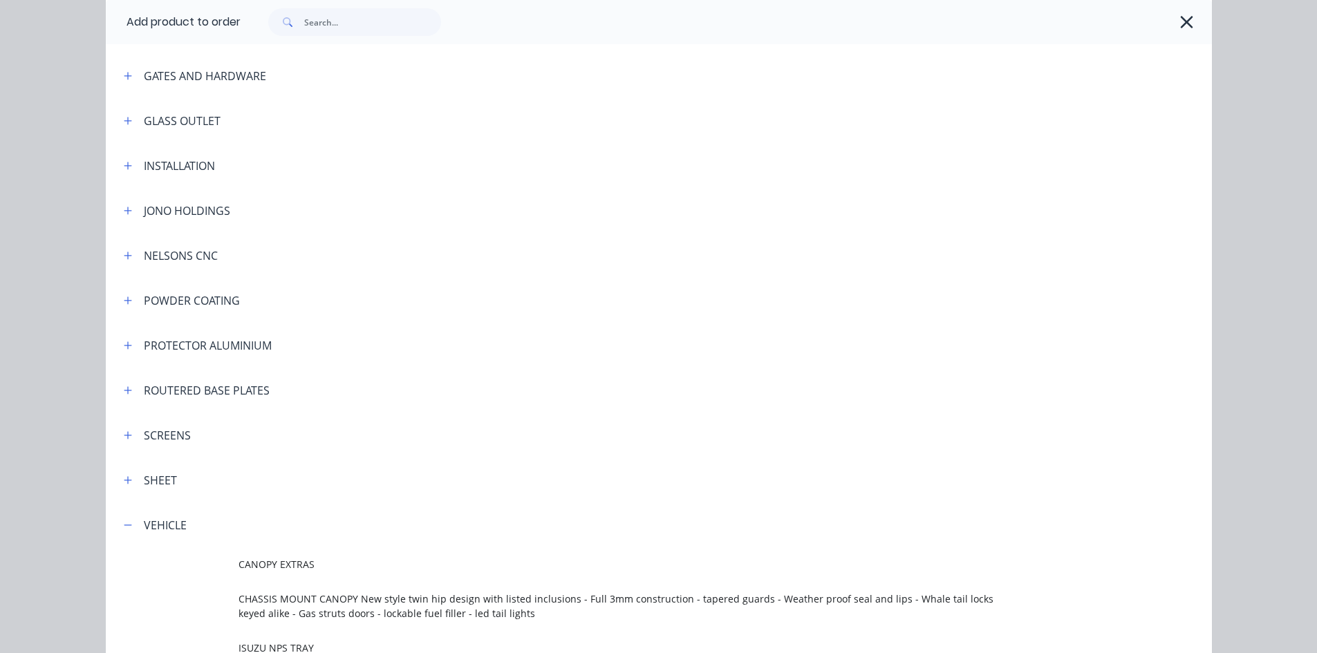
scroll to position [599, 0]
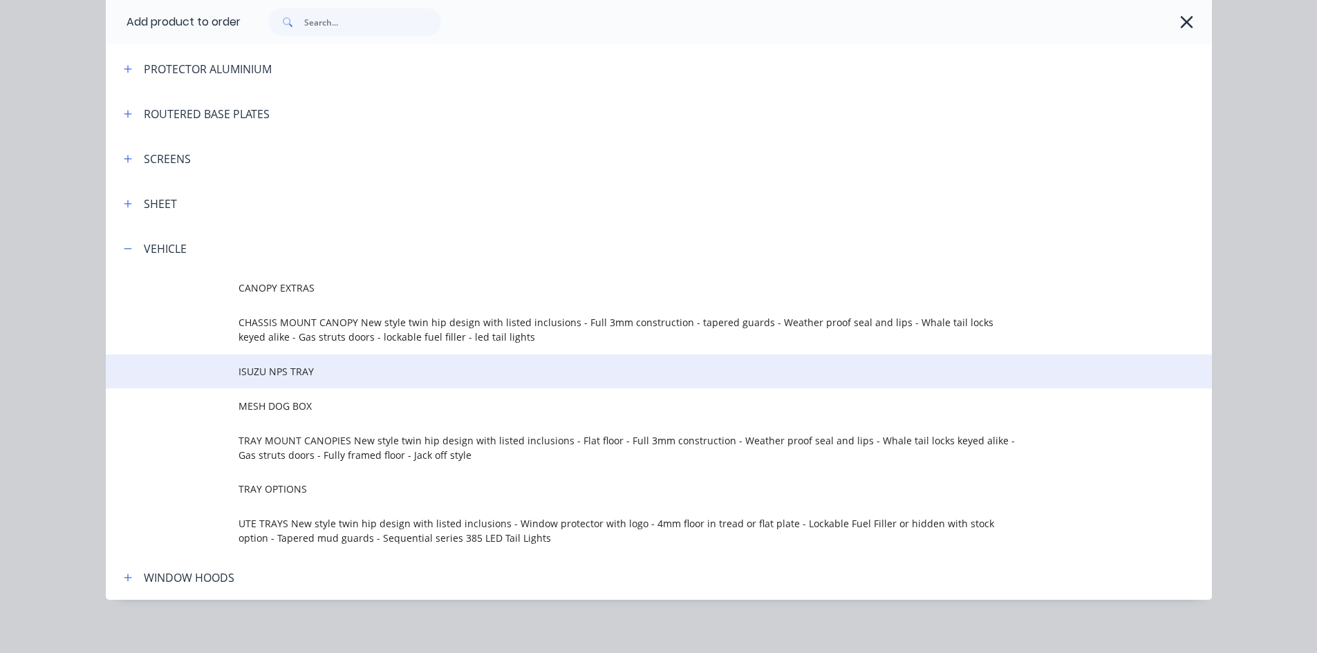
click at [367, 373] on span "ISUZU NPS TRAY" at bounding box center [627, 371] width 778 height 15
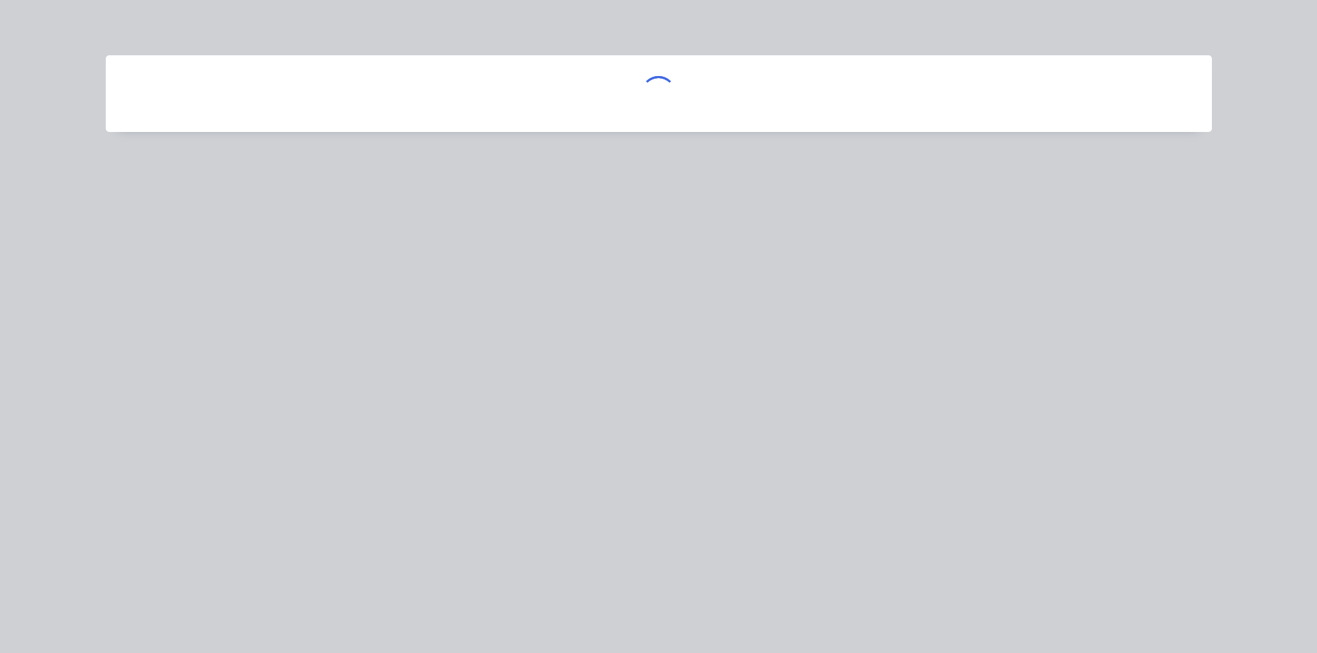
scroll to position [0, 0]
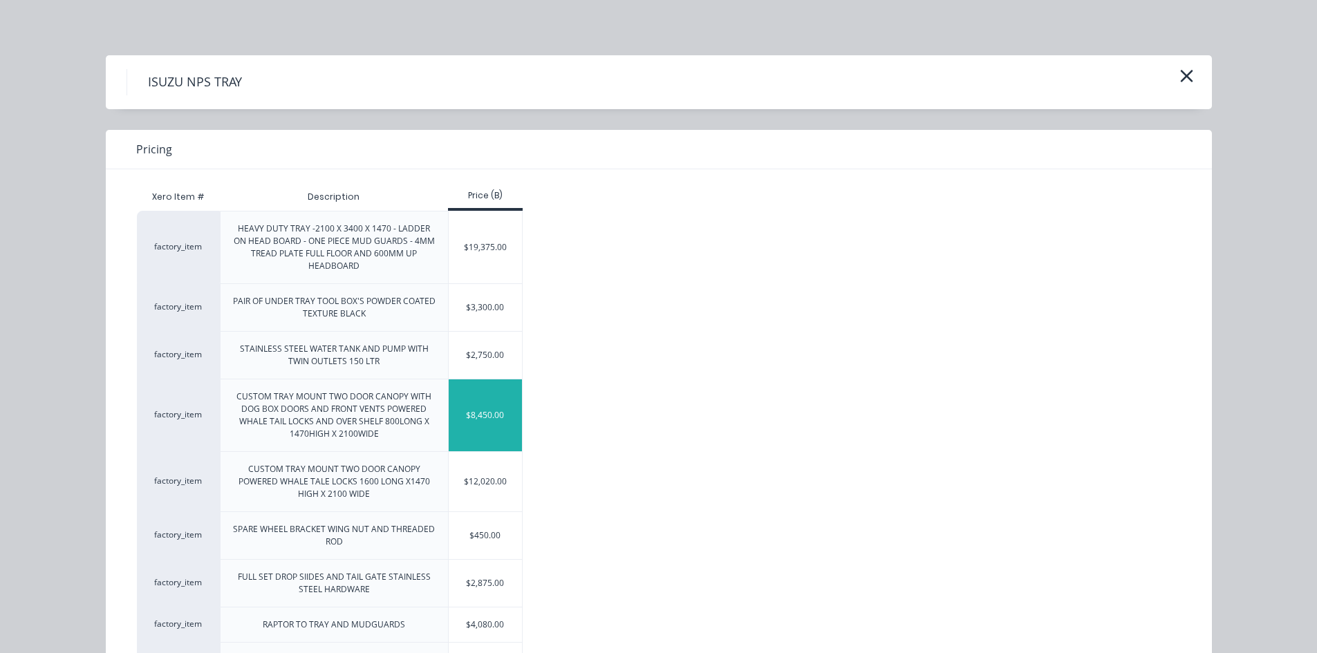
click at [474, 429] on div "$8,450.00" at bounding box center [486, 415] width 74 height 72
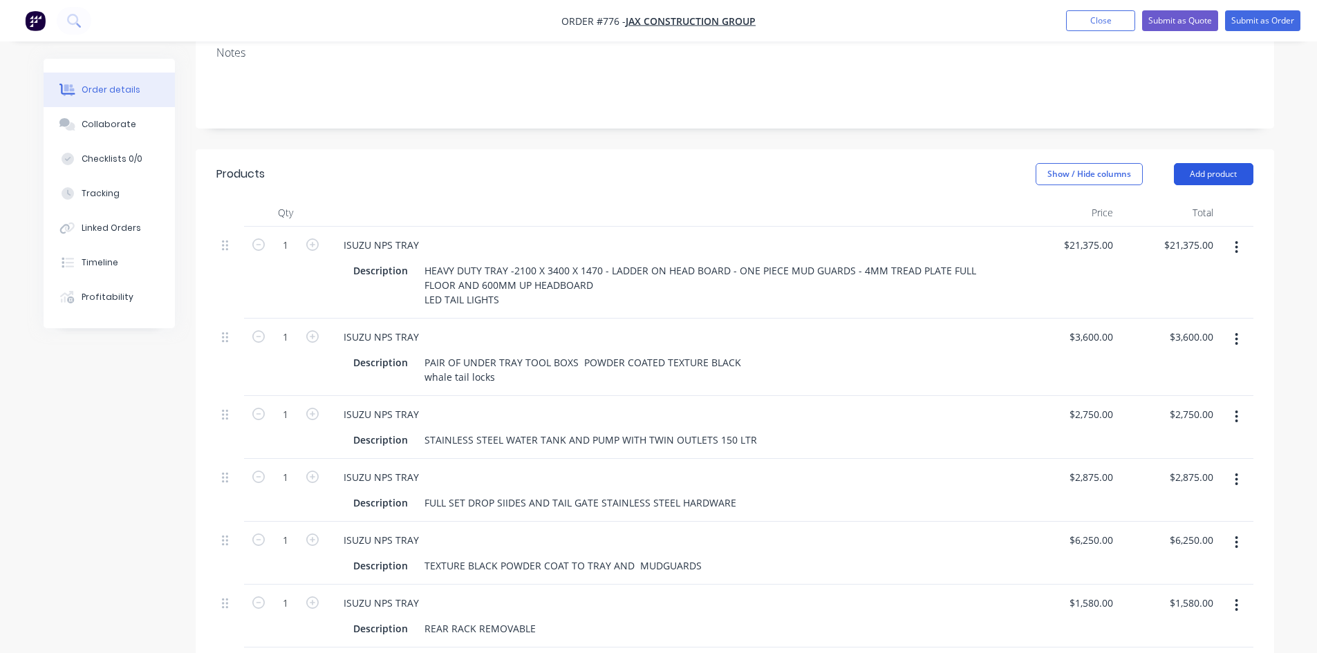
click at [1223, 163] on button "Add product" at bounding box center [1212, 174] width 79 height 22
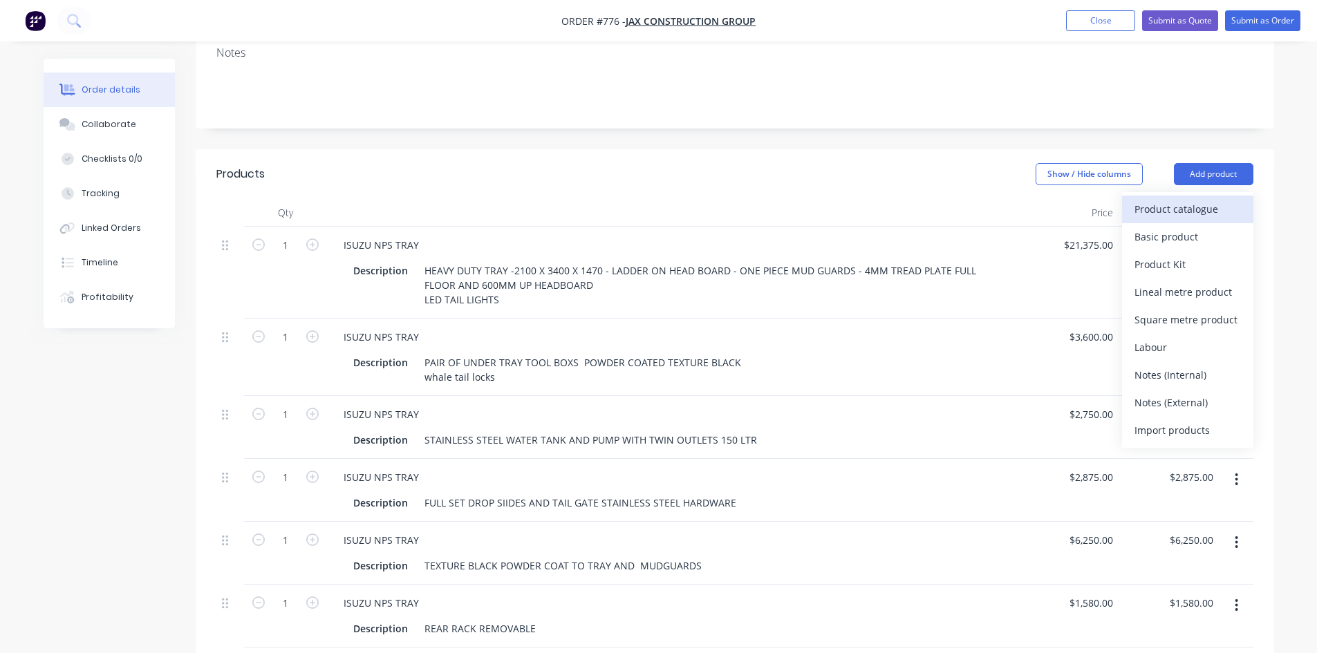
click at [1176, 199] on div "Product catalogue" at bounding box center [1187, 209] width 106 height 20
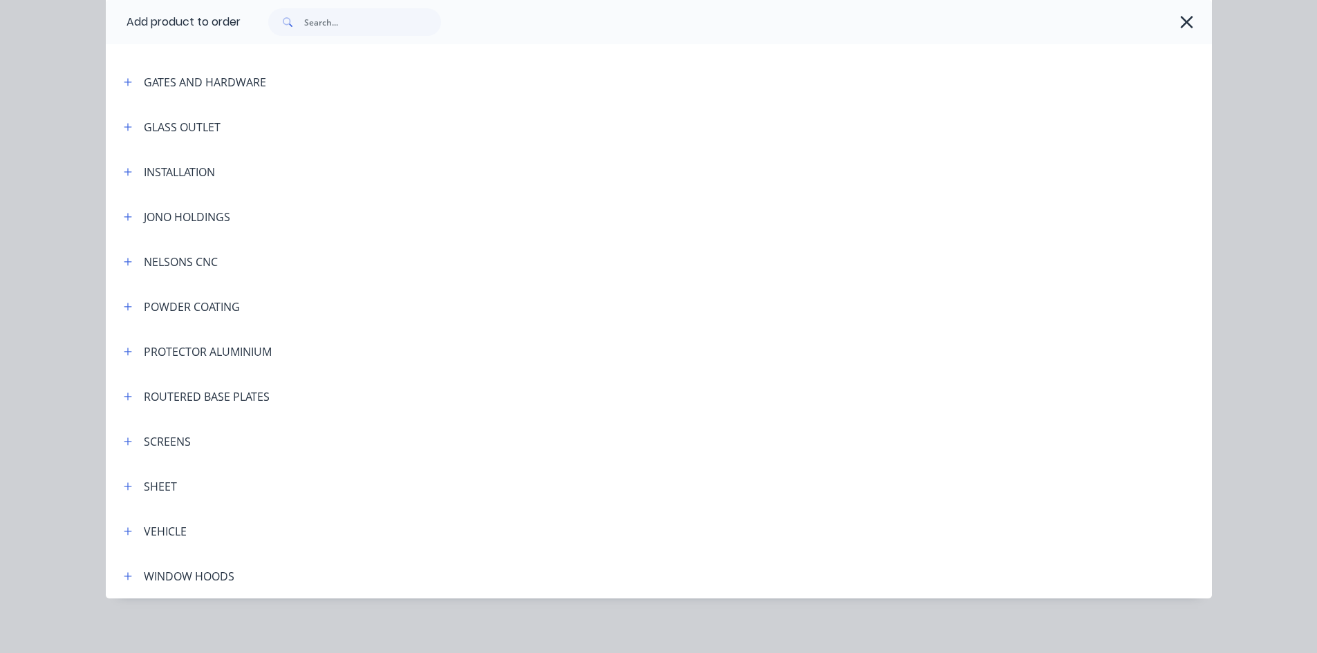
scroll to position [323, 0]
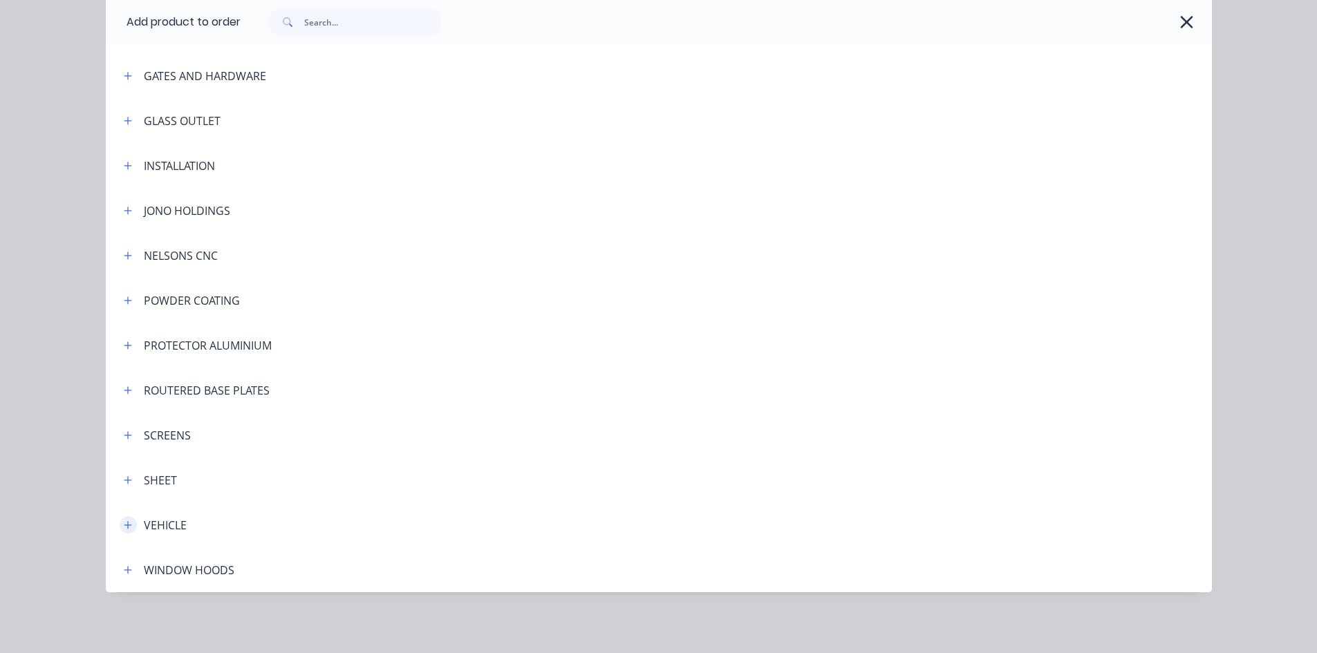
click at [120, 530] on button "button" at bounding box center [128, 524] width 17 height 17
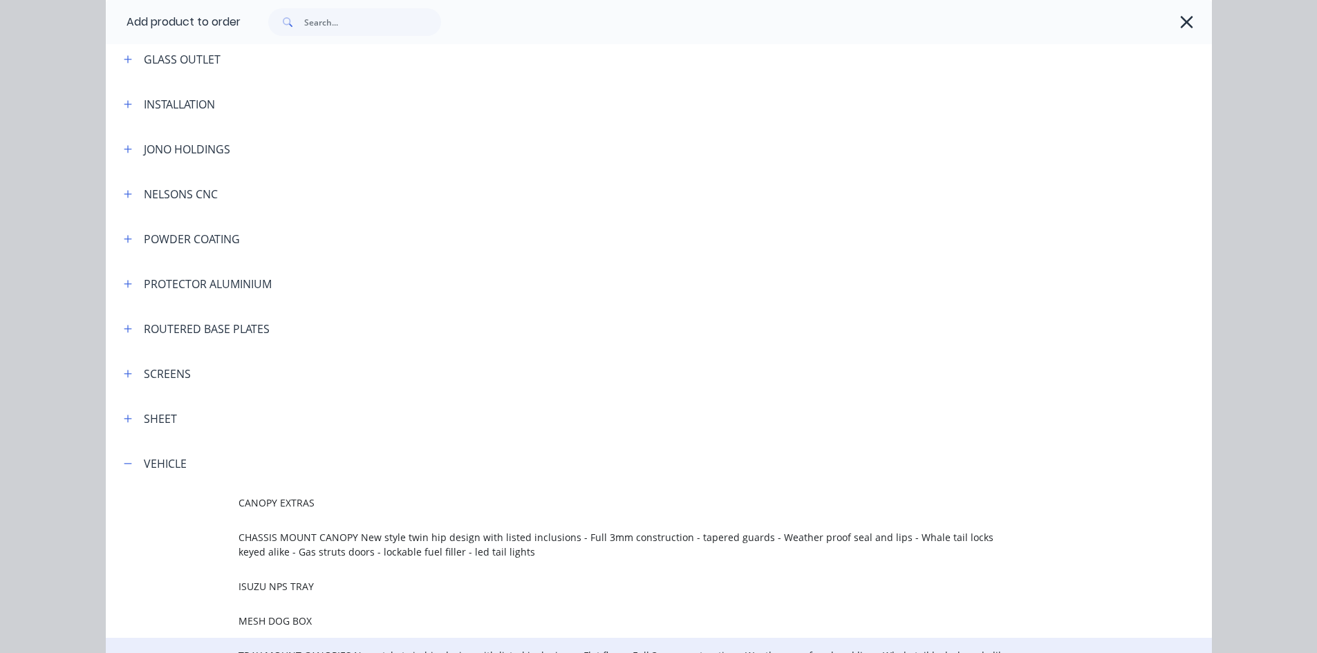
scroll to position [599, 0]
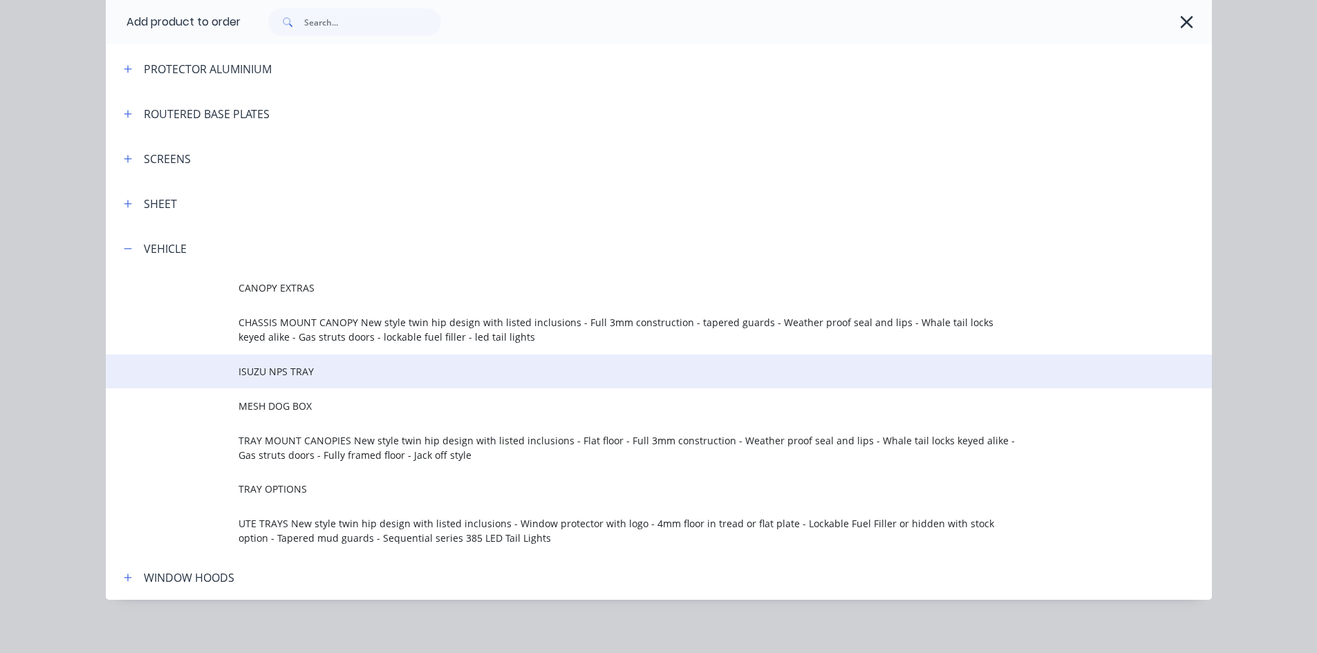
click at [261, 370] on span "ISUZU NPS TRAY" at bounding box center [627, 371] width 778 height 15
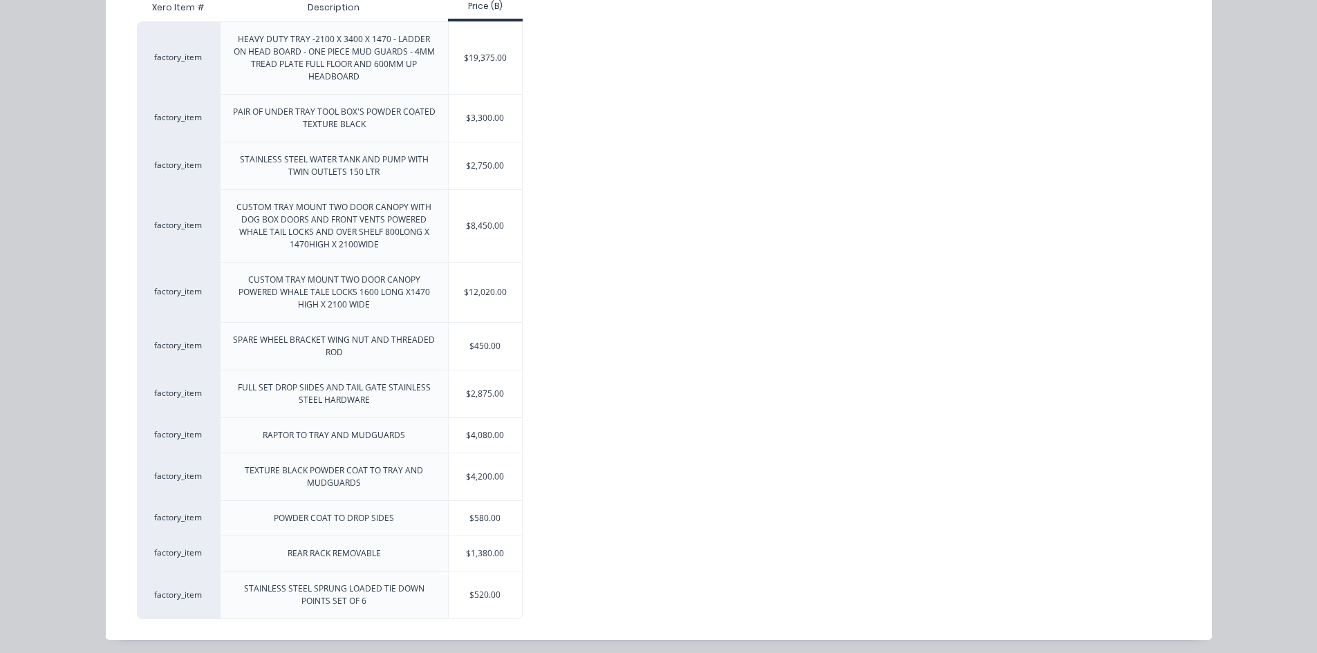
scroll to position [196, 0]
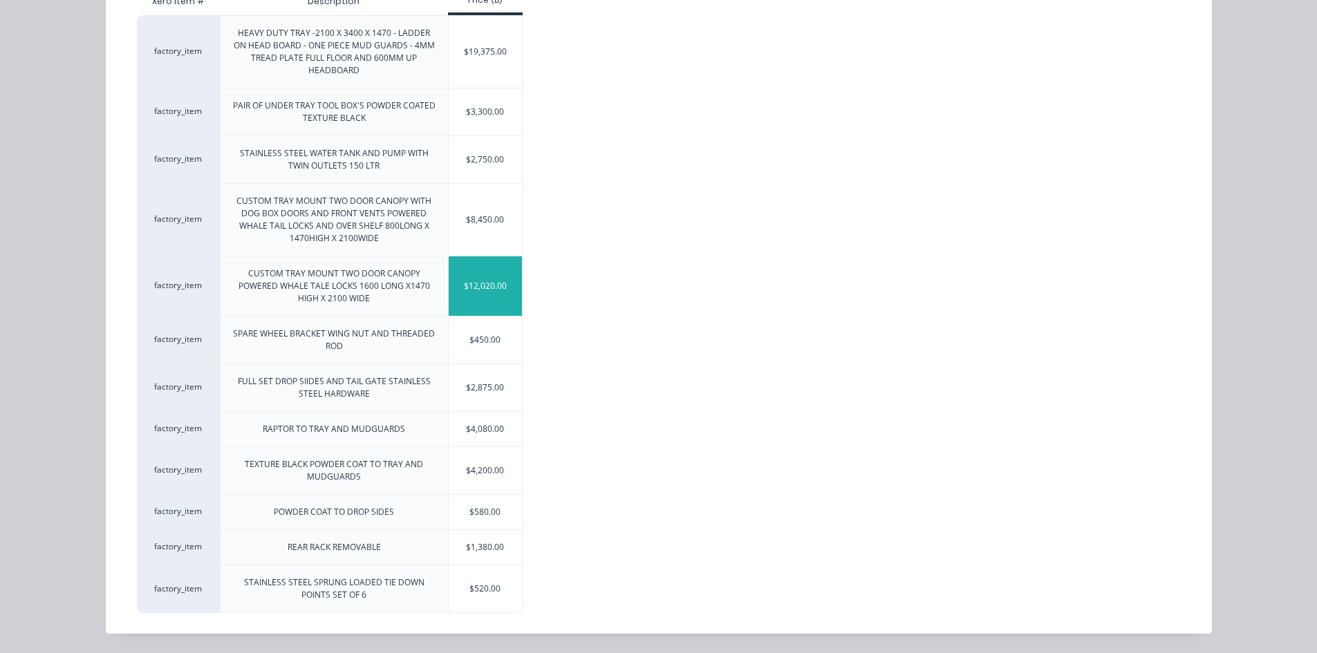
click at [473, 288] on div "$12,020.00" at bounding box center [486, 285] width 74 height 59
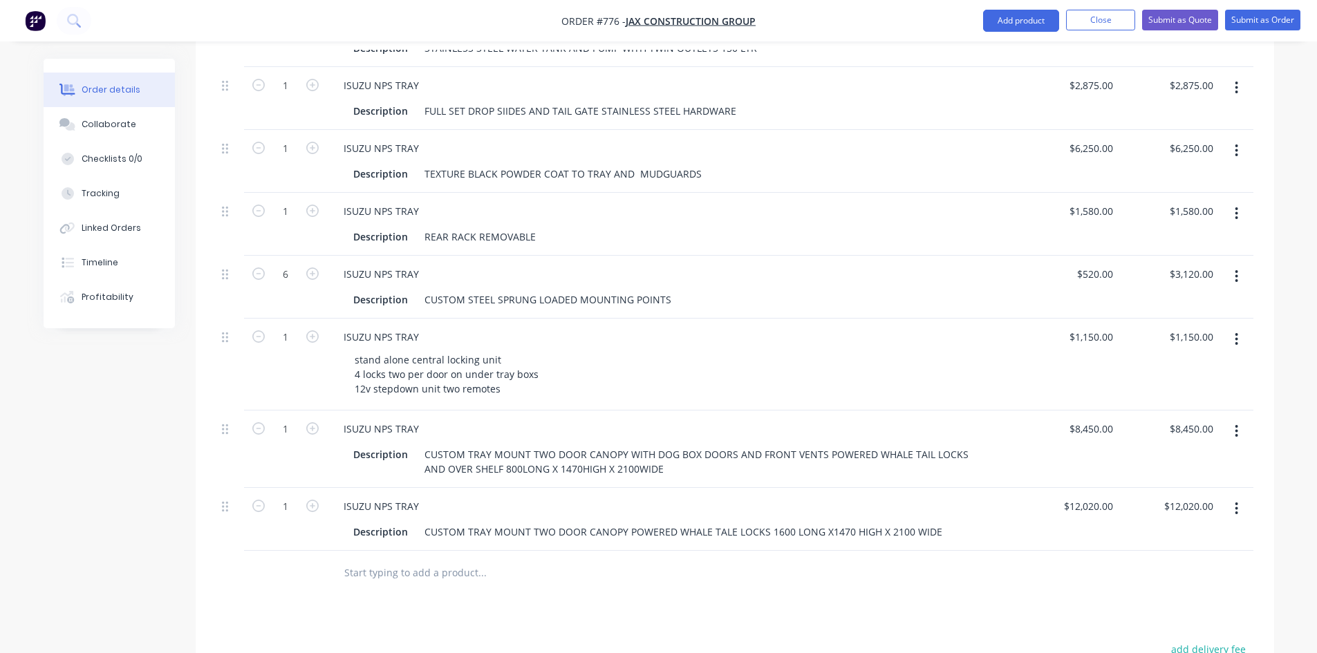
scroll to position [691, 0]
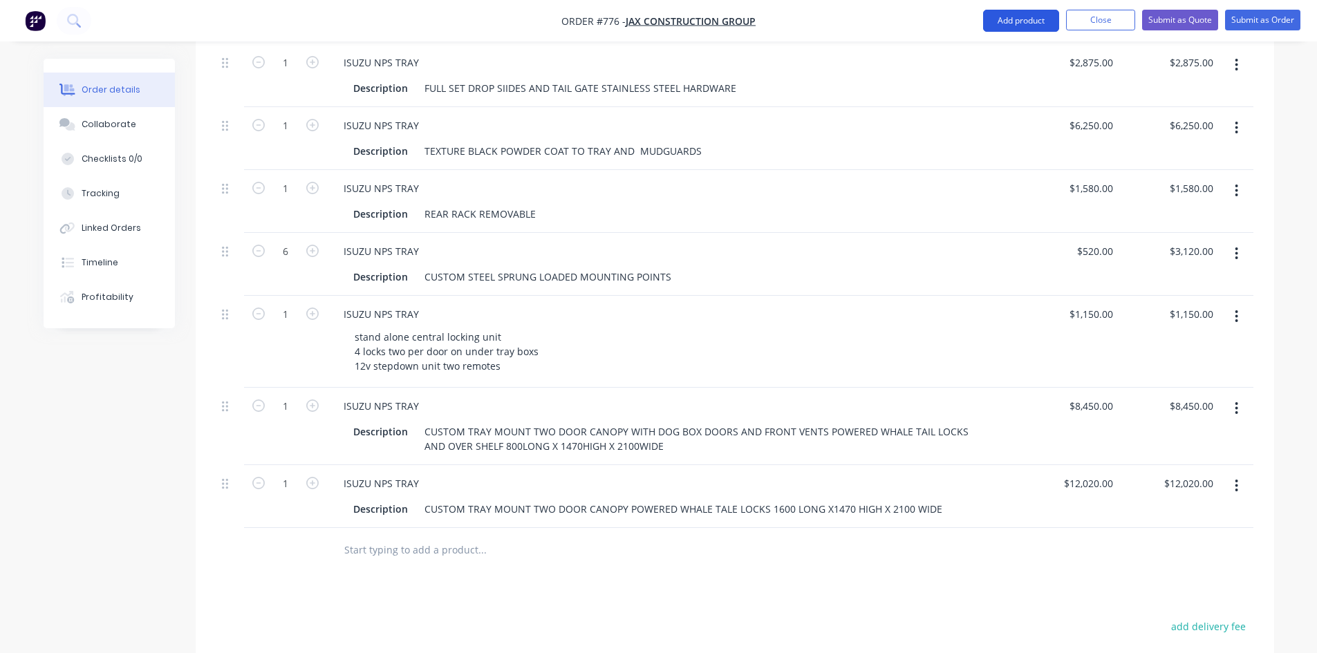
click at [1026, 25] on button "Add product" at bounding box center [1021, 21] width 76 height 22
click at [686, 585] on div "Products Show / Hide columns Add product Qty Price Total 1 ISUZU NPS TRAY Descr…" at bounding box center [735, 305] width 1078 height 1140
click at [762, 499] on div "CUSTOM TRAY MOUNT TWO DOOR CANOPY POWERED WHALE TALE LOCKS 1600 LONG X1470 HIGH…" at bounding box center [683, 509] width 529 height 20
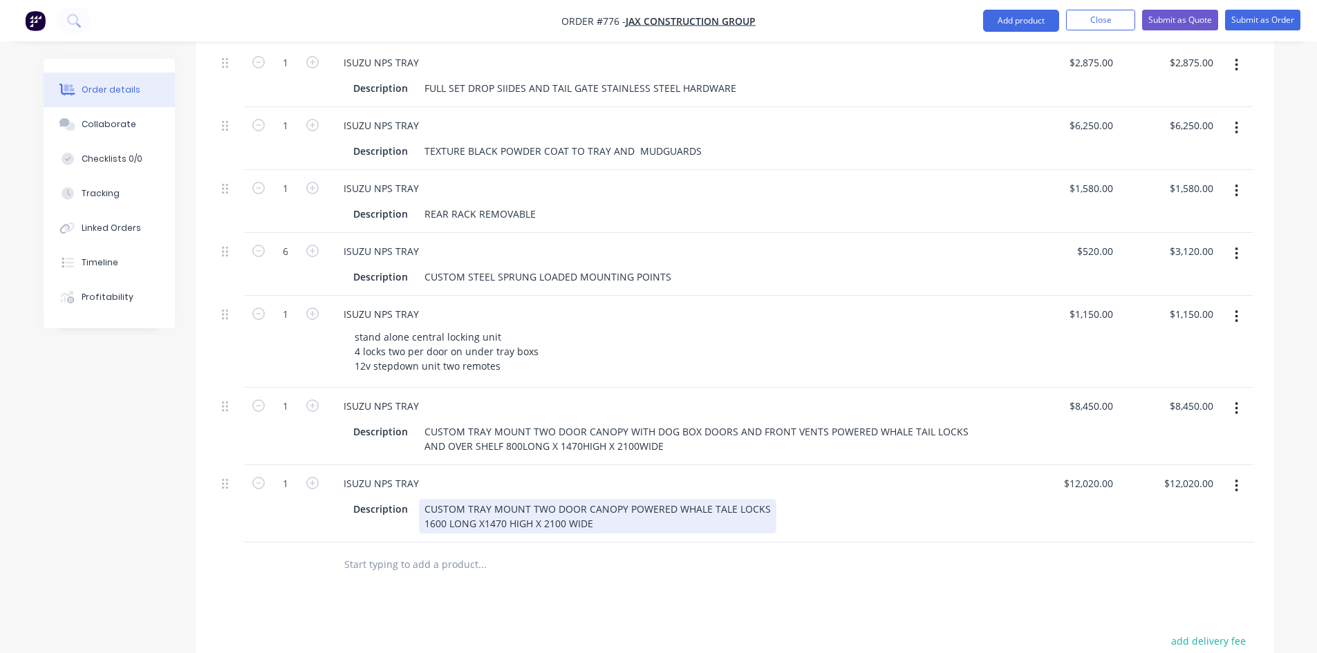
click at [622, 499] on div "CUSTOM TRAY MOUNT TWO DOOR CANOPY POWERED WHALE TALE LOCKS 1600 LONG X1470 HIGH…" at bounding box center [597, 516] width 357 height 35
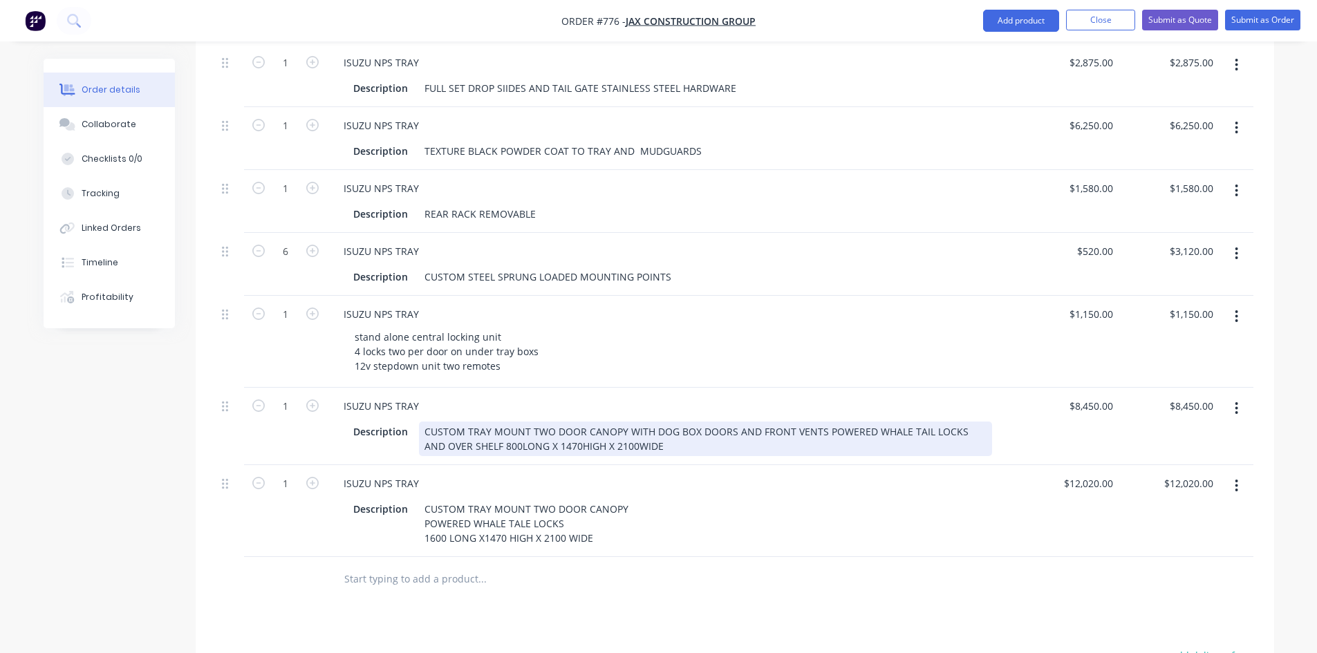
click at [819, 422] on div "CUSTOM TRAY MOUNT TWO DOOR CANOPY WITH DOG BOX DOORS AND FRONT VENTS POWERED WH…" at bounding box center [705, 439] width 573 height 35
click at [819, 422] on div "CUSTOM TRAY MOUNT TWO DOOR CANOPY WITH DOG BOX DOORS AND FRONT VENTS POWERED WH…" at bounding box center [626, 439] width 415 height 35
click at [583, 422] on div "CUSTOM TRAY MOUNT TWO DOOR CANOPY POWERED WHALE TAIL LOCKS AND OVER SHELF 800LO…" at bounding box center [614, 439] width 390 height 35
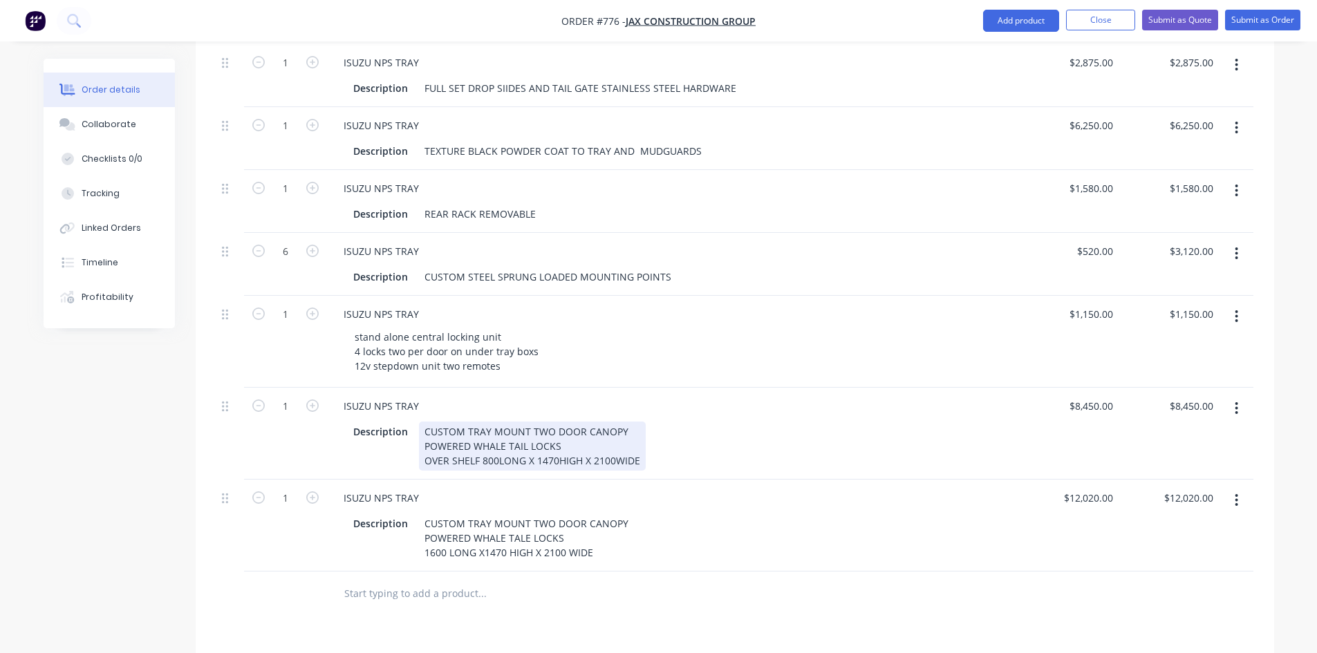
click at [480, 436] on div "CUSTOM TRAY MOUNT TWO DOOR CANOPY POWERED WHALE TAIL LOCKS OVER SHELF 800LONG X…" at bounding box center [532, 446] width 227 height 49
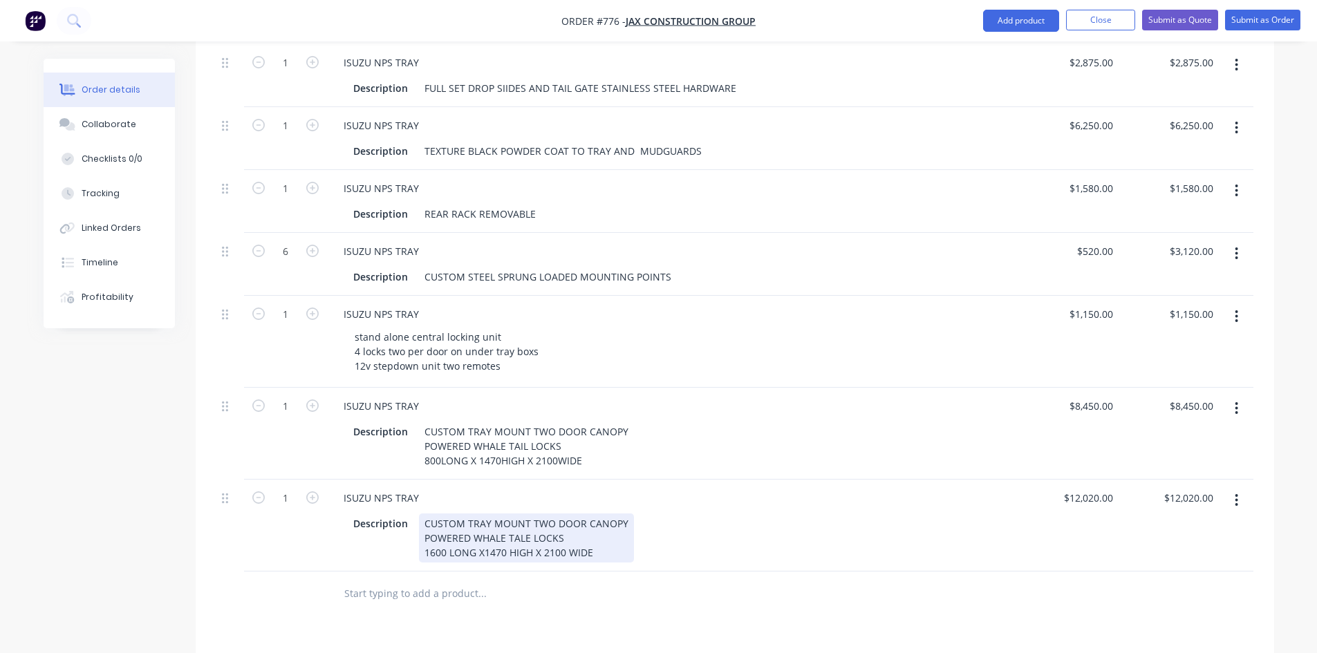
click at [601, 528] on div "CUSTOM TRAY MOUNT TWO DOOR CANOPY POWERED WHALE TALE LOCKS 1600 LONG X1470 HIGH…" at bounding box center [526, 537] width 215 height 49
drag, startPoint x: 417, startPoint y: 545, endPoint x: 534, endPoint y: 541, distance: 116.8
click at [534, 541] on div "CUSTOM TRAY MOUNT TWO DOOR CANOPY POWERED WHALE TALE LOCKS 1600 LONG X1470 HIGH…" at bounding box center [526, 545] width 215 height 64
copy div "FULL FRAME FLAT FLOOR"
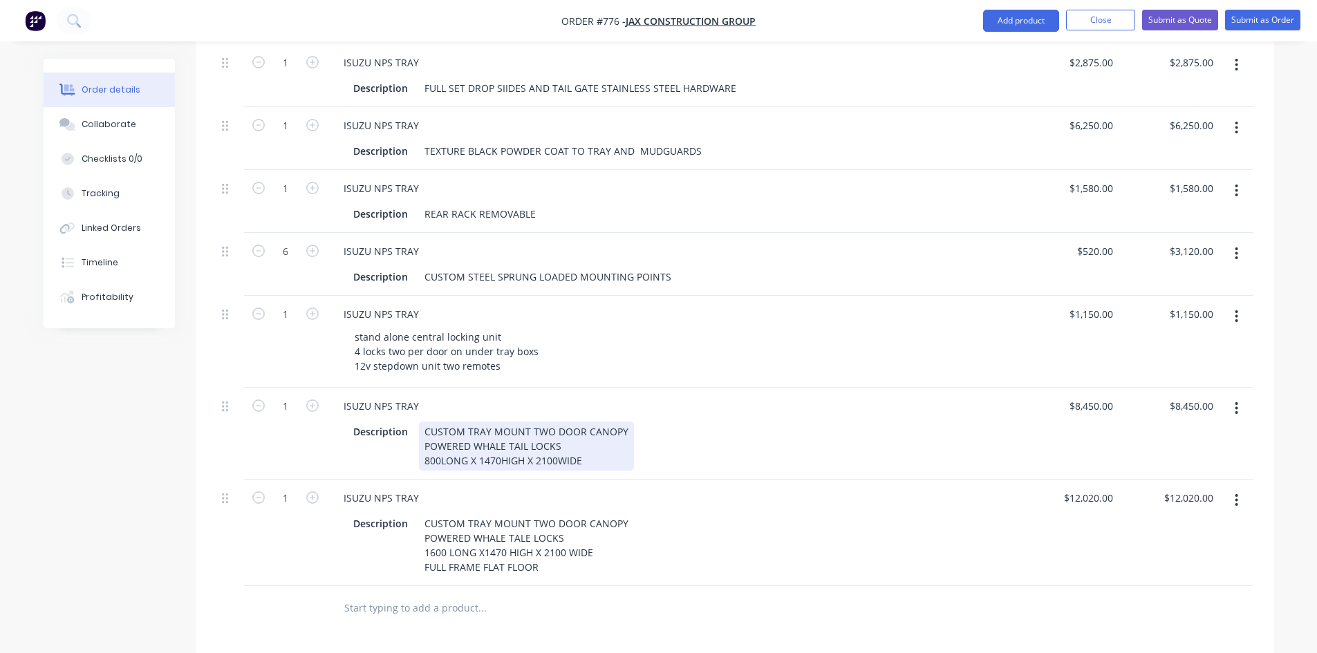
click at [592, 436] on div "CUSTOM TRAY MOUNT TWO DOOR CANOPY POWERED WHALE TAIL LOCKS 800LONG X 1470HIGH X…" at bounding box center [526, 446] width 215 height 49
click at [591, 435] on div "CUSTOM TRAY MOUNT TWO DOOR CANOPY POWERED WHALE TAIL LOCKS 800LONG X 1470HIGH X…" at bounding box center [526, 446] width 215 height 49
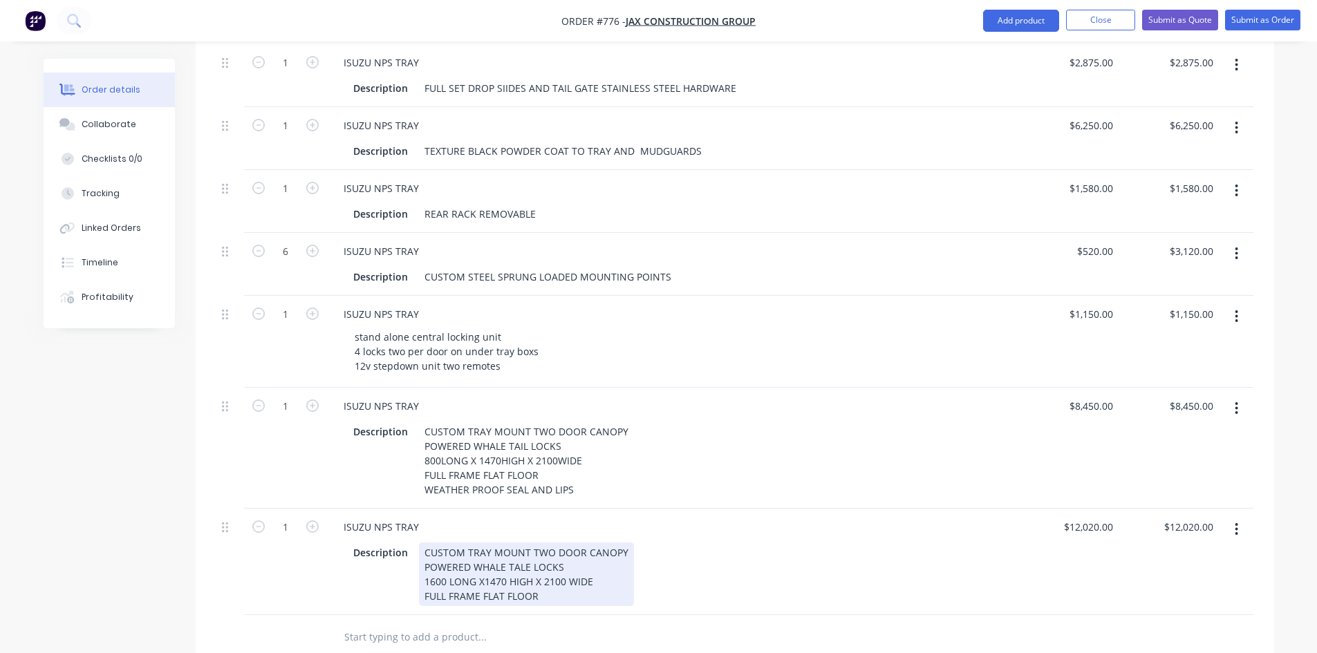
click at [547, 567] on div "CUSTOM TRAY MOUNT TWO DOOR CANOPY POWERED WHALE TALE LOCKS 1600 LONG X1470 HIGH…" at bounding box center [526, 574] width 215 height 64
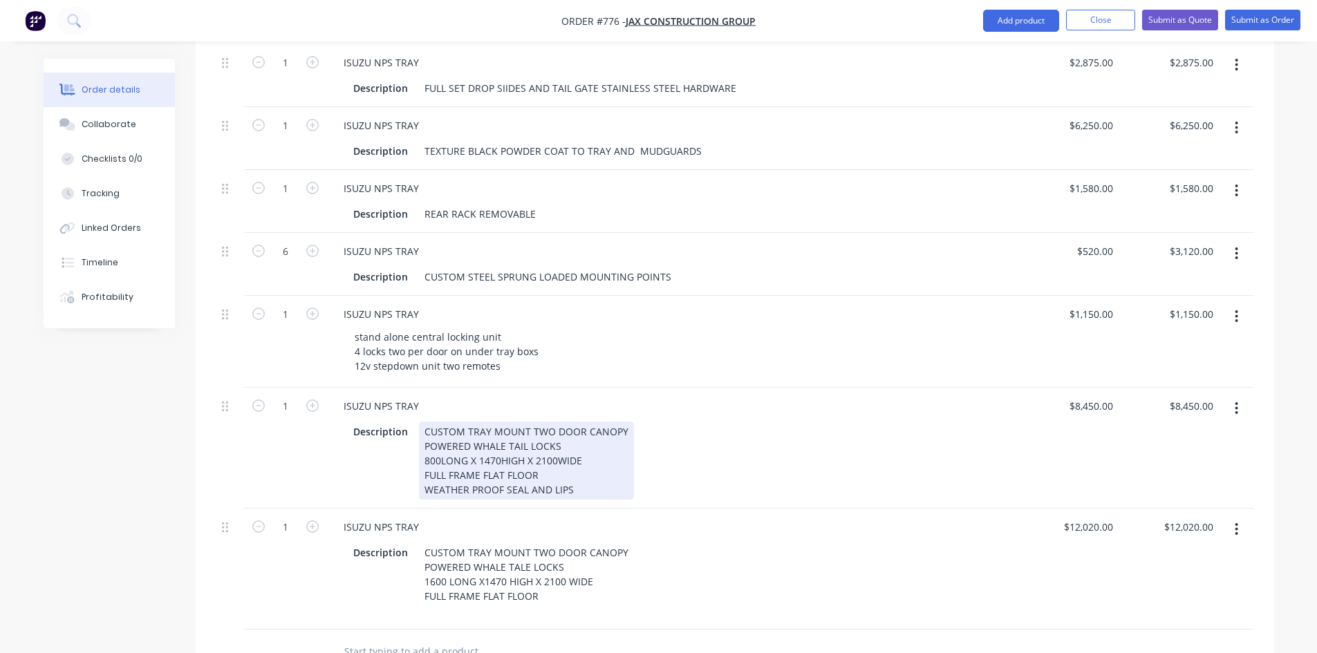
drag, startPoint x: 420, startPoint y: 464, endPoint x: 589, endPoint y: 469, distance: 168.7
click at [589, 469] on div "CUSTOM TRAY MOUNT TWO DOOR CANOPY POWERED WHALE TAIL LOCKS 800LONG X 1470HIGH X…" at bounding box center [526, 461] width 215 height 78
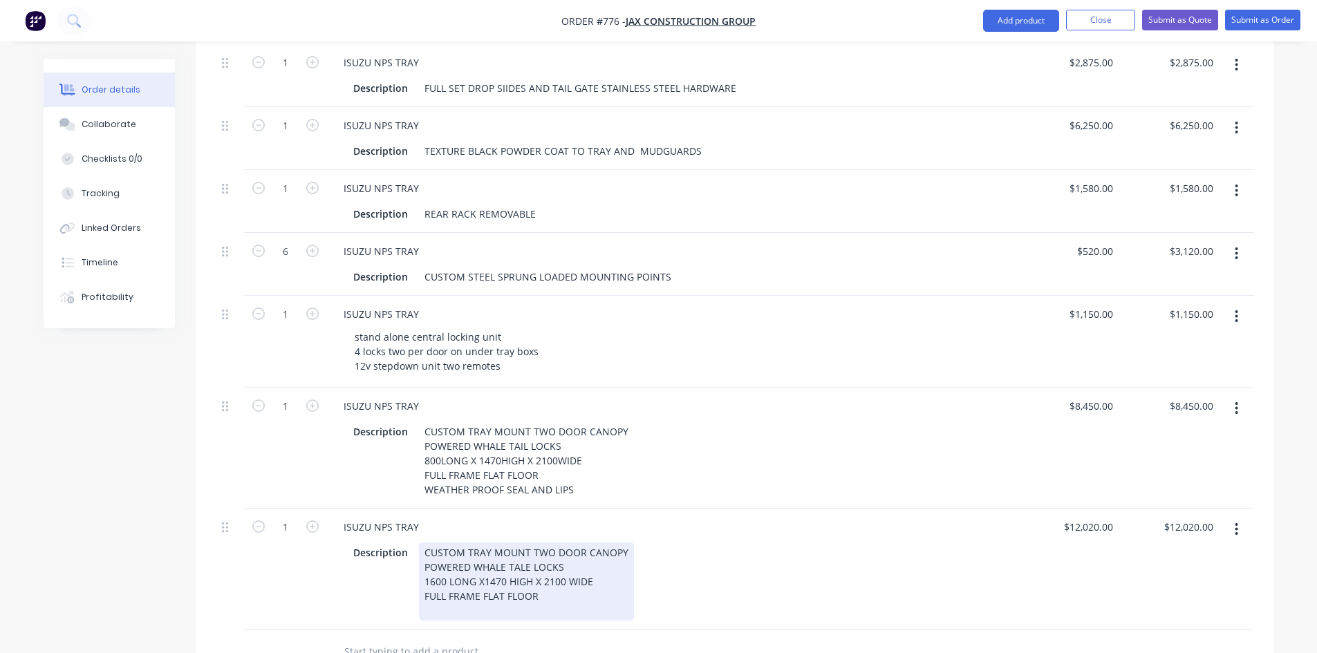
click at [549, 573] on div "CUSTOM TRAY MOUNT TWO DOOR CANOPY POWERED WHALE TALE LOCKS 1600 LONG X1470 HIGH…" at bounding box center [526, 581] width 215 height 78
click at [548, 573] on div "CUSTOM TRAY MOUNT TWO DOOR CANOPY POWERED WHALE TALE LOCKS 1600 LONG X1470 HIGH…" at bounding box center [526, 581] width 215 height 78
click at [538, 569] on div "CUSTOM TRAY MOUNT TWO DOOR CANOPY POWERED WHALE TALE LOCKS 1600 LONG X1470 HIGH…" at bounding box center [557, 574] width 277 height 64
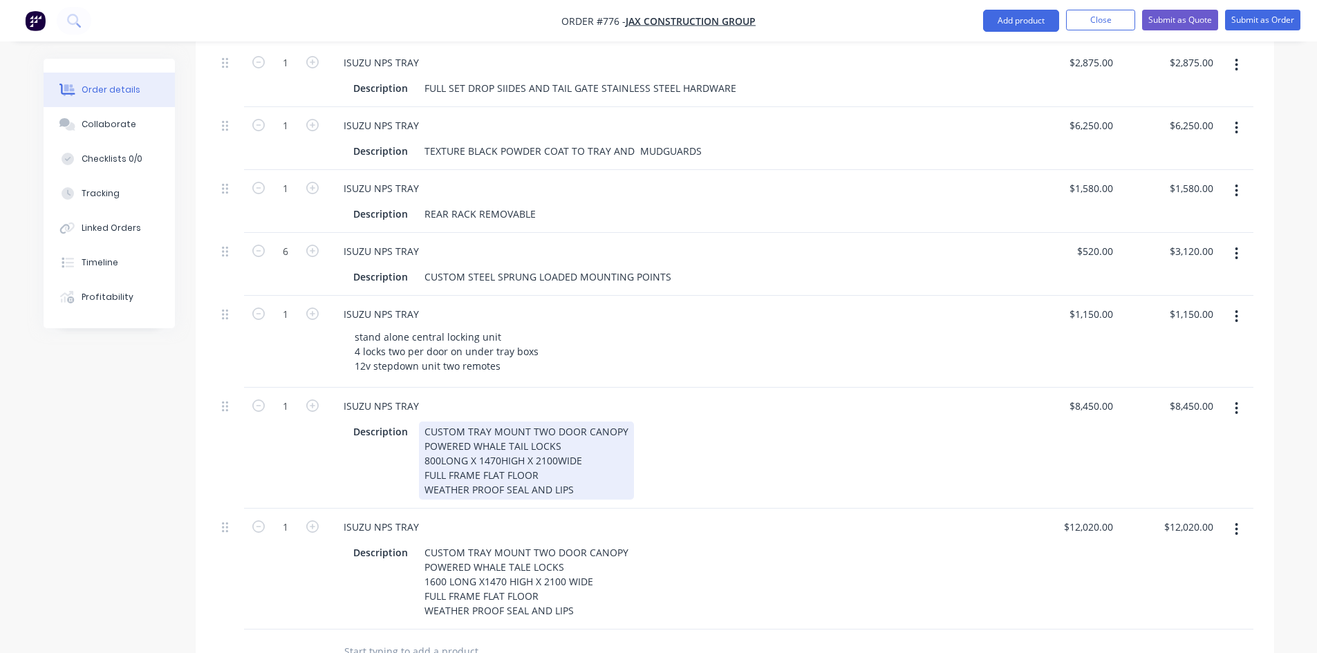
click at [593, 466] on div "CUSTOM TRAY MOUNT TWO DOOR CANOPY POWERED WHALE TAIL LOCKS 800LONG X 1470HIGH X…" at bounding box center [526, 461] width 215 height 78
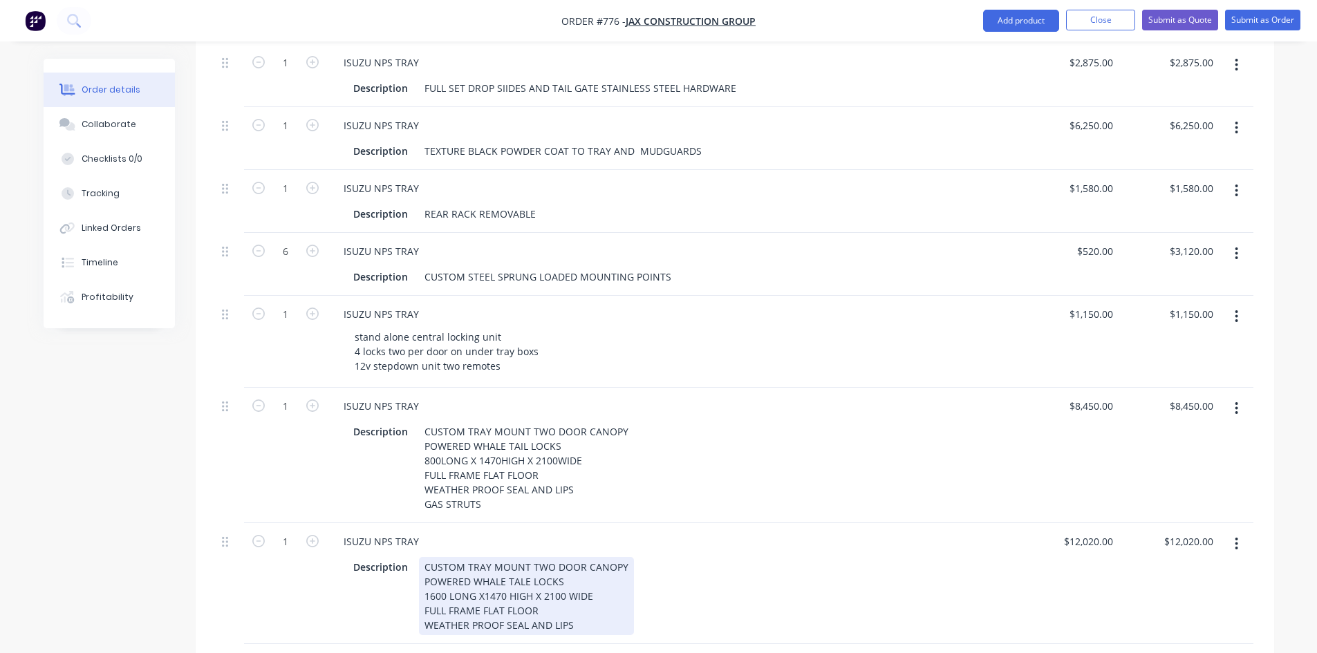
click at [572, 598] on div "CUSTOM TRAY MOUNT TWO DOOR CANOPY POWERED WHALE TALE LOCKS 1600 LONG X1470 HIGH…" at bounding box center [526, 596] width 215 height 78
click at [638, 591] on div "Description CUSTOM TRAY MOUNT TWO DOOR CANOPY POWERED WHALE TALE LOCKS 1600 LON…" at bounding box center [670, 603] width 644 height 93
click at [496, 617] on div "CUSTOM TRAY MOUNT TWO DOOR CANOPY POWERED WHALE TALE LOCKS 1600 LONG X1470 HIGH…" at bounding box center [526, 603] width 215 height 93
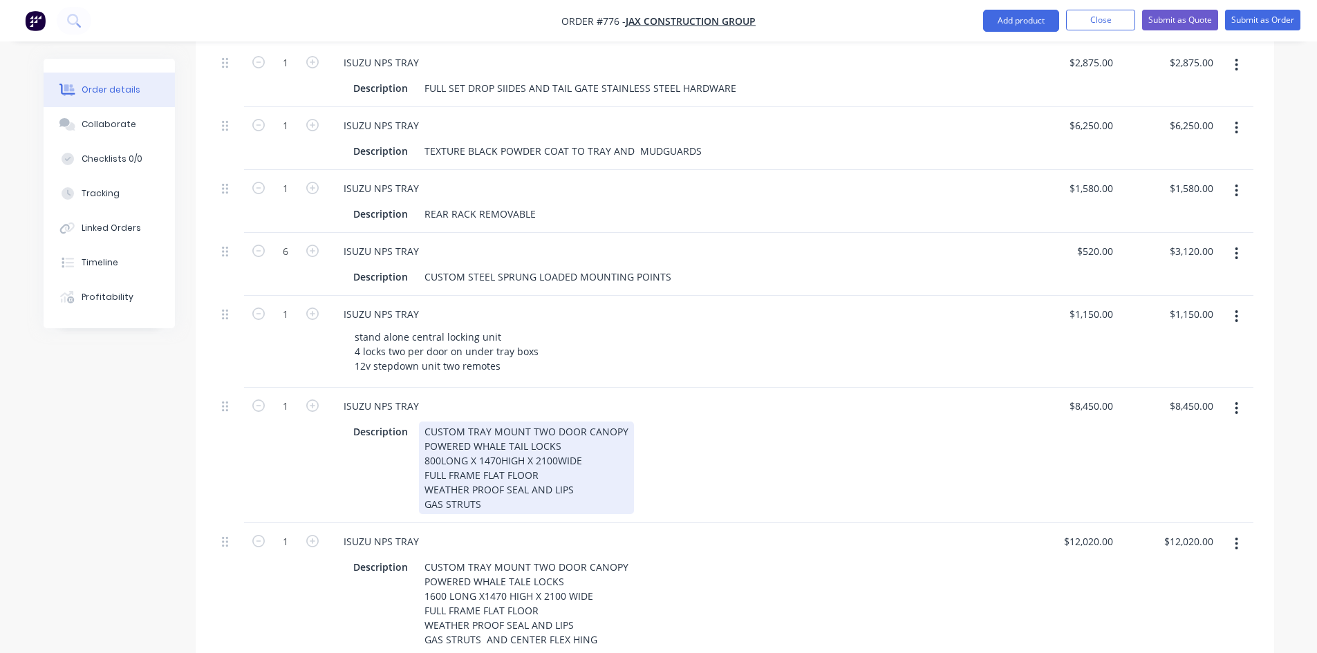
click at [493, 478] on div "CUSTOM TRAY MOUNT TWO DOOR CANOPY POWERED WHALE TAIL LOCKS 800LONG X 1470HIGH X…" at bounding box center [526, 468] width 215 height 93
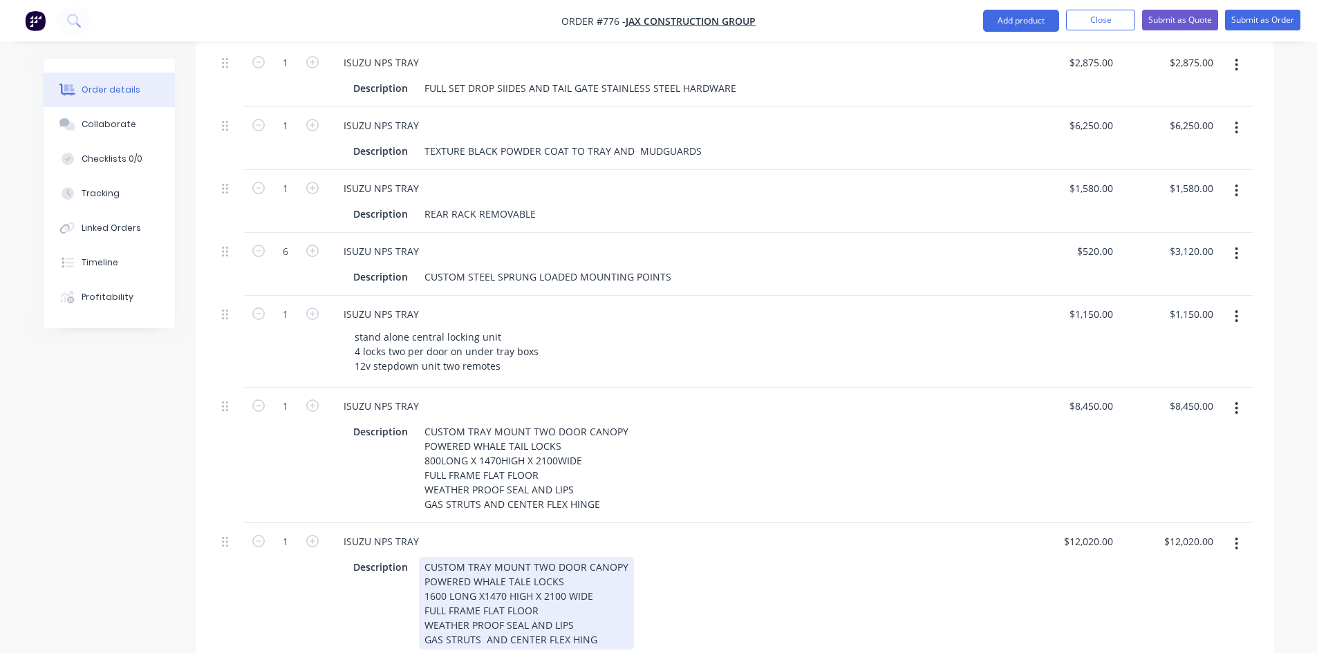
click at [594, 613] on div "CUSTOM TRAY MOUNT TWO DOOR CANOPY POWERED WHALE TALE LOCKS 1600 LONG X1470 HIGH…" at bounding box center [526, 603] width 215 height 93
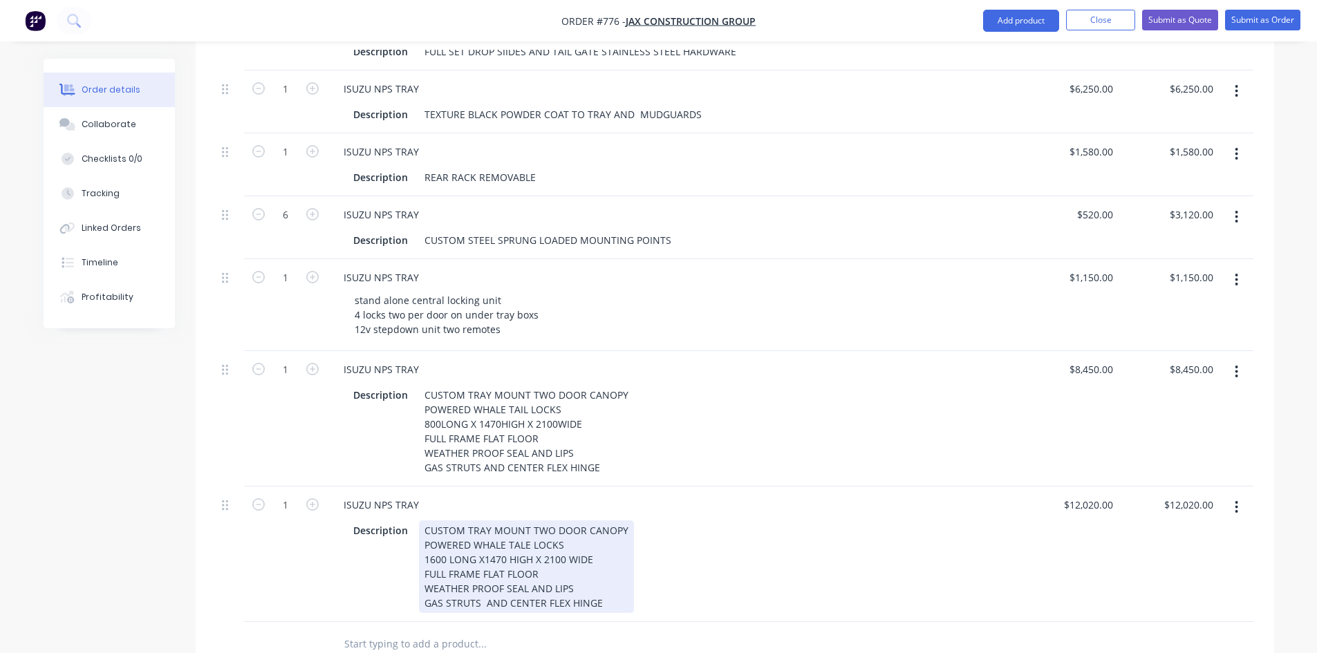
scroll to position [691, 0]
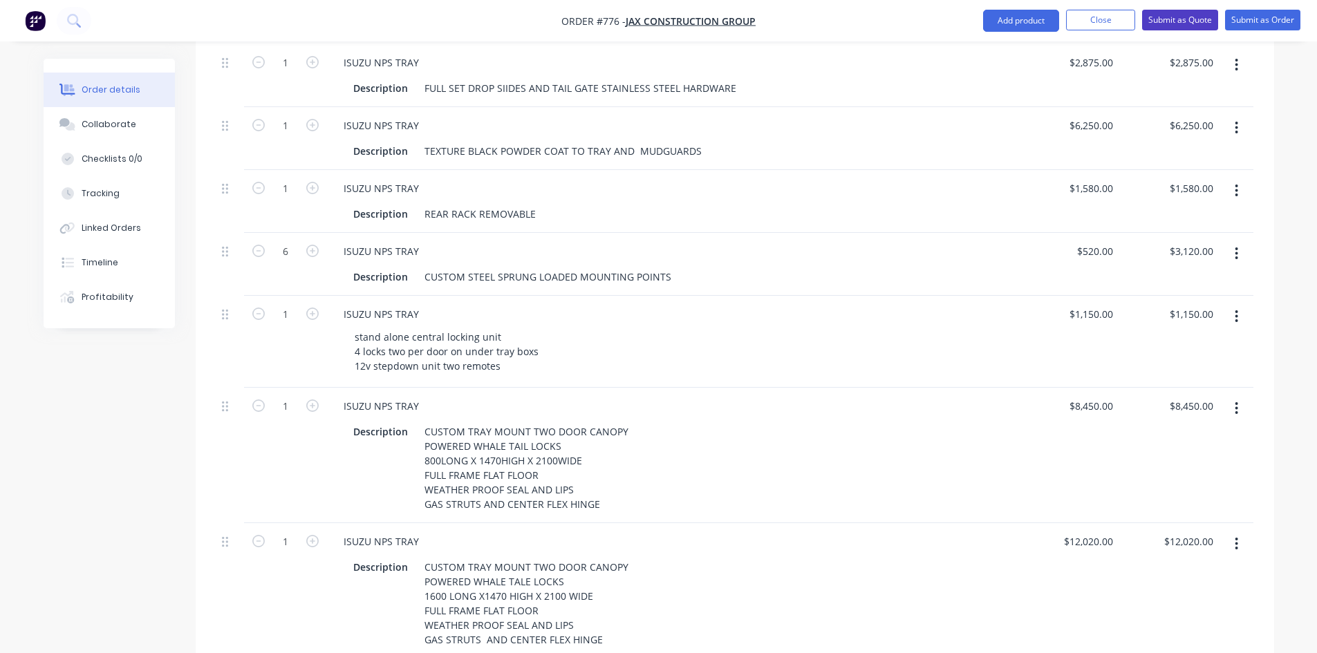
click at [1164, 19] on button "Submit as Quote" at bounding box center [1180, 20] width 76 height 21
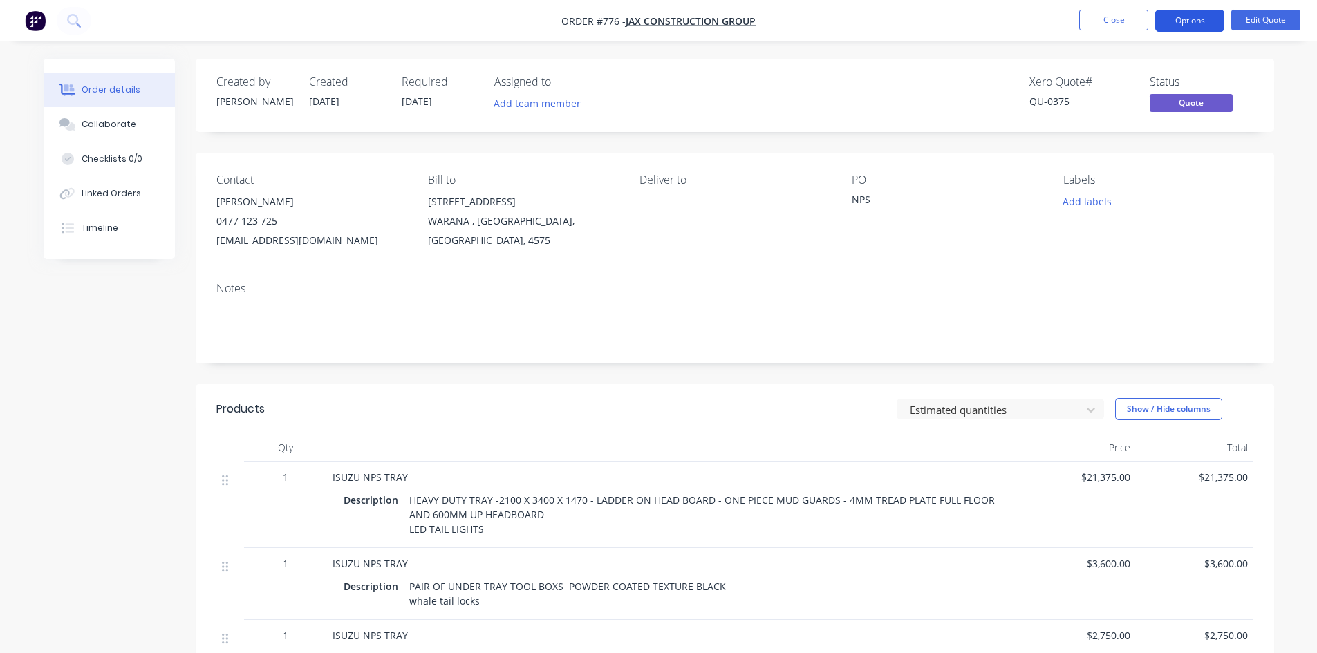
click at [1173, 23] on button "Options" at bounding box center [1189, 21] width 69 height 22
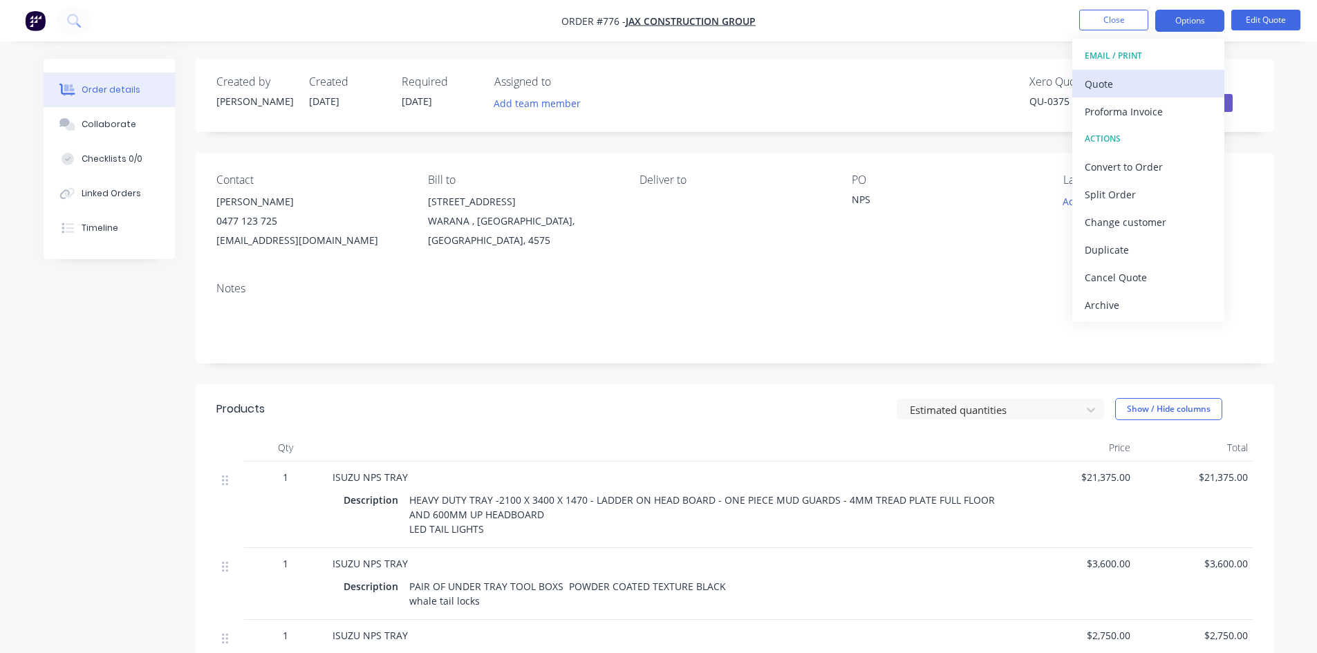
click at [1126, 78] on div "Quote" at bounding box center [1147, 84] width 127 height 20
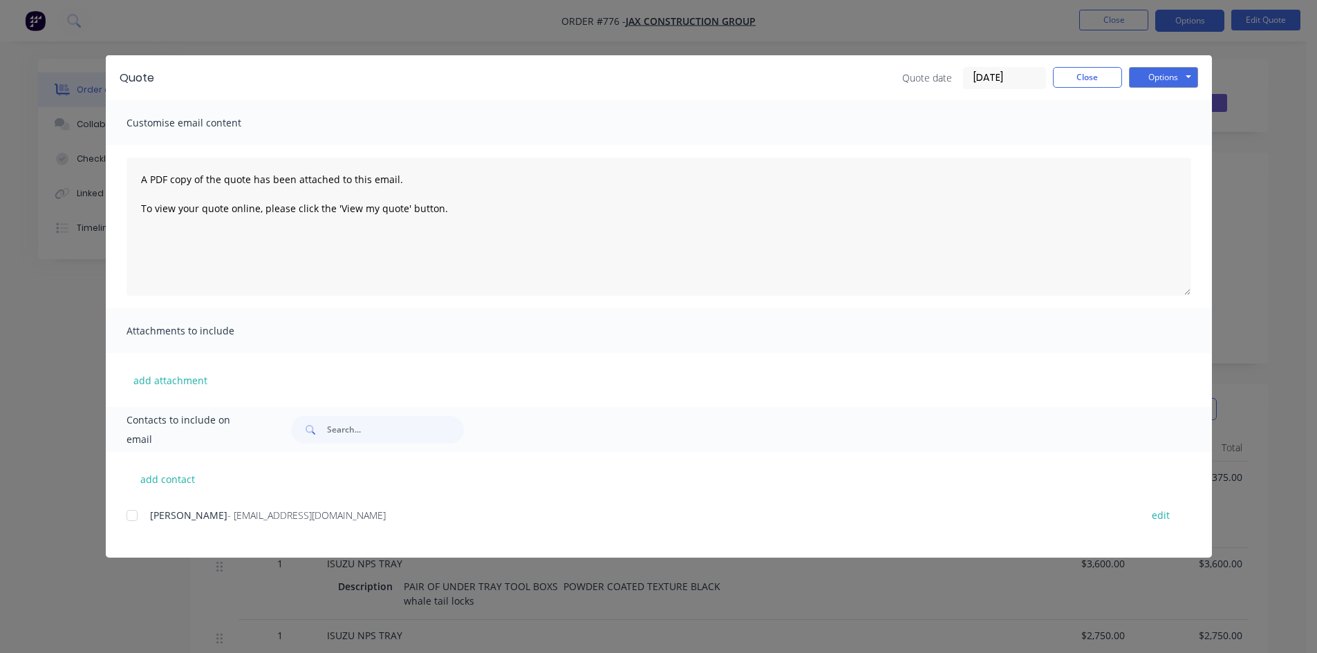
click at [132, 514] on div at bounding box center [132, 516] width 28 height 28
click at [1150, 71] on button "Options" at bounding box center [1163, 77] width 69 height 21
click at [1139, 150] on button "Email" at bounding box center [1173, 147] width 88 height 23
click at [1089, 75] on button "Close" at bounding box center [1087, 77] width 69 height 21
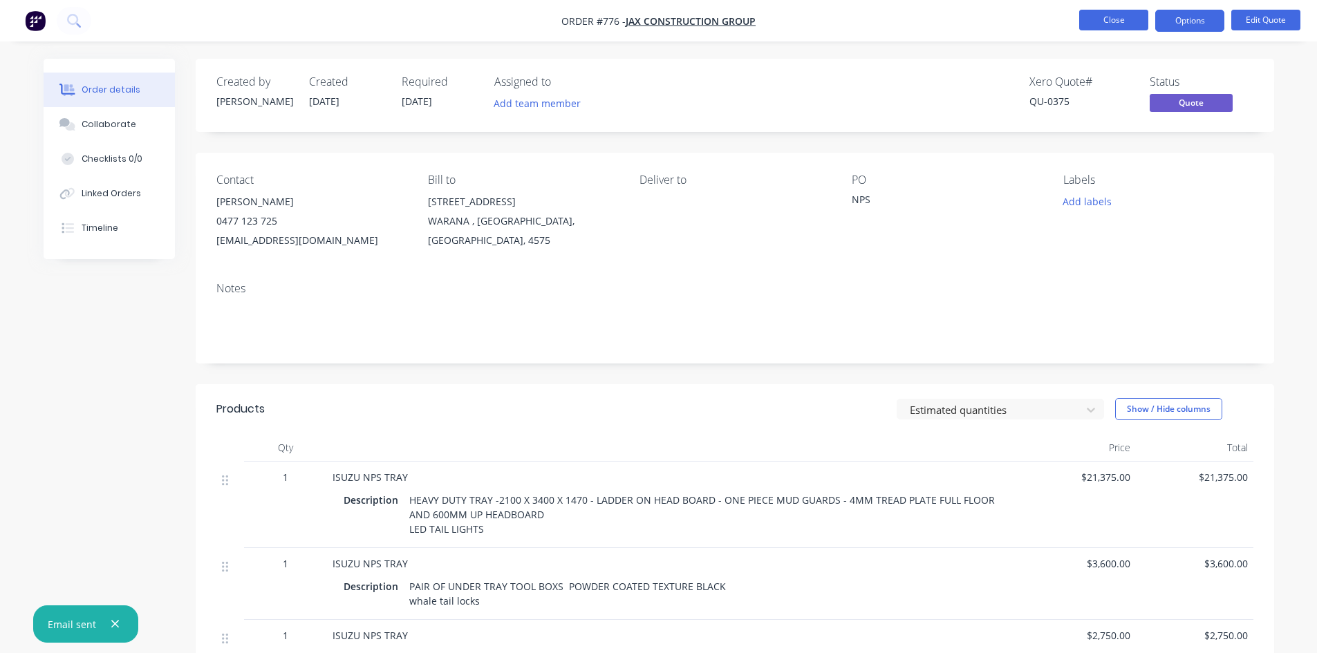
click at [1089, 27] on button "Close" at bounding box center [1113, 20] width 69 height 21
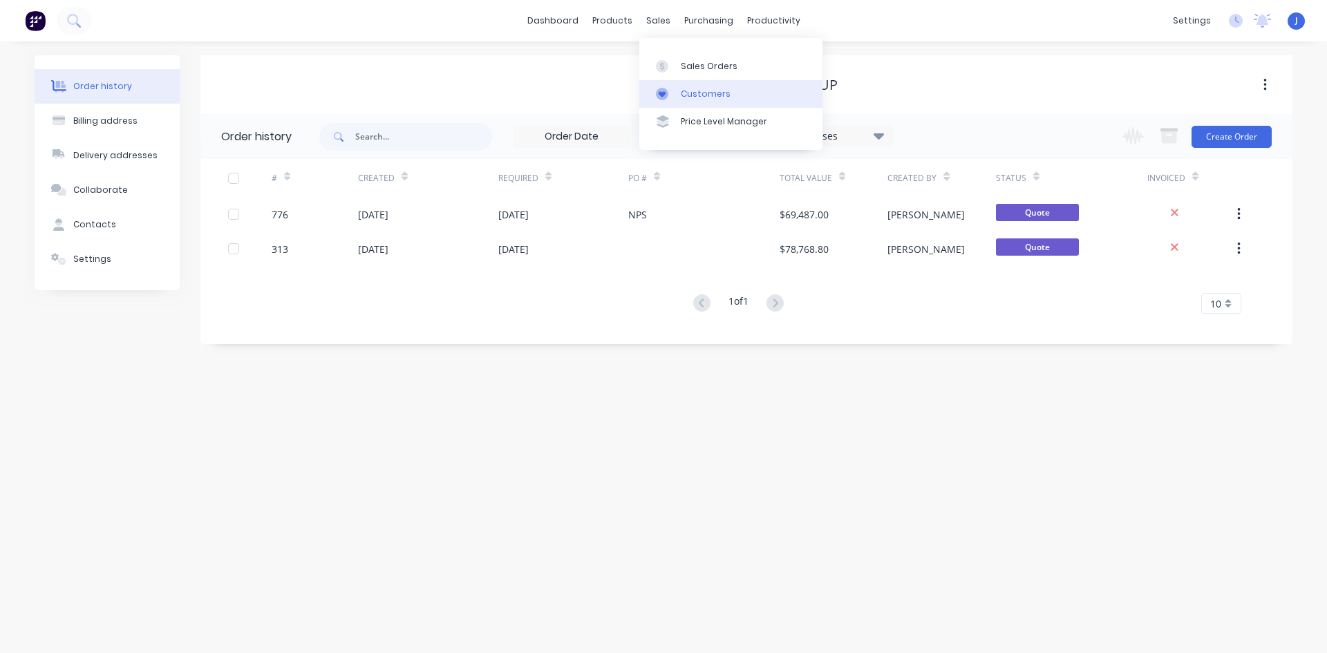
click at [701, 96] on div "Customers" at bounding box center [706, 94] width 50 height 12
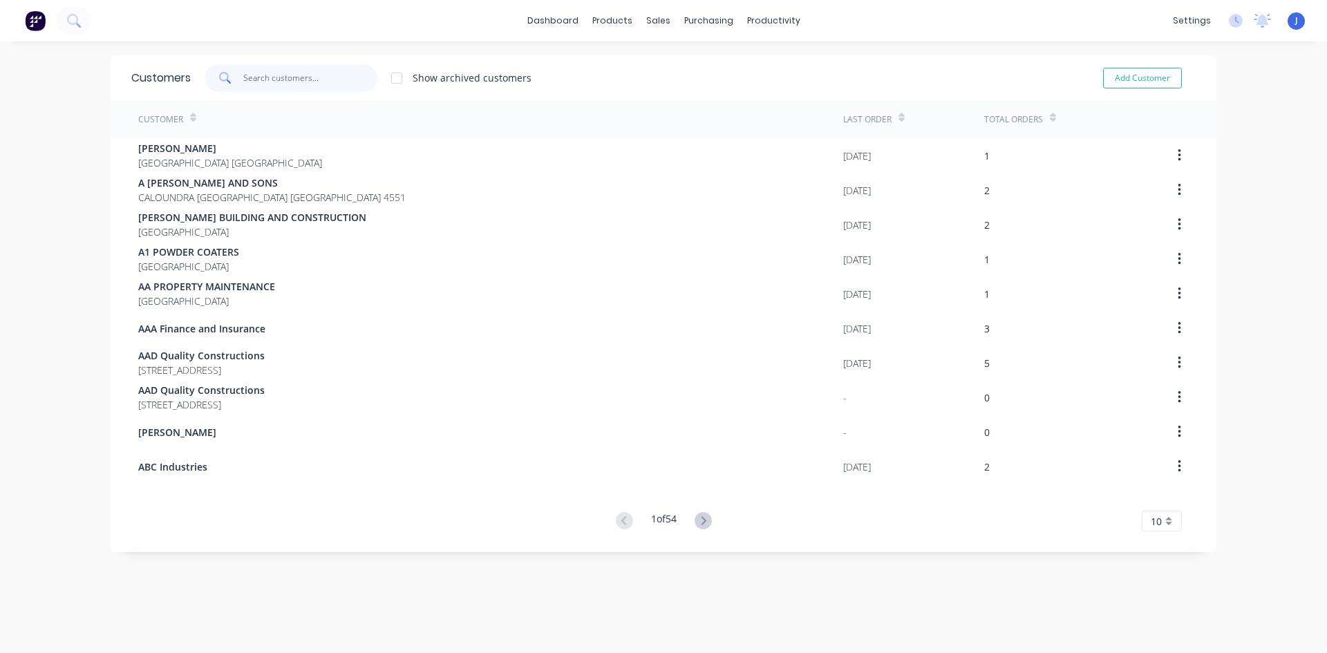
click at [267, 84] on input "text" at bounding box center [310, 78] width 135 height 28
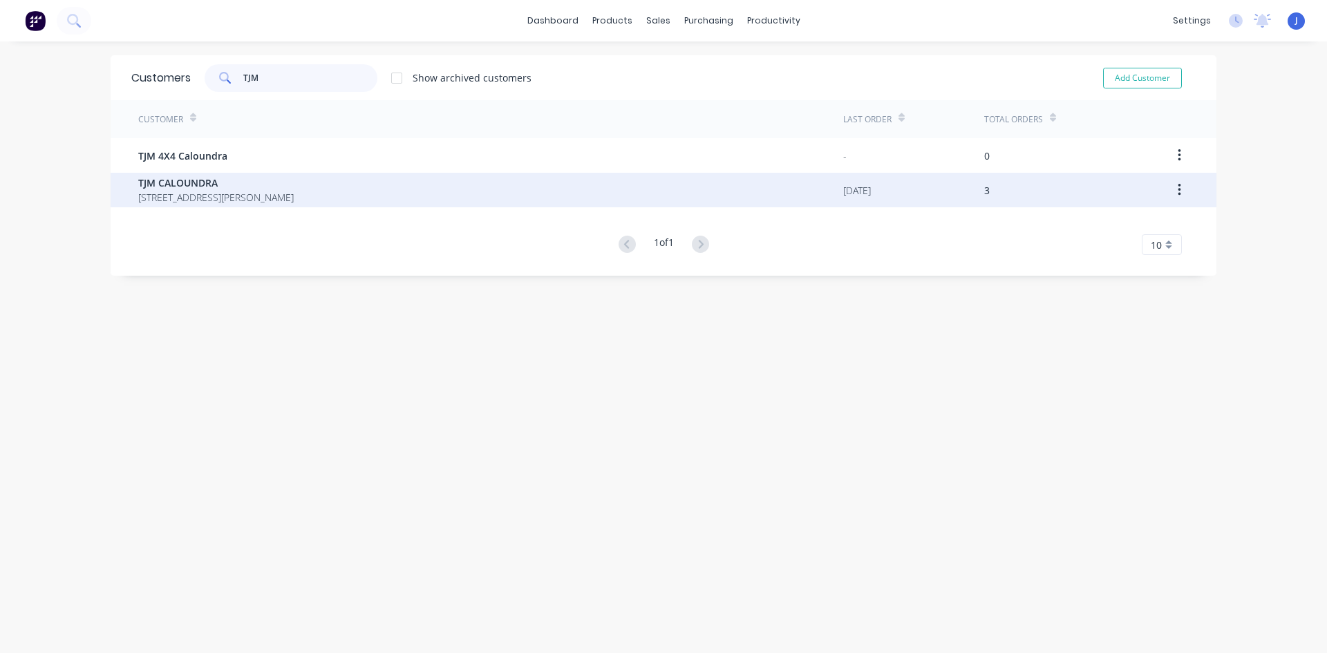
type input "TJM"
click at [246, 196] on span "[STREET_ADDRESS][PERSON_NAME]" at bounding box center [215, 197] width 155 height 15
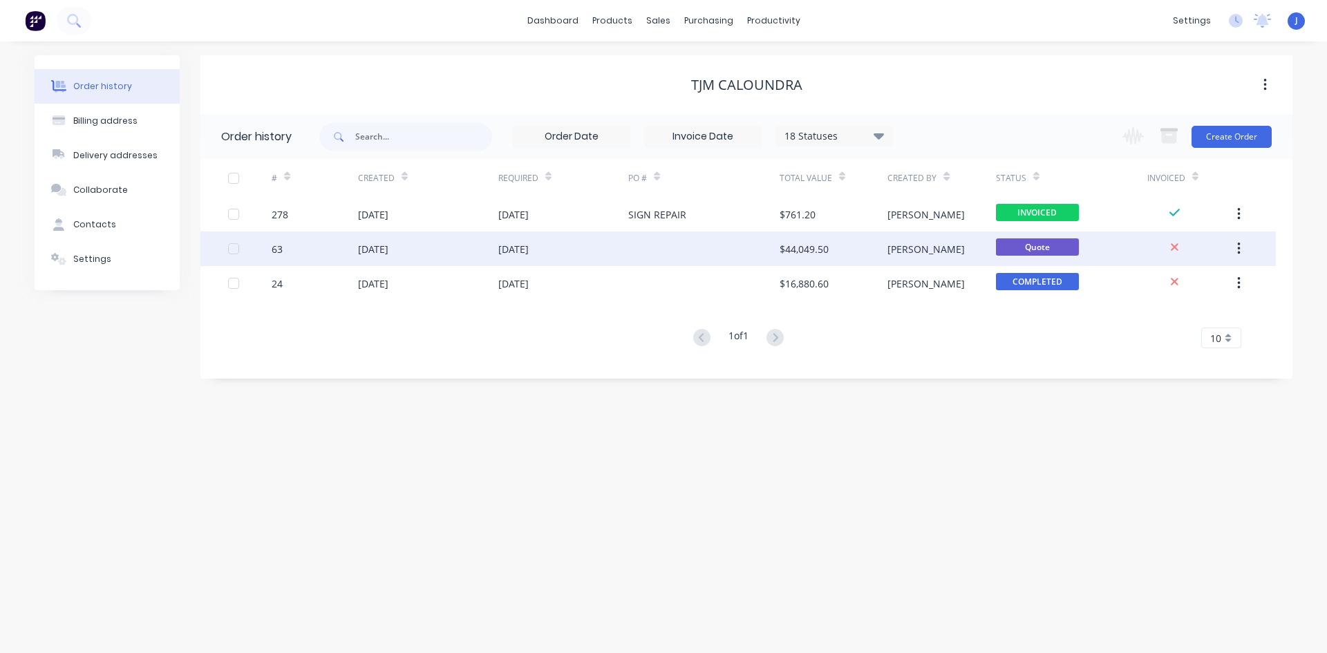
click at [659, 252] on div at bounding box center [703, 249] width 151 height 35
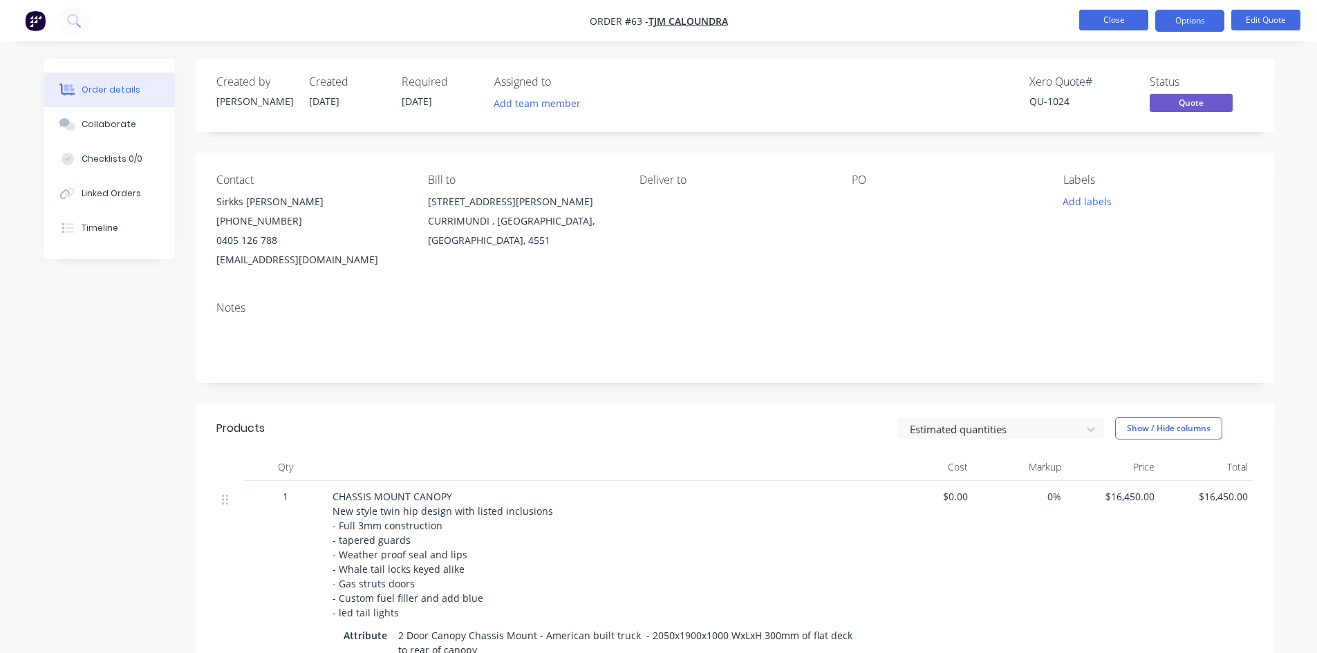
click at [1113, 19] on button "Close" at bounding box center [1113, 20] width 69 height 21
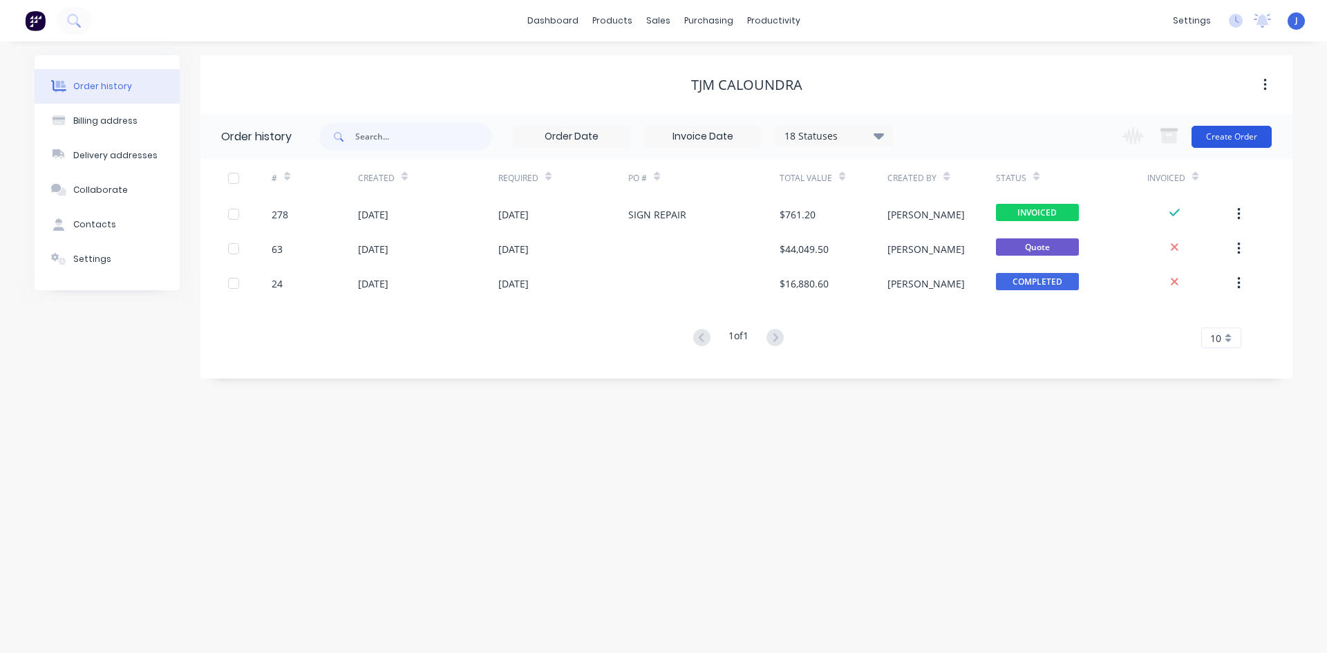
click at [1220, 145] on button "Create Order" at bounding box center [1231, 137] width 80 height 22
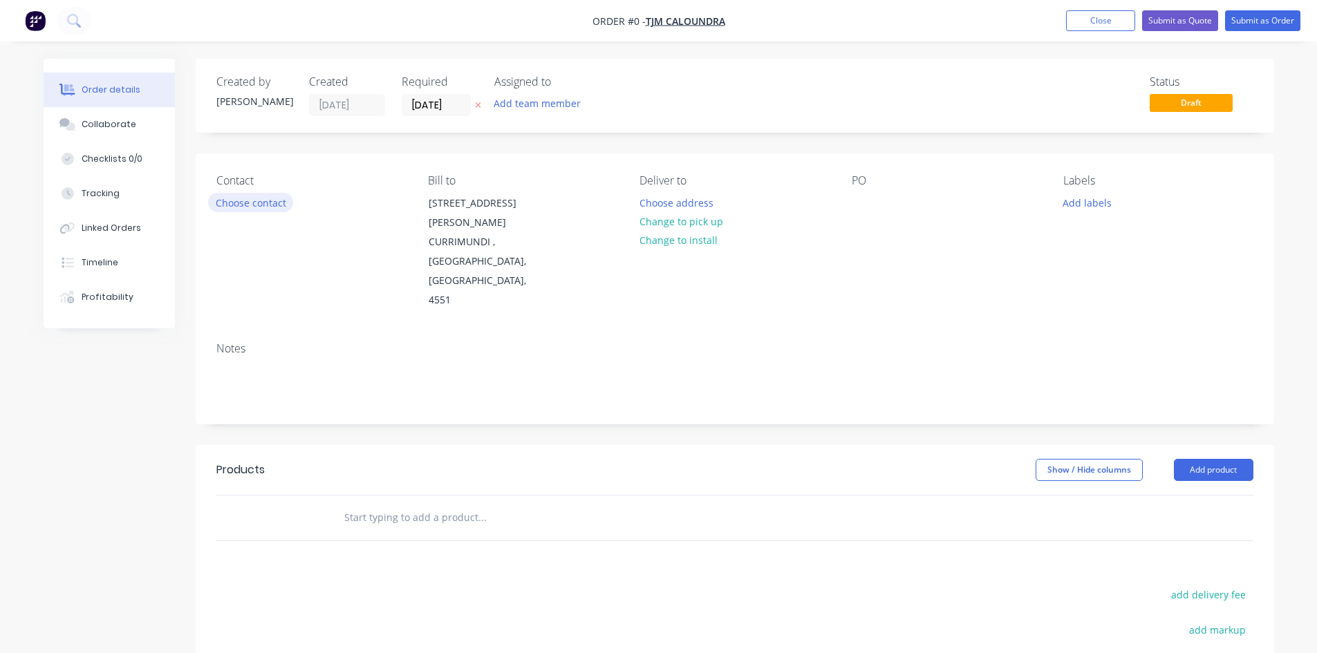
click at [231, 207] on button "Choose contact" at bounding box center [250, 202] width 85 height 19
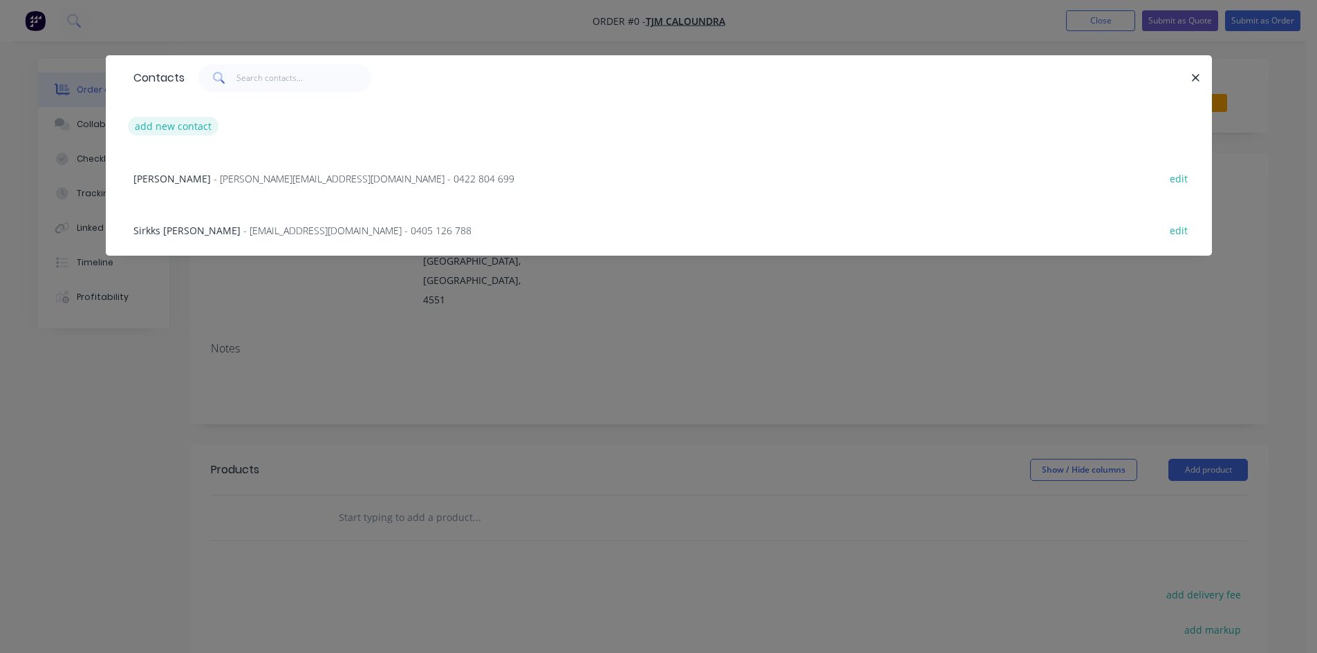
click at [181, 132] on button "add new contact" at bounding box center [173, 126] width 91 height 19
select select "AU"
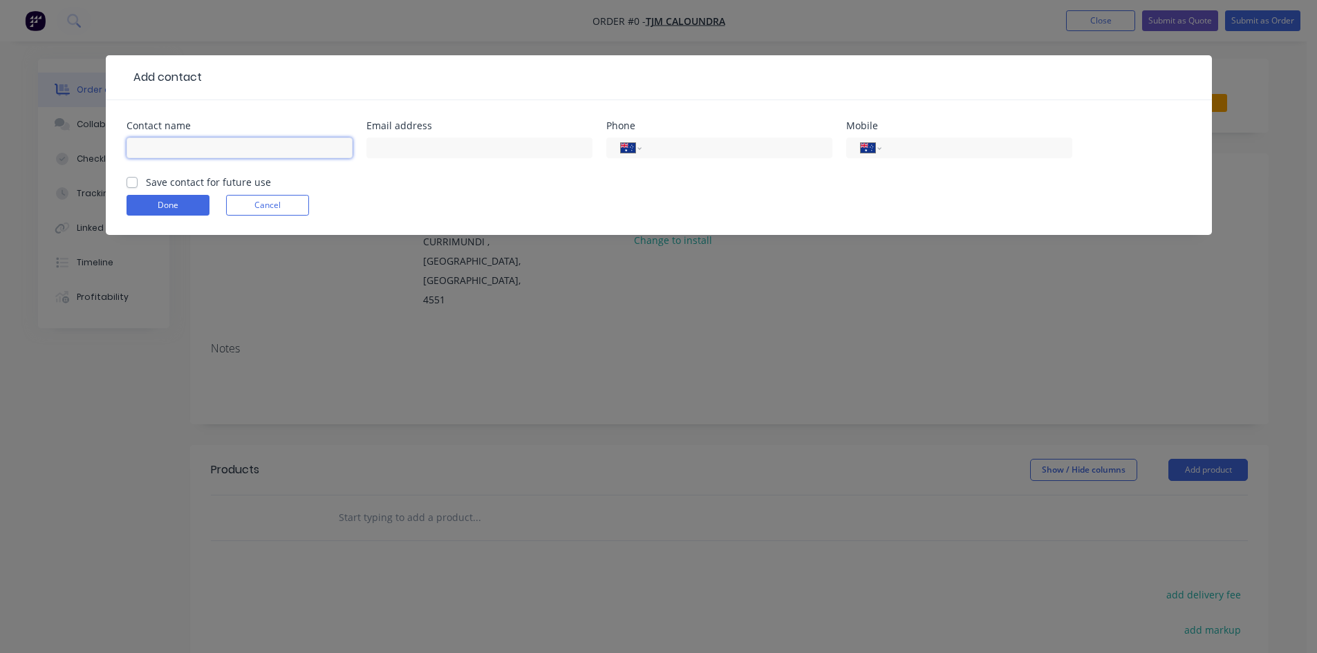
click at [164, 149] on input "text" at bounding box center [239, 148] width 226 height 21
type input "k"
type input "[PERSON_NAME]"
click at [410, 153] on input "text" at bounding box center [479, 148] width 226 height 21
paste input "[PERSON_NAME][EMAIL_ADDRESS][PERSON_NAME][DOMAIN_NAME]"
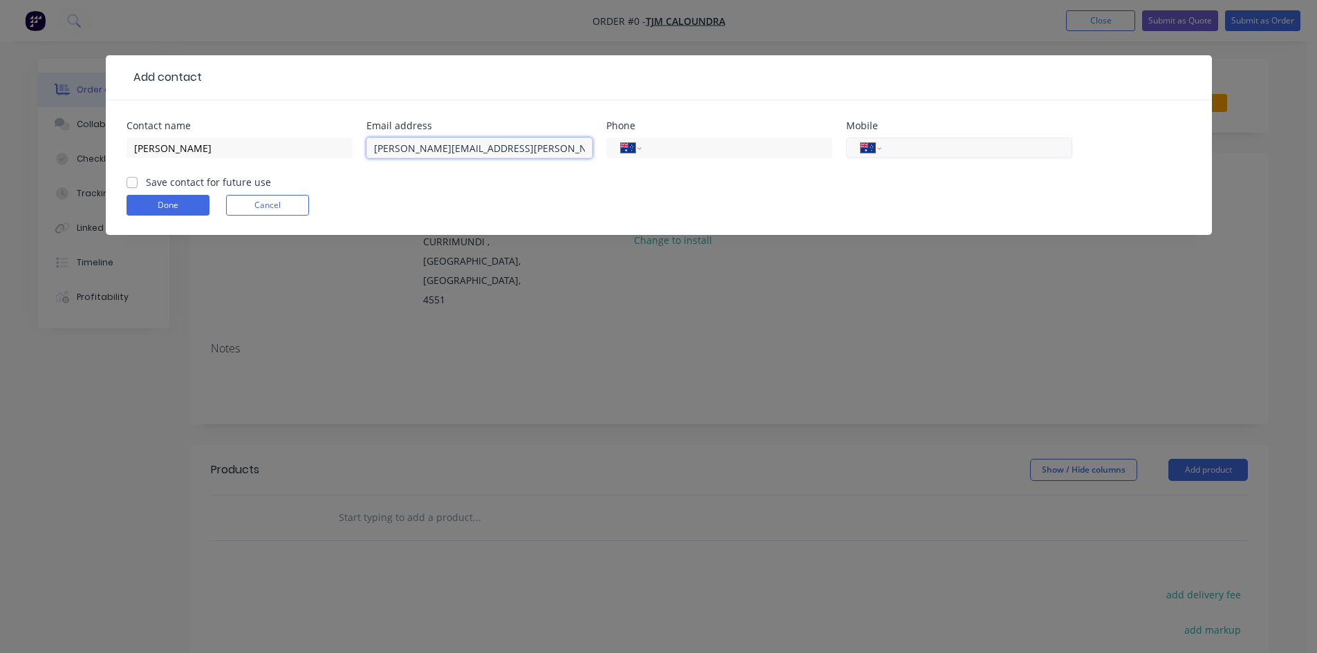
type input "[PERSON_NAME][EMAIL_ADDRESS][PERSON_NAME][DOMAIN_NAME]"
click at [905, 149] on input "tel" at bounding box center [974, 148] width 166 height 16
click at [710, 151] on input "tel" at bounding box center [734, 148] width 166 height 16
type input "[PHONE_NUMBER]"
click at [146, 182] on label "Save contact for future use" at bounding box center [208, 182] width 125 height 15
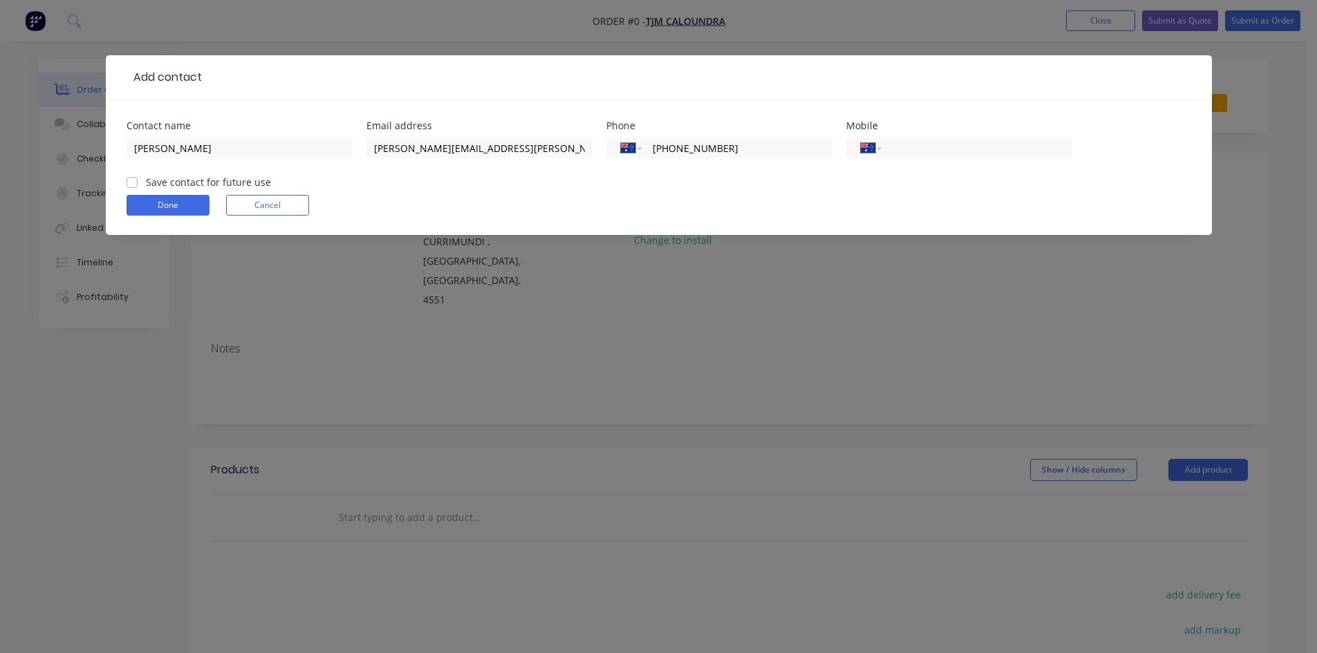
click at [131, 182] on input "Save contact for future use" at bounding box center [131, 181] width 11 height 13
checkbox input "true"
click at [158, 205] on button "Done" at bounding box center [167, 205] width 83 height 21
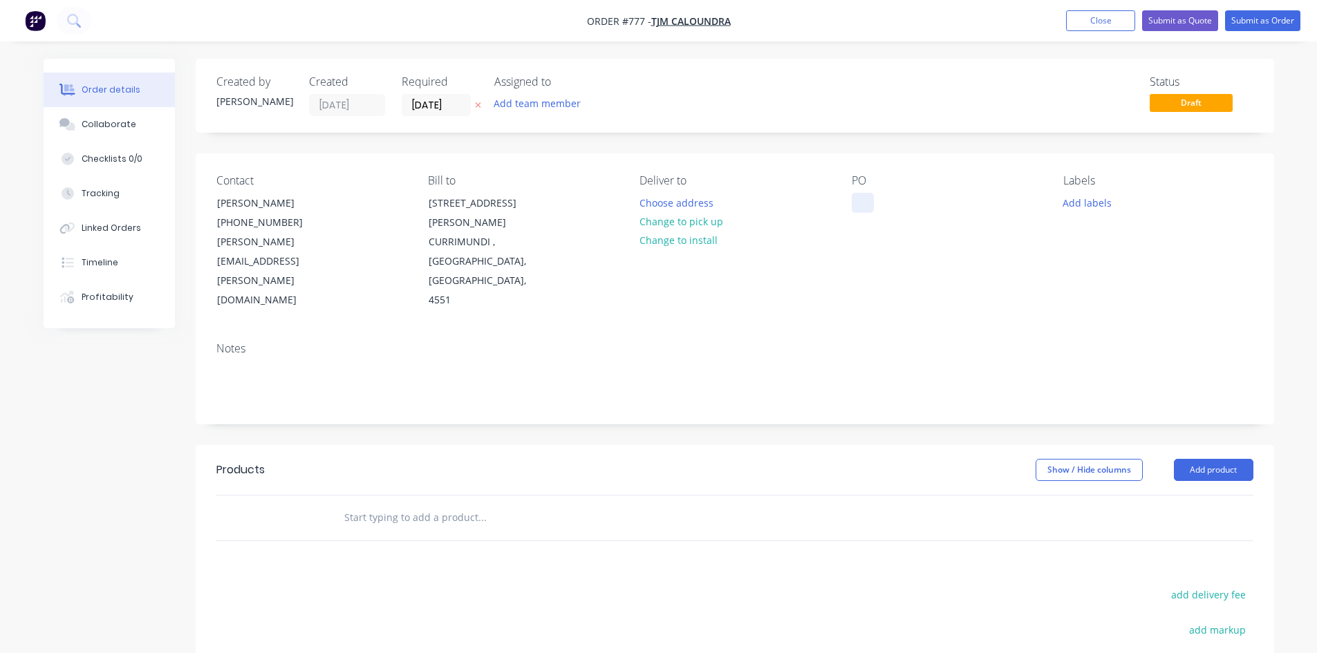
click at [864, 200] on div at bounding box center [862, 203] width 22 height 20
click at [1205, 459] on button "Add product" at bounding box center [1212, 470] width 79 height 22
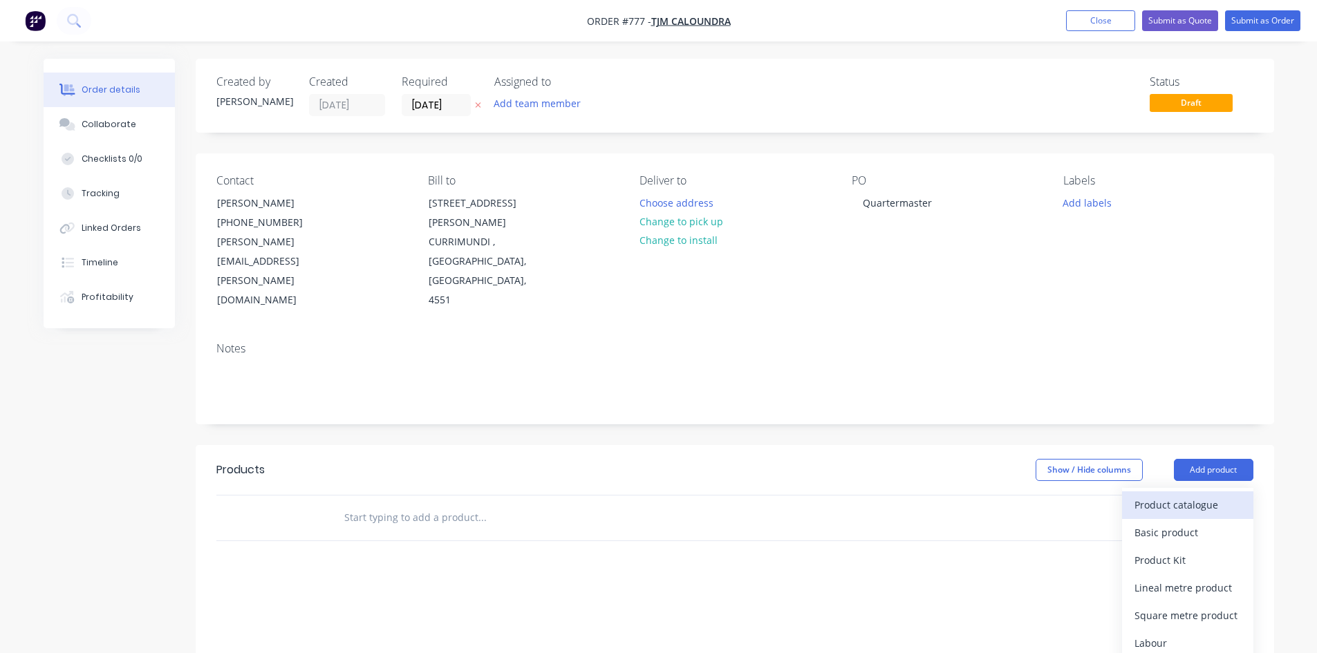
click at [1175, 495] on div "Product catalogue" at bounding box center [1187, 505] width 106 height 20
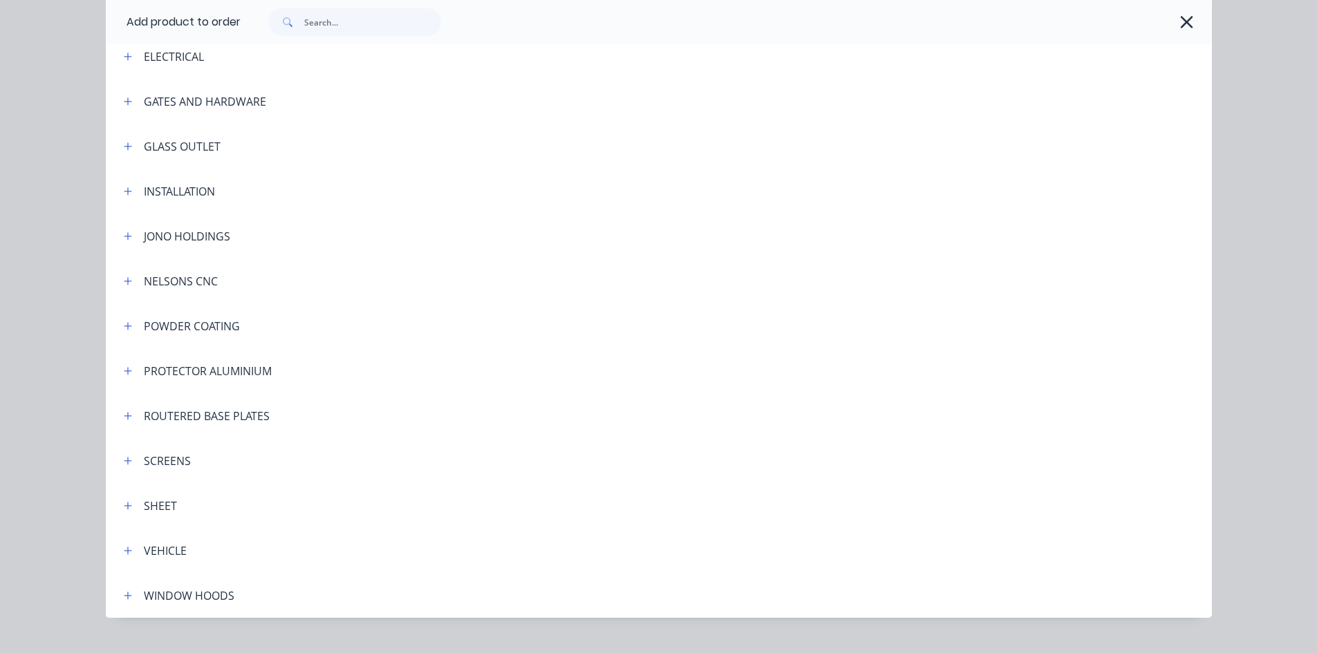
scroll to position [323, 0]
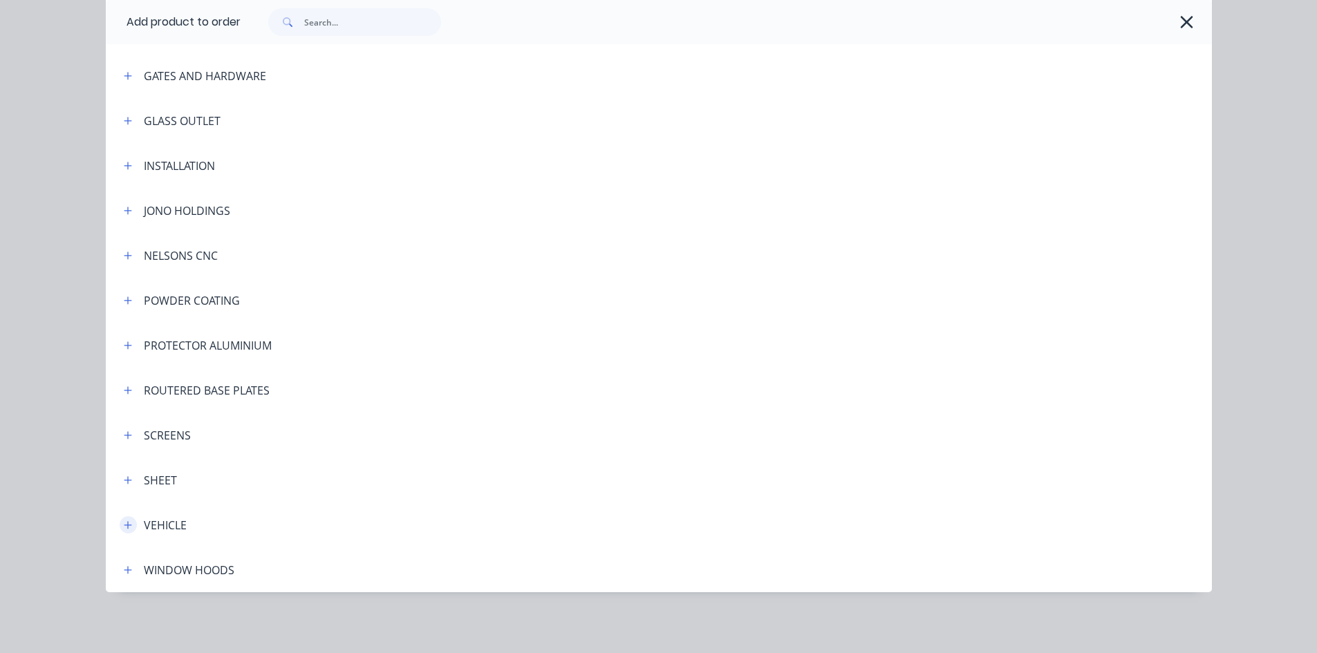
click at [124, 527] on icon "button" at bounding box center [128, 525] width 8 height 8
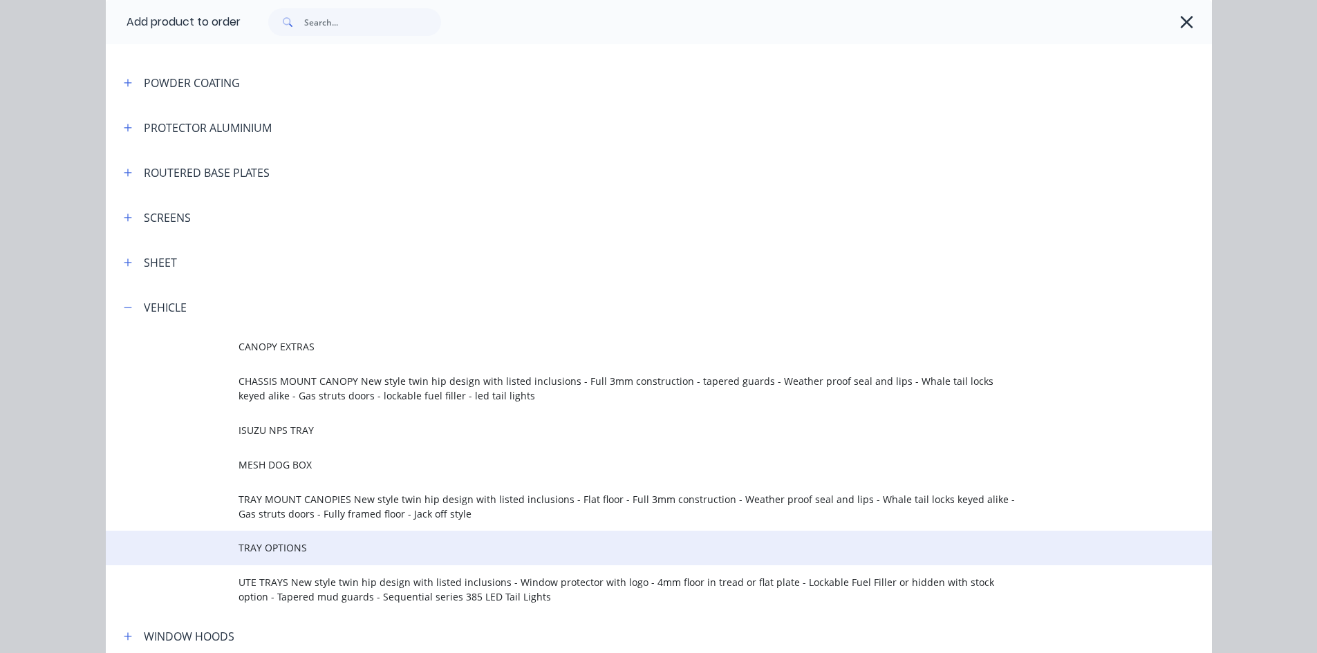
scroll to position [599, 0]
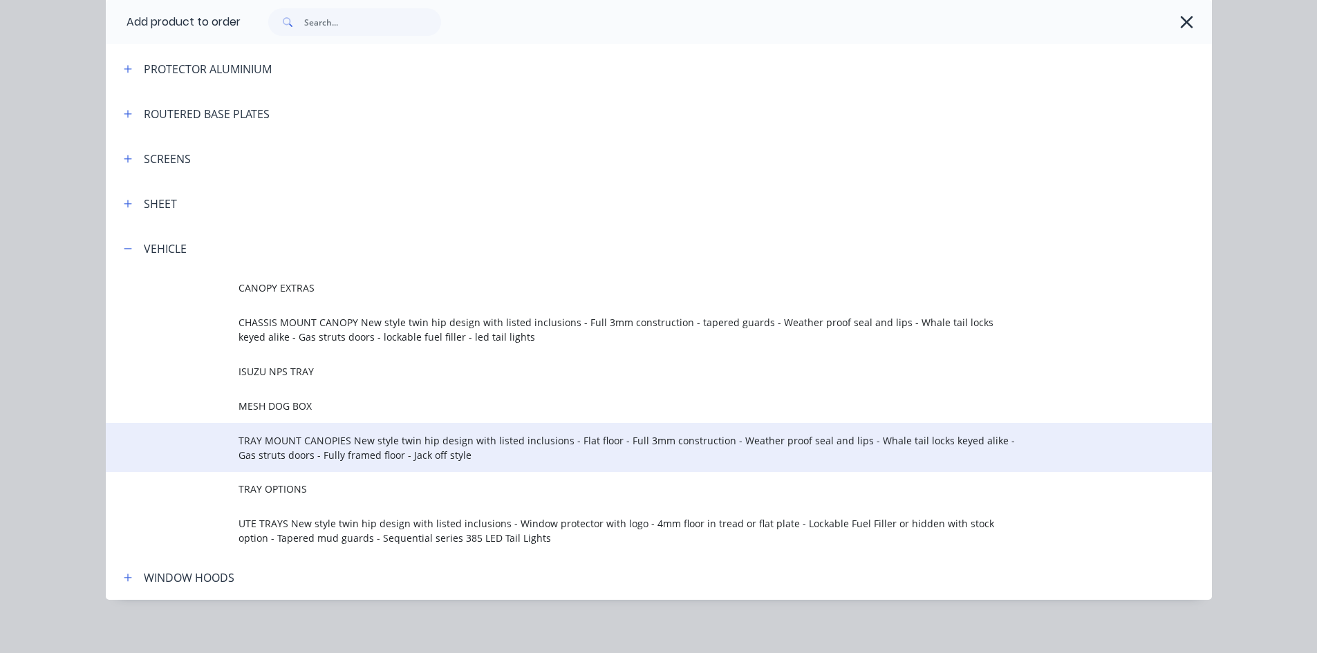
click at [278, 453] on span "TRAY MOUNT CANOPIES New style twin hip design with listed inclusions - Flat flo…" at bounding box center [627, 447] width 778 height 29
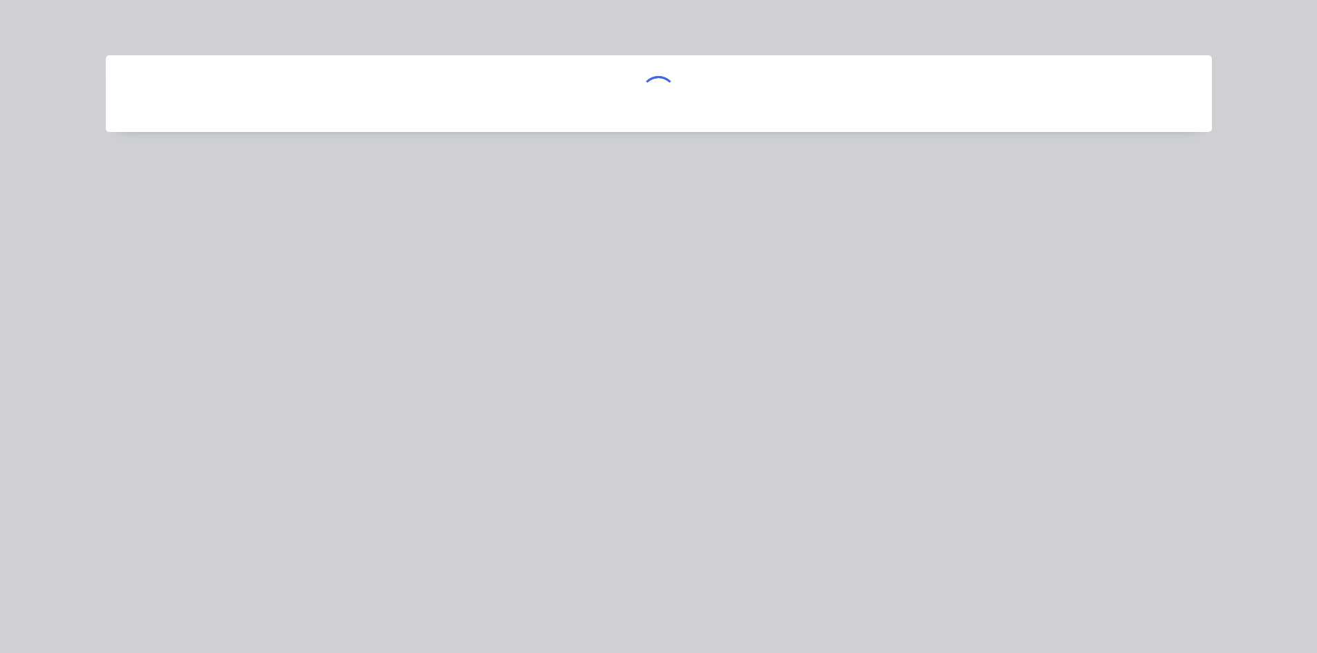
scroll to position [0, 0]
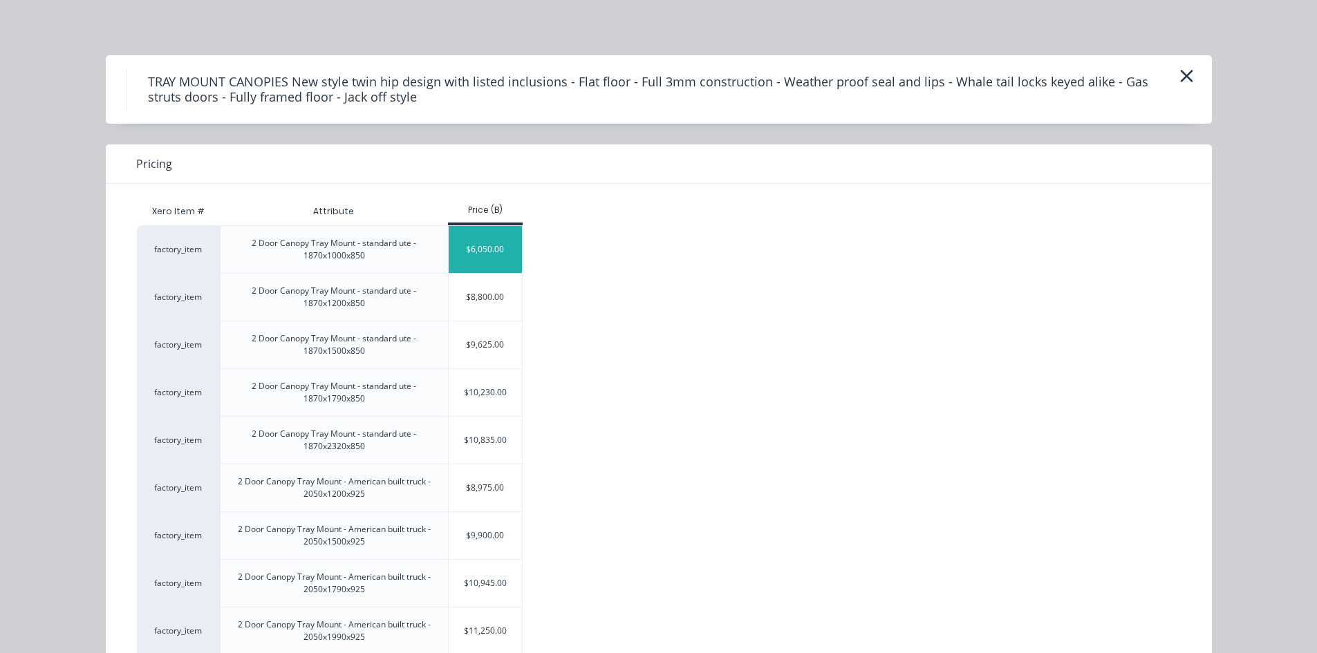
click at [471, 253] on div "$6,050.00" at bounding box center [486, 249] width 74 height 47
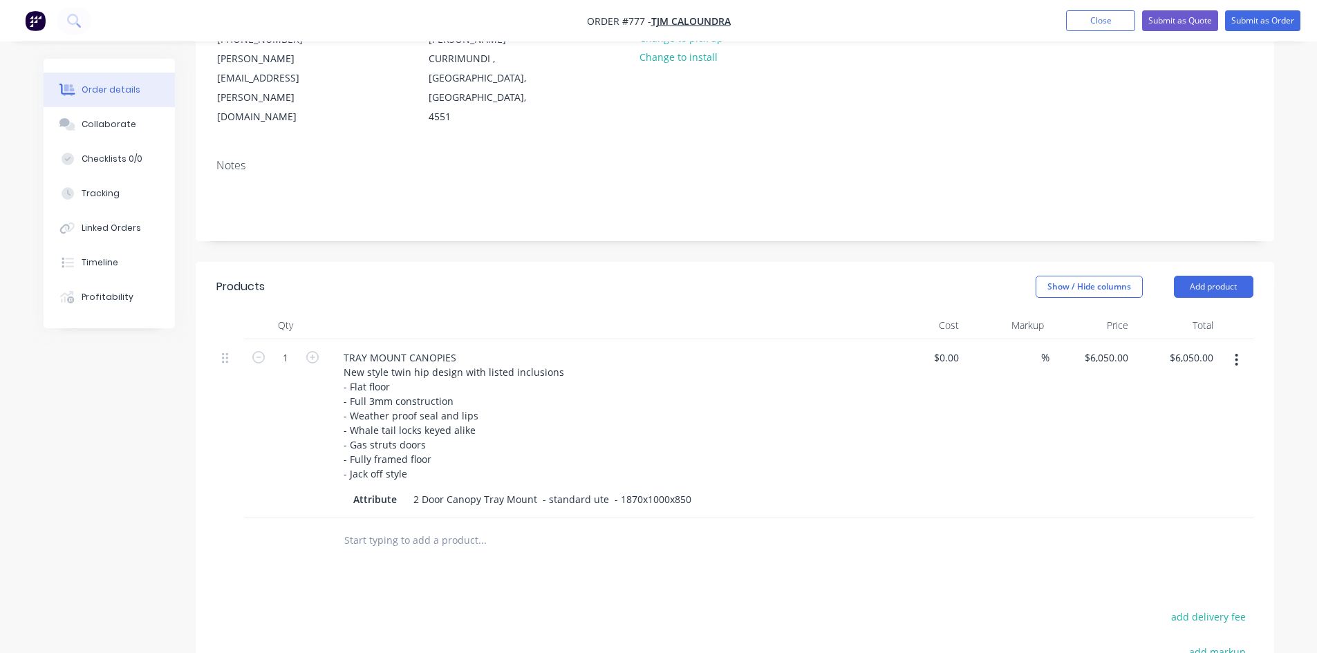
scroll to position [207, 0]
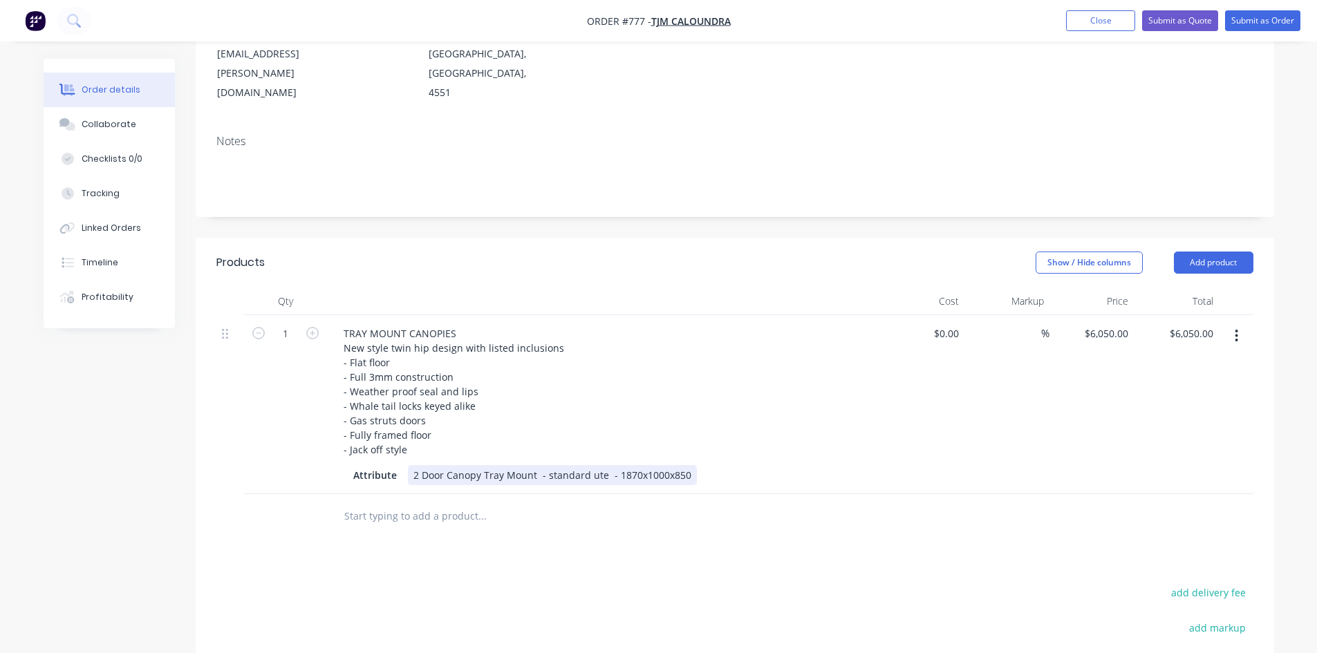
click at [632, 465] on div "2 Door Canopy Tray Mount - standard ute - 1870x1000x850" at bounding box center [552, 475] width 289 height 20
click at [589, 367] on div "TRAY MOUNT CANOPIES New style twin hip design with listed inclusions - Flat flo…" at bounding box center [603, 391] width 542 height 136
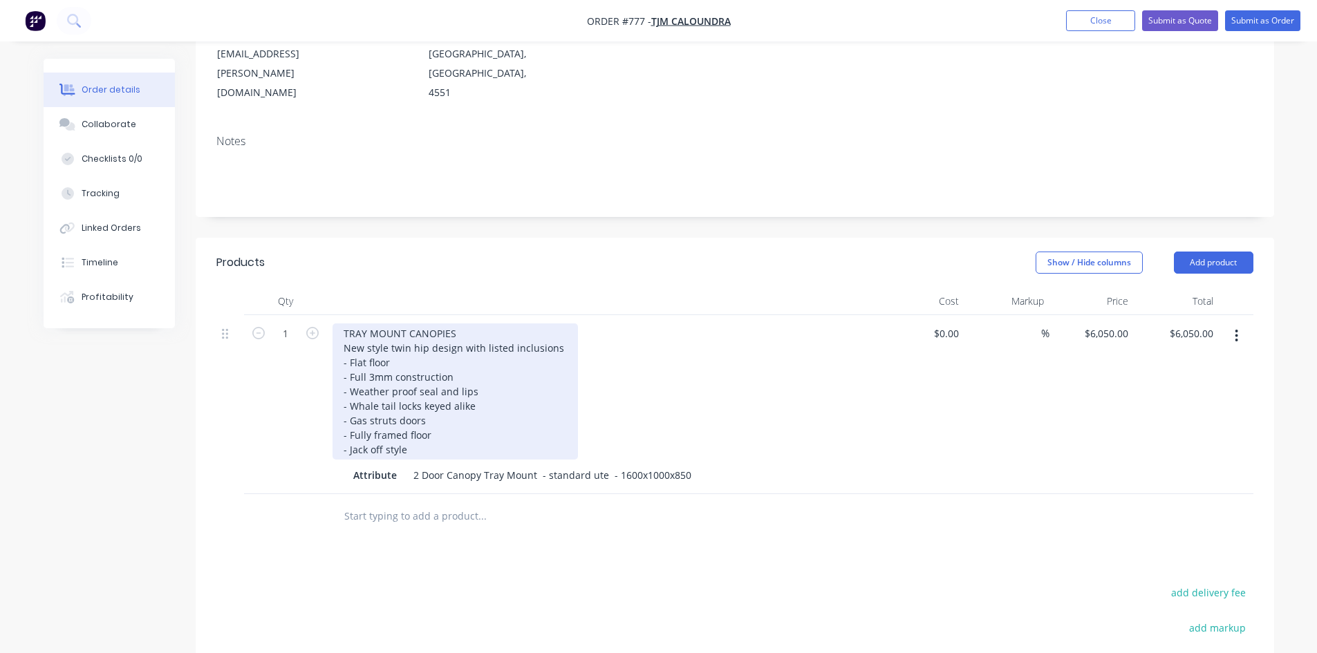
click at [558, 323] on div "TRAY MOUNT CANOPIES New style twin hip design with listed inclusions - Flat flo…" at bounding box center [454, 391] width 245 height 136
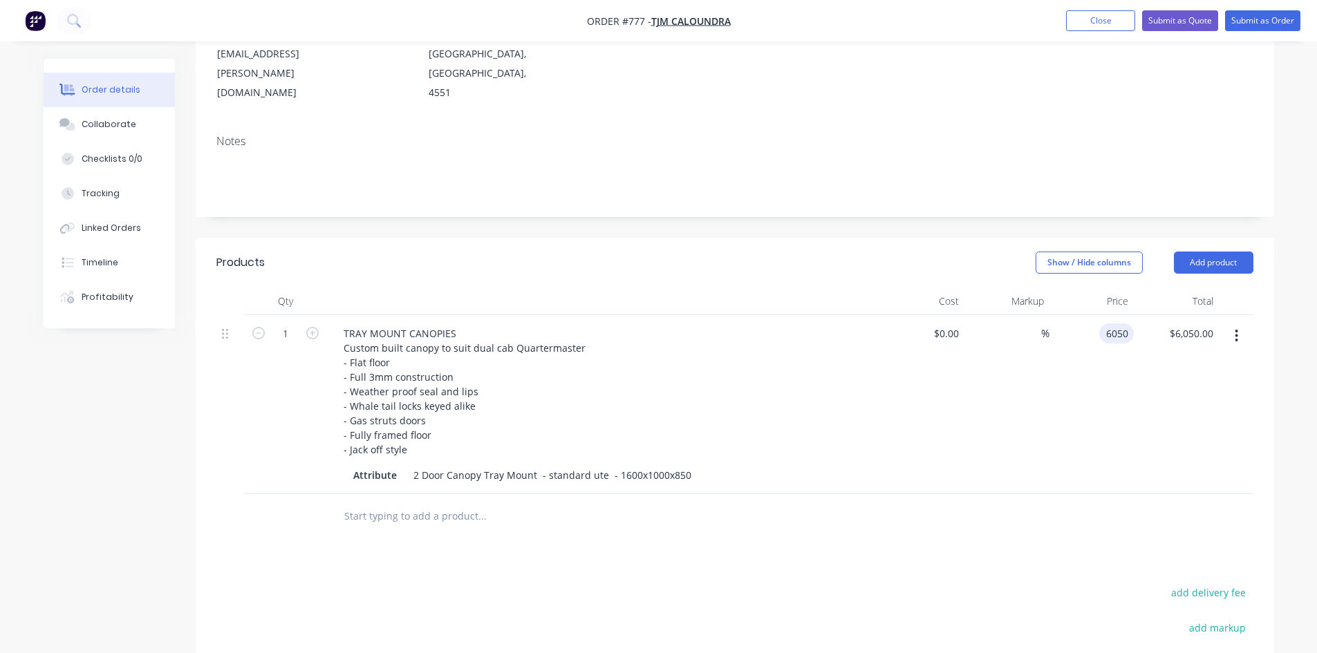
click at [1095, 315] on div "6050 6050" at bounding box center [1091, 404] width 85 height 179
type input "$6,050.00"
click at [1118, 332] on div "$6,050.00 6050" at bounding box center [1091, 404] width 85 height 179
click at [1193, 252] on button "Add product" at bounding box center [1212, 263] width 79 height 22
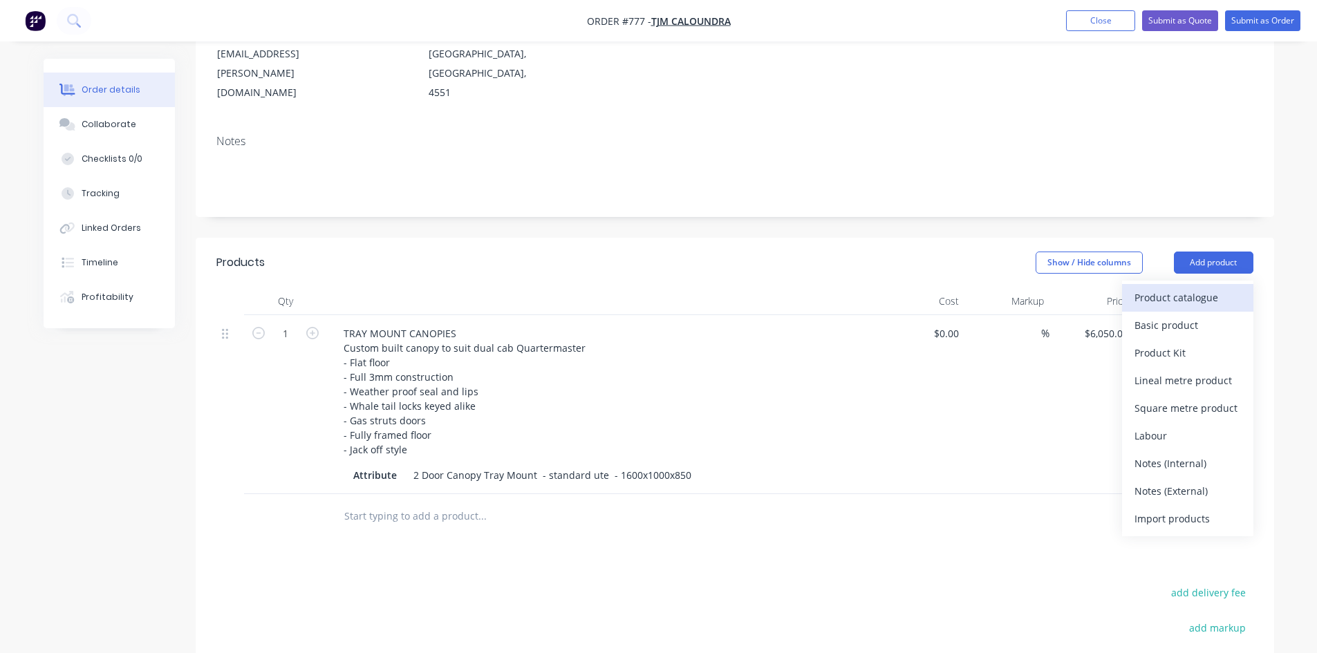
click at [1165, 287] on div "Product catalogue" at bounding box center [1187, 297] width 106 height 20
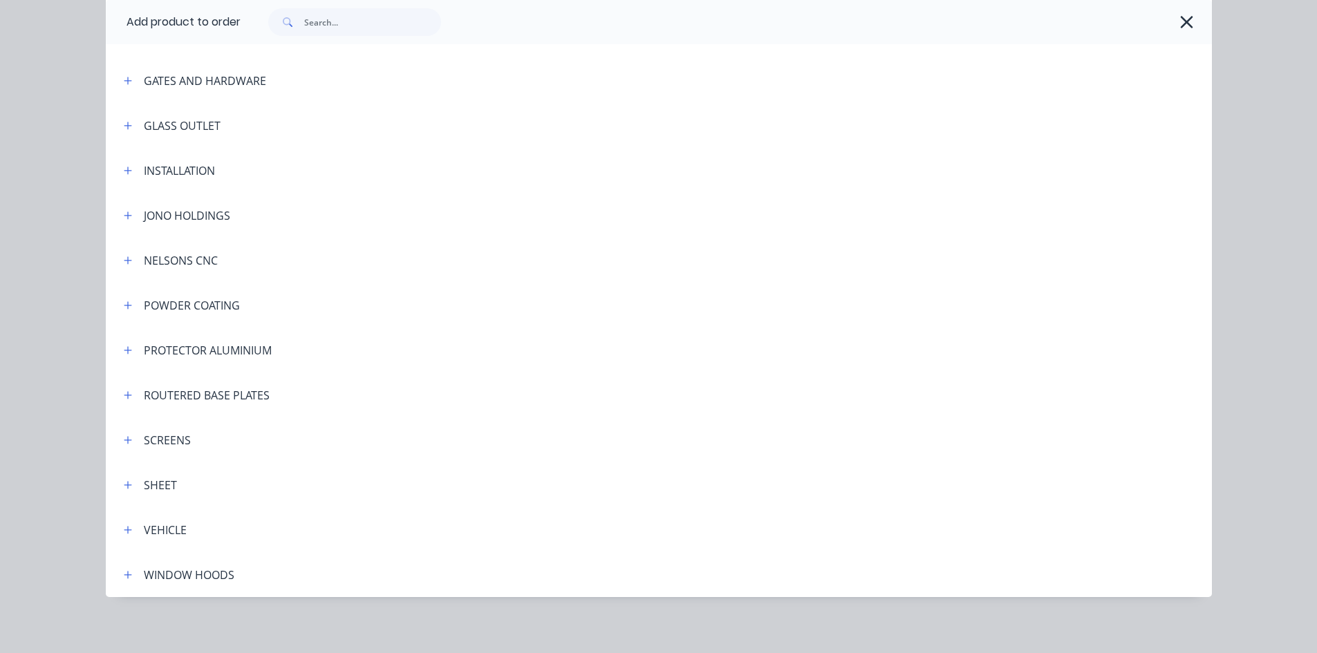
scroll to position [323, 0]
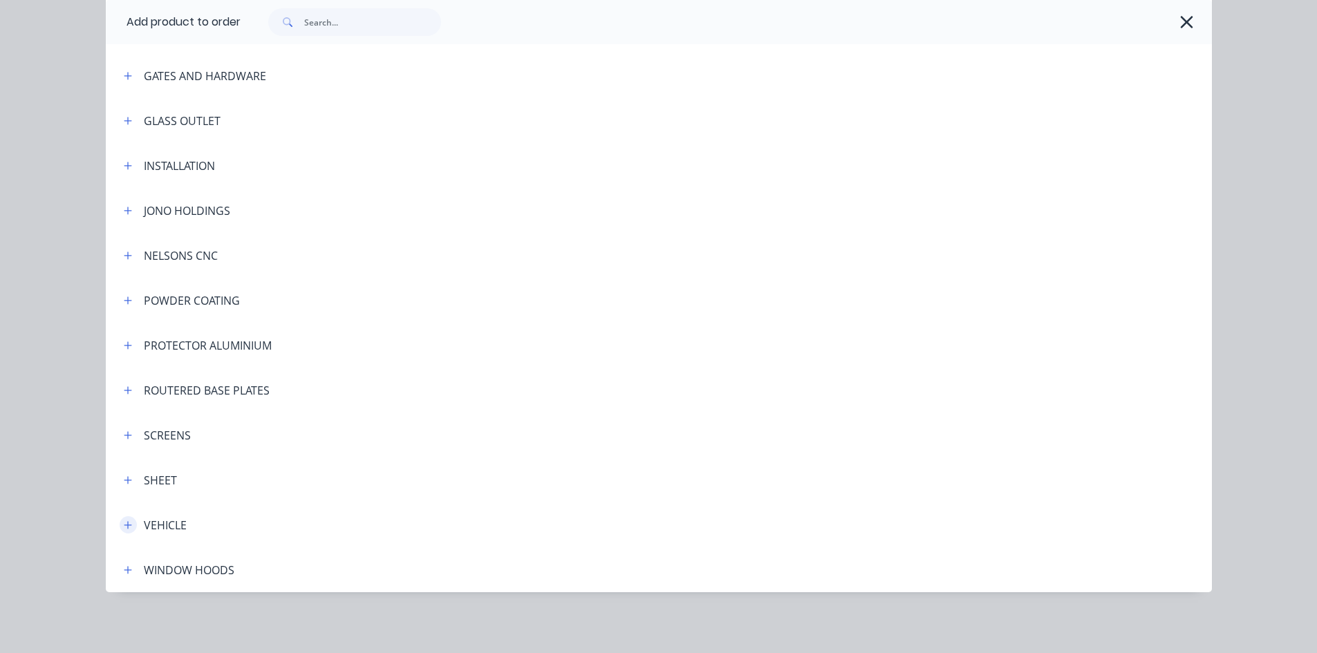
click at [126, 526] on icon "button" at bounding box center [128, 525] width 8 height 10
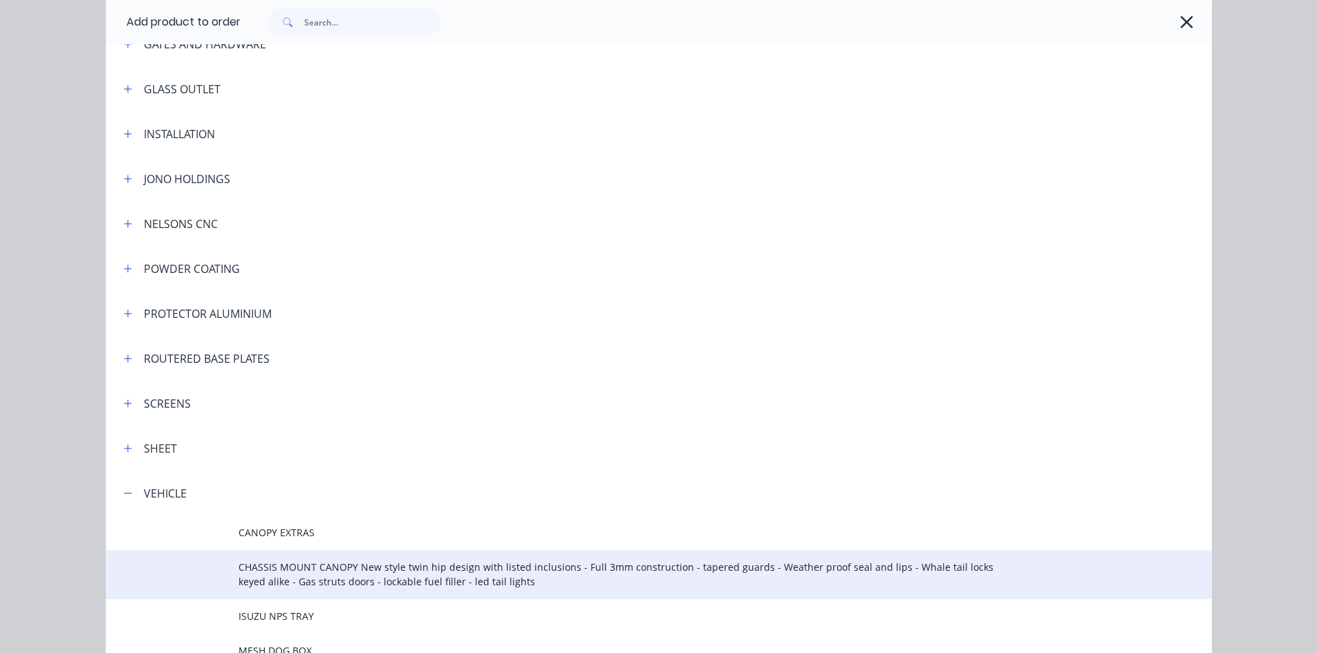
scroll to position [599, 0]
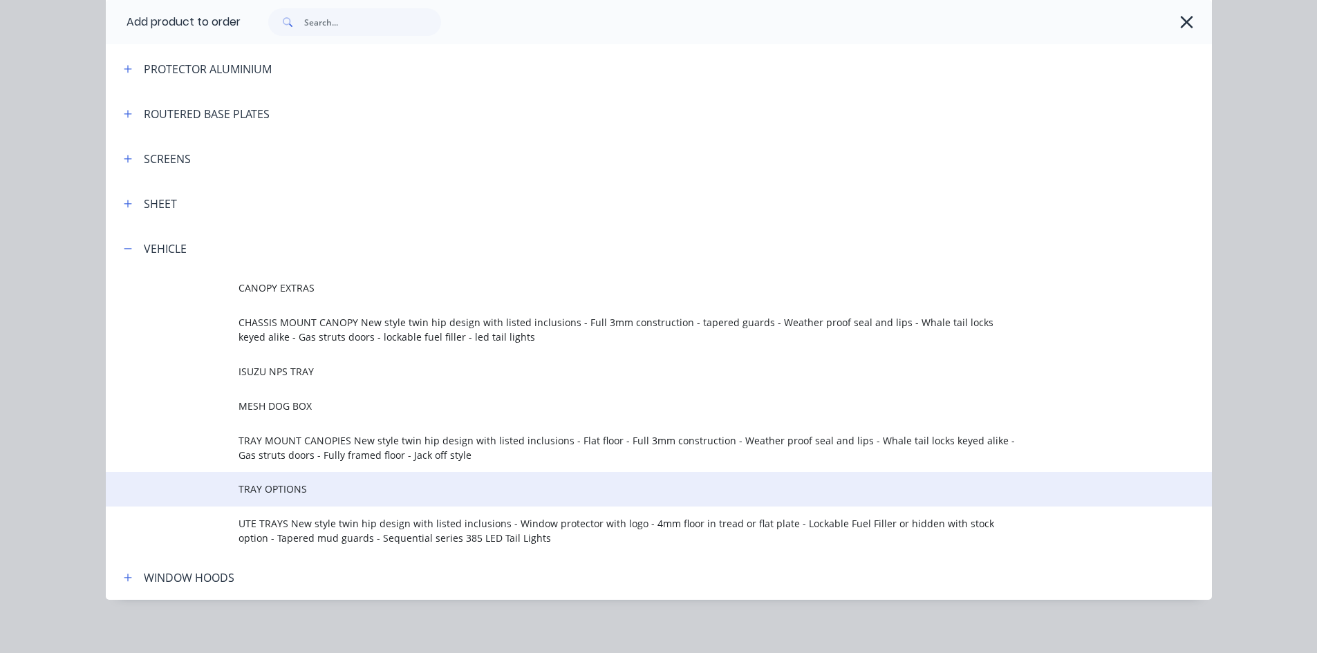
click at [283, 494] on span "TRAY OPTIONS" at bounding box center [627, 489] width 778 height 15
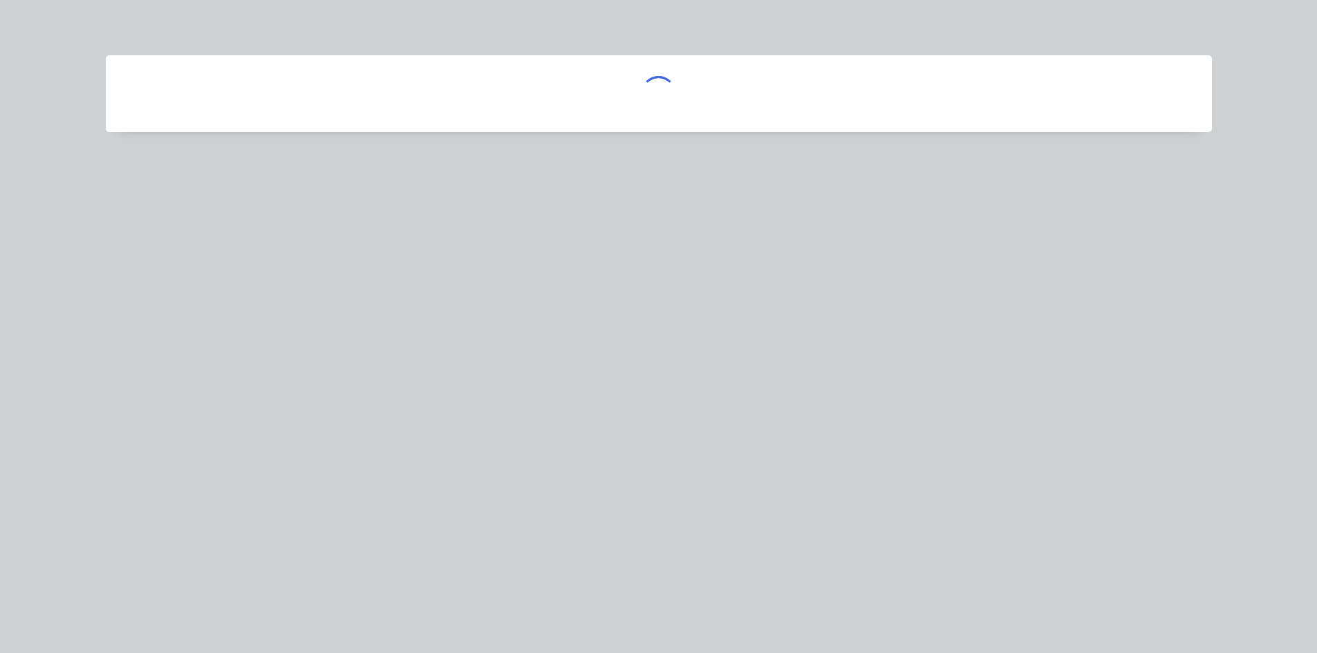
scroll to position [0, 0]
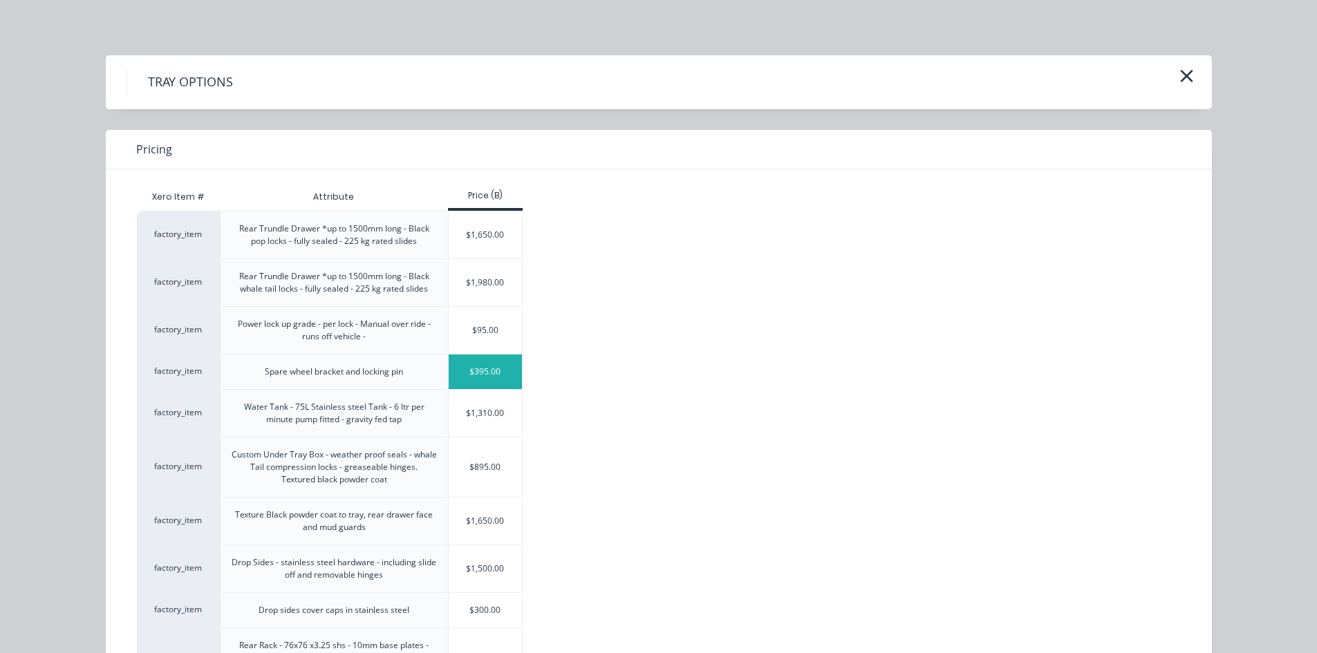
click at [468, 374] on div "$395.00" at bounding box center [486, 372] width 74 height 35
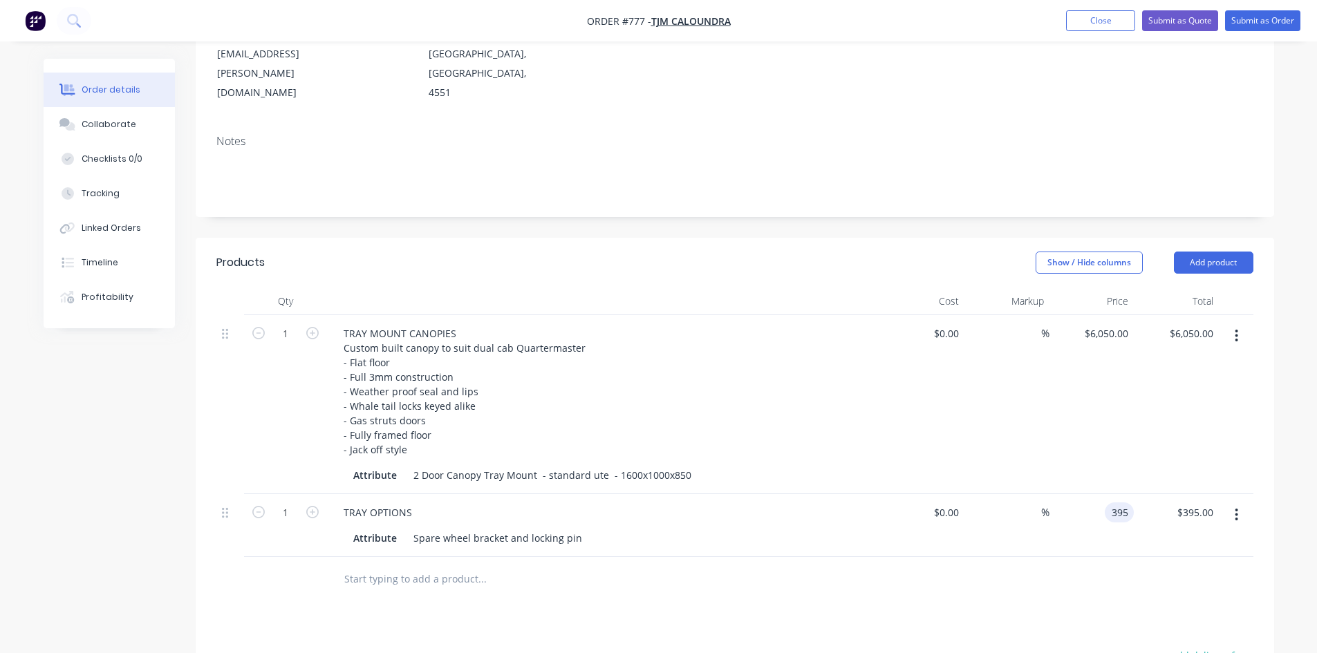
click at [1108, 502] on div "395 395" at bounding box center [1118, 512] width 29 height 20
type input "$475.00"
click at [1088, 510] on div "$475.00 475" at bounding box center [1091, 525] width 85 height 63
click at [1061, 252] on button "Show / Hide columns" at bounding box center [1088, 263] width 107 height 22
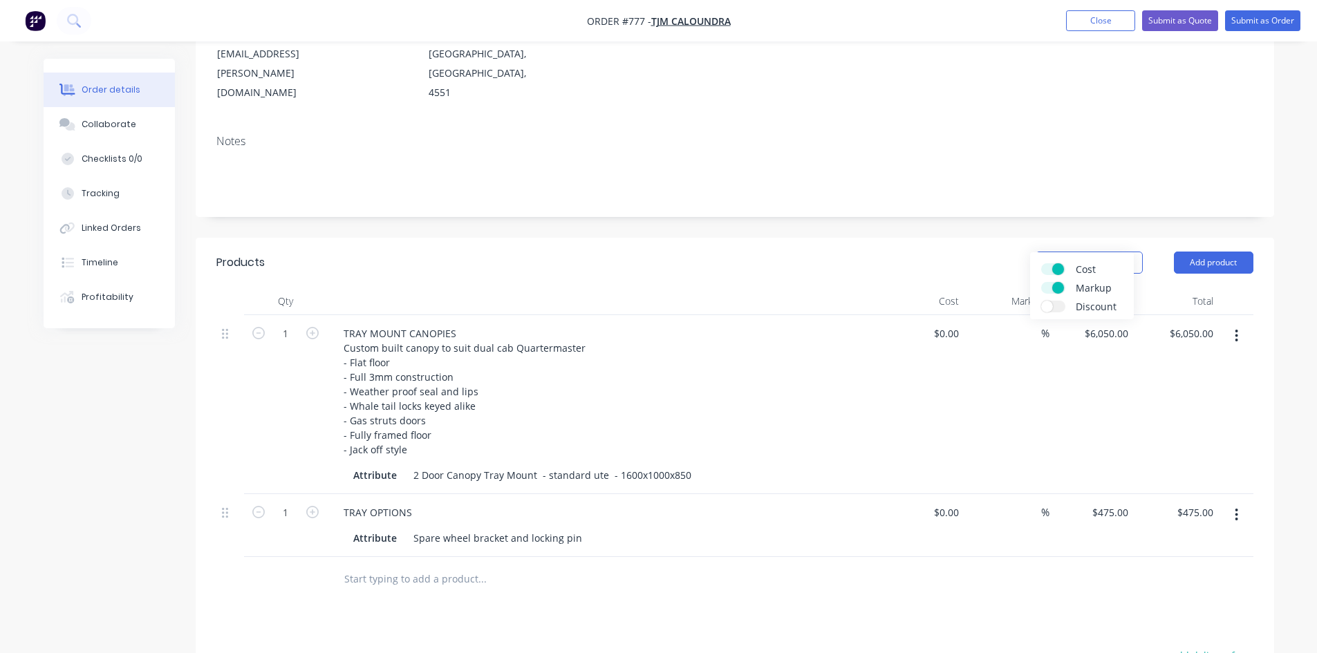
click at [1054, 271] on span at bounding box center [1058, 269] width 12 height 12
click at [1041, 263] on input "Cost" at bounding box center [1041, 263] width 0 height 0
click at [1055, 291] on span at bounding box center [1058, 288] width 12 height 12
click at [1041, 282] on input "Markup" at bounding box center [1041, 282] width 0 height 0
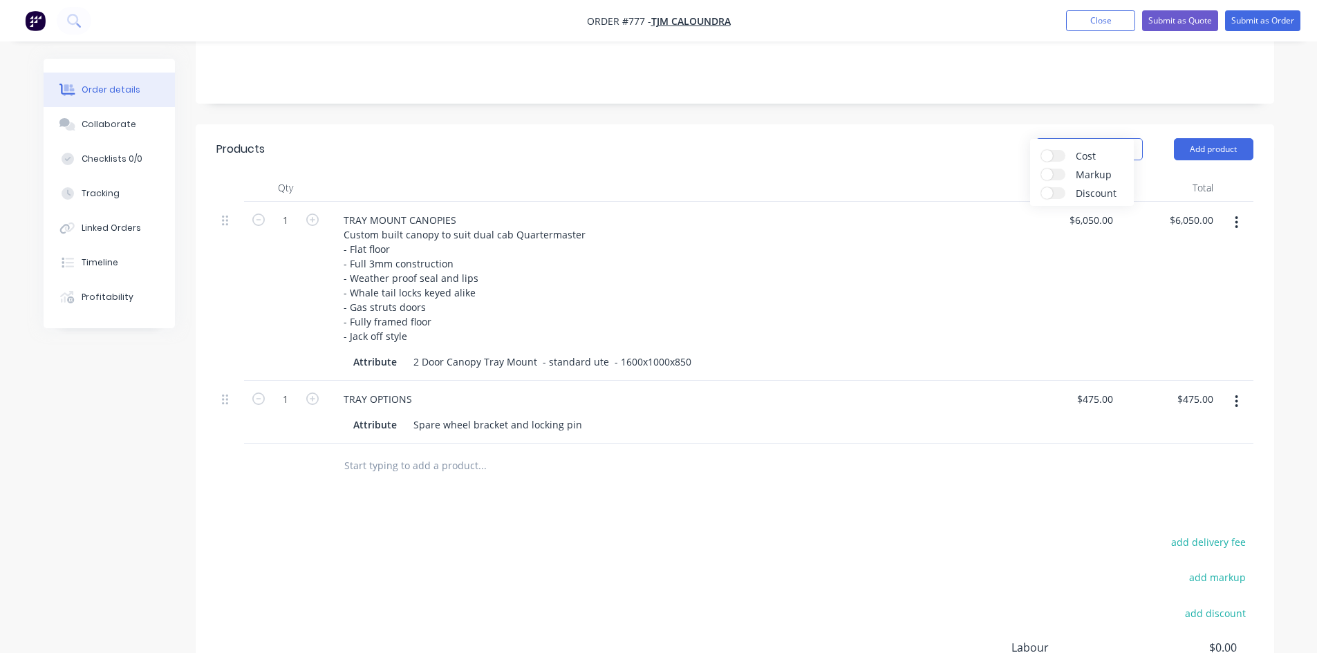
scroll to position [346, 0]
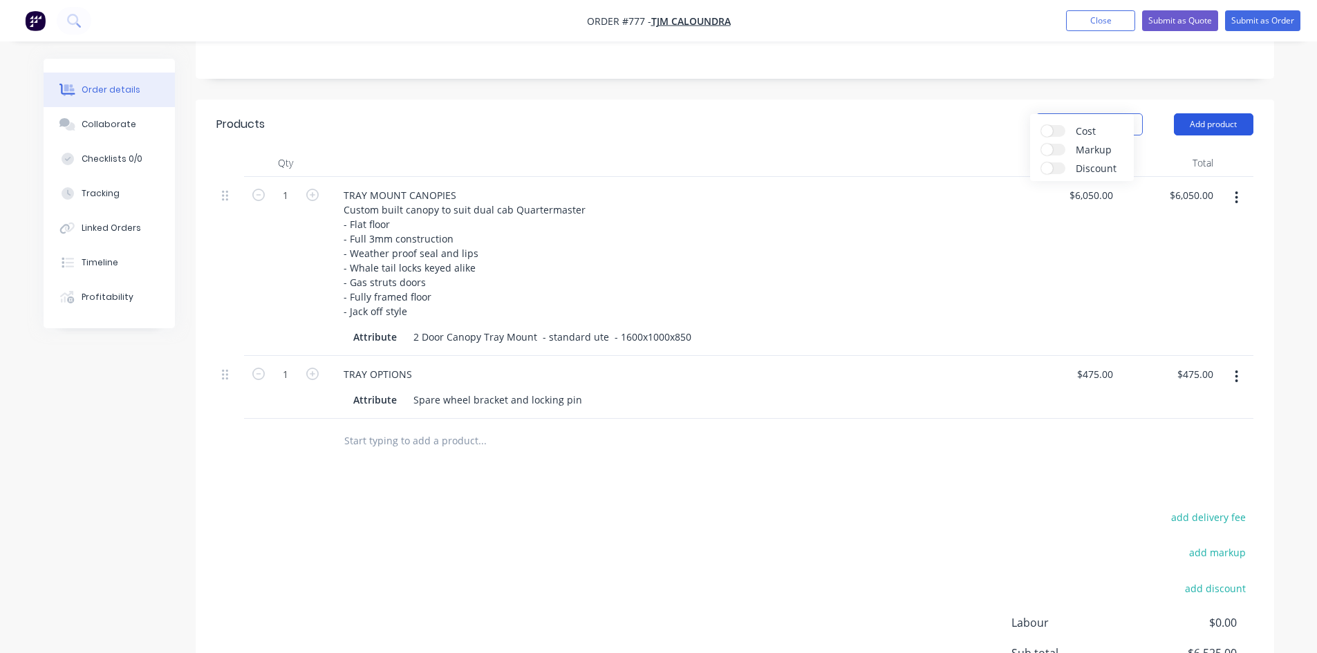
click at [1181, 113] on button "Add product" at bounding box center [1212, 124] width 79 height 22
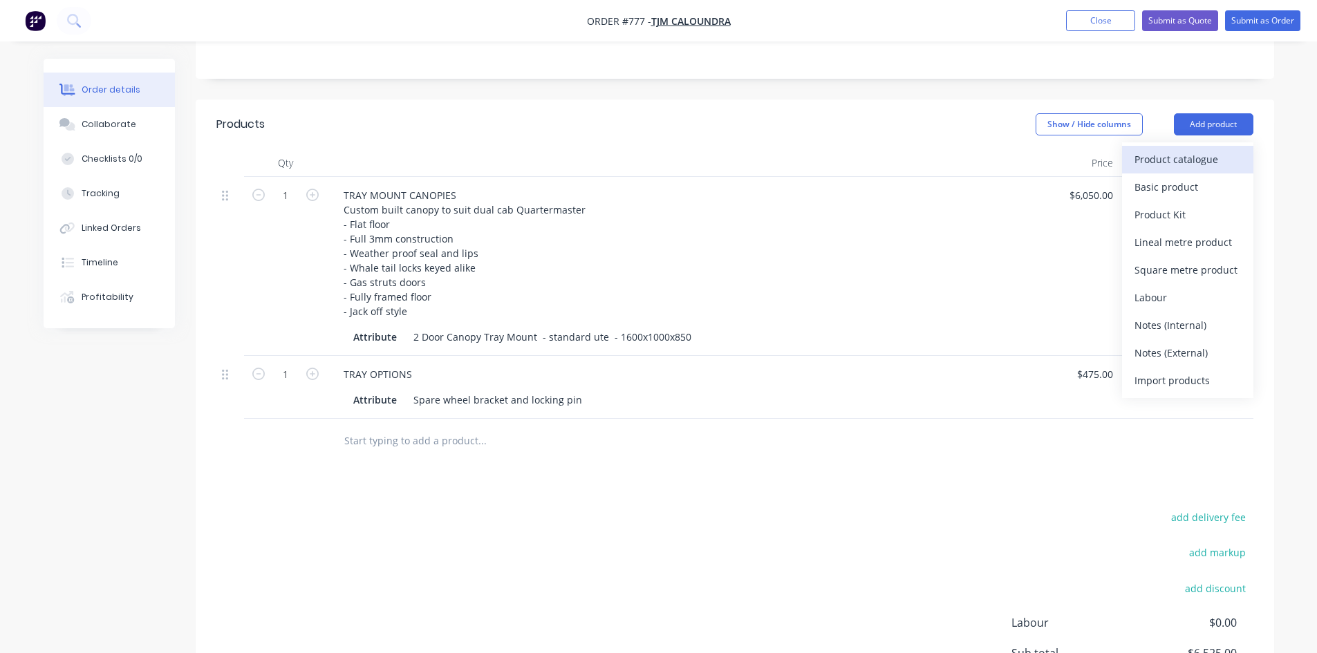
click at [1162, 149] on div "Product catalogue" at bounding box center [1187, 159] width 106 height 20
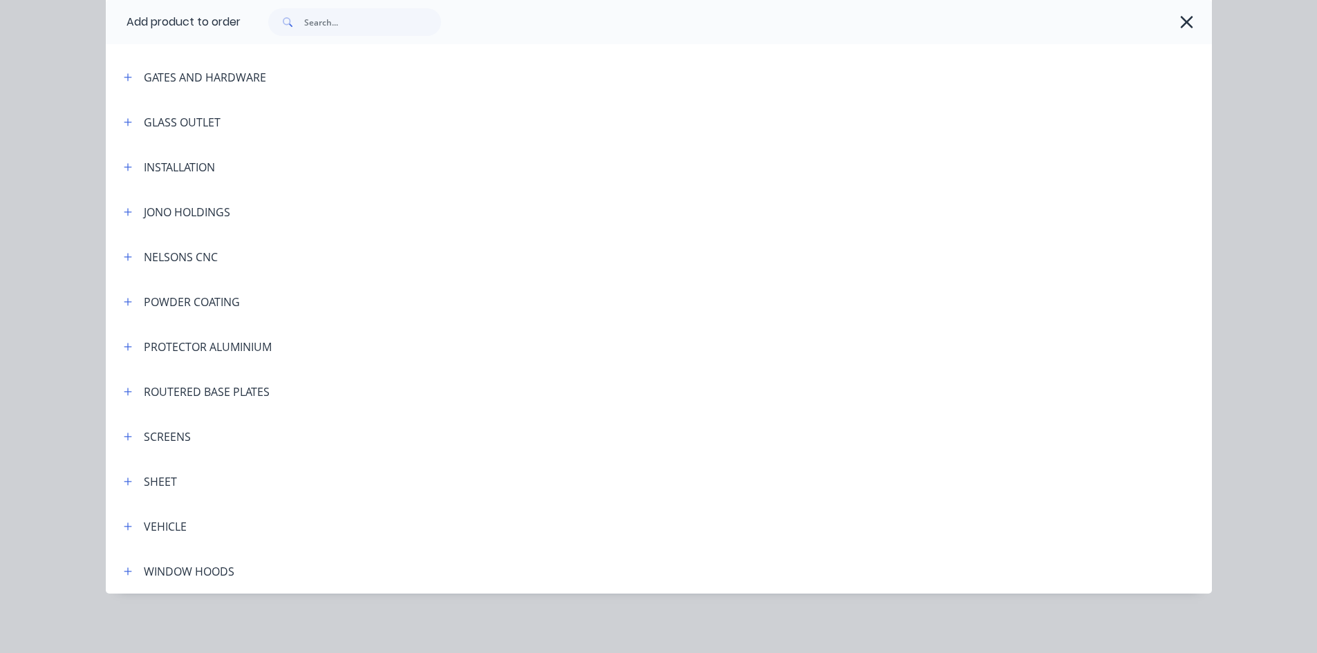
scroll to position [323, 0]
click at [120, 524] on button "button" at bounding box center [128, 524] width 17 height 17
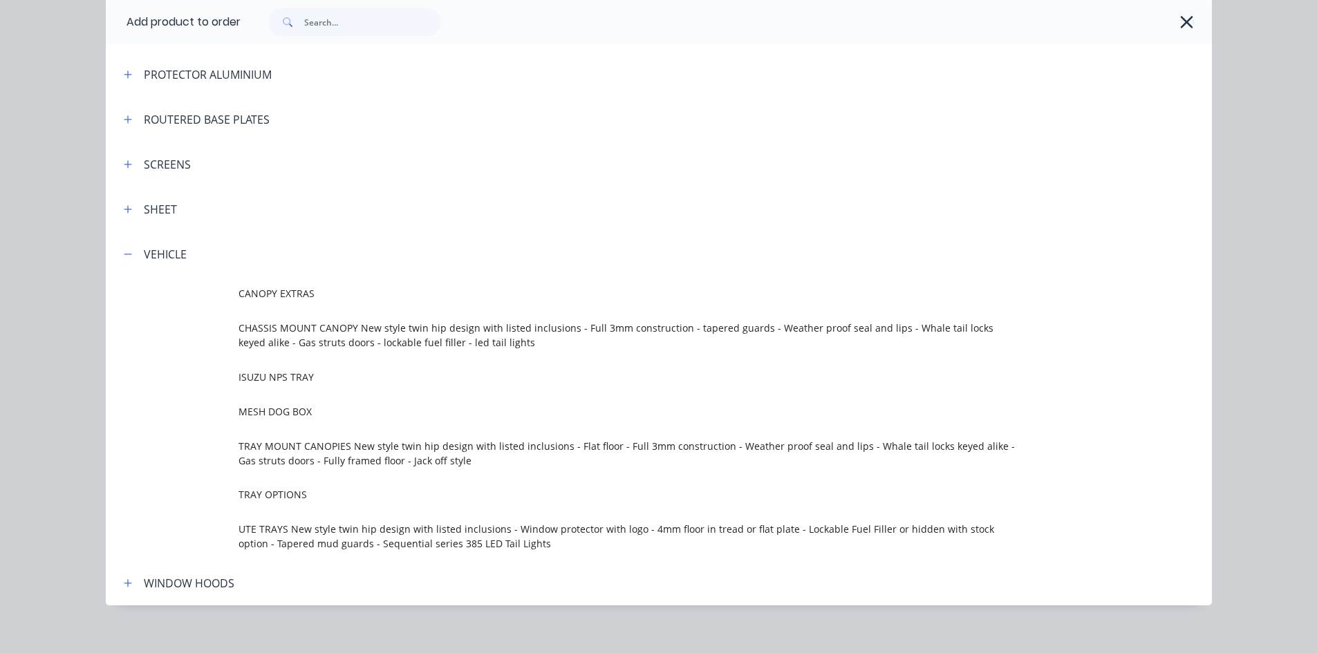
scroll to position [599, 0]
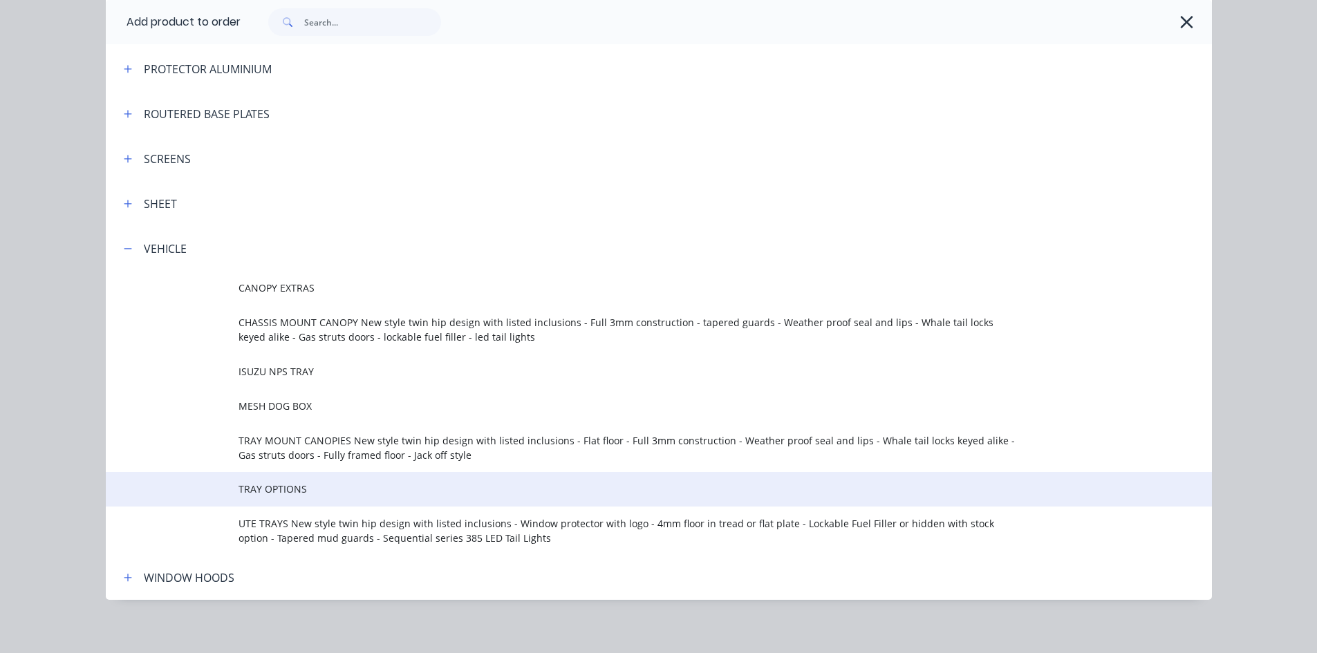
click at [285, 480] on td "TRAY OPTIONS" at bounding box center [724, 489] width 973 height 35
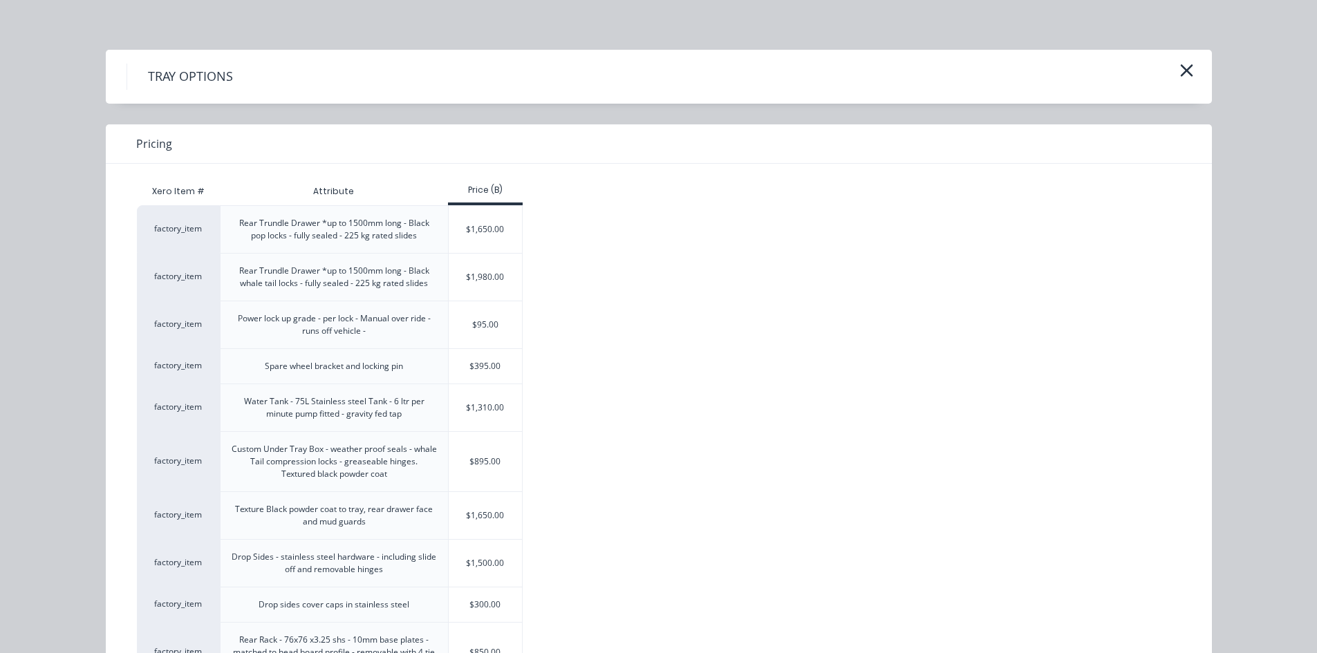
scroll to position [0, 0]
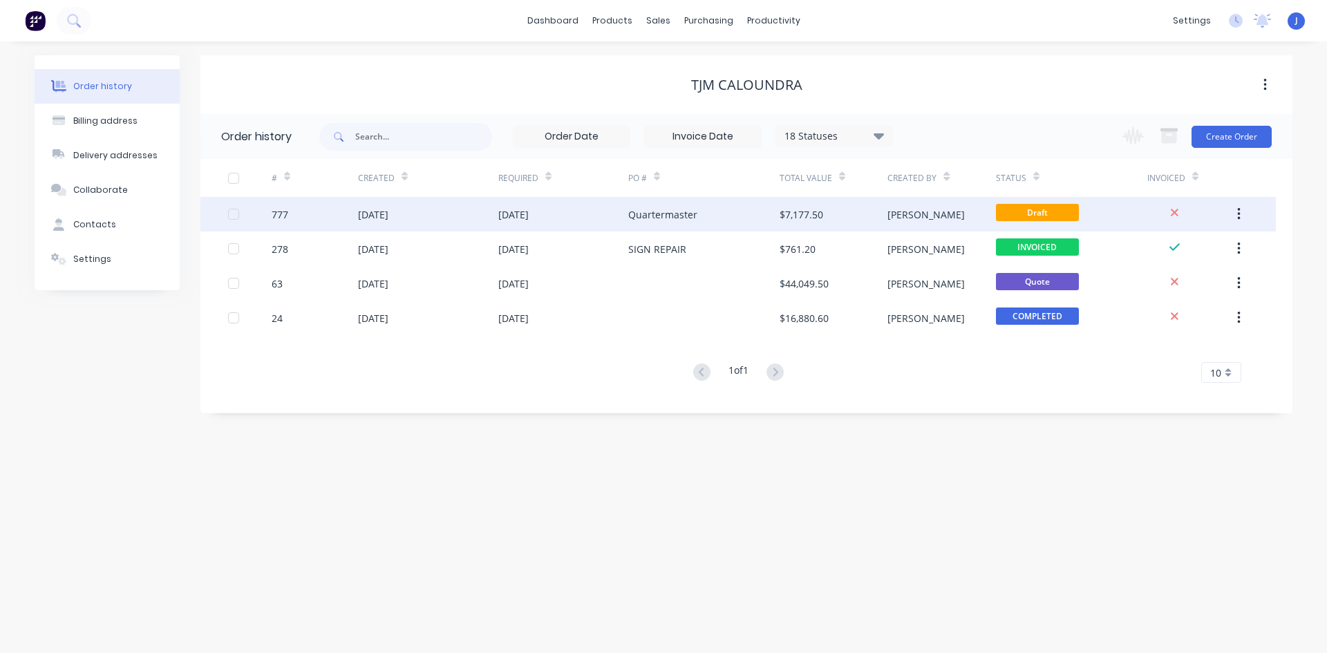
click at [659, 206] on div "Quartermaster" at bounding box center [703, 214] width 151 height 35
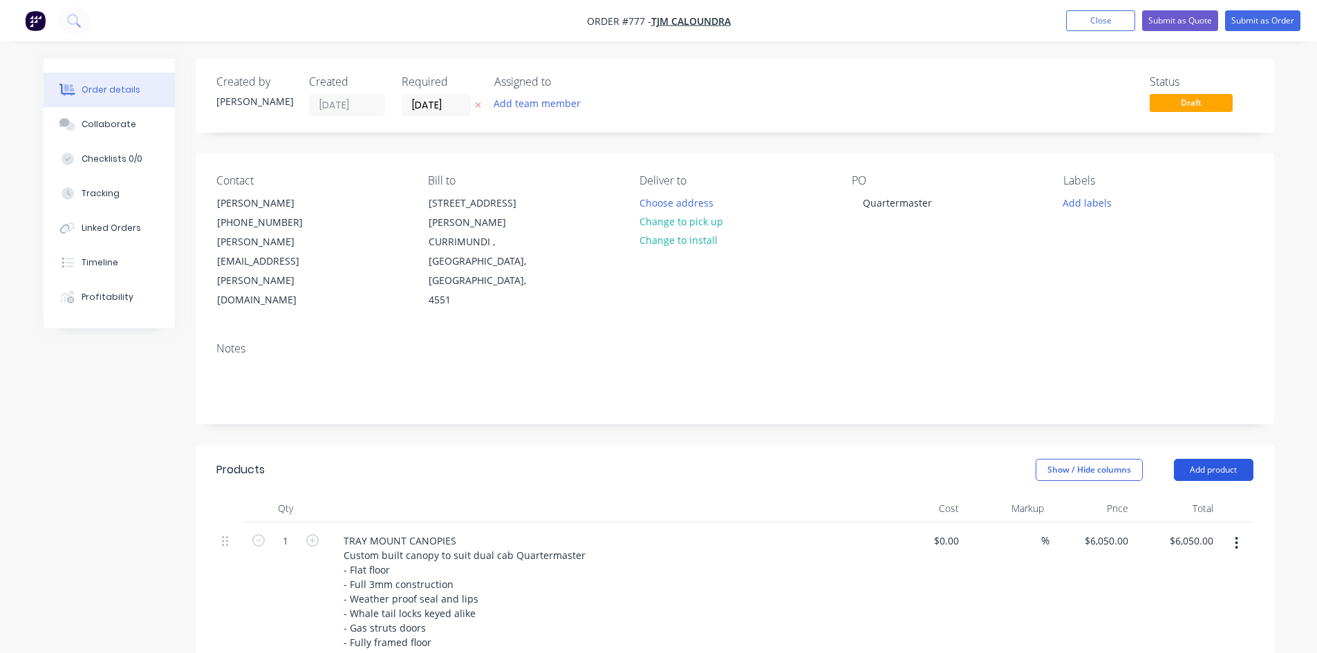
click at [1197, 459] on button "Add product" at bounding box center [1212, 470] width 79 height 22
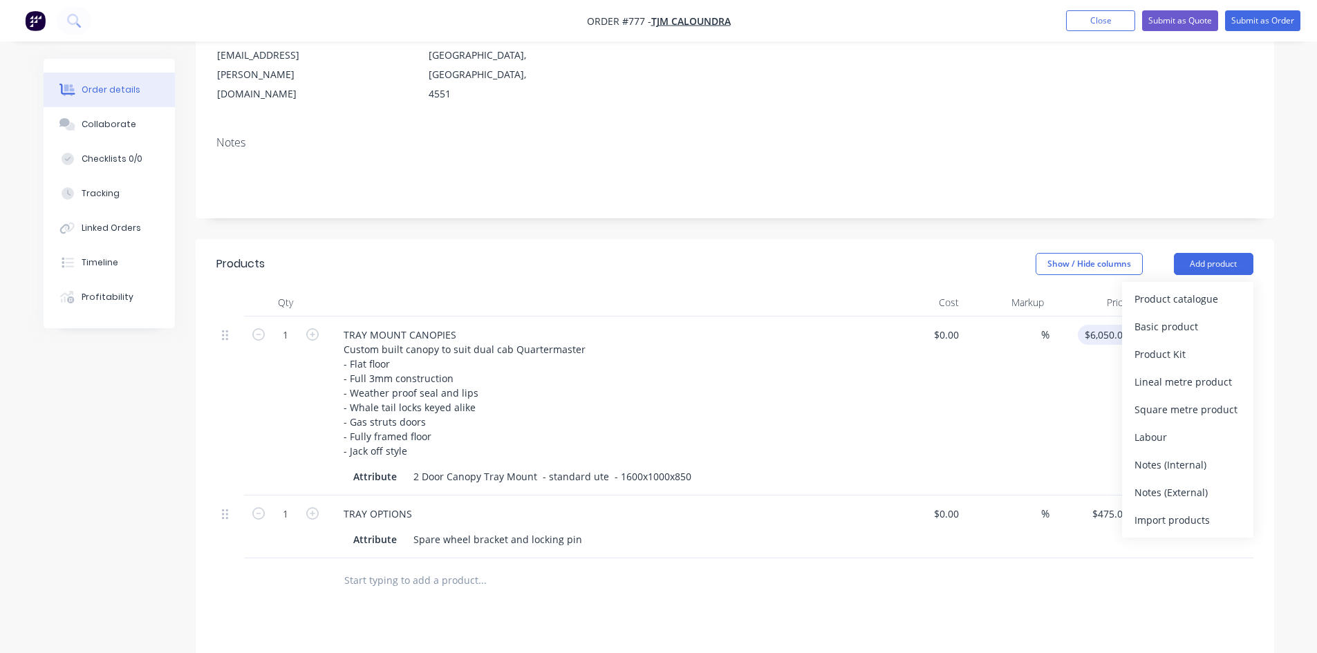
scroll to position [207, 0]
click at [1160, 287] on div "Product catalogue" at bounding box center [1187, 297] width 106 height 20
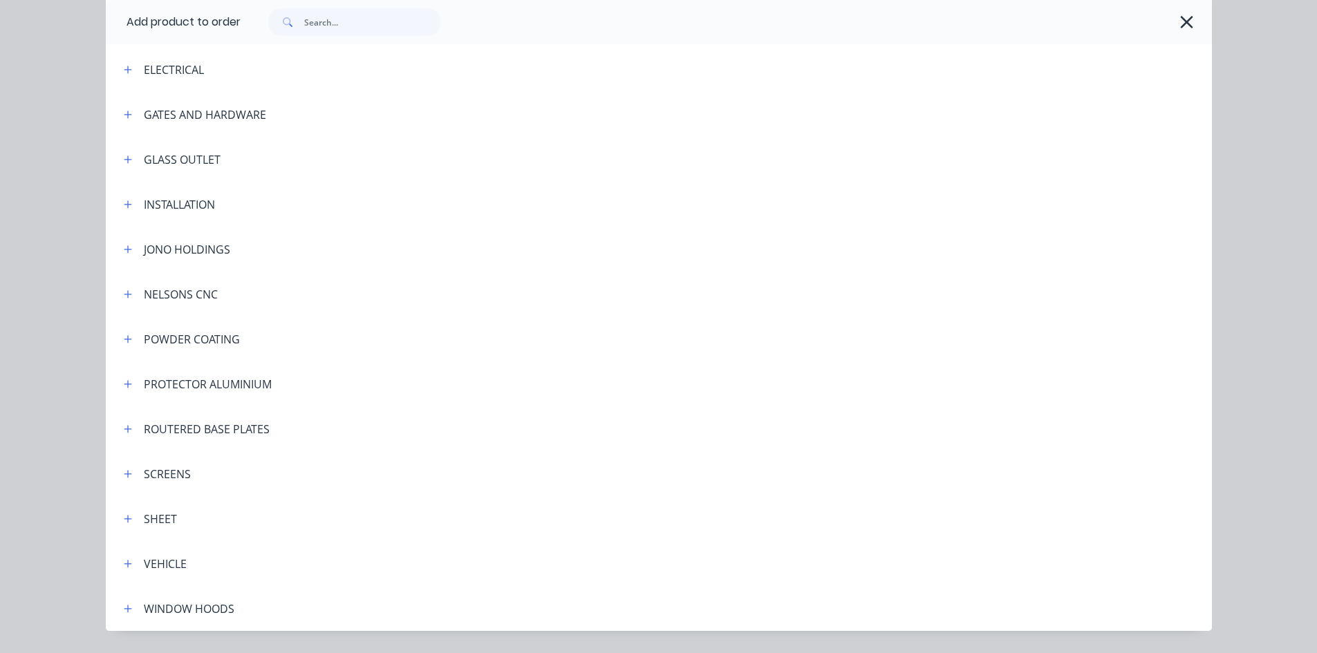
scroll to position [323, 0]
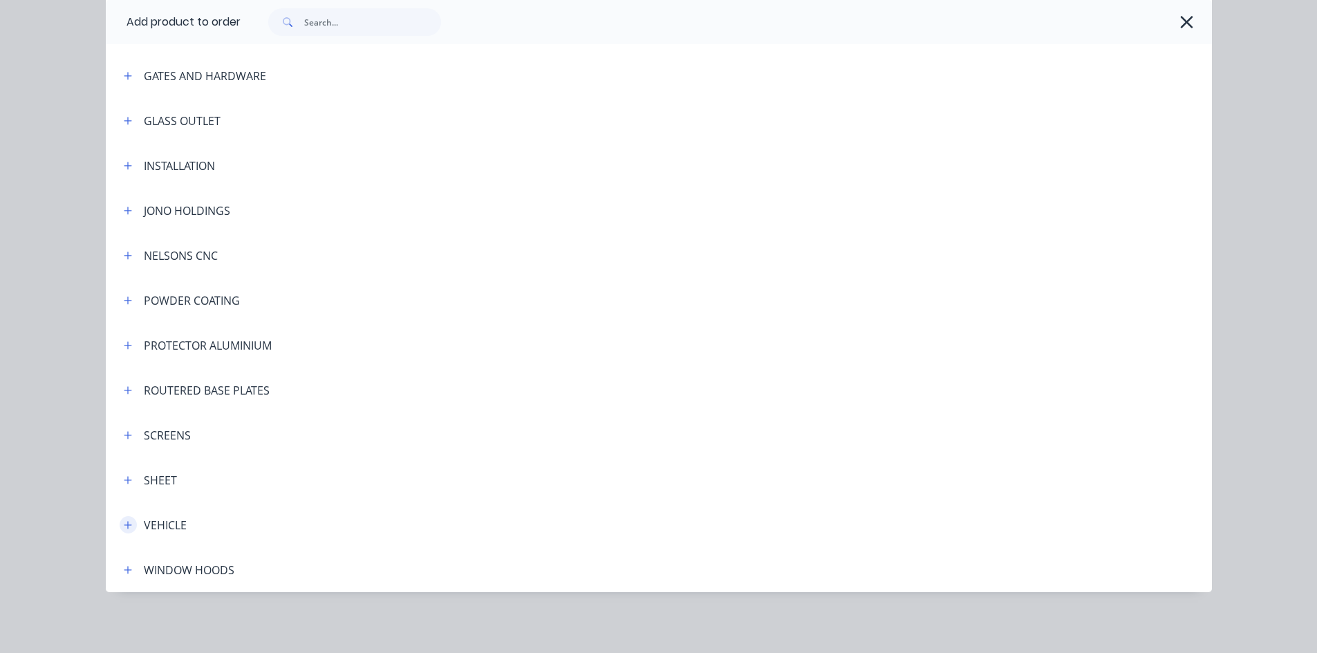
click at [124, 525] on icon "button" at bounding box center [128, 525] width 8 height 8
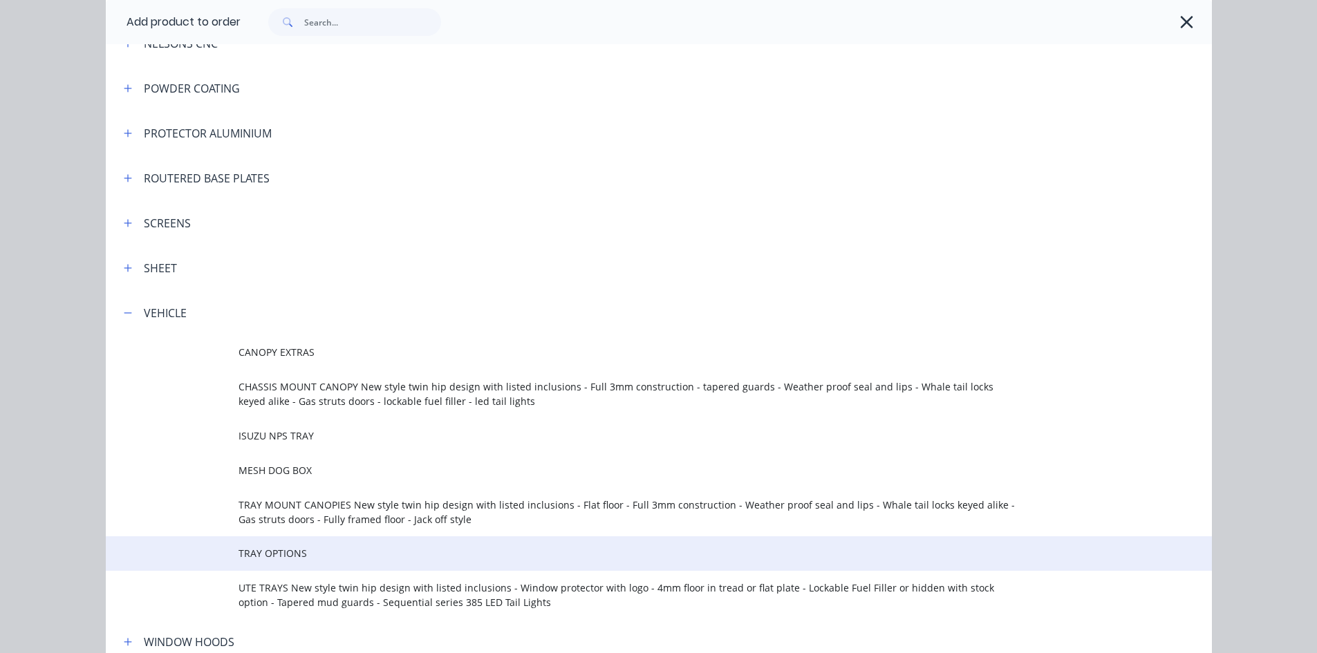
scroll to position [599, 0]
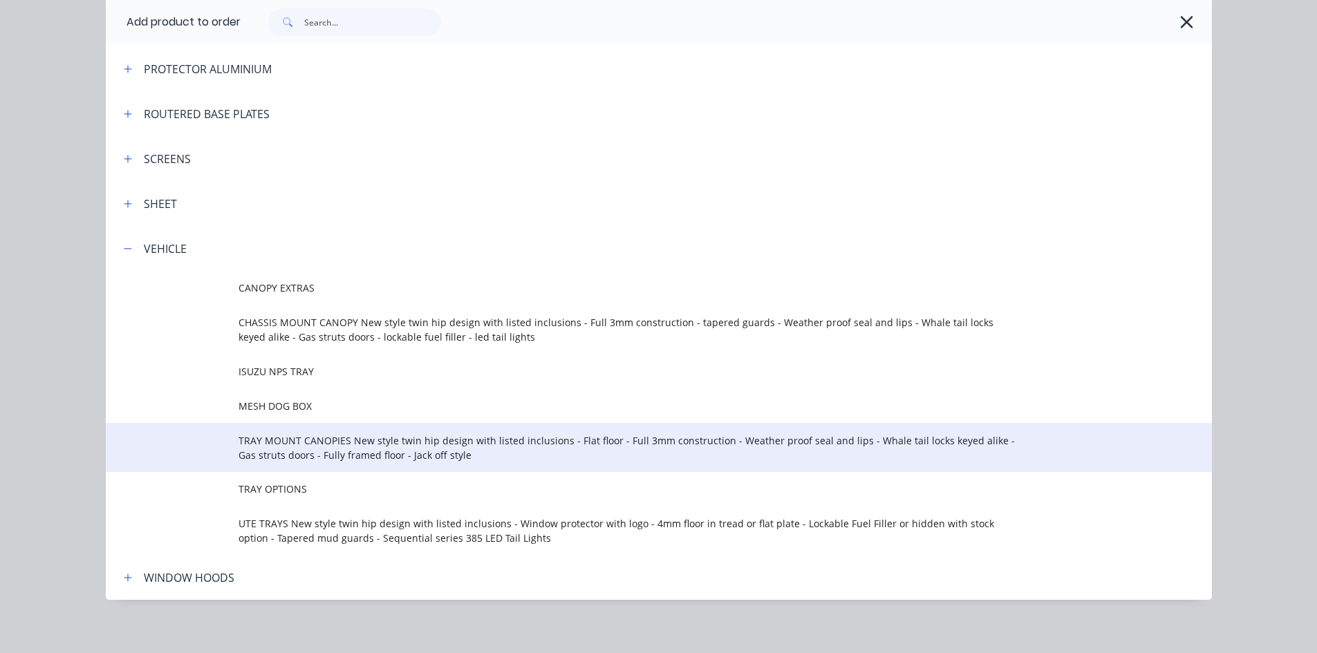
click at [286, 450] on span "TRAY MOUNT CANOPIES New style twin hip design with listed inclusions - Flat flo…" at bounding box center [627, 447] width 778 height 29
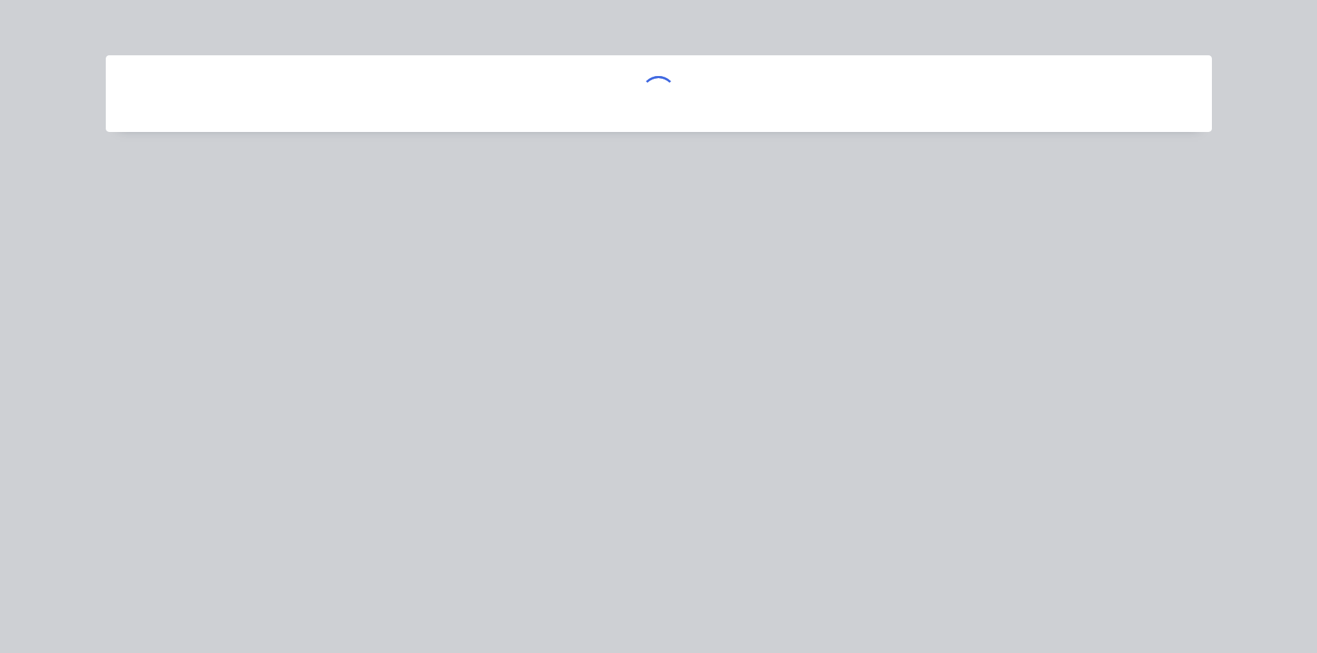
scroll to position [0, 0]
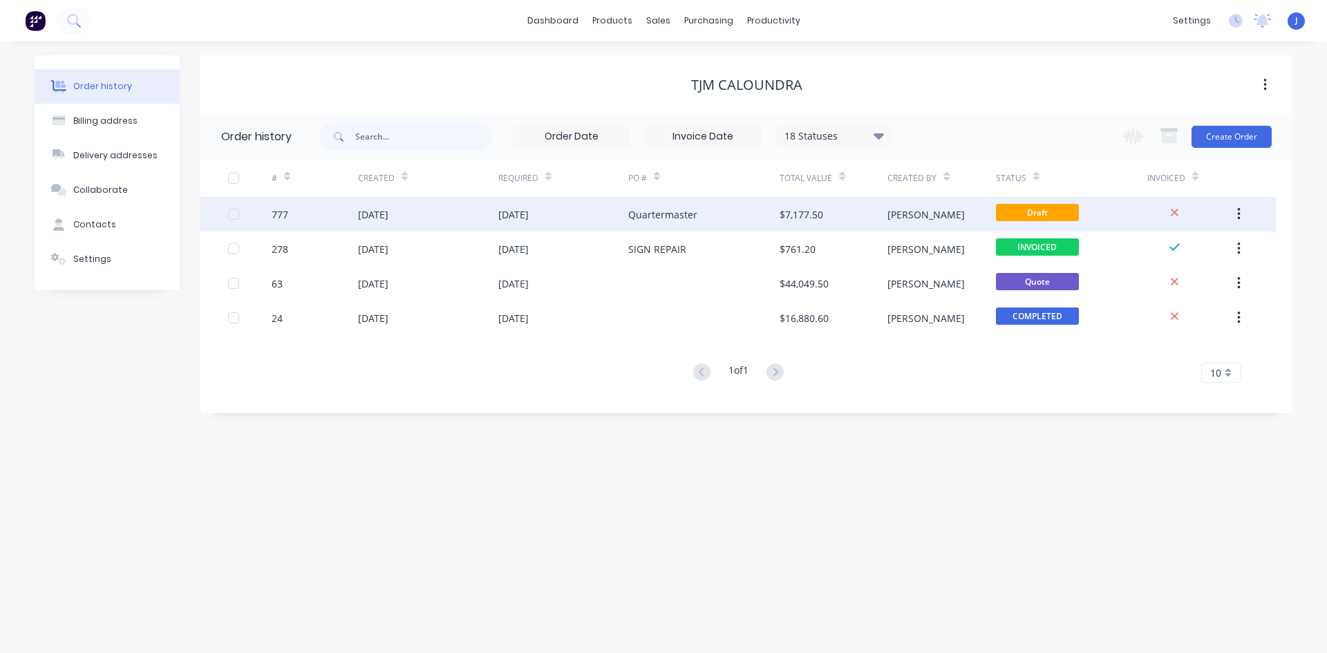
click at [689, 218] on div "Quartermaster" at bounding box center [662, 214] width 69 height 15
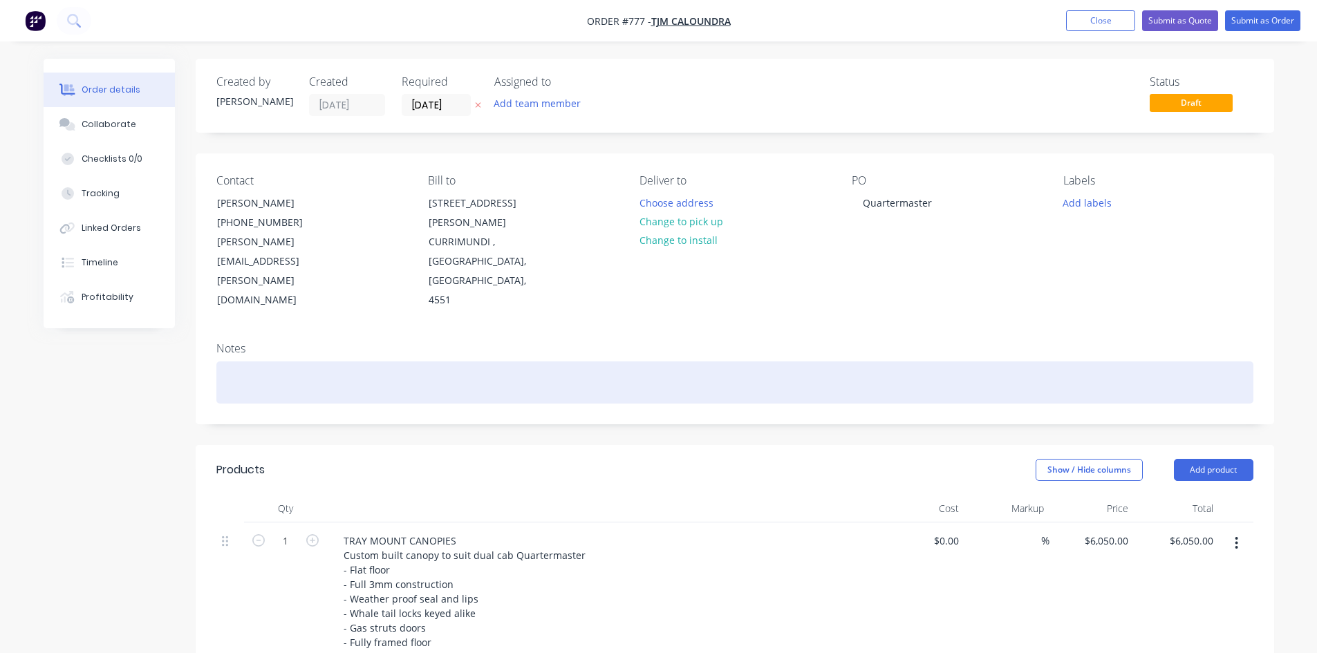
drag, startPoint x: 1205, startPoint y: 429, endPoint x: 927, endPoint y: 353, distance: 288.7
click at [1204, 459] on button "Add product" at bounding box center [1212, 470] width 79 height 22
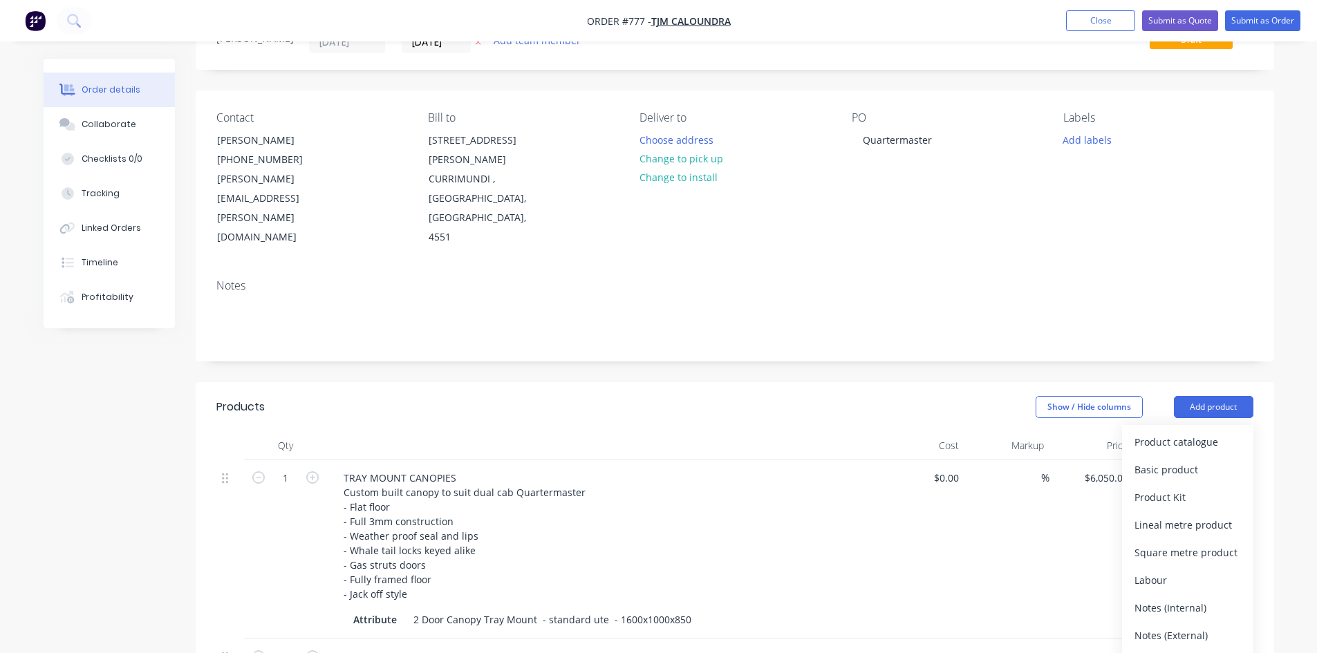
scroll to position [276, 0]
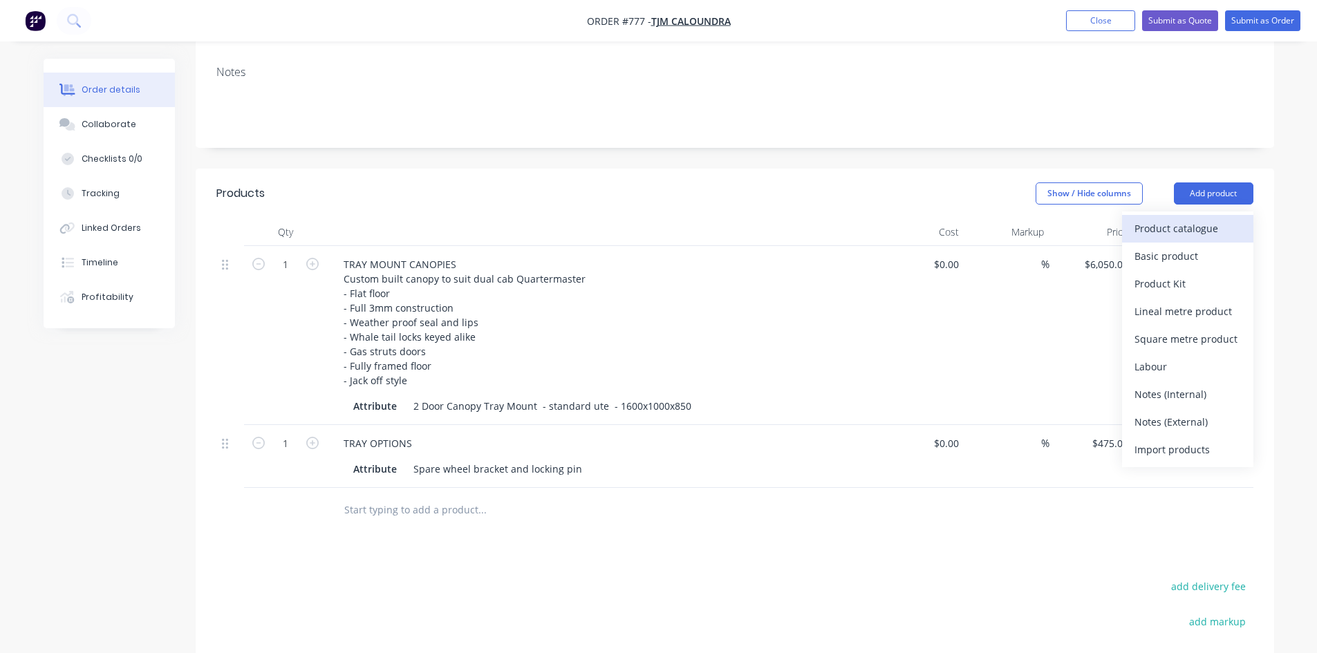
click at [1204, 218] on div "Product catalogue" at bounding box center [1187, 228] width 106 height 20
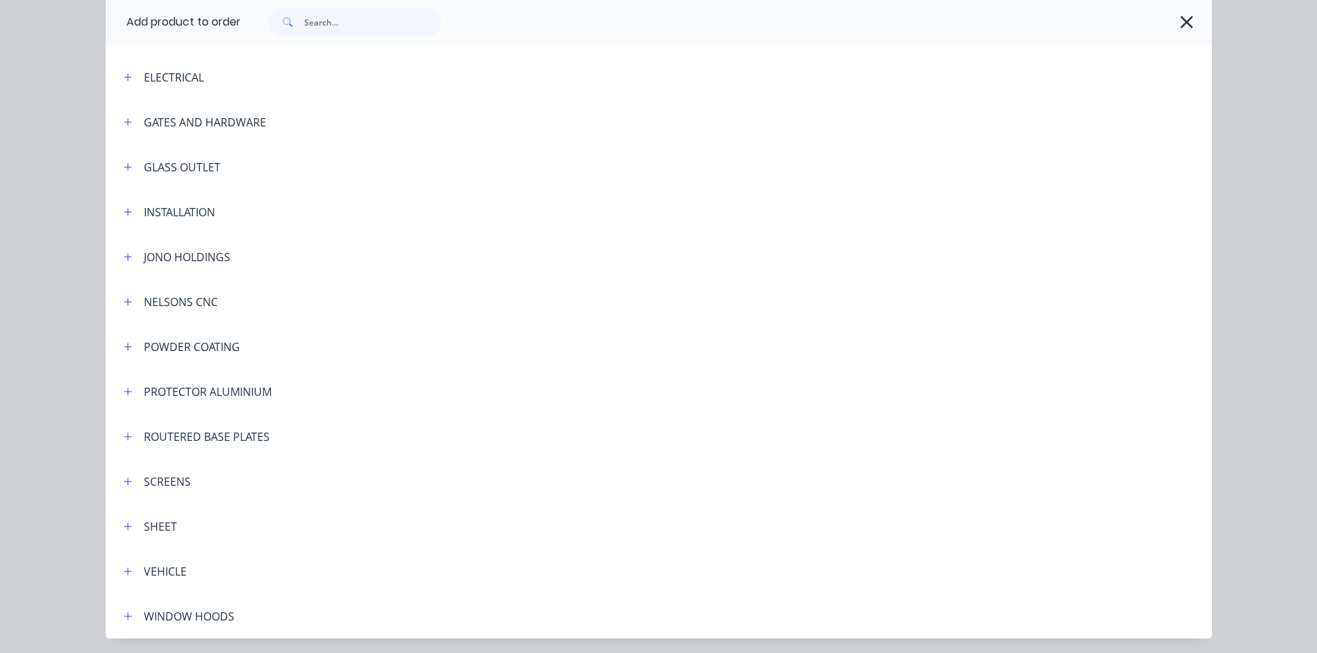
drag, startPoint x: 125, startPoint y: 571, endPoint x: 148, endPoint y: 569, distance: 22.8
click at [126, 571] on icon "button" at bounding box center [128, 572] width 8 height 10
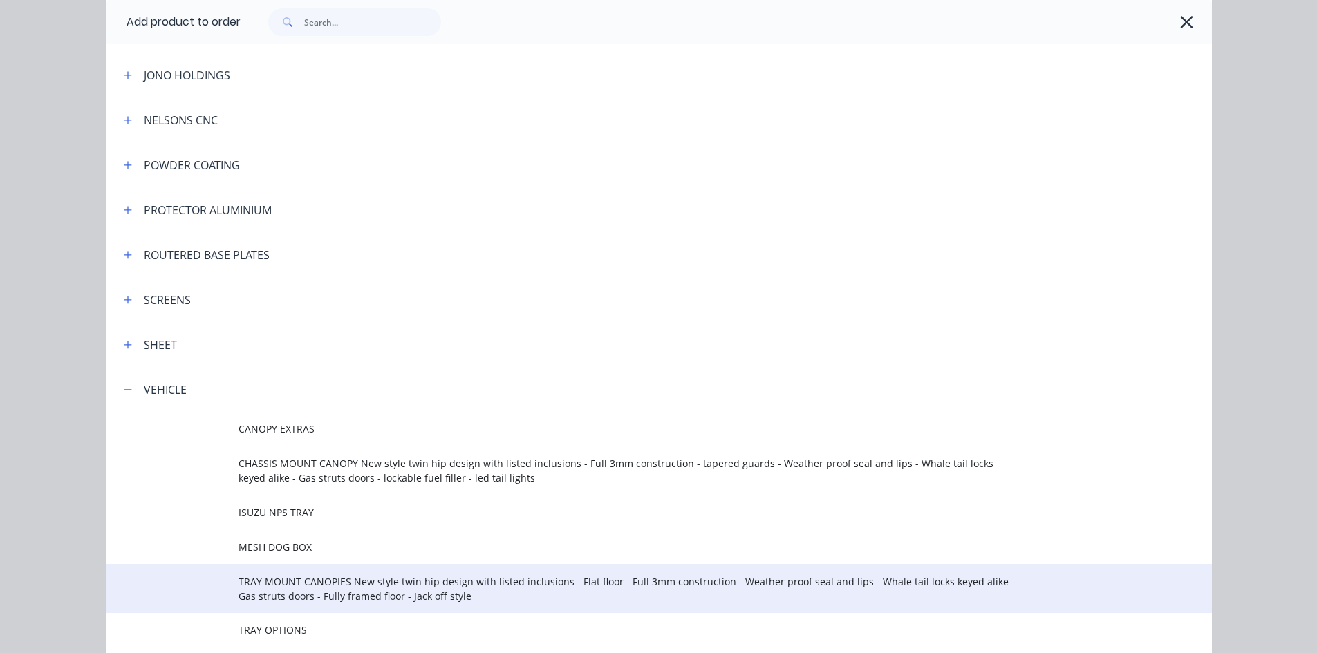
scroll to position [553, 0]
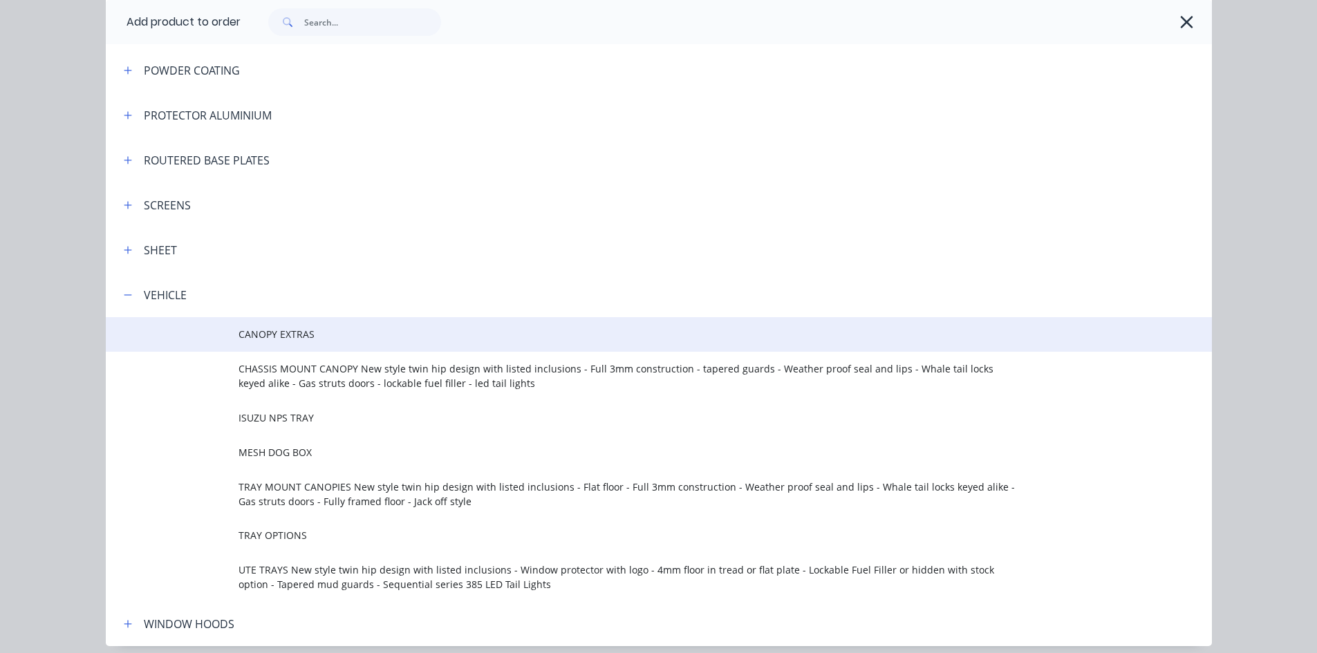
click at [263, 330] on span "CANOPY EXTRAS" at bounding box center [627, 334] width 778 height 15
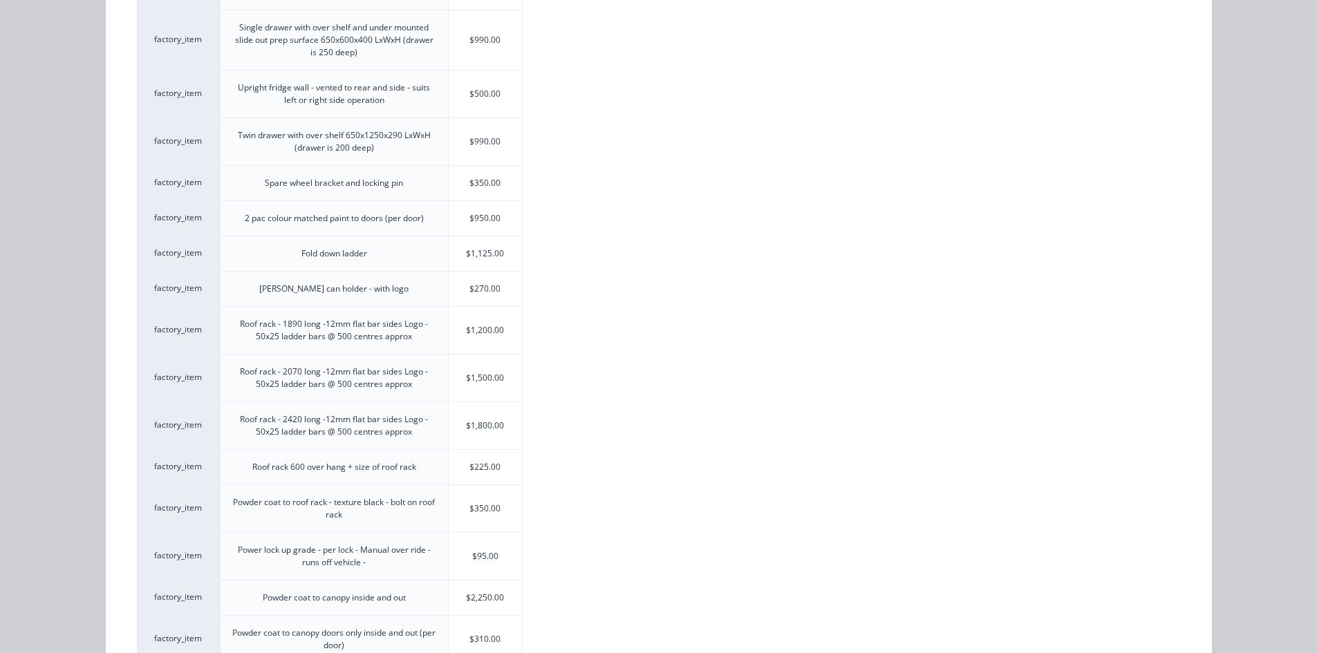
scroll to position [484, 0]
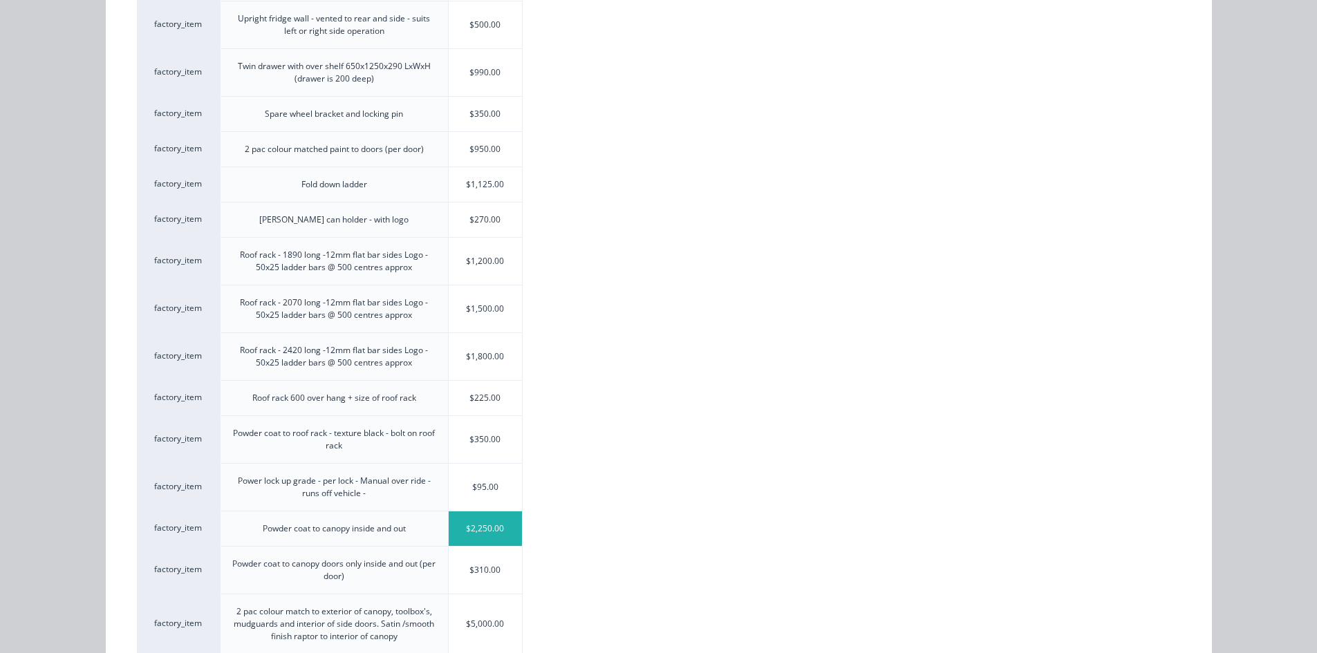
click at [460, 536] on div "$2,250.00" at bounding box center [486, 528] width 74 height 35
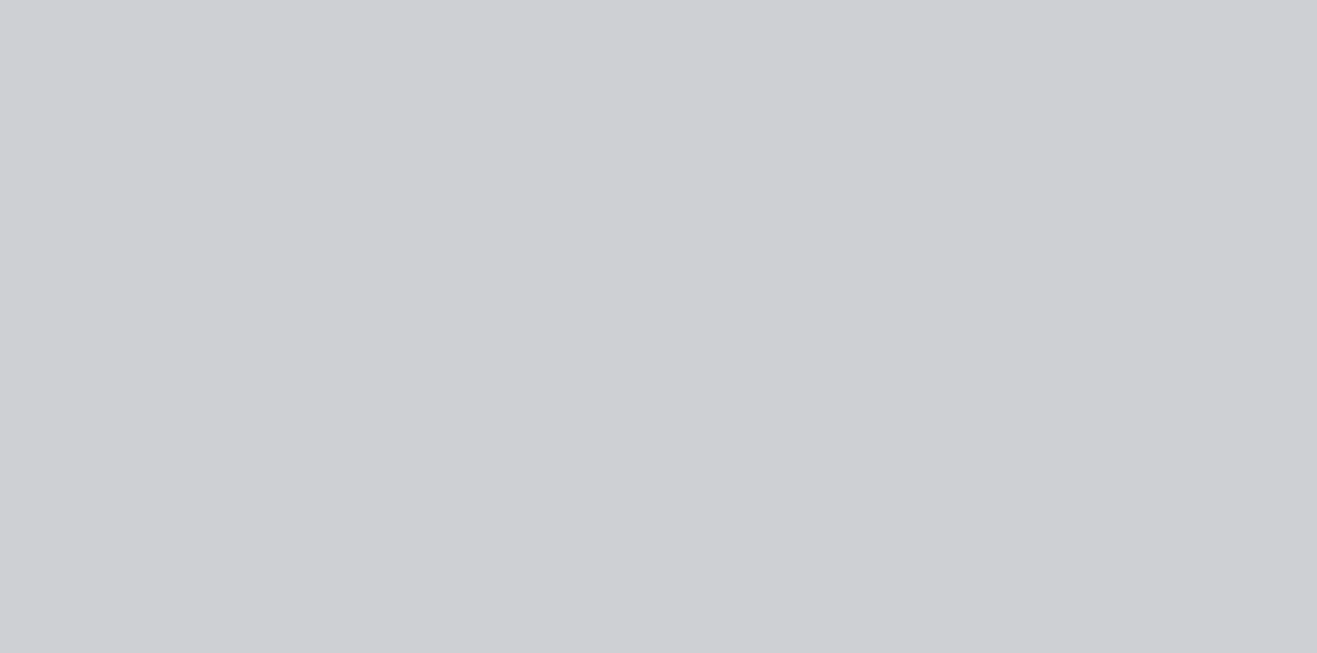
type input "$2,250.00"
click at [460, 559] on input "text" at bounding box center [476, 573] width 276 height 28
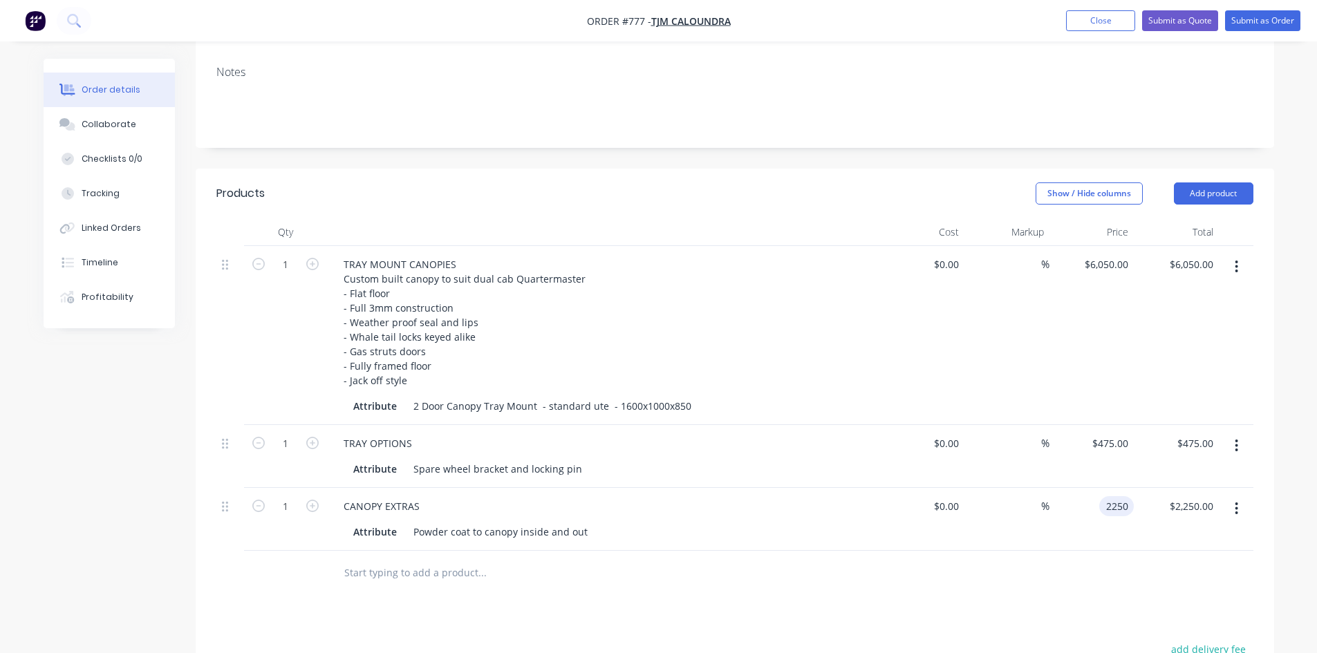
click at [1095, 488] on div "2250 2250" at bounding box center [1091, 519] width 85 height 63
type input "$1,850.00"
click at [1122, 488] on div "$1,850.00 1850" at bounding box center [1091, 519] width 85 height 63
click at [1213, 182] on button "Add product" at bounding box center [1212, 193] width 79 height 22
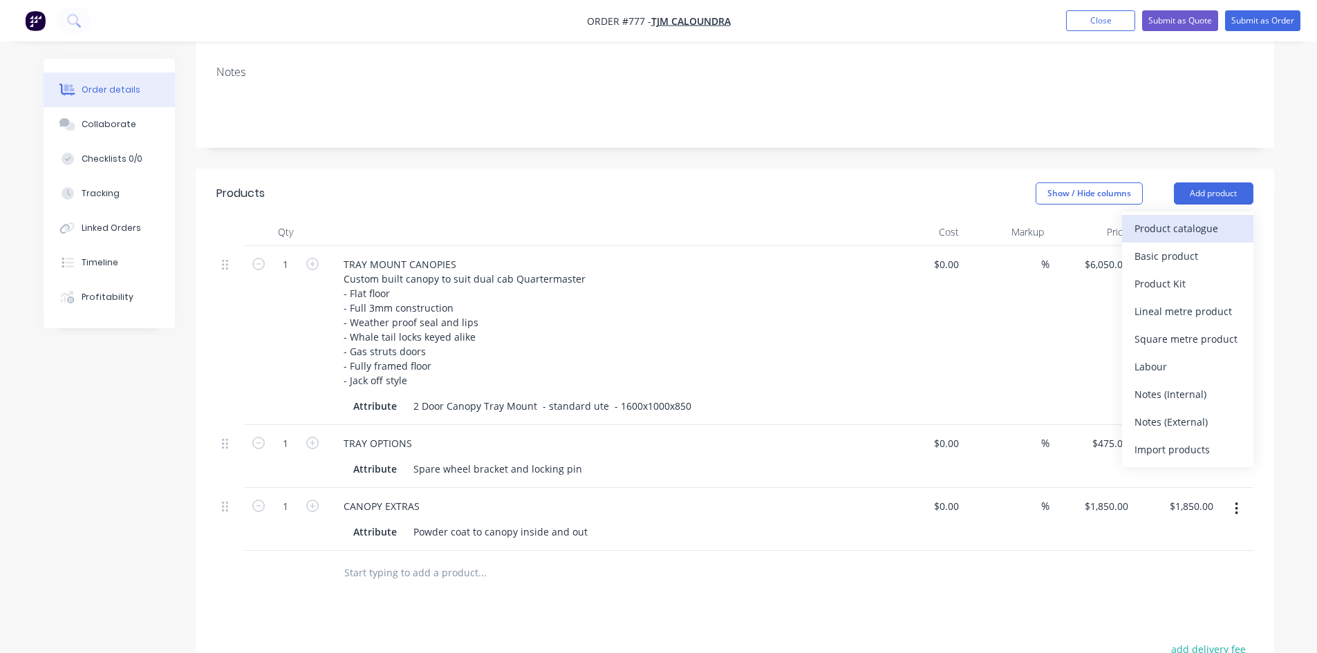
click at [1184, 218] on div "Product catalogue" at bounding box center [1187, 228] width 106 height 20
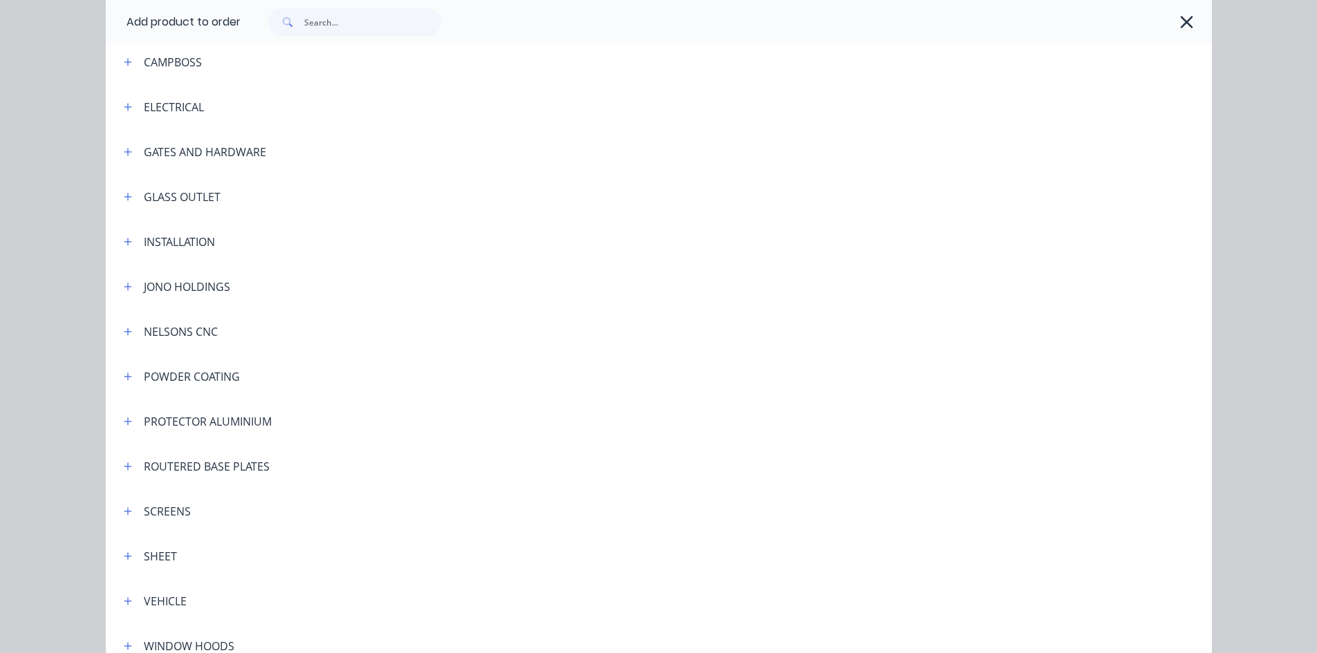
scroll to position [276, 0]
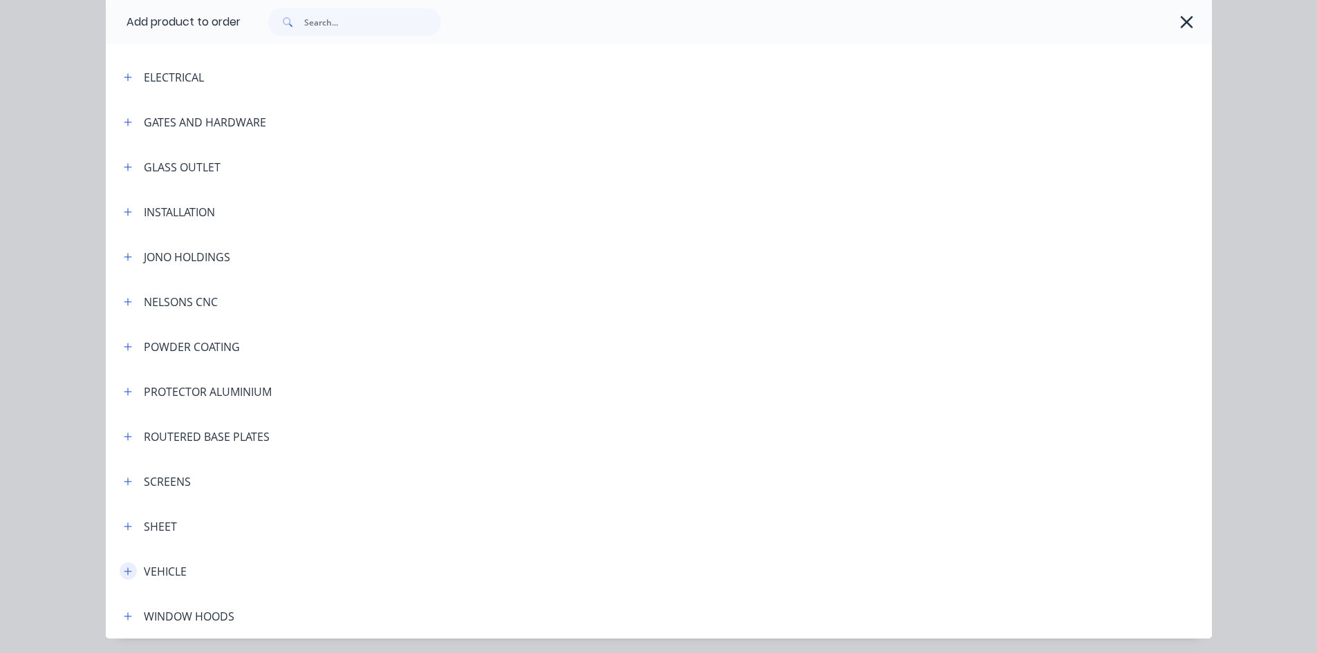
click at [124, 572] on icon "button" at bounding box center [128, 571] width 8 height 8
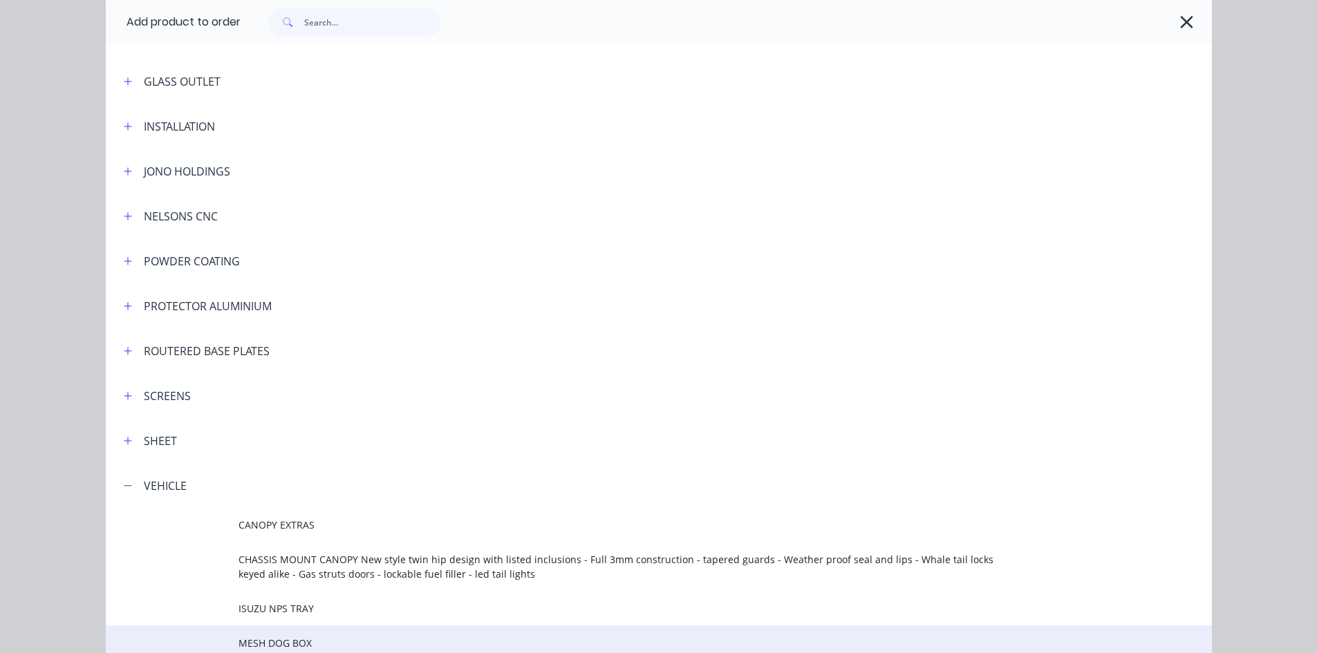
scroll to position [553, 0]
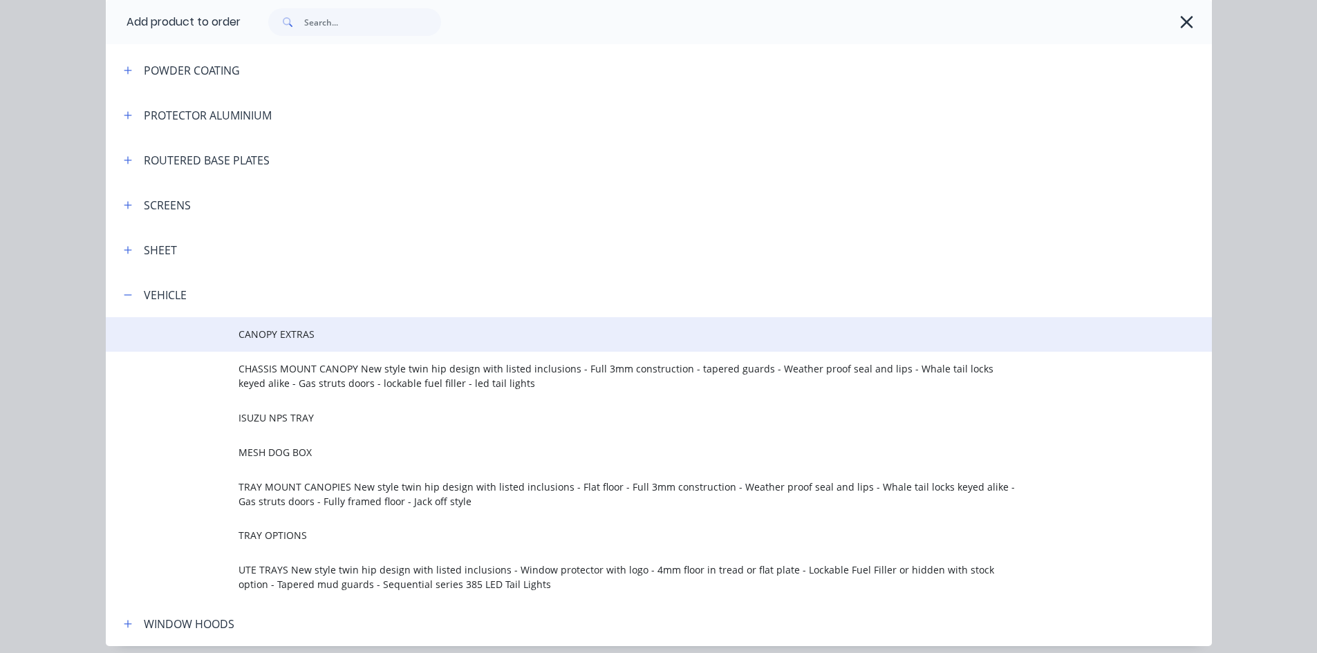
click at [274, 331] on span "CANOPY EXTRAS" at bounding box center [627, 334] width 778 height 15
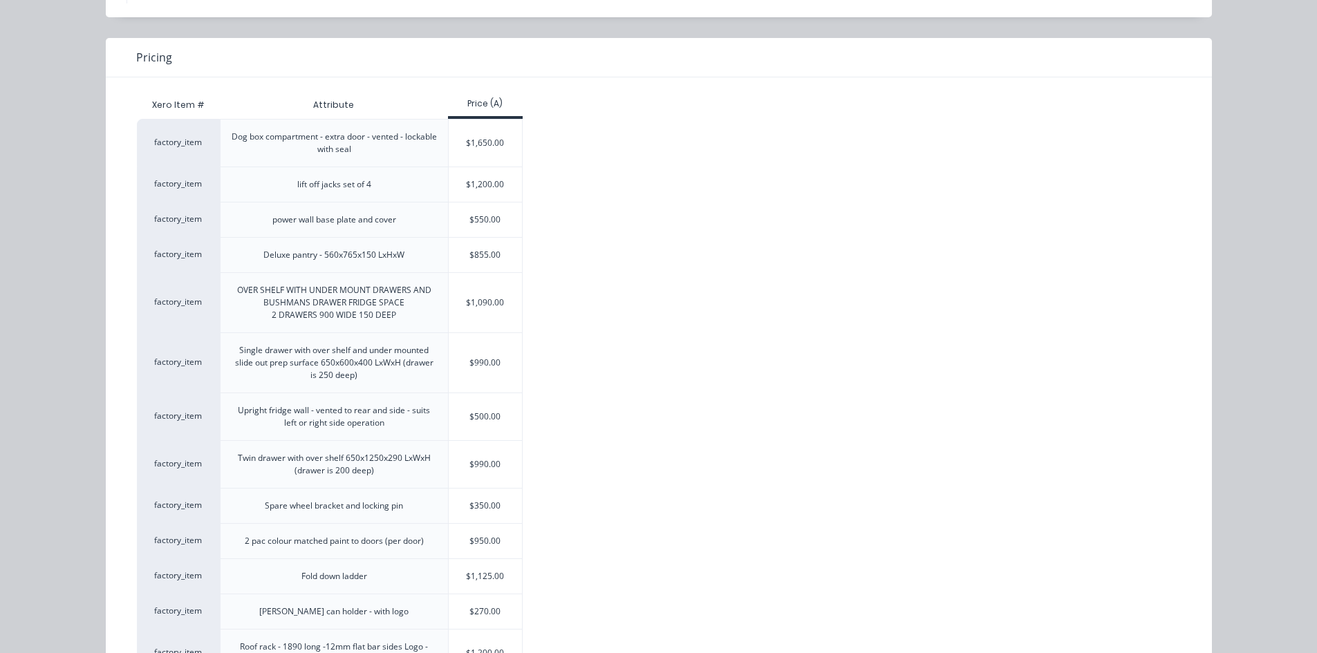
scroll to position [346, 0]
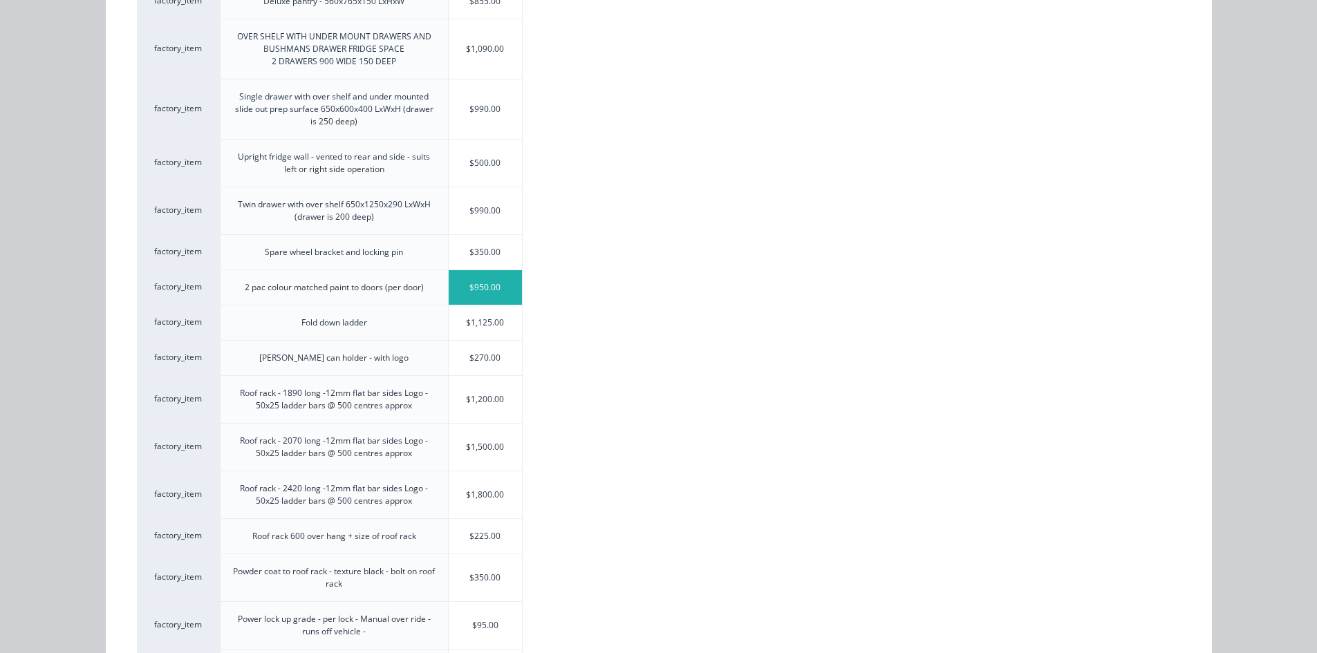
click at [483, 289] on div "$950.00" at bounding box center [486, 287] width 74 height 35
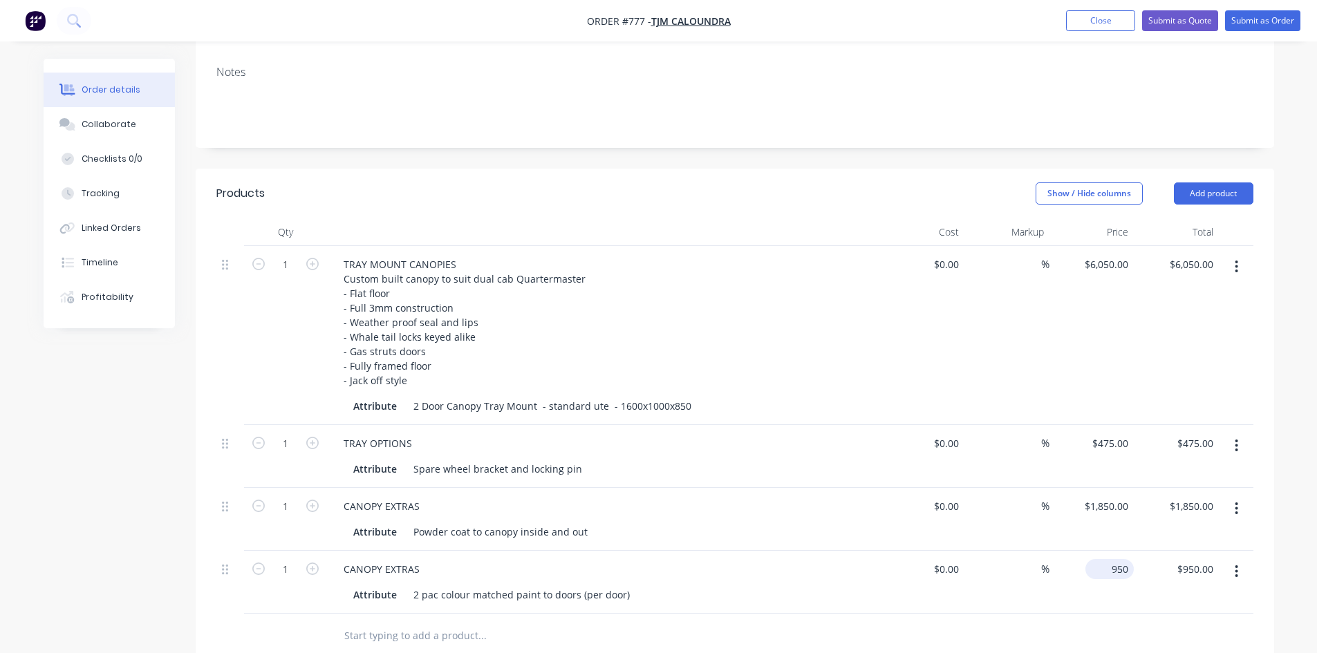
click at [1106, 559] on div "950 $950.00" at bounding box center [1109, 569] width 48 height 20
type input "$750.00"
click at [317, 563] on icon "button" at bounding box center [312, 569] width 12 height 12
type input "2"
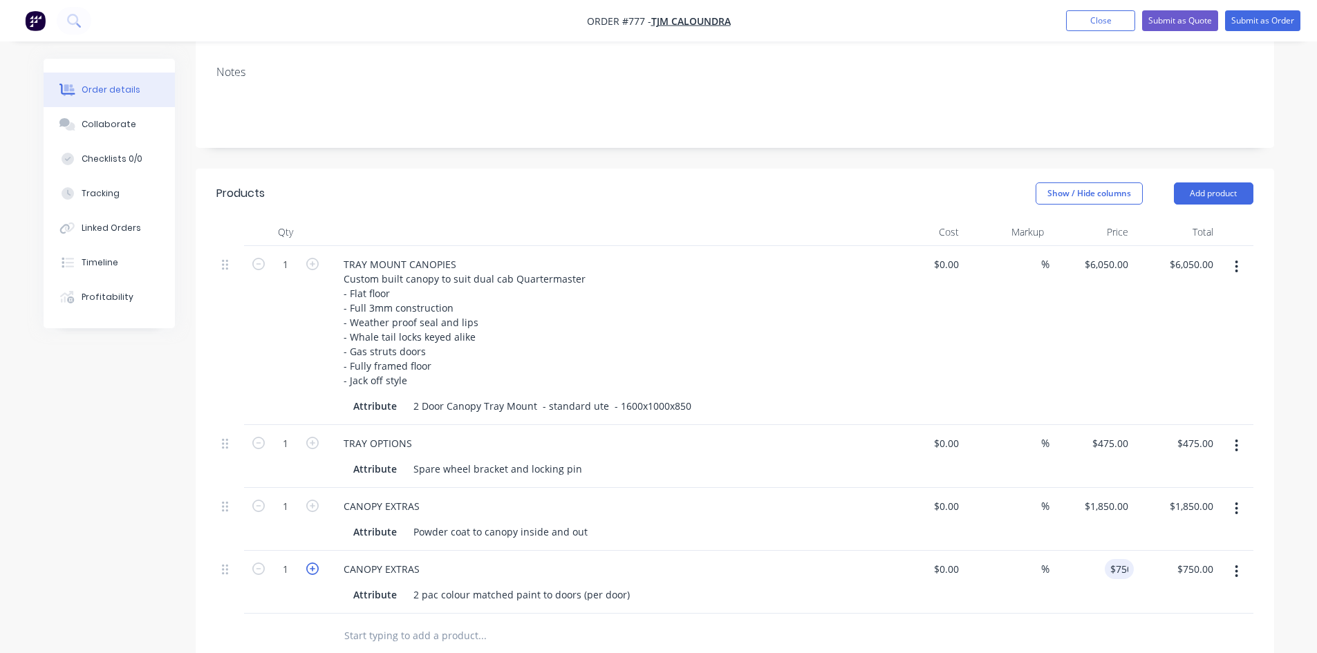
type input "$1,500.00"
click at [1196, 182] on button "Add product" at bounding box center [1212, 193] width 79 height 22
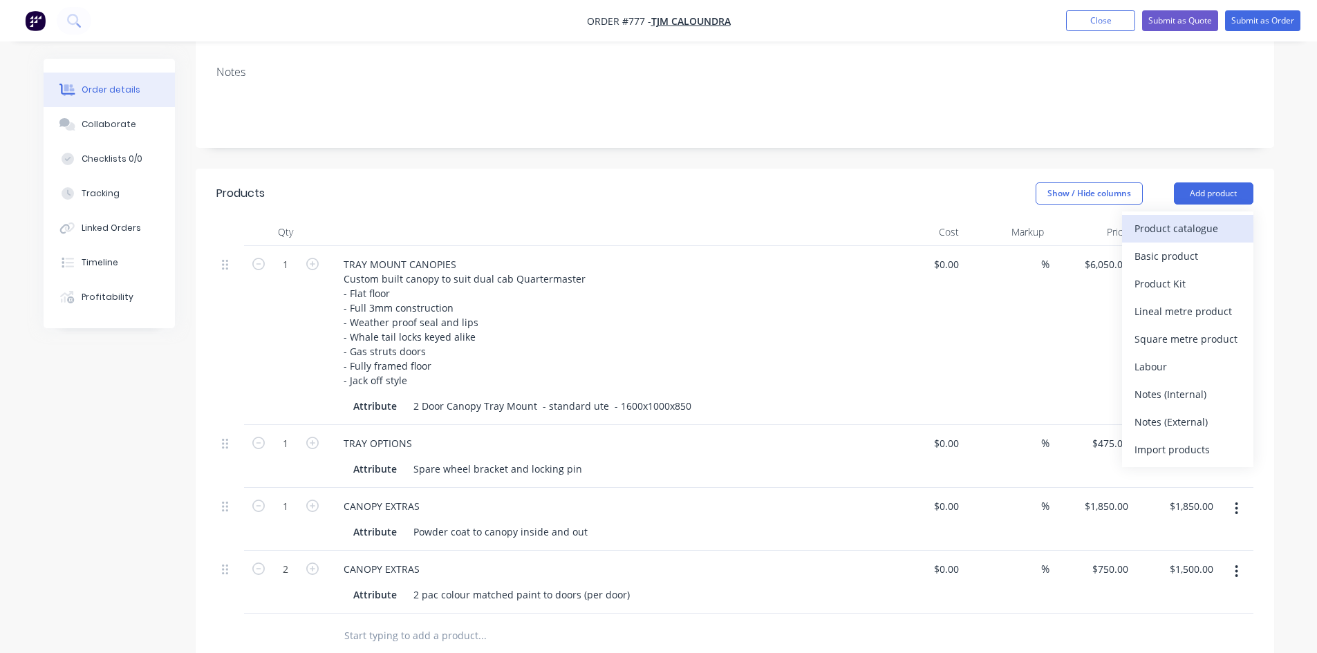
click at [1160, 218] on div "Product catalogue" at bounding box center [1187, 228] width 106 height 20
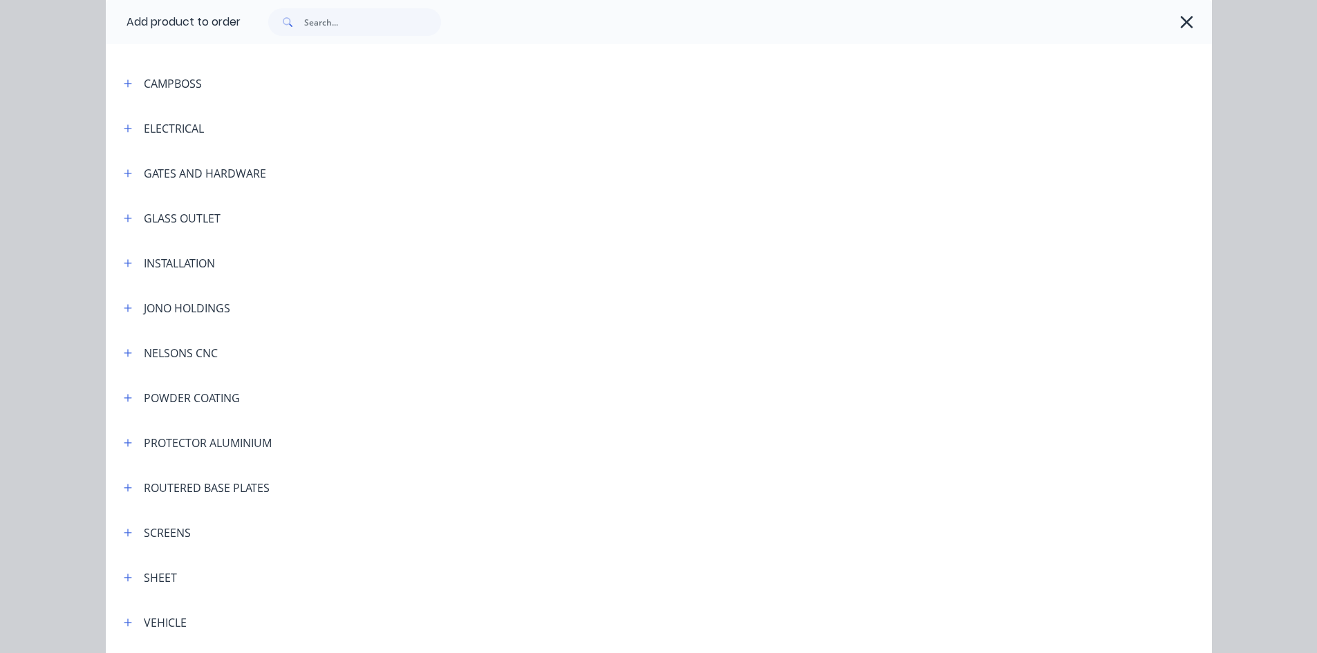
scroll to position [276, 0]
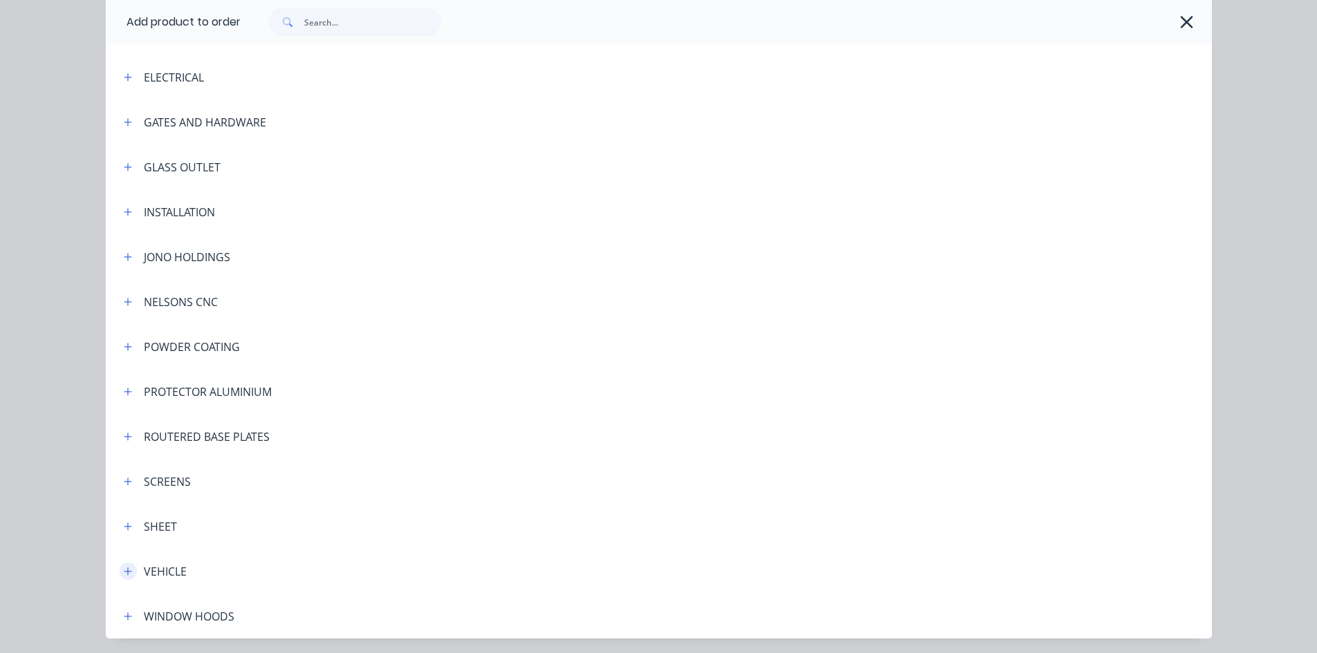
click at [124, 570] on icon "button" at bounding box center [128, 572] width 8 height 10
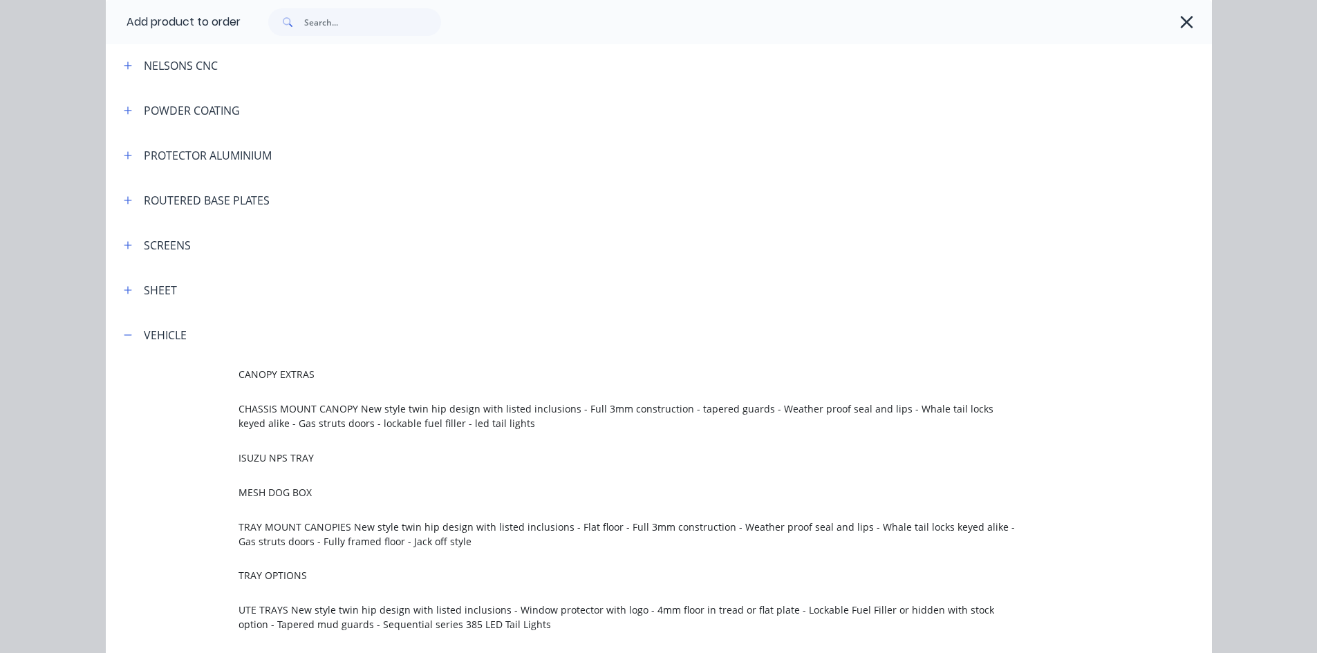
scroll to position [553, 0]
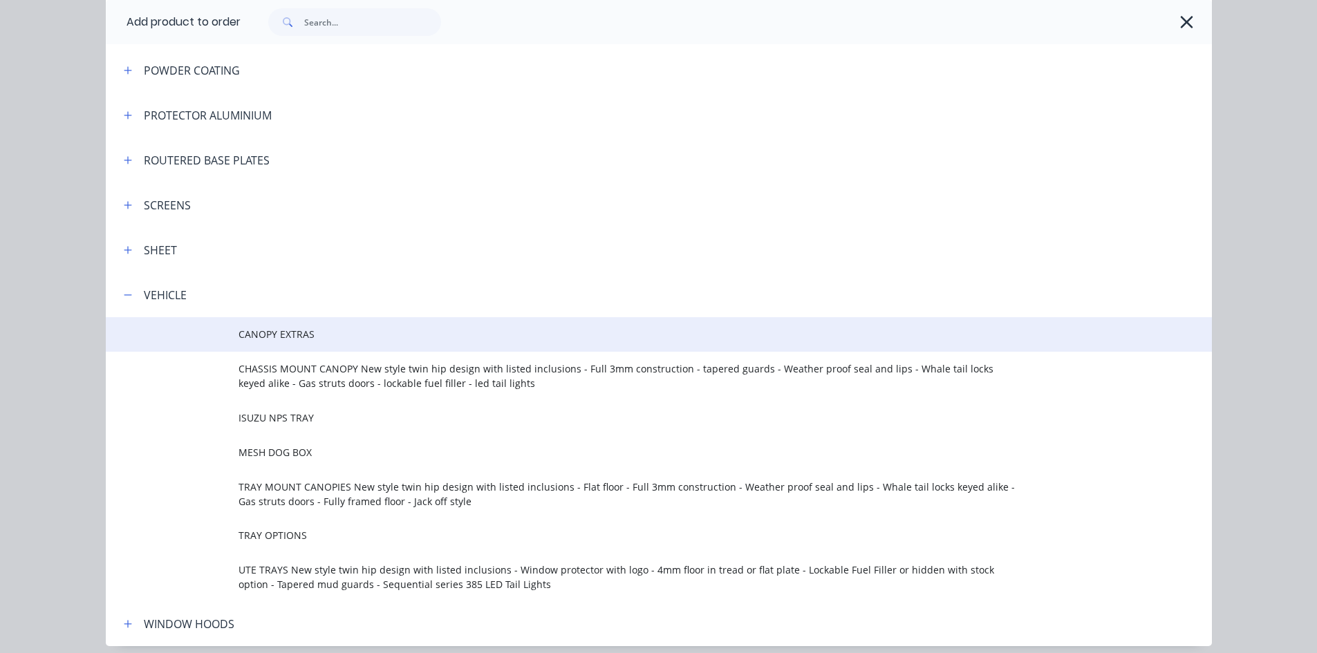
click at [278, 342] on td "CANOPY EXTRAS" at bounding box center [724, 334] width 973 height 35
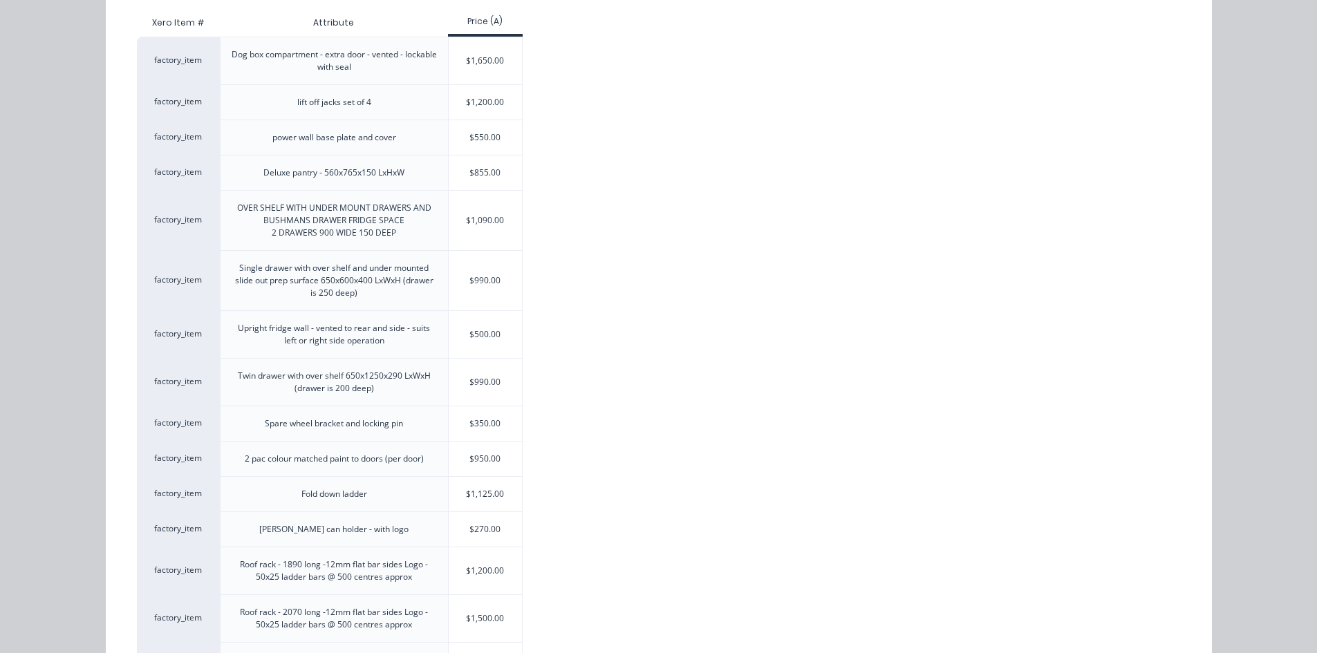
scroll to position [138, 0]
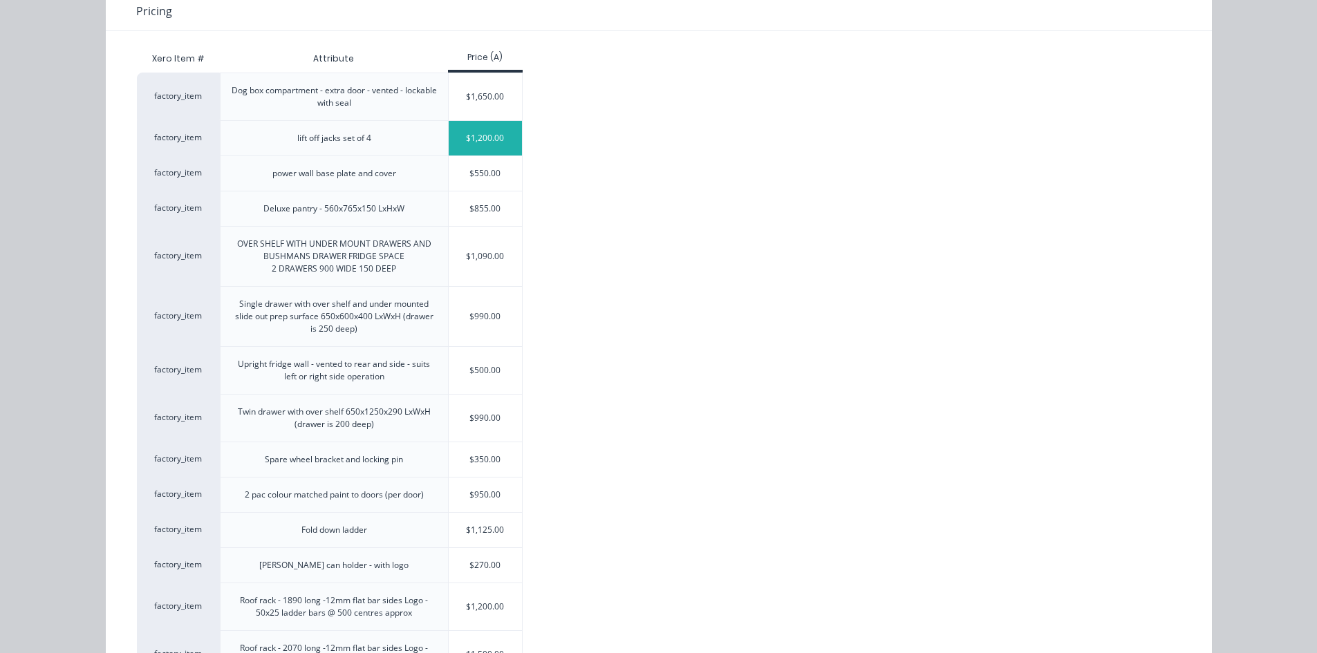
click at [487, 136] on div "$1,200.00" at bounding box center [486, 138] width 74 height 35
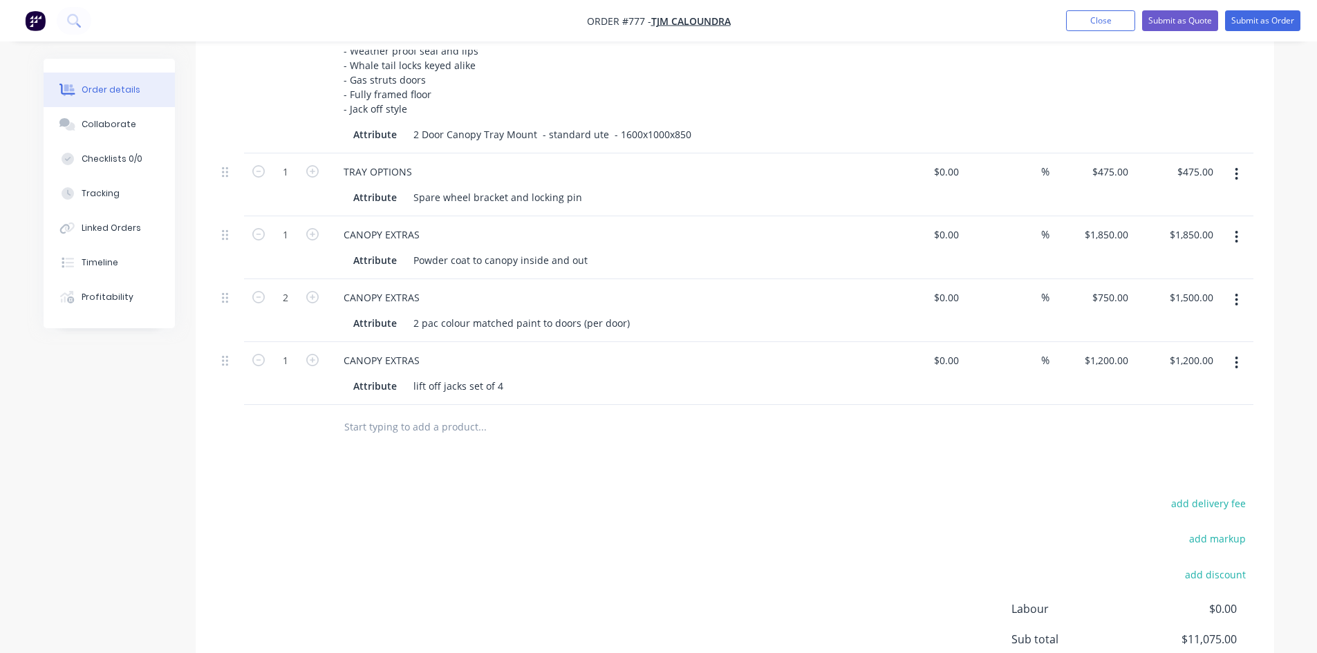
scroll to position [553, 0]
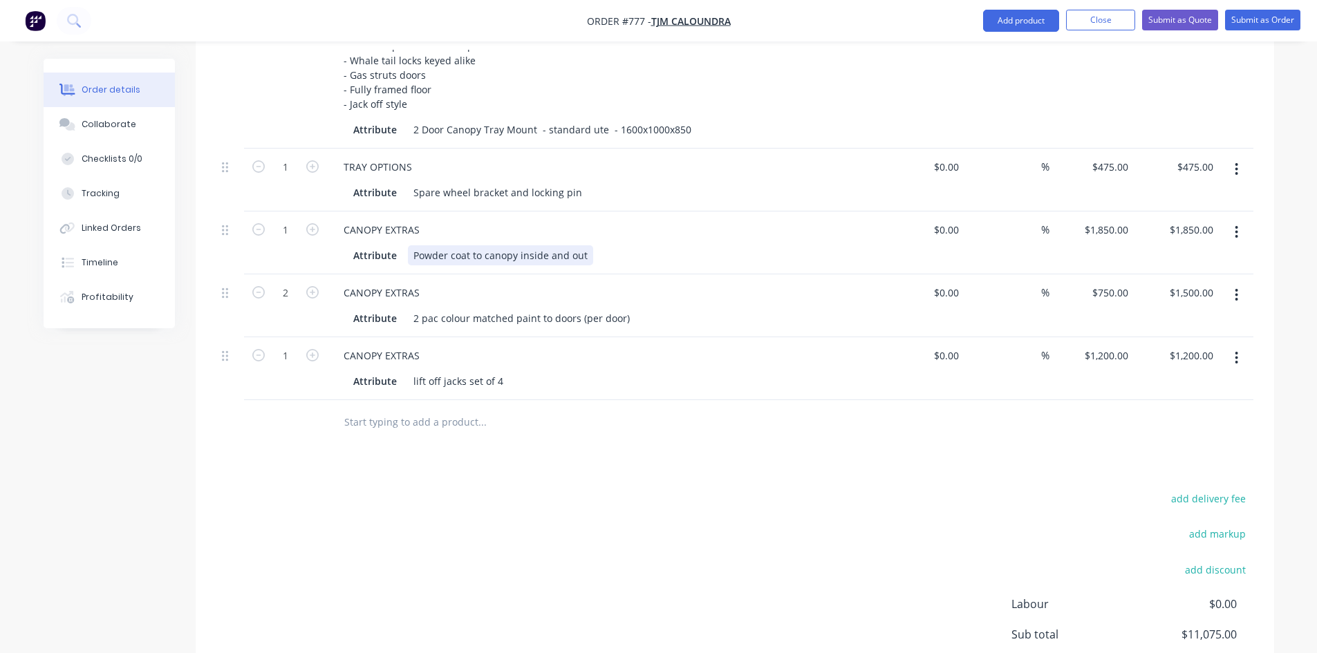
click at [581, 245] on div "Powder coat to canopy inside and out" at bounding box center [500, 255] width 185 height 20
click at [727, 243] on div "Attribute Powder coat to canopy inside and out including doors" at bounding box center [603, 254] width 542 height 23
click at [1107, 220] on input "1850" at bounding box center [1118, 230] width 29 height 20
type input "$2,250.00"
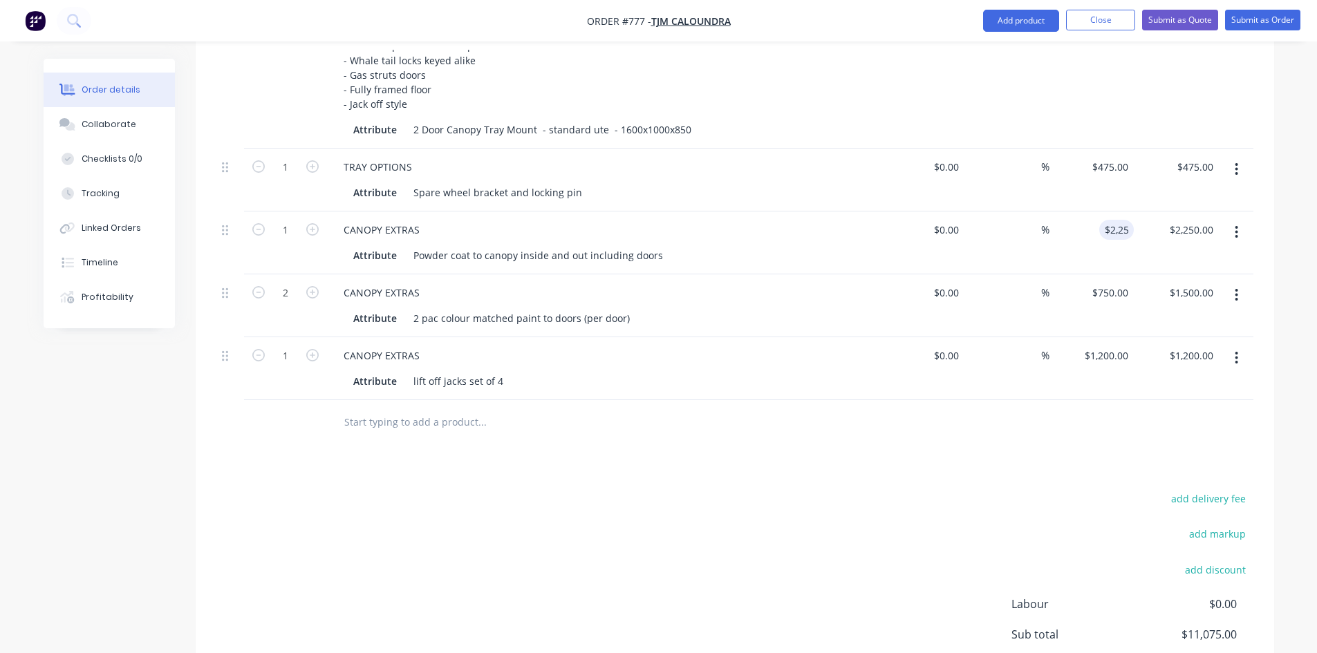
click at [1067, 215] on div "$2,250.00 2250" at bounding box center [1091, 242] width 85 height 63
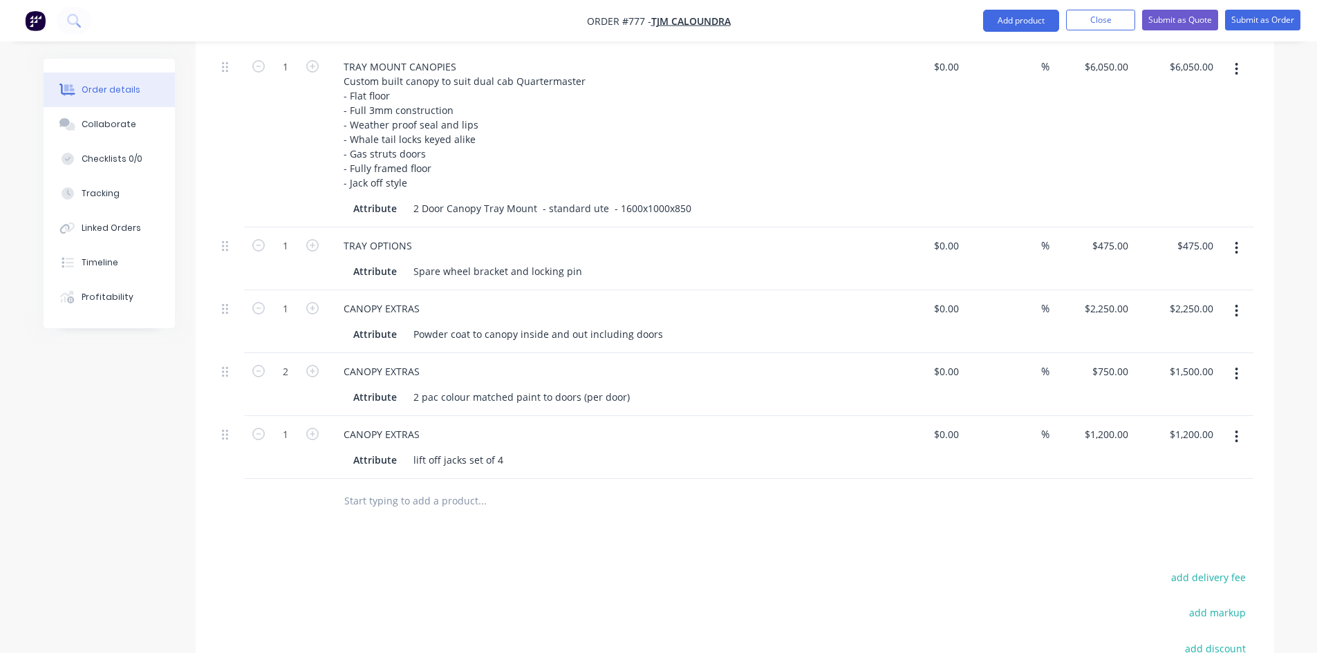
scroll to position [451, 0]
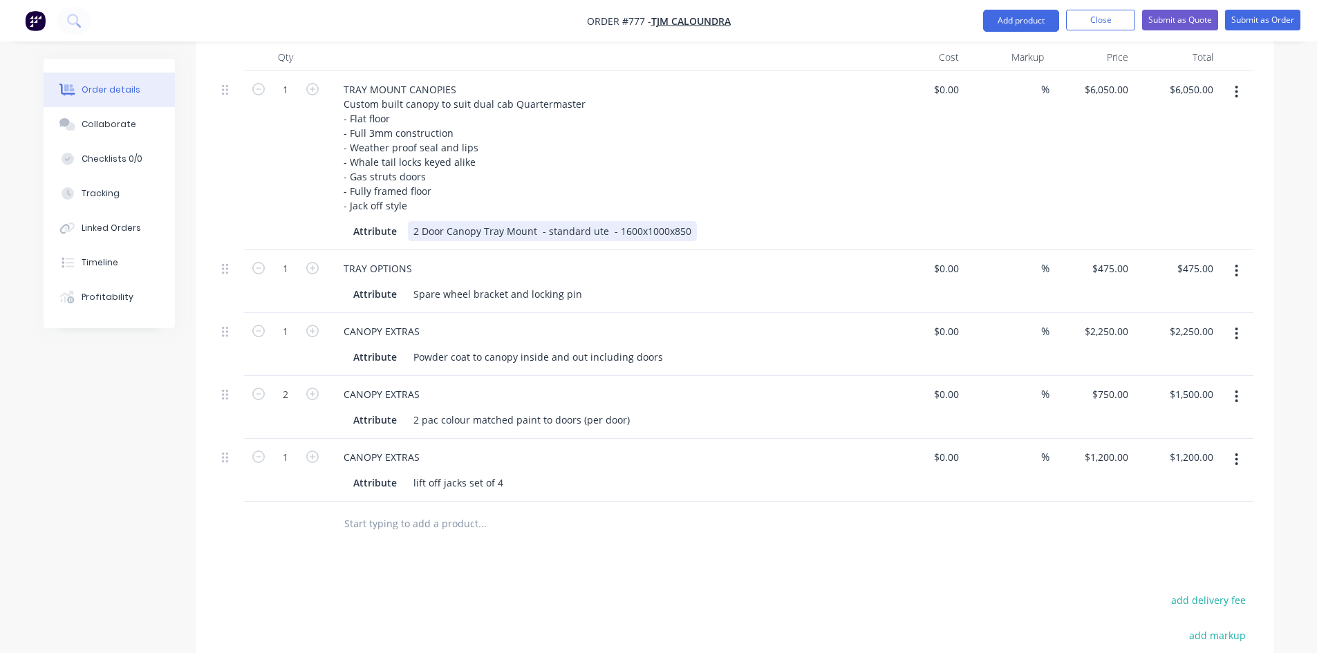
click at [596, 221] on div "2 Door Canopy Tray Mount - standard ute - 1600x1000x850" at bounding box center [552, 231] width 289 height 20
click at [598, 221] on div "2 Door Canopy Tray Mount - standard ute - 1600x1000x850" at bounding box center [552, 231] width 289 height 20
click at [501, 221] on div "2 Door Canopy Tray Mount - 1600x1000x850" at bounding box center [518, 231] width 220 height 20
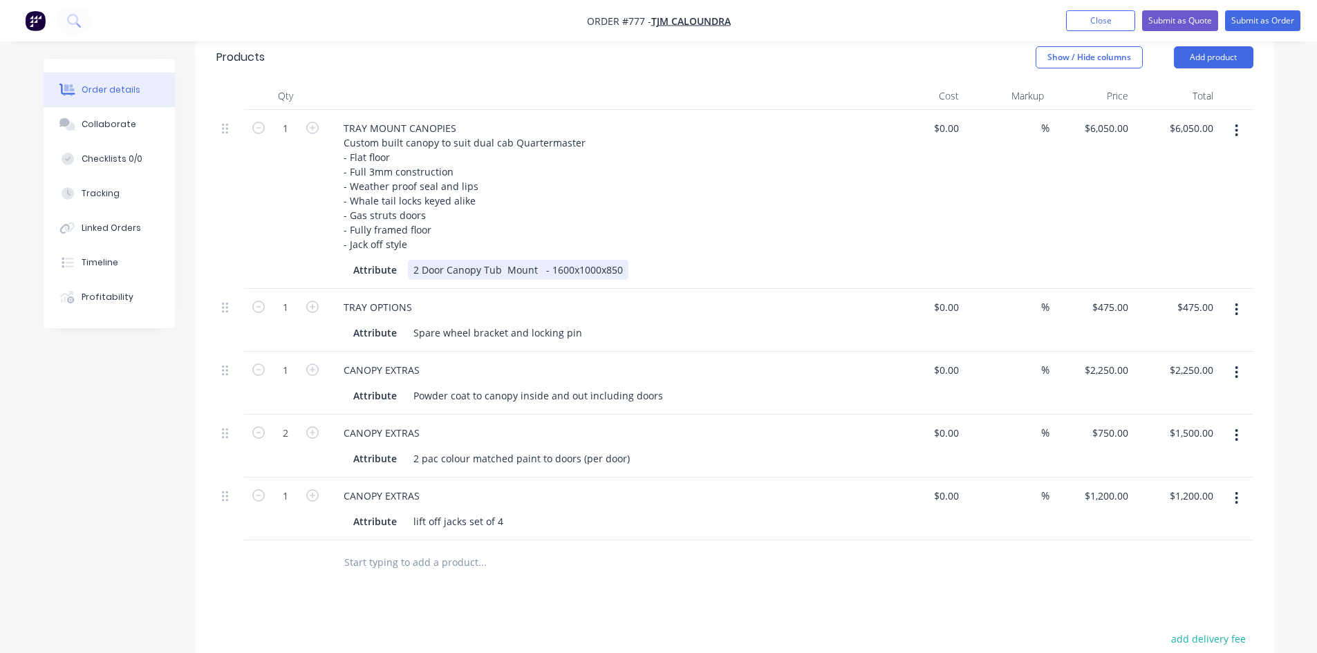
scroll to position [382, 0]
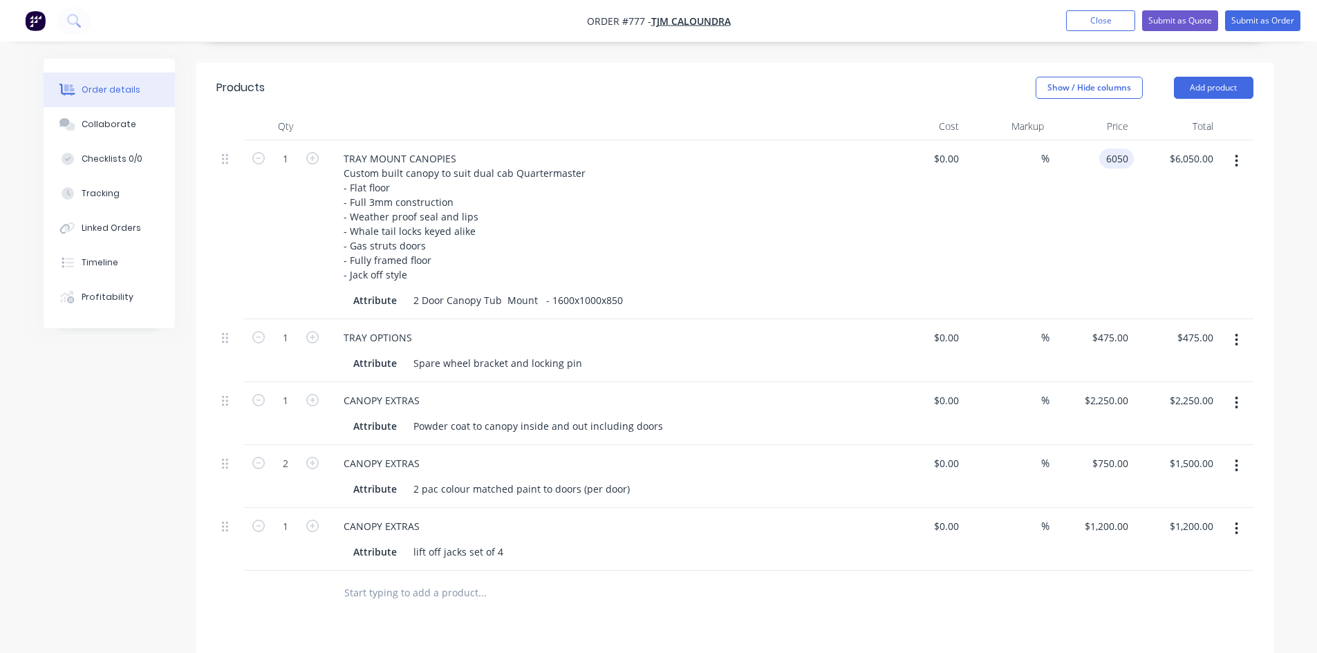
click at [1103, 149] on div "6050 6050" at bounding box center [1116, 159] width 35 height 20
type input "$6,650.00"
click at [1129, 145] on div "$6,650.00 6650" at bounding box center [1091, 229] width 85 height 179
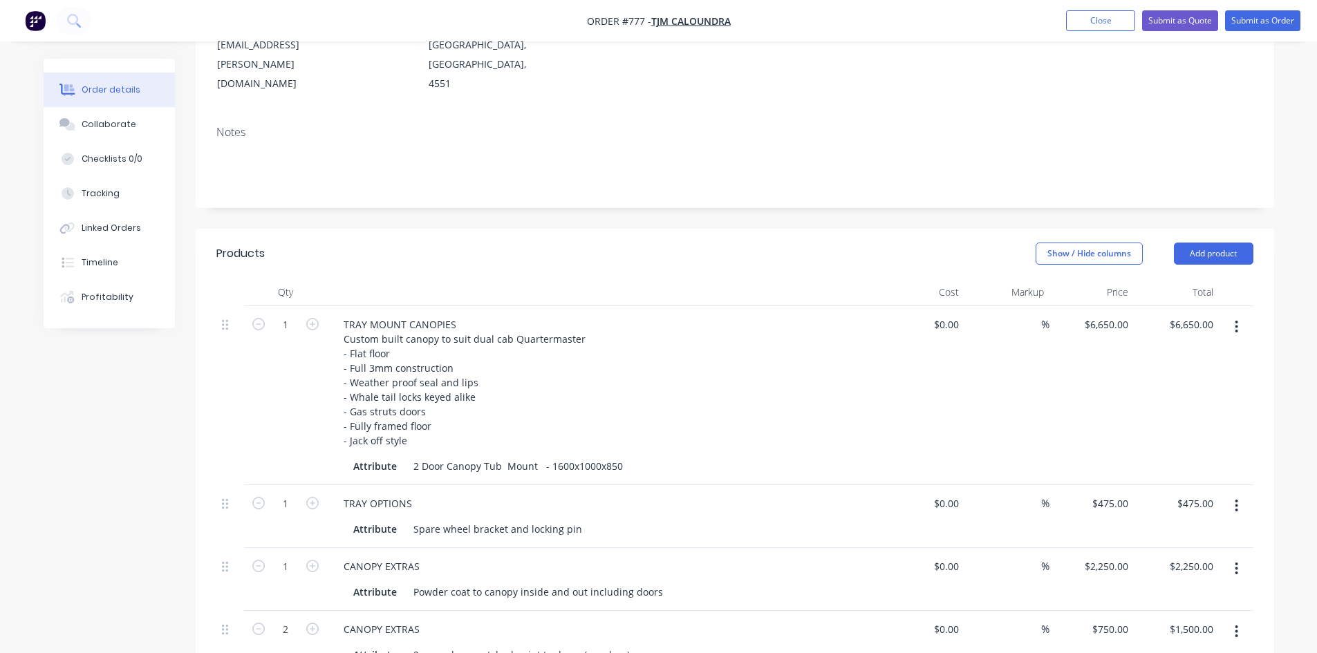
scroll to position [244, 0]
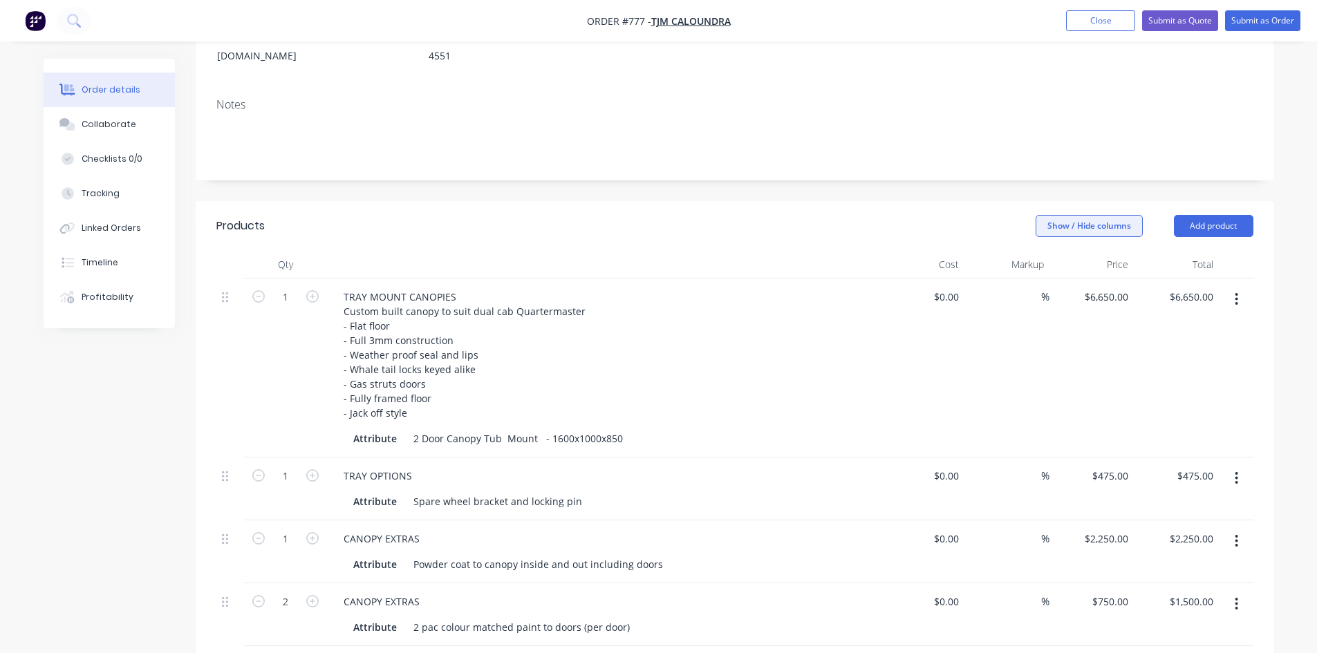
click at [1122, 215] on button "Show / Hide columns" at bounding box center [1088, 226] width 107 height 22
click at [1053, 270] on label "Discount" at bounding box center [1053, 270] width 24 height 12
click at [1041, 264] on input "Discount" at bounding box center [1041, 264] width 0 height 0
click at [995, 215] on div "Show / Hide columns Add product" at bounding box center [844, 226] width 816 height 22
click at [1041, 287] on input at bounding box center [1032, 297] width 19 height 20
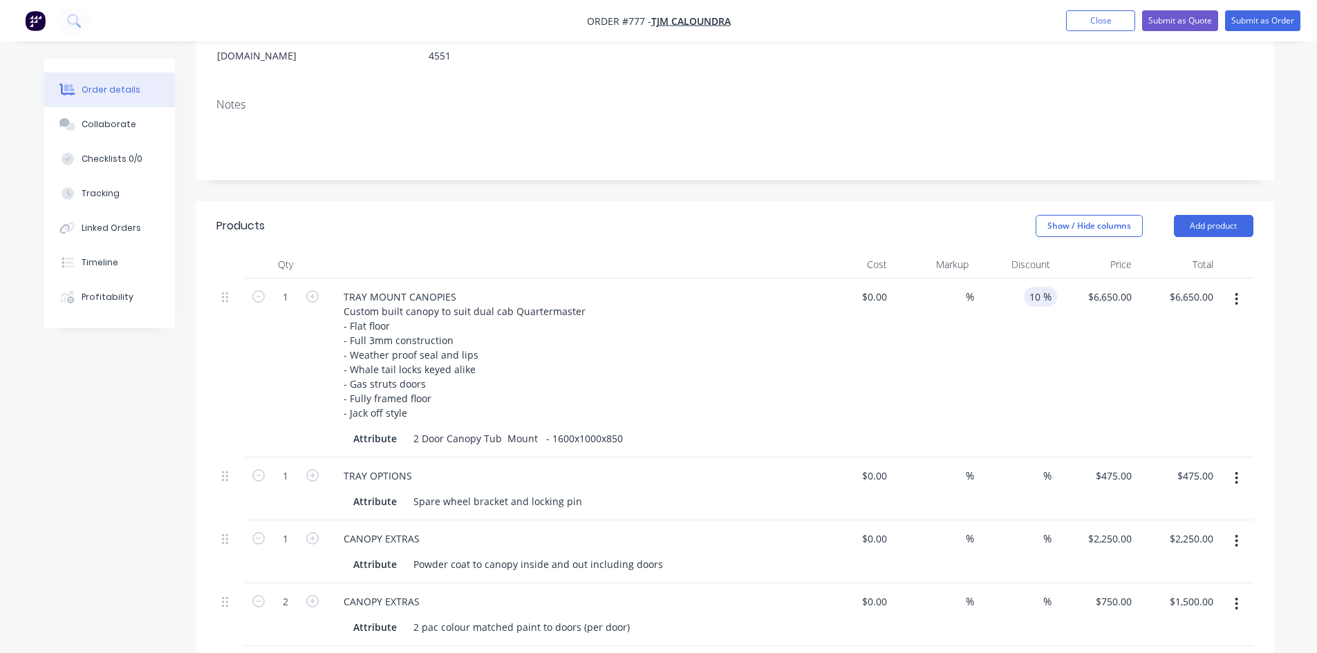
type input "10"
type input "$5,985.00"
click at [974, 279] on div "10 10 %" at bounding box center [1015, 368] width 82 height 179
click at [1062, 215] on button "Show / Hide columns" at bounding box center [1088, 226] width 107 height 22
click at [1056, 233] on span at bounding box center [1058, 233] width 12 height 12
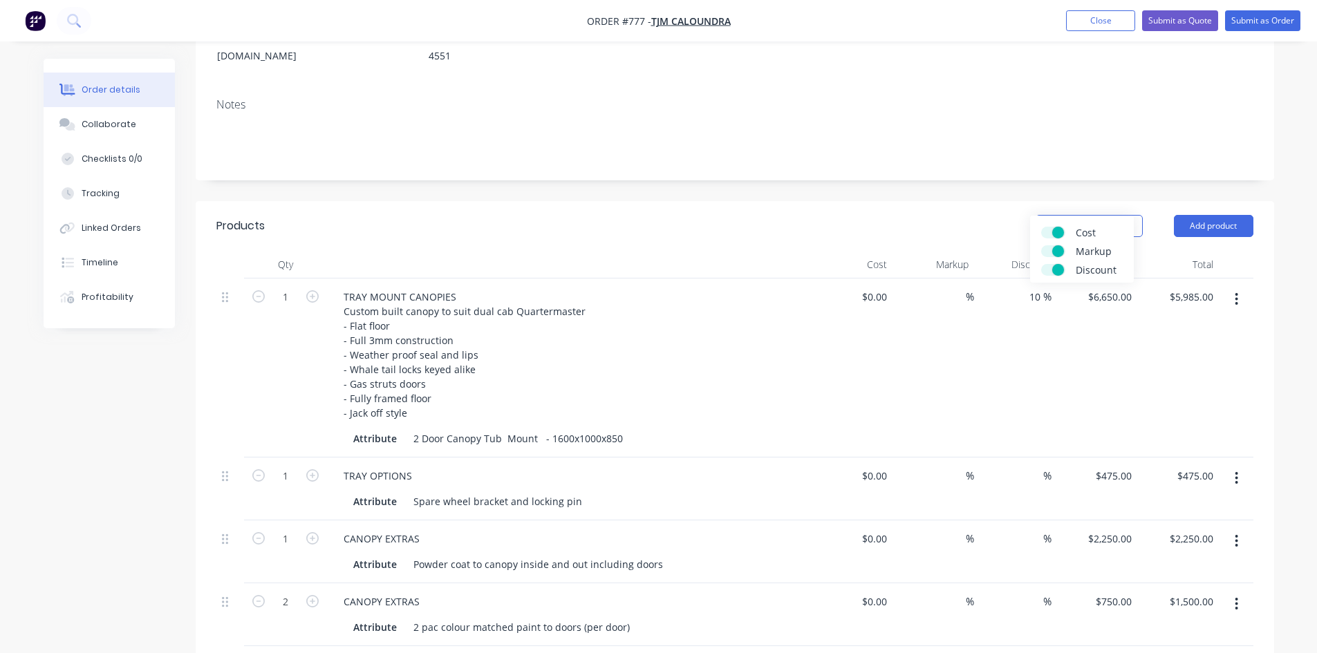
click at [1041, 227] on input "Cost" at bounding box center [1041, 227] width 0 height 0
click at [1056, 246] on span at bounding box center [1058, 251] width 12 height 12
click at [1041, 245] on input "Markup" at bounding box center [1041, 245] width 0 height 0
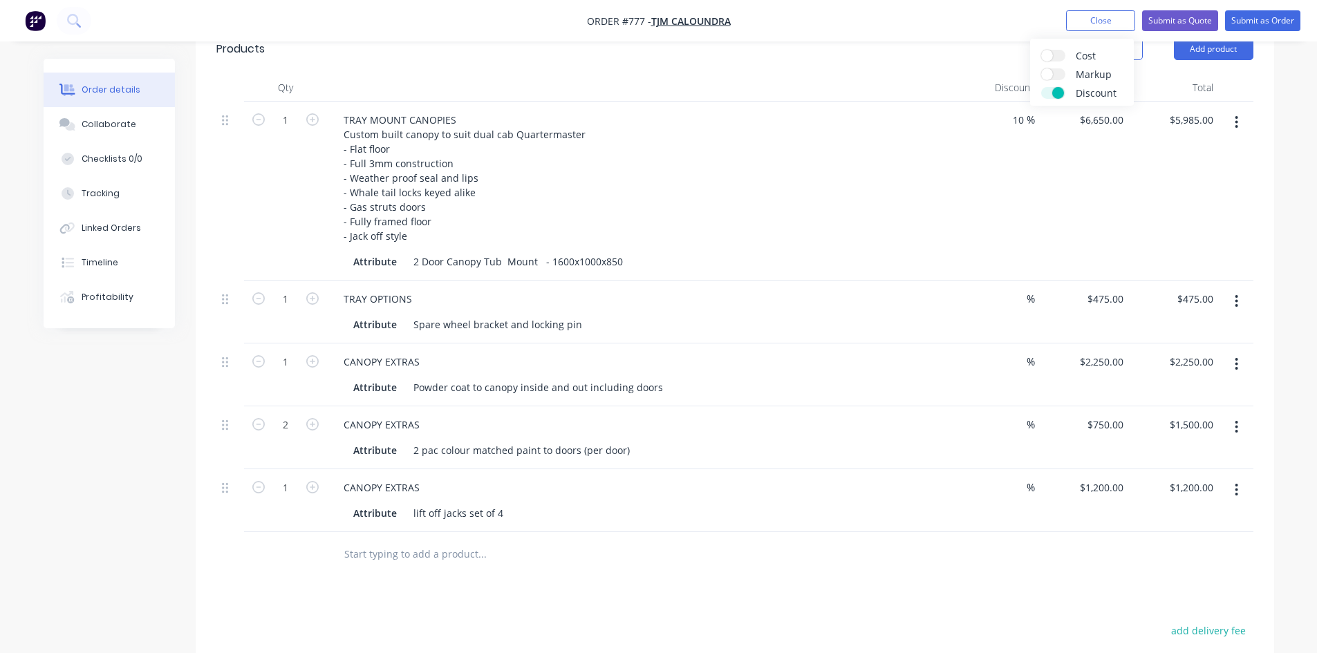
scroll to position [451, 0]
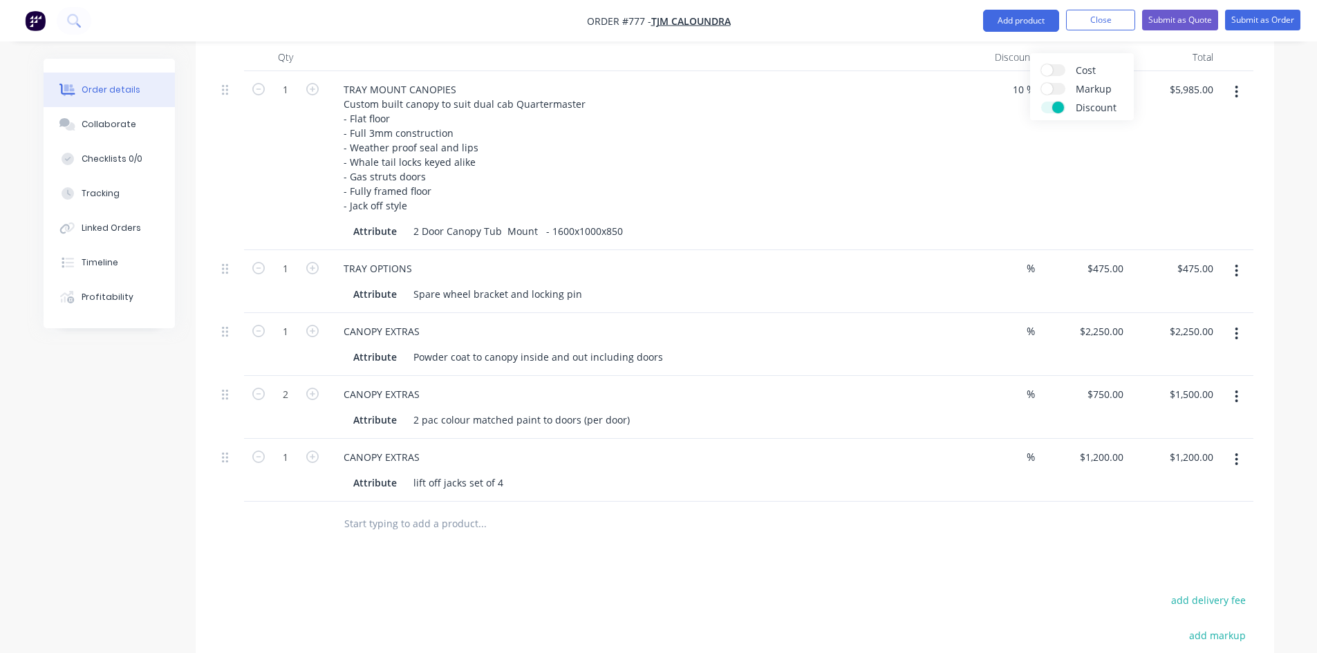
click at [1083, 176] on div "$6,650.00 $6,650.00" at bounding box center [1084, 160] width 90 height 179
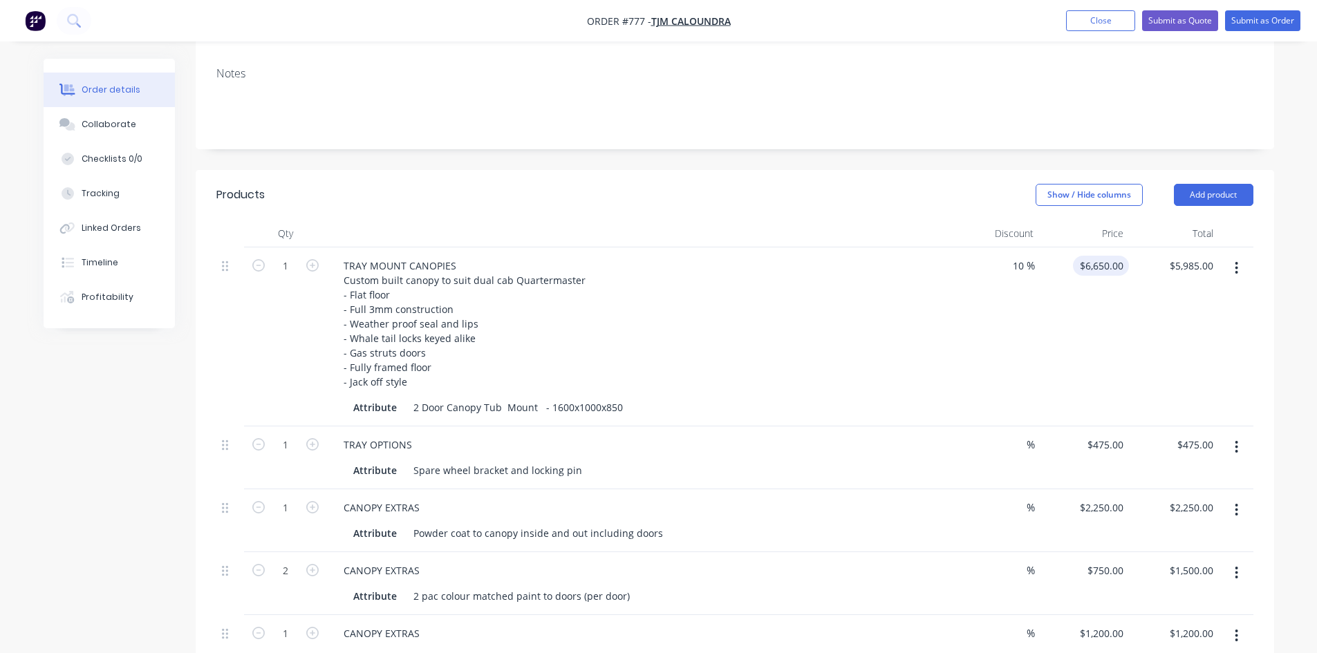
scroll to position [244, 0]
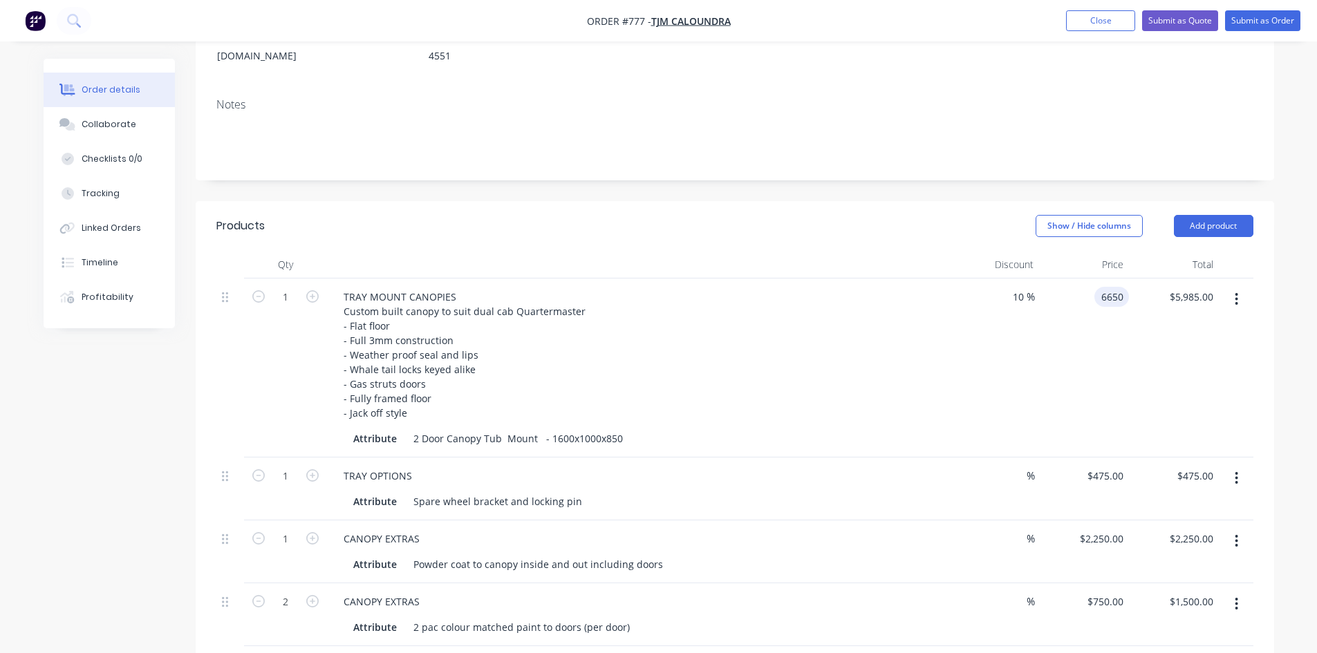
click at [1100, 287] on input "6650" at bounding box center [1114, 297] width 29 height 20
type input "$7,235.00"
type input "$6,511.50"
click at [1061, 305] on div "$7,235.00 7235" at bounding box center [1084, 368] width 90 height 179
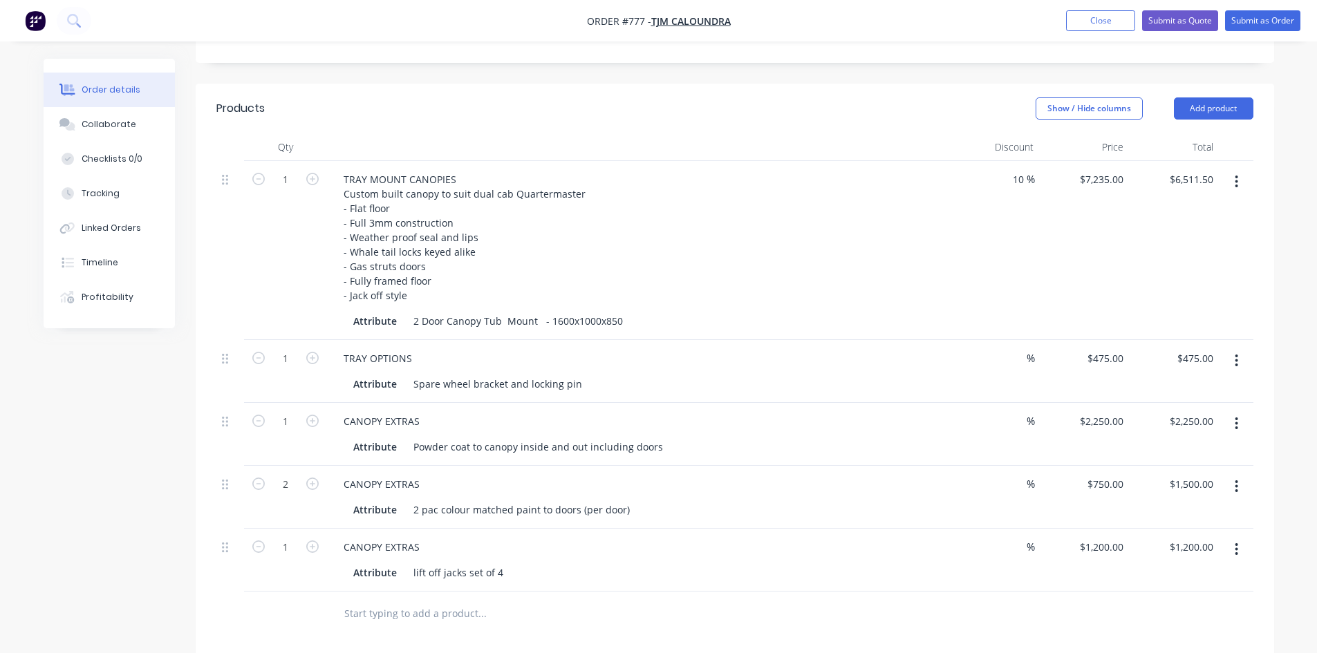
scroll to position [382, 0]
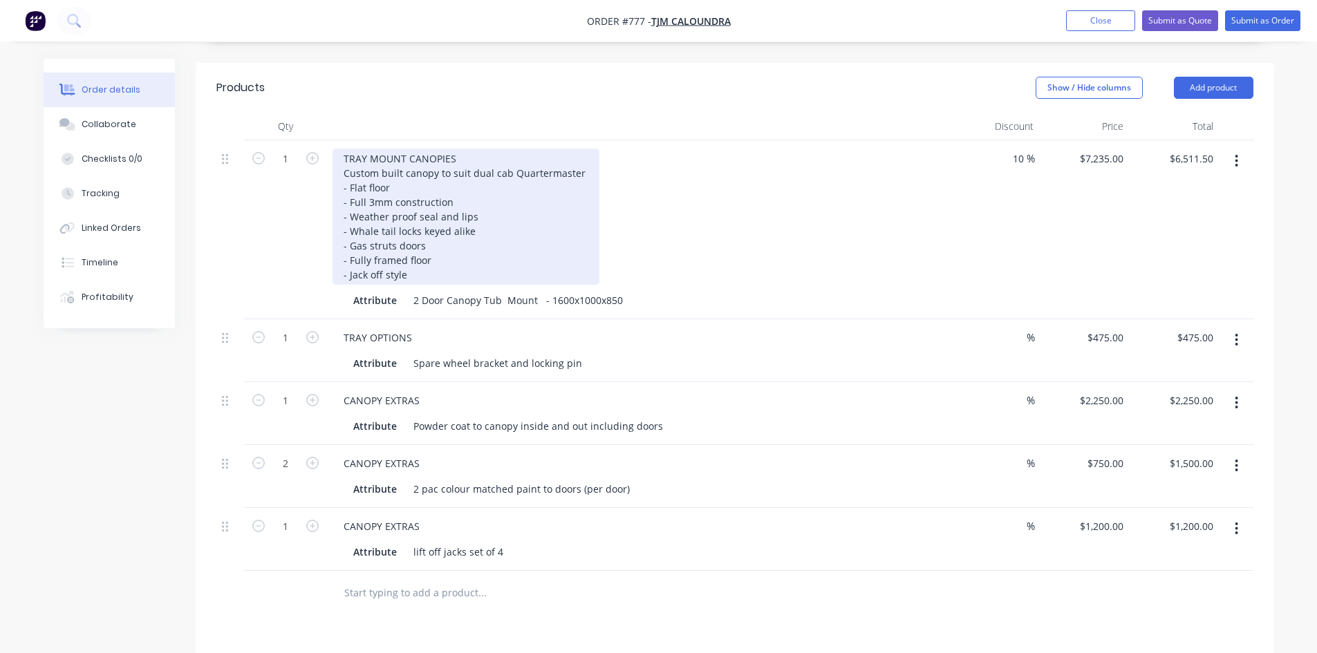
click at [417, 238] on div "TRAY MOUNT CANOPIES Custom built canopy to suit dual cab Quartermaster - Flat f…" at bounding box center [465, 217] width 267 height 136
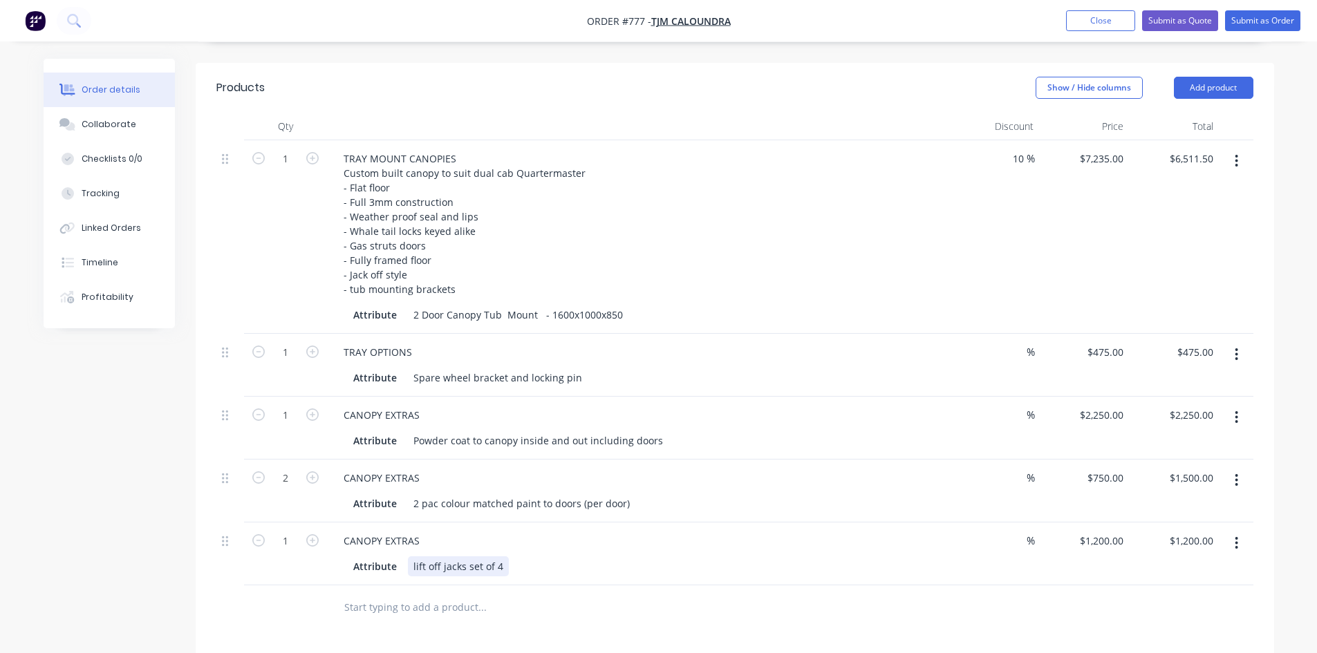
click at [506, 556] on div "lift off jacks set of 4" at bounding box center [458, 566] width 101 height 20
click at [502, 556] on div "lift off jacks set of 4" at bounding box center [458, 566] width 101 height 20
click at [538, 556] on div "Attribute lift off jacks set of 4" at bounding box center [635, 573] width 575 height 35
click at [659, 556] on div "Attribute lift off jacks set of 4 1000kg combined lifting capacity" at bounding box center [635, 573] width 575 height 35
click at [949, 213] on div "10 10 %" at bounding box center [994, 237] width 90 height 194
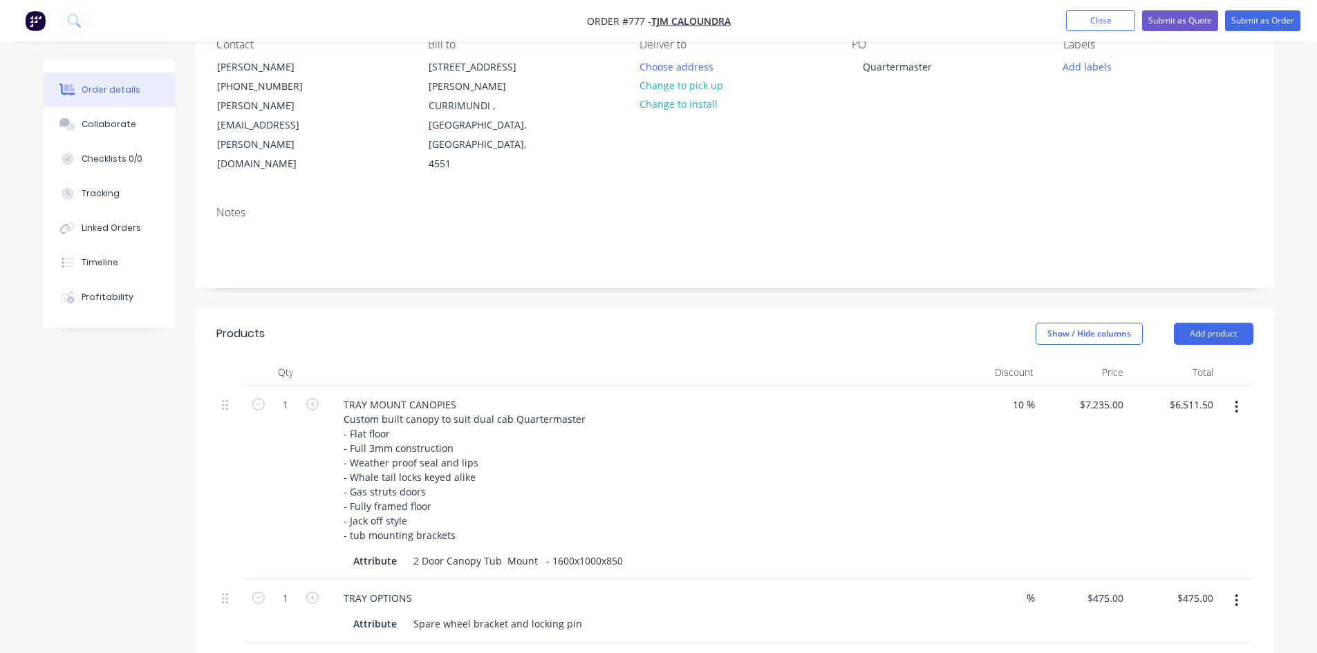
scroll to position [106, 0]
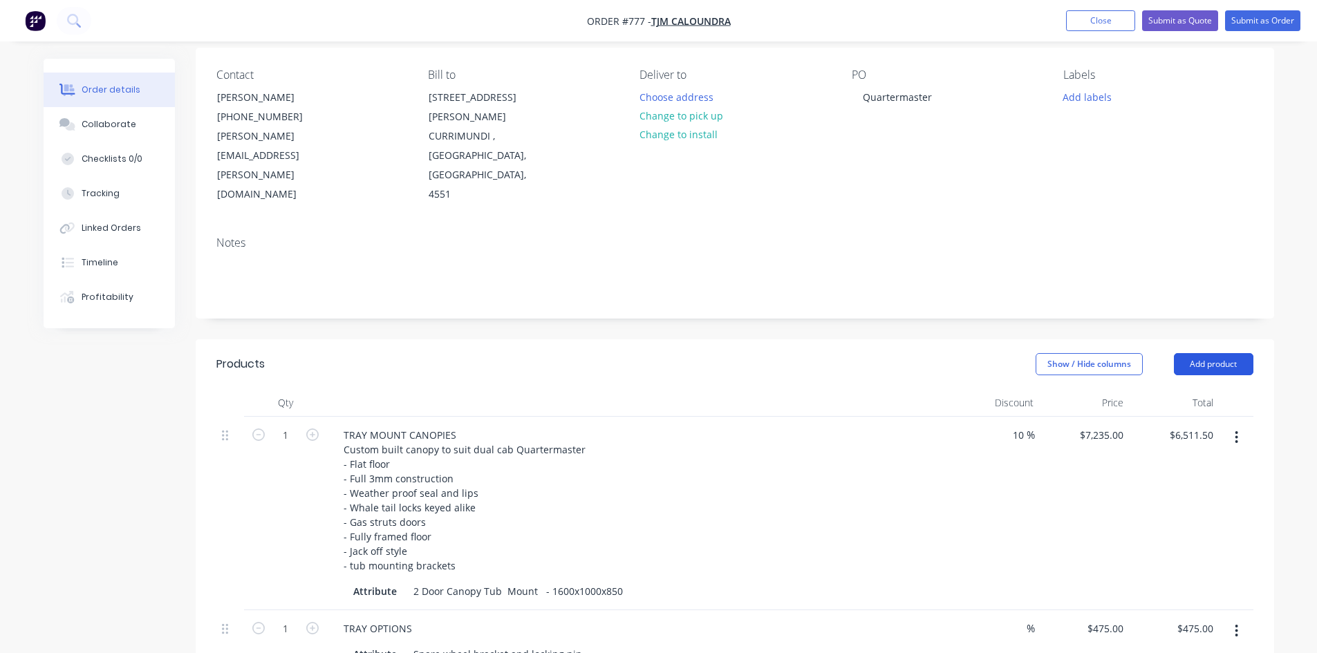
click at [1188, 353] on button "Add product" at bounding box center [1212, 364] width 79 height 22
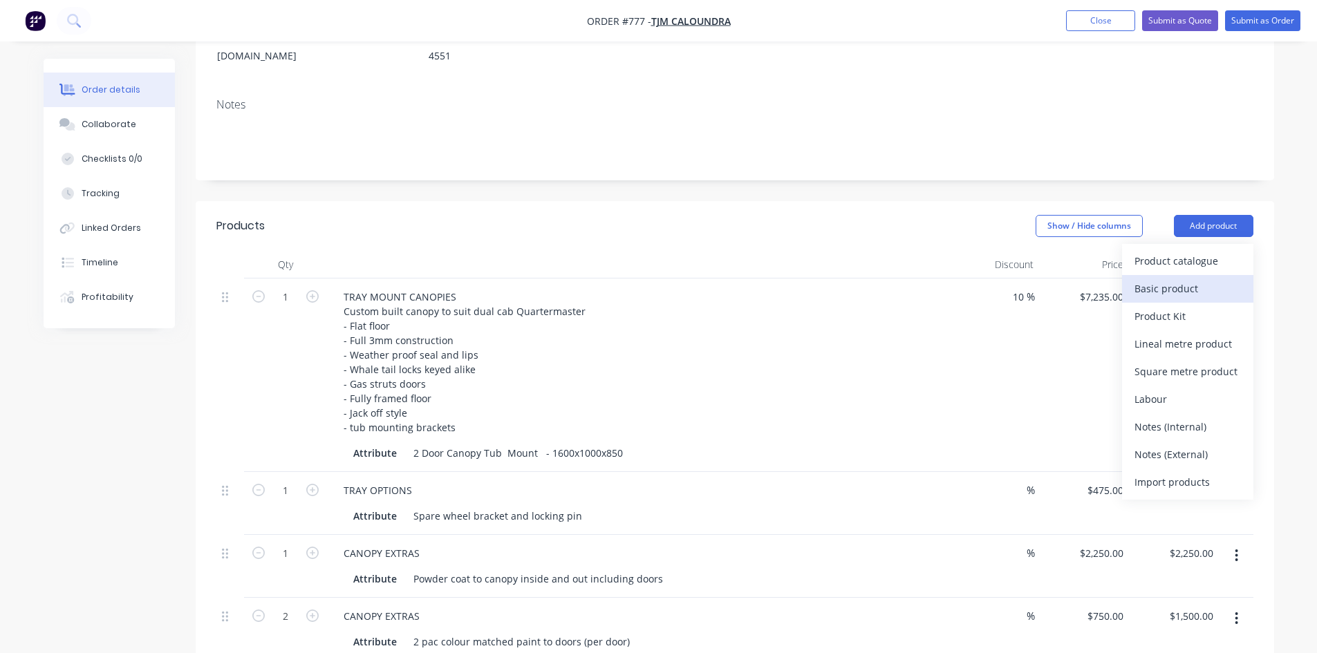
click at [1163, 279] on div "Basic product" at bounding box center [1187, 289] width 106 height 20
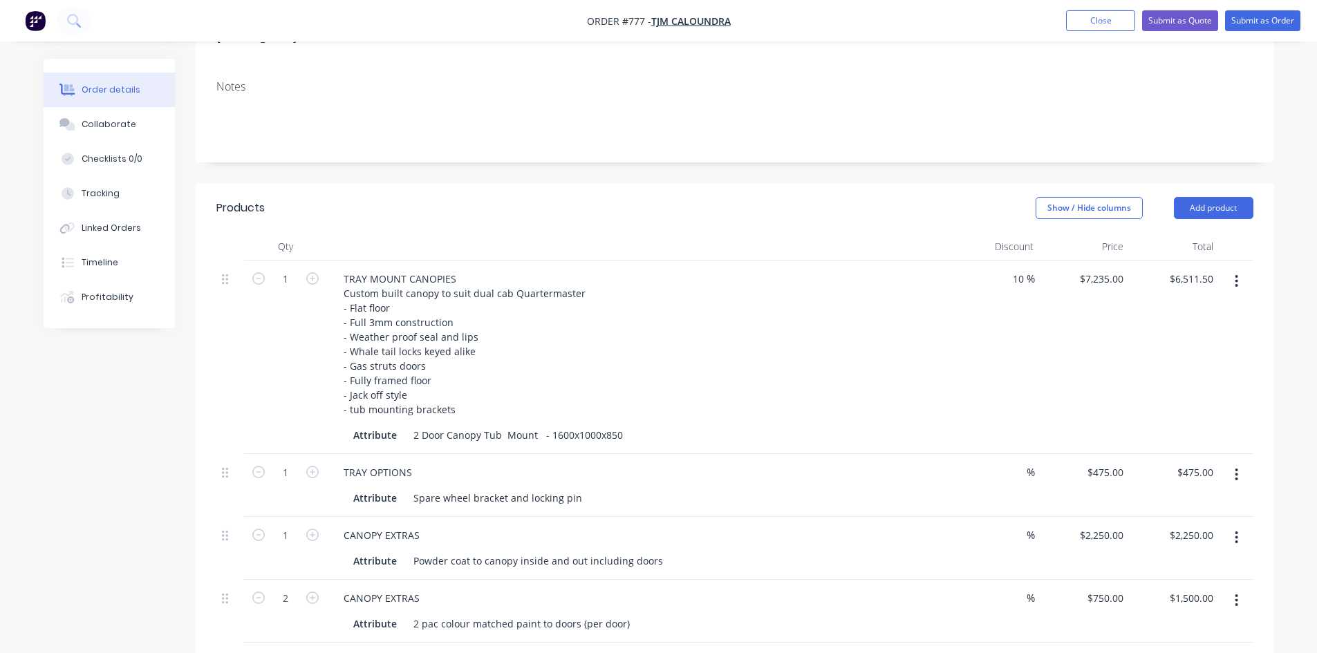
scroll to position [451, 0]
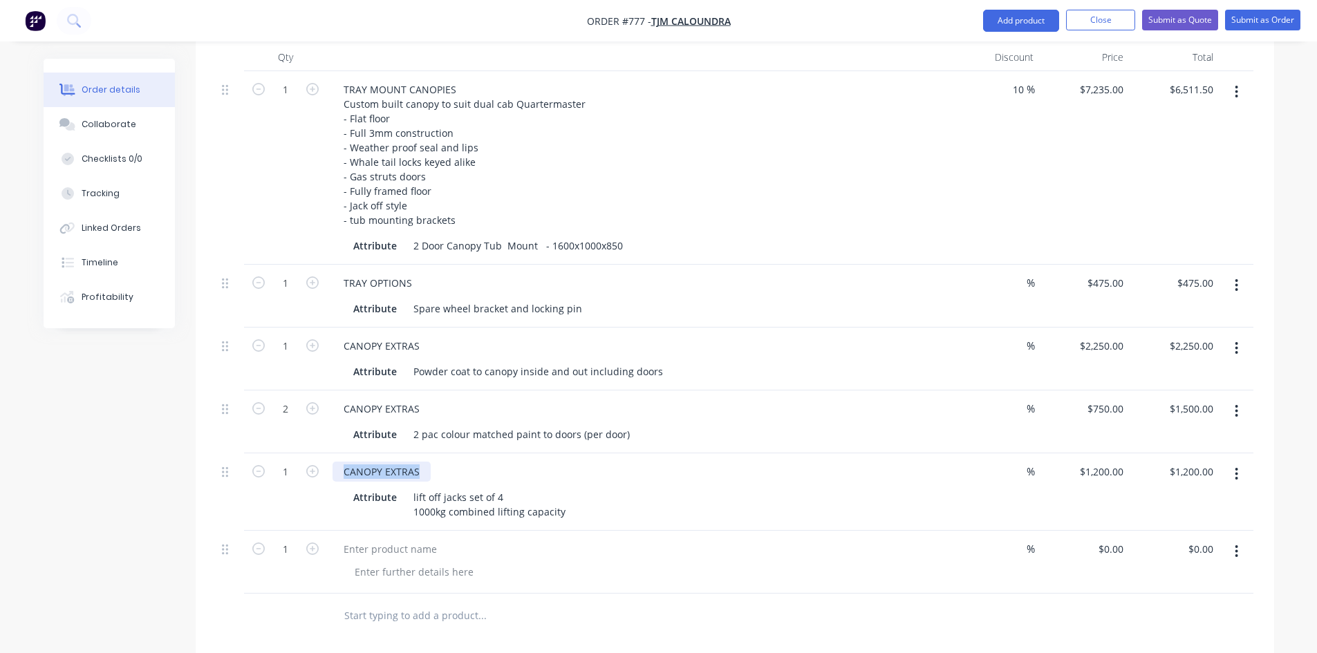
drag, startPoint x: 344, startPoint y: 434, endPoint x: 433, endPoint y: 430, distance: 88.6
click at [433, 462] on div "CANOPY EXTRAS" at bounding box center [637, 472] width 611 height 20
click at [352, 539] on div at bounding box center [389, 549] width 115 height 20
click at [368, 562] on div at bounding box center [413, 572] width 141 height 20
click at [366, 539] on div at bounding box center [389, 549] width 115 height 20
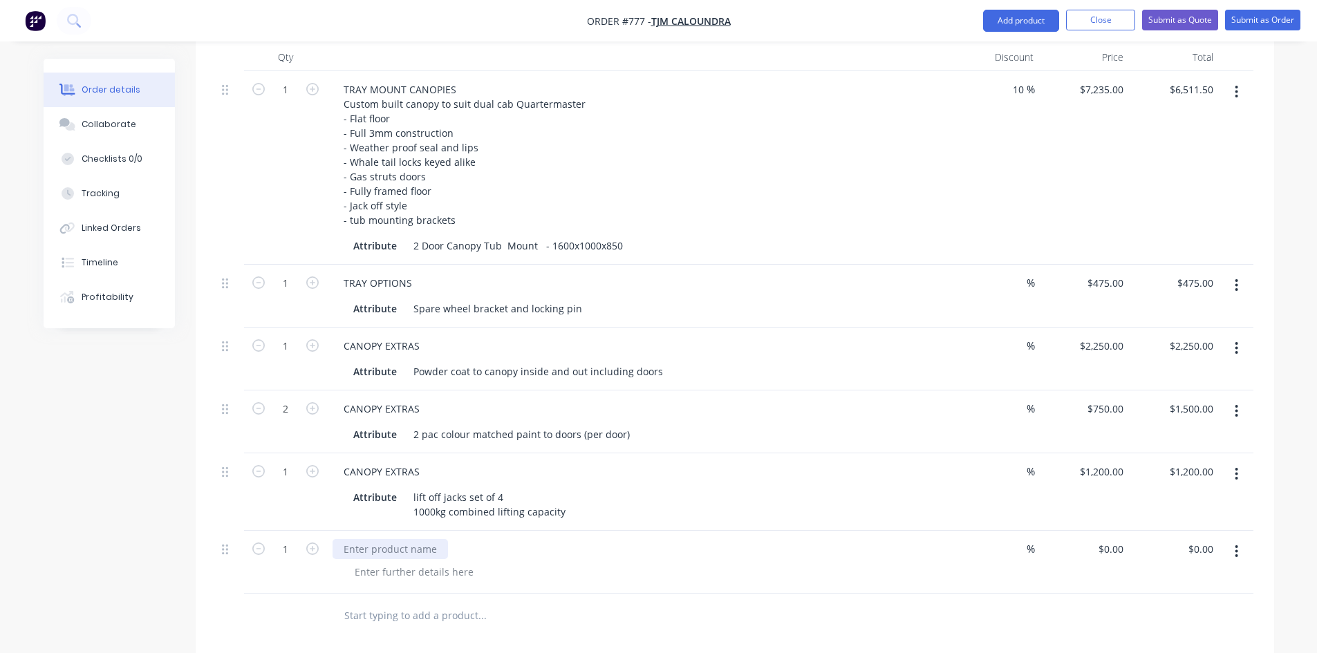
paste div
click at [373, 562] on div at bounding box center [413, 572] width 141 height 20
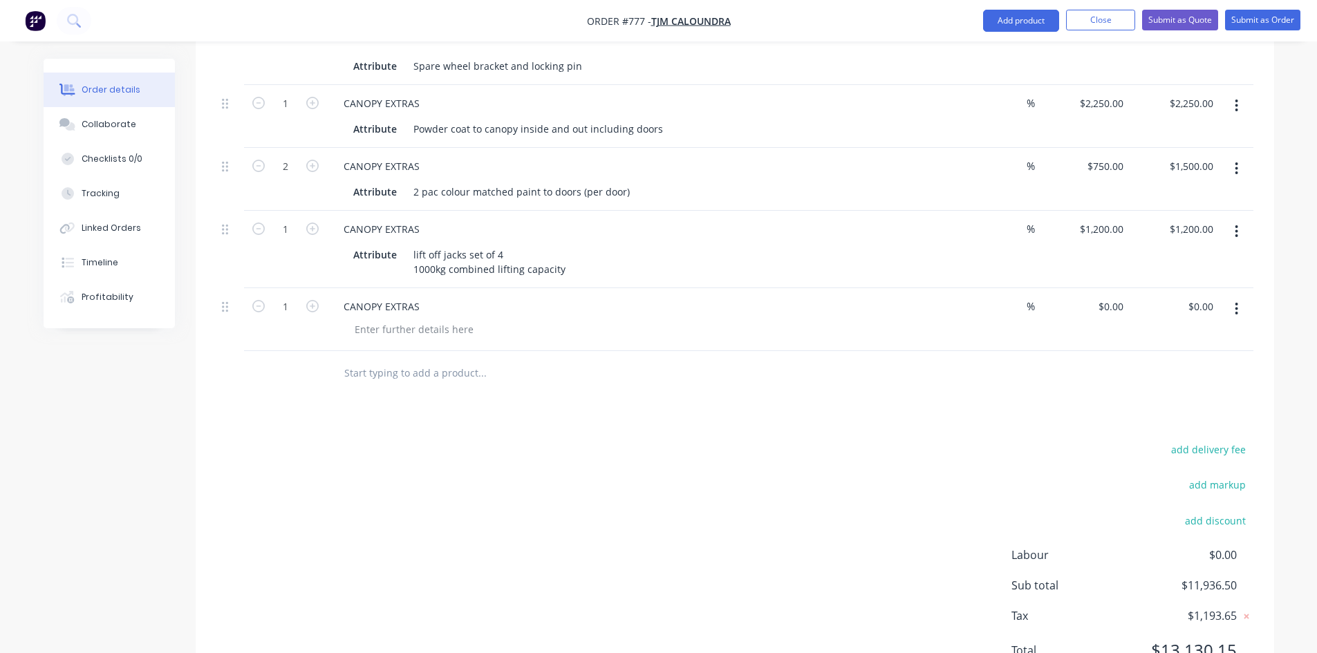
scroll to position [735, 0]
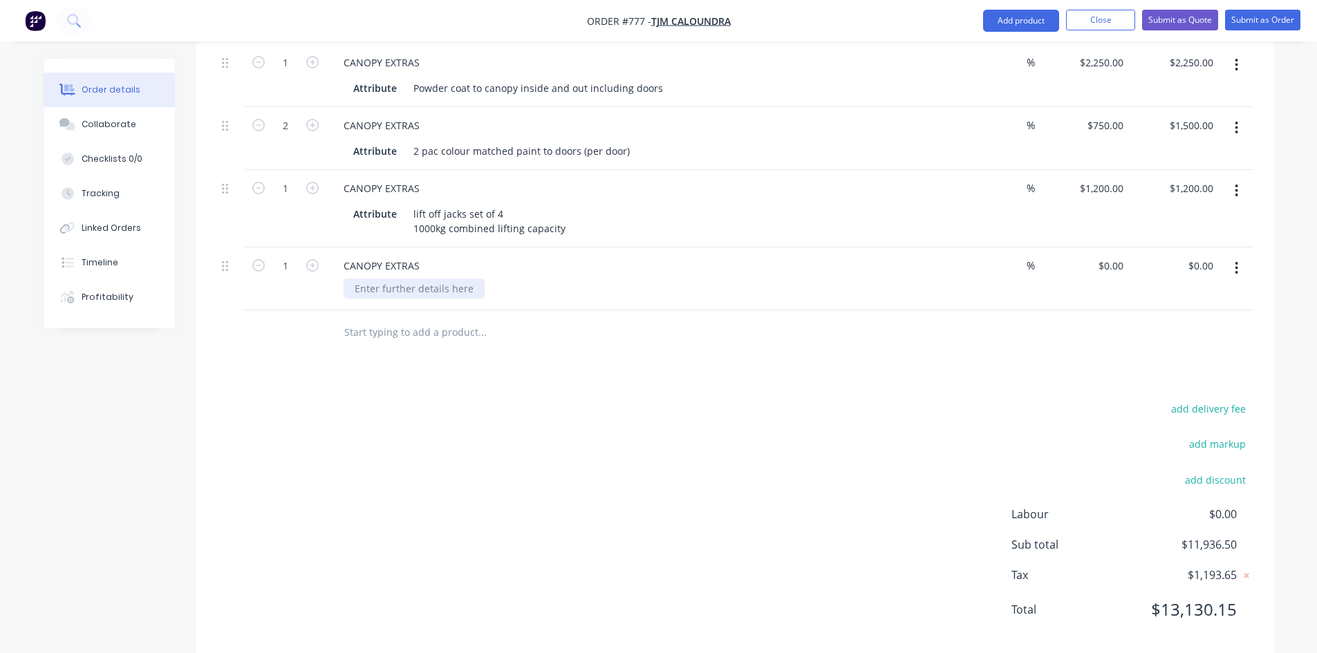
click at [370, 279] on div at bounding box center [413, 289] width 141 height 20
click at [1102, 247] on div "0 $0.00" at bounding box center [1084, 278] width 90 height 63
click at [549, 279] on div "solar panel recess in roof for flush mount" at bounding box center [450, 289] width 214 height 20
click at [547, 279] on div "solar panel recess in roof for flush mount" at bounding box center [450, 289] width 214 height 20
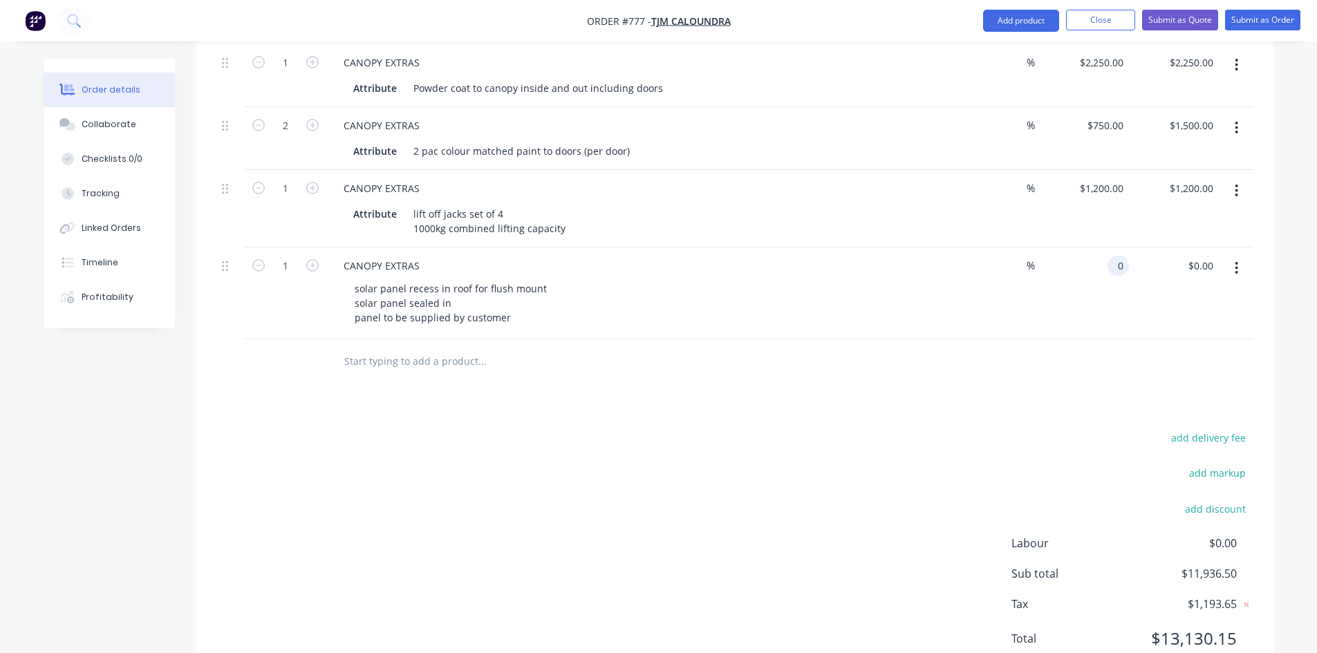
click at [1119, 256] on input "0" at bounding box center [1121, 266] width 16 height 20
type input "$850.00"
click at [780, 295] on div "solar panel recess in roof for flush mount solar panel sealed in panel to be su…" at bounding box center [643, 303] width 600 height 49
click at [1124, 256] on input "850" at bounding box center [1116, 266] width 23 height 20
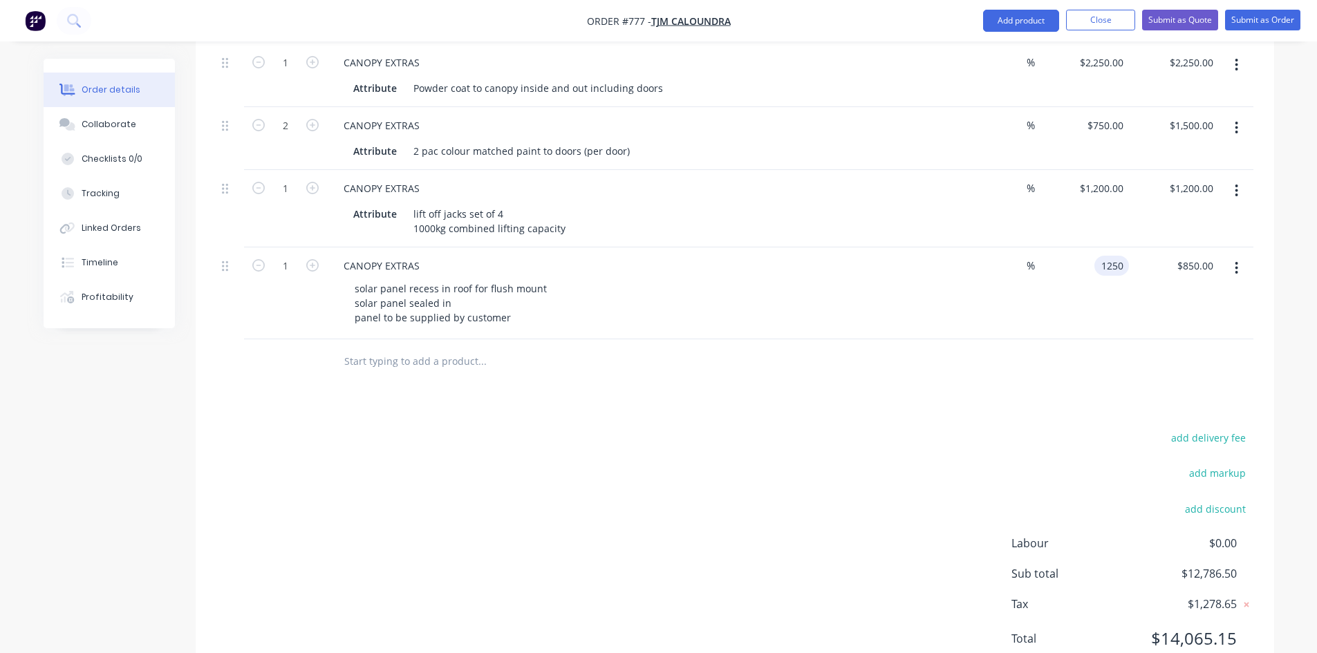
type input "$1,250.00"
click at [625, 312] on div "CANOPY EXTRAS solar panel recess in roof for flush mount solar panel sealed in …" at bounding box center [638, 293] width 622 height 92
click at [514, 297] on div "solar panel recess in roof for flush mount solar panel sealed in panel to be su…" at bounding box center [450, 303] width 214 height 49
click at [428, 297] on div "solar panel recess in roof for flush mount solar panel sealed in redarc 200w" at bounding box center [450, 303] width 214 height 49
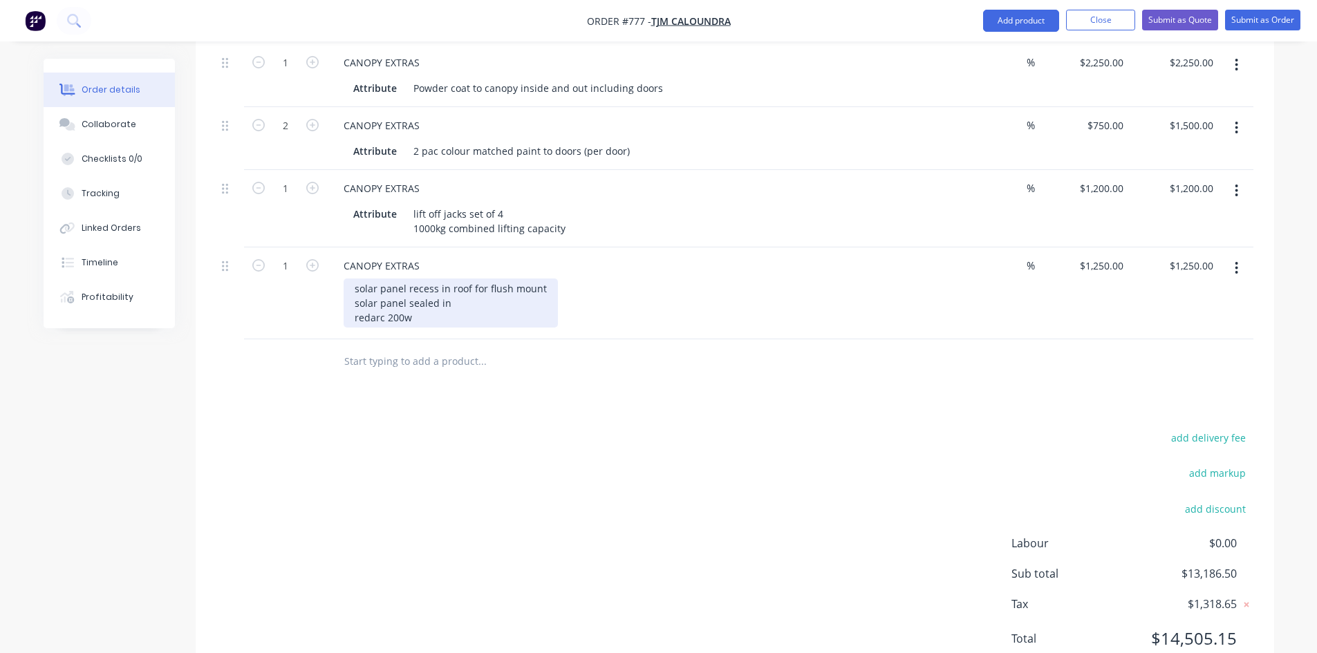
click at [426, 295] on div "solar panel recess in roof for flush mount solar panel sealed in redarc 200w" at bounding box center [450, 303] width 214 height 49
click at [411, 296] on div "solar panel recess in roof for flush mount solar panel sealed in redarc 200w RE…" at bounding box center [482, 303] width 279 height 49
click at [549, 295] on div "solar panel recess in roof for flush mount solar panel sealed in REDARC 200W Mo…" at bounding box center [452, 303] width 219 height 49
click at [554, 293] on div "solar panel recess in roof for flush mount solar panel sealed in REDARC 200W Mo…" at bounding box center [452, 303] width 219 height 49
click at [550, 294] on div "solar panel recess in roof for flush mount solar panel sealed in REDARC 200W Mo…" at bounding box center [475, 303] width 265 height 49
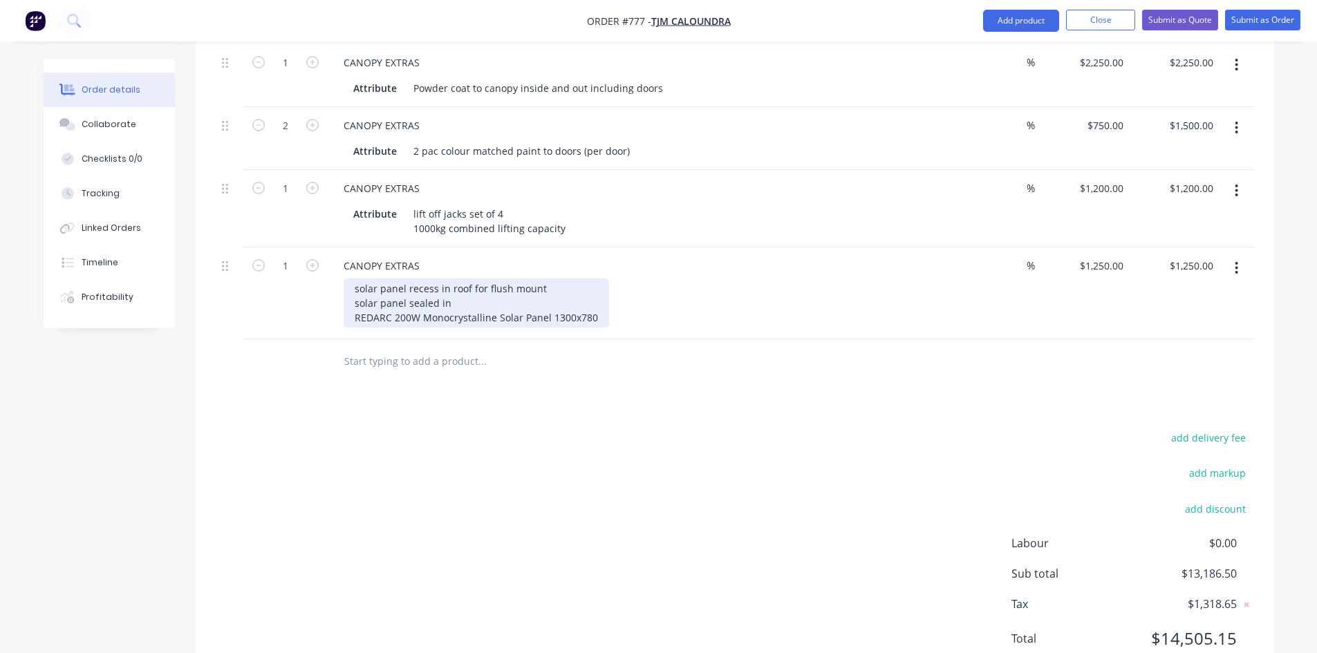
click at [596, 290] on div "solar panel recess in roof for flush mount solar panel sealed in REDARC 200W Mo…" at bounding box center [475, 303] width 265 height 49
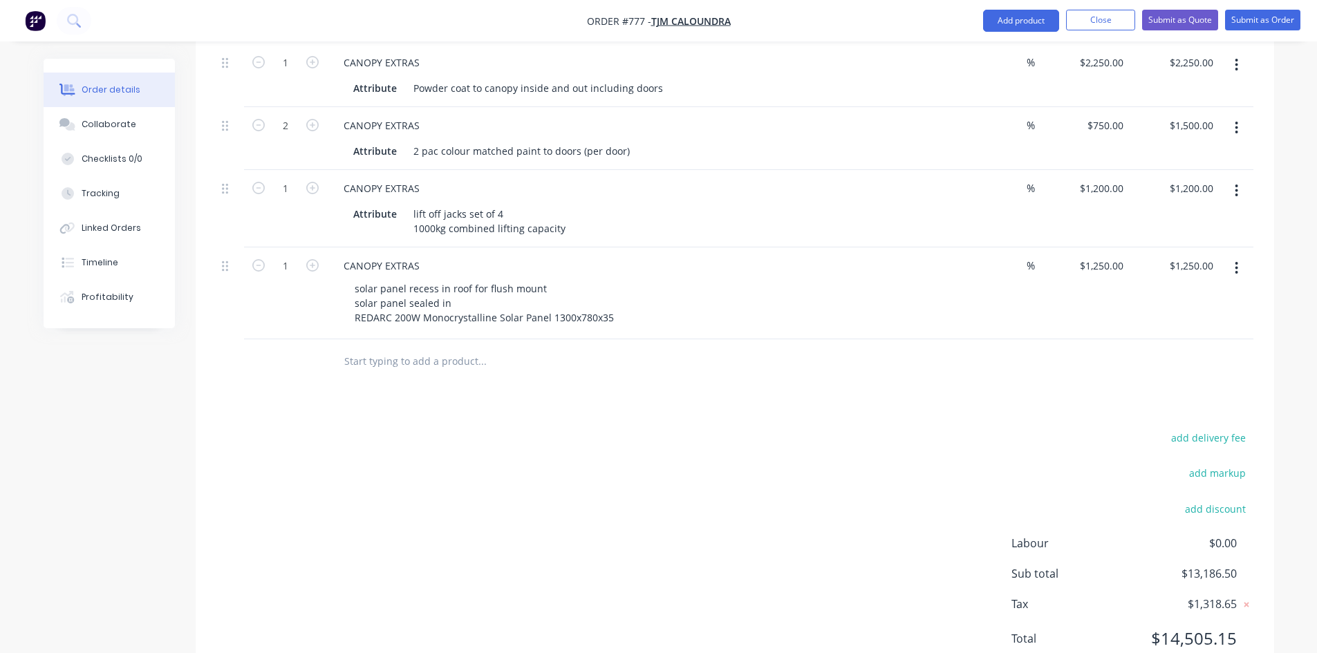
click at [649, 279] on div "solar panel recess in roof for flush mount solar panel sealed in REDARC 200W Mo…" at bounding box center [643, 303] width 600 height 49
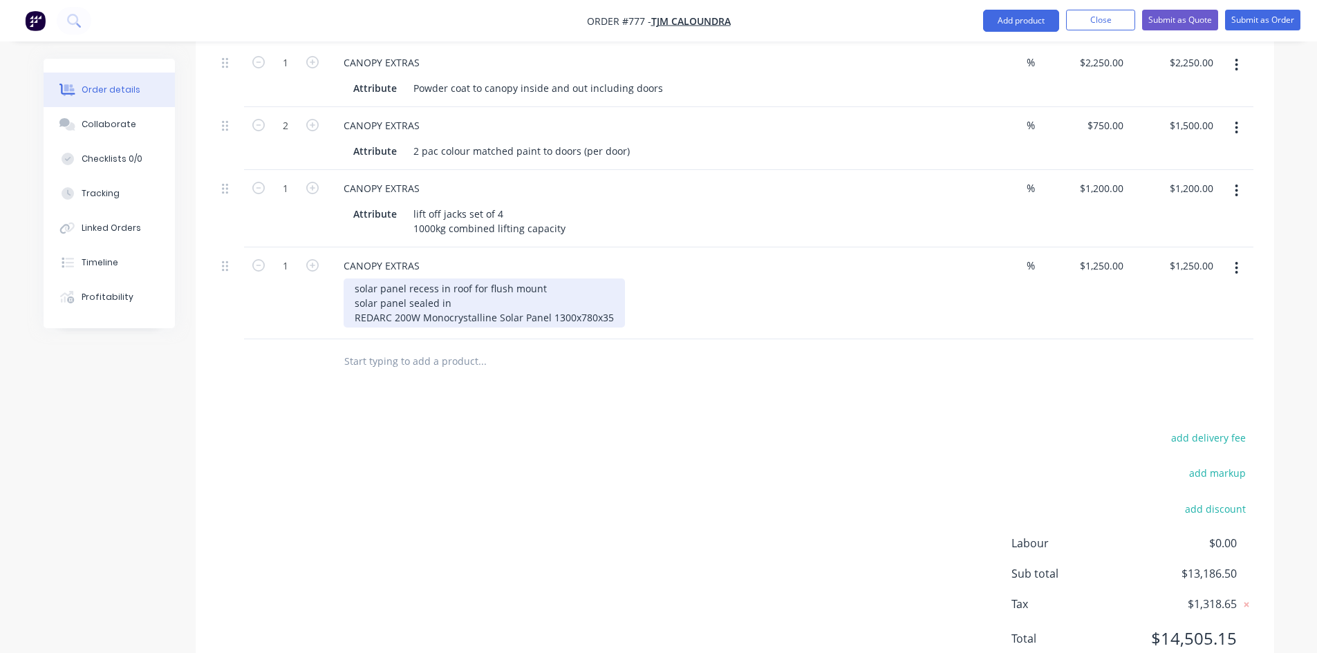
click at [549, 279] on div "solar panel recess in roof for flush mount solar panel sealed in REDARC 200W Mo…" at bounding box center [483, 303] width 281 height 49
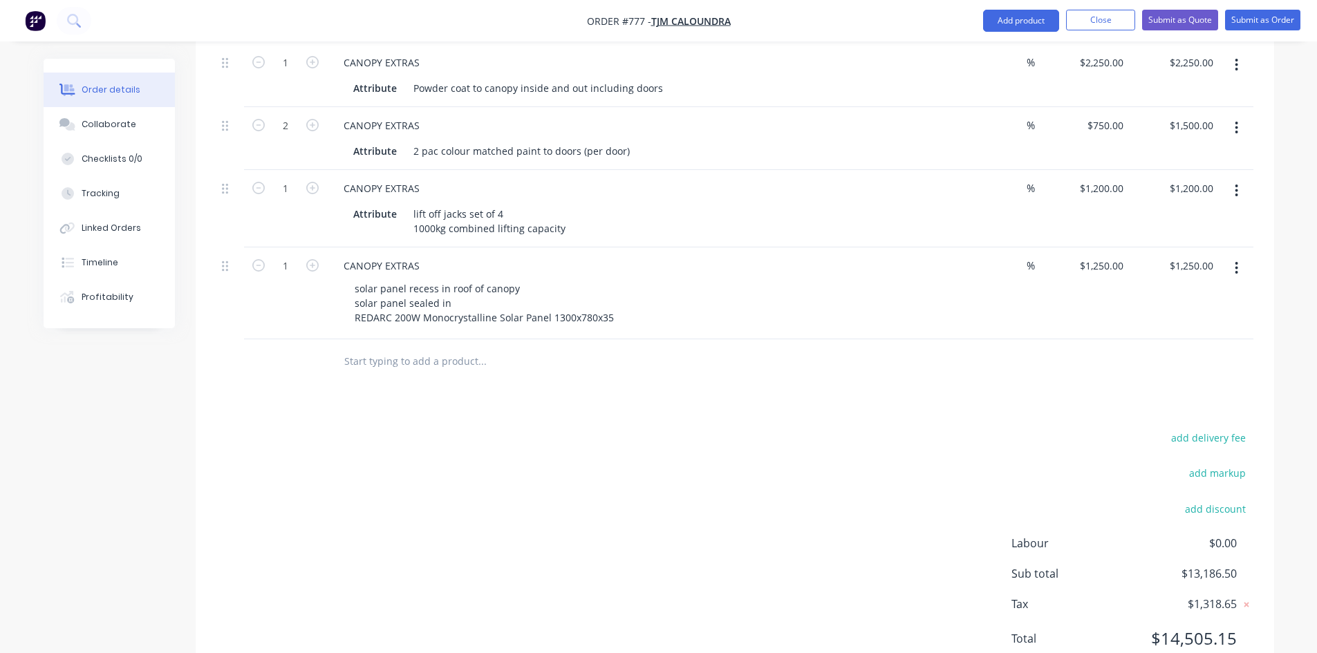
click at [665, 287] on div "solar panel recess in roof of canopy solar panel sealed in REDARC 200W Monocrys…" at bounding box center [643, 303] width 600 height 49
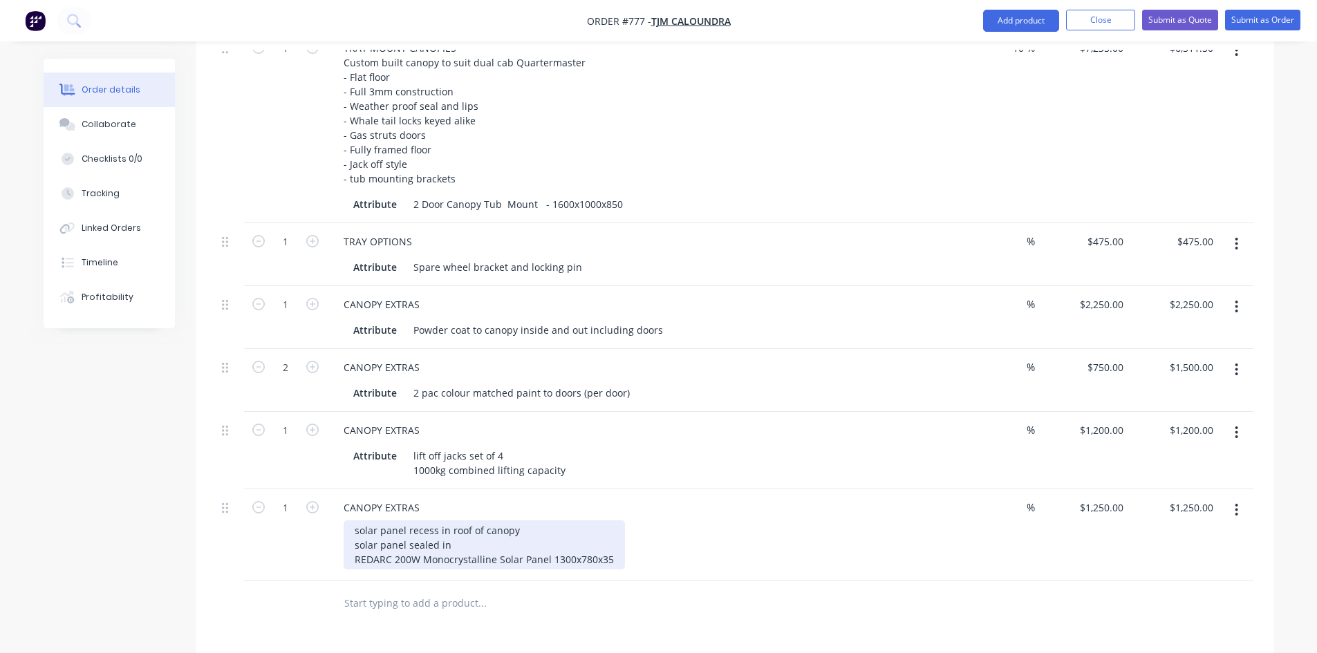
scroll to position [527, 0]
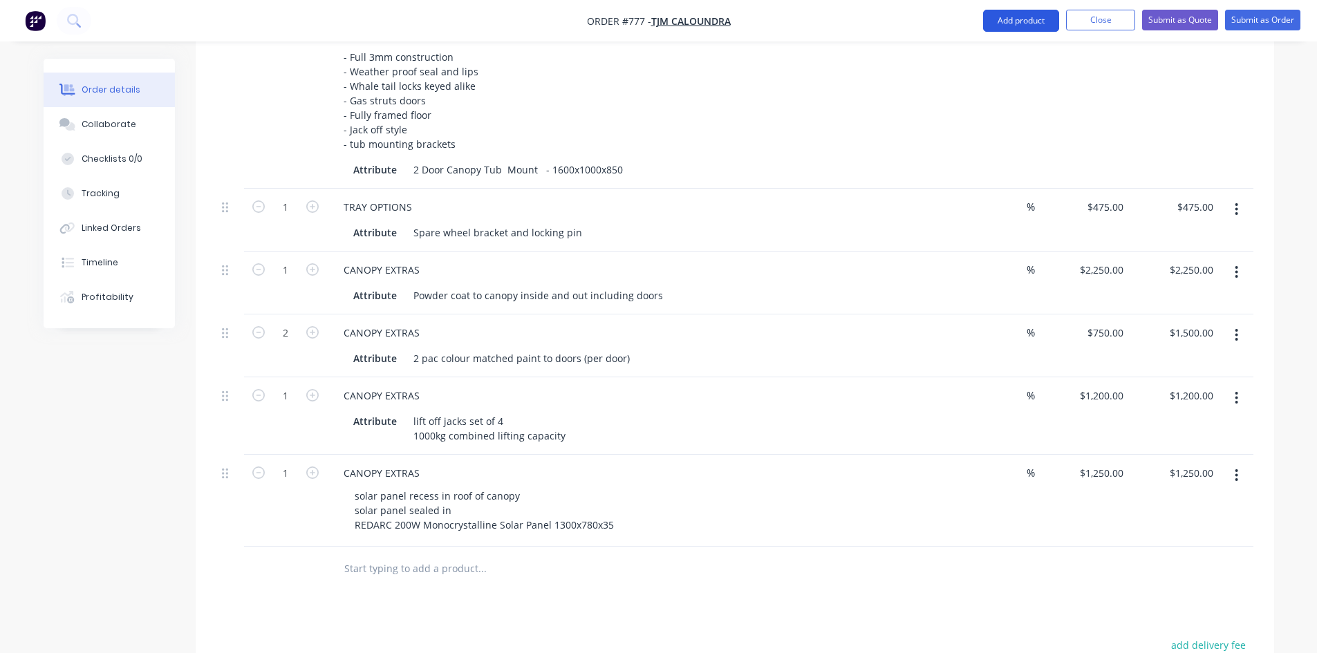
click at [1030, 24] on button "Add product" at bounding box center [1021, 21] width 76 height 22
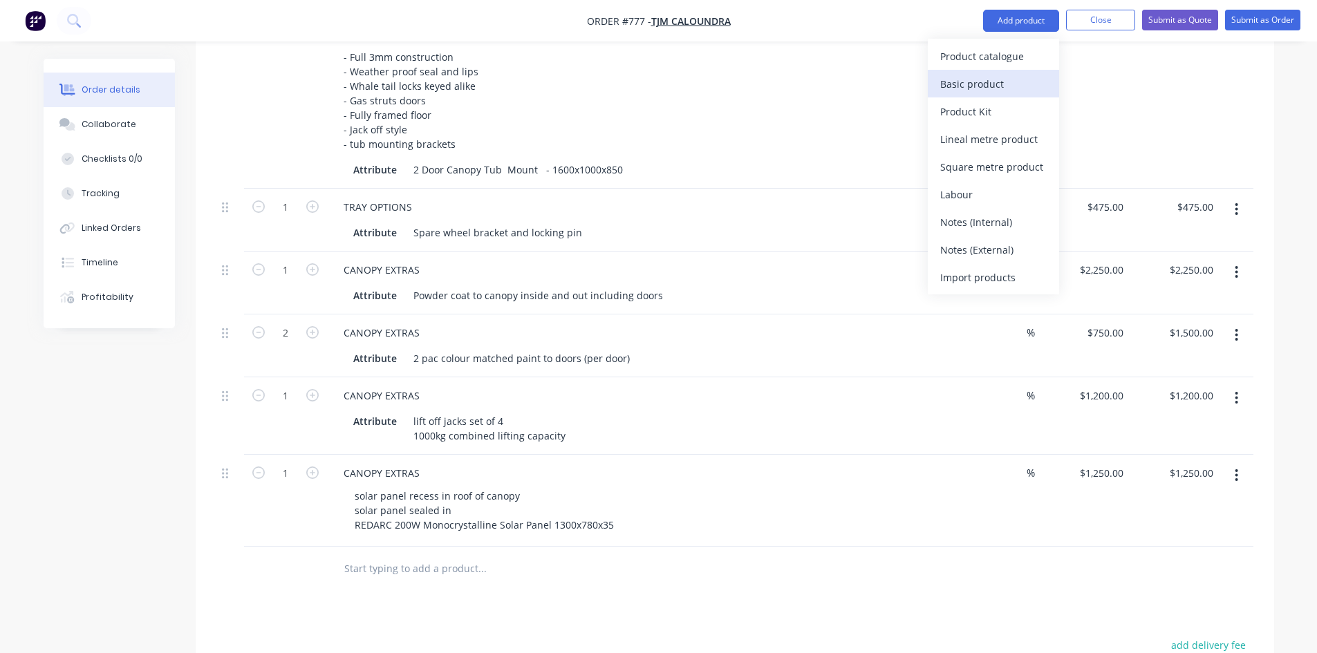
click at [1025, 82] on div "Basic product" at bounding box center [993, 84] width 106 height 20
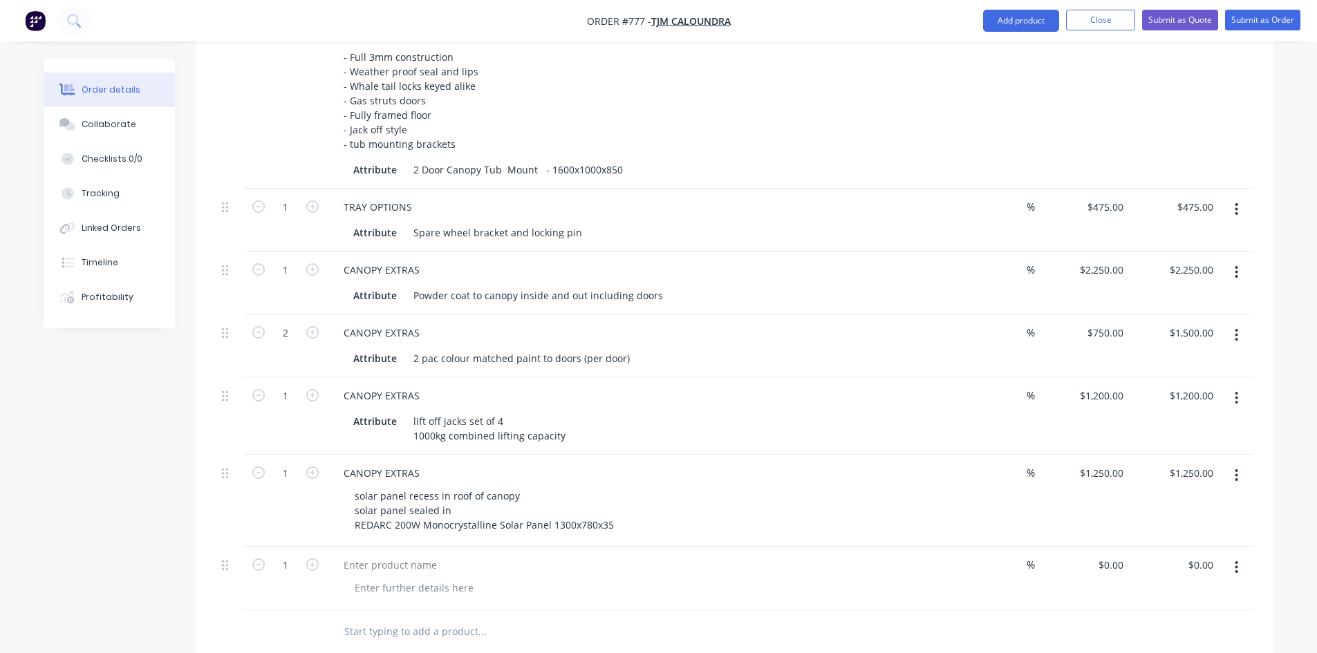
drag, startPoint x: 355, startPoint y: 536, endPoint x: 510, endPoint y: 569, distance: 158.5
click at [510, 578] on div at bounding box center [643, 588] width 600 height 20
drag, startPoint x: 343, startPoint y: 451, endPoint x: 432, endPoint y: 446, distance: 89.2
click at [432, 463] on div "CANOPY EXTRAS" at bounding box center [637, 473] width 611 height 20
click at [370, 555] on div at bounding box center [389, 565] width 115 height 20
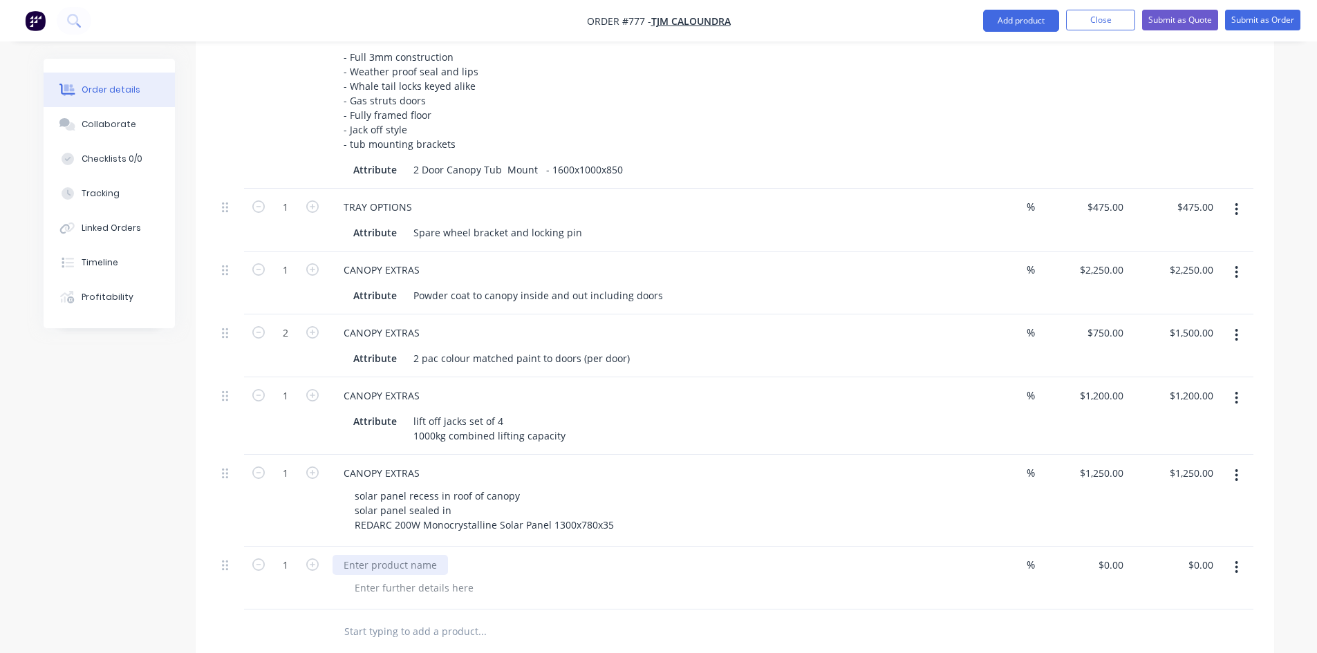
paste div
click at [376, 576] on div "CANOPY EXTRAS" at bounding box center [638, 578] width 622 height 63
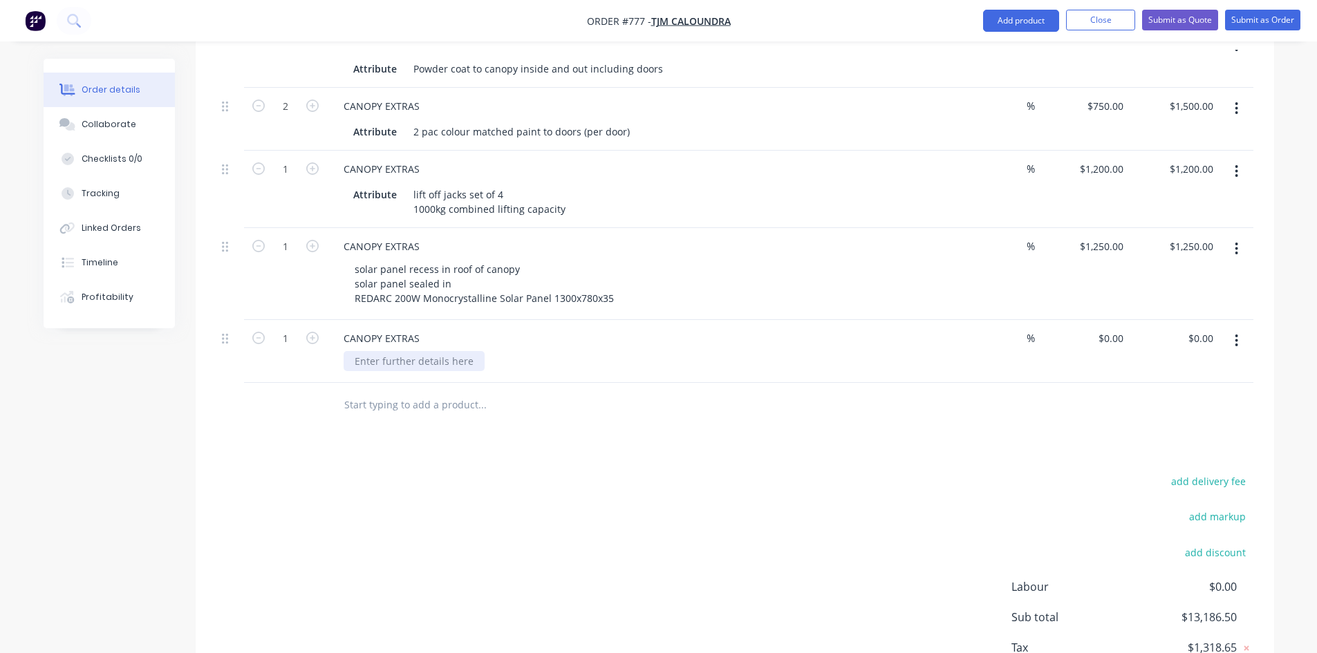
scroll to position [827, 0]
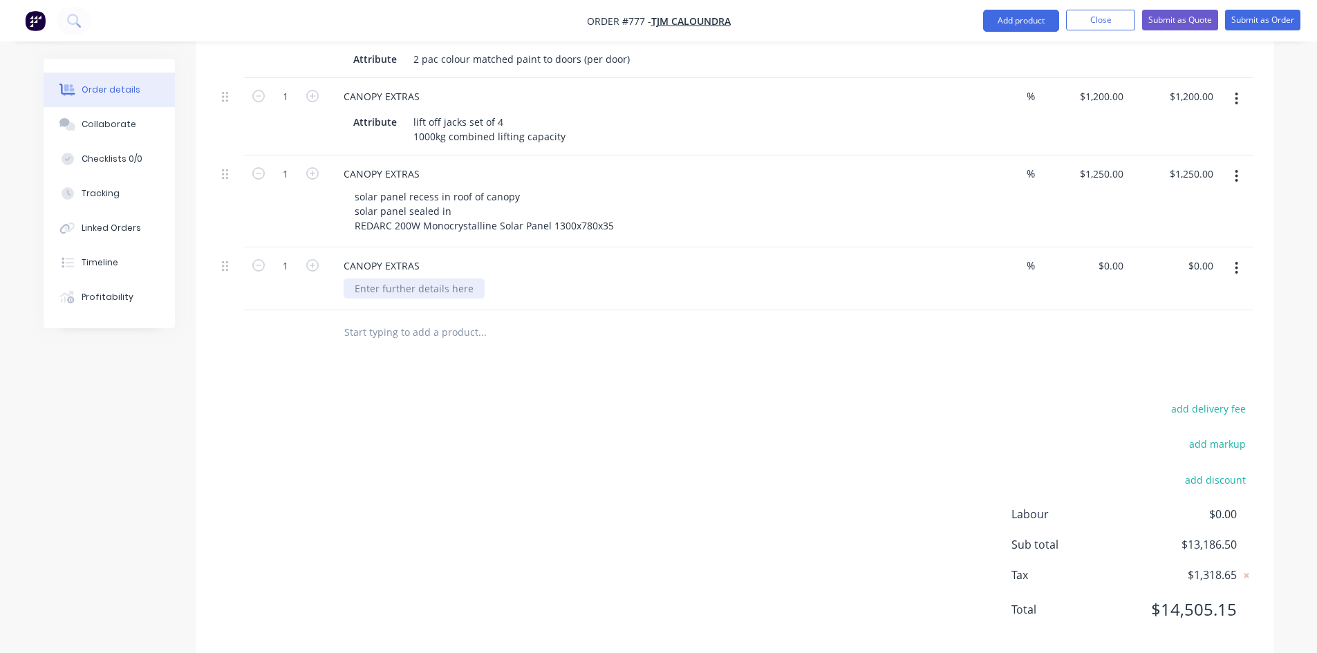
click at [409, 279] on div at bounding box center [413, 289] width 141 height 20
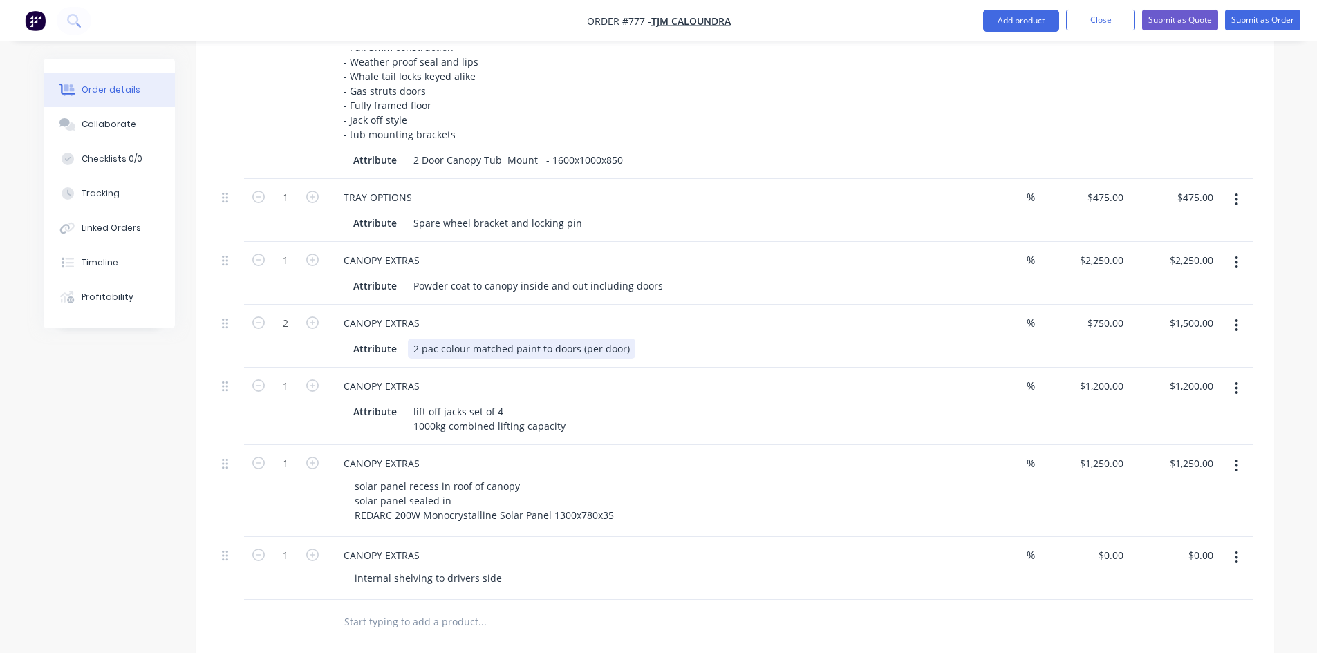
scroll to position [481, 0]
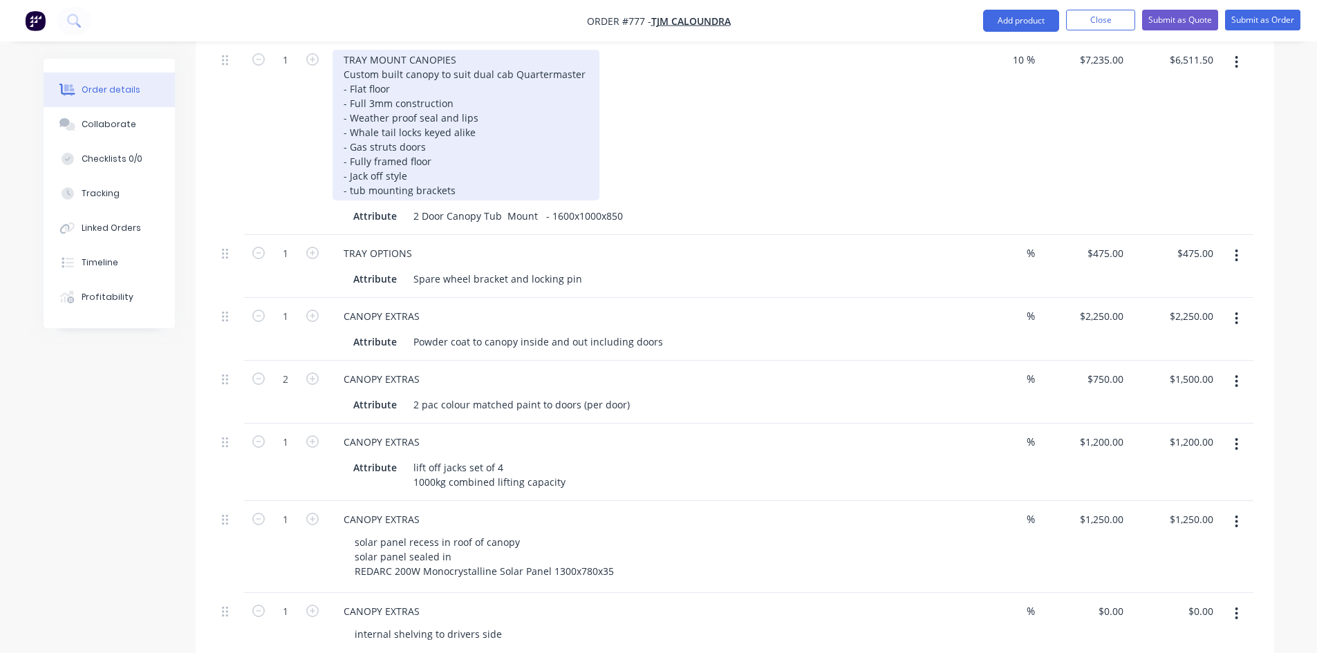
click at [460, 153] on div "TRAY MOUNT CANOPIES Custom built canopy to suit dual cab Quartermaster - Flat f…" at bounding box center [465, 125] width 267 height 151
click at [454, 151] on div "TRAY MOUNT CANOPIES Custom built canopy to suit dual cab Quartermaster - Flat f…" at bounding box center [465, 125] width 267 height 151
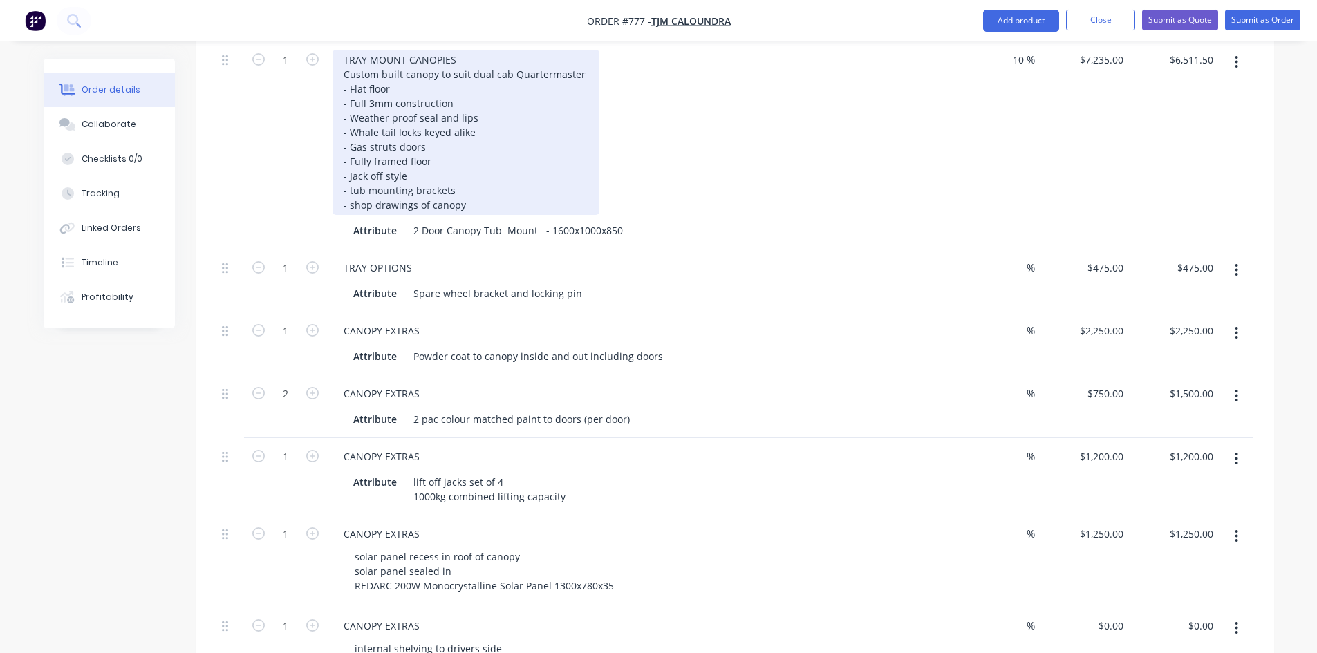
click at [464, 164] on div "TRAY MOUNT CANOPIES Custom built canopy to suit dual cab Quartermaster - Flat f…" at bounding box center [465, 132] width 267 height 165
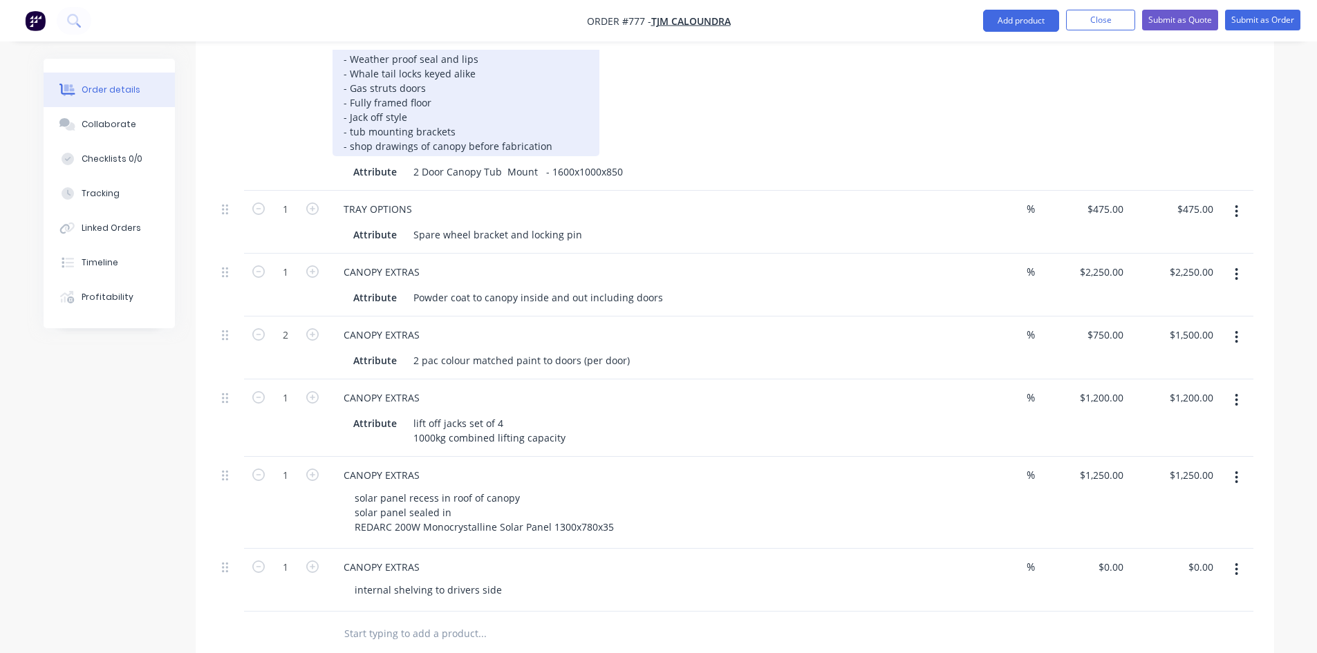
scroll to position [550, 0]
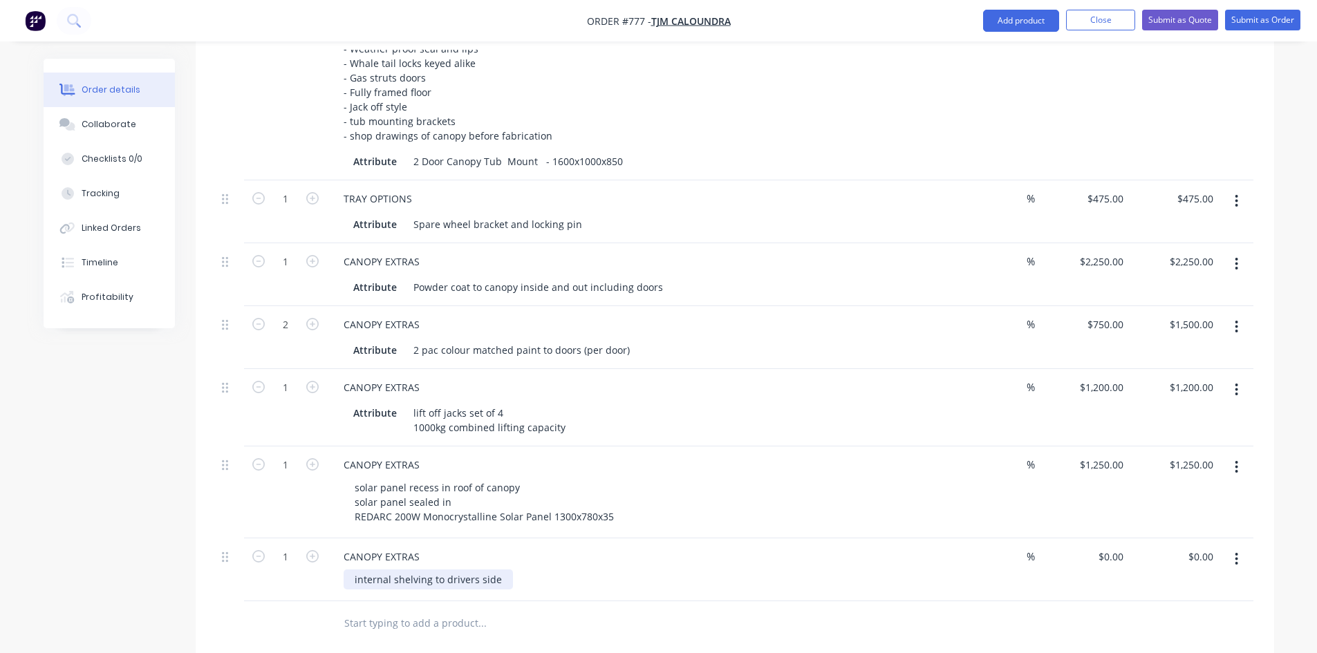
click at [499, 569] on div "internal shelving to drivers side" at bounding box center [427, 579] width 169 height 20
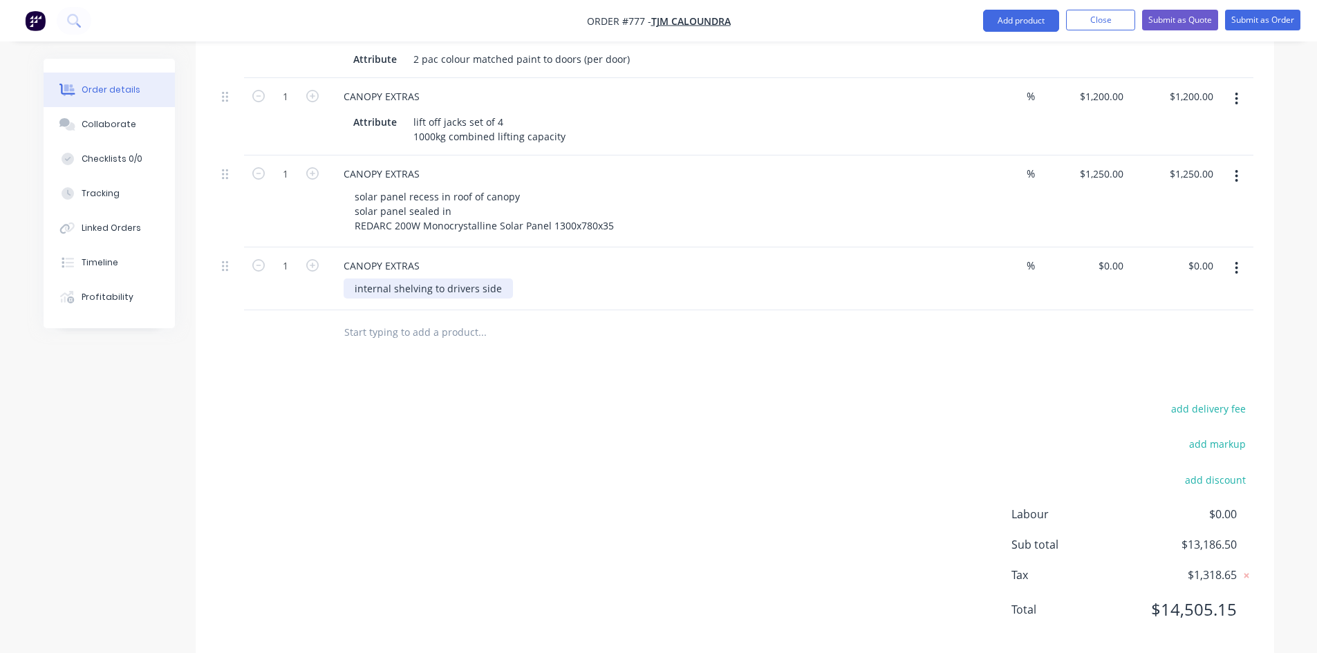
click at [504, 279] on div "internal shelving to drivers side" at bounding box center [427, 289] width 169 height 20
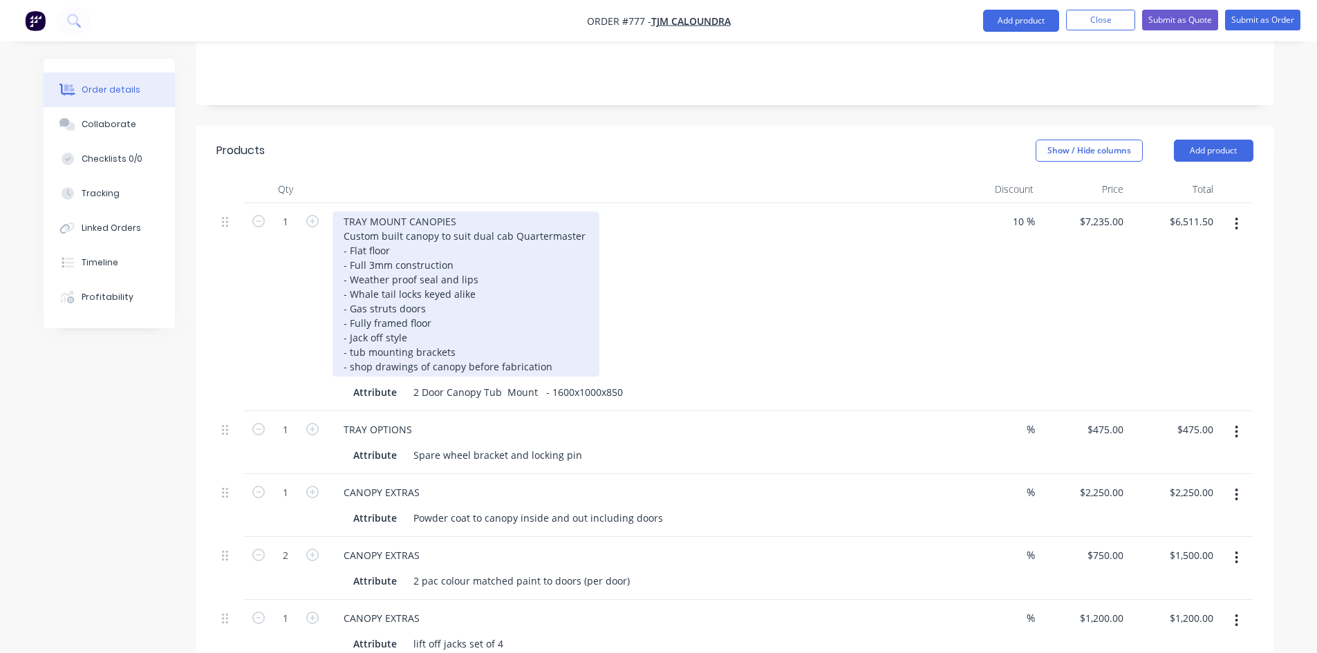
scroll to position [288, 0]
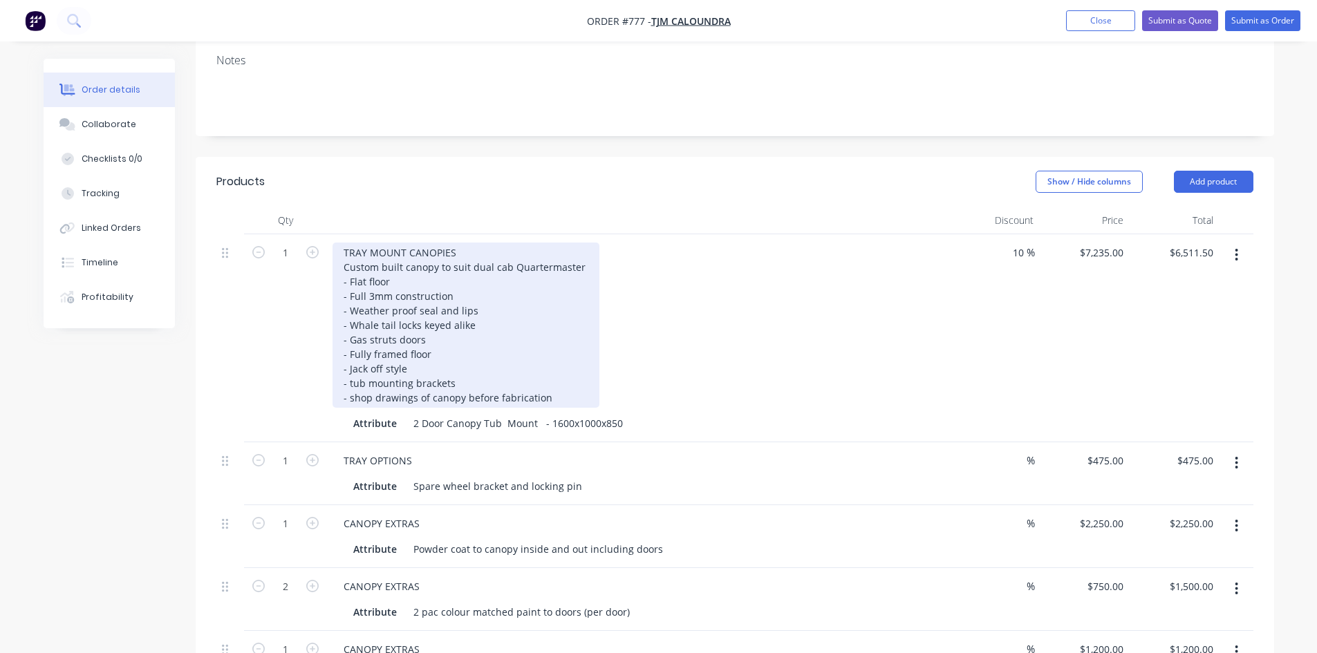
click at [552, 358] on div "TRAY MOUNT CANOPIES Custom built canopy to suit dual cab Quartermaster - Flat f…" at bounding box center [465, 325] width 267 height 165
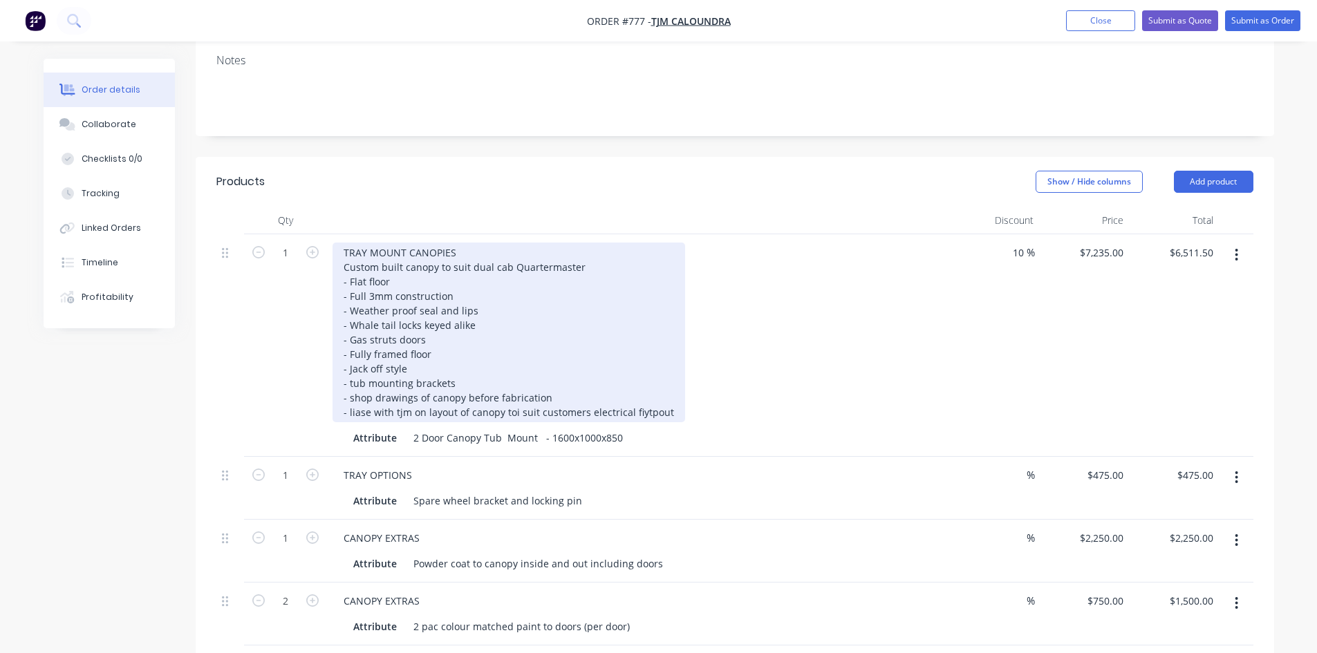
click at [645, 373] on div "TRAY MOUNT CANOPIES Custom built canopy to suit dual cab Quartermaster - Flat f…" at bounding box center [508, 333] width 352 height 180
drag, startPoint x: 511, startPoint y: 375, endPoint x: 489, endPoint y: 379, distance: 23.2
click at [487, 379] on div "TRAY MOUNT CANOPIES Custom built canopy to suit dual cab Quartermaster - Flat f…" at bounding box center [504, 333] width 344 height 180
click at [513, 371] on div "TRAY MOUNT CANOPIES Custom built canopy to suit dual cab Quartermaster - Flat f…" at bounding box center [504, 333] width 344 height 180
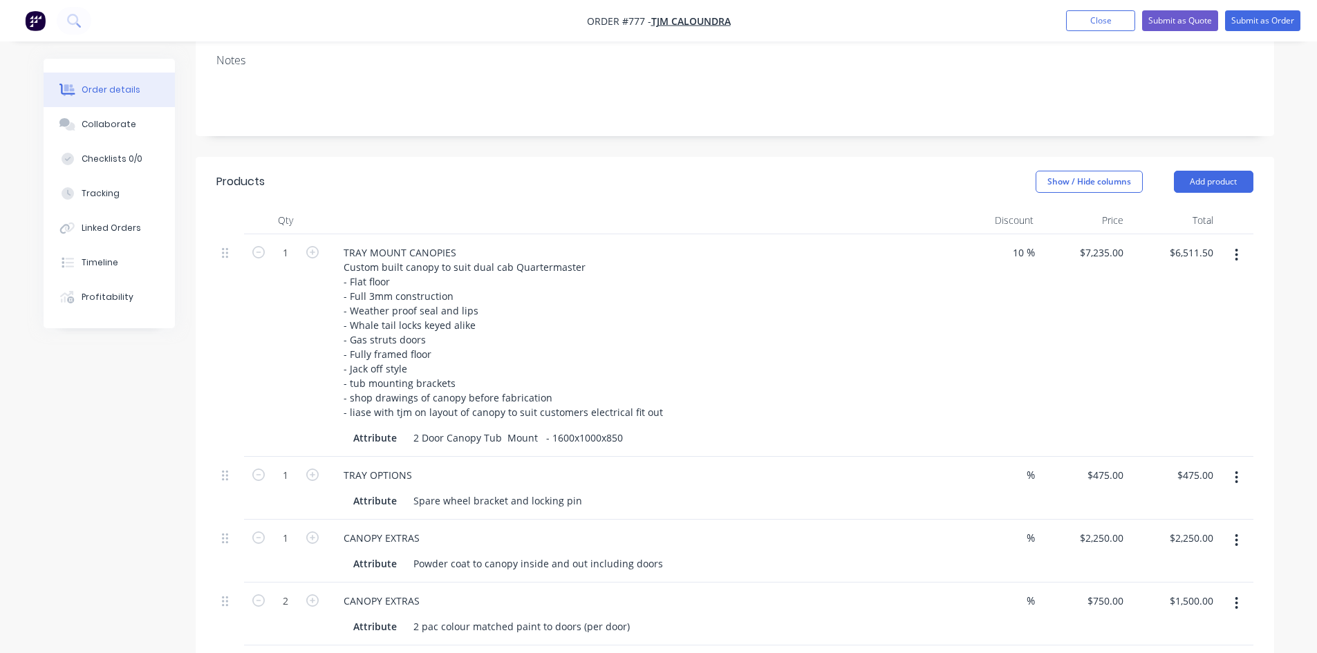
drag, startPoint x: 361, startPoint y: 374, endPoint x: 560, endPoint y: 160, distance: 292.4
click at [560, 160] on header "Products Show / Hide columns Add product" at bounding box center [735, 182] width 1078 height 50
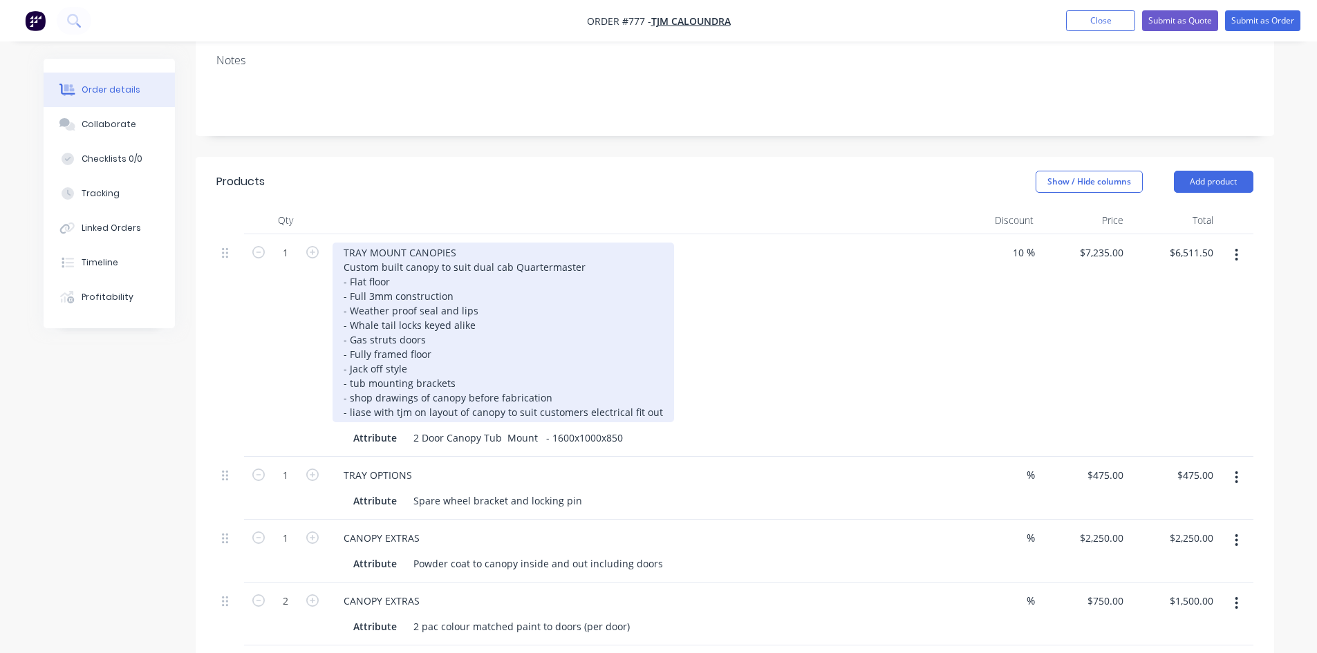
click at [368, 373] on div "TRAY MOUNT CANOPIES Custom built canopy to suit dual cab Quartermaster - Flat f…" at bounding box center [502, 333] width 341 height 180
click at [409, 372] on div "TRAY MOUNT CANOPIES Custom built canopy to suit dual cab Quartermaster - Flat f…" at bounding box center [504, 333] width 344 height 180
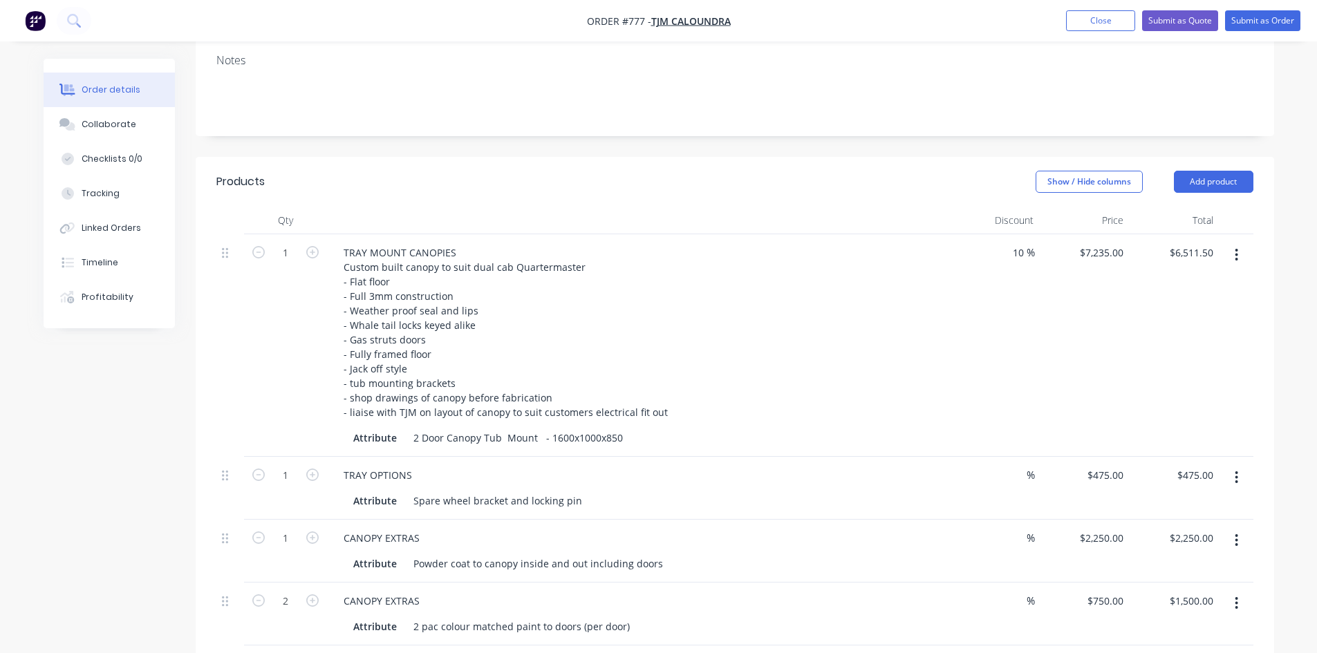
click at [685, 373] on div "TRAY MOUNT CANOPIES Custom built canopy to suit dual cab Quartermaster - Flat f…" at bounding box center [637, 333] width 611 height 180
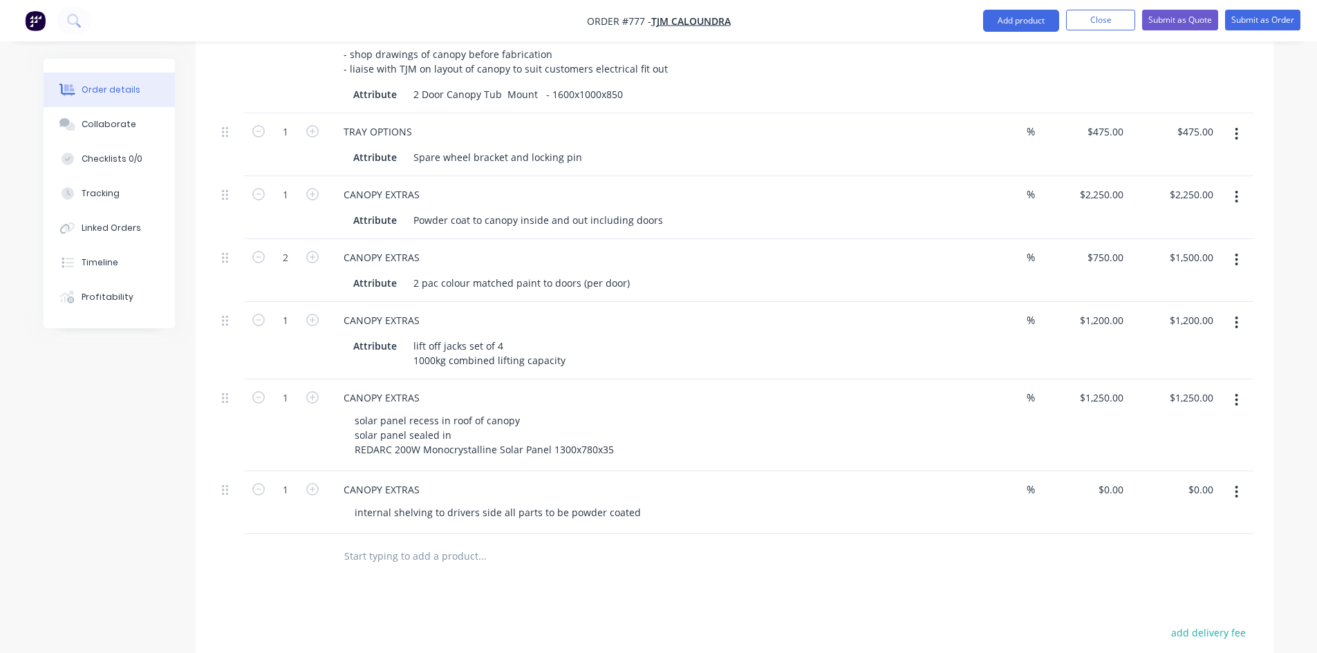
scroll to position [634, 0]
click at [637, 500] on div "internal shelving to drivers side all parts to be powder coated" at bounding box center [497, 510] width 308 height 20
click at [679, 500] on div "internal shelving to drivers side all parts to be powder coated 2 shelves with …" at bounding box center [643, 517] width 600 height 35
click at [1112, 478] on div "0 $0.00" at bounding box center [1113, 488] width 32 height 20
type input "$750.00"
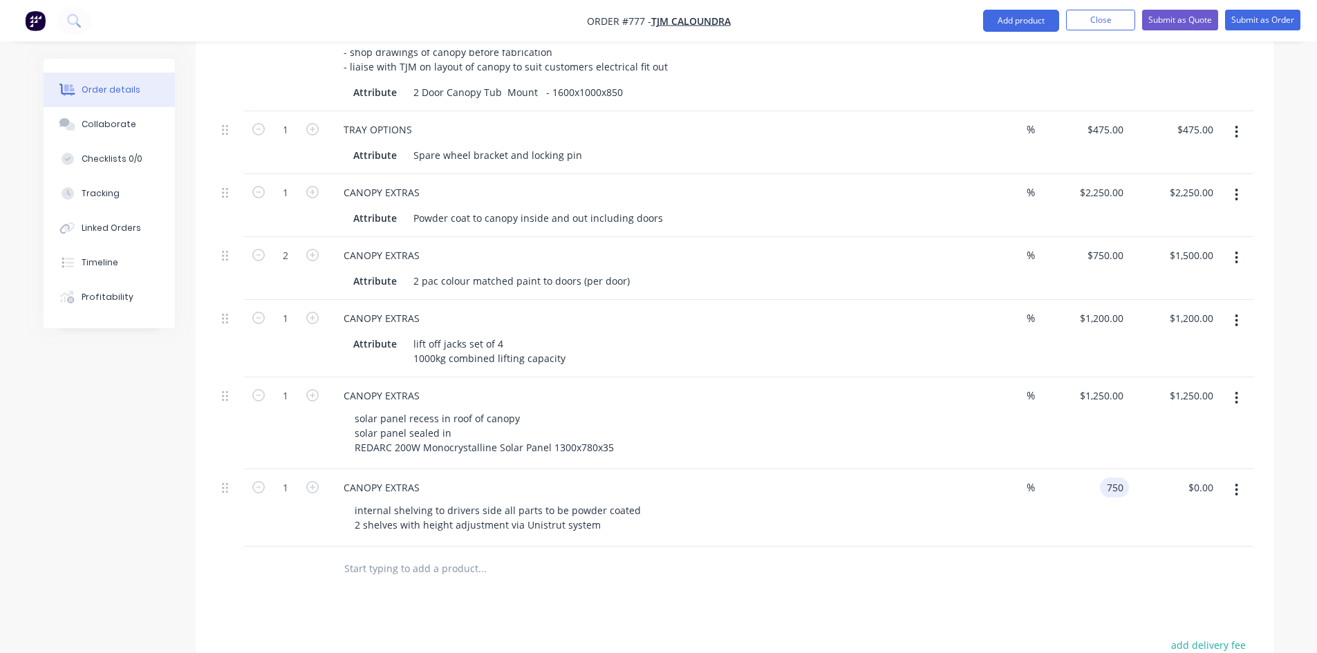
type input "$750.00"
click at [1100, 498] on div "$750.00 $750.00" at bounding box center [1084, 507] width 90 height 77
click at [1123, 478] on input "750" at bounding box center [1116, 488] width 23 height 20
type input "$750.00"
click at [312, 481] on icon "button" at bounding box center [312, 487] width 12 height 12
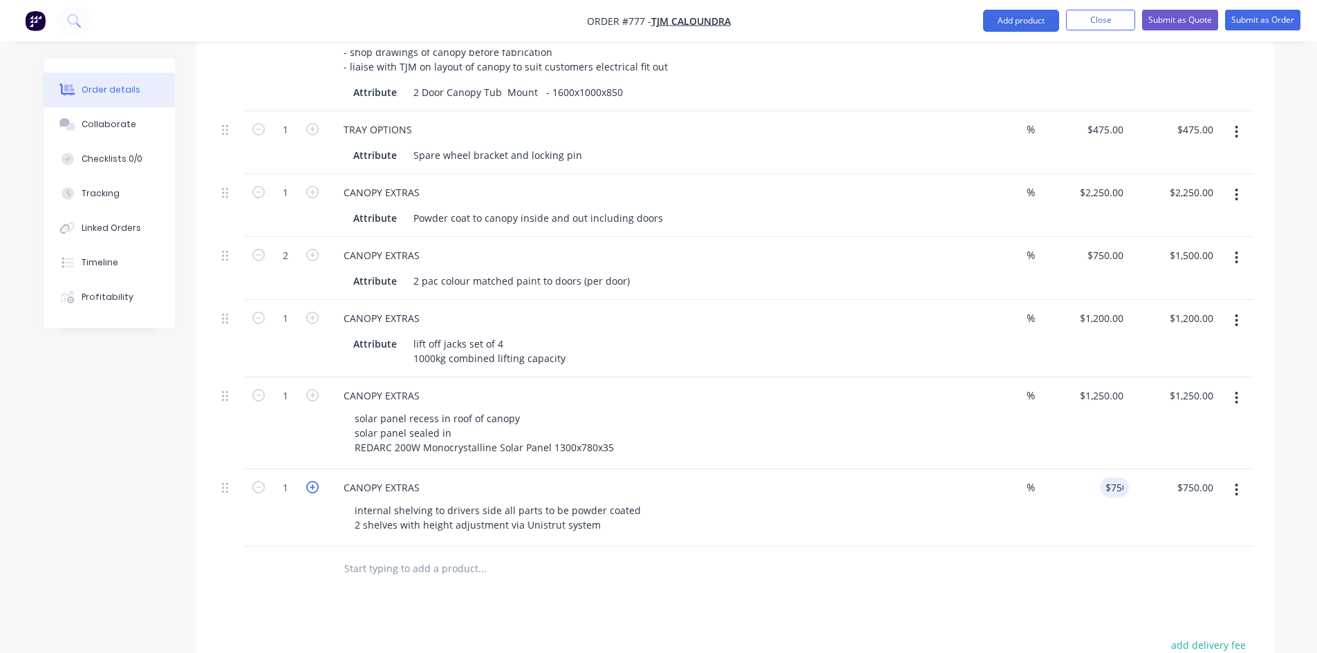
type input "2"
type input "$1,500.00"
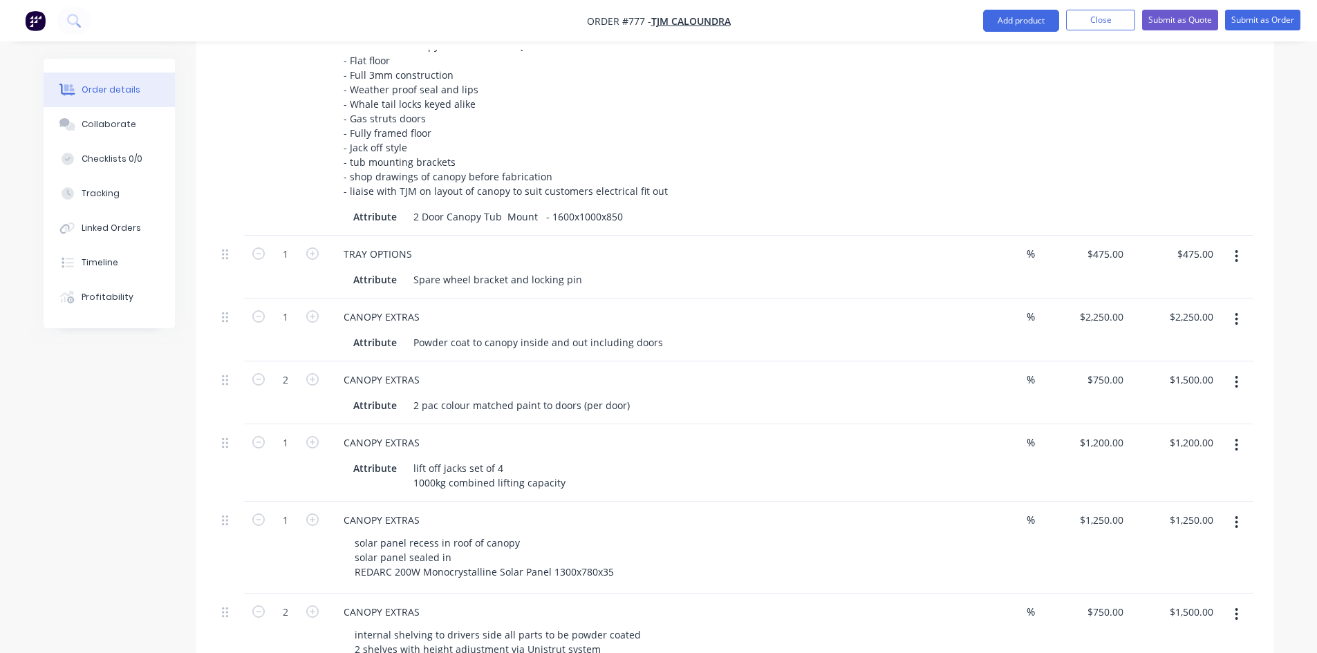
scroll to position [496, 0]
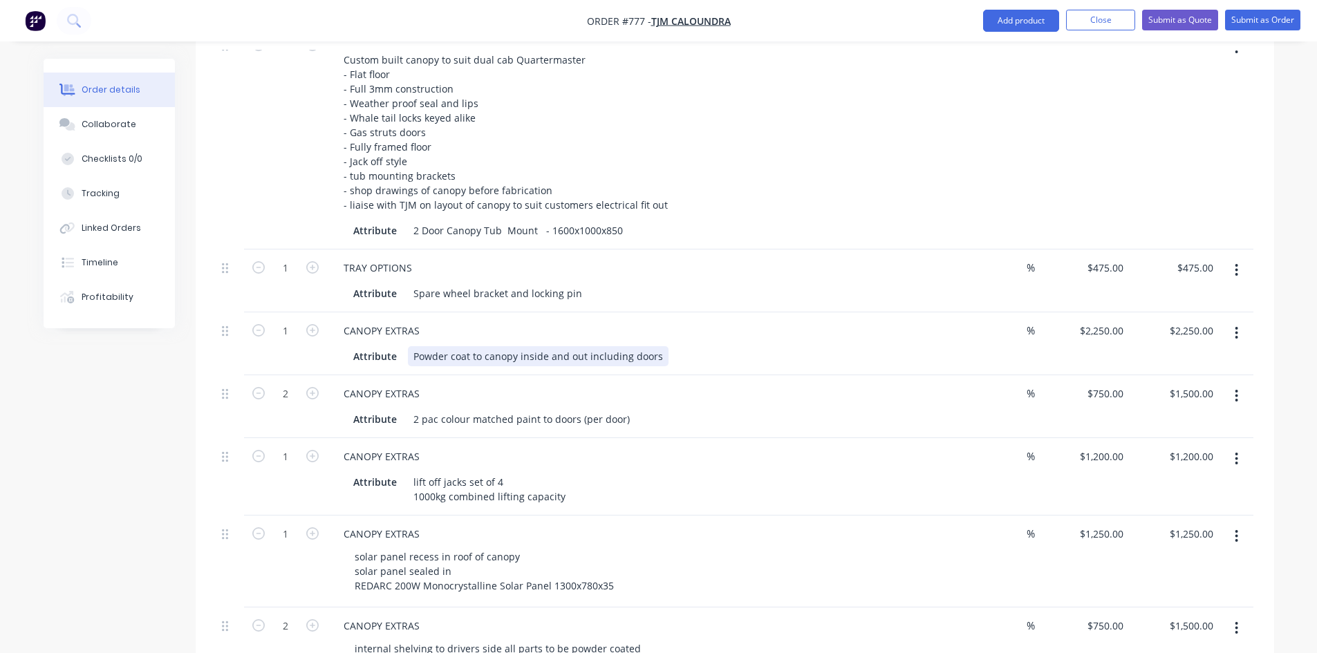
click at [657, 346] on div "Powder coat to canopy inside and out including doors" at bounding box center [538, 356] width 261 height 20
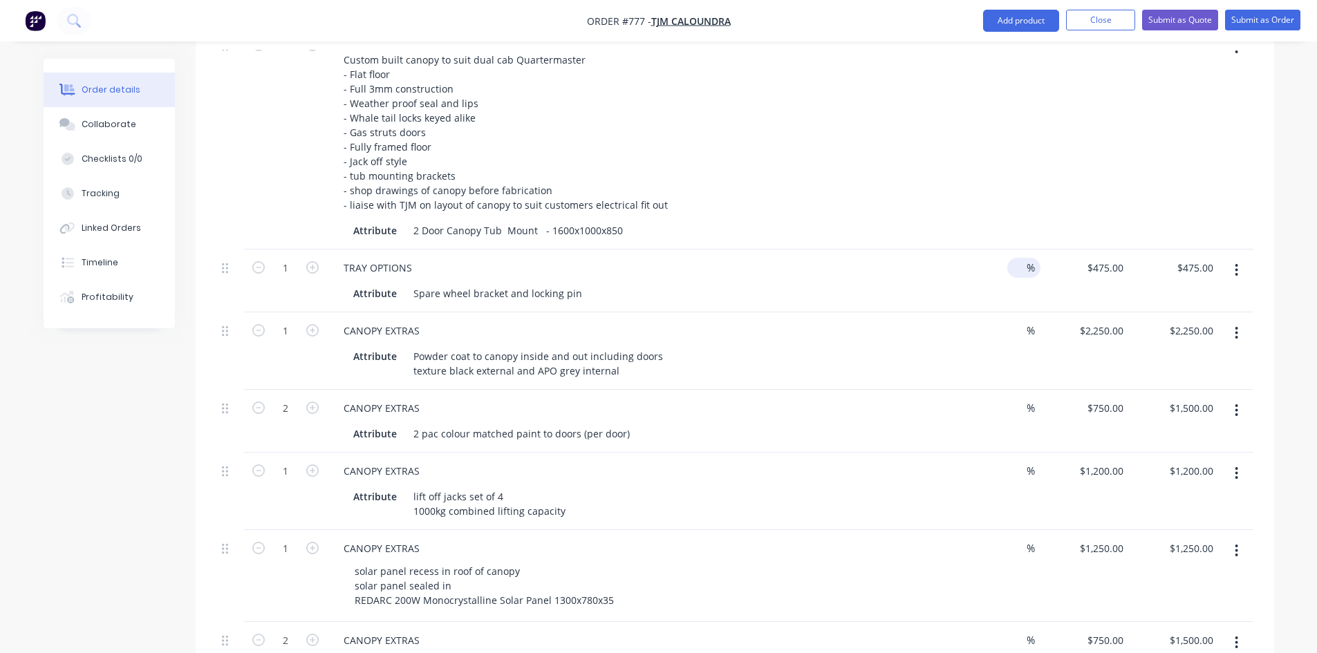
click at [1021, 258] on input at bounding box center [1016, 268] width 19 height 20
type input "10"
type input "$427.50"
click at [1040, 312] on div "$2,250.00 $2,250.00" at bounding box center [1084, 350] width 90 height 77
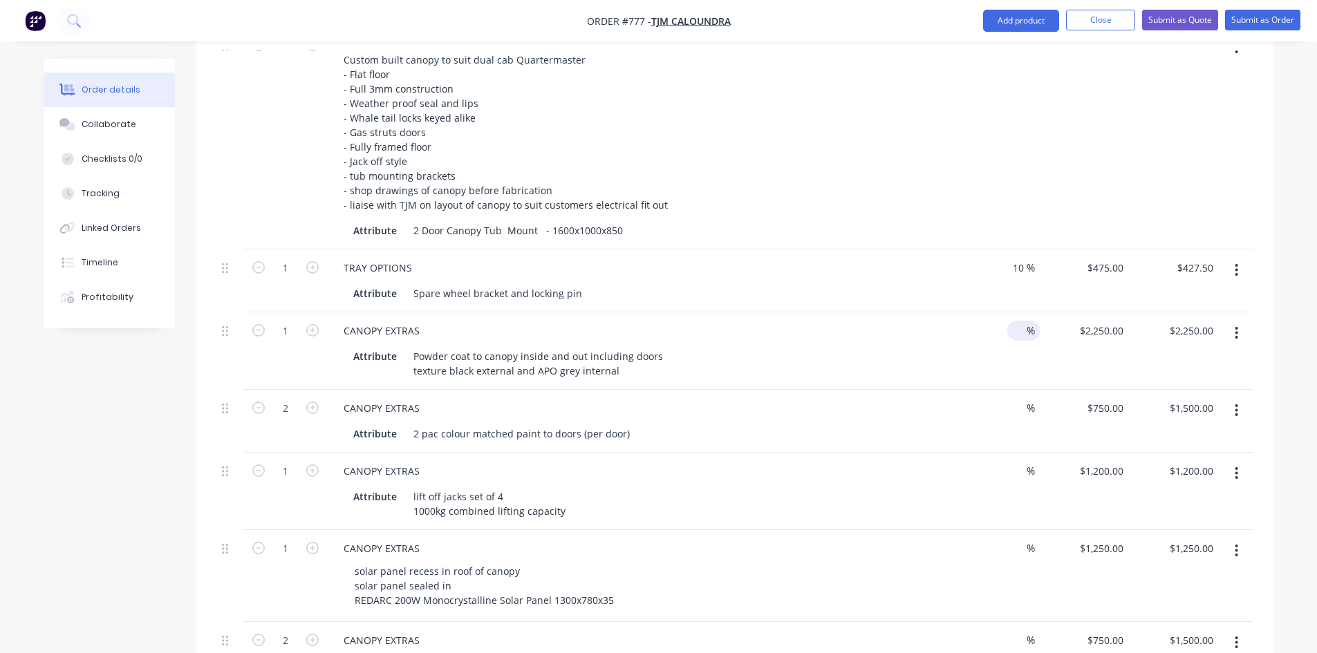
click at [1032, 323] on span "%" at bounding box center [1030, 331] width 8 height 16
type input "10"
type input "$2,025.00"
click at [1018, 312] on div "10 10 %" at bounding box center [994, 350] width 90 height 77
click at [1108, 398] on input "750" at bounding box center [1107, 408] width 43 height 20
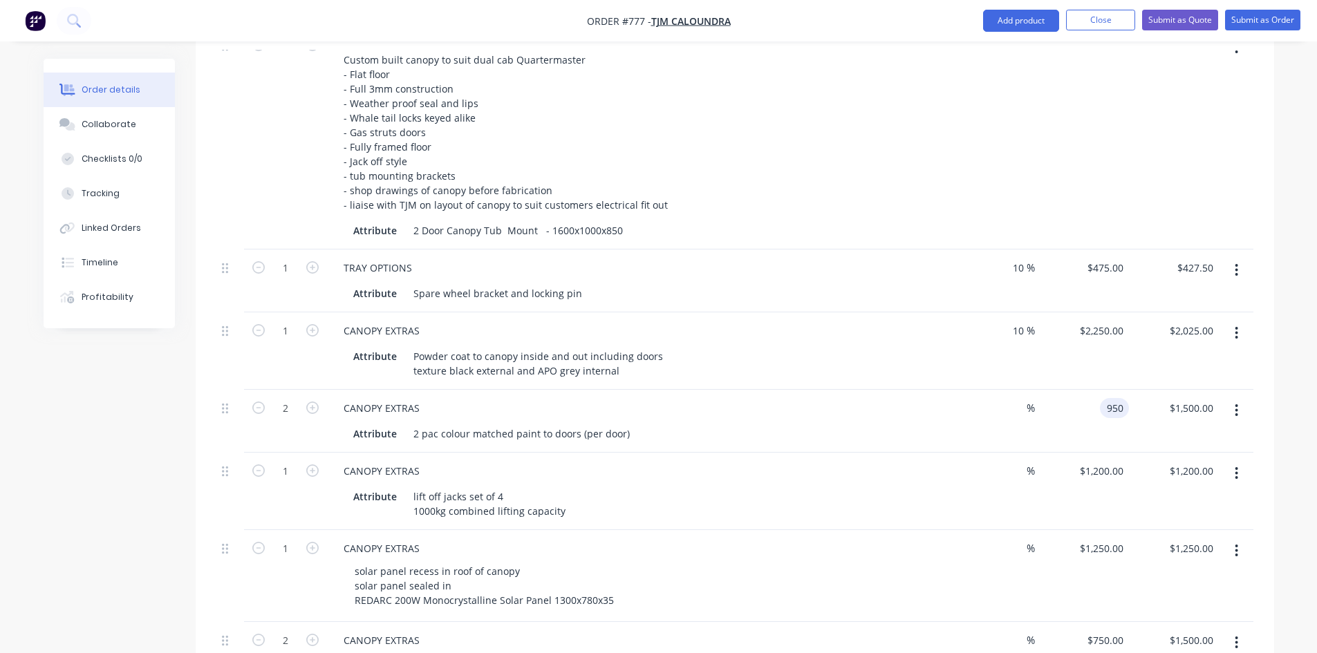
type input "$950.00"
type input "$1,900.00"
click at [1039, 390] on div "$950.00 $950.00" at bounding box center [1084, 421] width 90 height 63
click at [1030, 400] on span "%" at bounding box center [1030, 408] width 8 height 16
type input "10"
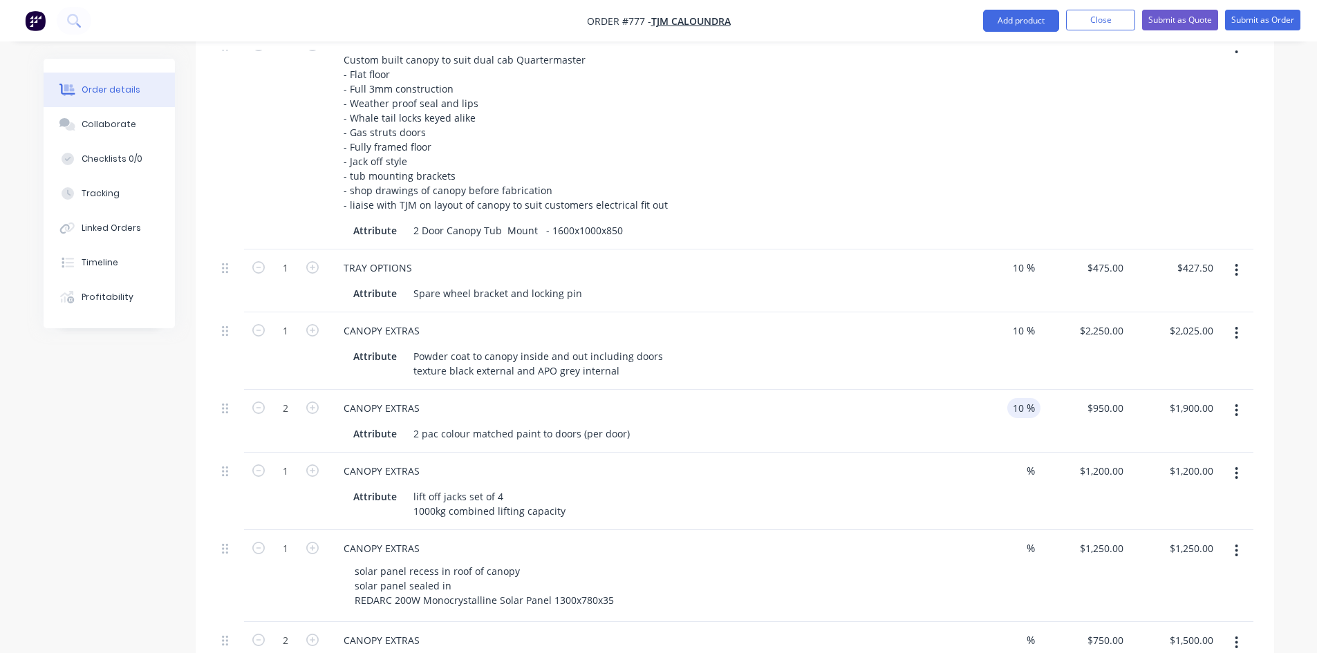
type input "$1,710.00"
click at [1017, 390] on div "10 10 %" at bounding box center [994, 421] width 90 height 63
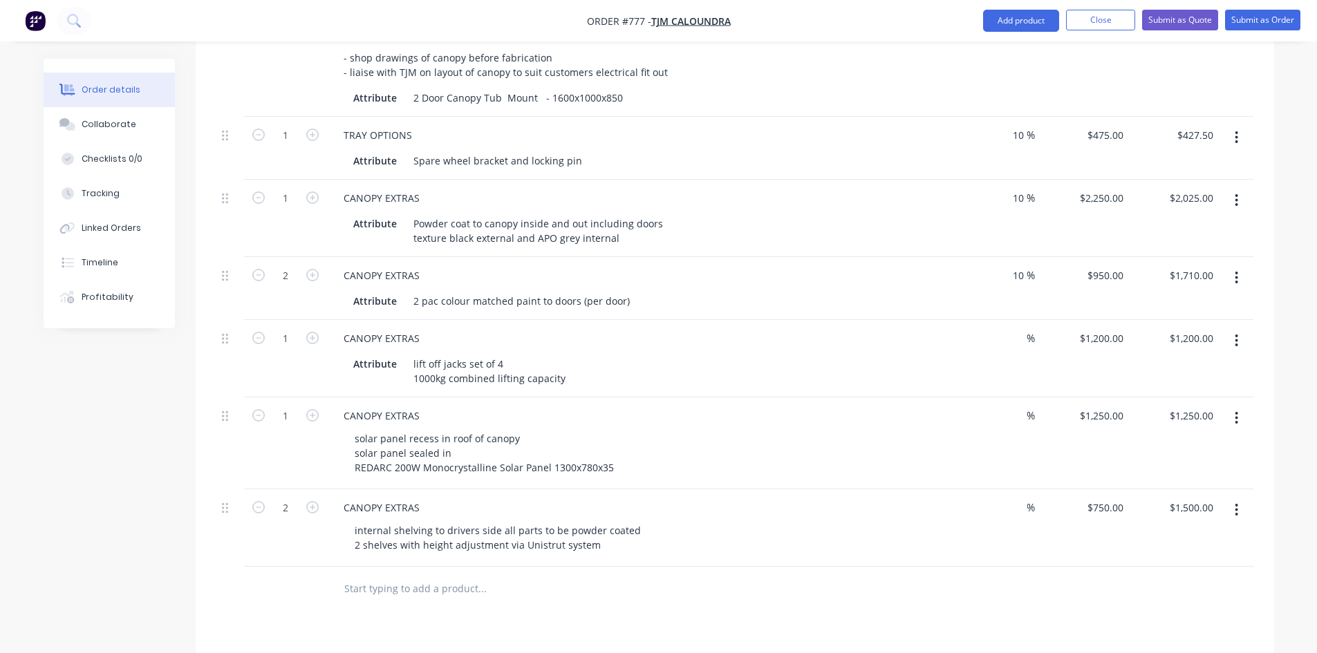
scroll to position [634, 0]
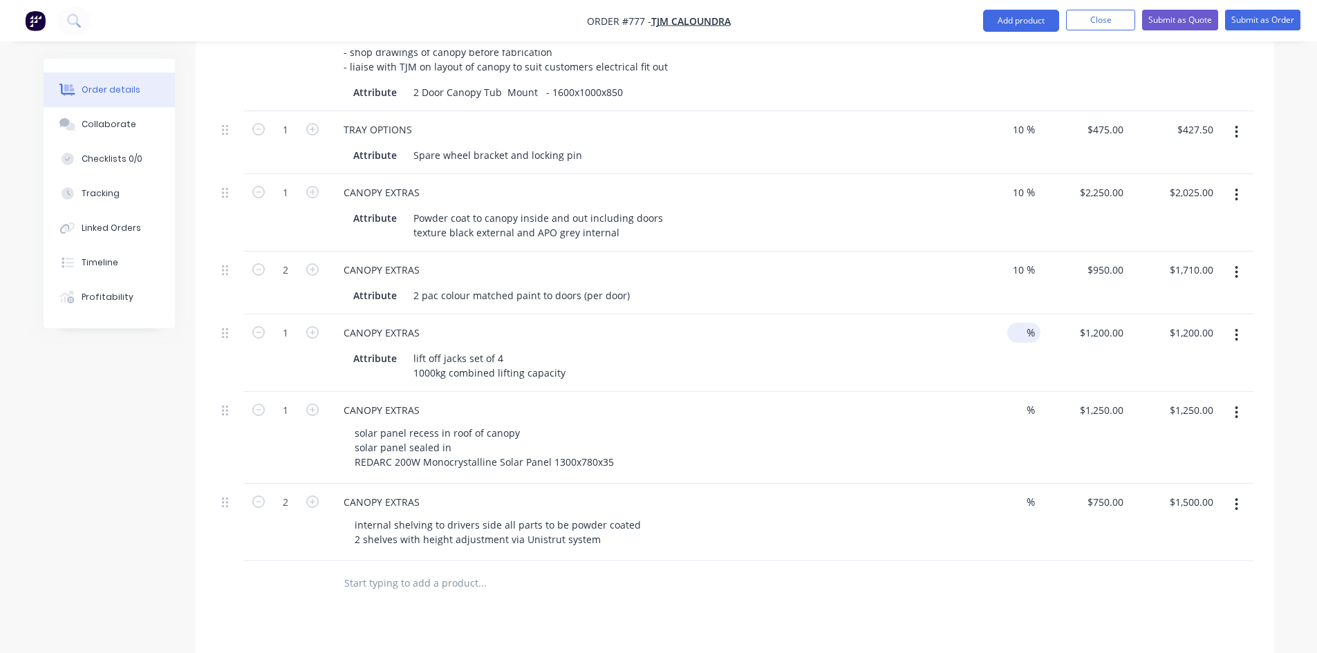
click at [1035, 323] on div "%" at bounding box center [1023, 333] width 33 height 20
type input "10"
type input "$1,080.00"
click at [1019, 350] on div "10 10 %" at bounding box center [994, 352] width 90 height 77
click at [1104, 323] on input "1200" at bounding box center [1103, 333] width 50 height 20
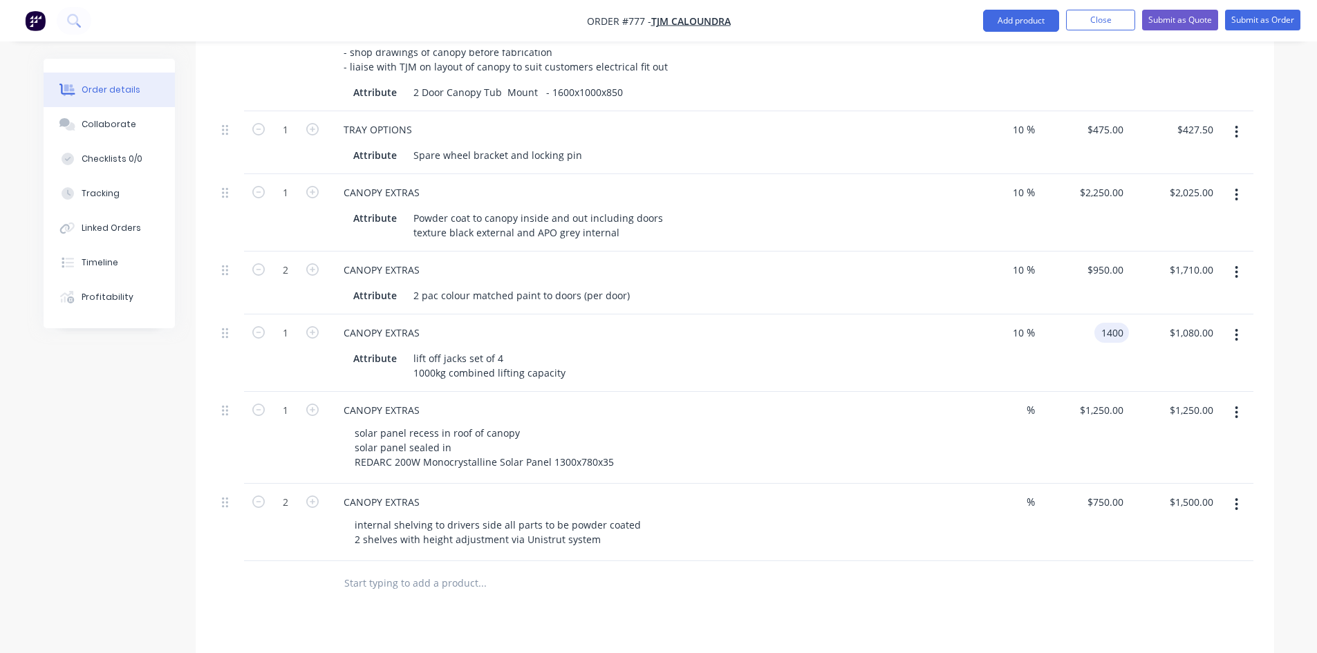
type input "$1,400.00"
type input "$1,260.00"
click at [1096, 317] on div "$1,400.00 1400" at bounding box center [1084, 352] width 90 height 77
click at [1100, 323] on div "1400 1400" at bounding box center [1114, 333] width 29 height 20
type input "$1,350.00"
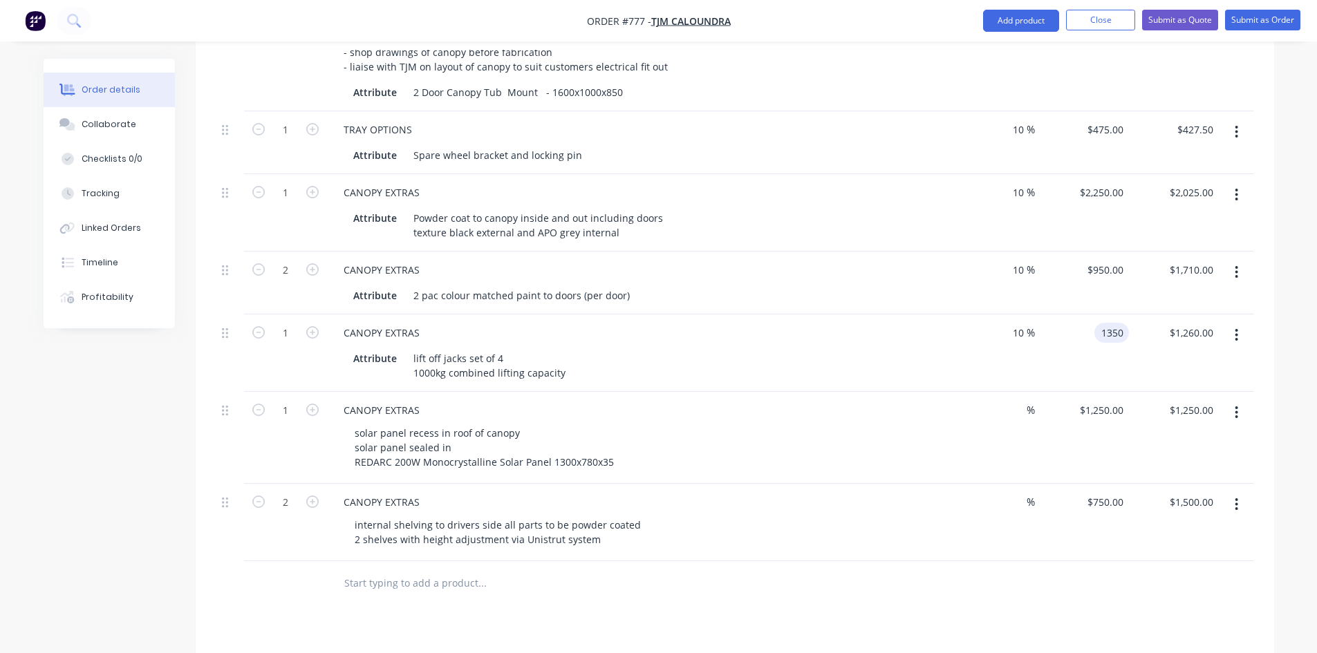
type input "$1,215.00"
click at [1090, 314] on div "$1,350.00 $1,350.00" at bounding box center [1084, 352] width 90 height 77
click at [1033, 402] on span "%" at bounding box center [1030, 410] width 8 height 16
type input "10"
type input "$1,125.00"
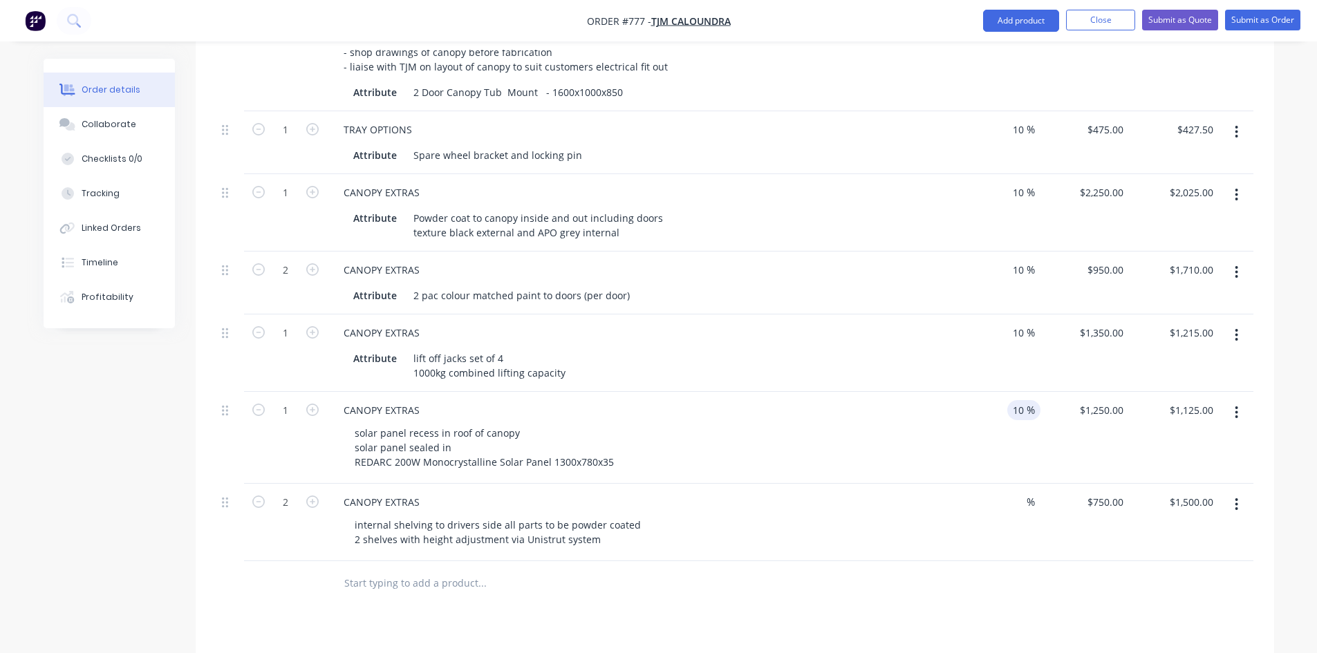
click at [1033, 402] on span "%" at bounding box center [1030, 410] width 8 height 16
click at [1035, 492] on div "%" at bounding box center [1023, 502] width 33 height 20
click at [1021, 492] on input "10" at bounding box center [1016, 502] width 19 height 20
type input "10"
type input "$1,350.00"
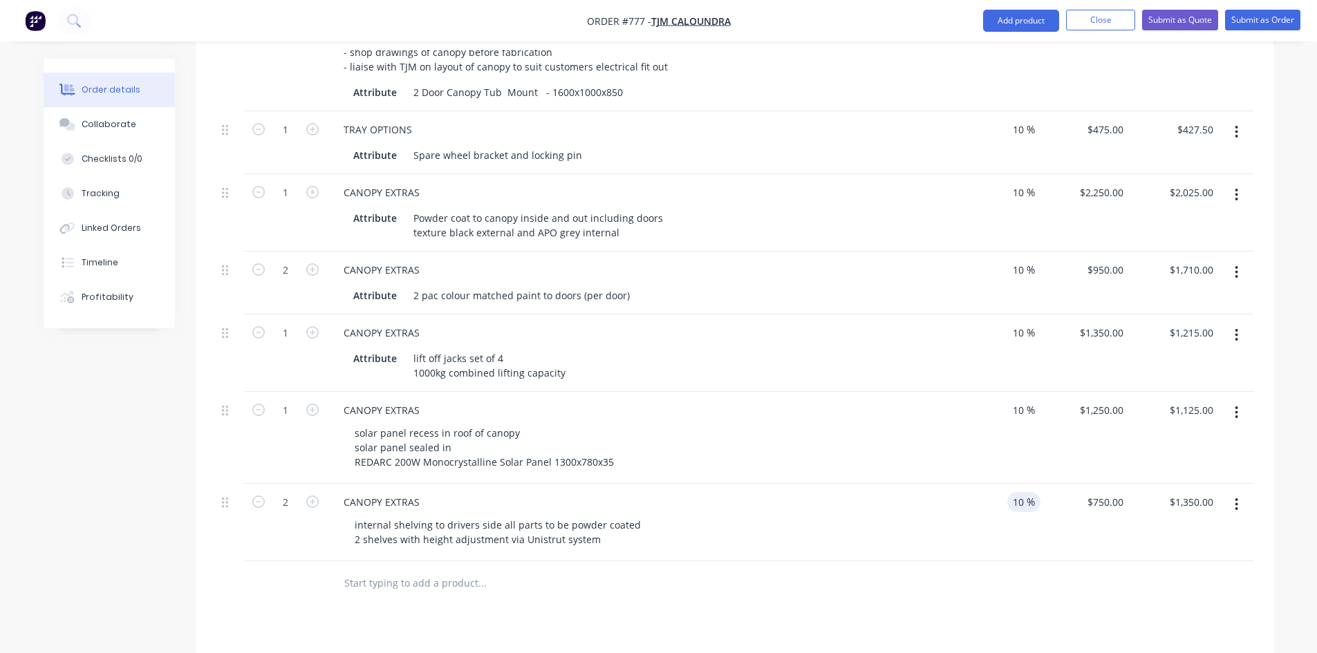
click at [930, 492] on div "CANOPY EXTRAS" at bounding box center [637, 502] width 611 height 20
click at [599, 517] on div "internal shelving to drivers side all parts to be powder coated 2 shelves with …" at bounding box center [497, 532] width 308 height 35
click at [634, 518] on div "internal shelving to drivers side all parts to be powder coated 2 shelves with …" at bounding box center [533, 532] width 381 height 35
click at [644, 515] on div "internal shelving to drivers side all parts to be powder coated 2 shelves with …" at bounding box center [524, 532] width 363 height 35
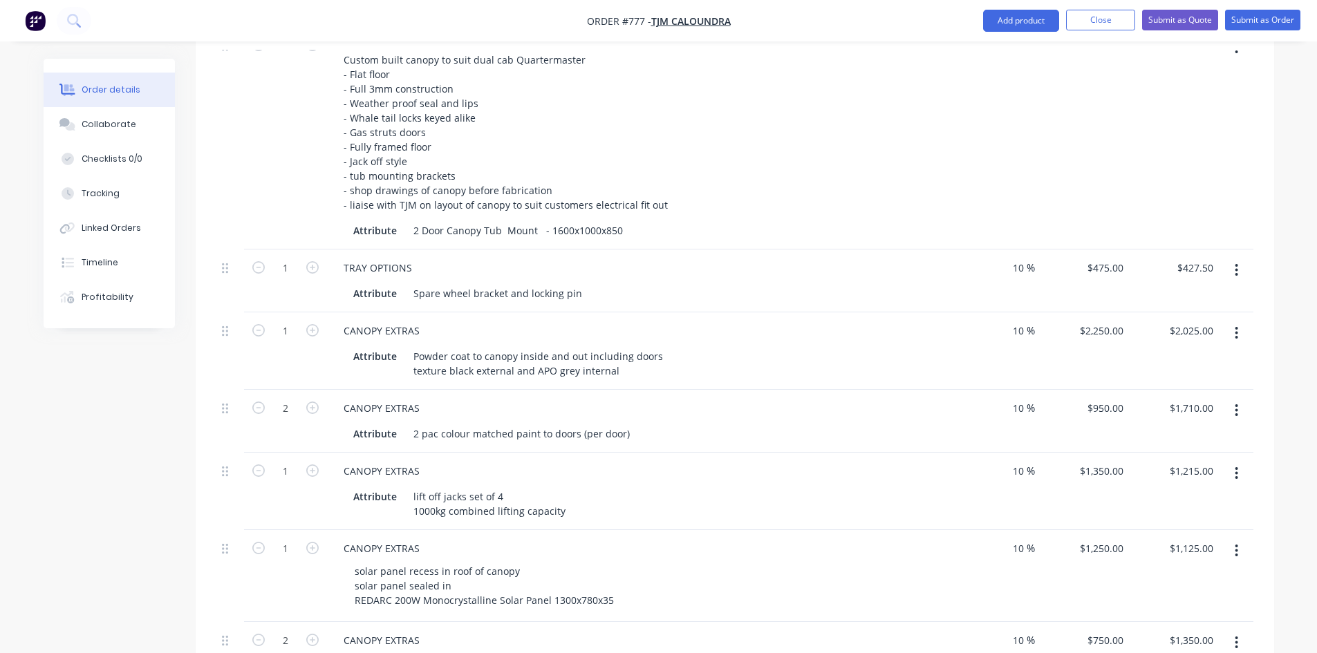
scroll to position [772, 0]
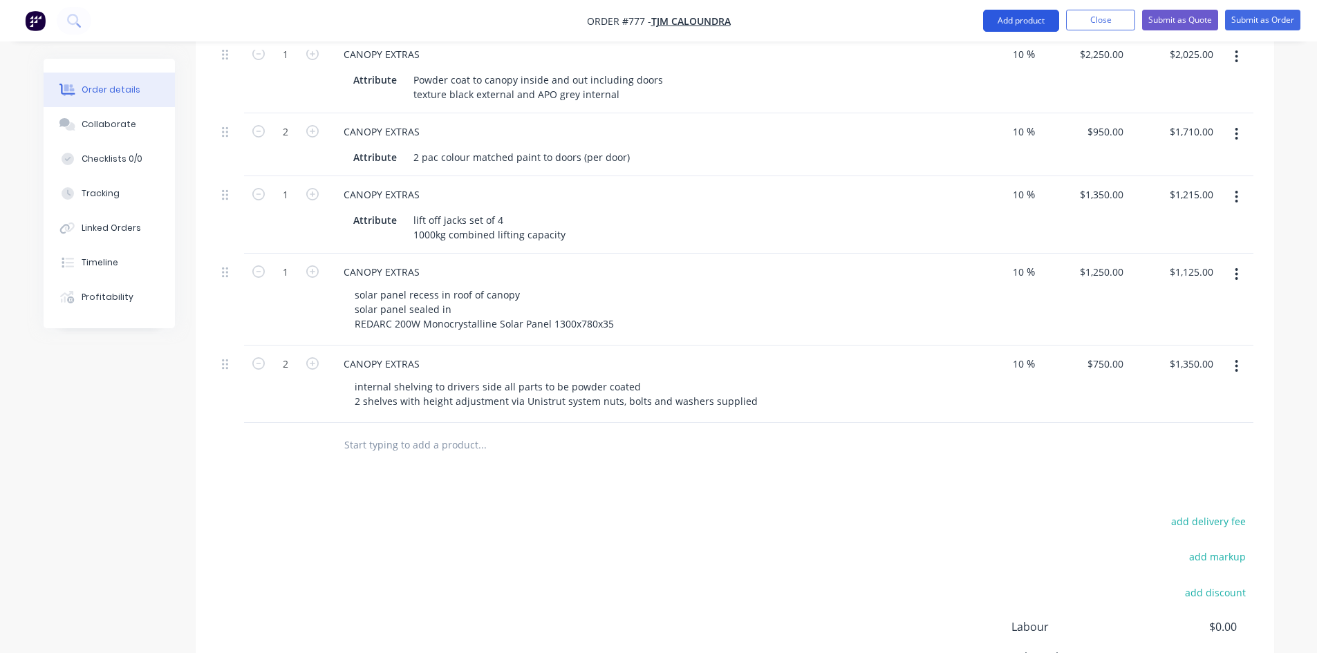
click at [1009, 23] on button "Add product" at bounding box center [1021, 21] width 76 height 22
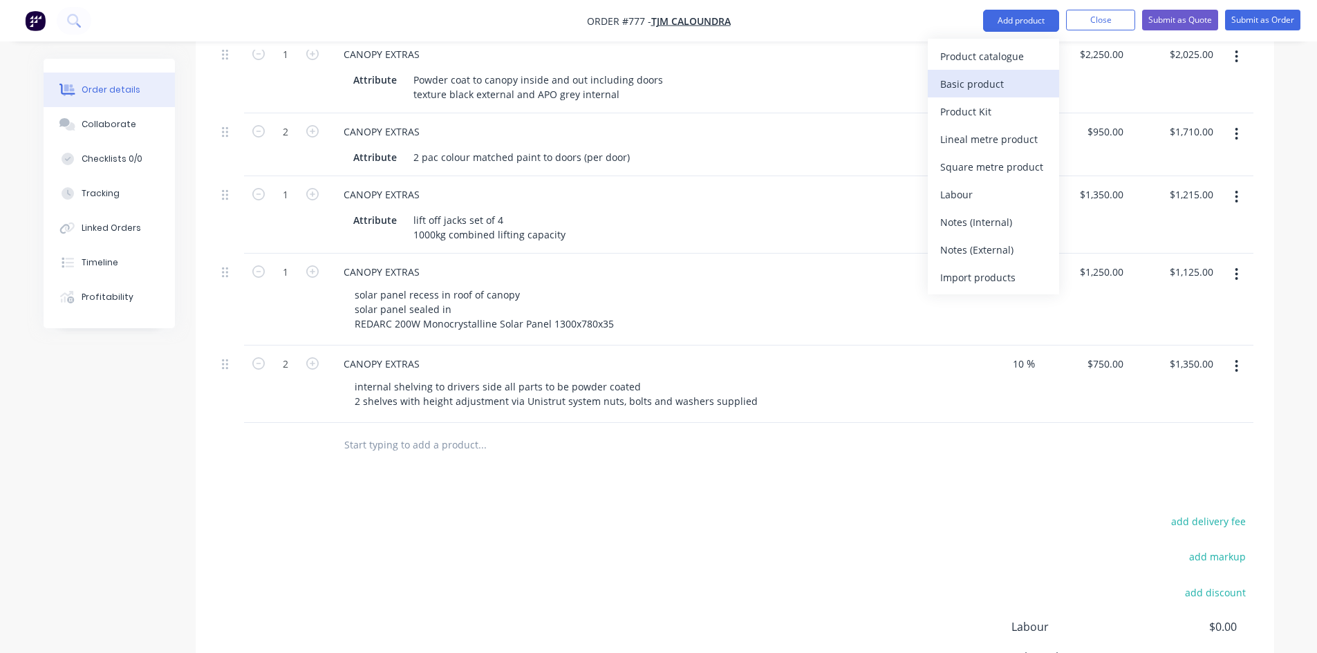
drag, startPoint x: 990, startPoint y: 82, endPoint x: 983, endPoint y: 87, distance: 8.9
click at [990, 82] on div "Basic product" at bounding box center [993, 84] width 106 height 20
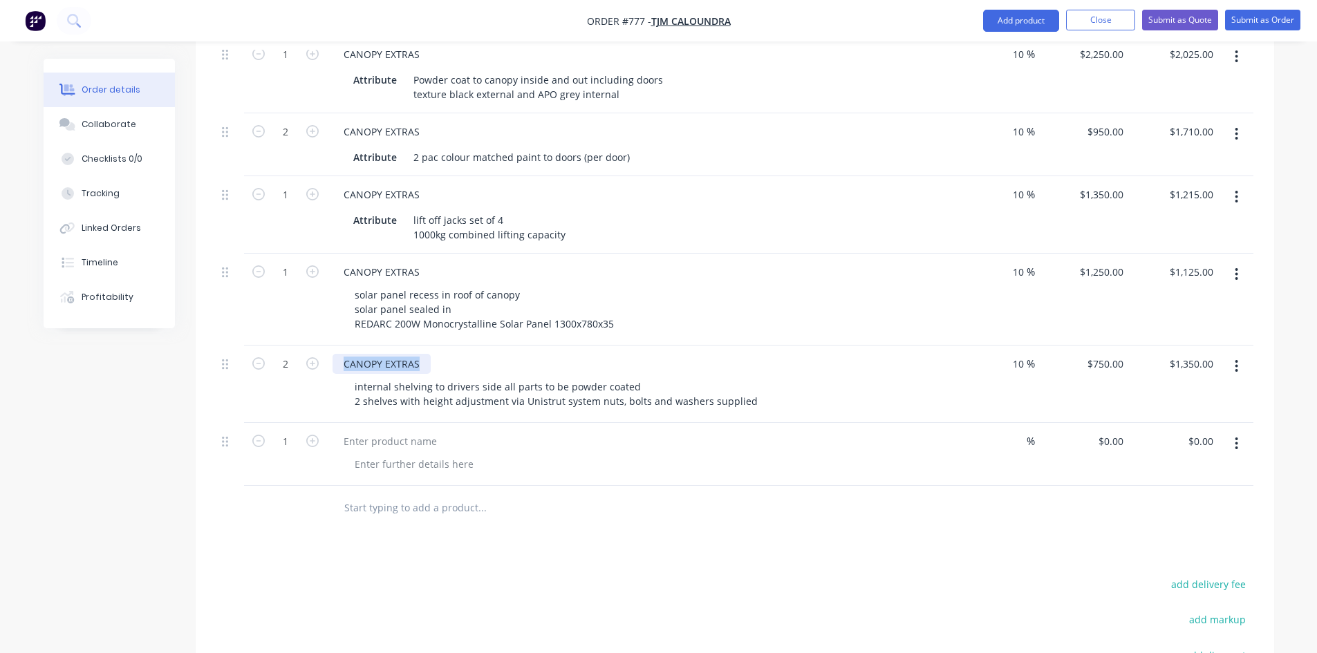
drag, startPoint x: 341, startPoint y: 341, endPoint x: 420, endPoint y: 338, distance: 78.8
click at [420, 354] on div "CANOPY EXTRAS" at bounding box center [381, 364] width 98 height 20
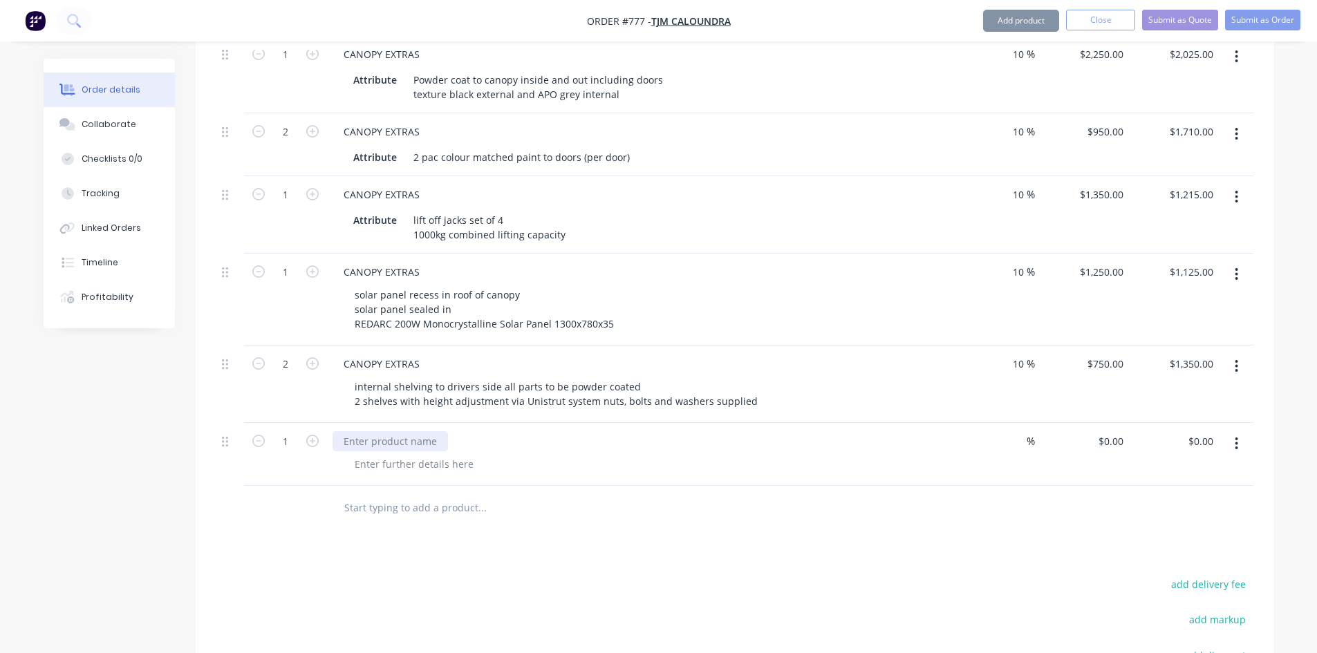
click at [368, 431] on div at bounding box center [389, 441] width 115 height 20
paste div
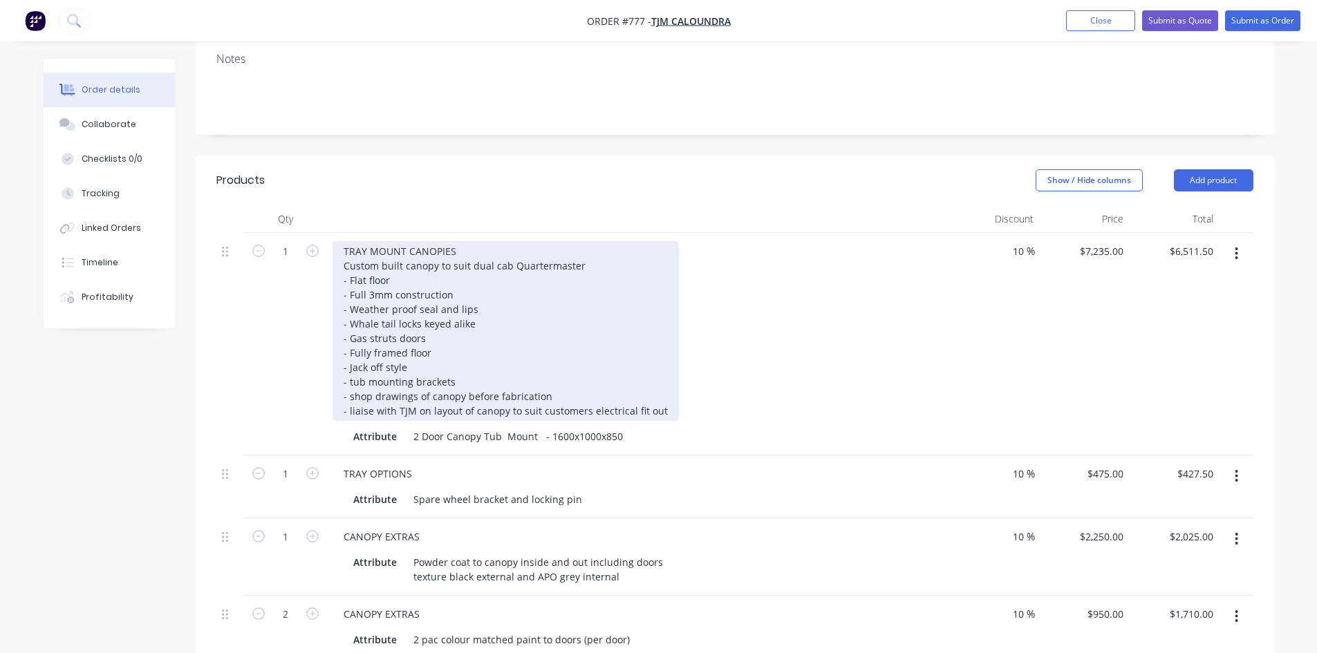
scroll to position [288, 0]
click at [661, 369] on div "TRAY MOUNT CANOPIES Custom built canopy to suit dual cab Quartermaster - Flat f…" at bounding box center [505, 333] width 346 height 180
click at [665, 376] on div "TRAY MOUNT CANOPIES Custom built canopy to suit dual cab Quartermaster - Flat f…" at bounding box center [505, 333] width 346 height 180
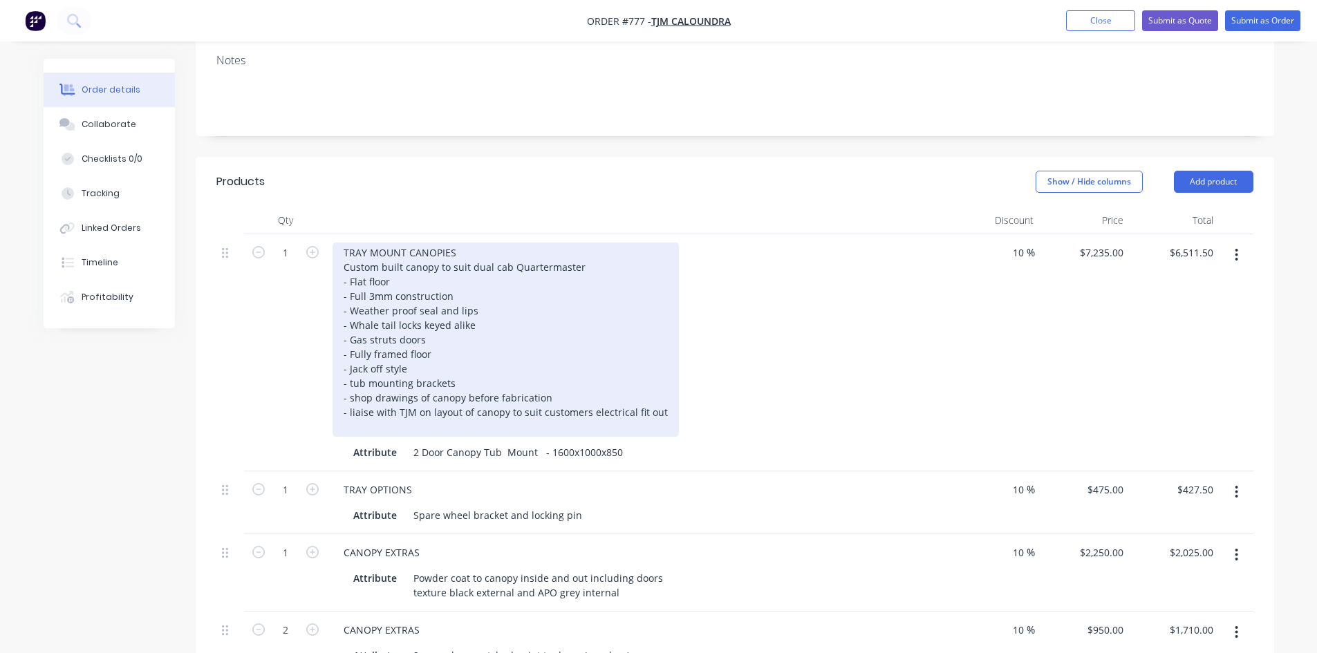
click at [431, 301] on div "TRAY MOUNT CANOPIES Custom built canopy to suit dual cab Quartermaster - Flat f…" at bounding box center [505, 340] width 346 height 194
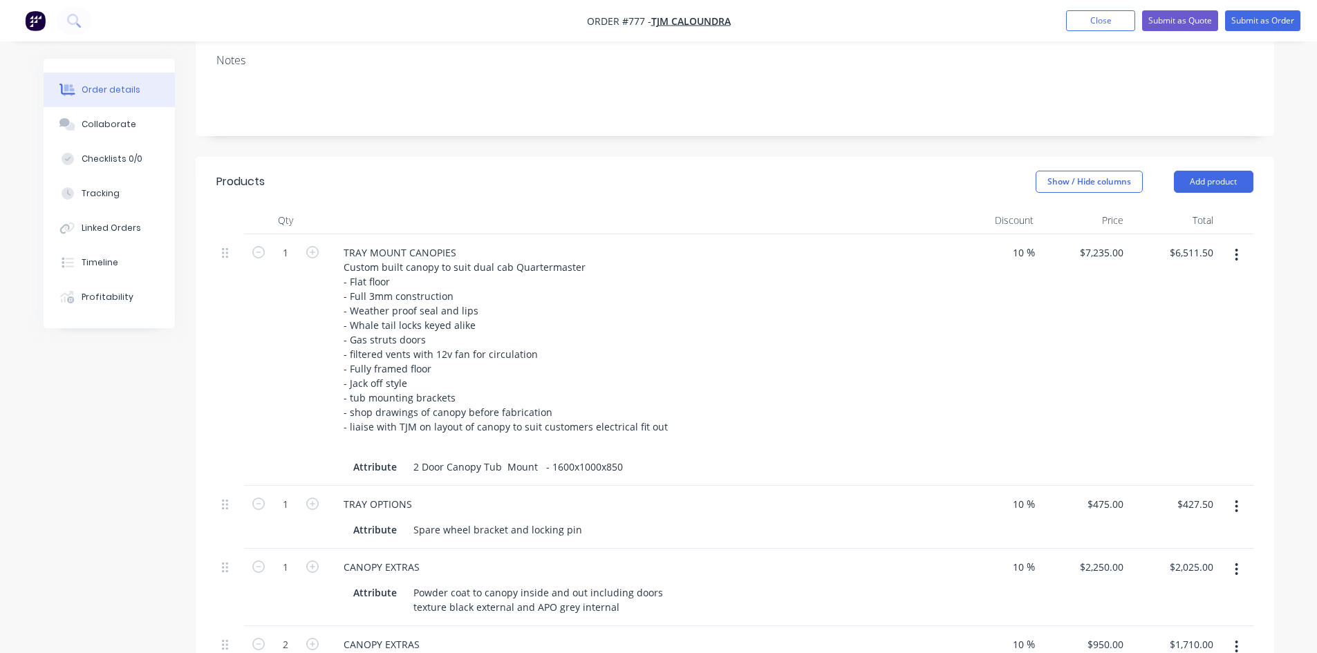
click at [699, 294] on div "TRAY MOUNT CANOPIES Custom built canopy to suit dual cab Quartermaster - Flat f…" at bounding box center [637, 347] width 611 height 209
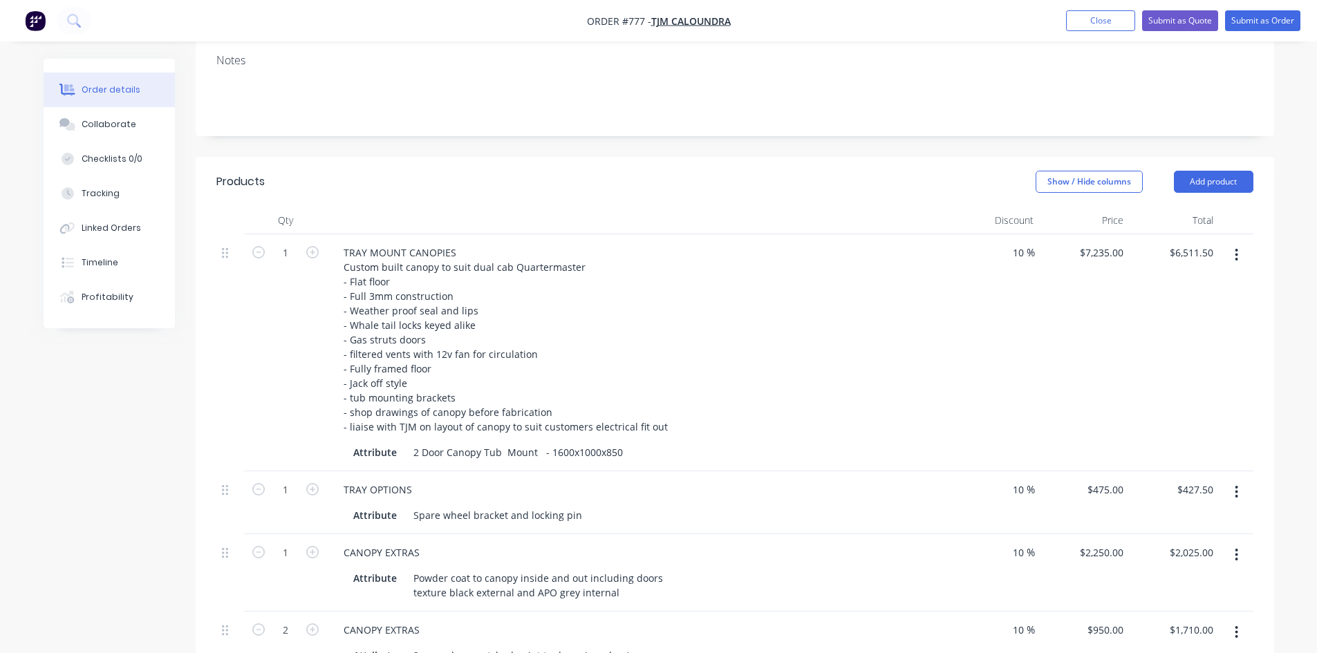
click at [782, 207] on div at bounding box center [638, 221] width 622 height 28
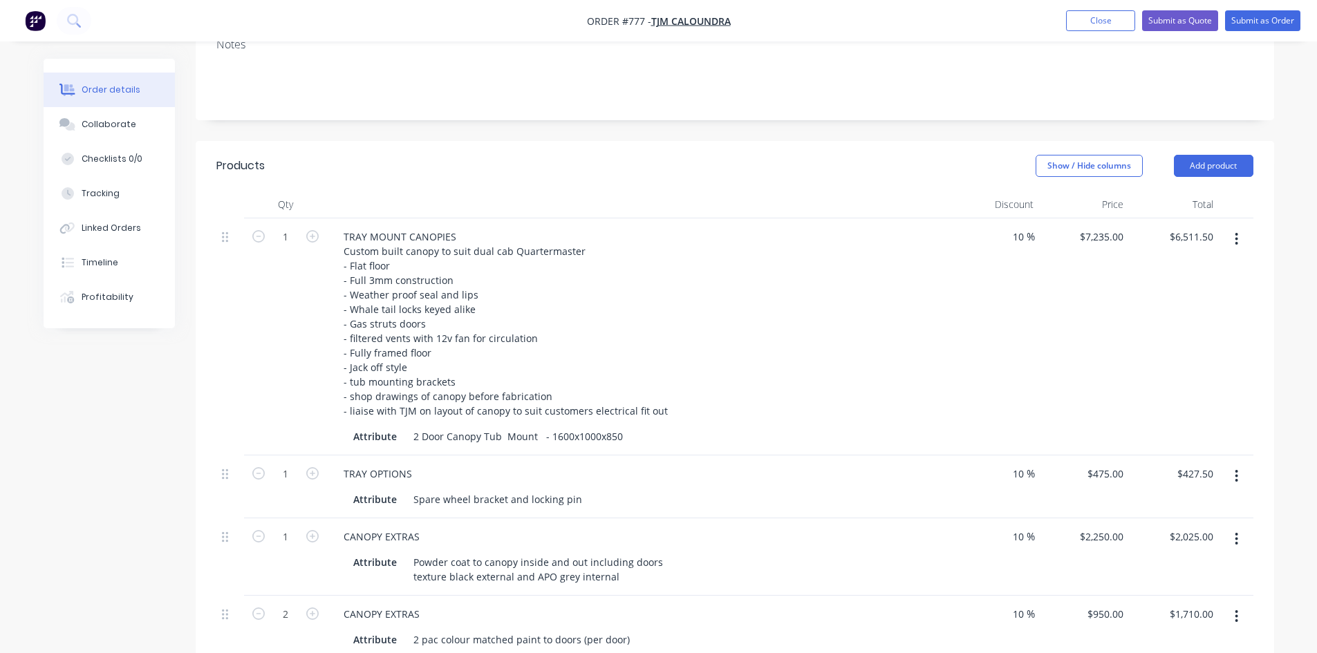
scroll to position [426, 0]
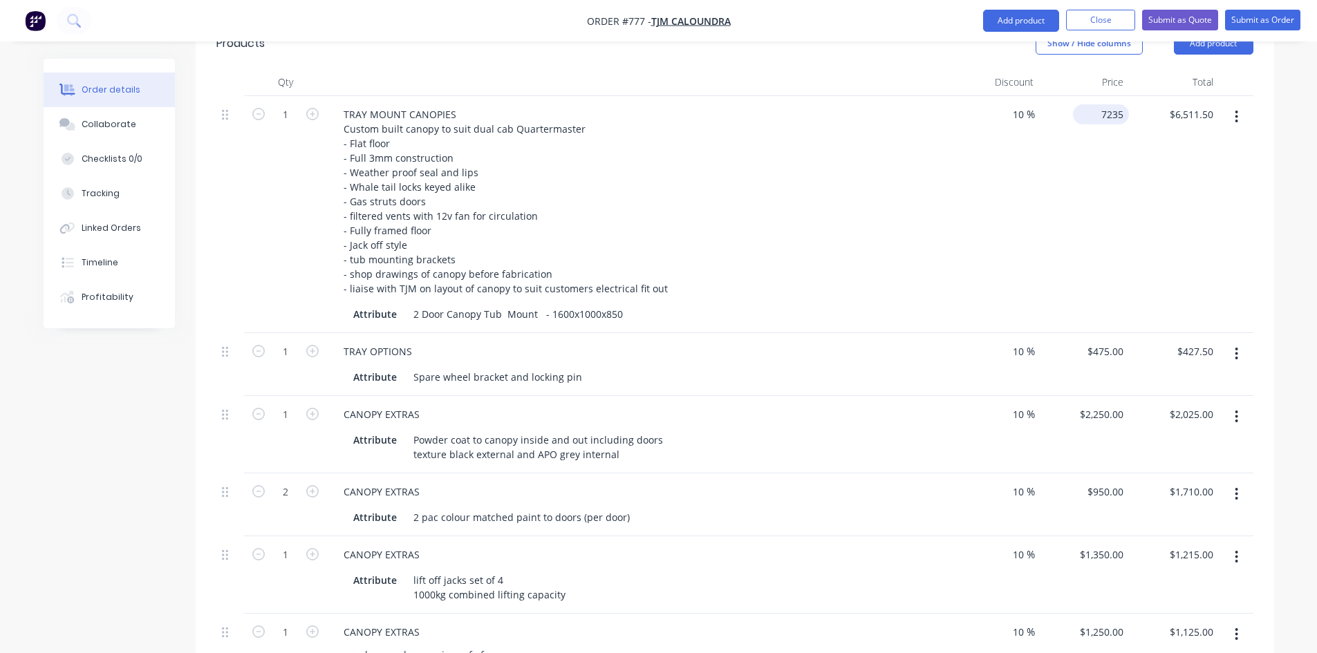
click at [1098, 104] on div "7235 $7,235.00" at bounding box center [1101, 114] width 56 height 20
type input "$7,735.00"
type input "$6,961.50"
click at [1099, 113] on div "$7,735.00 7735" at bounding box center [1084, 214] width 90 height 237
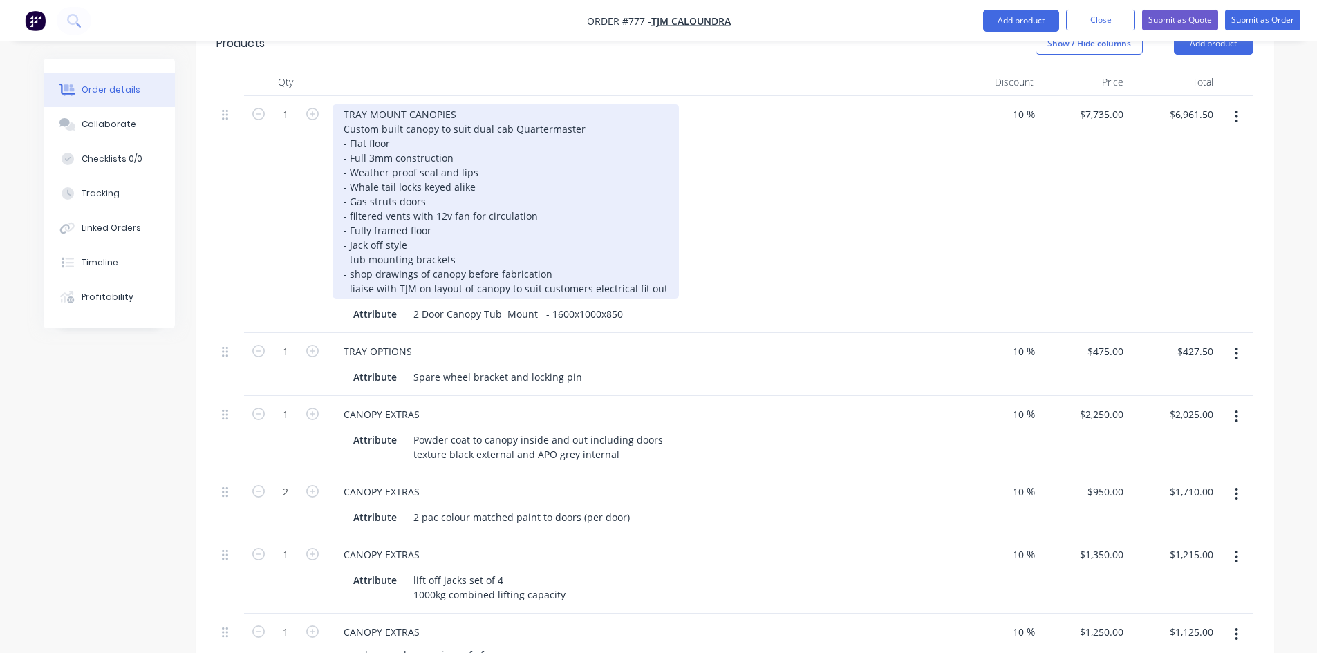
click at [582, 104] on div "TRAY MOUNT CANOPIES Custom built canopy to suit dual cab Quartermaster - Flat f…" at bounding box center [505, 201] width 346 height 194
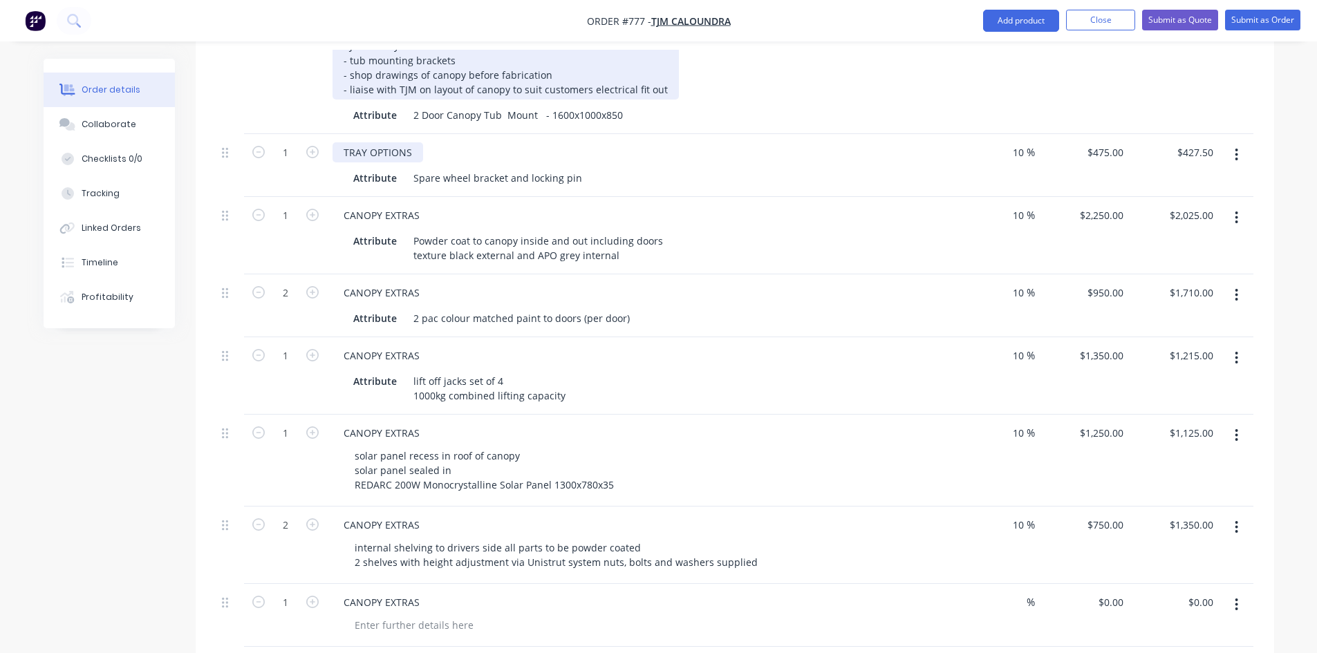
scroll to position [703, 0]
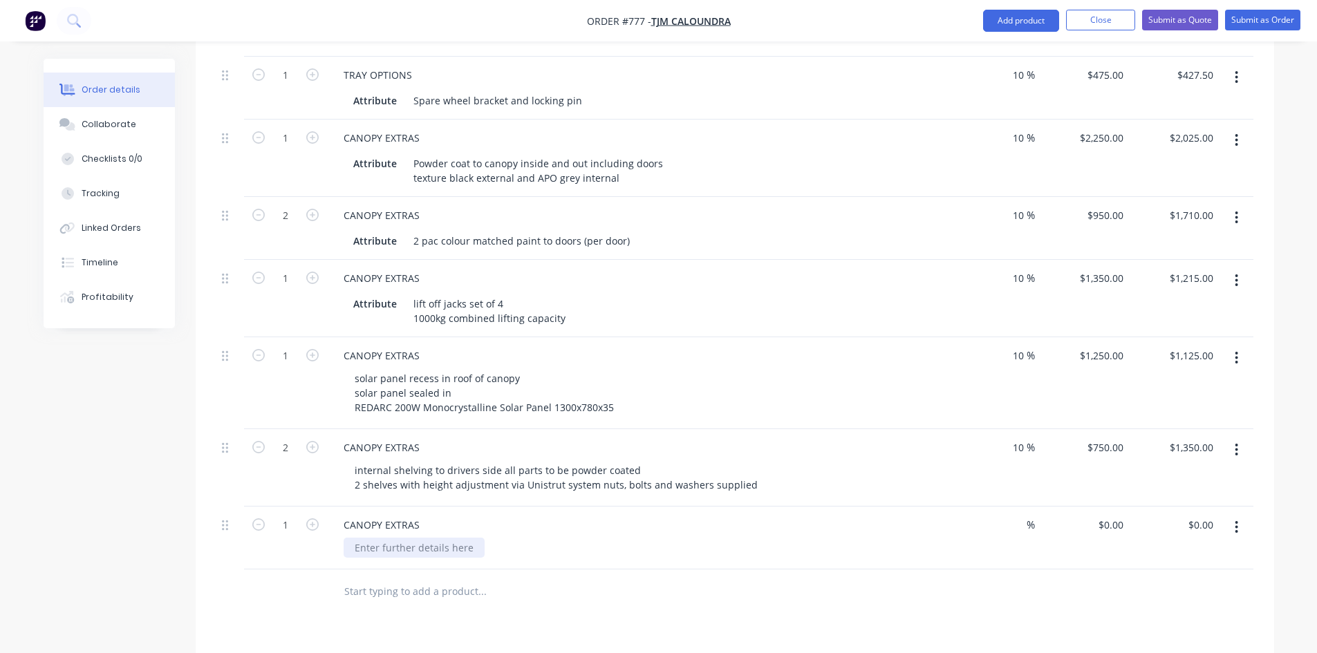
click at [370, 538] on div at bounding box center [413, 548] width 141 height 20
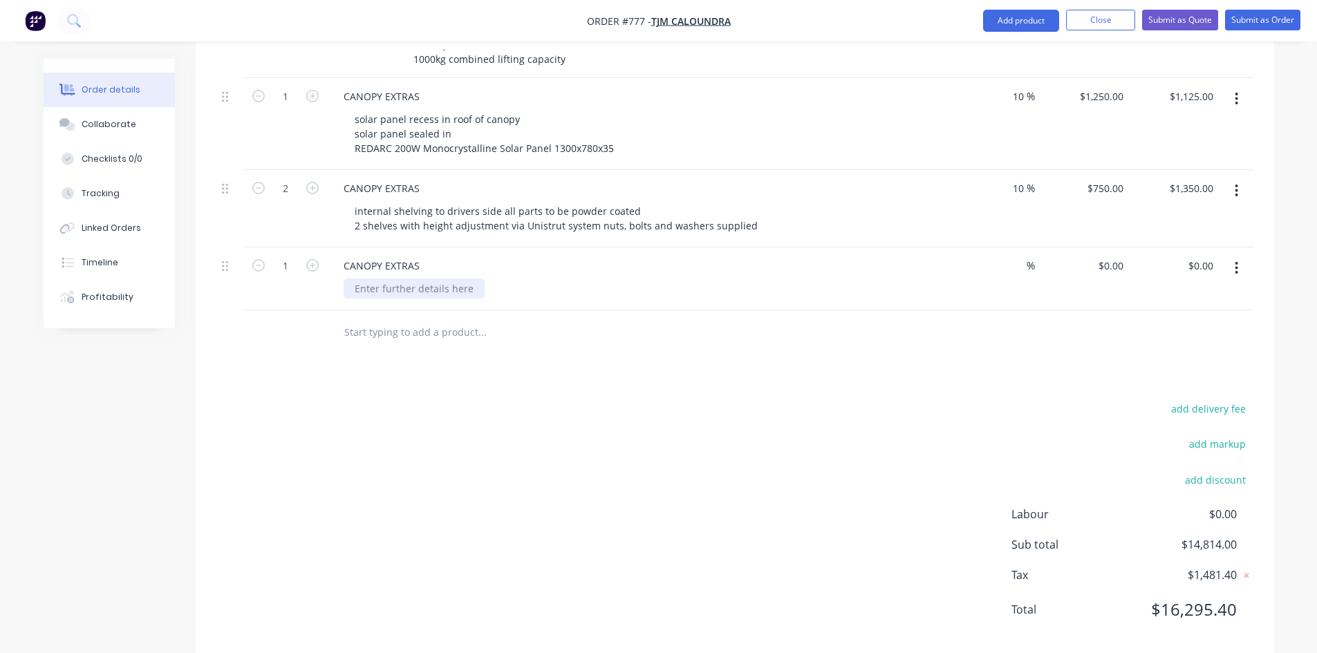
click at [371, 279] on div at bounding box center [413, 289] width 141 height 20
click at [474, 279] on div "vented centre wall divider" at bounding box center [414, 289] width 143 height 20
click at [1097, 247] on div "0 $0.00" at bounding box center [1084, 278] width 90 height 63
click at [479, 279] on div "vented centre wall divider" at bounding box center [414, 289] width 143 height 20
click at [473, 279] on div "vented centre wall divider" at bounding box center [414, 289] width 143 height 20
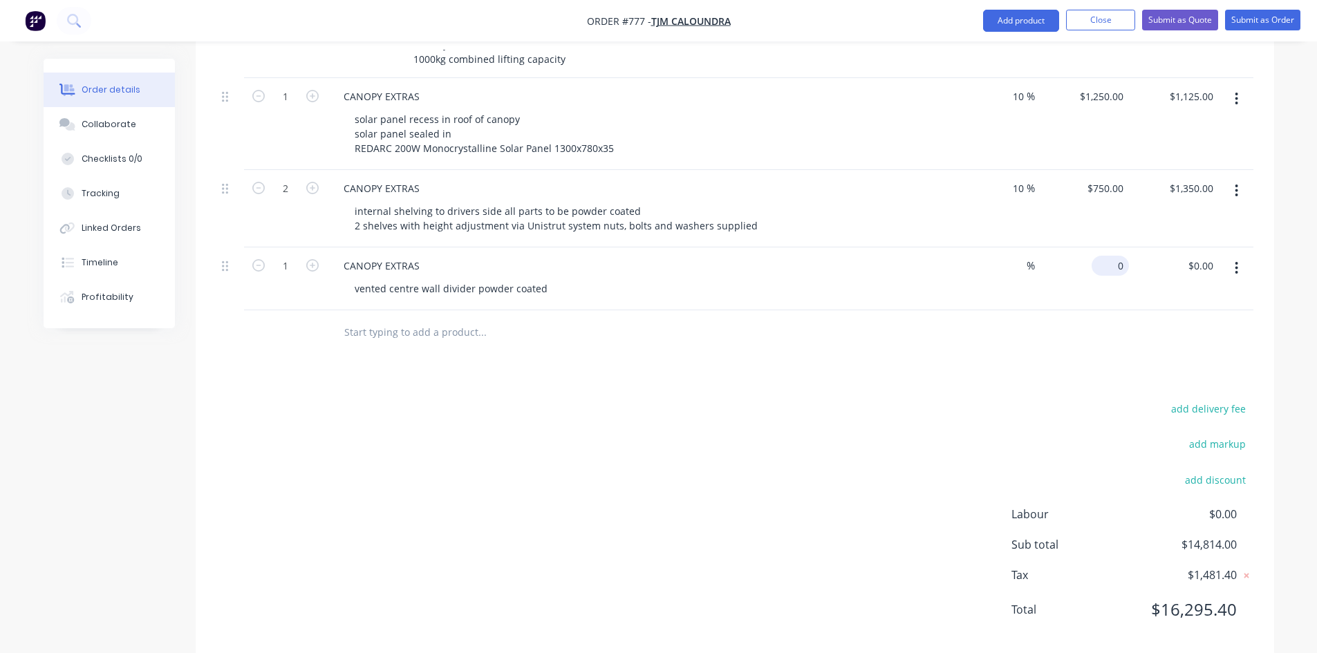
click at [1113, 256] on input "0" at bounding box center [1113, 266] width 32 height 20
type input "$0.00"
click at [1032, 258] on span "%" at bounding box center [1030, 266] width 8 height 16
type input "10"
click at [1115, 256] on input "0" at bounding box center [1121, 266] width 16 height 20
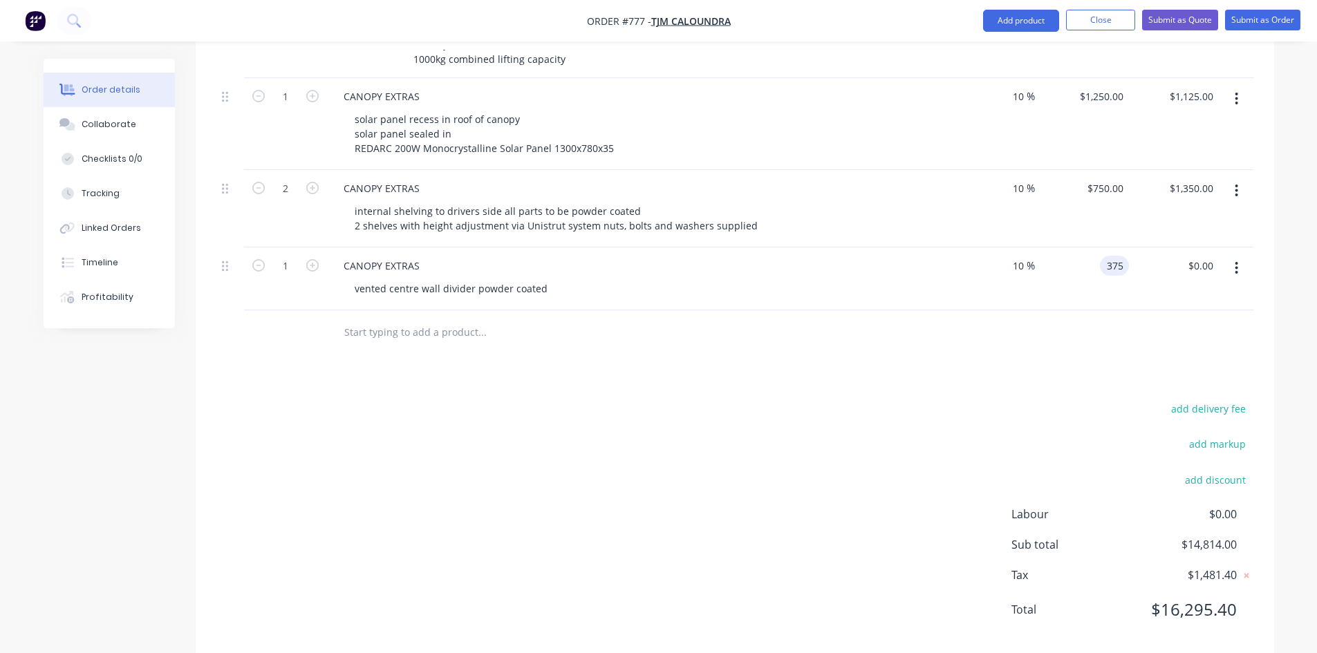
type input "$375.00"
type input "$337.50"
click at [1052, 279] on div "$375.00 $375.00" at bounding box center [1084, 278] width 90 height 63
click at [1008, 17] on button "Add product" at bounding box center [1021, 21] width 76 height 22
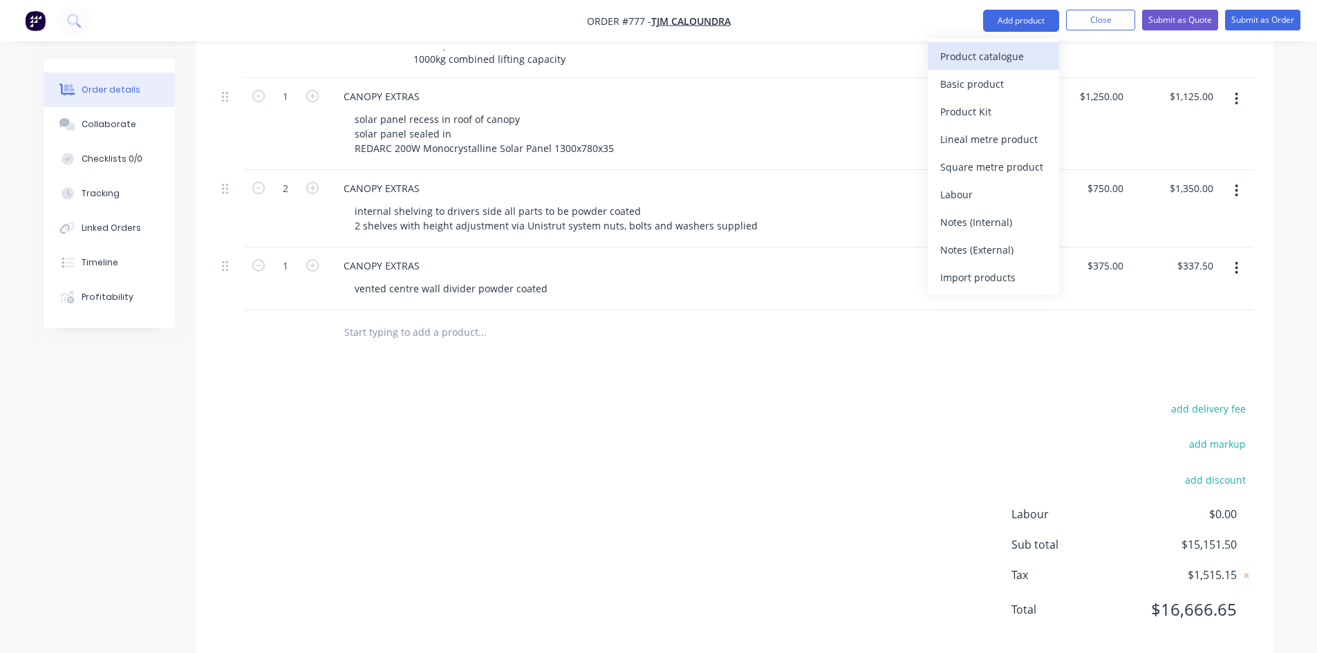
click at [976, 66] on button "Product catalogue" at bounding box center [992, 56] width 131 height 28
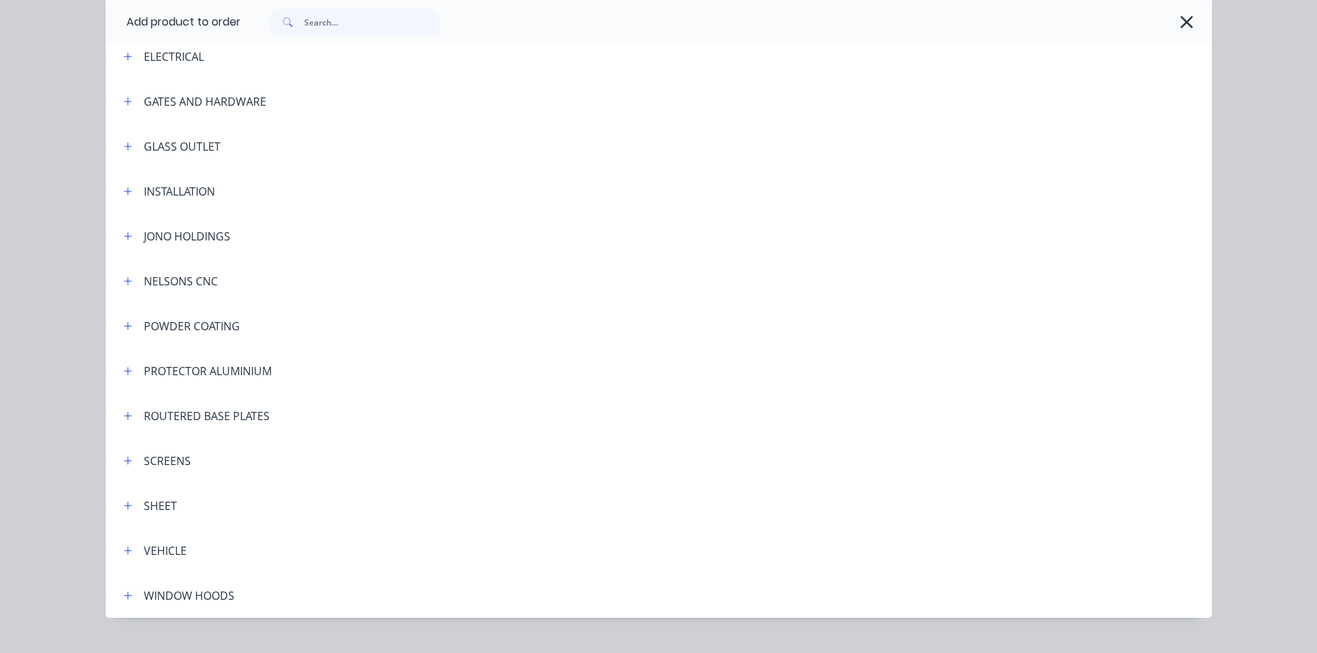
scroll to position [323, 0]
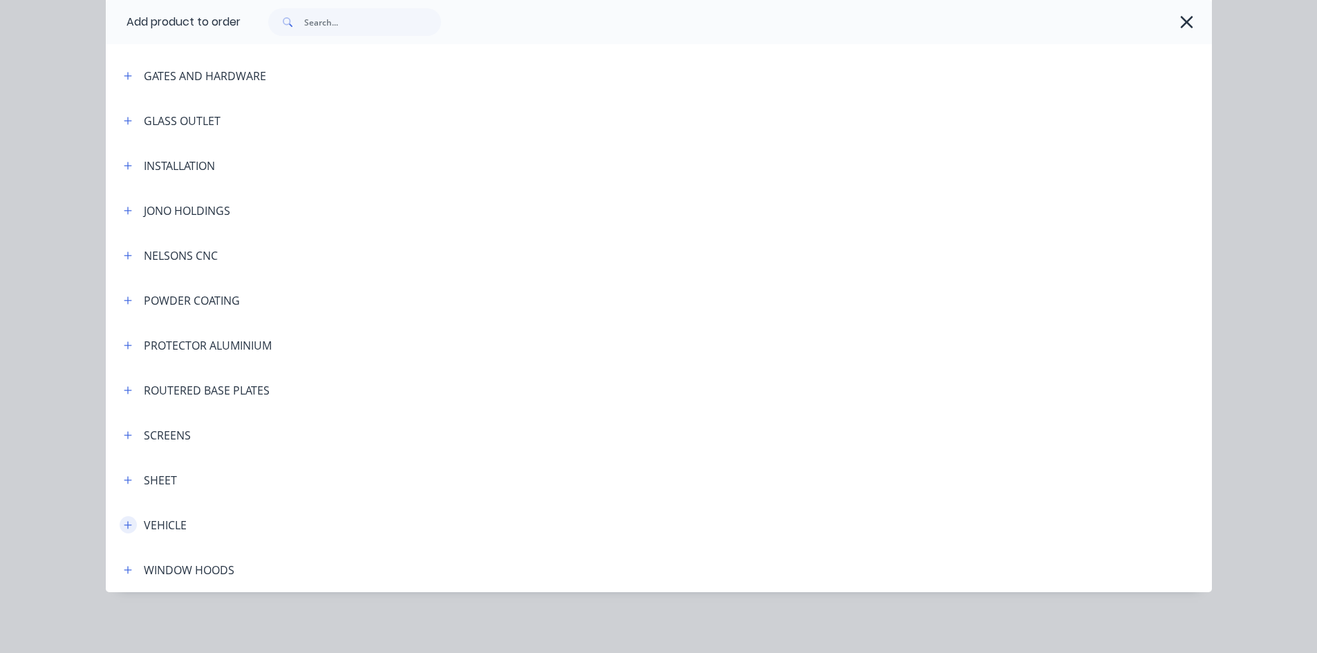
click at [124, 527] on icon "button" at bounding box center [128, 525] width 8 height 8
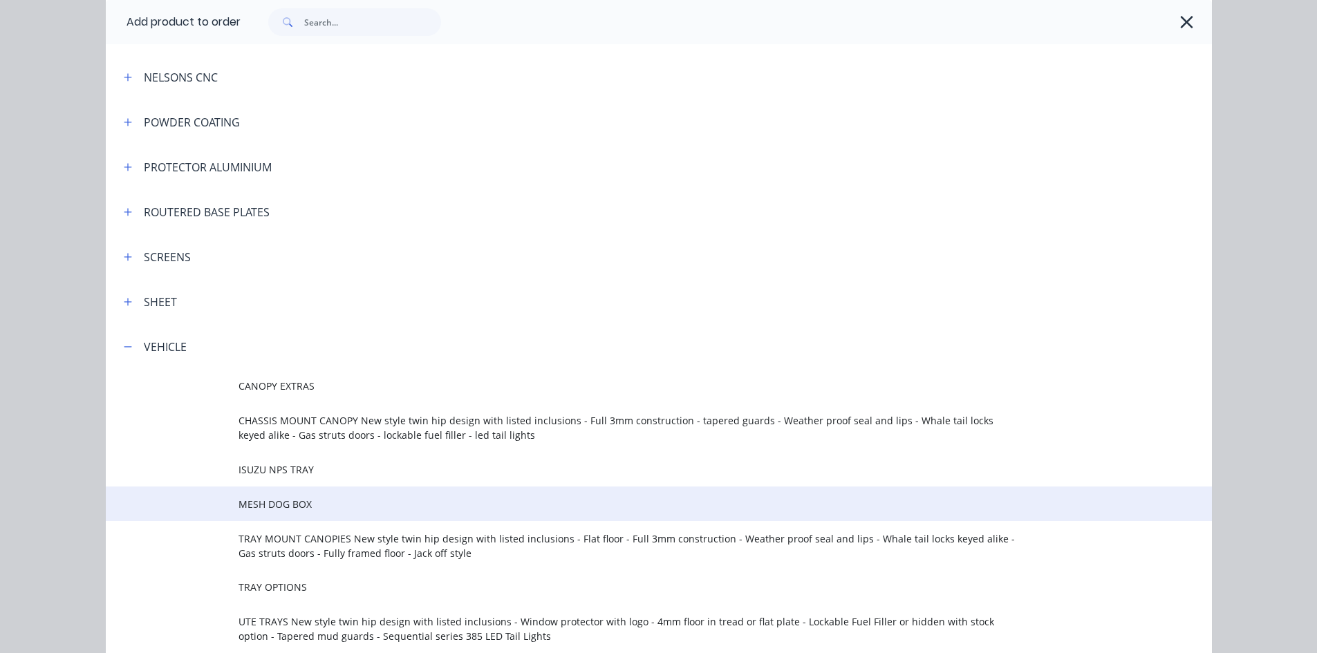
scroll to position [530, 0]
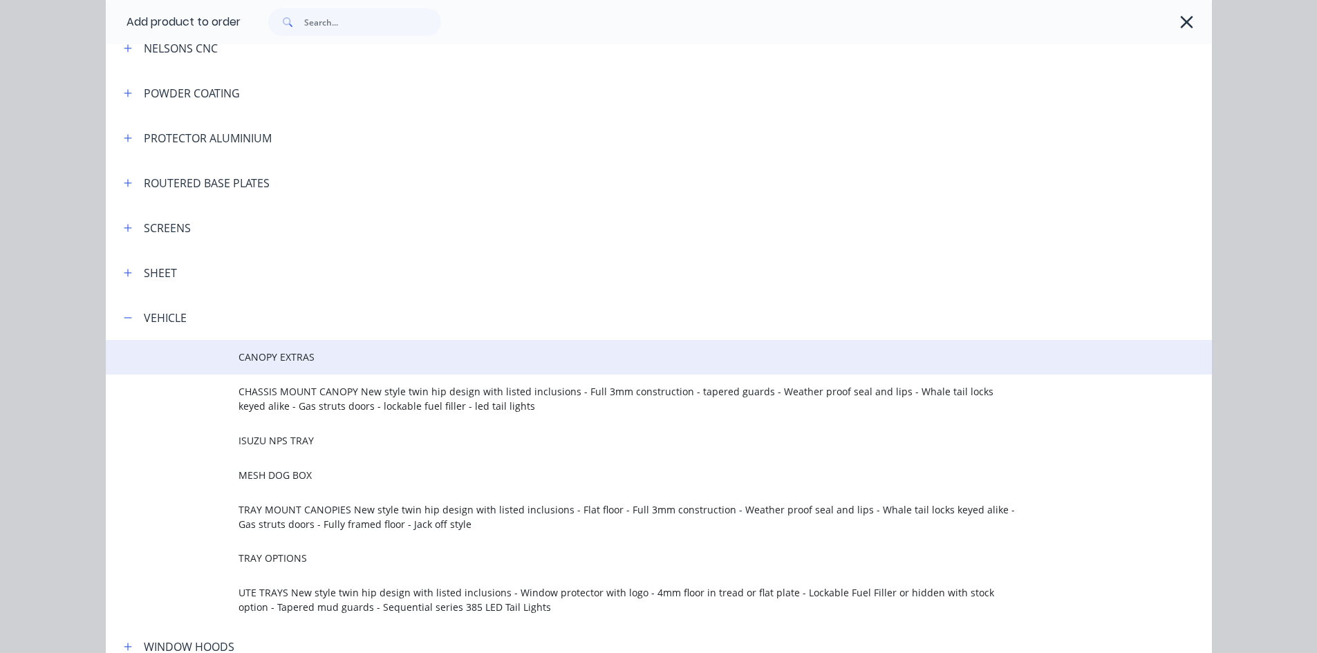
click at [292, 359] on span "CANOPY EXTRAS" at bounding box center [627, 357] width 778 height 15
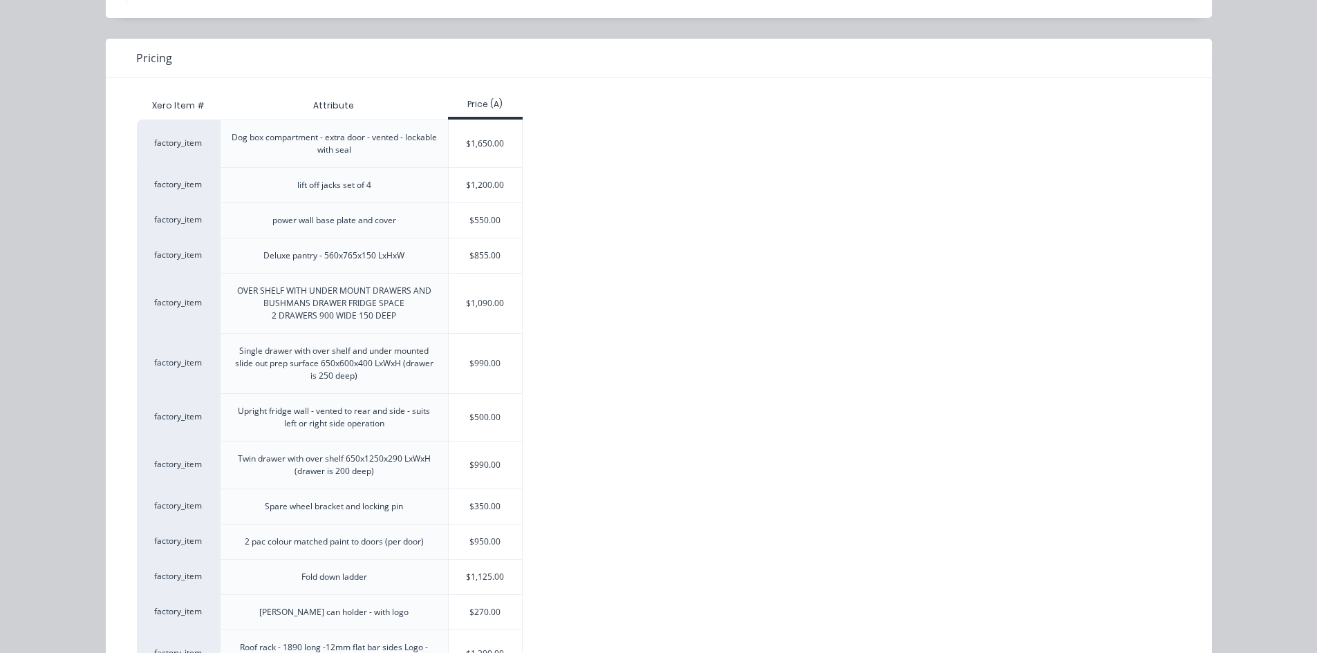
scroll to position [69, 0]
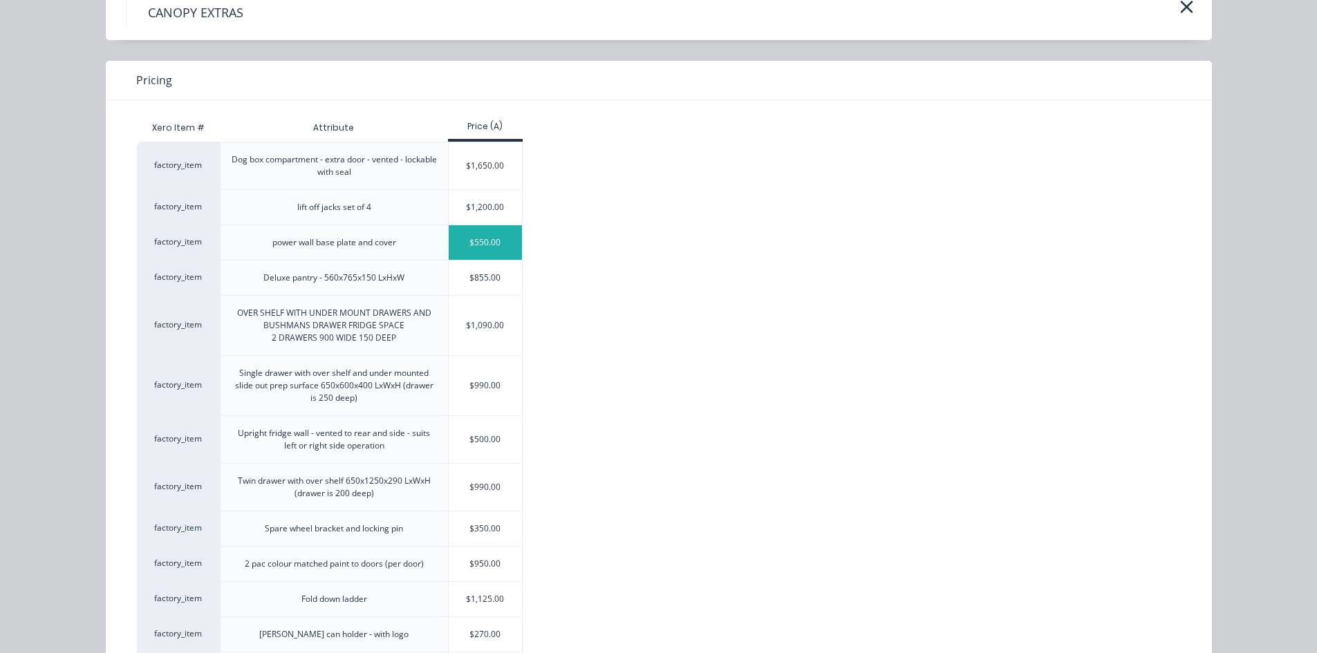
click at [472, 244] on div "$550.00" at bounding box center [486, 242] width 74 height 35
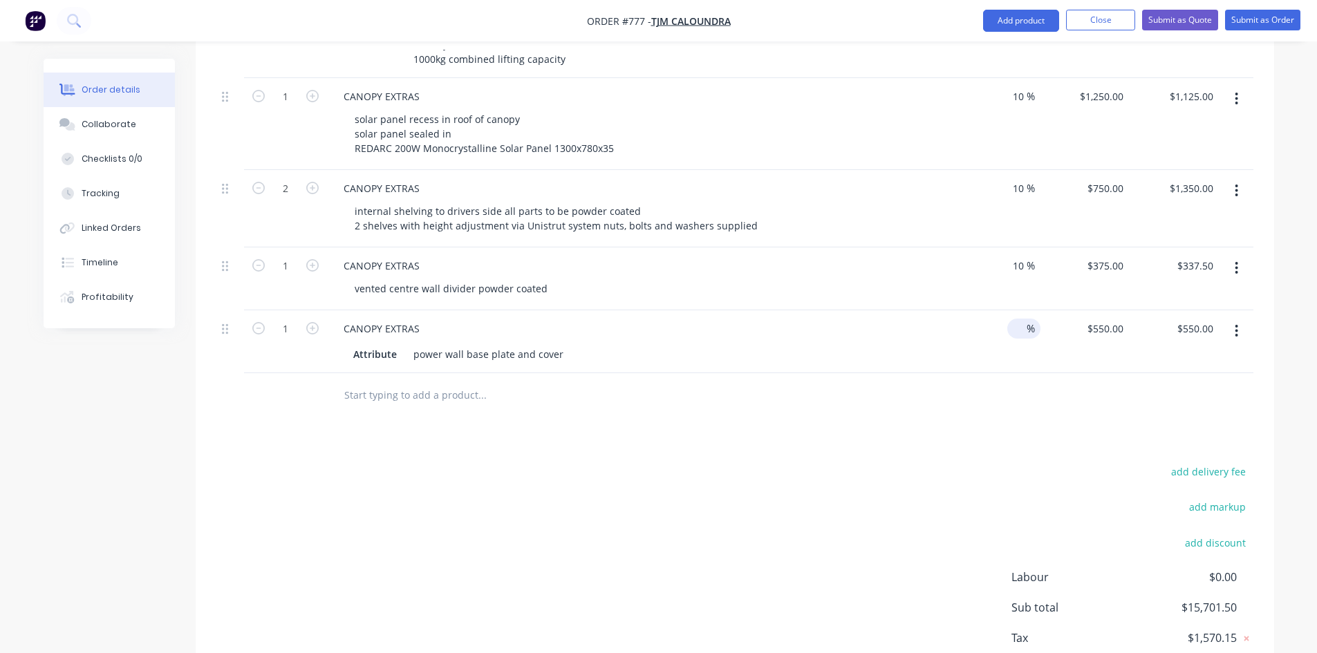
click at [1026, 321] on span "%" at bounding box center [1030, 329] width 8 height 16
type input "10"
type input "550"
type input "$495.00"
click at [1097, 310] on div "550 $550.00" at bounding box center [1084, 341] width 90 height 63
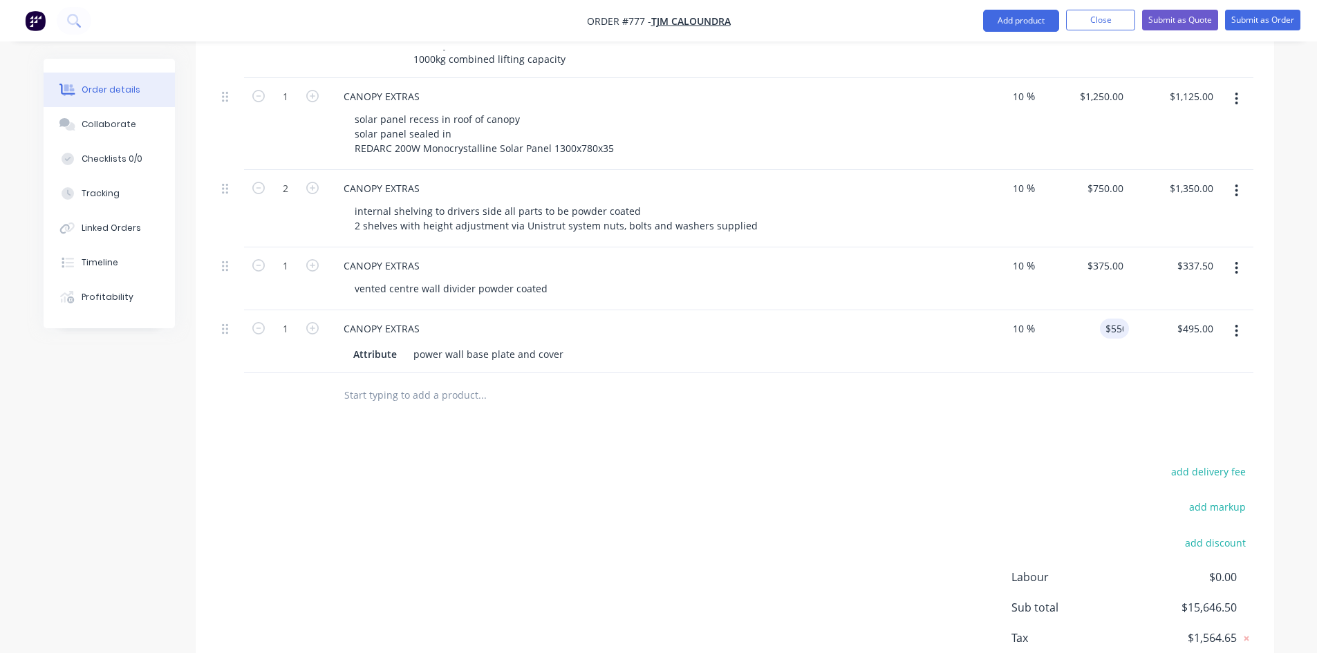
click at [1108, 332] on div "$550.00 550" at bounding box center [1084, 341] width 90 height 63
click at [1110, 319] on input "550" at bounding box center [1116, 329] width 23 height 20
type input "$550.00"
click at [564, 344] on div "power wall base plate and cover" at bounding box center [488, 354] width 161 height 20
click at [559, 344] on div "power wall base plate and cover" at bounding box center [488, 354] width 161 height 20
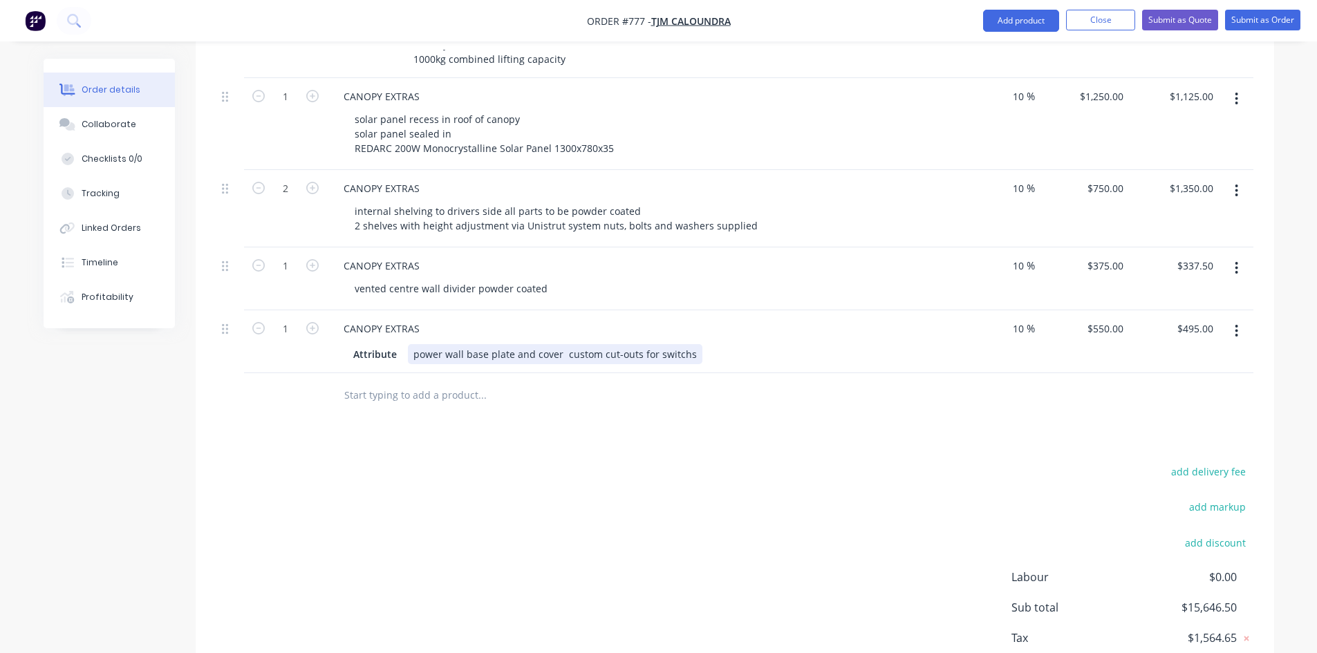
click at [684, 344] on div "power wall base plate and cover custom cut-outs for switchs" at bounding box center [555, 354] width 294 height 20
click at [744, 344] on div "power wall base plate and cover custom cut-outs for switch's screens and output" at bounding box center [603, 354] width 390 height 20
click at [751, 344] on div "power wall base plate and cover custom cut-outs for switch's screens inputand o…" at bounding box center [615, 354] width 415 height 20
click at [805, 344] on div "power wall base plate and cover custom cut-outs for switch's screens input and …" at bounding box center [616, 354] width 417 height 20
click at [1098, 310] on div "550 $550.00" at bounding box center [1084, 341] width 90 height 63
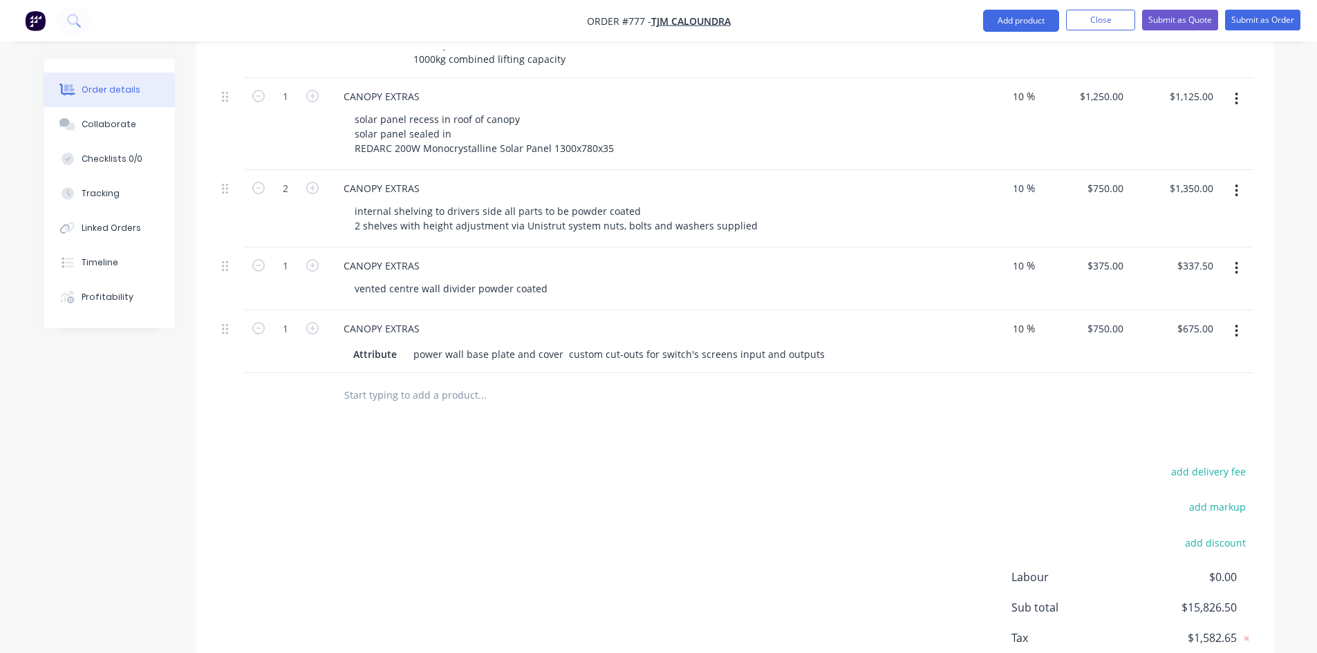
click at [1071, 346] on div "$750.00 $750.00" at bounding box center [1084, 341] width 90 height 63
click at [813, 344] on div "power wall base plate and cover custom cut-outs for switch's screens input and …" at bounding box center [619, 354] width 422 height 20
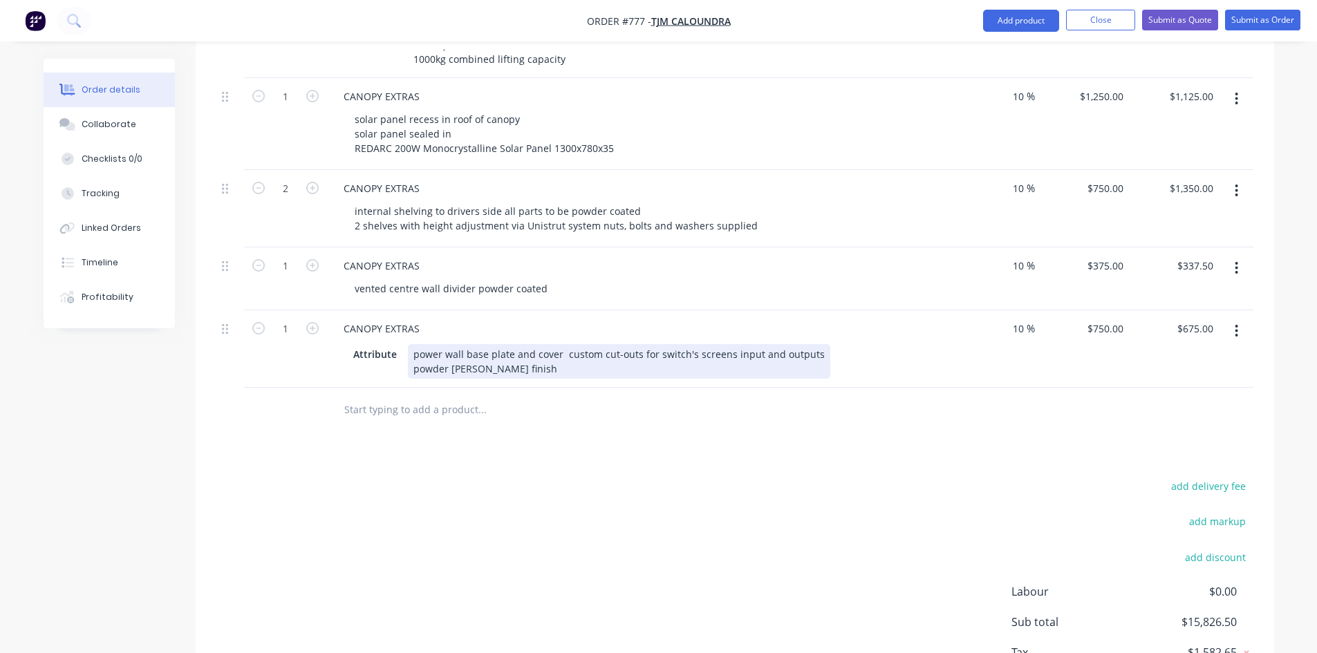
click at [471, 344] on div "power wall base plate and cover custom cut-outs for switch's screens input and …" at bounding box center [619, 361] width 422 height 35
click at [525, 352] on div "power wall base plate and cover custom cut-outs for switch's screens input and …" at bounding box center [619, 361] width 422 height 35
click at [558, 344] on div "power wall base plate and cover custom cut-outs for switch's screens input and …" at bounding box center [619, 361] width 422 height 35
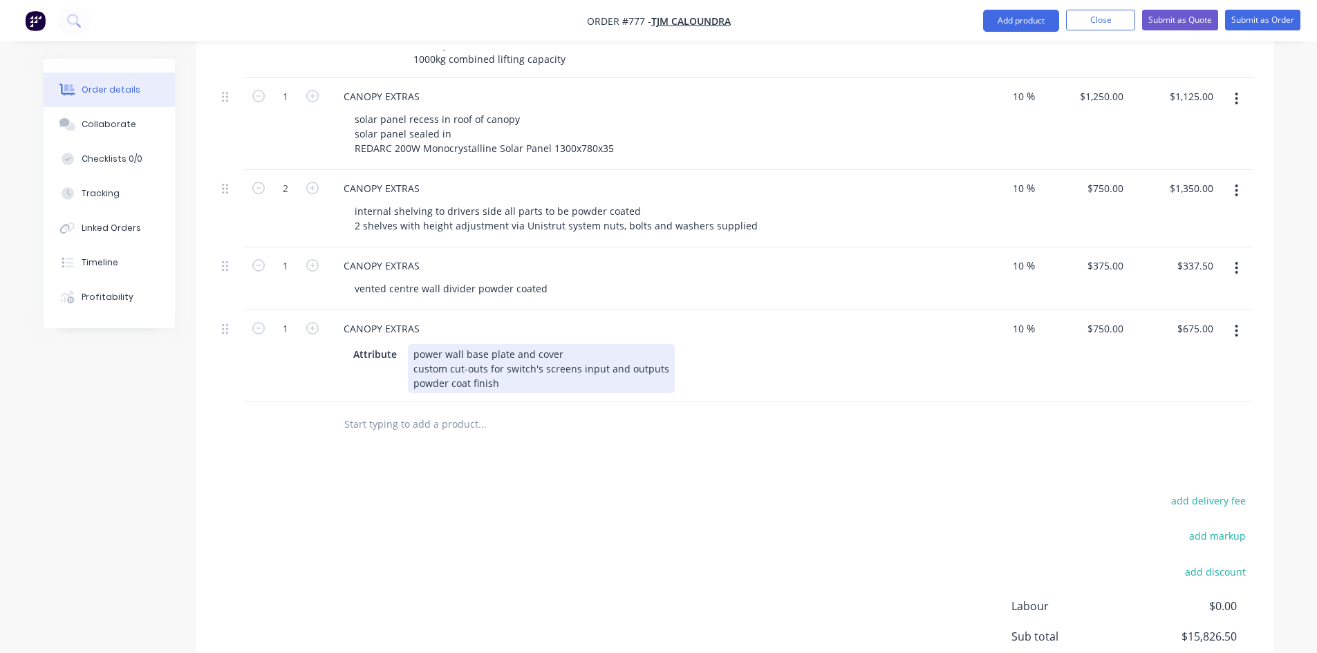
click at [540, 344] on div "power wall base plate and cover custom cut-outs for switch's screens input and …" at bounding box center [541, 368] width 267 height 49
click at [580, 348] on div "power wall base plate and cover custom cut-outs for switch's, screens input and…" at bounding box center [542, 368] width 269 height 49
click at [495, 359] on div "power wall base plate and cover custom cut-outs for switch's, screens, input an…" at bounding box center [543, 368] width 271 height 49
click at [775, 360] on div "Attribute power wall base plate and cover custom cut-outs for switch's, screens…" at bounding box center [635, 368] width 575 height 49
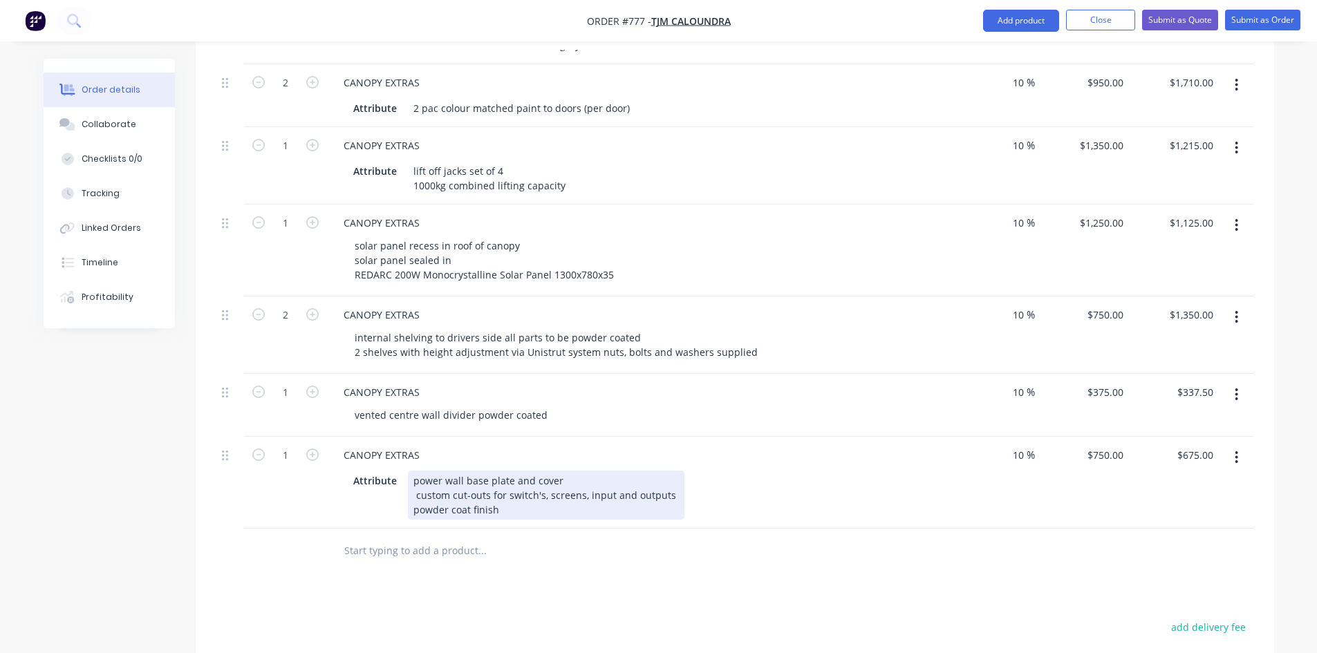
scroll to position [824, 0]
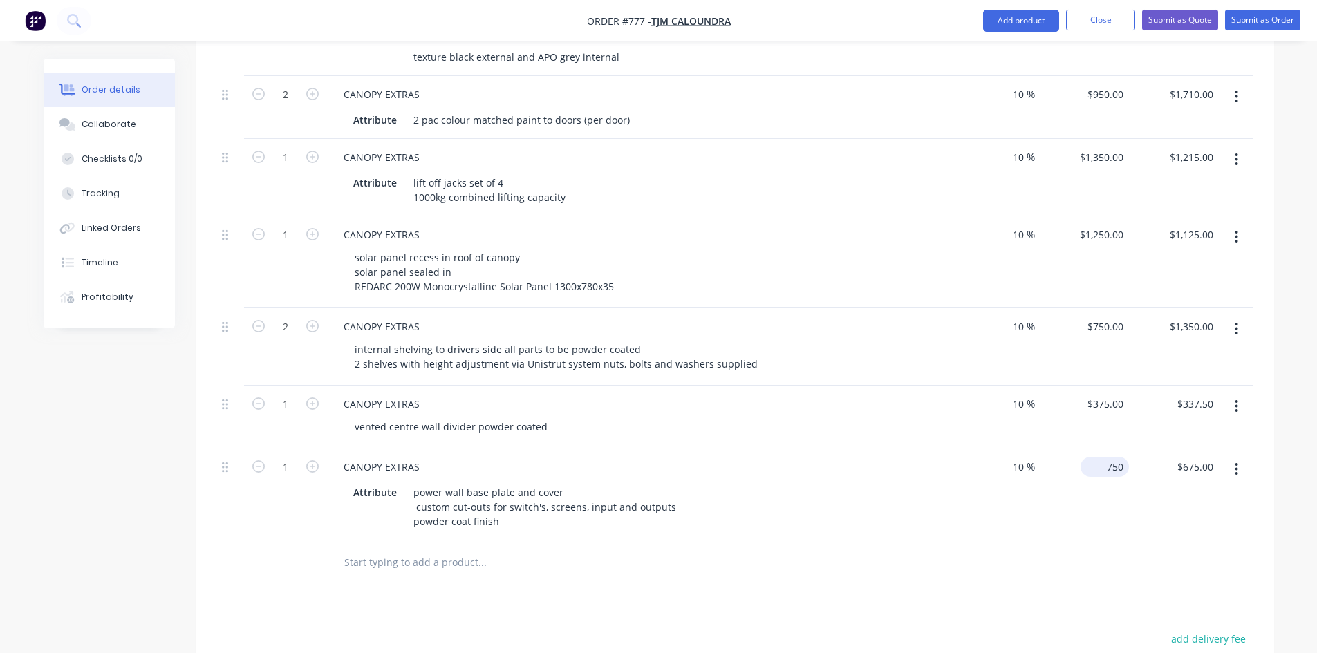
click at [1108, 457] on input "750" at bounding box center [1107, 467] width 43 height 20
click at [1117, 453] on div "$850.00 850" at bounding box center [1084, 495] width 90 height 92
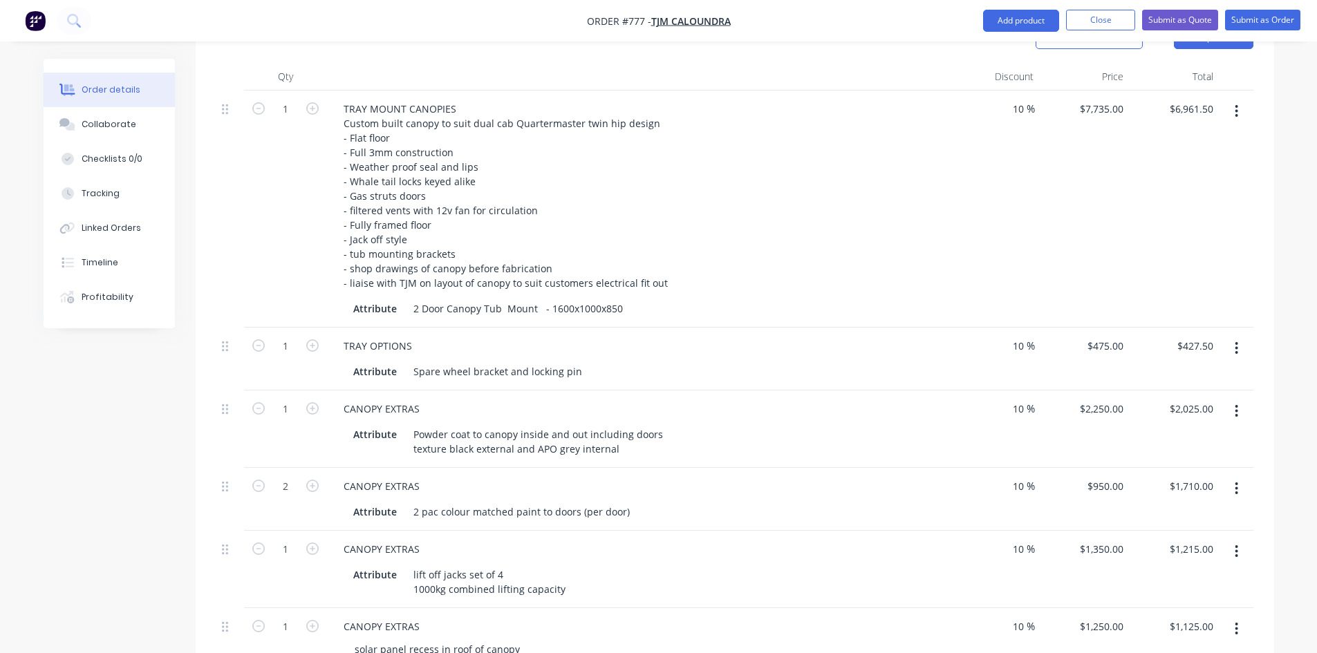
scroll to position [363, 0]
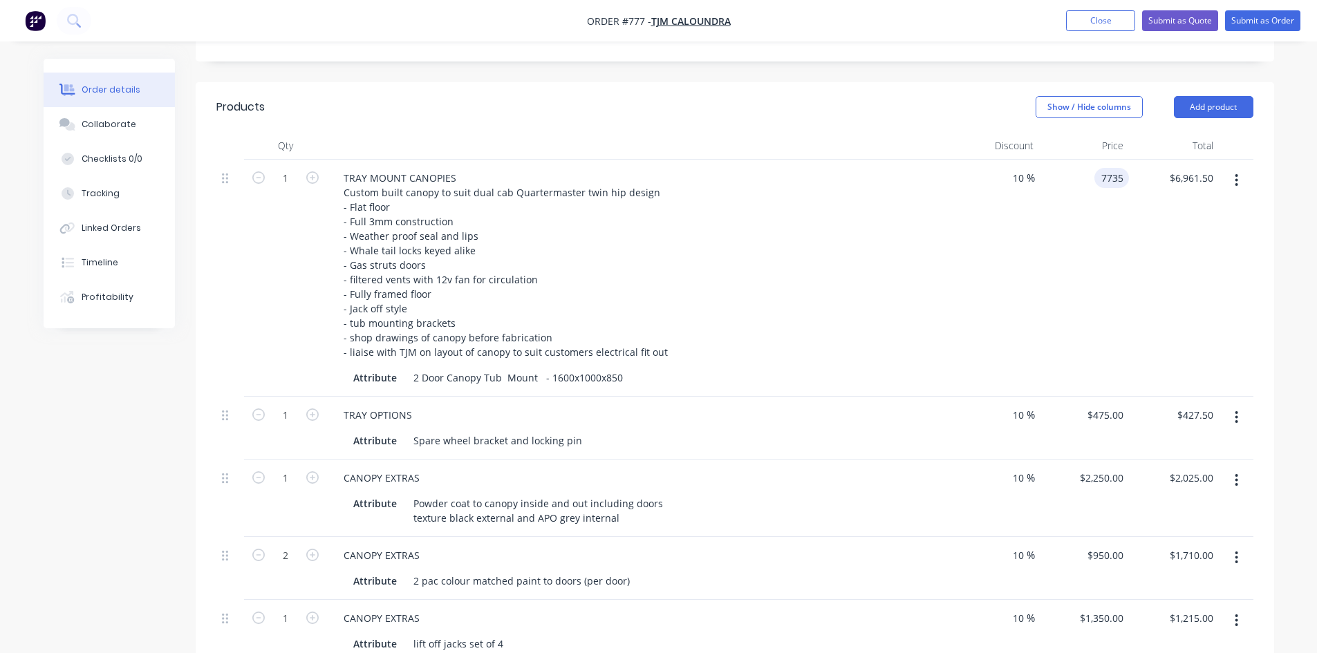
click at [1092, 160] on div "7735 7735" at bounding box center [1084, 278] width 90 height 237
click at [992, 240] on div "10 10 %" at bounding box center [994, 278] width 90 height 237
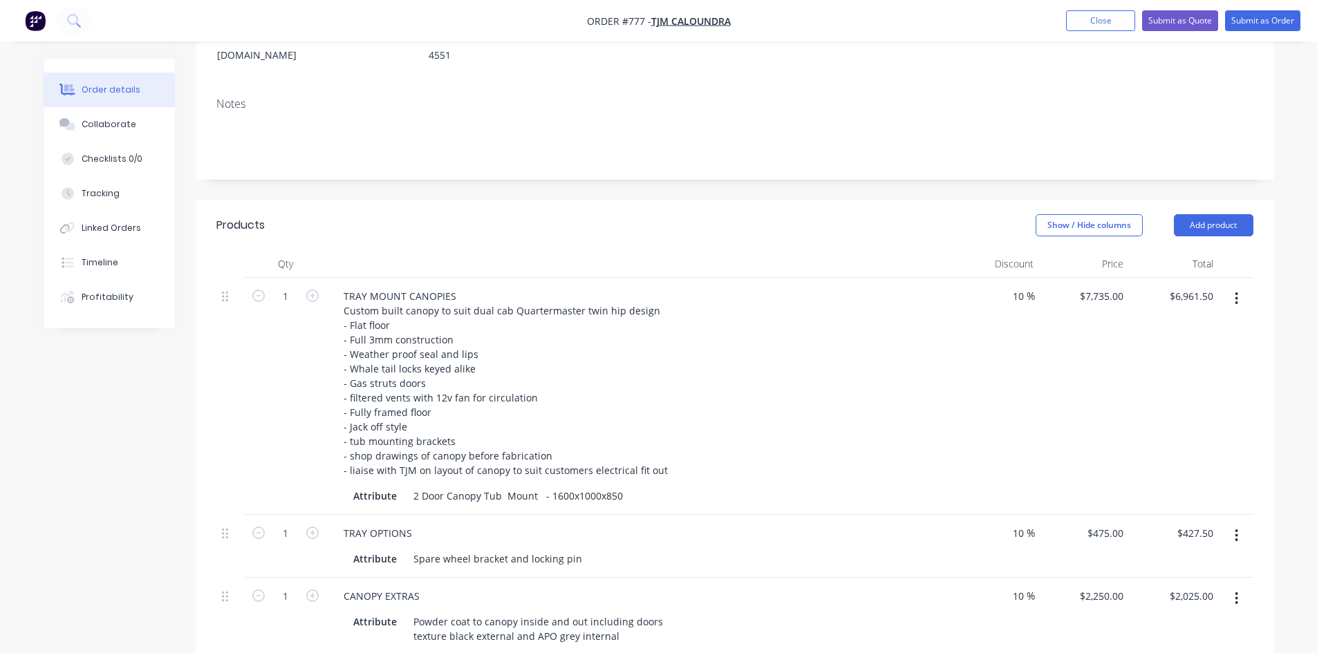
scroll to position [225, 0]
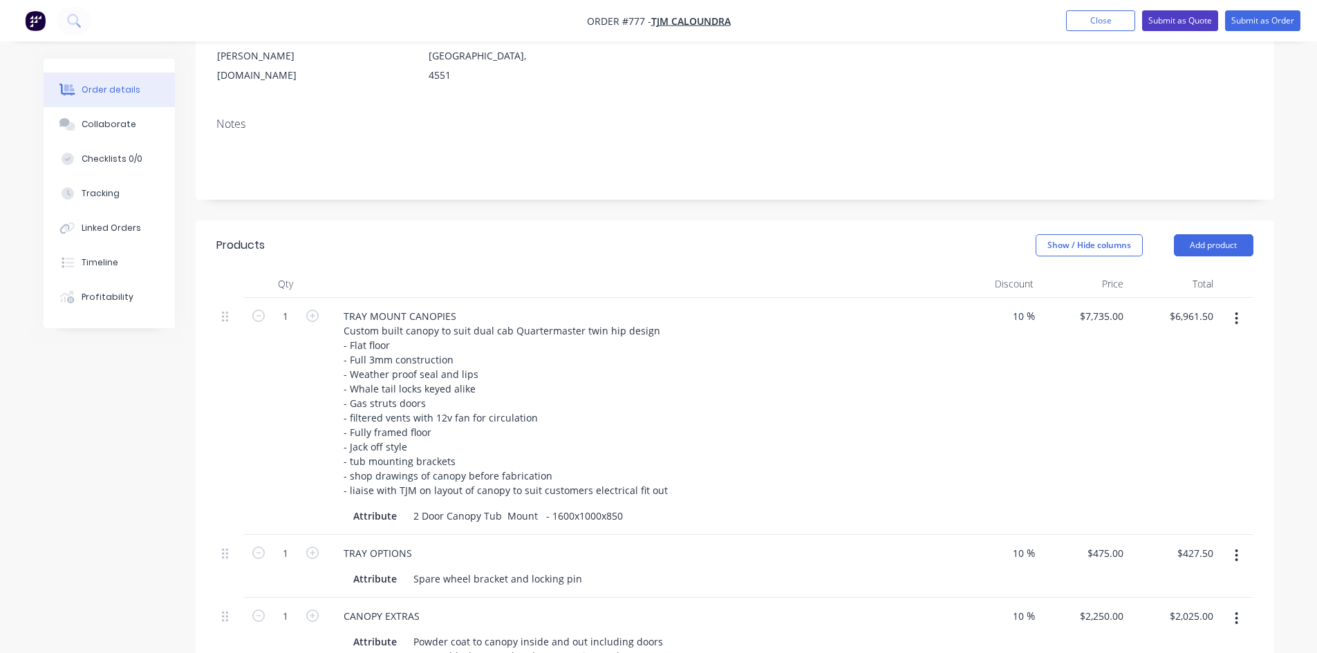
click at [1162, 24] on button "Submit as Quote" at bounding box center [1180, 20] width 76 height 21
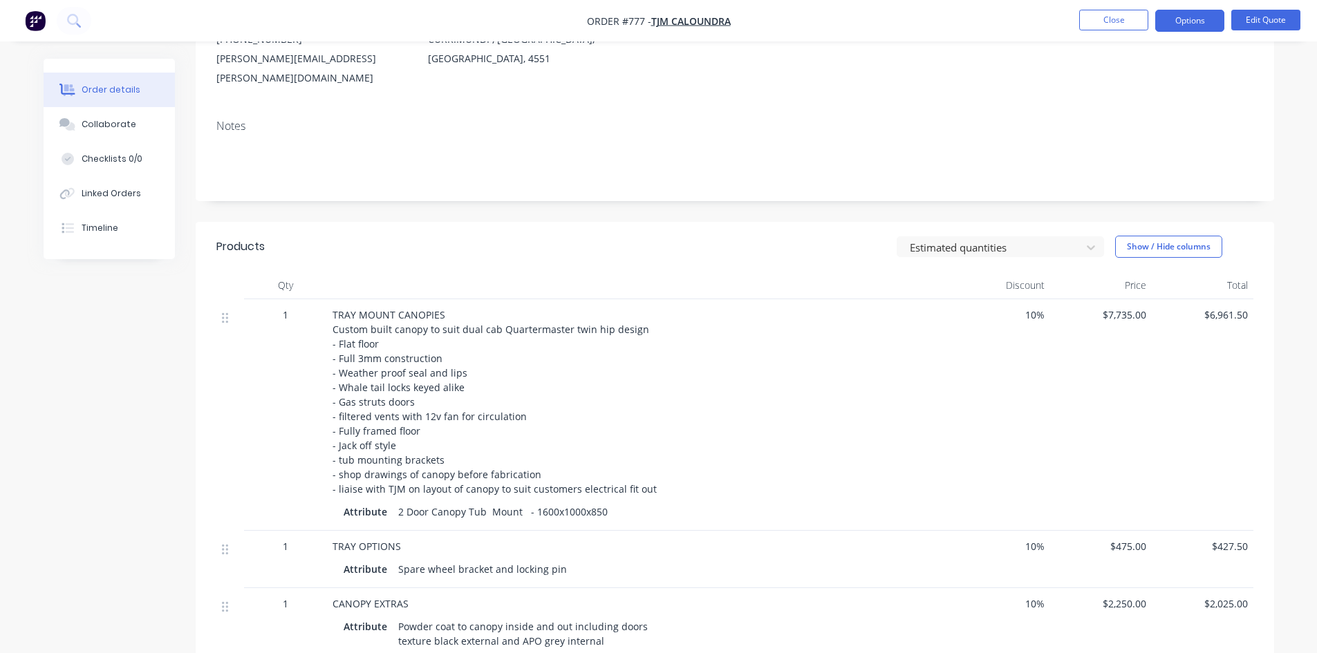
scroll to position [138, 0]
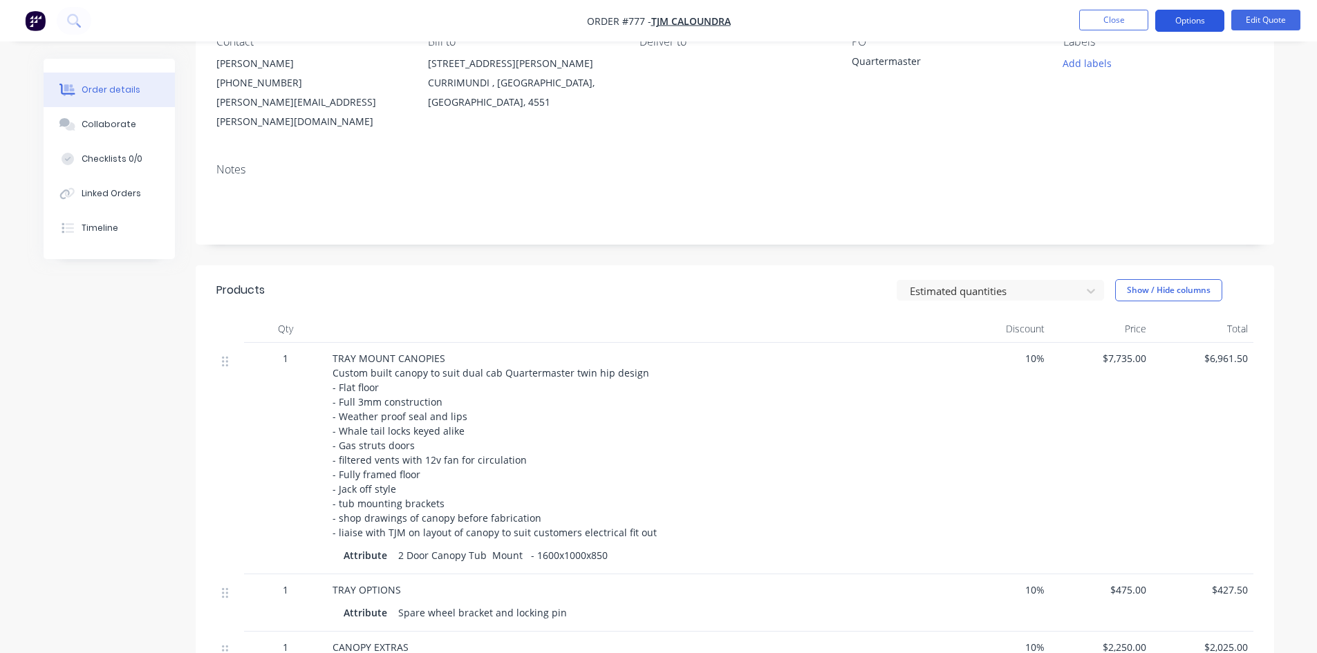
click at [1188, 24] on button "Options" at bounding box center [1189, 21] width 69 height 22
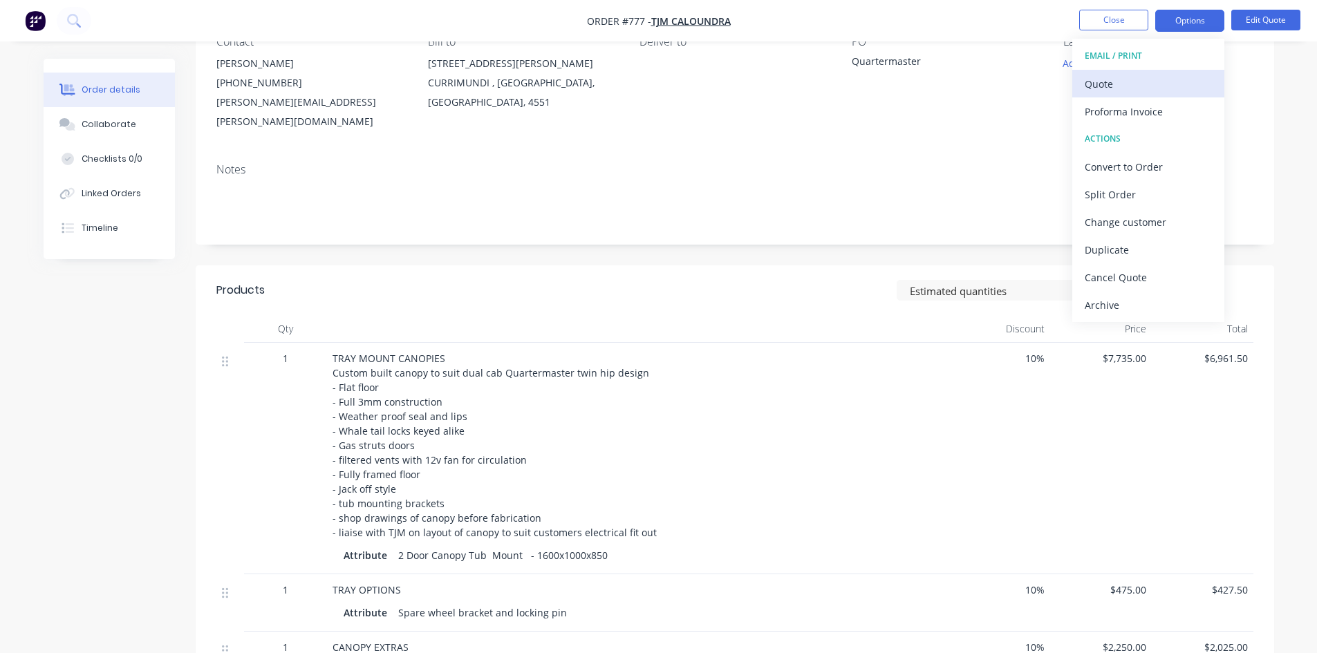
click at [1108, 86] on div "Quote" at bounding box center [1147, 84] width 127 height 20
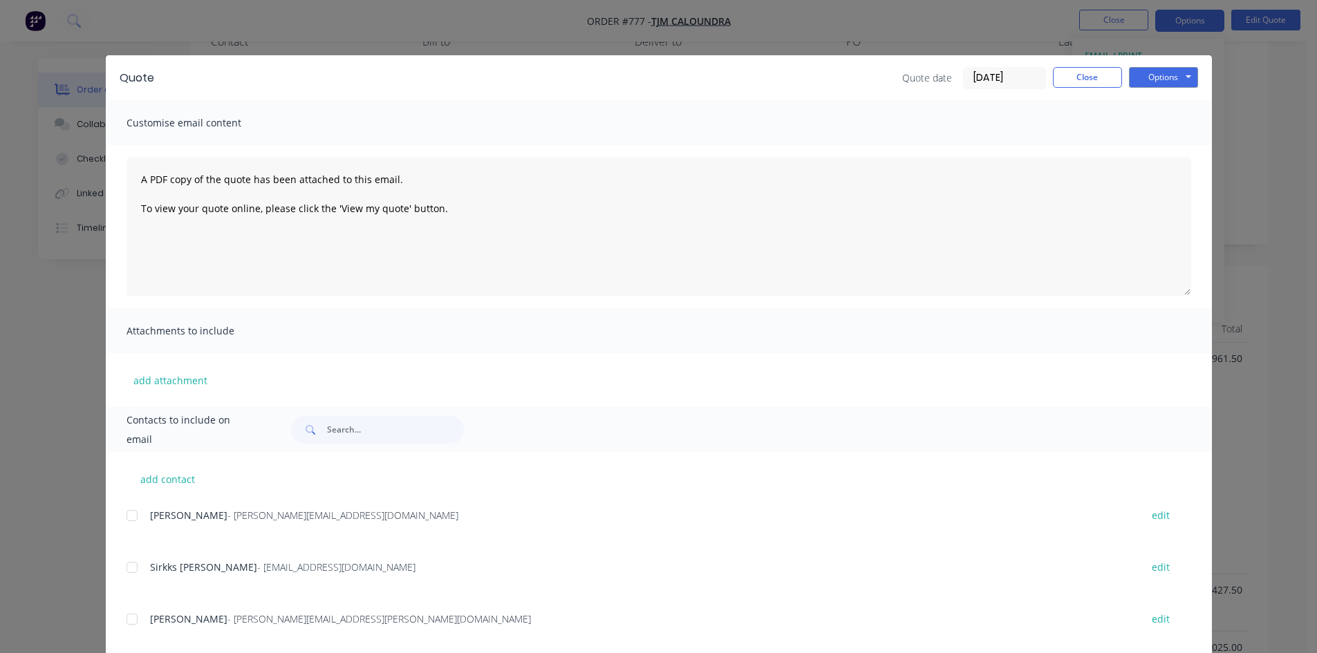
scroll to position [28, 0]
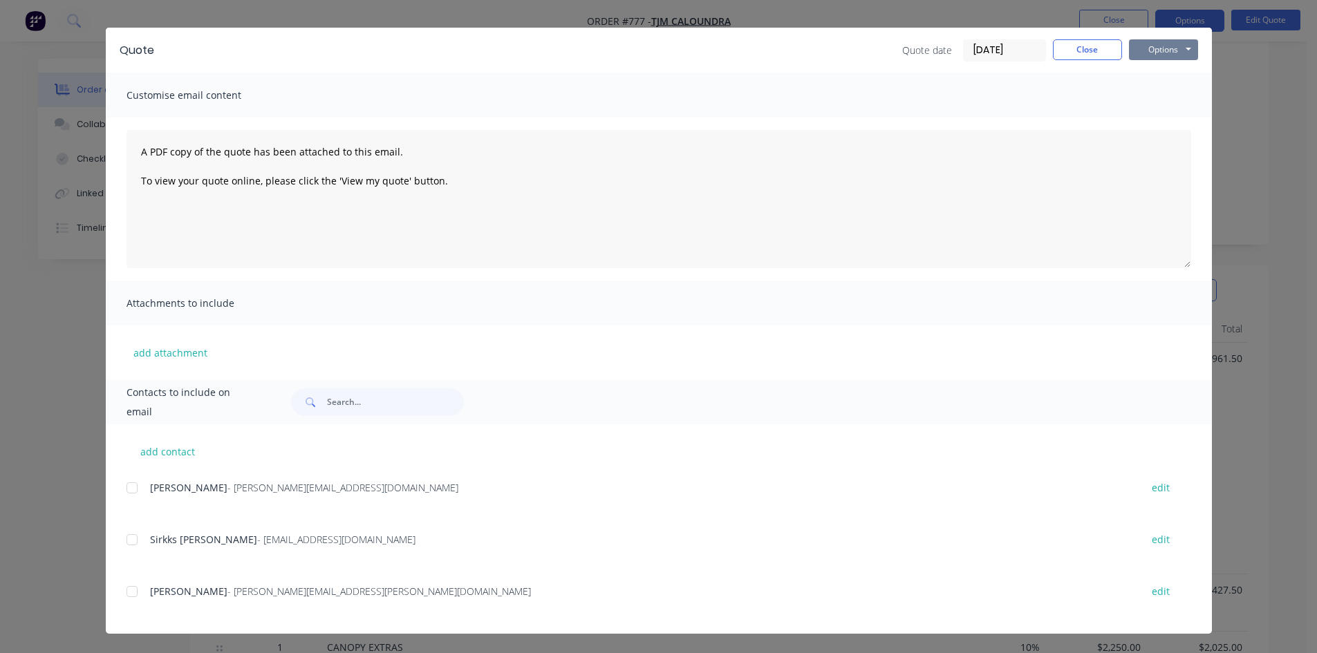
click at [1164, 47] on button "Options" at bounding box center [1163, 49] width 69 height 21
click at [1163, 104] on button "Print" at bounding box center [1173, 97] width 88 height 23
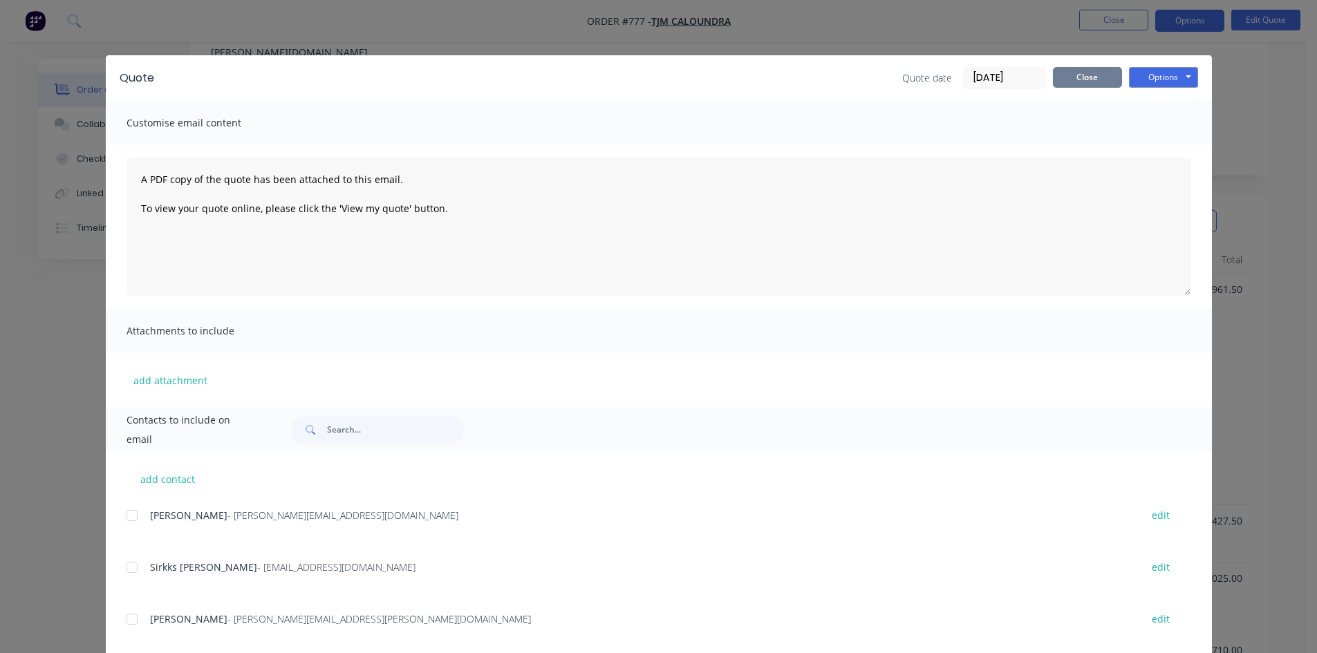
click at [1082, 73] on button "Close" at bounding box center [1087, 77] width 69 height 21
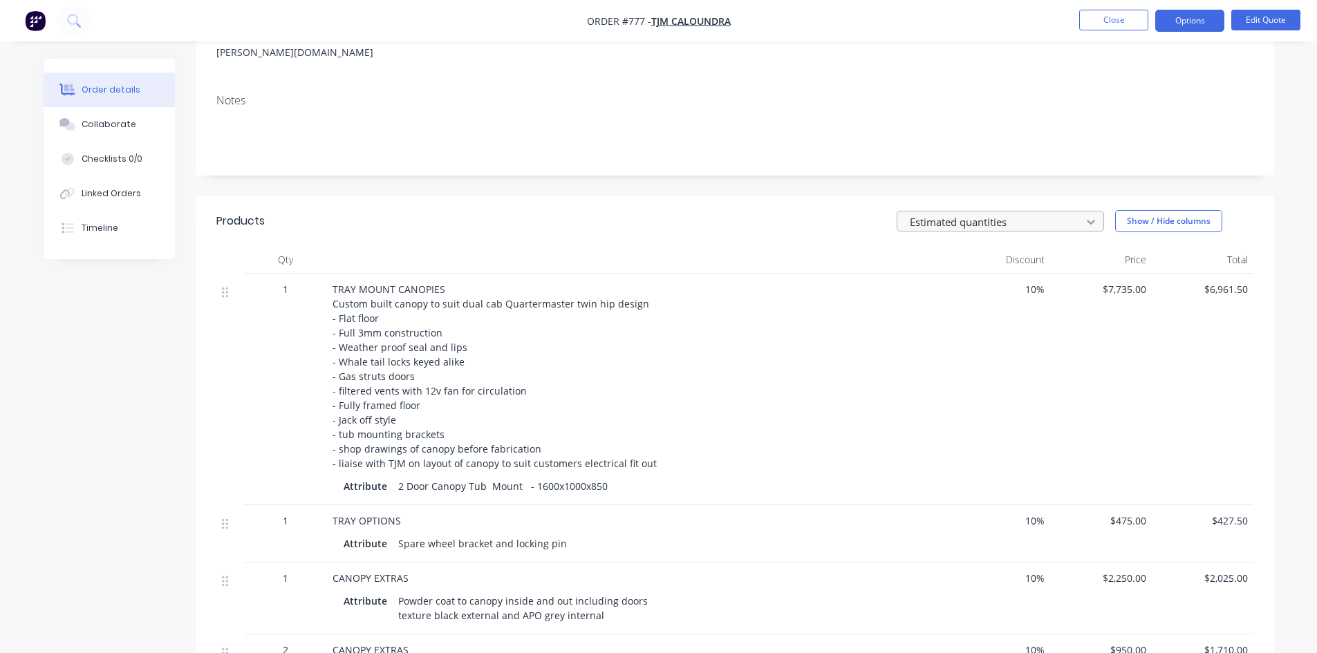
click at [1093, 220] on icon at bounding box center [1090, 222] width 8 height 5
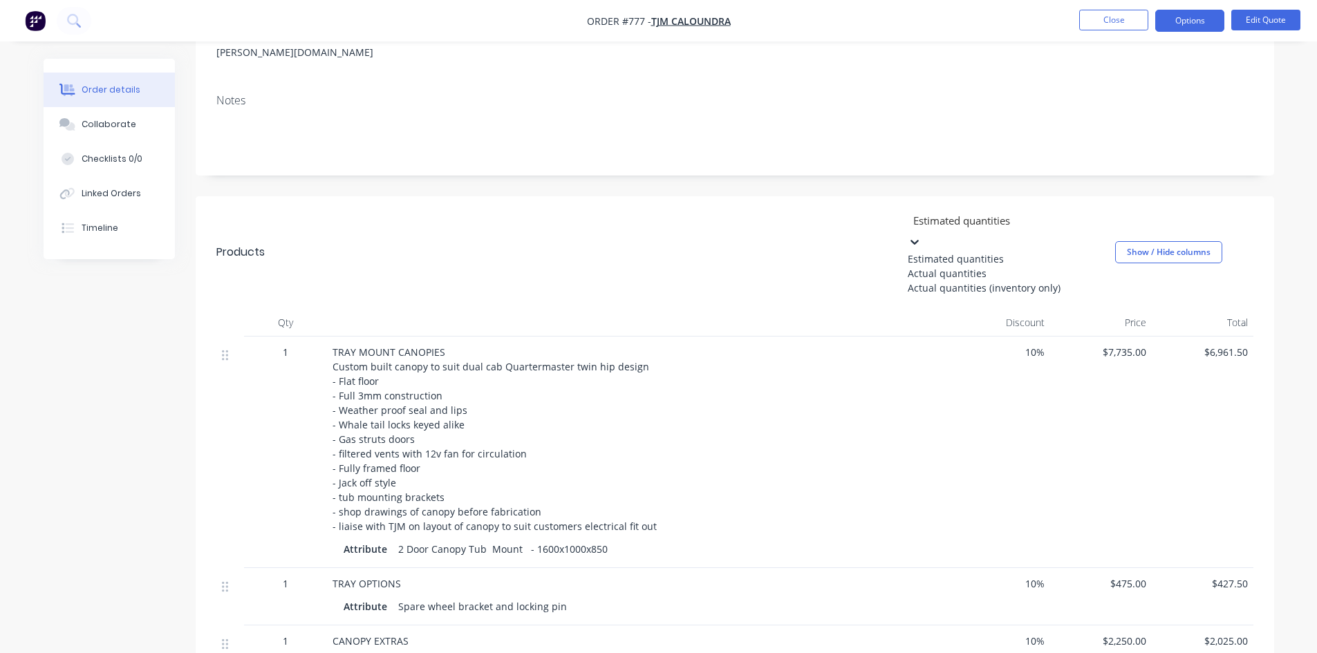
click at [993, 266] on div "Actual quantities" at bounding box center [1010, 273] width 207 height 15
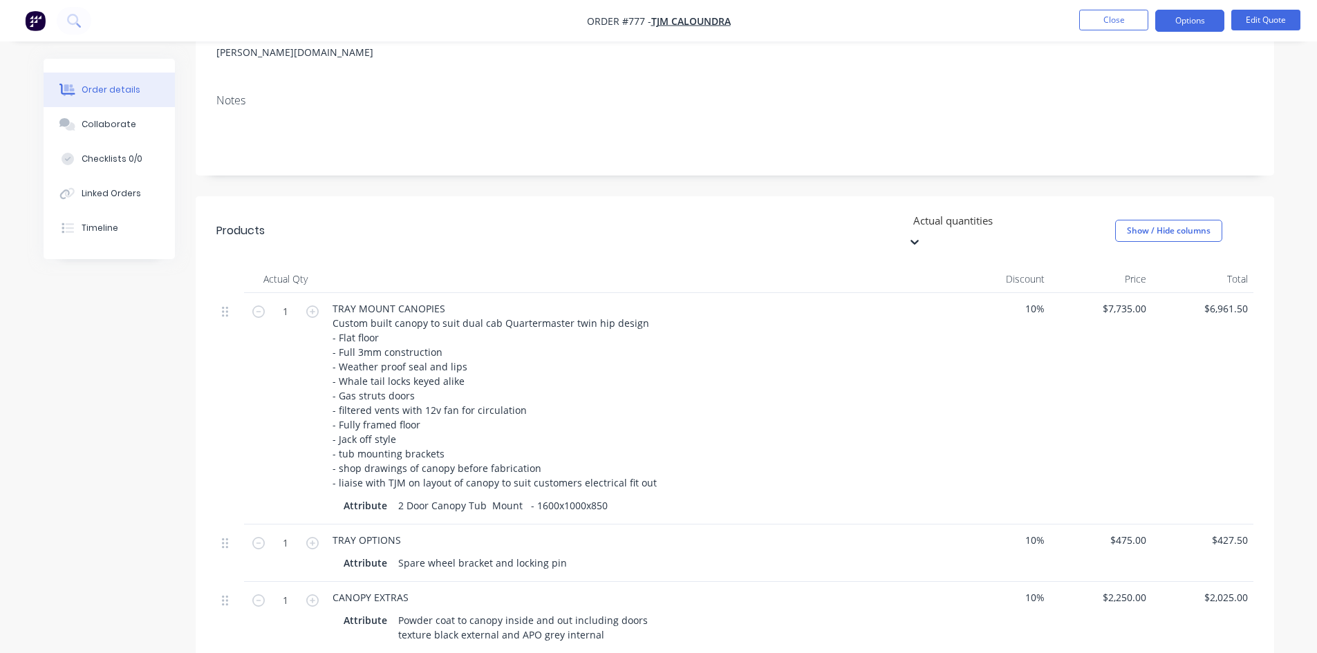
click at [921, 235] on icon at bounding box center [914, 242] width 14 height 14
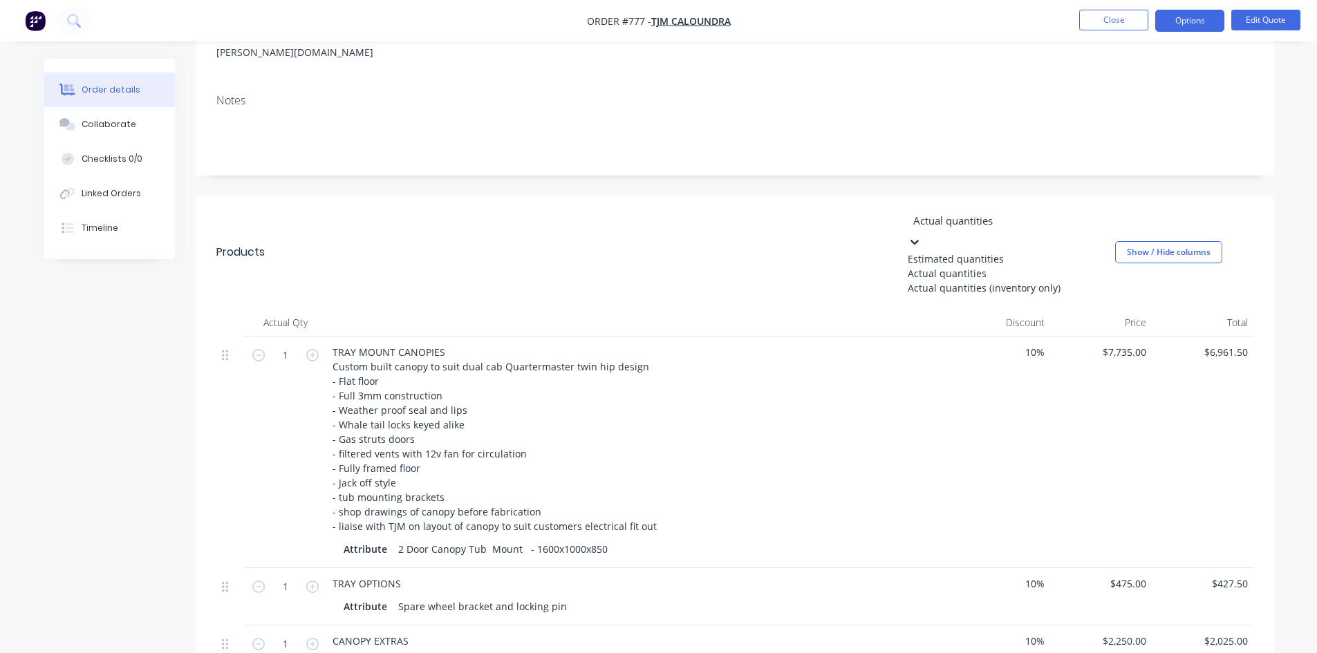
click at [1008, 346] on div "10 %" at bounding box center [1000, 453] width 102 height 232
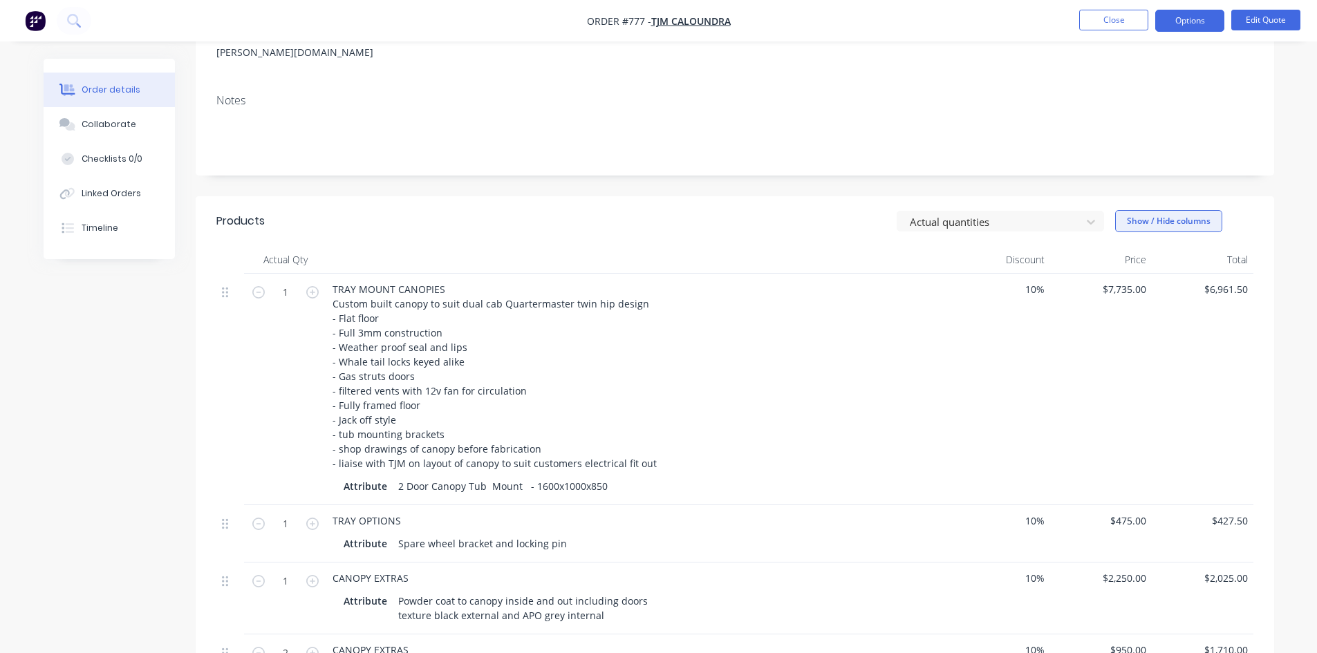
click at [1172, 210] on button "Show / Hide columns" at bounding box center [1168, 221] width 107 height 22
click at [983, 334] on div "10 %" at bounding box center [1000, 390] width 102 height 232
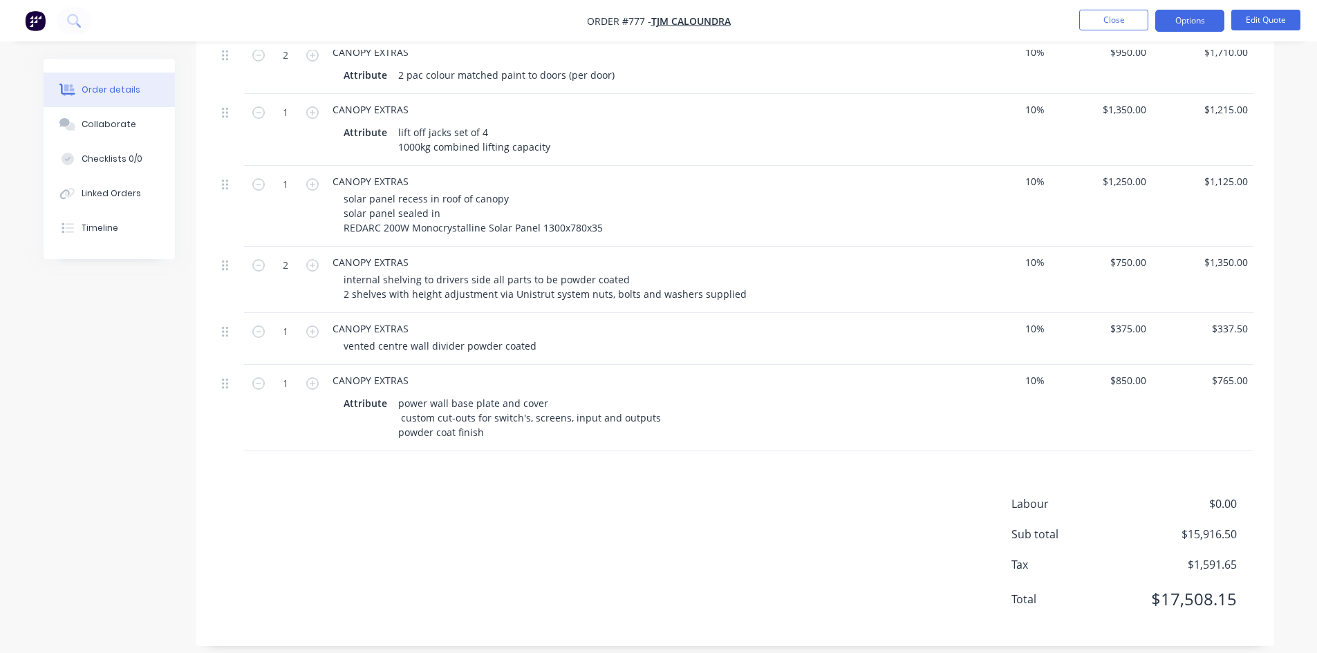
scroll to position [814, 0]
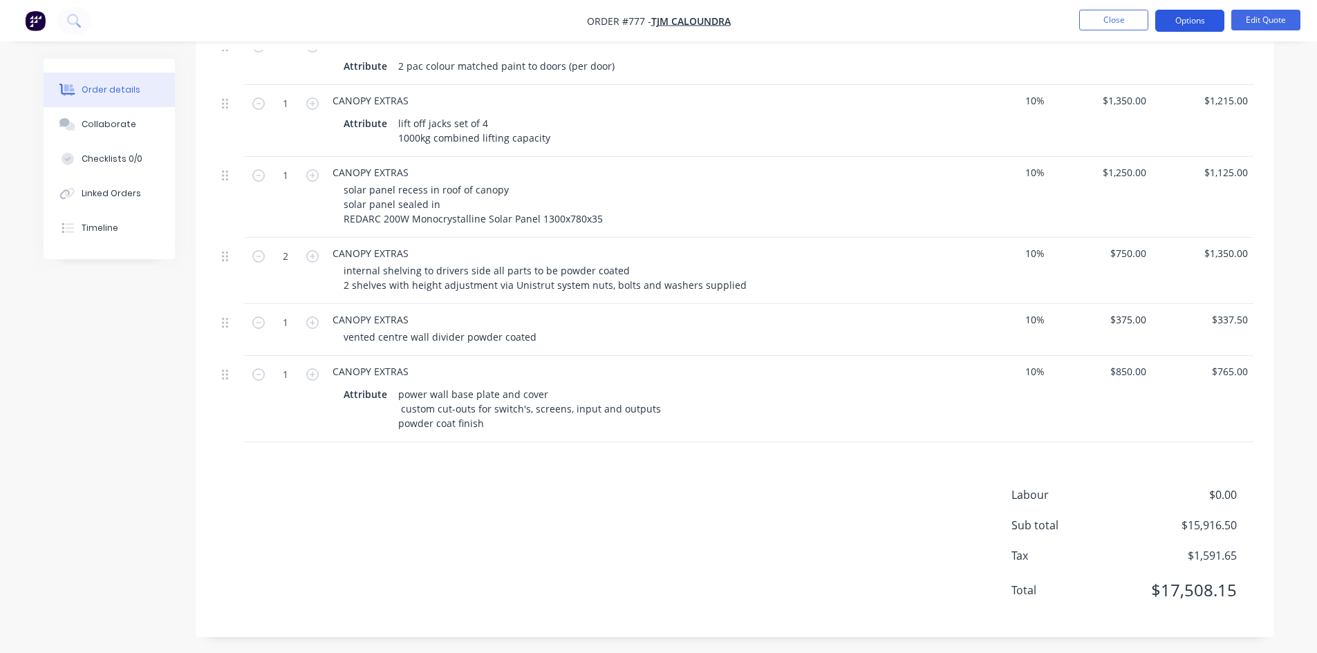
click at [1193, 23] on button "Options" at bounding box center [1189, 21] width 69 height 22
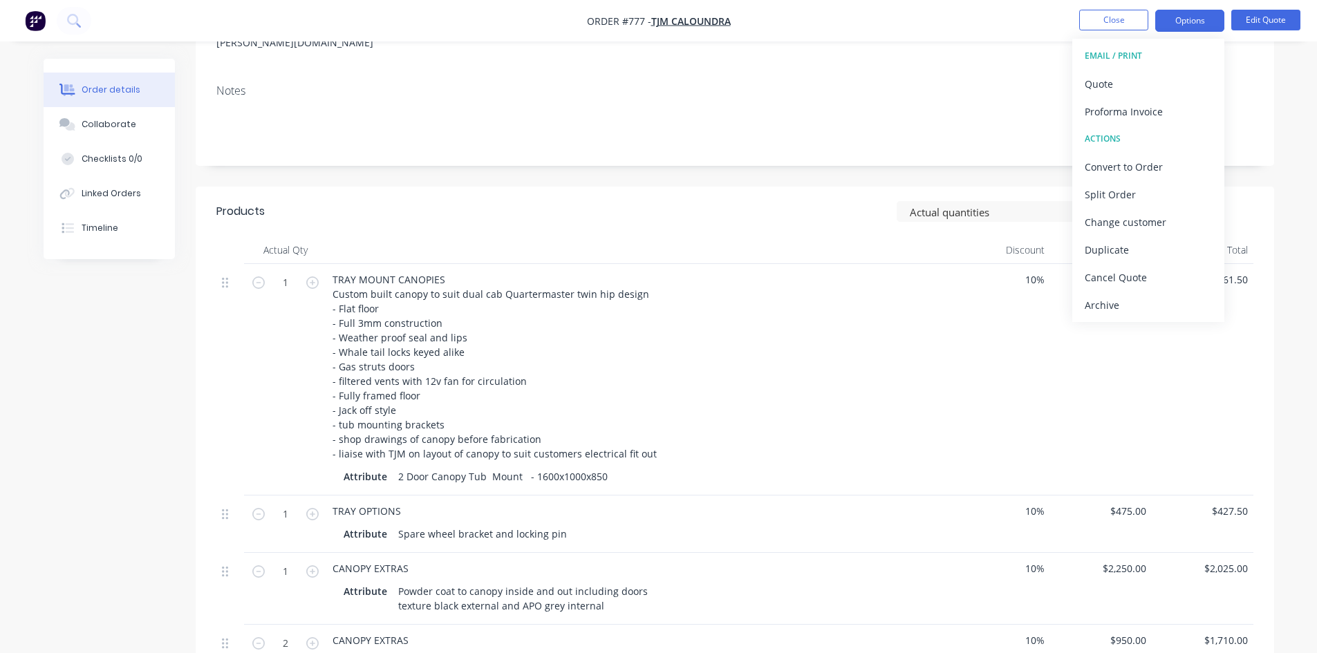
scroll to position [261, 0]
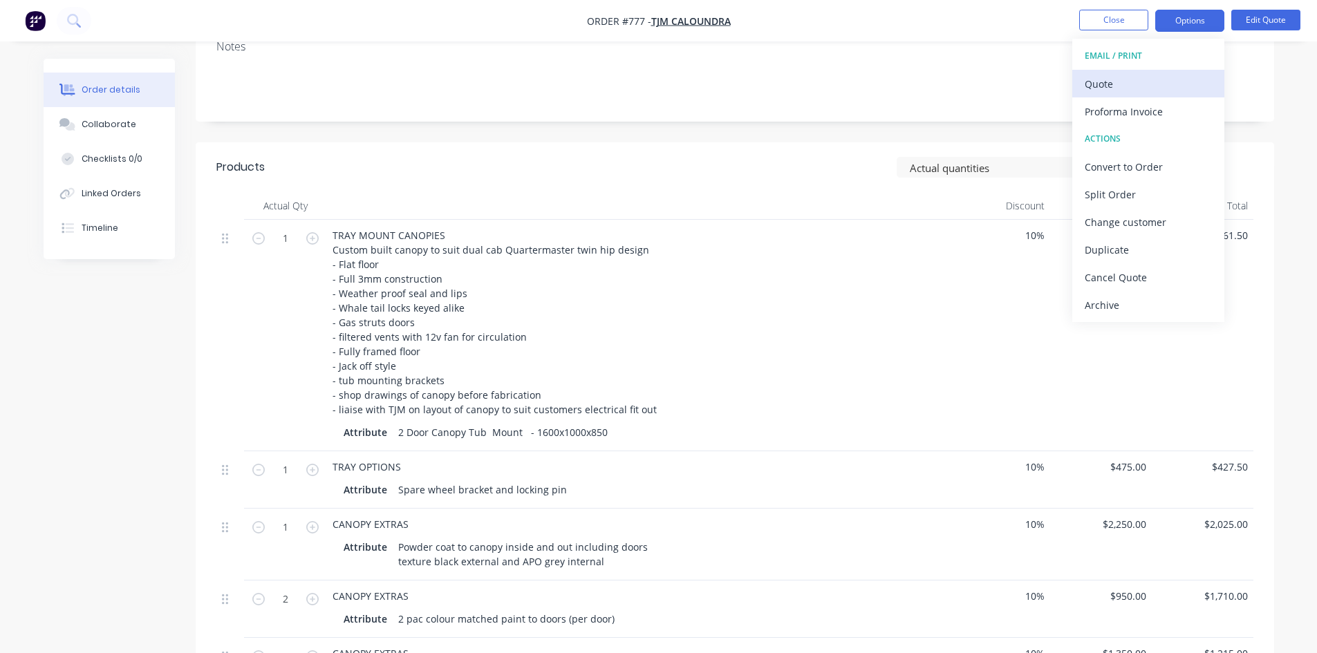
click at [1112, 93] on div "Quote" at bounding box center [1147, 84] width 127 height 20
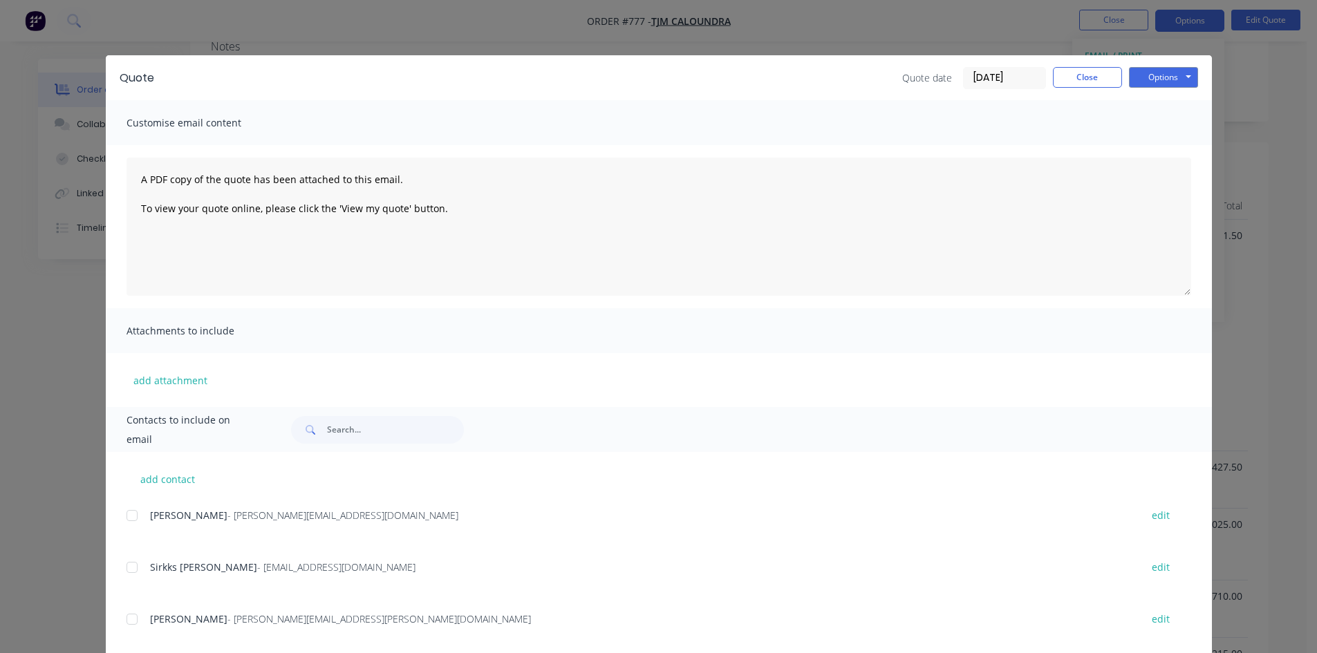
scroll to position [28, 0]
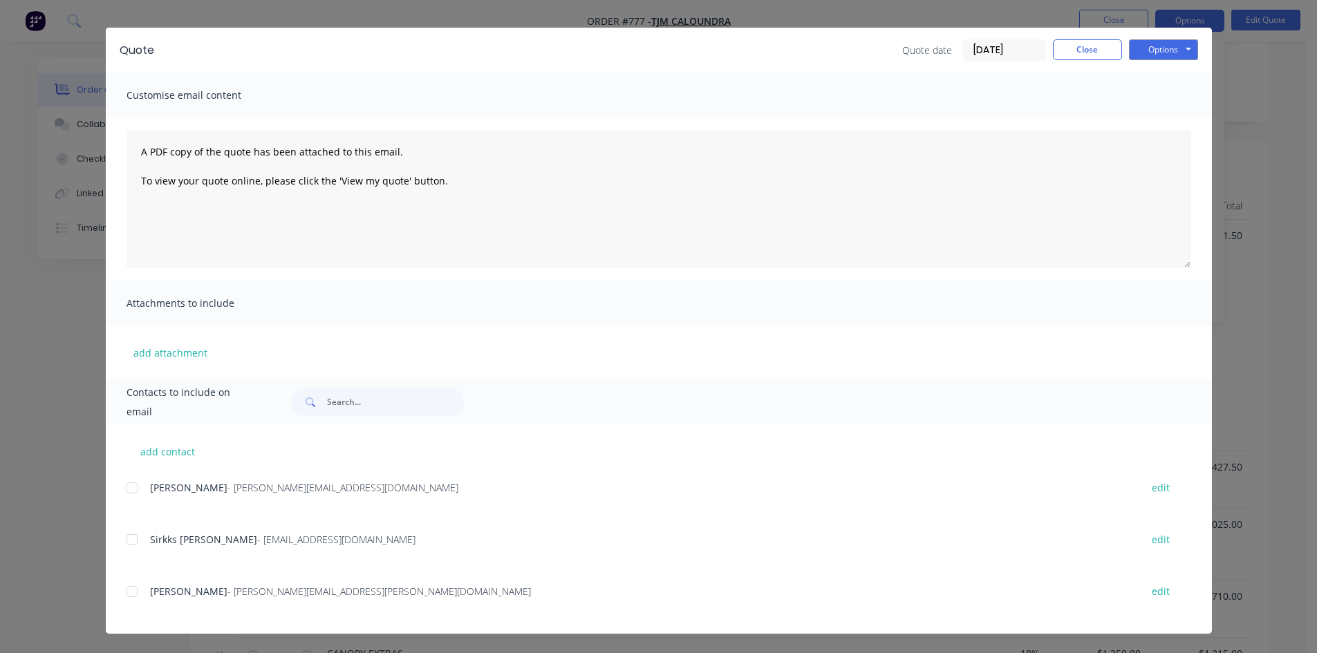
click at [124, 589] on div at bounding box center [132, 592] width 28 height 28
click at [1149, 46] on button "Options" at bounding box center [1163, 49] width 69 height 21
click at [1158, 122] on button "Email" at bounding box center [1173, 119] width 88 height 23
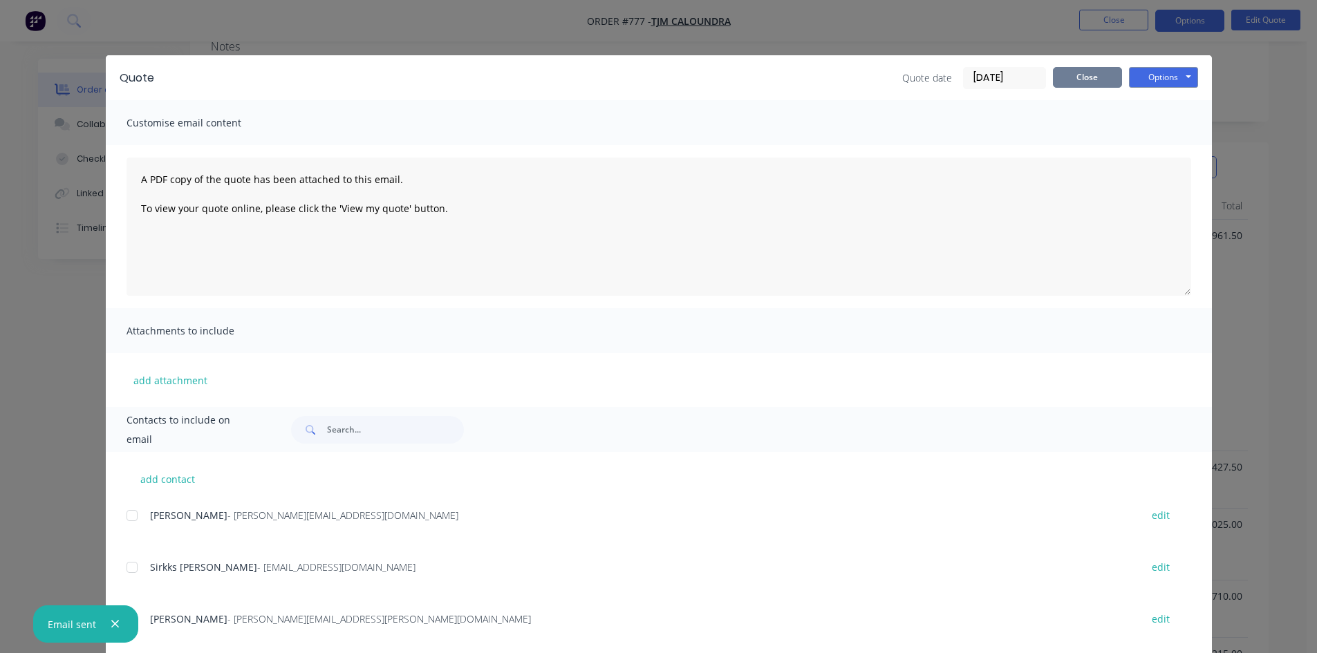
click at [1081, 77] on button "Close" at bounding box center [1087, 77] width 69 height 21
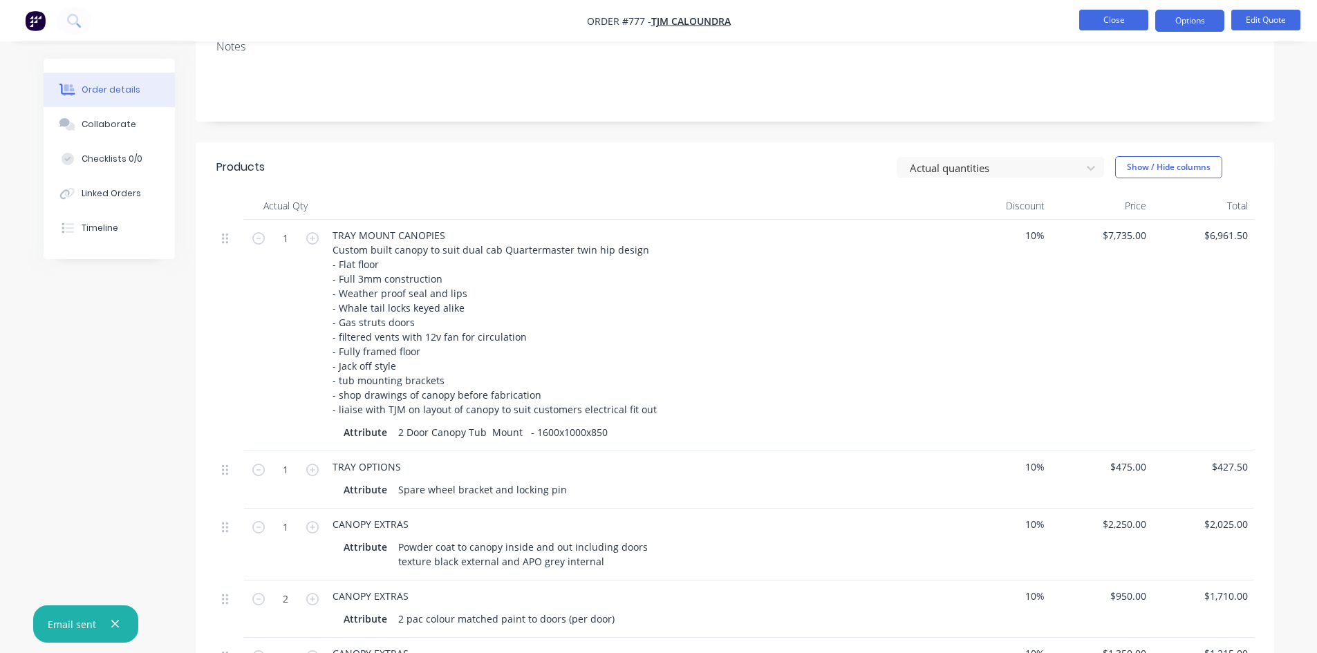
click at [1113, 21] on button "Close" at bounding box center [1113, 20] width 69 height 21
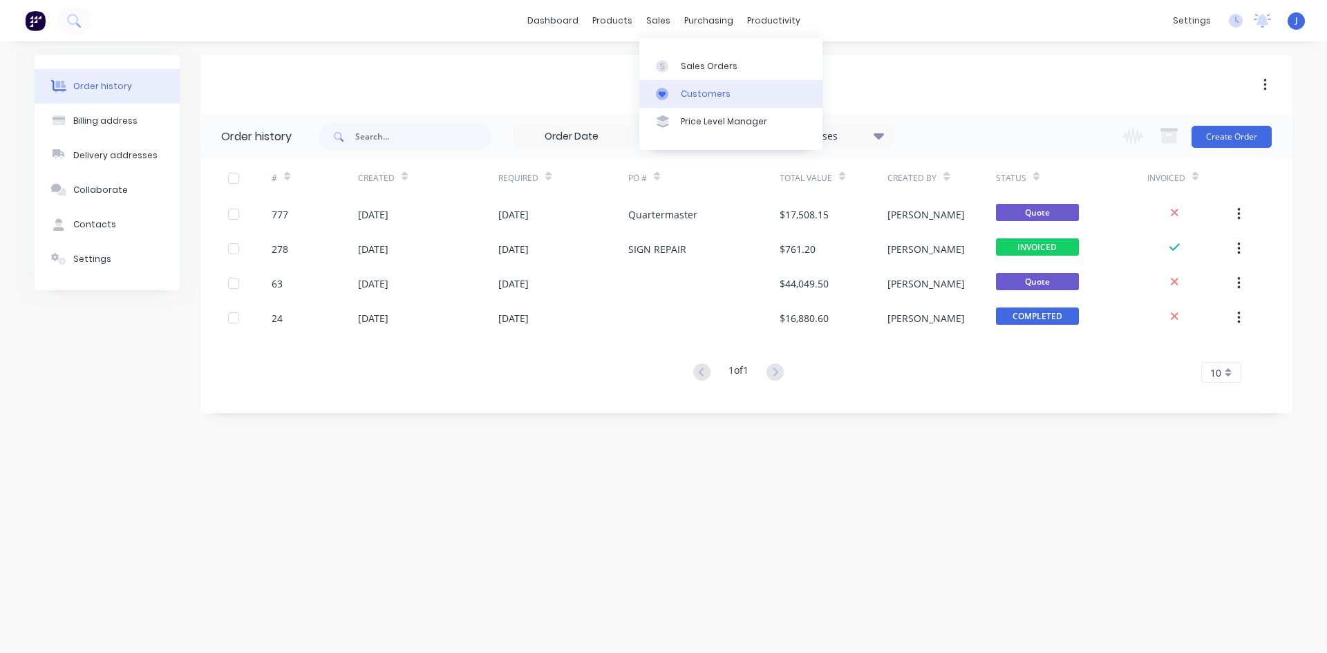
click at [688, 93] on div "Customers" at bounding box center [706, 94] width 50 height 12
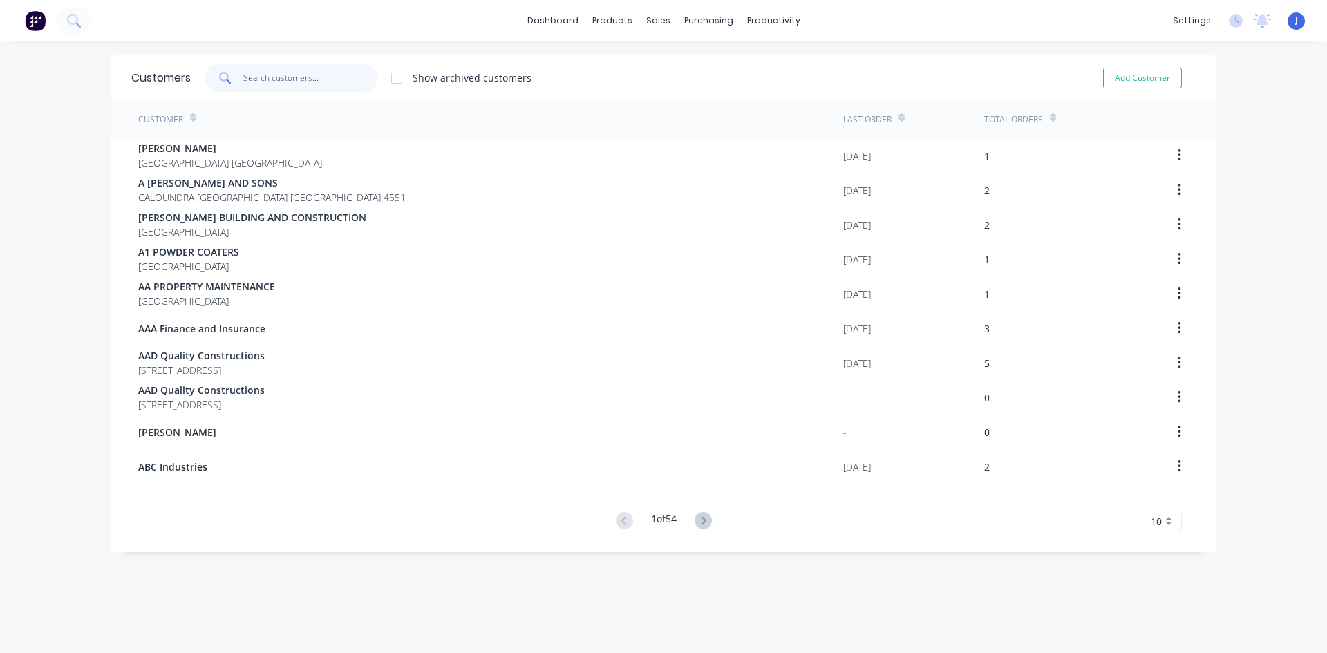
click at [267, 83] on input "text" at bounding box center [310, 78] width 135 height 28
click at [1107, 75] on button "Add Customer" at bounding box center [1142, 78] width 79 height 21
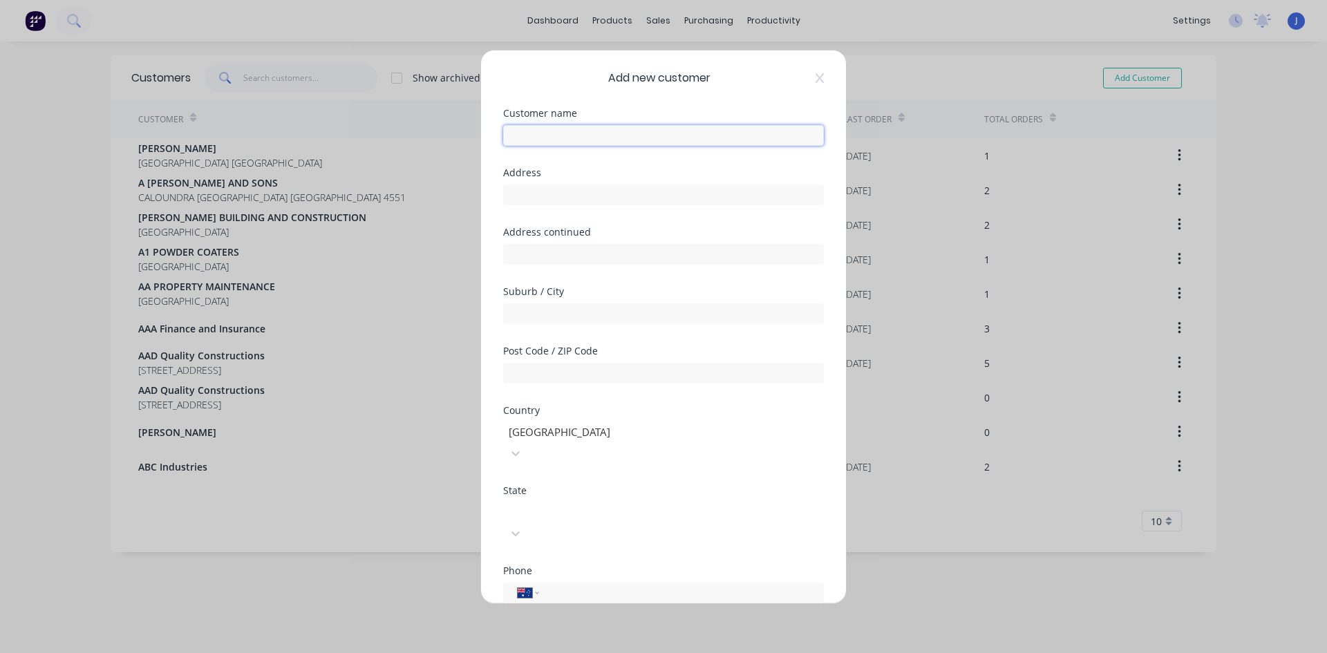
click at [570, 138] on input "text" at bounding box center [663, 135] width 321 height 21
click at [539, 194] on input "text" at bounding box center [663, 195] width 321 height 21
click at [545, 376] on input "text" at bounding box center [663, 373] width 321 height 21
click at [574, 585] on input "tel" at bounding box center [679, 593] width 261 height 16
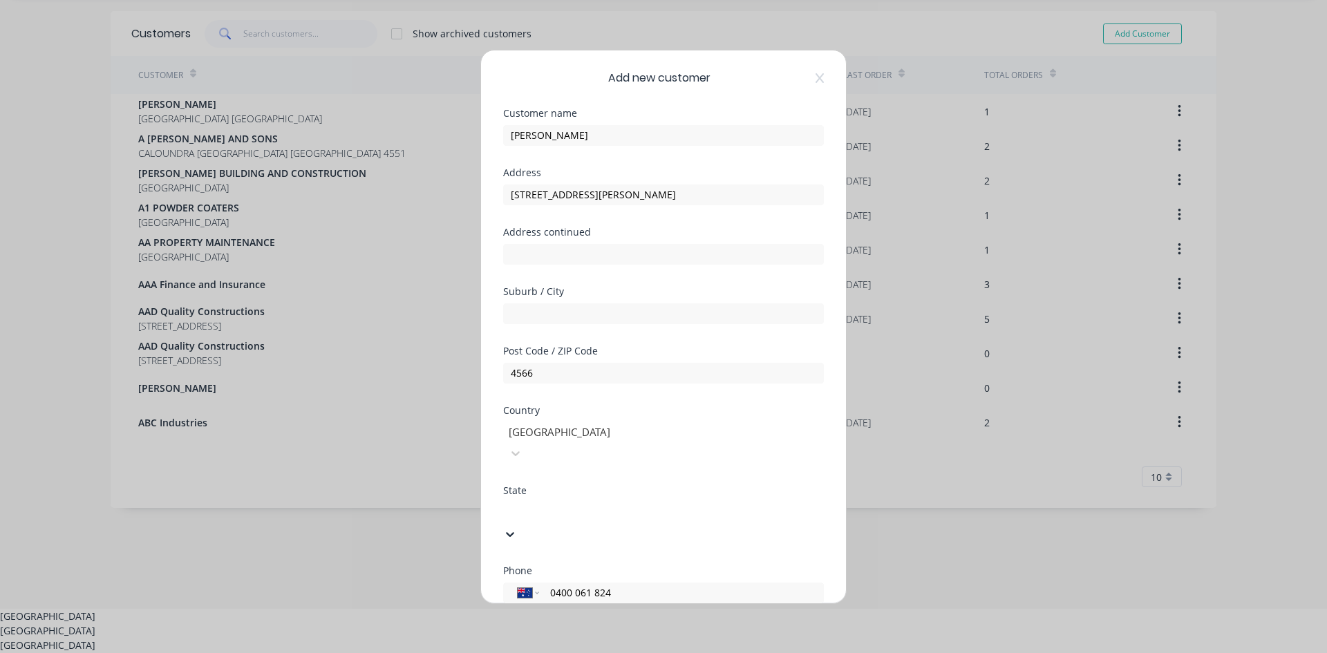
scroll to position [47, 0]
click at [590, 650] on div "[GEOGRAPHIC_DATA]" at bounding box center [663, 657] width 1327 height 15
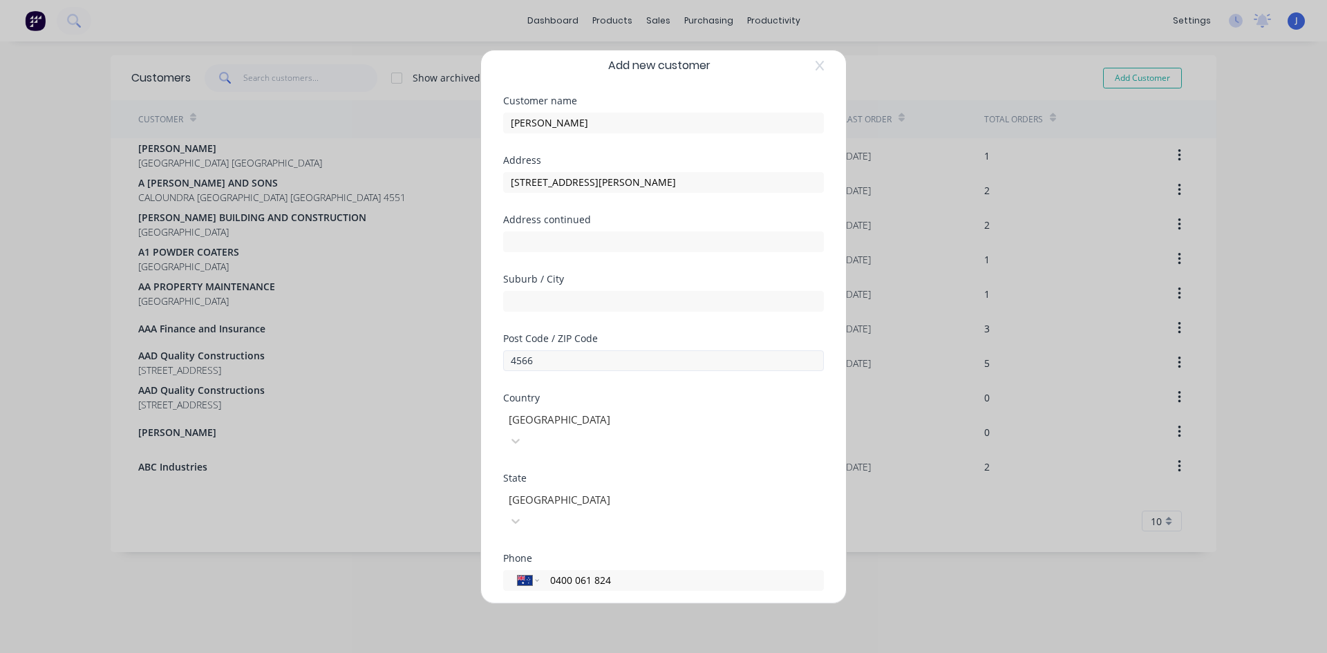
scroll to position [0, 0]
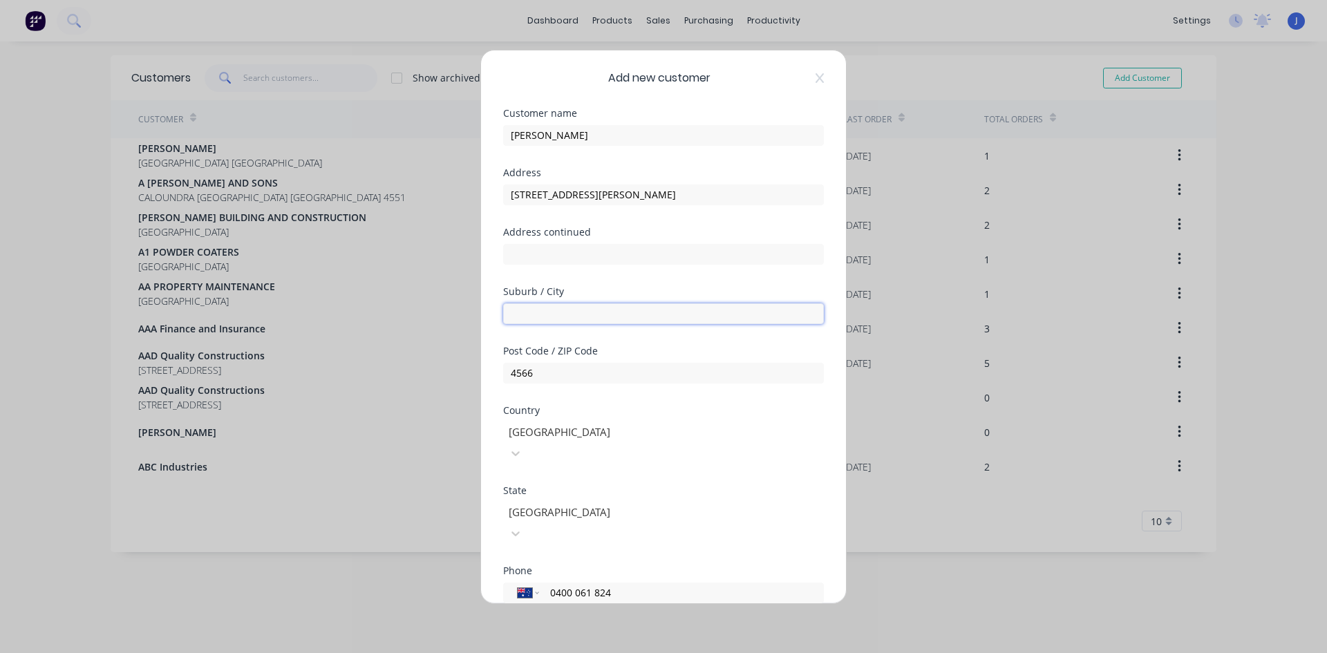
click at [531, 315] on input "text" at bounding box center [663, 313] width 321 height 21
click at [539, 315] on input "Noosdaville" at bounding box center [663, 313] width 321 height 21
click at [589, 298] on div "Suburb / [GEOGRAPHIC_DATA]" at bounding box center [663, 305] width 321 height 37
click at [636, 195] on input "[STREET_ADDRESS][PERSON_NAME]" at bounding box center [663, 195] width 321 height 21
click at [529, 196] on input "[STREET_ADDRESS][PERSON_NAME]" at bounding box center [663, 195] width 321 height 21
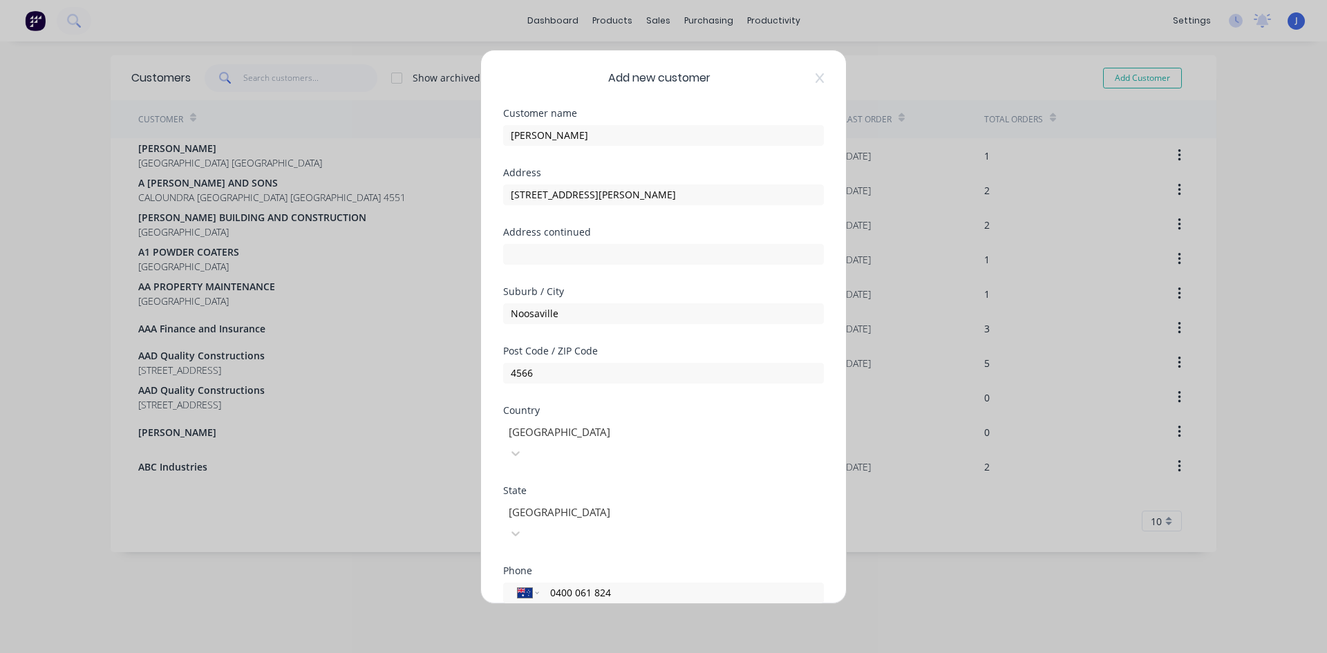
click at [566, 165] on div "Customer name [PERSON_NAME]" at bounding box center [663, 137] width 321 height 59
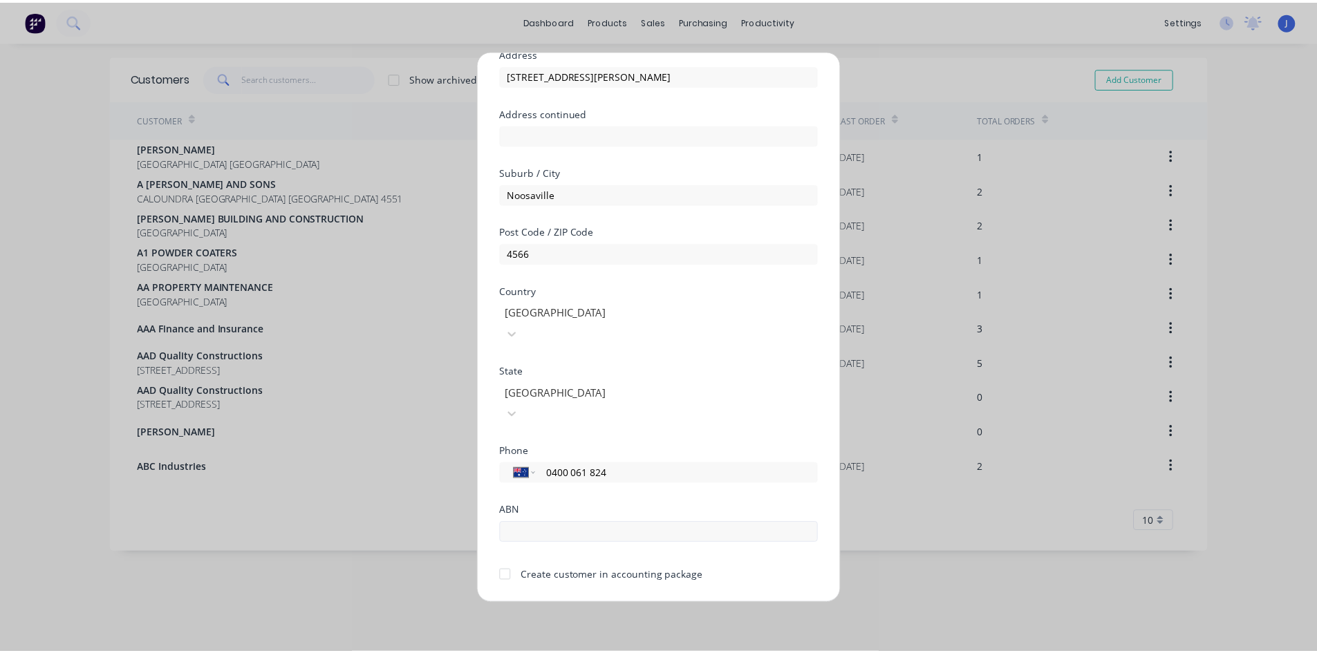
scroll to position [122, 0]
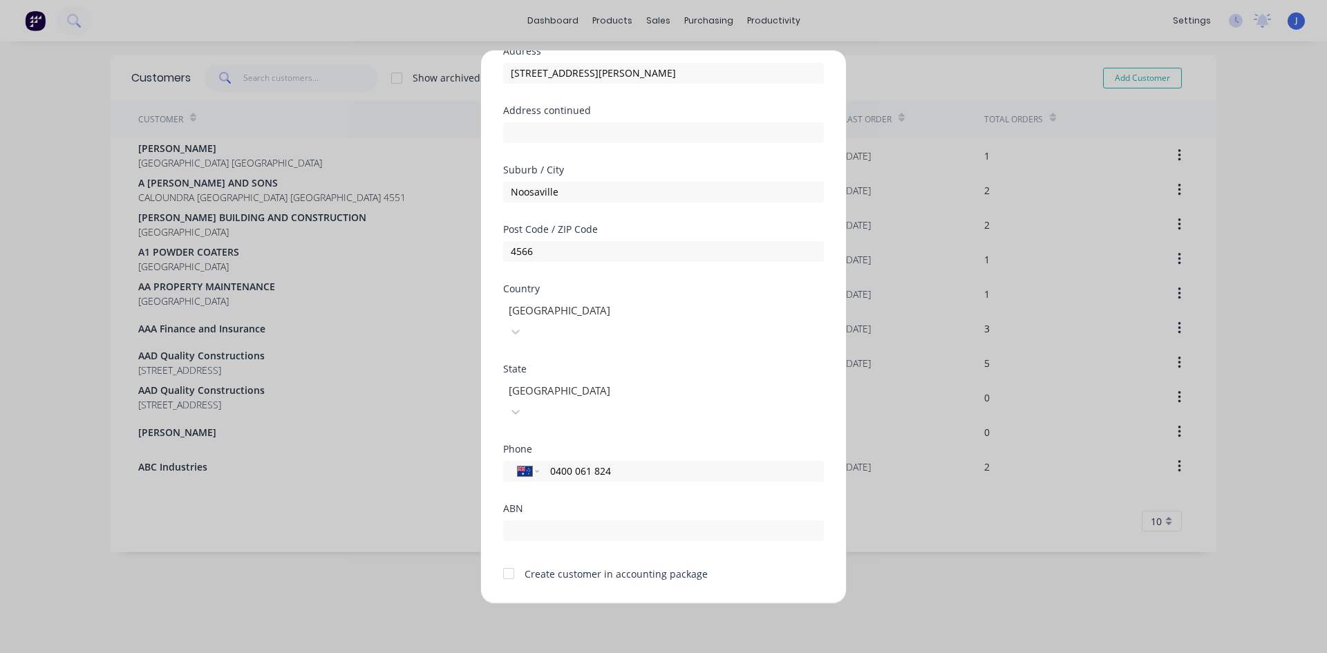
click at [505, 560] on div at bounding box center [509, 574] width 28 height 28
click at [617, 603] on button "Save" at bounding box center [620, 614] width 76 height 22
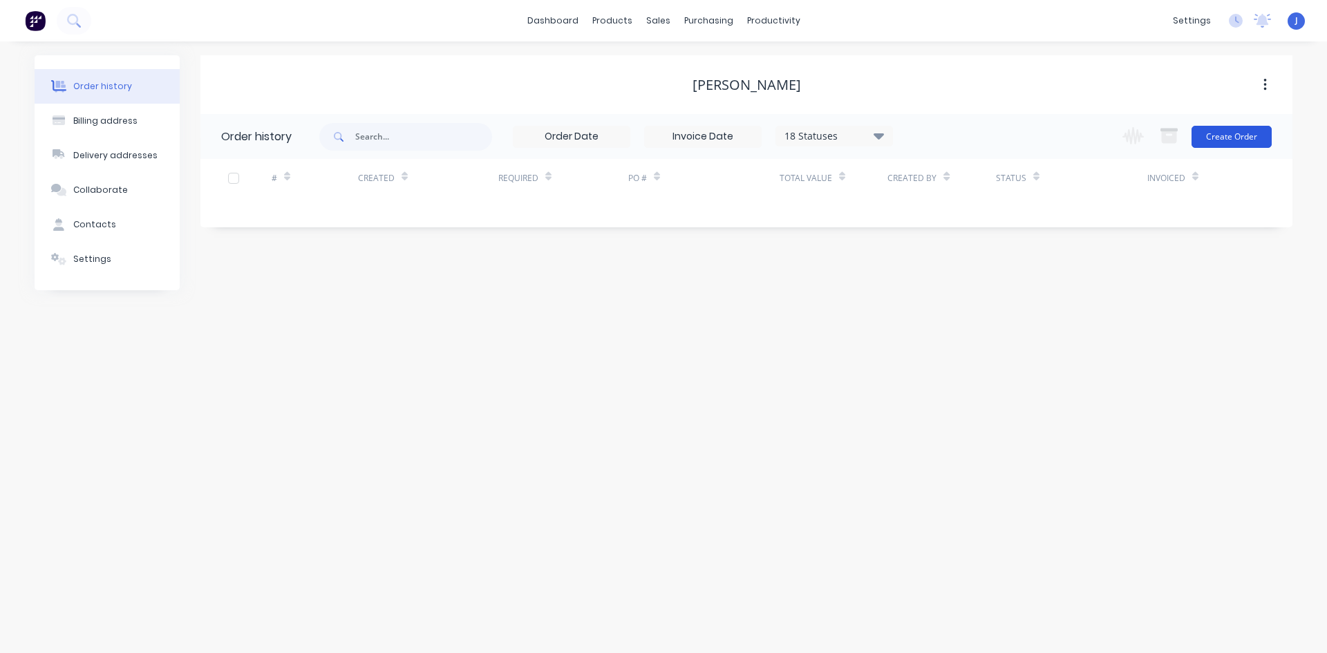
click at [1217, 138] on button "Create Order" at bounding box center [1231, 137] width 80 height 22
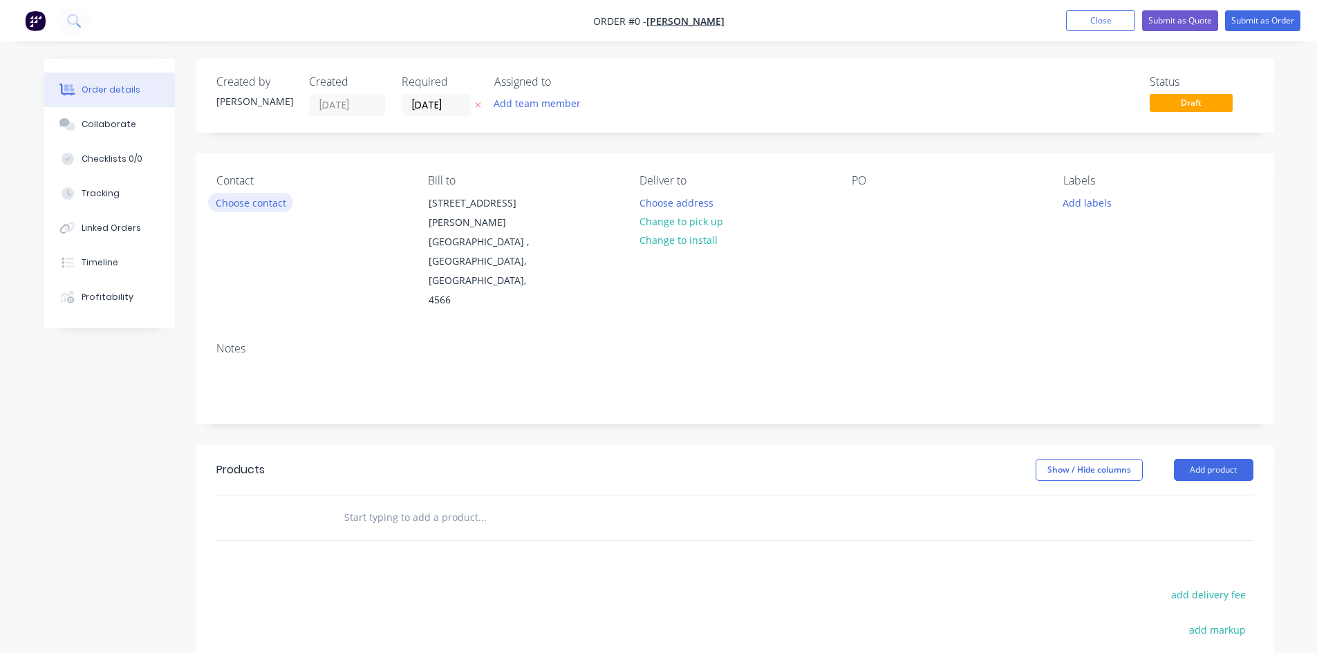
click at [245, 205] on button "Choose contact" at bounding box center [250, 202] width 85 height 19
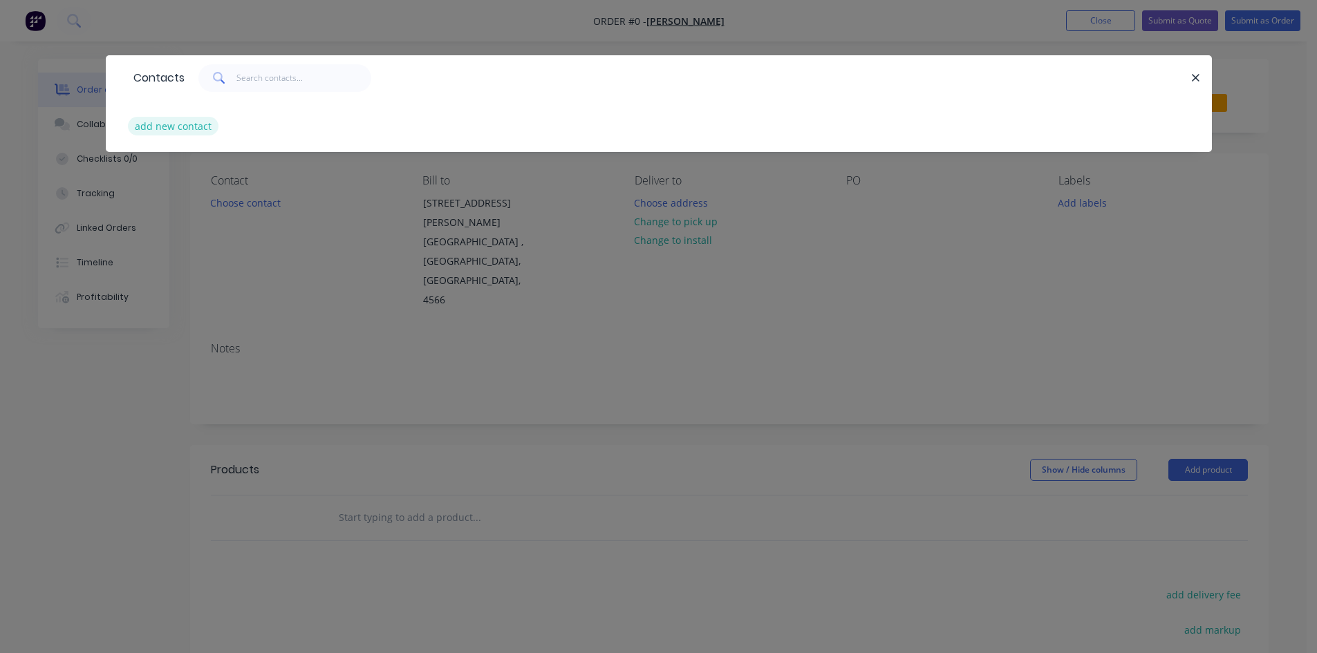
click at [142, 126] on button "add new contact" at bounding box center [173, 126] width 91 height 19
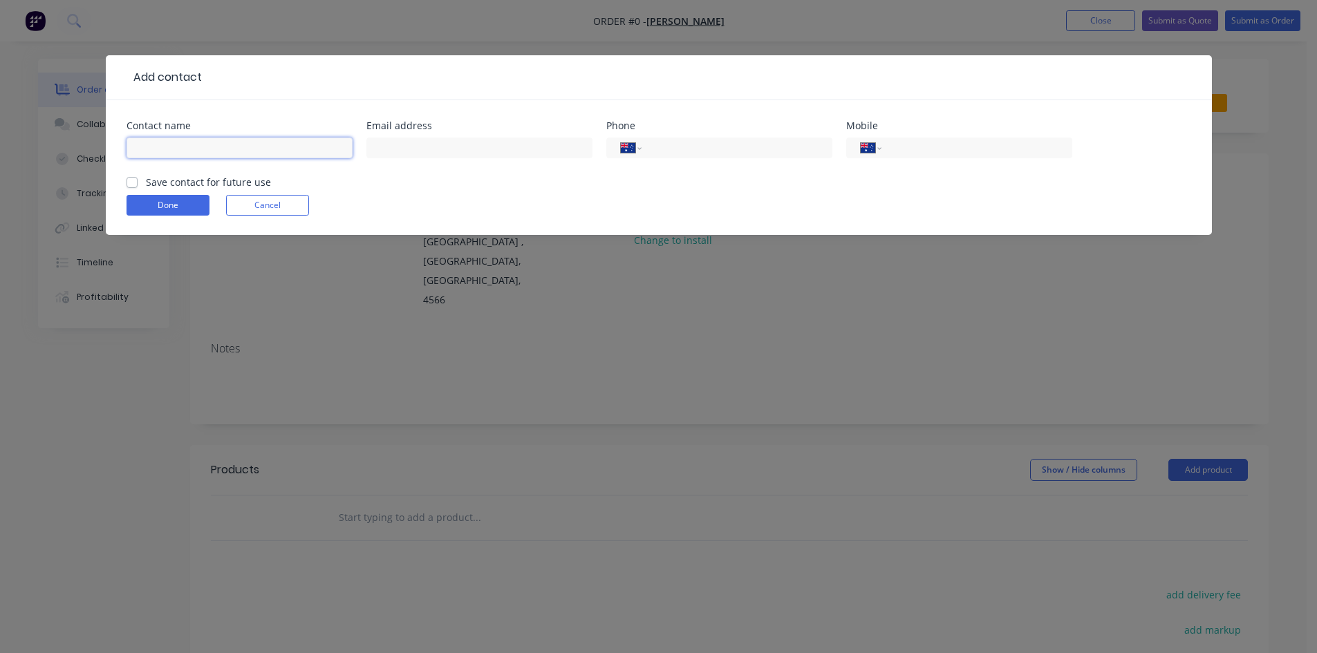
click at [150, 147] on input "text" at bounding box center [239, 148] width 226 height 21
click at [923, 149] on input "tel" at bounding box center [974, 148] width 166 height 16
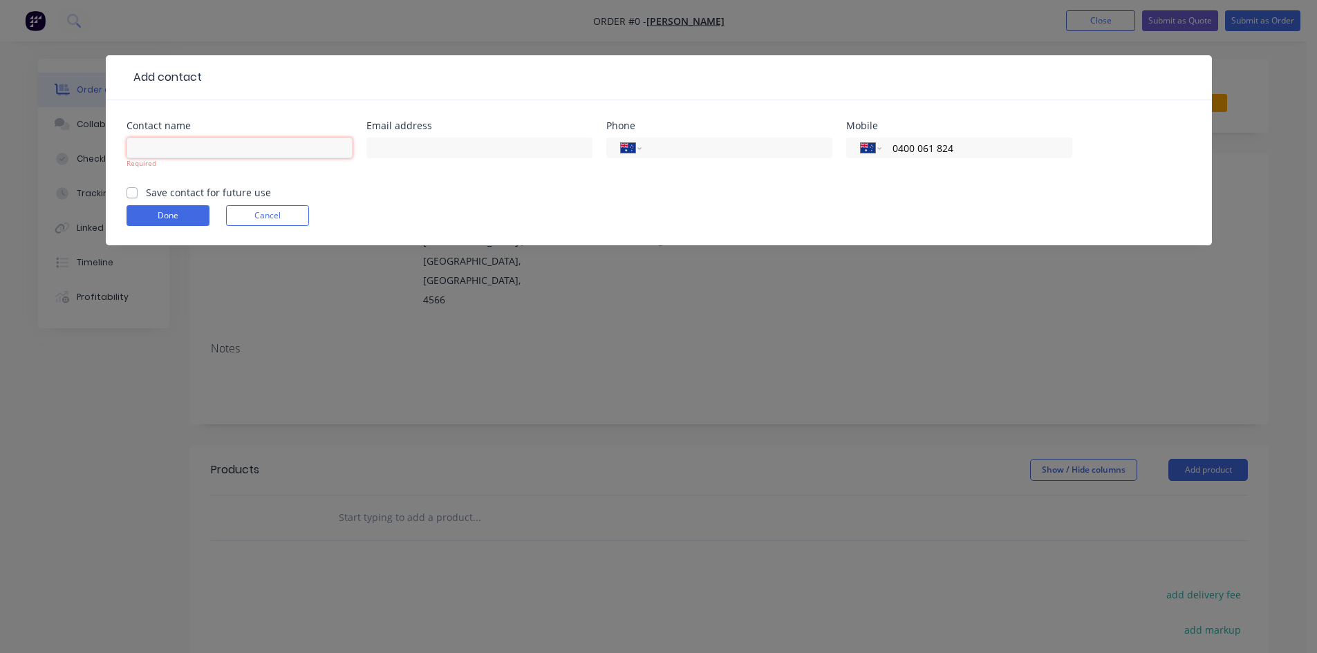
click at [160, 149] on input "text" at bounding box center [239, 148] width 226 height 21
click button "Done" at bounding box center [167, 215] width 83 height 21
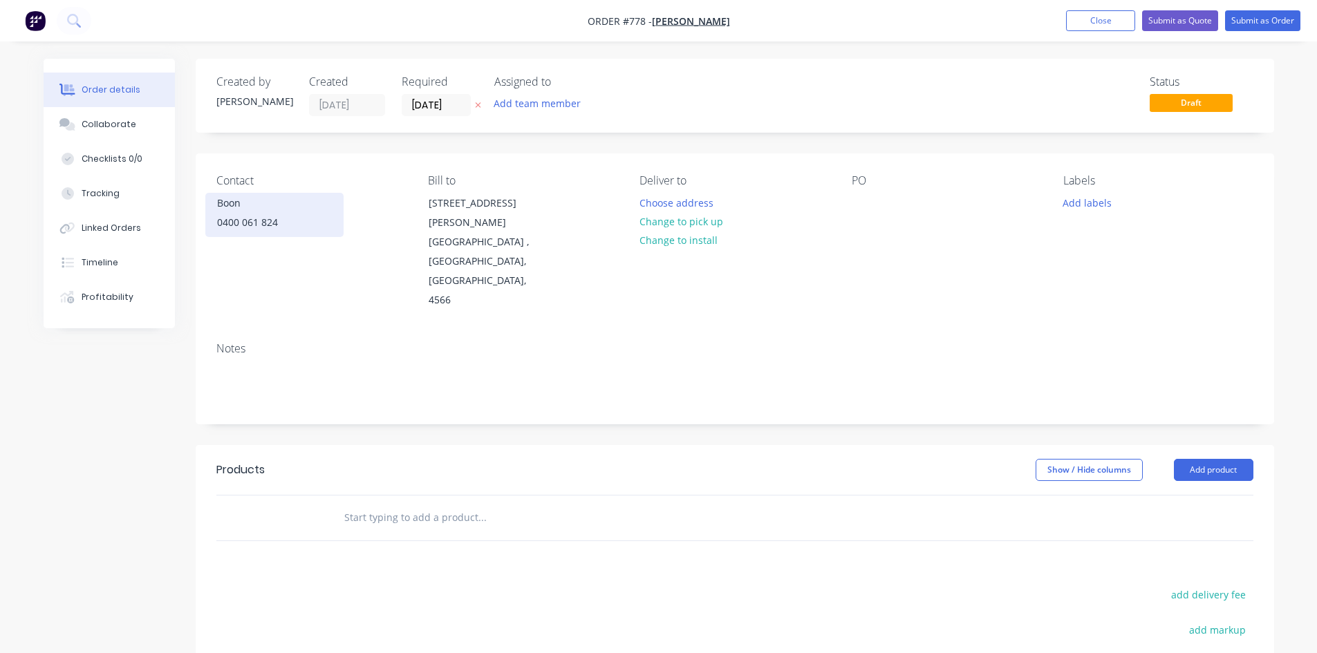
click at [225, 212] on div "Boon" at bounding box center [274, 203] width 115 height 19
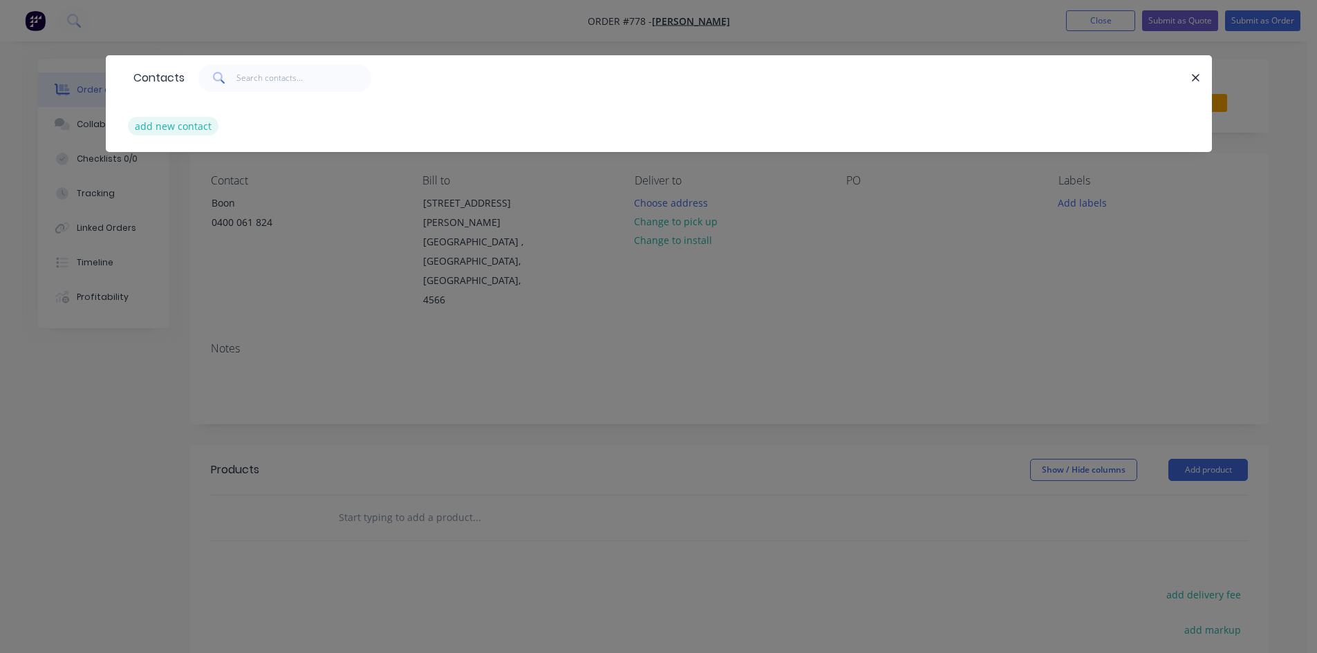
click at [191, 131] on button "add new contact" at bounding box center [173, 126] width 91 height 19
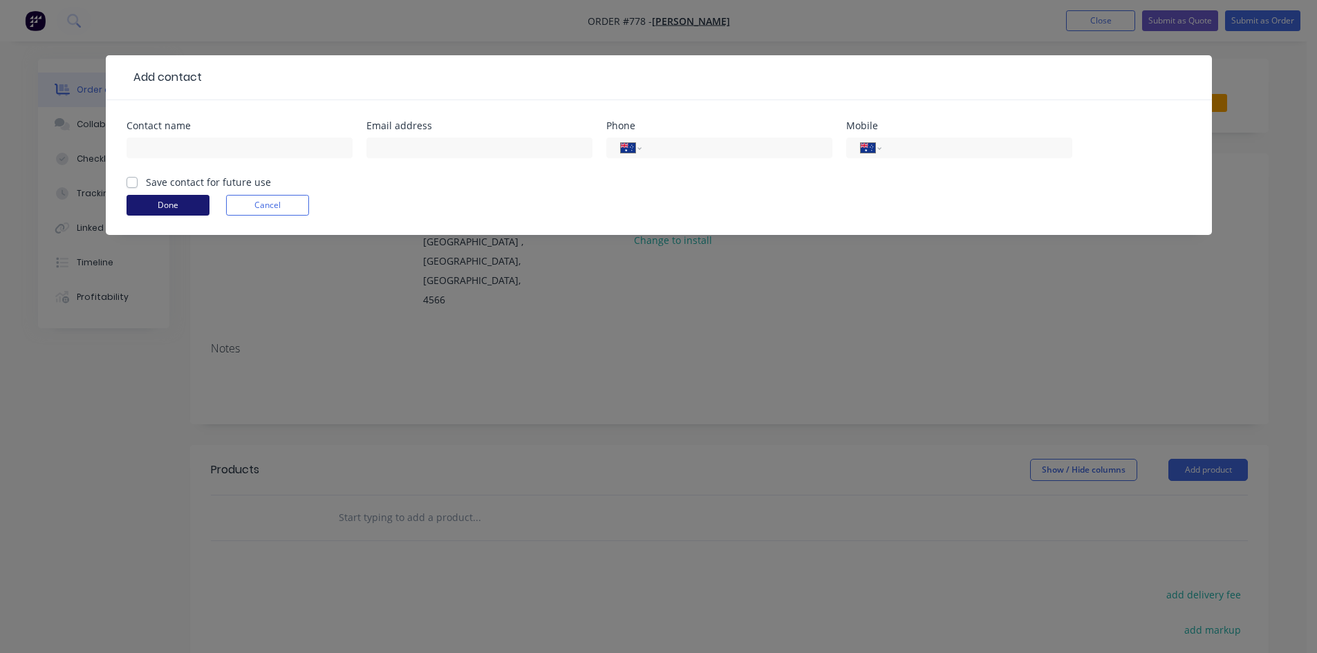
click at [180, 201] on button "Done" at bounding box center [167, 205] width 83 height 21
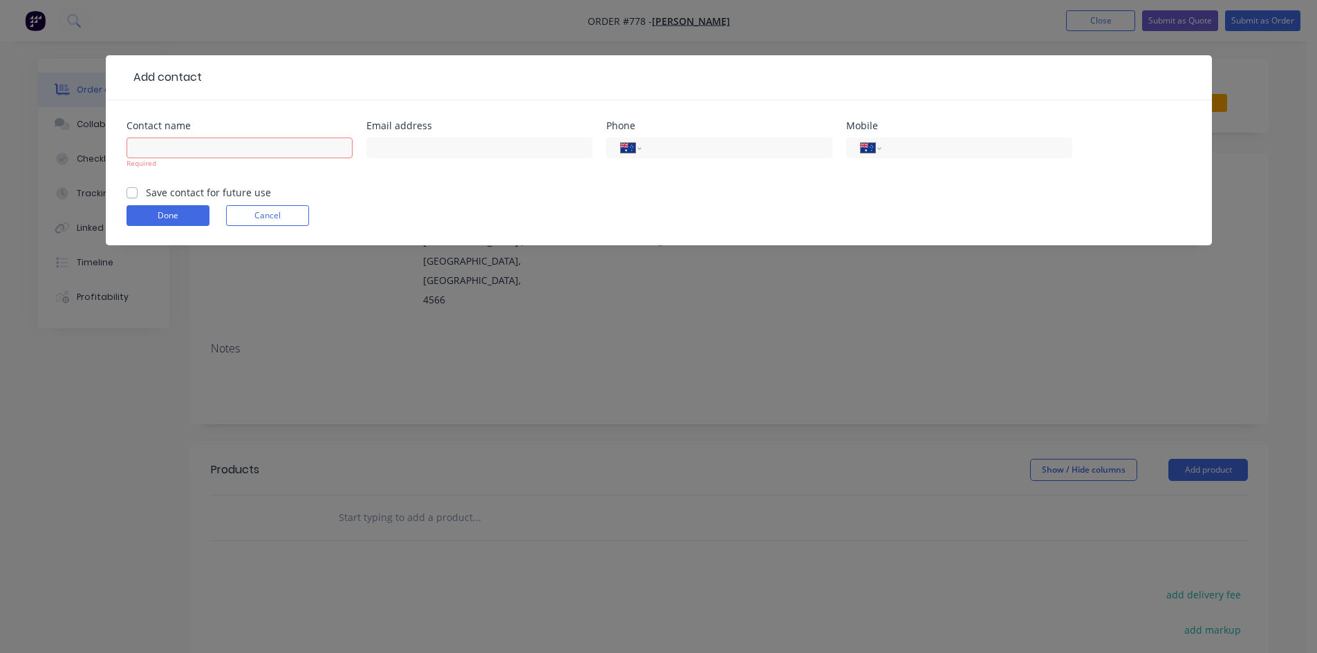
click at [751, 341] on div "Add contact Contact name Required Email address Phone International [GEOGRAPHIC…" at bounding box center [658, 326] width 1317 height 653
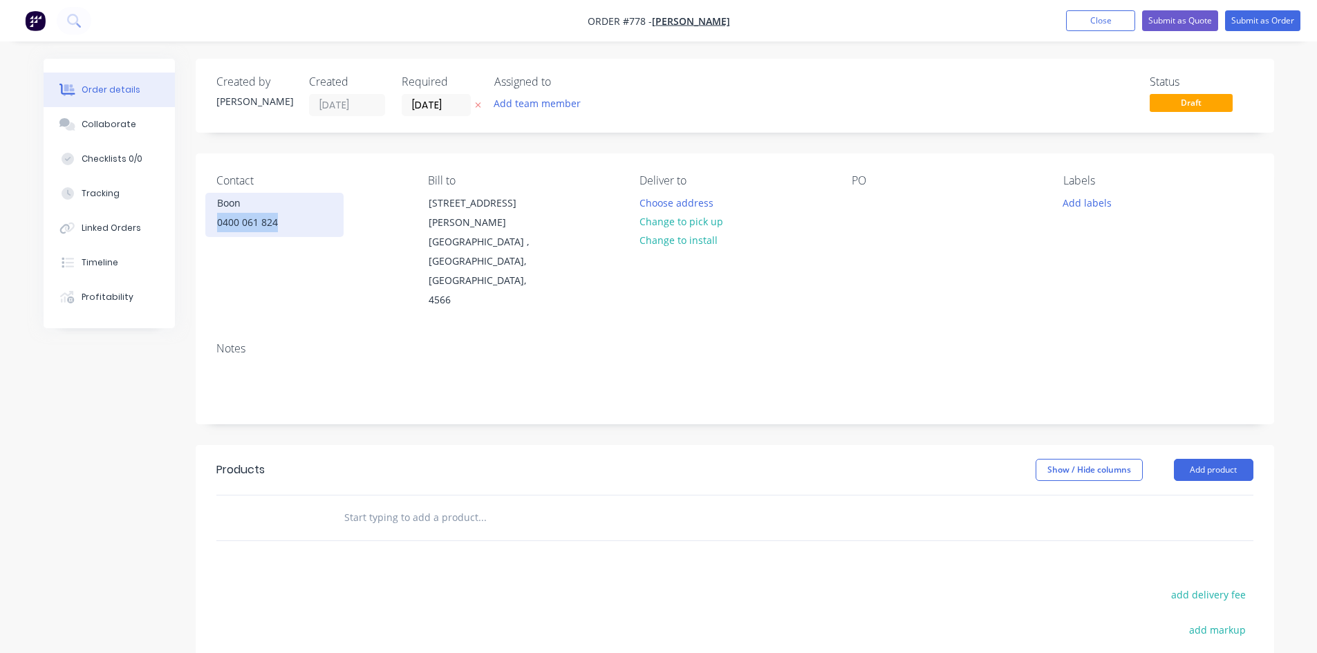
drag, startPoint x: 280, startPoint y: 224, endPoint x: 209, endPoint y: 221, distance: 71.2
click at [209, 221] on div "Boon 0400 061 824" at bounding box center [274, 215] width 138 height 44
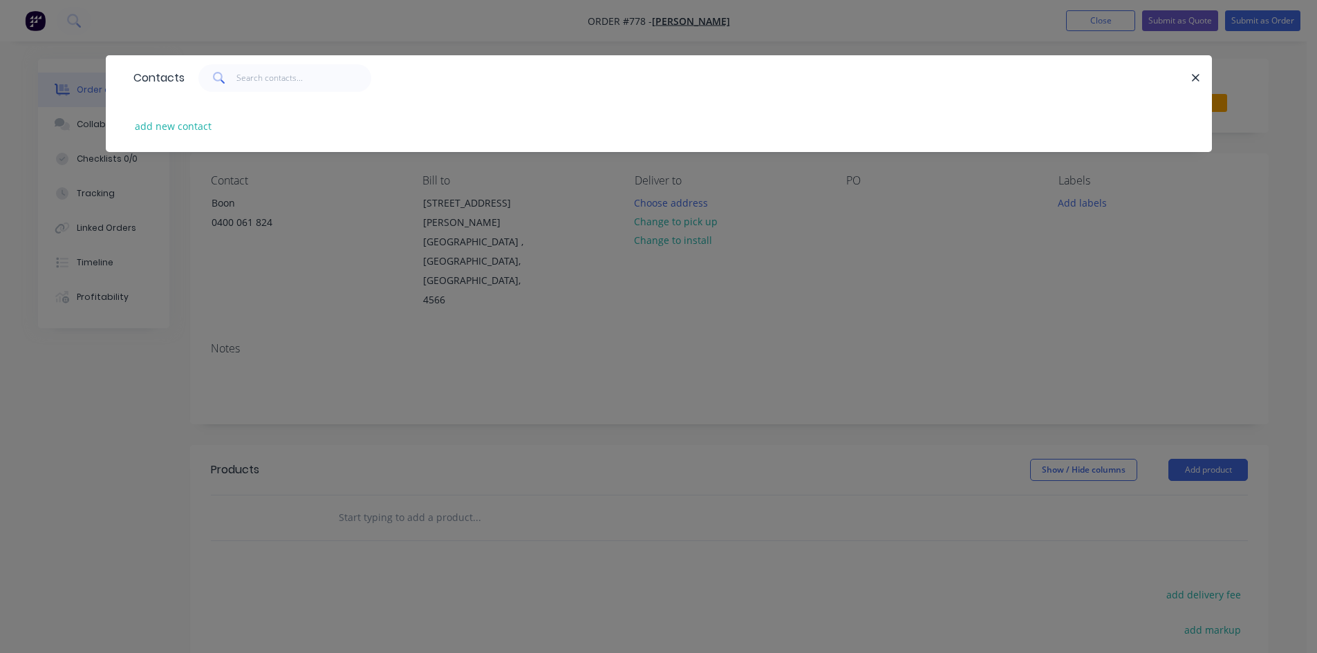
drag, startPoint x: 237, startPoint y: 220, endPoint x: 498, endPoint y: 293, distance: 270.6
click at [513, 297] on div "Contacts add new contact" at bounding box center [658, 326] width 1317 height 653
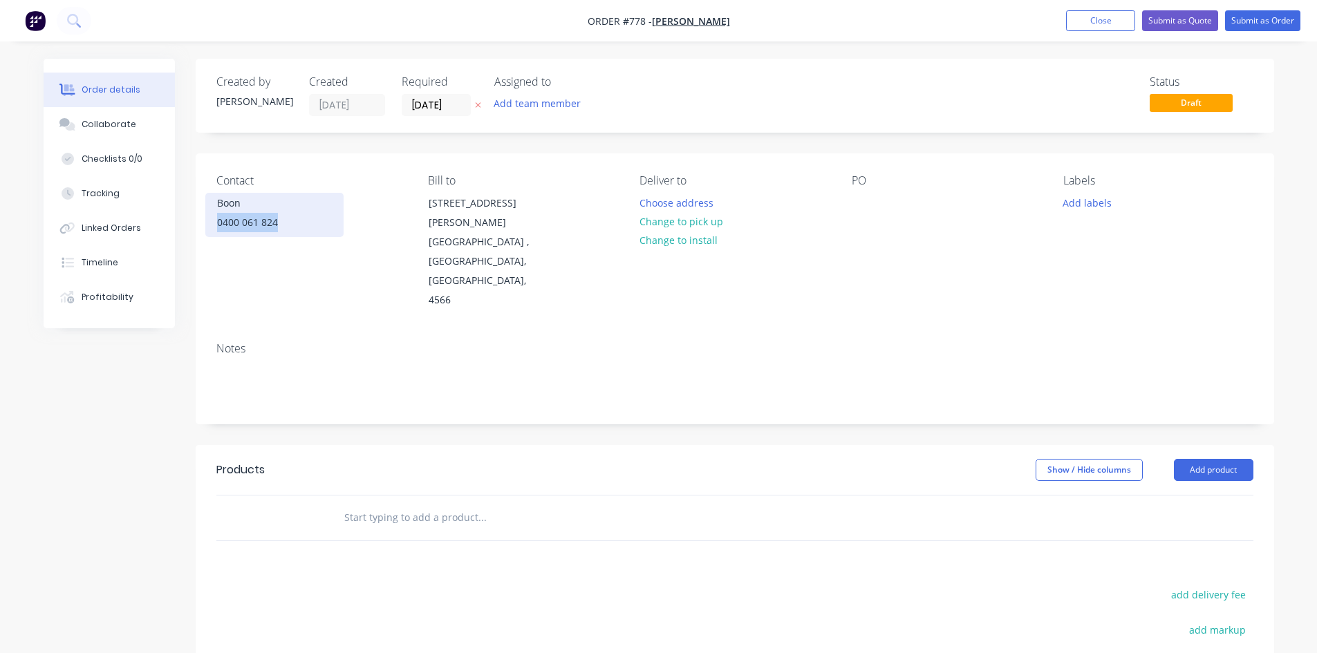
drag, startPoint x: 284, startPoint y: 229, endPoint x: 212, endPoint y: 226, distance: 72.0
click at [212, 226] on div "Boon 0400 061 824" at bounding box center [274, 215] width 138 height 44
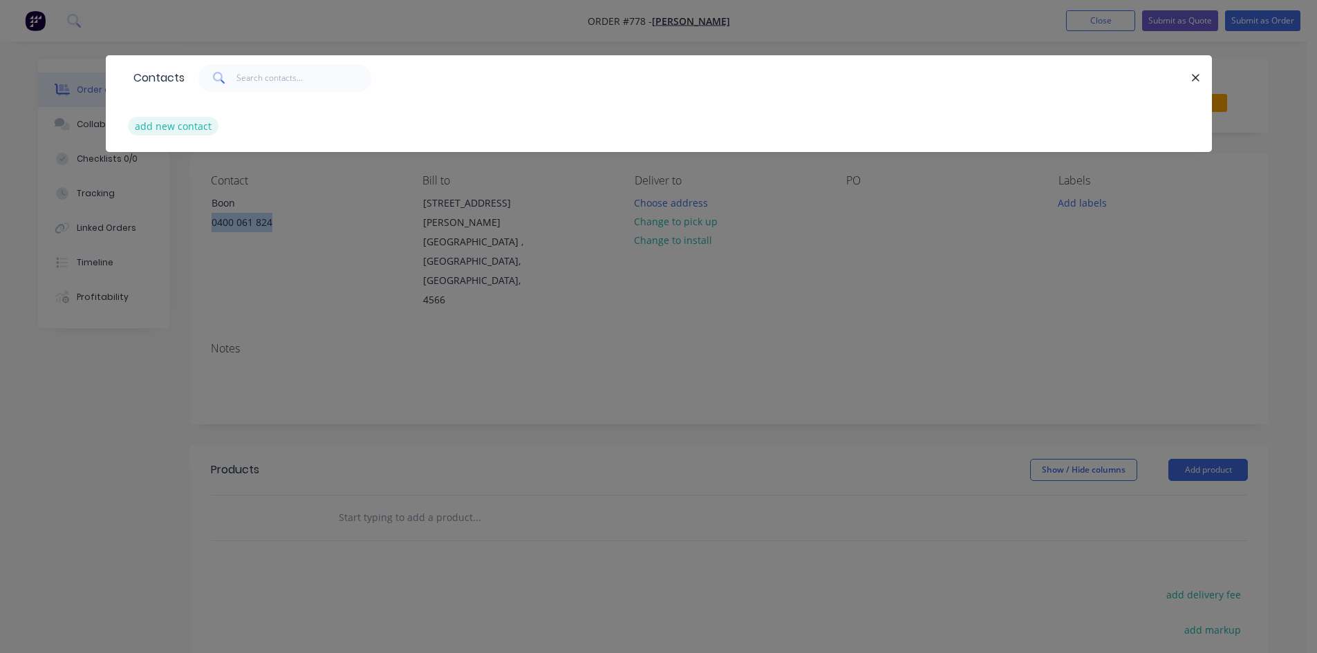
click at [182, 131] on button "add new contact" at bounding box center [173, 126] width 91 height 19
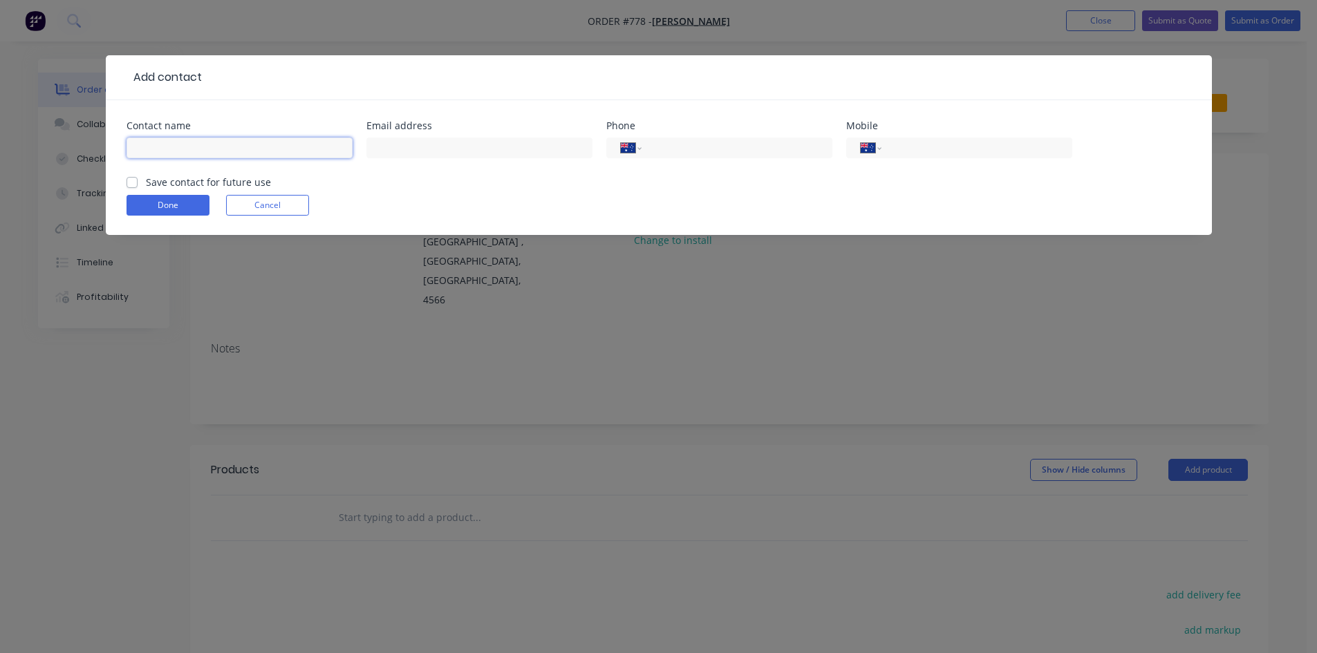
click at [167, 150] on input "text" at bounding box center [239, 148] width 226 height 21
click at [939, 148] on input "tel" at bounding box center [974, 148] width 166 height 16
click at [146, 182] on label "Save contact for future use" at bounding box center [208, 182] width 125 height 15
click at [130, 182] on input "Save contact for future use" at bounding box center [131, 181] width 11 height 13
click at [395, 148] on input "text" at bounding box center [479, 148] width 226 height 21
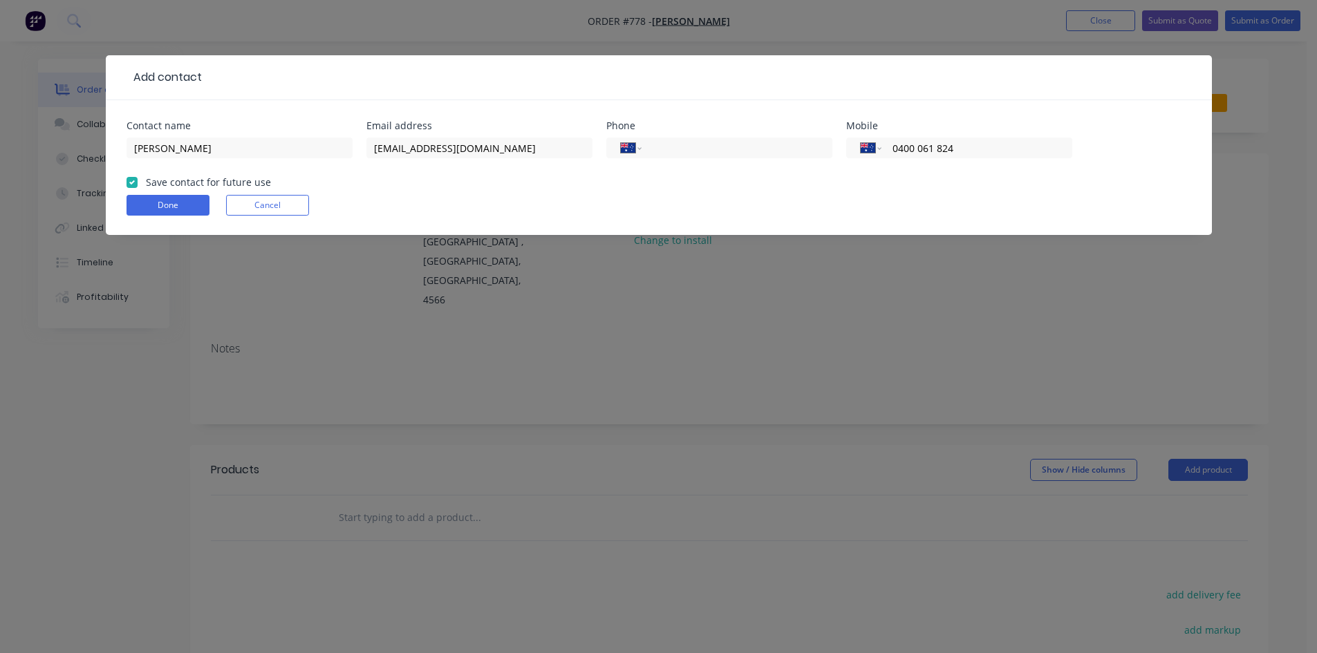
click at [531, 182] on form "Contact name Boon Keoh Email address [EMAIL_ADDRESS][DOMAIN_NAME] Phone Interna…" at bounding box center [658, 178] width 1064 height 114
click at [155, 203] on button "Done" at bounding box center [167, 205] width 83 height 21
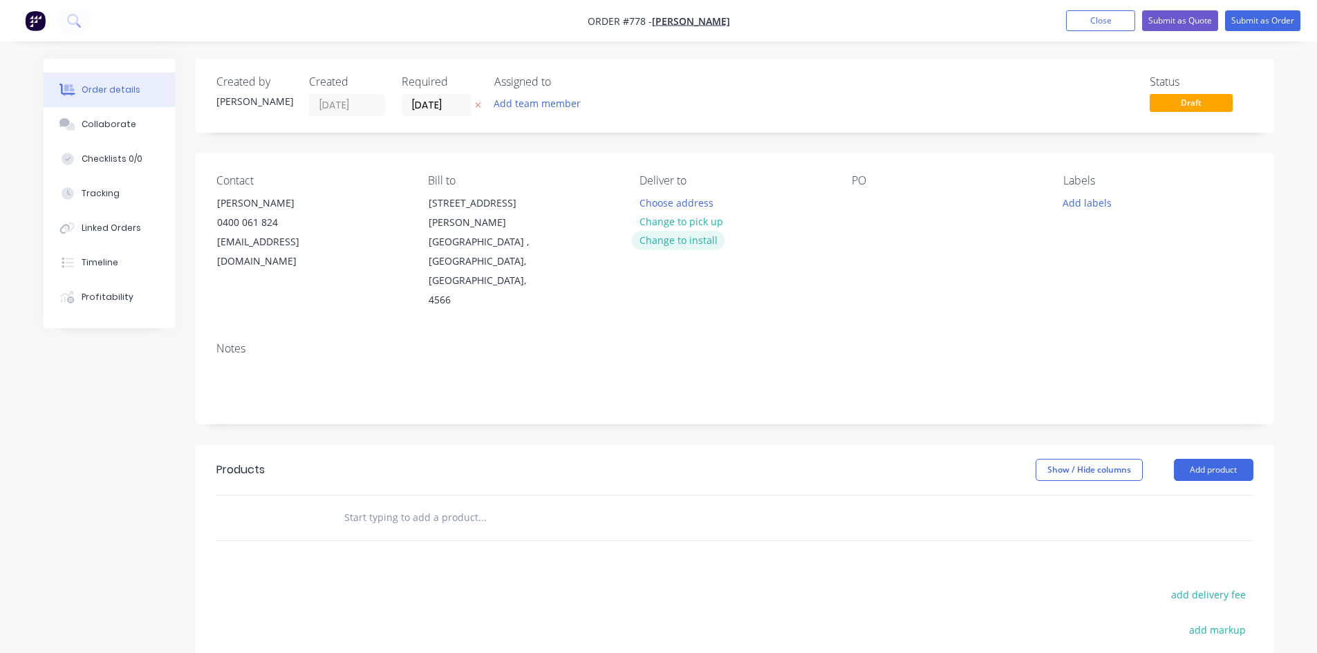
click at [669, 237] on button "Change to install" at bounding box center [678, 240] width 93 height 19
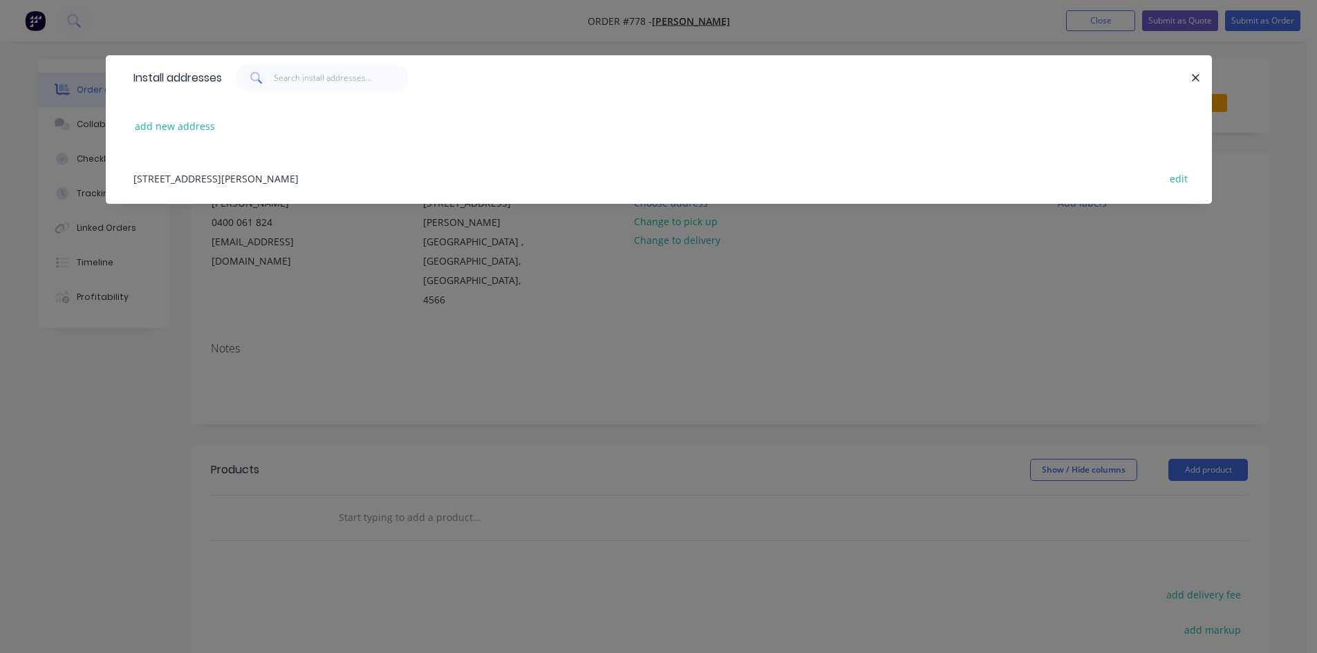
click at [337, 178] on div "[STREET_ADDRESS][PERSON_NAME] edit" at bounding box center [658, 178] width 1064 height 52
